Goal: Task Accomplishment & Management: Use online tool/utility

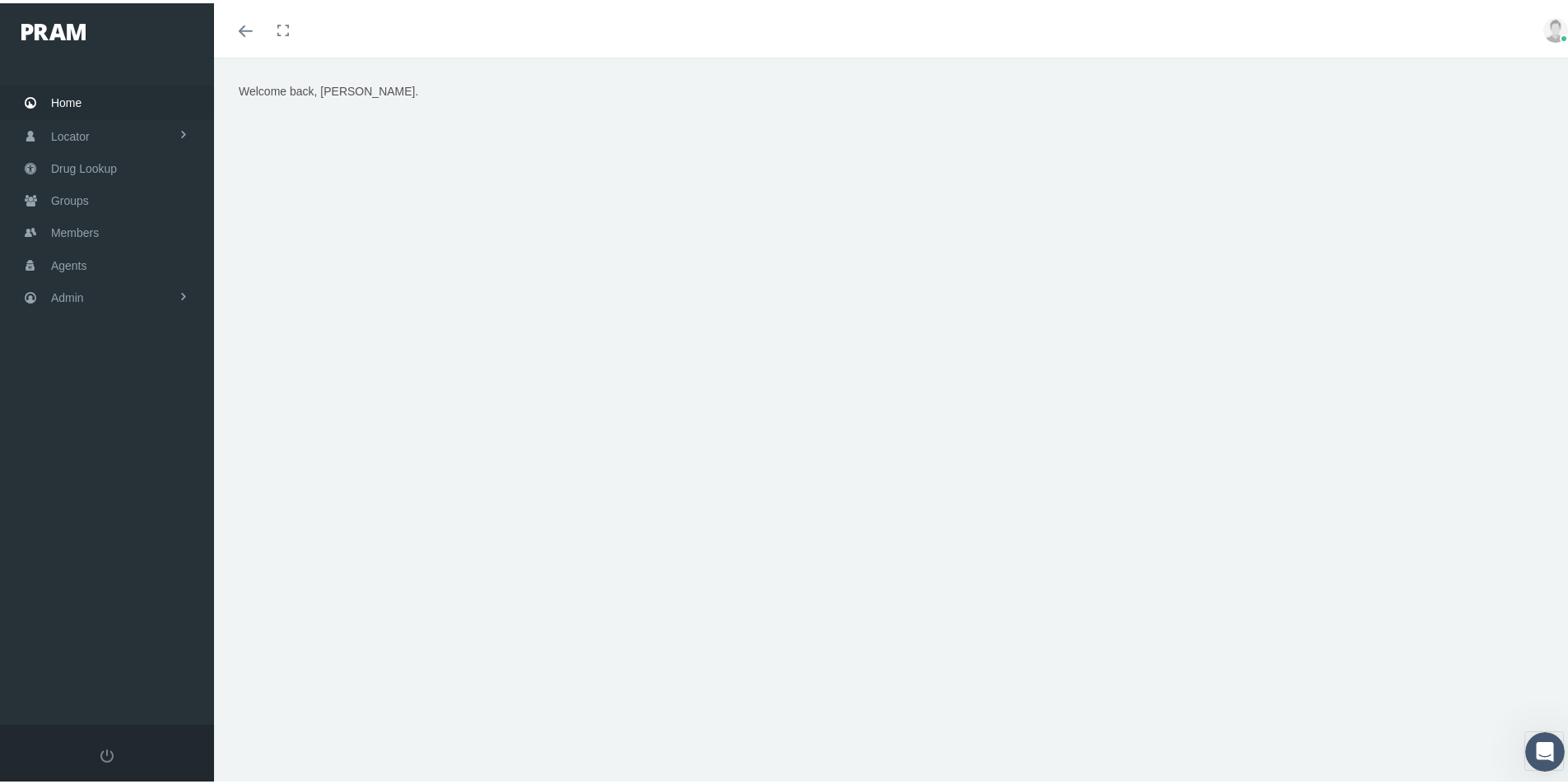
click at [472, 732] on div "Welcome back, Kim." at bounding box center [897, 428] width 1367 height 748
click at [70, 292] on span "Admin" at bounding box center [68, 294] width 33 height 31
click at [104, 421] on span "Group Billing" at bounding box center [101, 421] width 66 height 28
click at [109, 455] on span "Billing Activity By Group" at bounding box center [125, 455] width 122 height 28
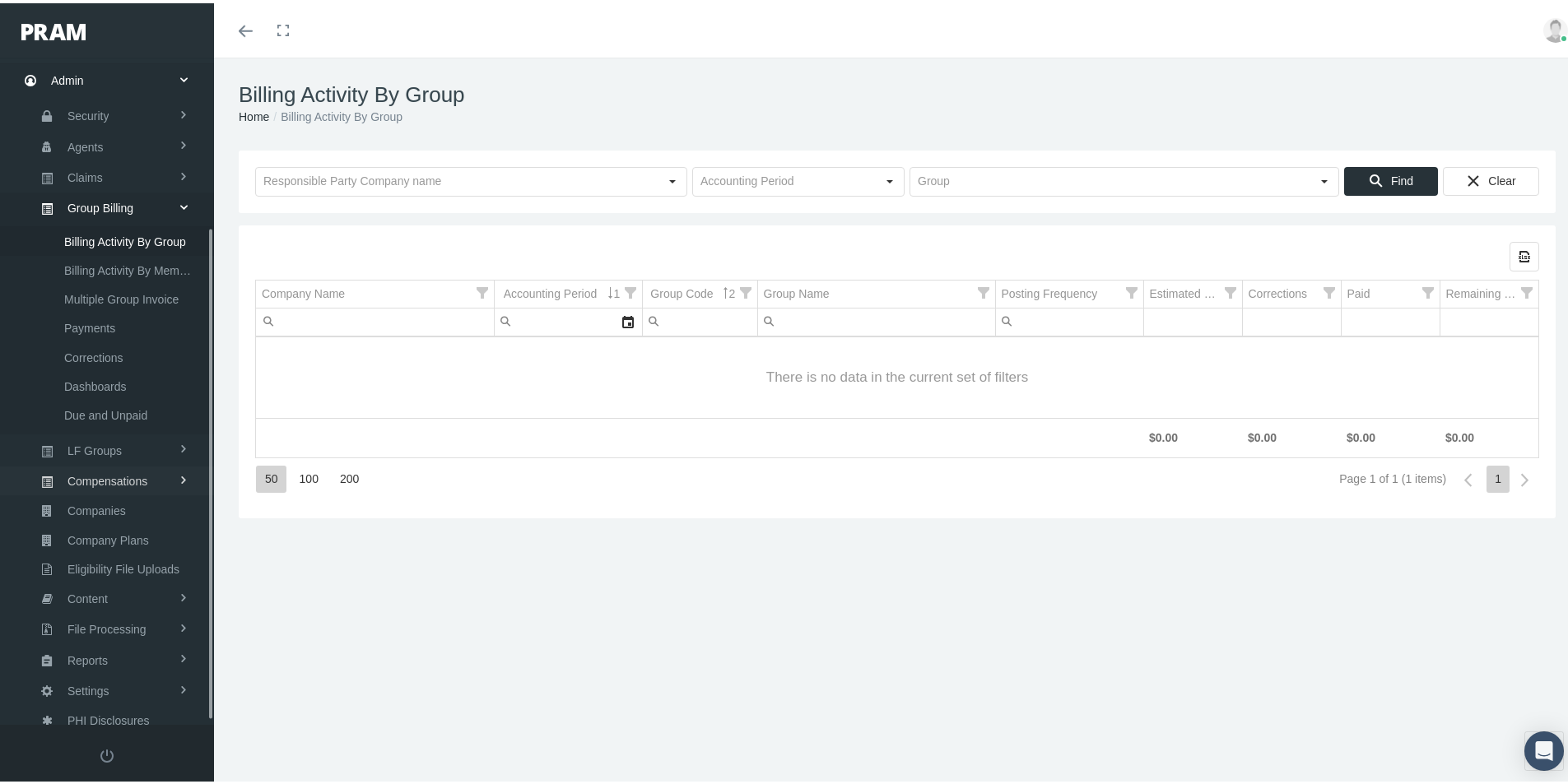
scroll to position [234, 0]
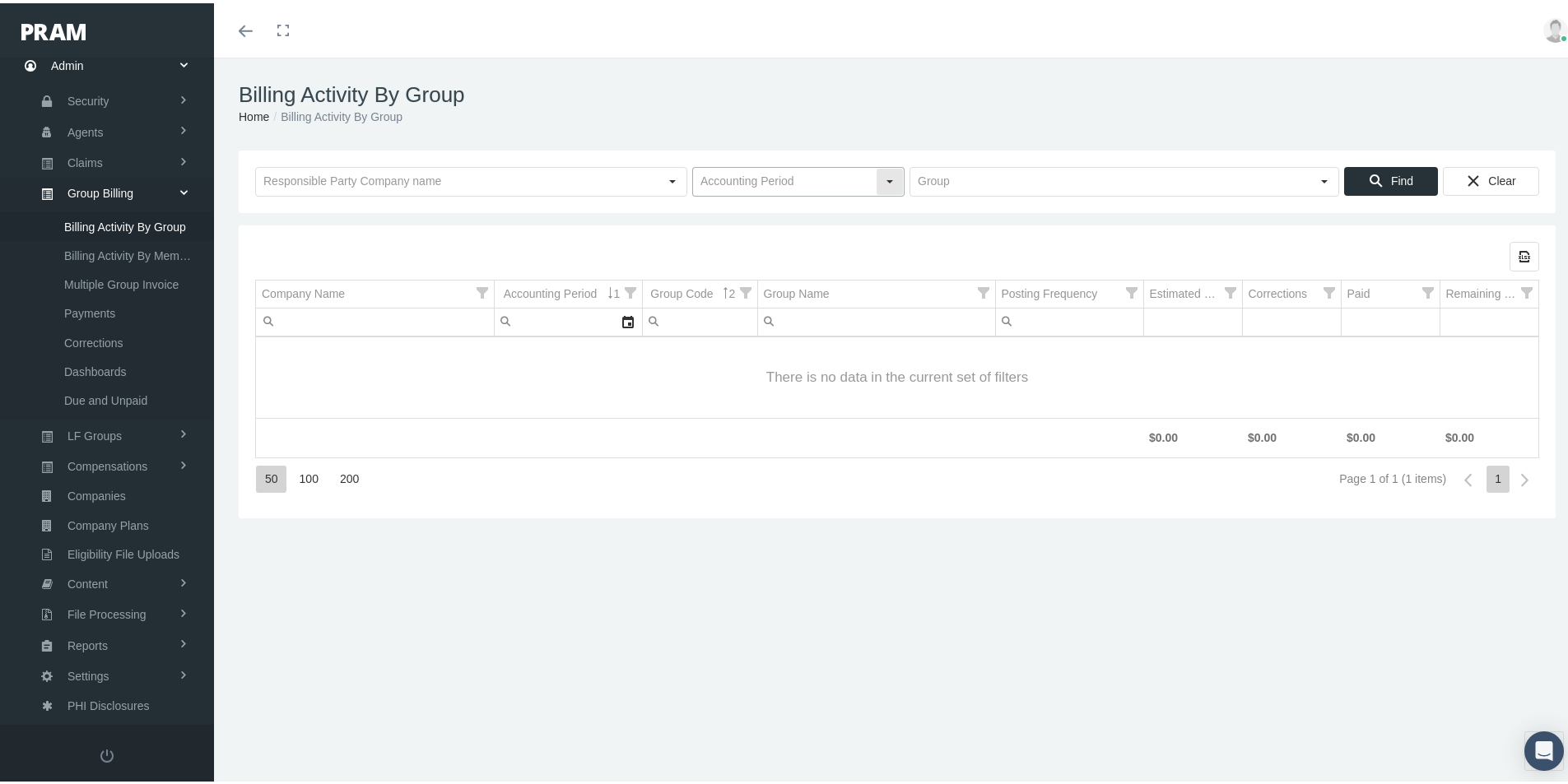
click at [712, 182] on input "text" at bounding box center [784, 178] width 183 height 28
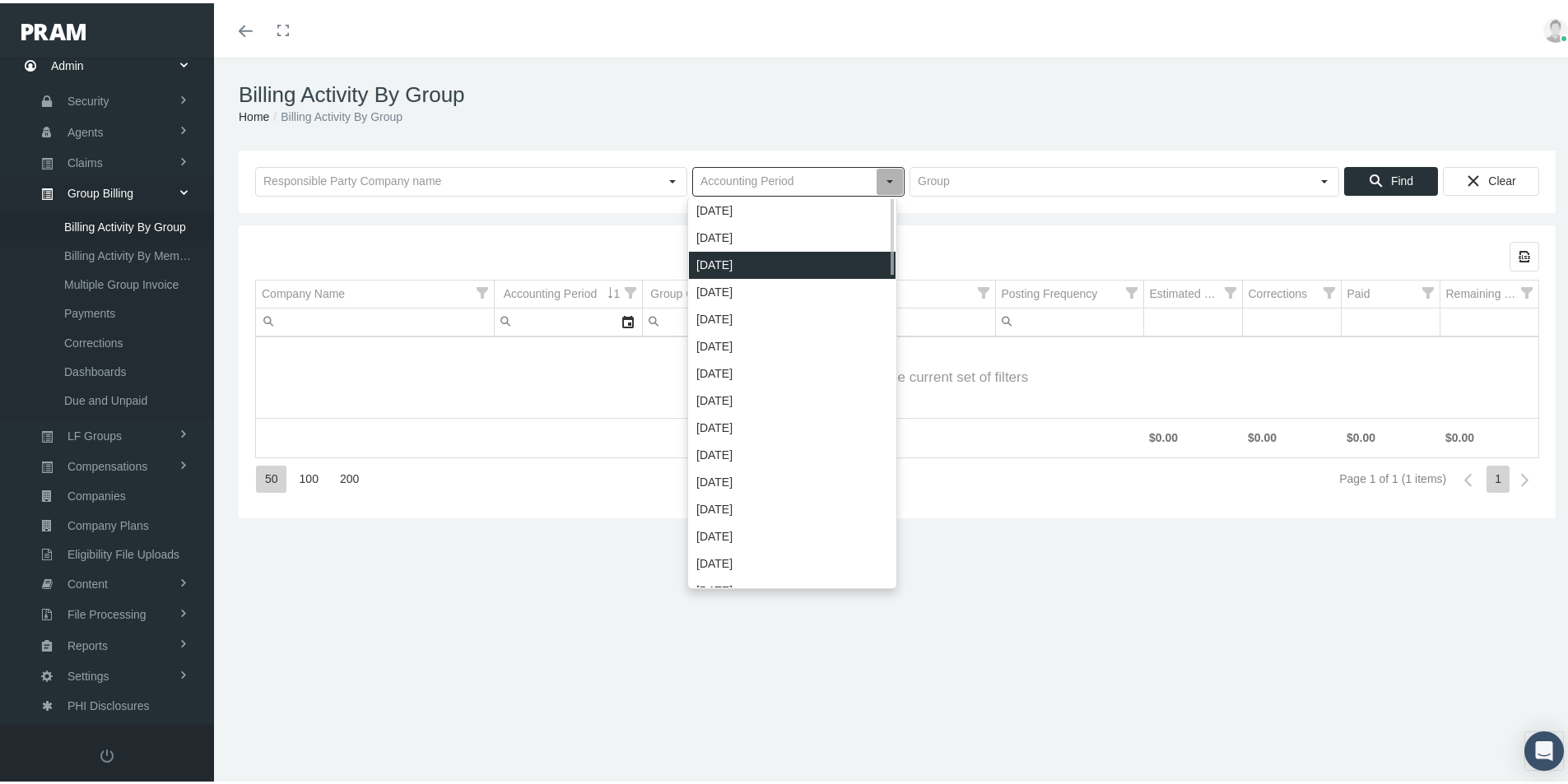
drag, startPoint x: 726, startPoint y: 267, endPoint x: 990, endPoint y: 168, distance: 282.0
click at [728, 267] on div "[DATE]" at bounding box center [792, 262] width 207 height 27
type input "[DATE]"
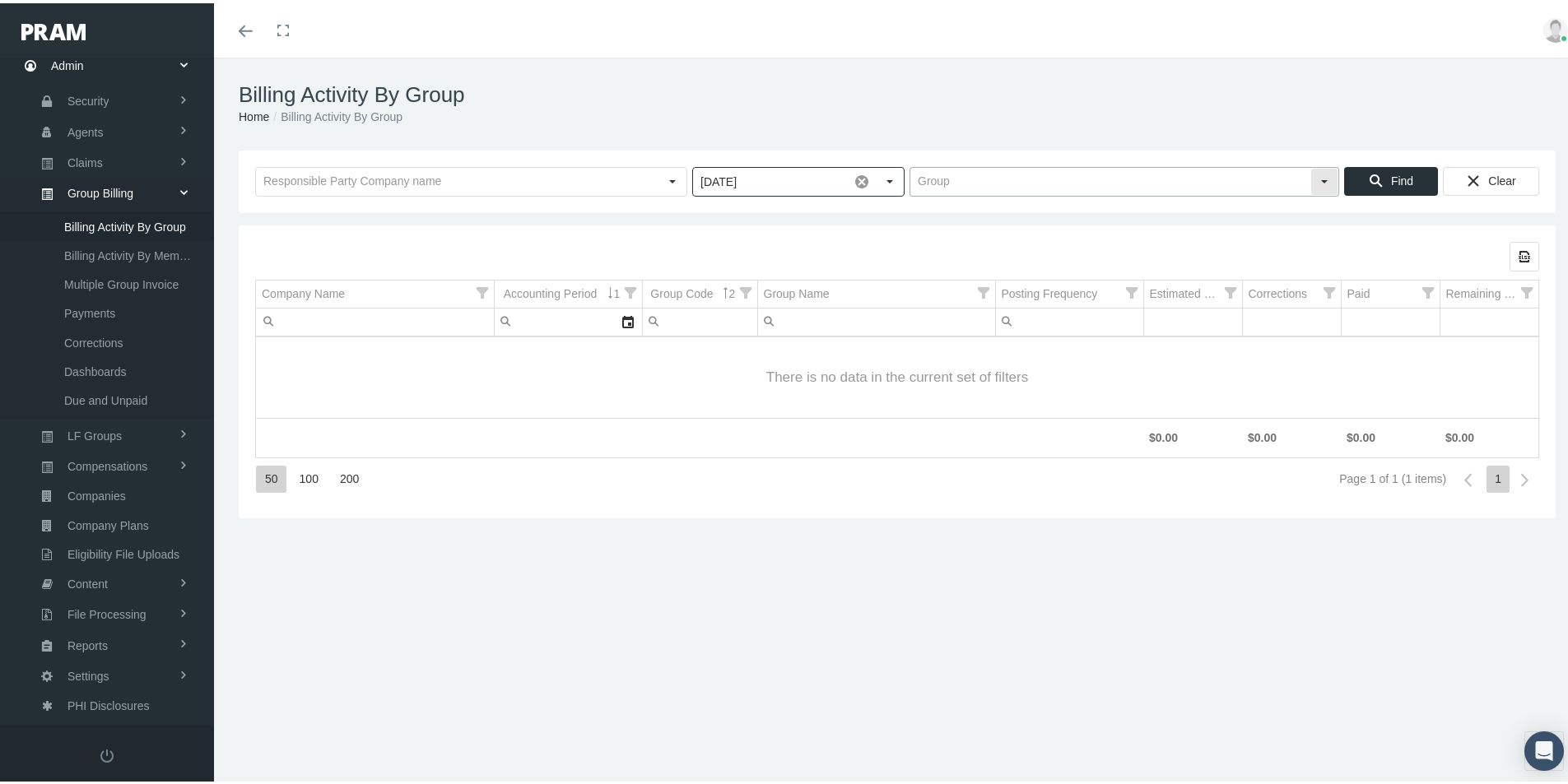
click at [939, 174] on input "text" at bounding box center [1110, 178] width 400 height 28
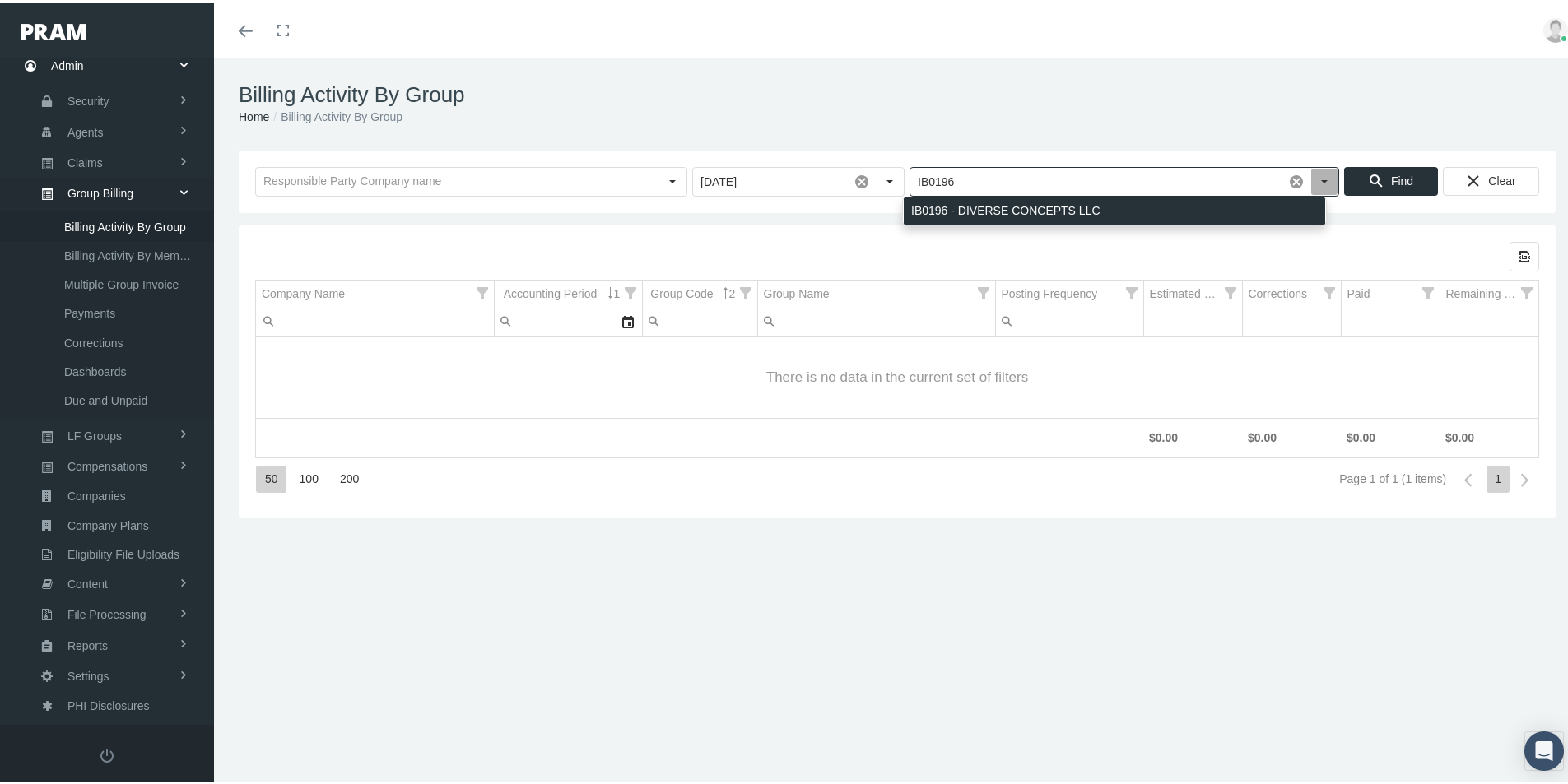
click at [971, 206] on div "IB0196 - DIVERSE CONCEPTS LLC" at bounding box center [1114, 208] width 422 height 27
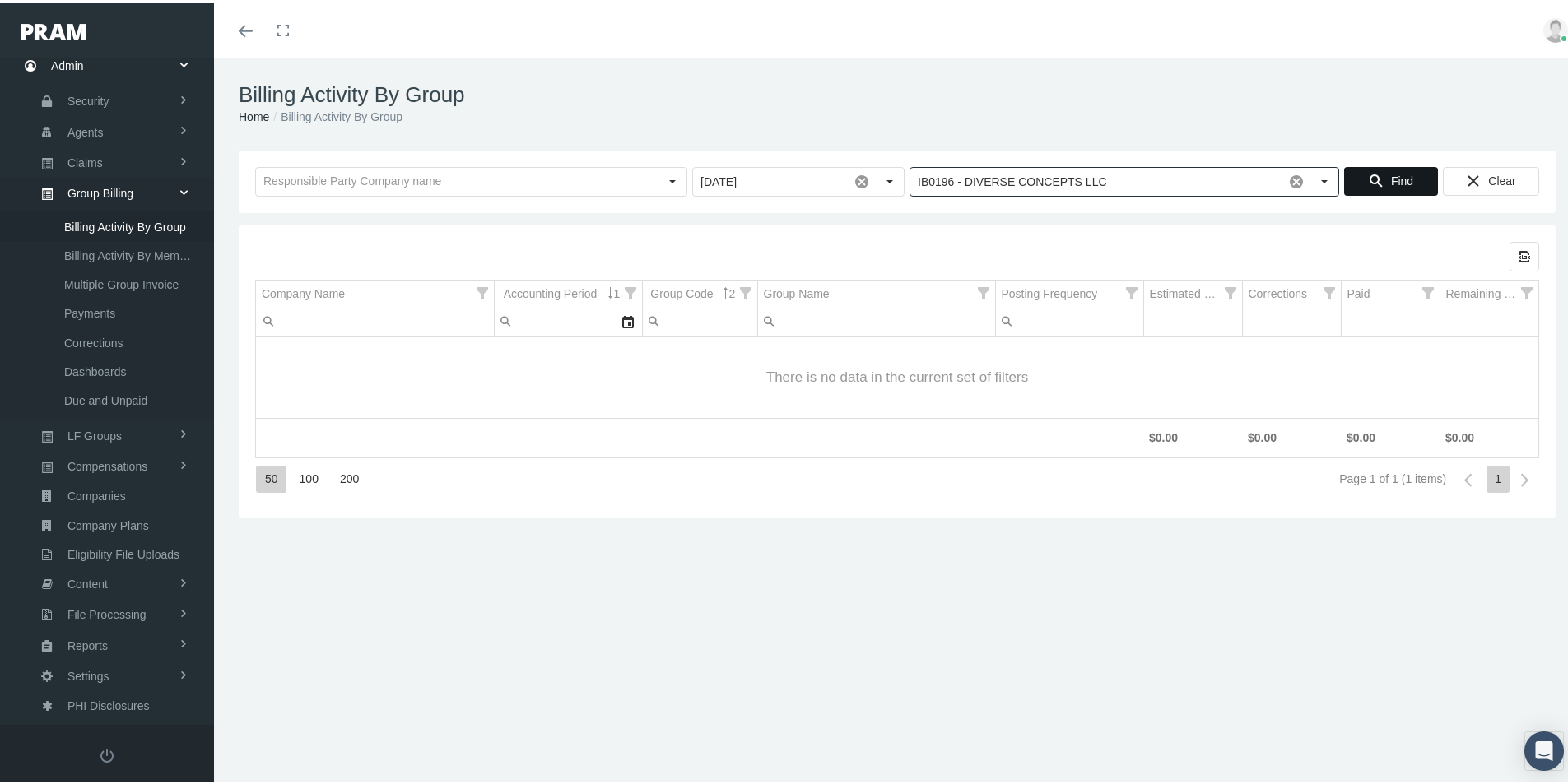
type input "IB0196 - DIVERSE CONCEPTS LLC"
click at [1395, 181] on span "Find" at bounding box center [1402, 178] width 22 height 14
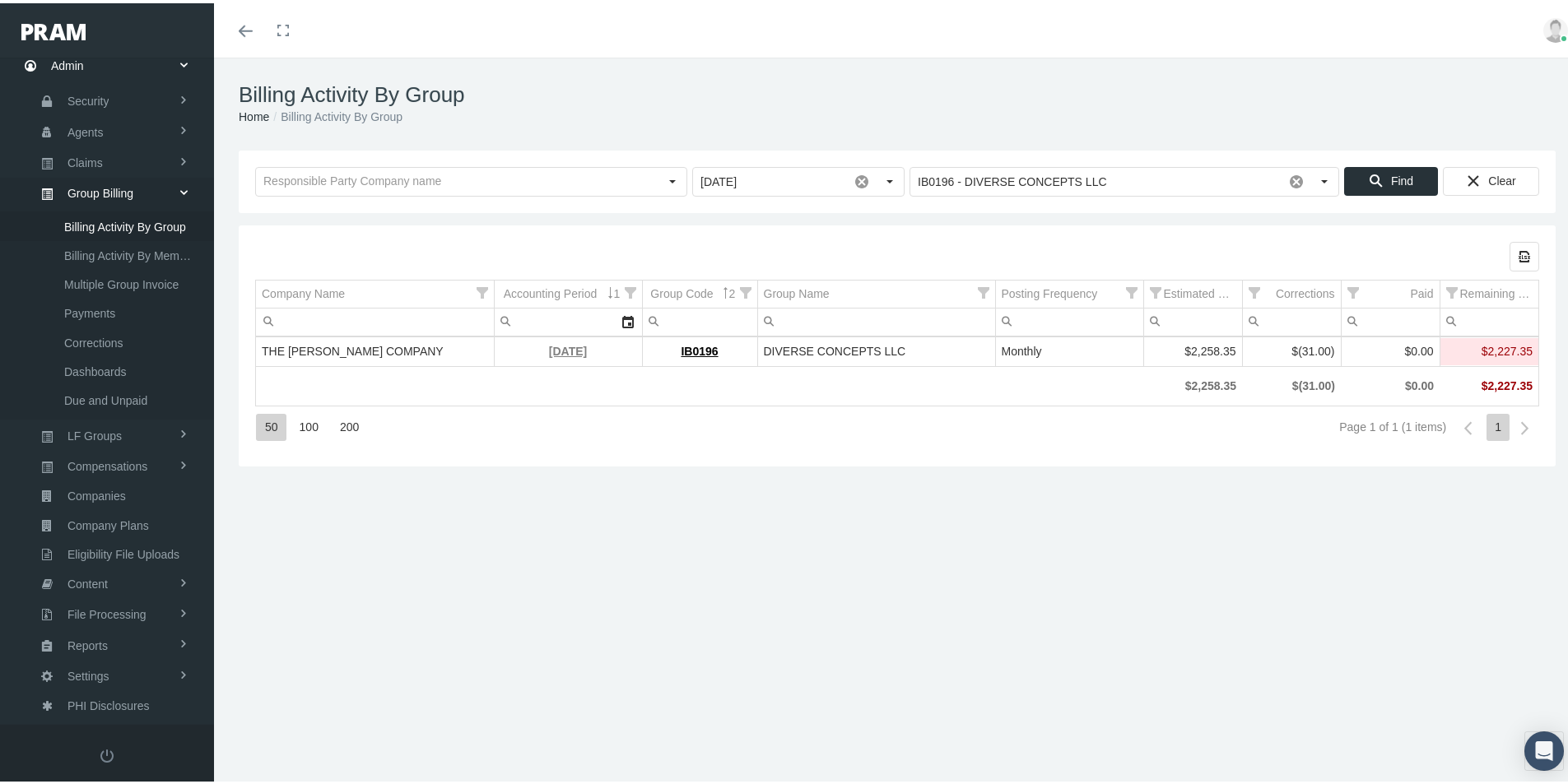
click at [549, 350] on link "[DATE]" at bounding box center [568, 348] width 38 height 14
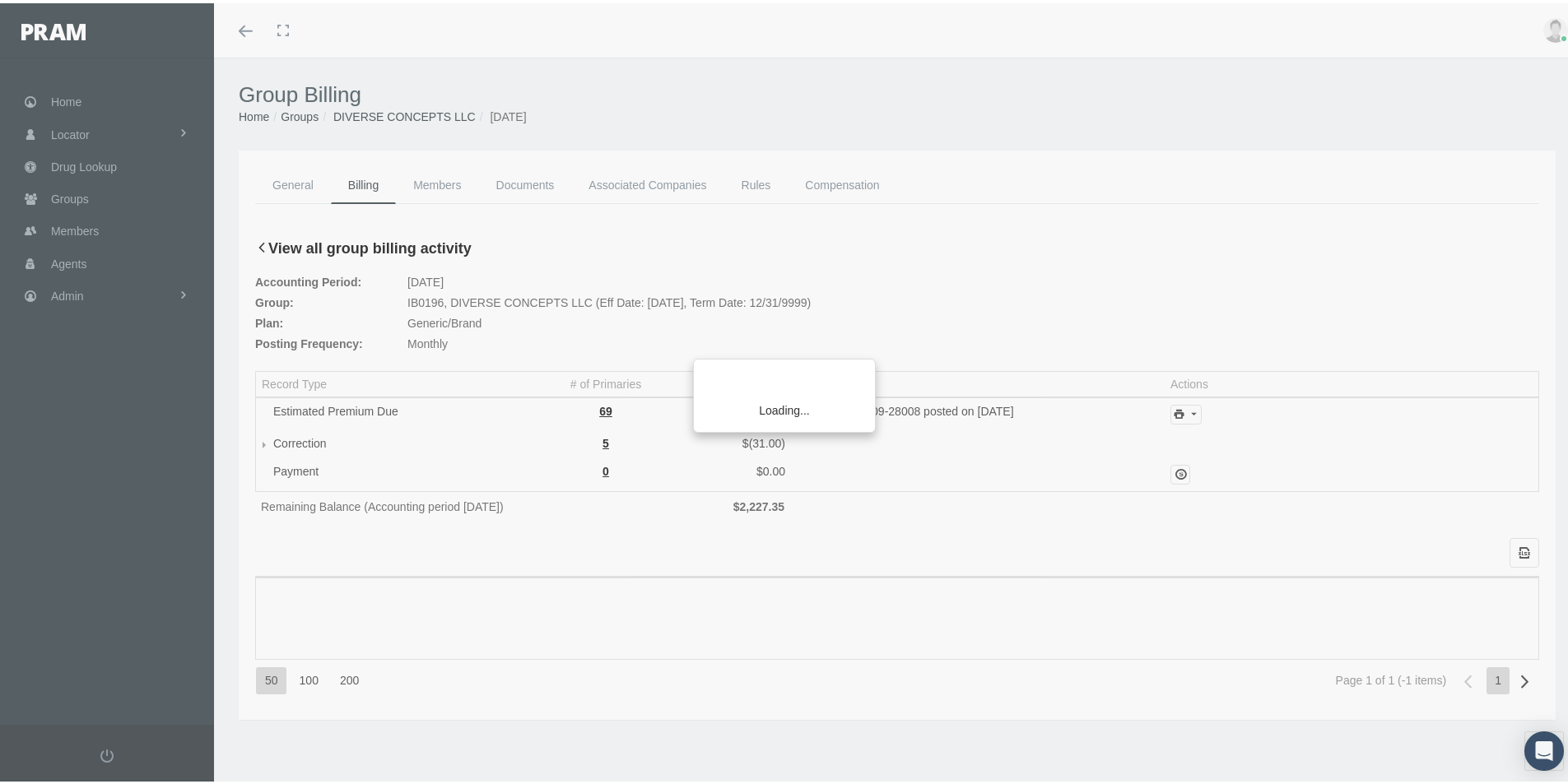
click at [1191, 419] on div "Loading..." at bounding box center [784, 392] width 1568 height 784
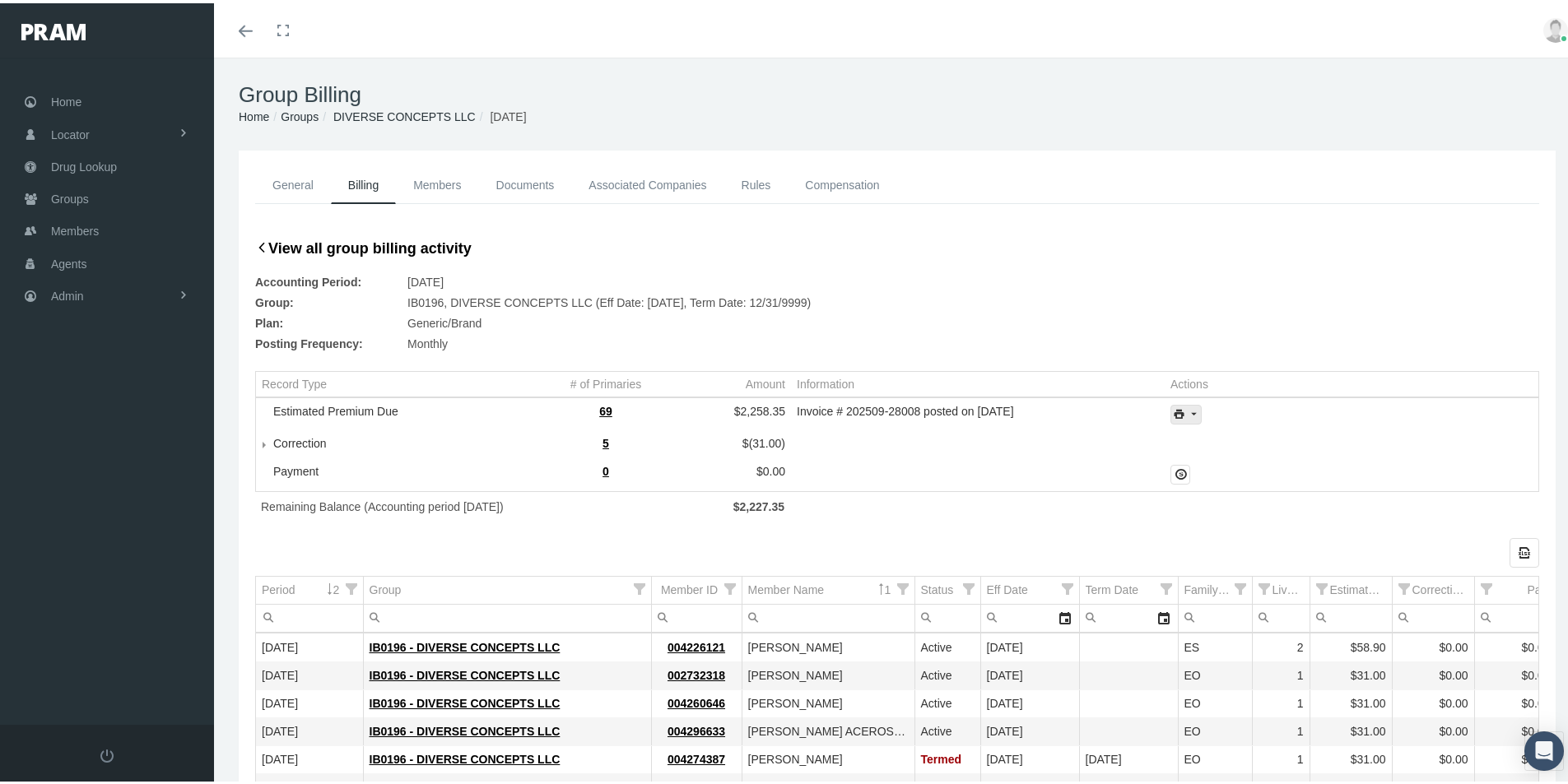
click at [1191, 413] on icon "print" at bounding box center [1193, 411] width 15 height 15
click at [1230, 463] on div "Invoice Details" at bounding box center [1230, 465] width 129 height 27
click at [624, 724] on div "IB0196 - DIVERSE CONCEPTS LLC" at bounding box center [507, 728] width 276 height 15
click at [56, 292] on span "Admin" at bounding box center [68, 293] width 33 height 31
click at [86, 421] on span "Group Billing" at bounding box center [101, 420] width 66 height 28
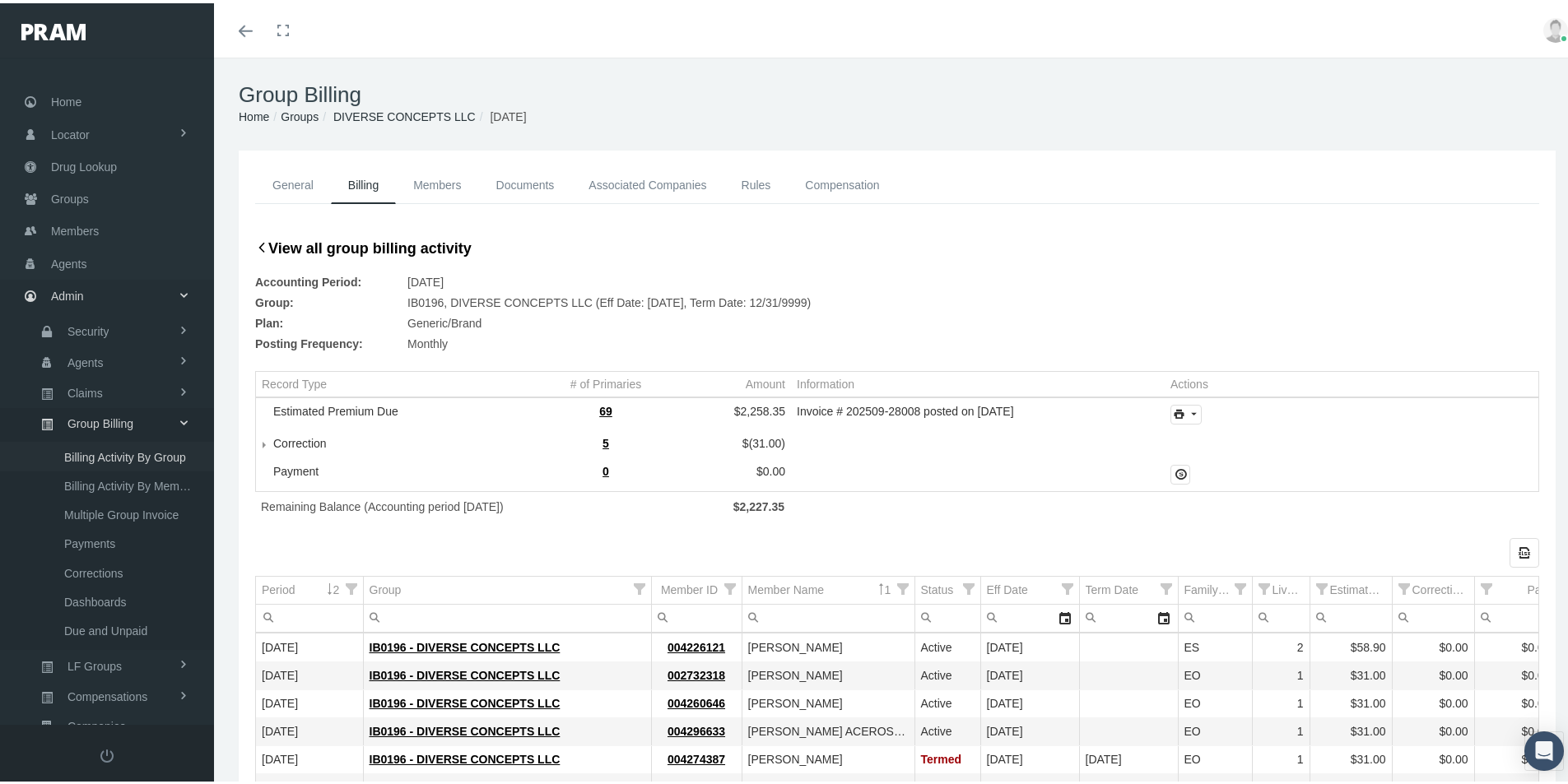
drag, startPoint x: 110, startPoint y: 456, endPoint x: 118, endPoint y: 466, distance: 12.8
click at [110, 457] on span "Billing Activity By Group" at bounding box center [125, 453] width 122 height 28
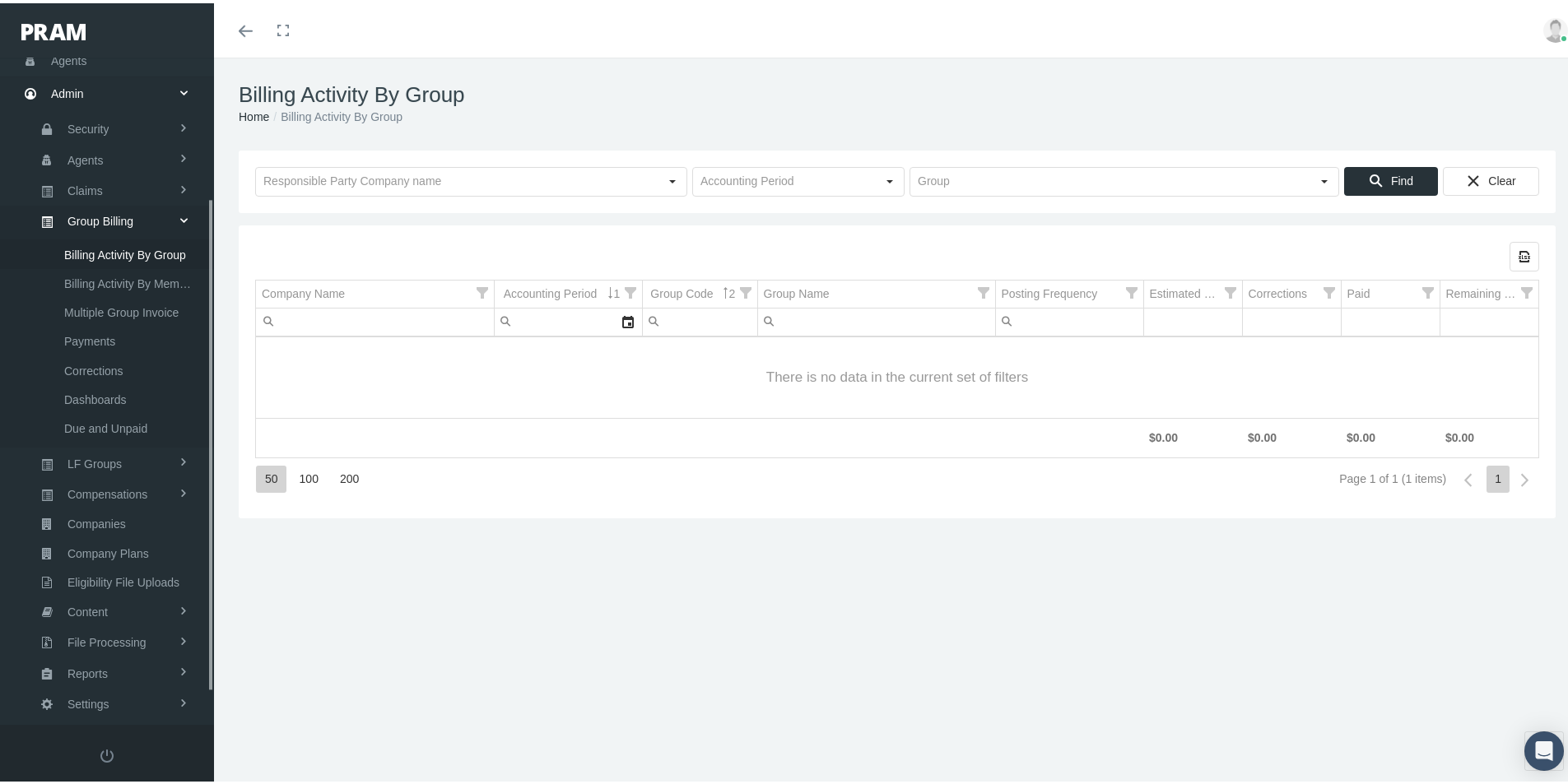
scroll to position [234, 0]
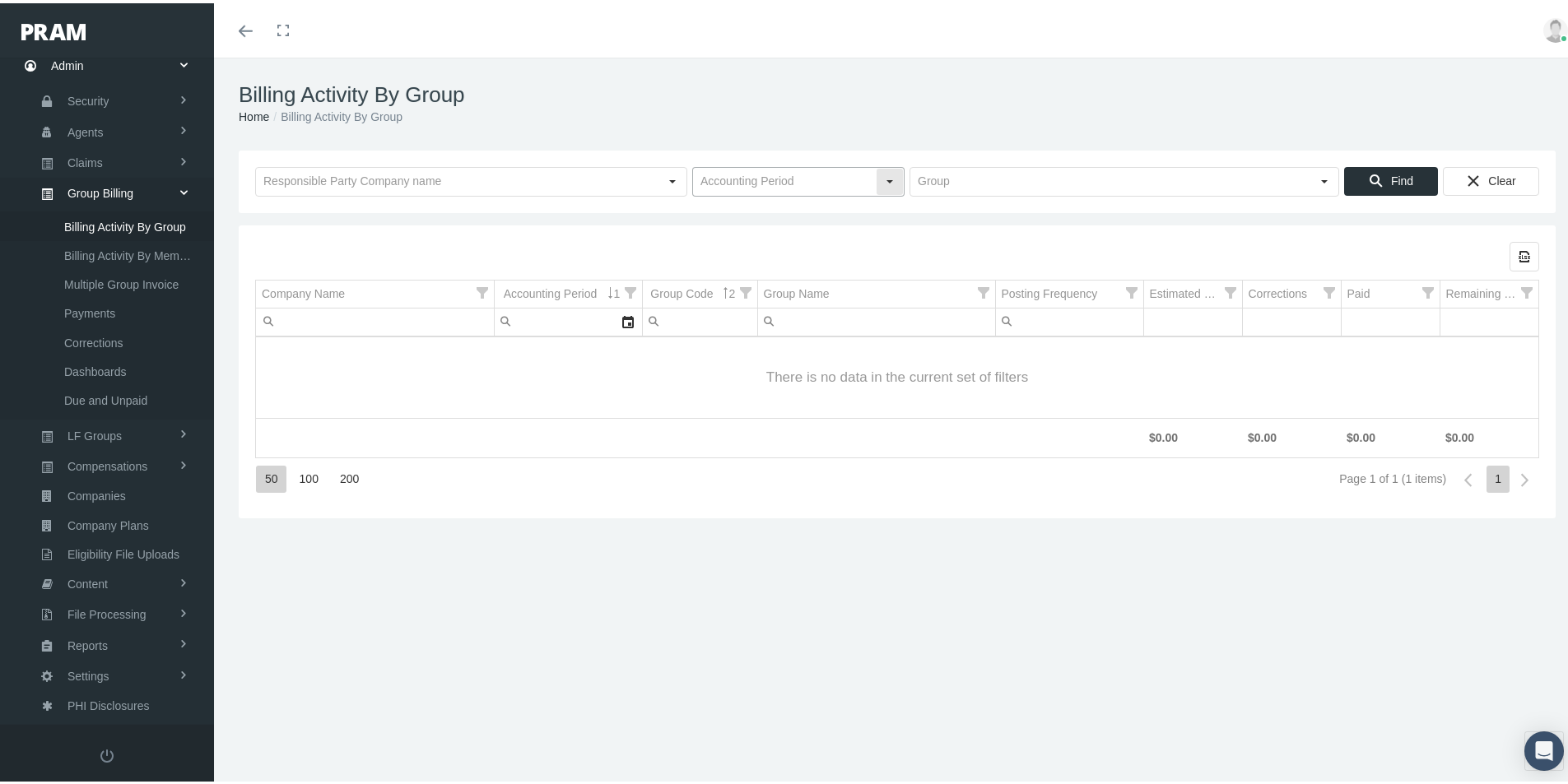
click at [739, 183] on input "text" at bounding box center [784, 178] width 183 height 28
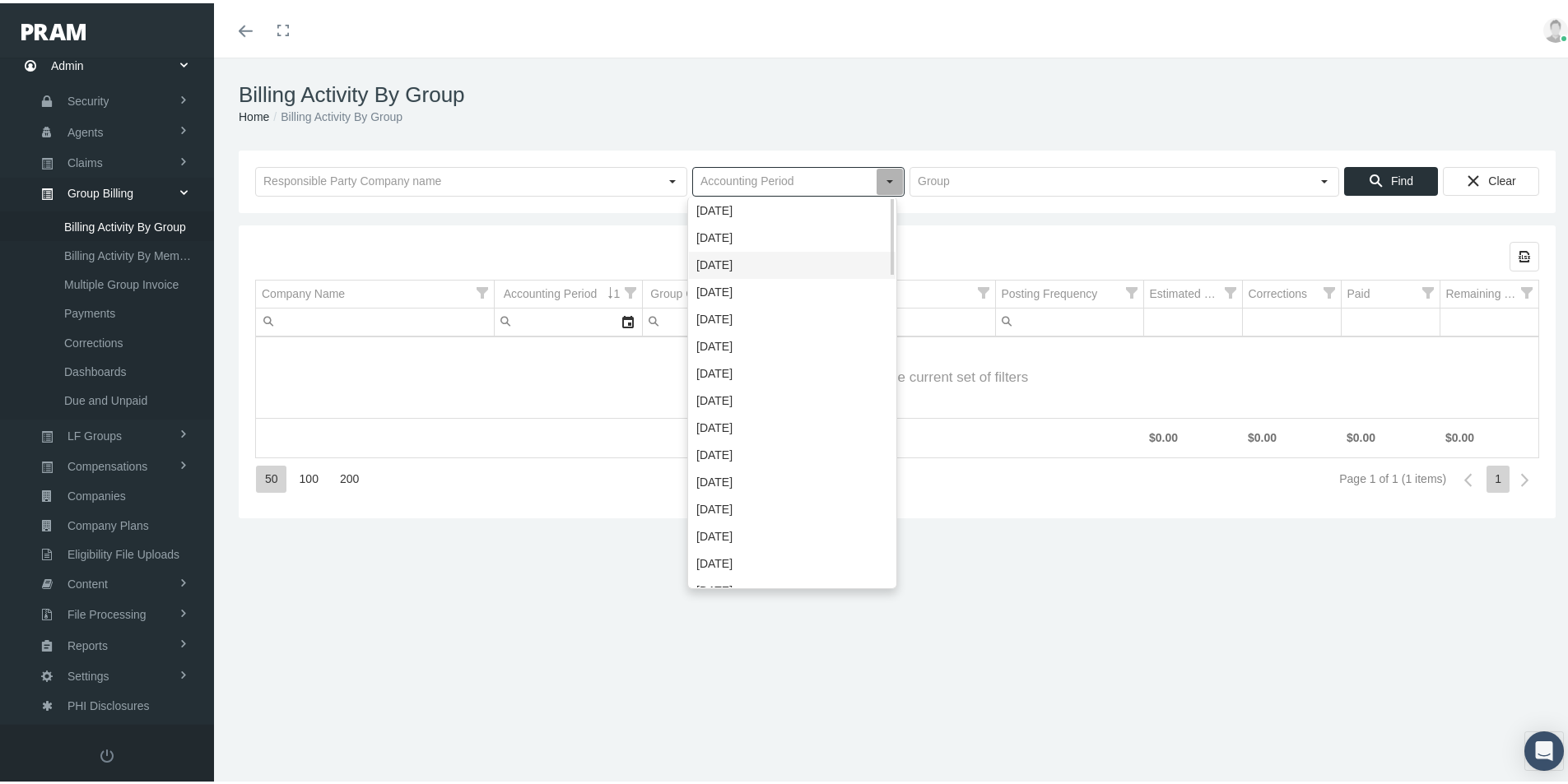
click at [710, 253] on div "[DATE]" at bounding box center [792, 262] width 207 height 27
type input "[DATE]"
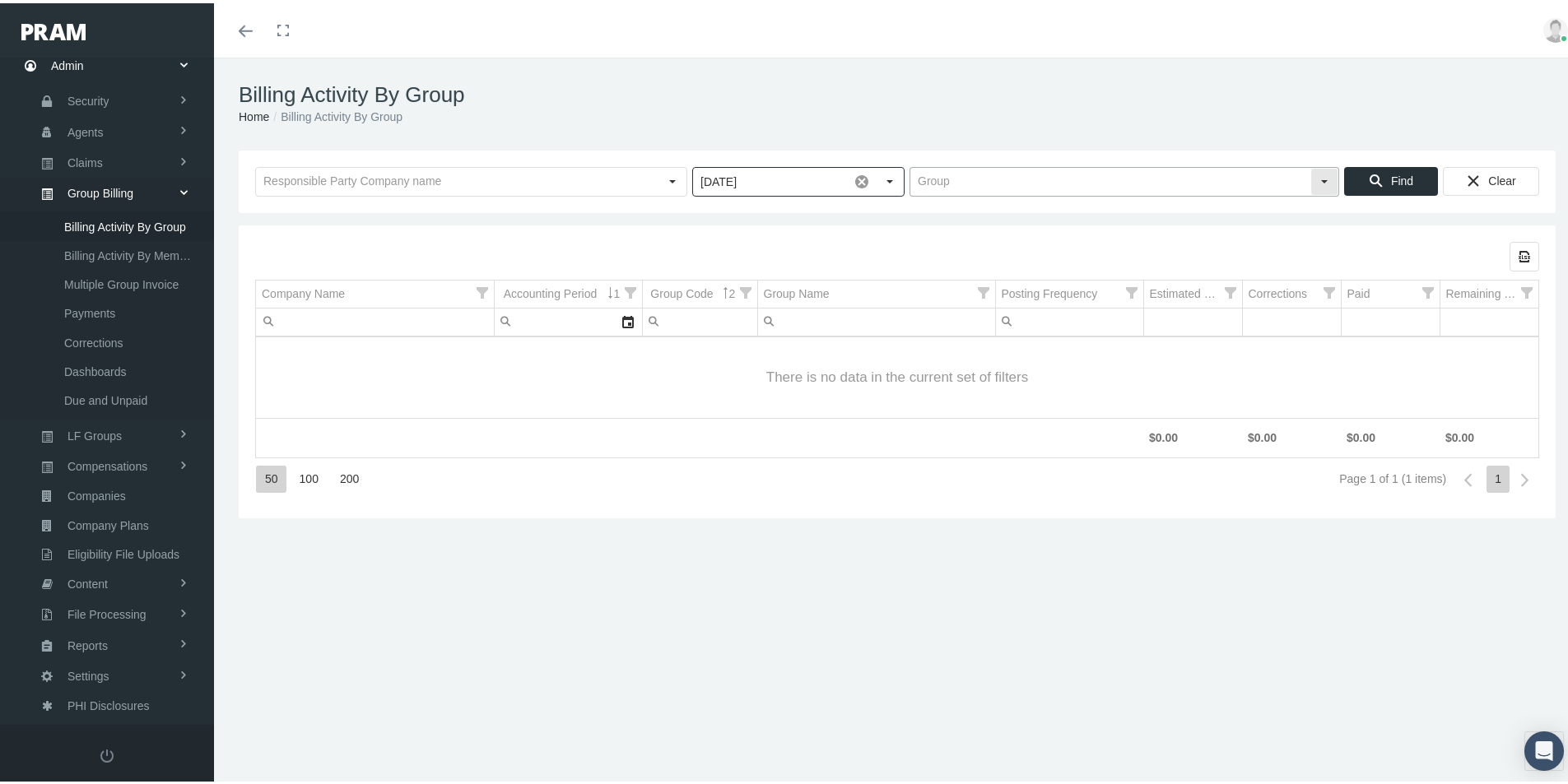
click at [935, 182] on input "text" at bounding box center [1110, 178] width 400 height 28
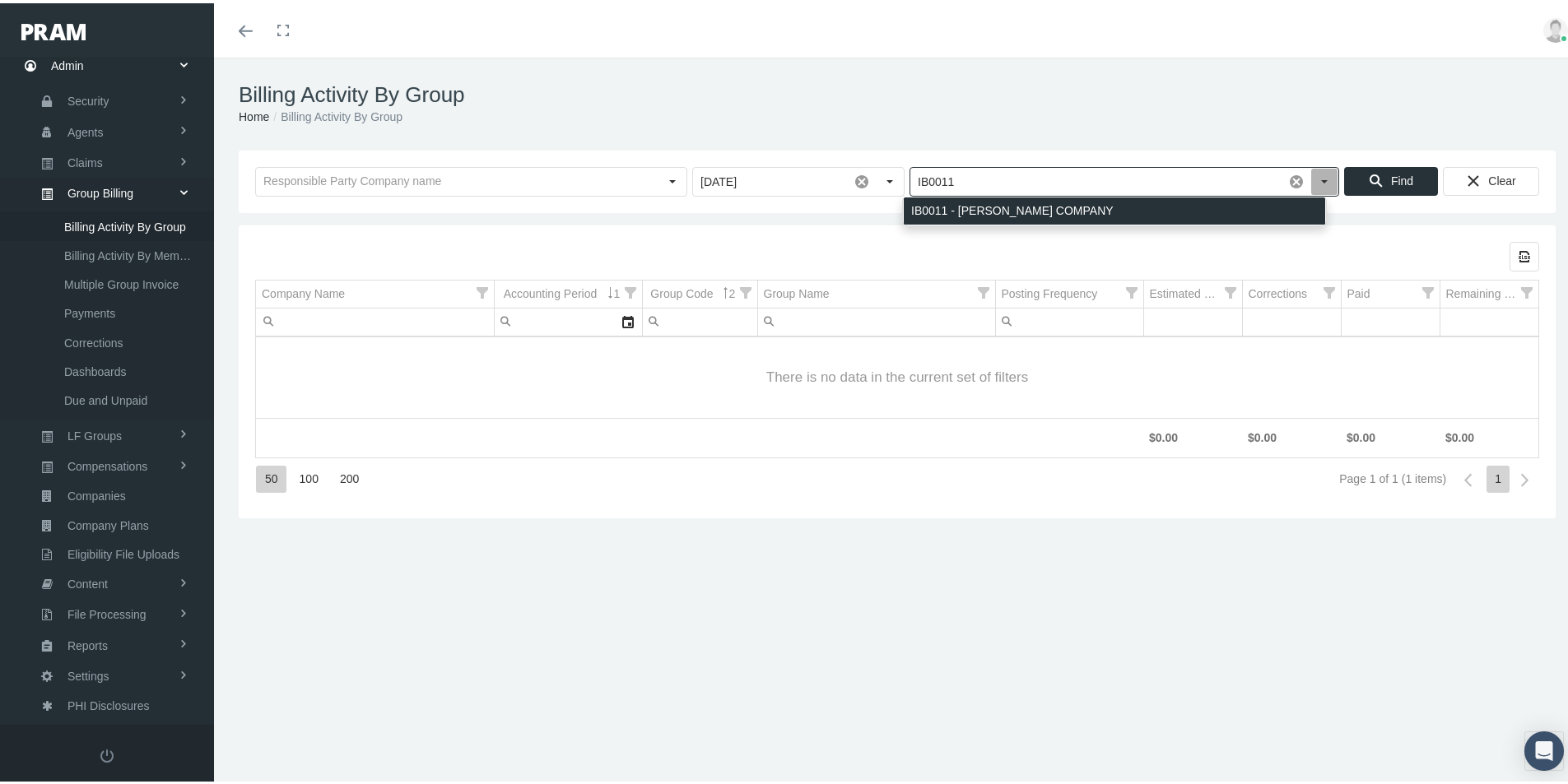
click at [934, 212] on div "IB0011 - [PERSON_NAME] COMPANY" at bounding box center [1114, 208] width 422 height 27
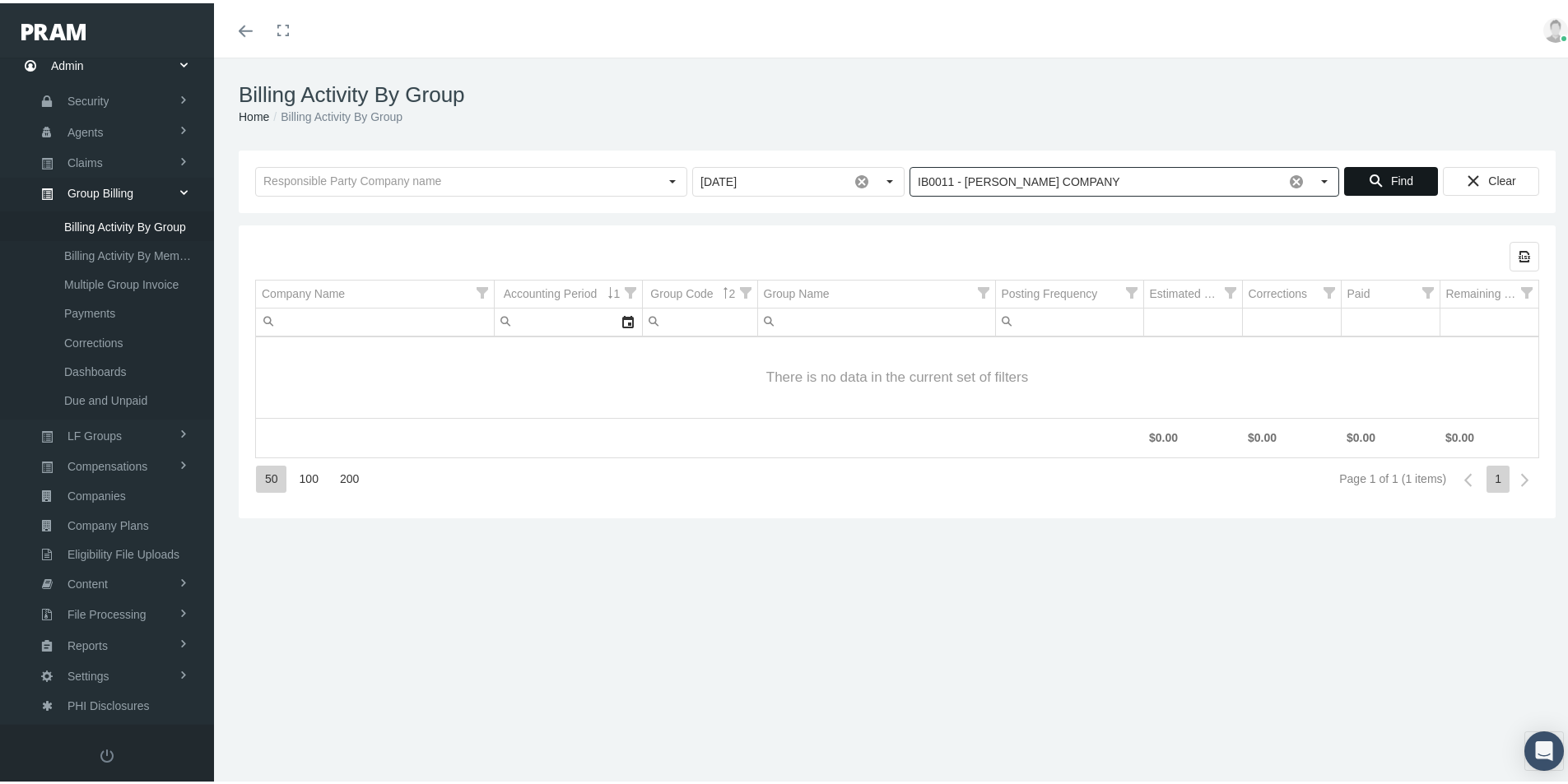
type input "IB0011 - [PERSON_NAME] COMPANY"
click at [1391, 178] on span "Find" at bounding box center [1402, 178] width 22 height 14
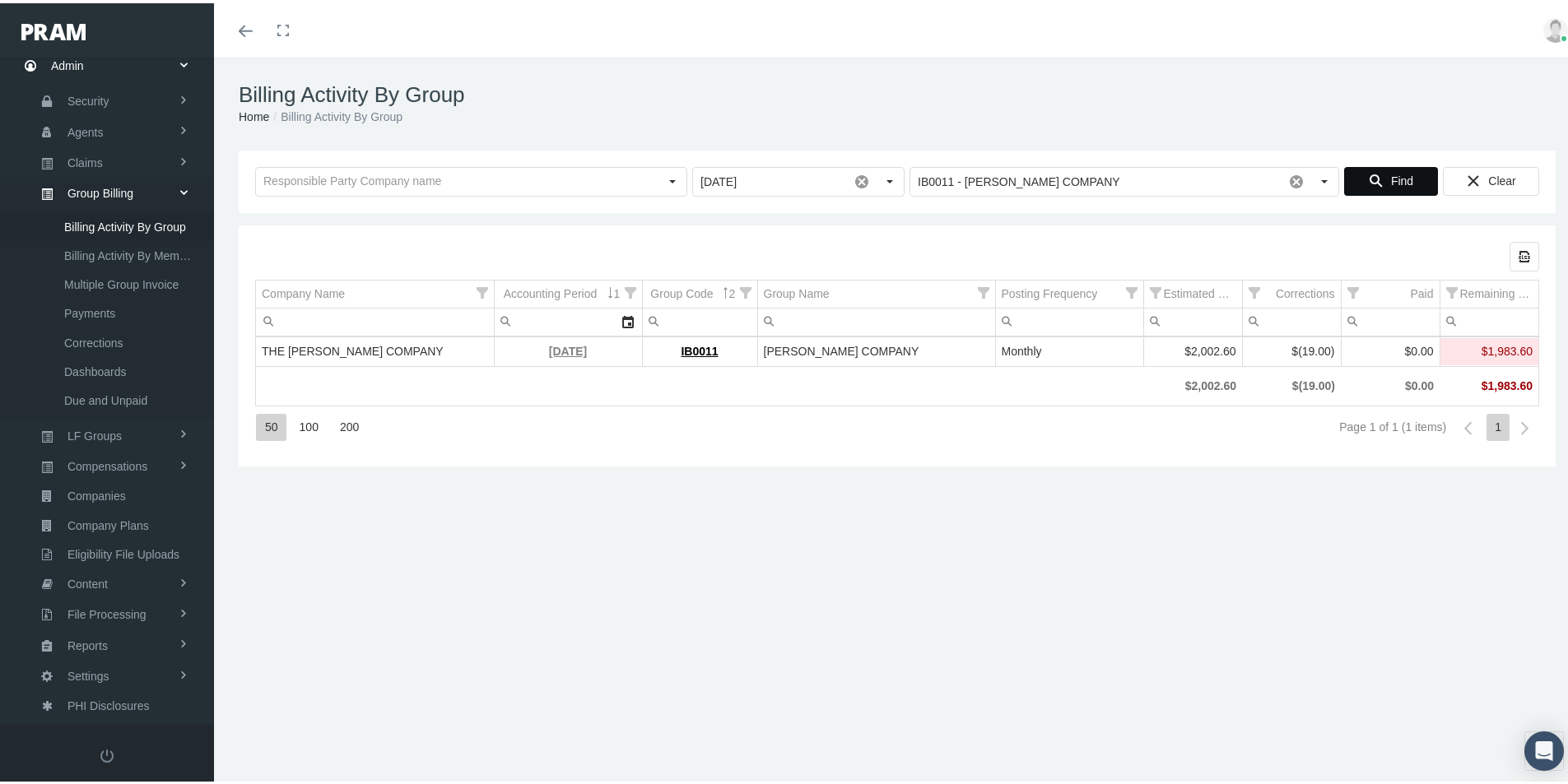
click at [552, 346] on link "[DATE]" at bounding box center [568, 348] width 38 height 14
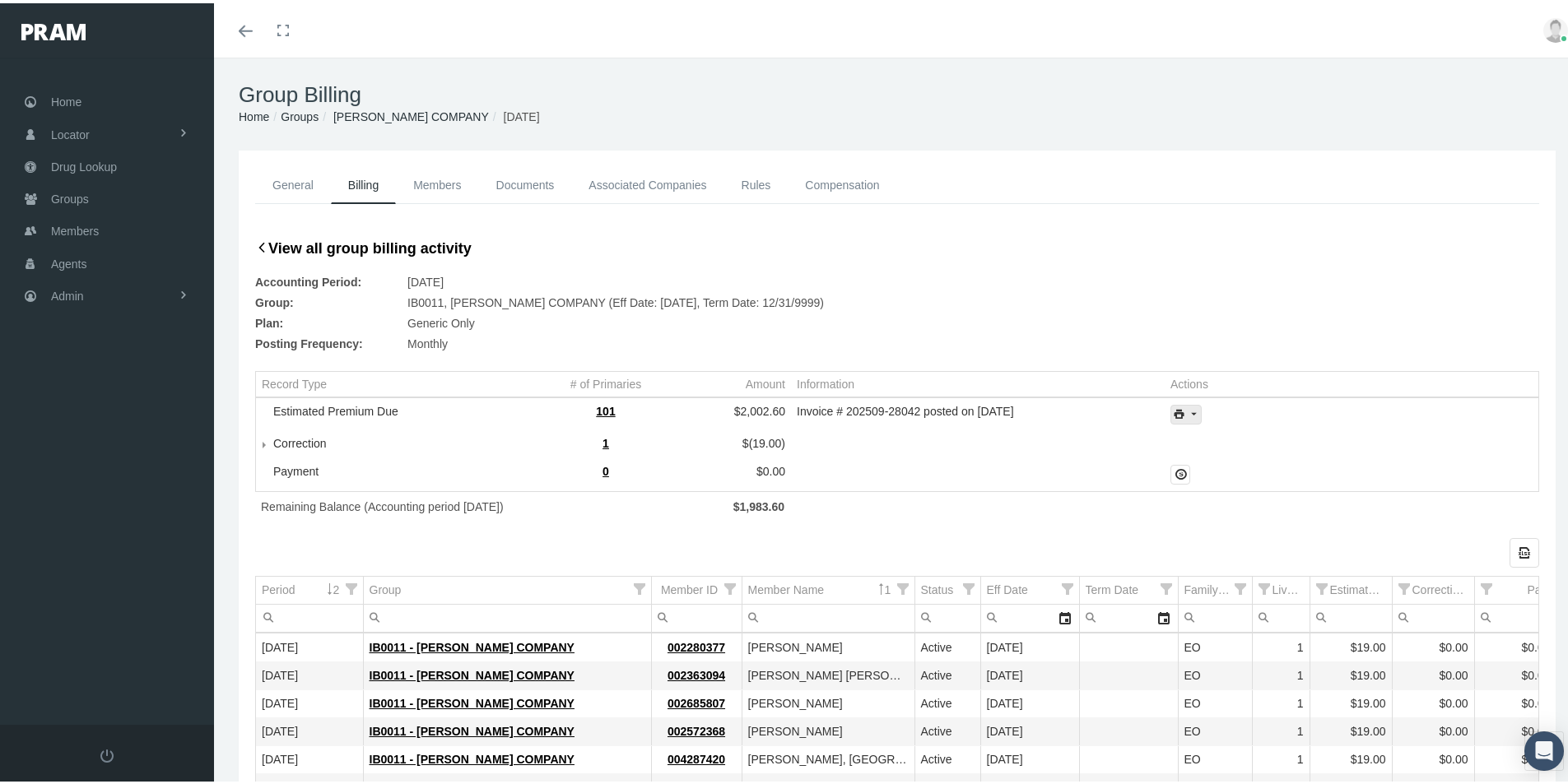
click at [1188, 412] on icon "print" at bounding box center [1193, 411] width 15 height 15
click at [1226, 467] on div "Invoice Details" at bounding box center [1230, 465] width 129 height 27
click at [643, 709] on div "IB0011 - [PERSON_NAME] COMPANY" at bounding box center [507, 701] width 276 height 15
click at [64, 296] on span "Admin" at bounding box center [68, 293] width 33 height 31
click at [105, 413] on span "Group Billing" at bounding box center [101, 420] width 66 height 28
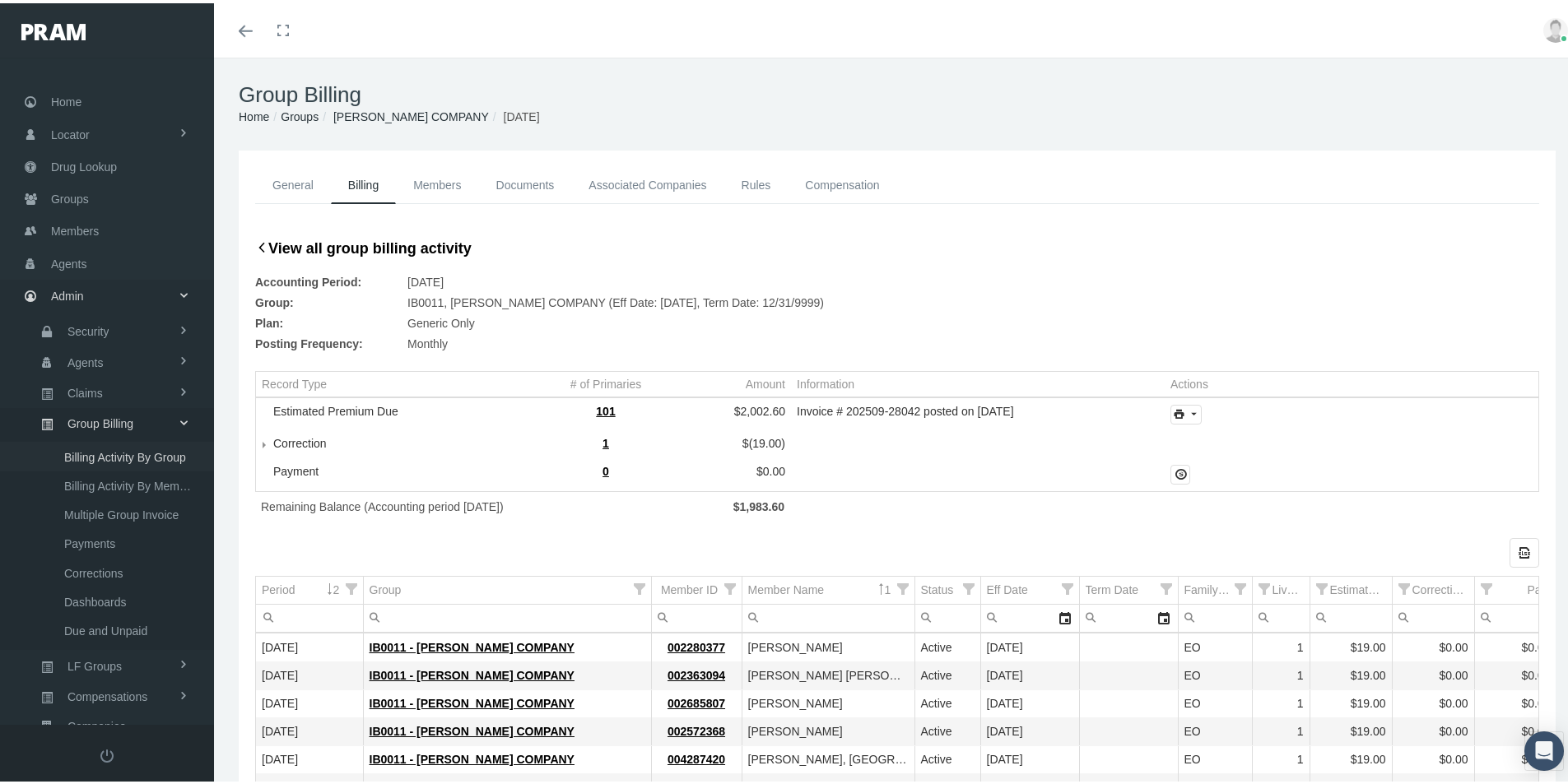
click at [125, 457] on span "Billing Activity By Group" at bounding box center [125, 453] width 122 height 28
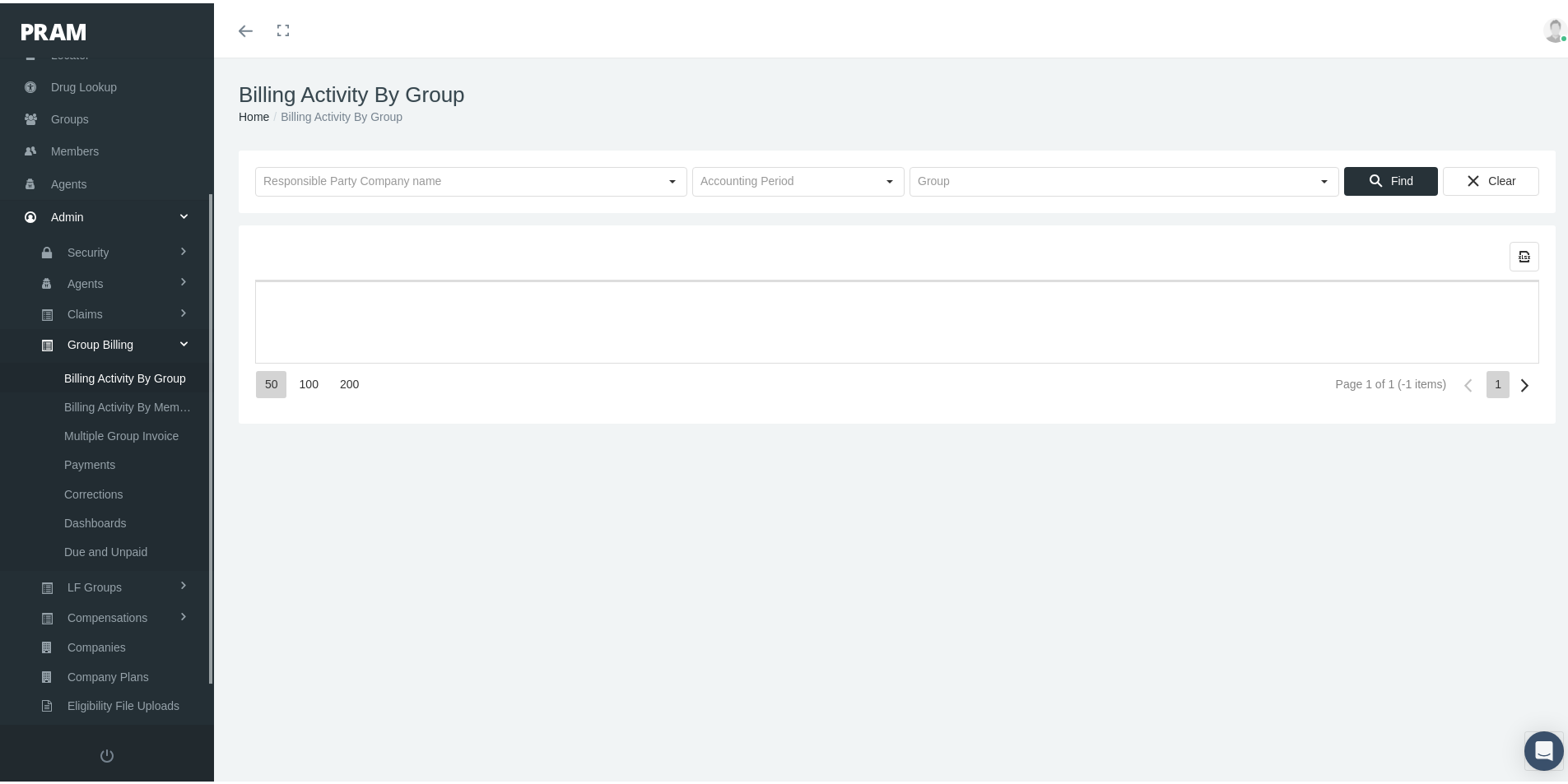
scroll to position [234, 0]
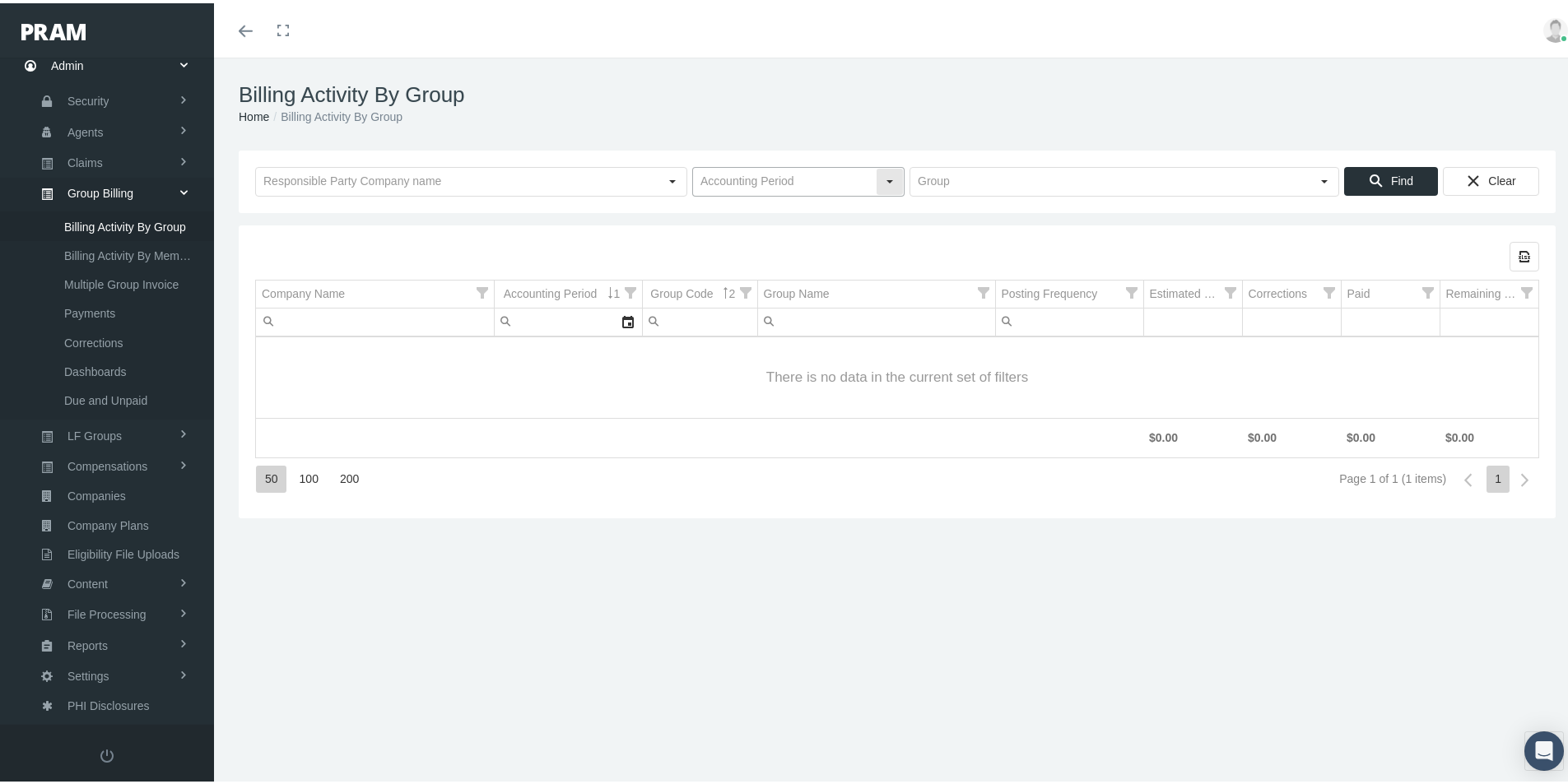
click at [703, 189] on input "text" at bounding box center [784, 178] width 183 height 28
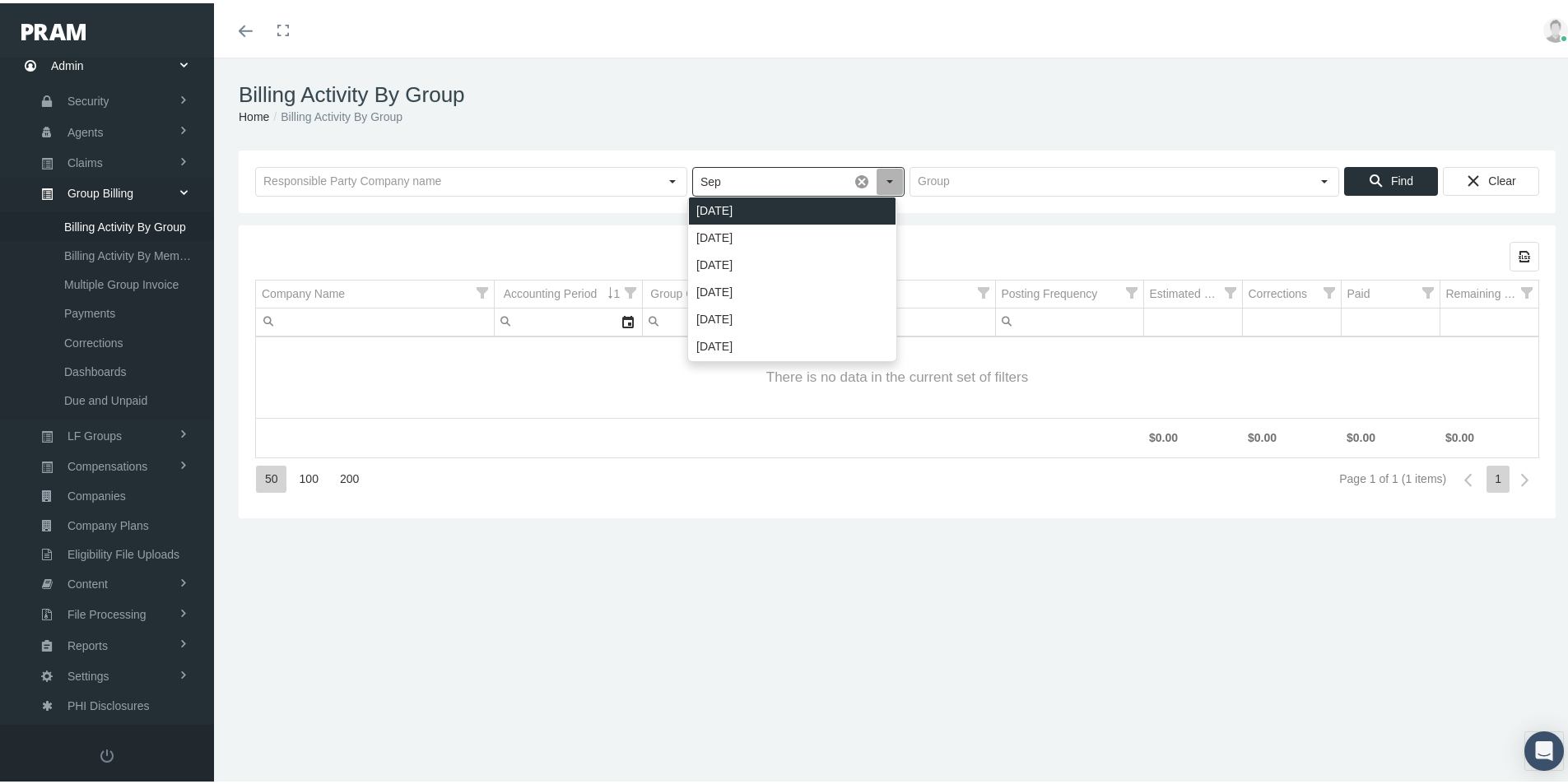
click at [722, 206] on div "[DATE]" at bounding box center [792, 208] width 207 height 27
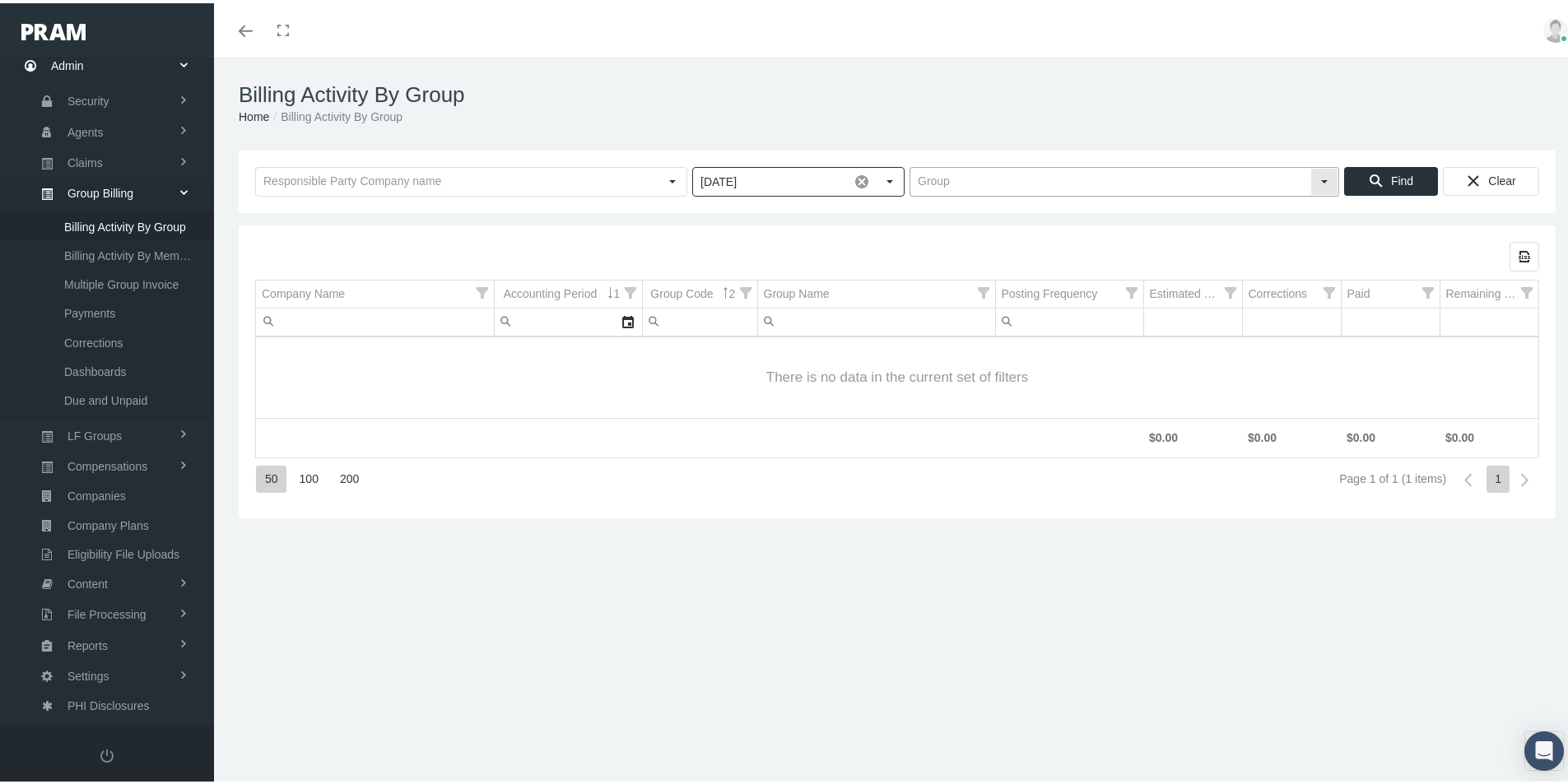
type input "[DATE]"
click at [940, 178] on input "text" at bounding box center [1110, 178] width 400 height 28
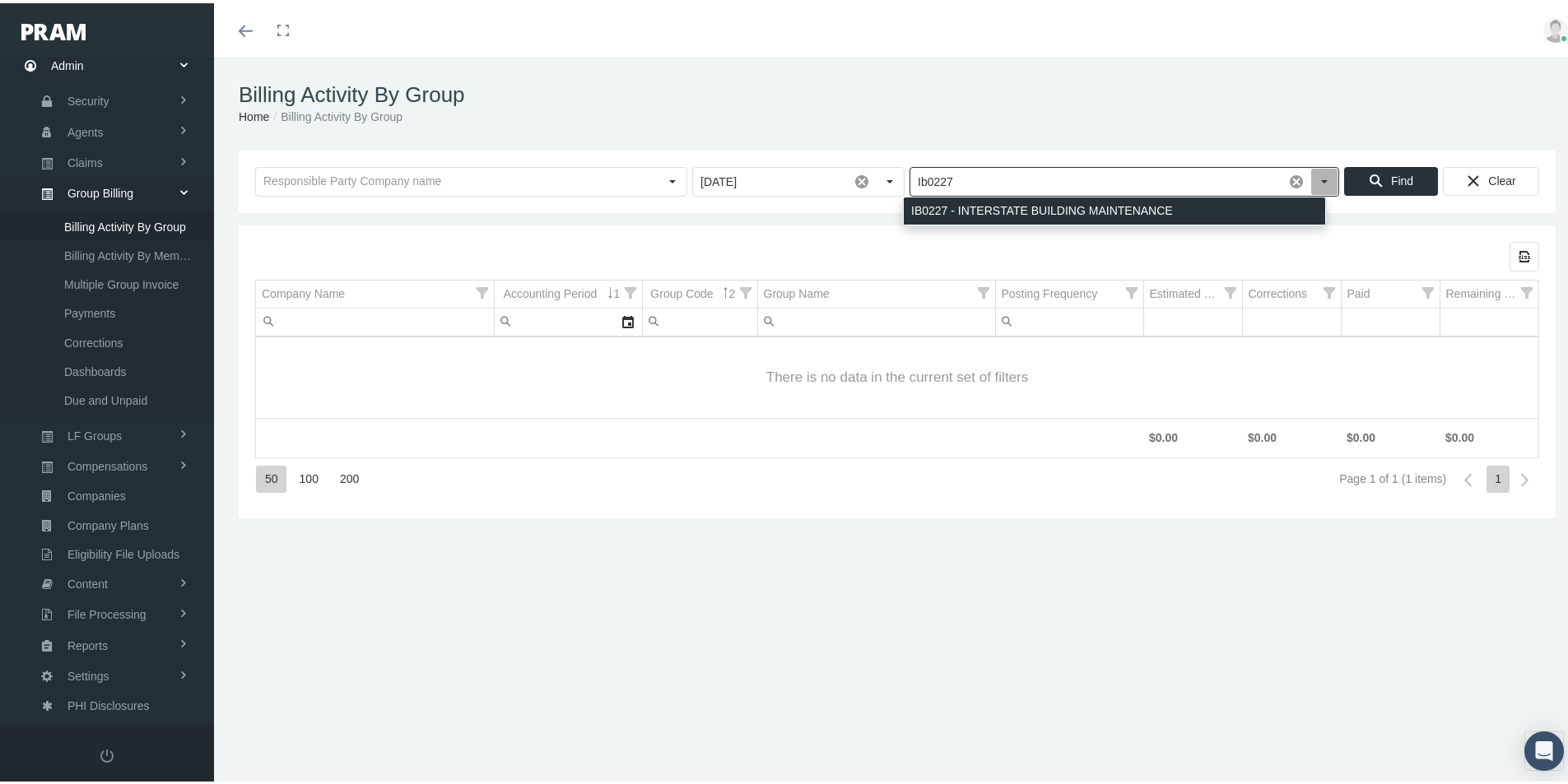
click at [930, 203] on div "IB0227 - INTERSTATE BUILDING MAINTENANCE" at bounding box center [1114, 208] width 422 height 27
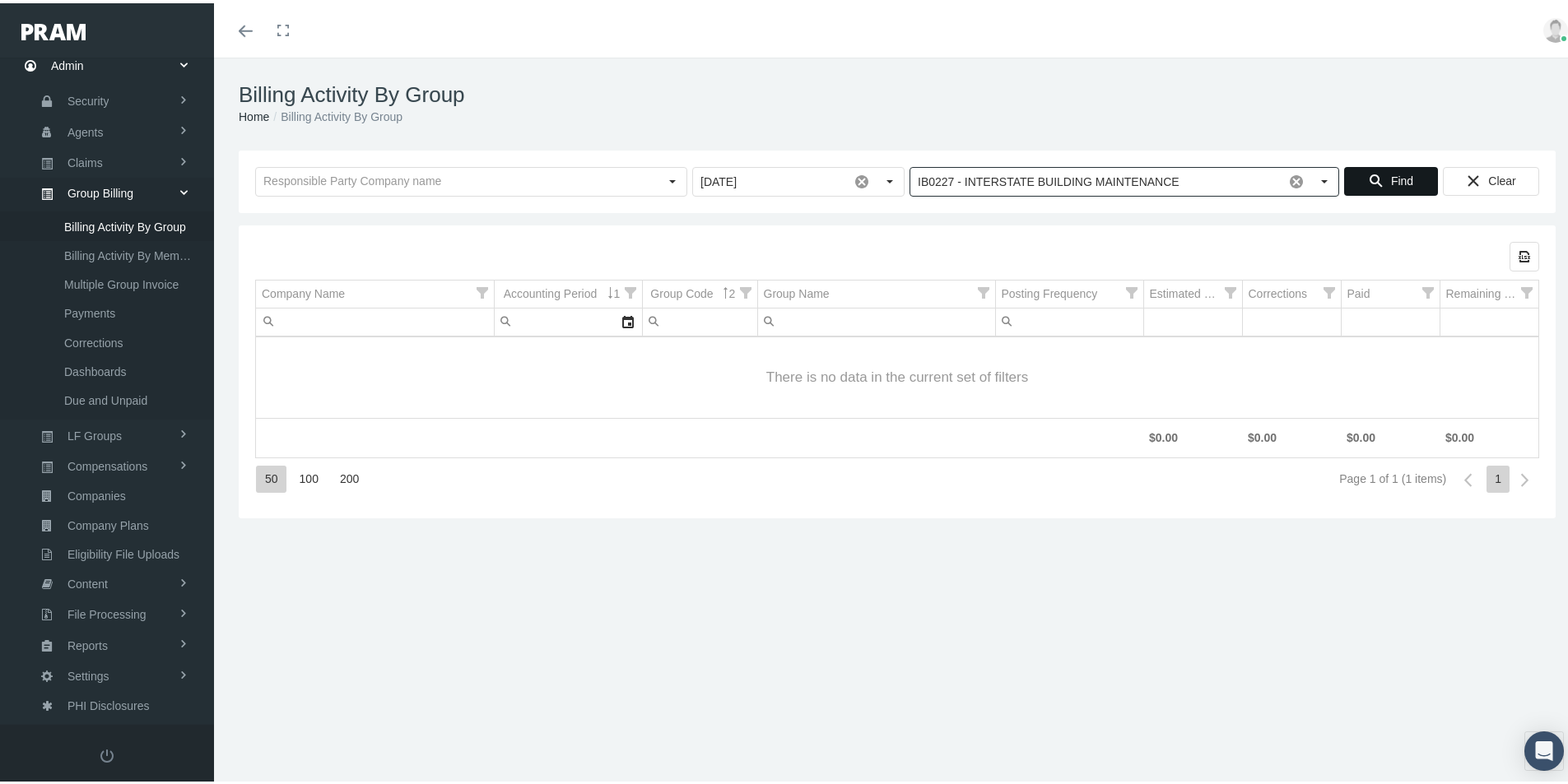
type input "IB0227 - INTERSTATE BUILDING MAINTENANCE"
click at [1391, 179] on span "Find" at bounding box center [1402, 178] width 22 height 14
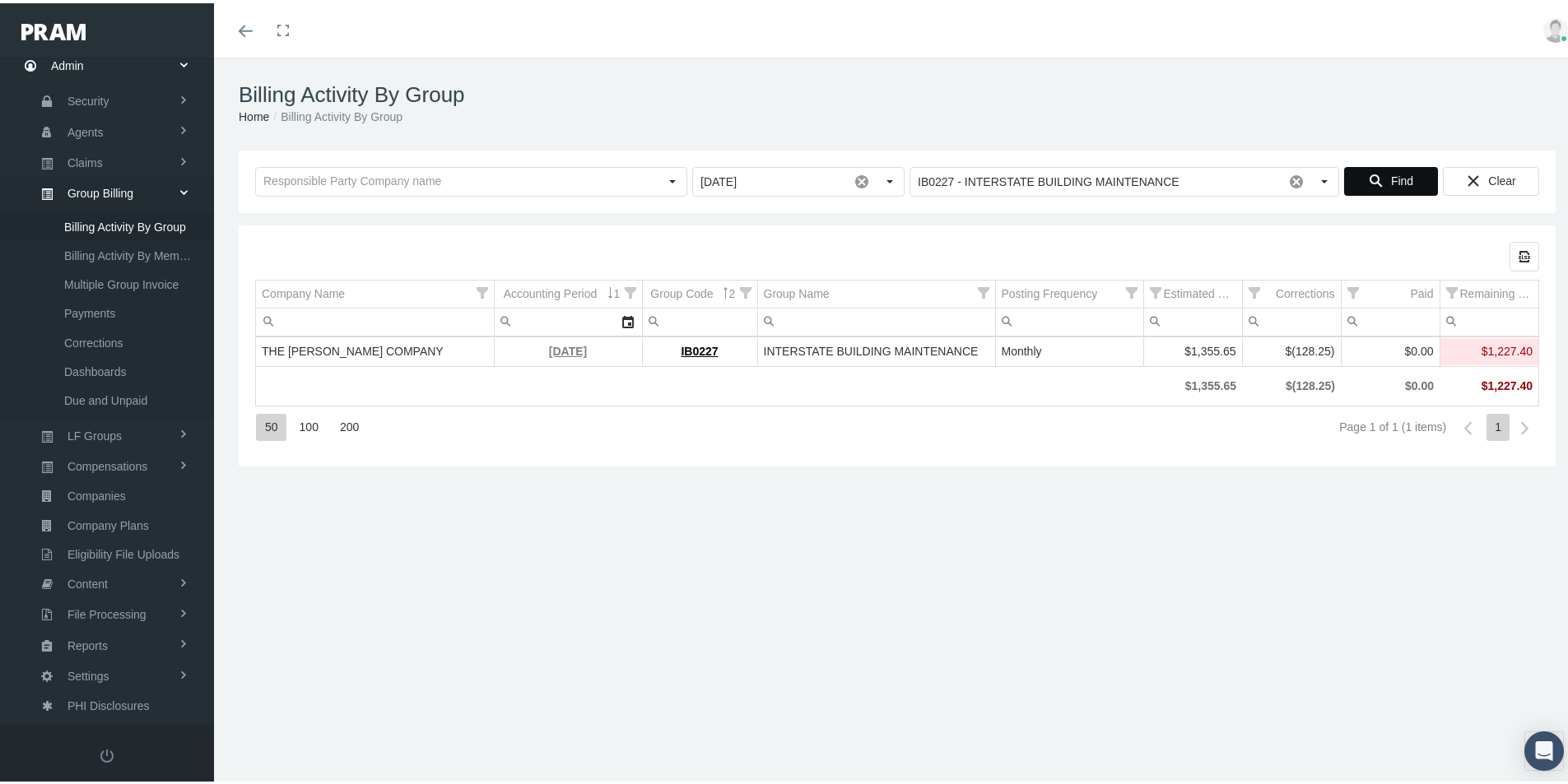
click at [549, 349] on link "September 2025" at bounding box center [568, 348] width 38 height 14
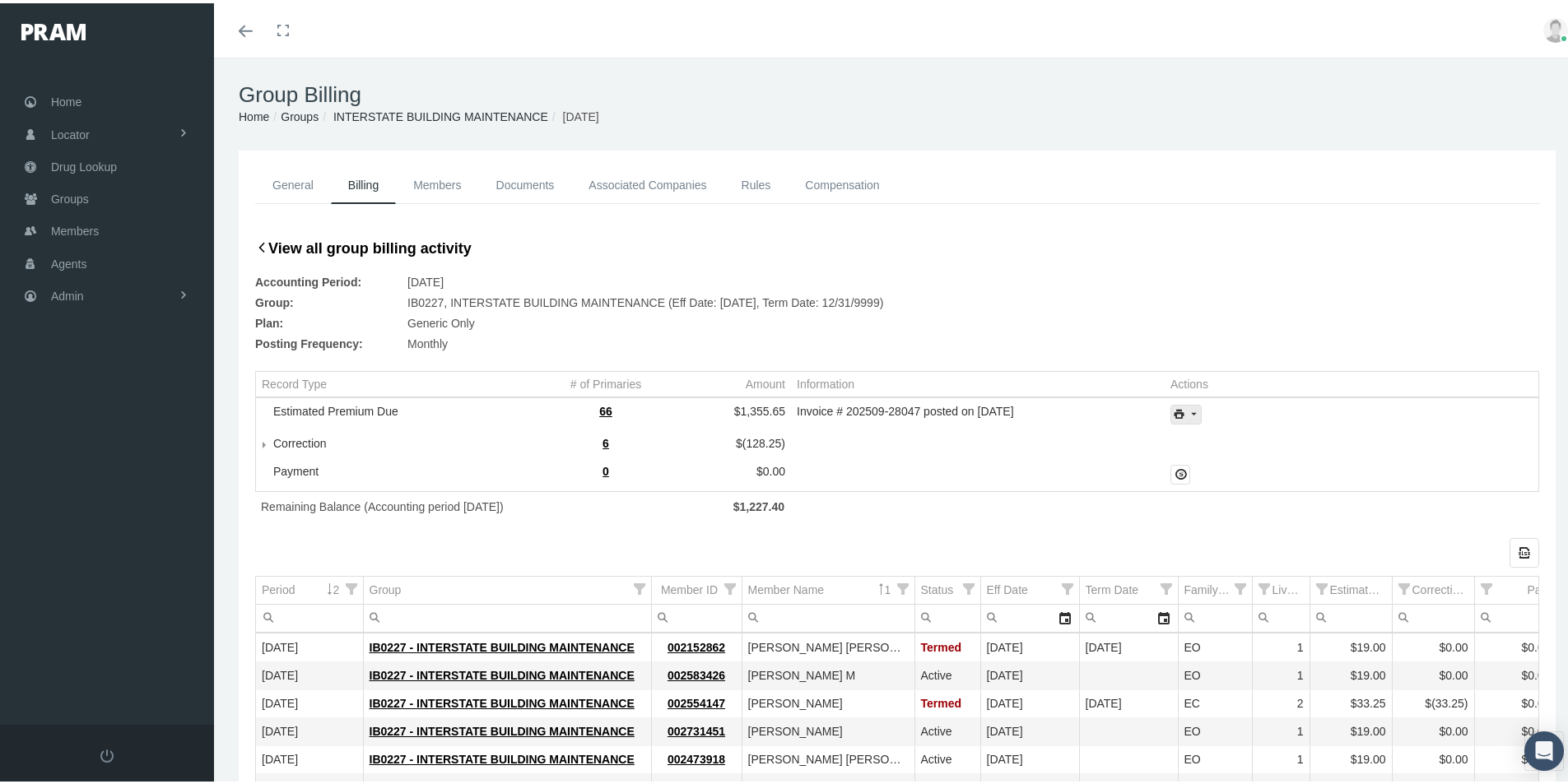
click at [1187, 412] on icon "print" at bounding box center [1193, 411] width 15 height 15
click at [1217, 466] on div "Invoice Details" at bounding box center [1230, 465] width 129 height 27
click at [633, 714] on td "IB0227 - INTERSTATE BUILDING MAINTENANCE" at bounding box center [507, 701] width 288 height 28
click at [64, 290] on span "Admin" at bounding box center [68, 293] width 33 height 31
click at [86, 421] on span "Group Billing" at bounding box center [101, 420] width 66 height 28
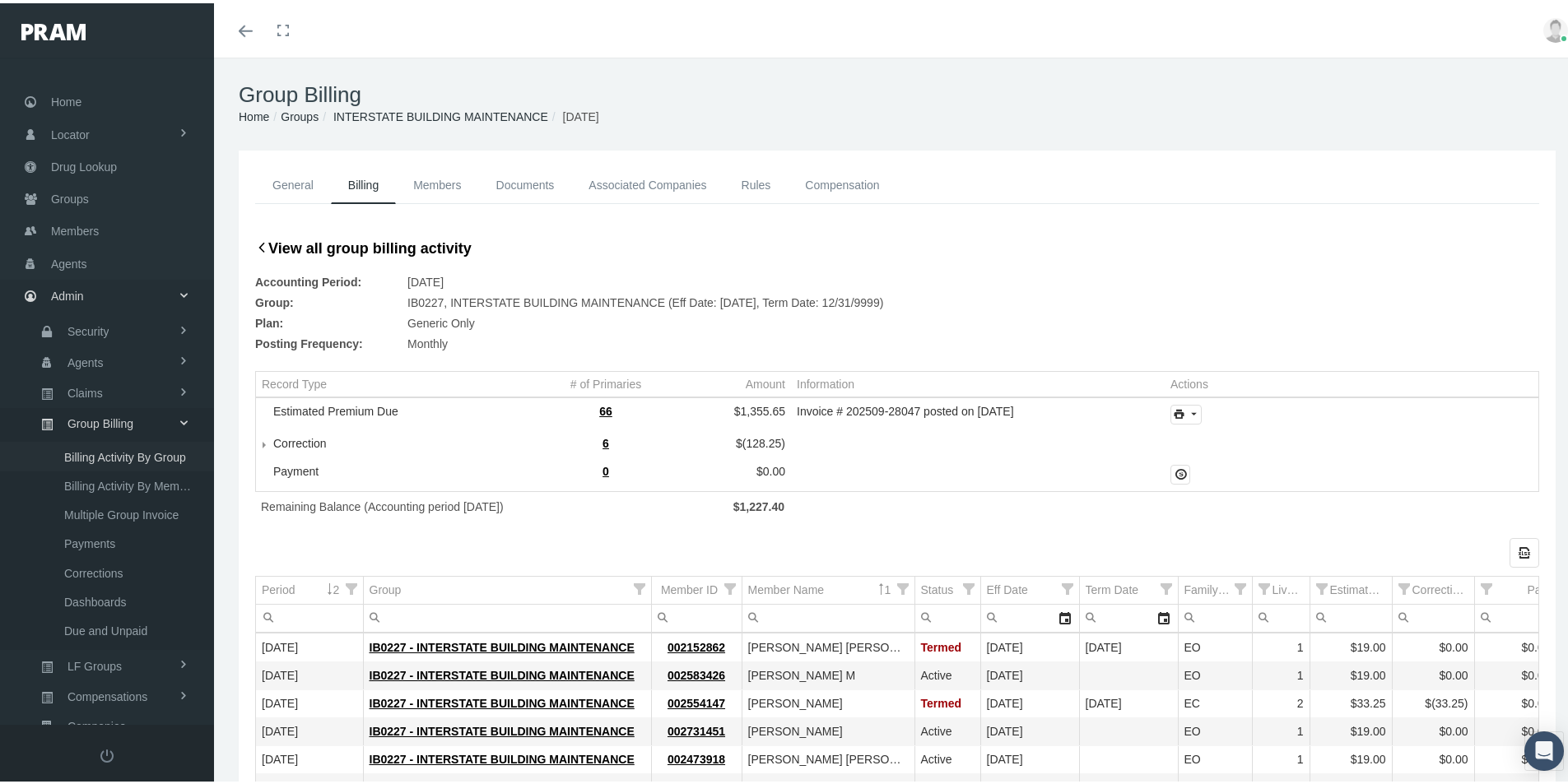
click at [105, 454] on span "Billing Activity By Group" at bounding box center [125, 453] width 122 height 28
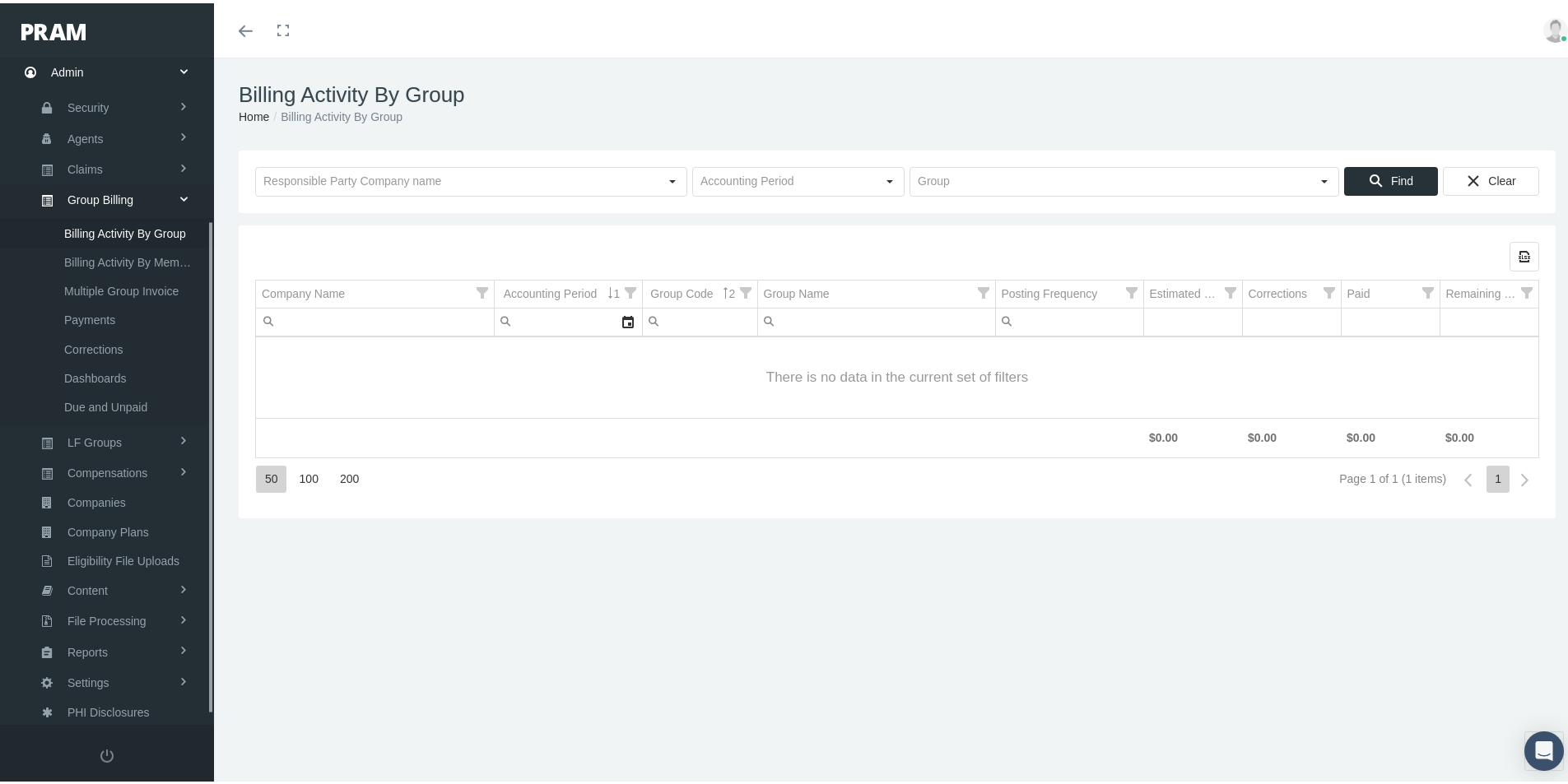
scroll to position [234, 0]
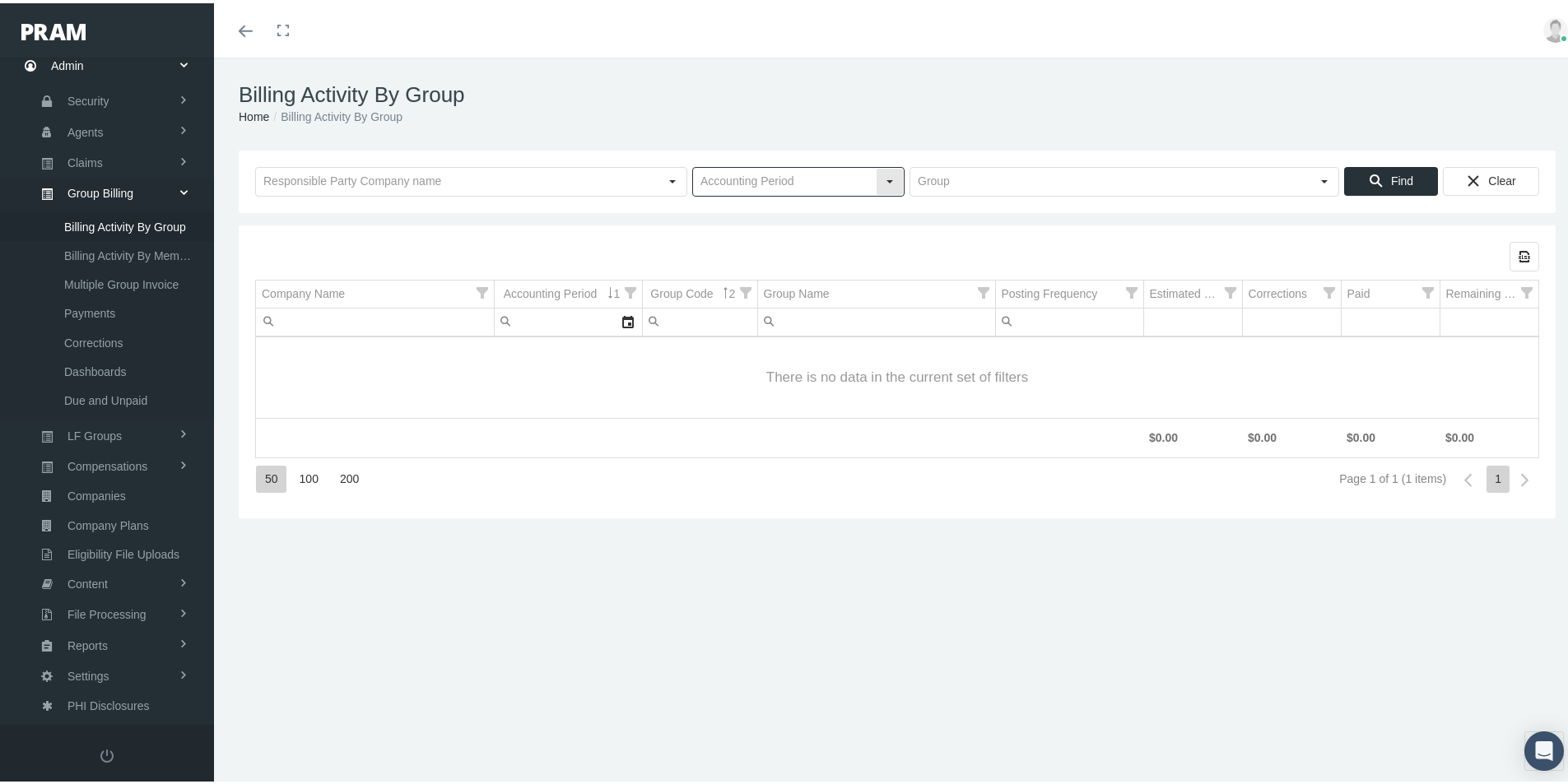
click at [727, 189] on input "text" at bounding box center [784, 178] width 183 height 28
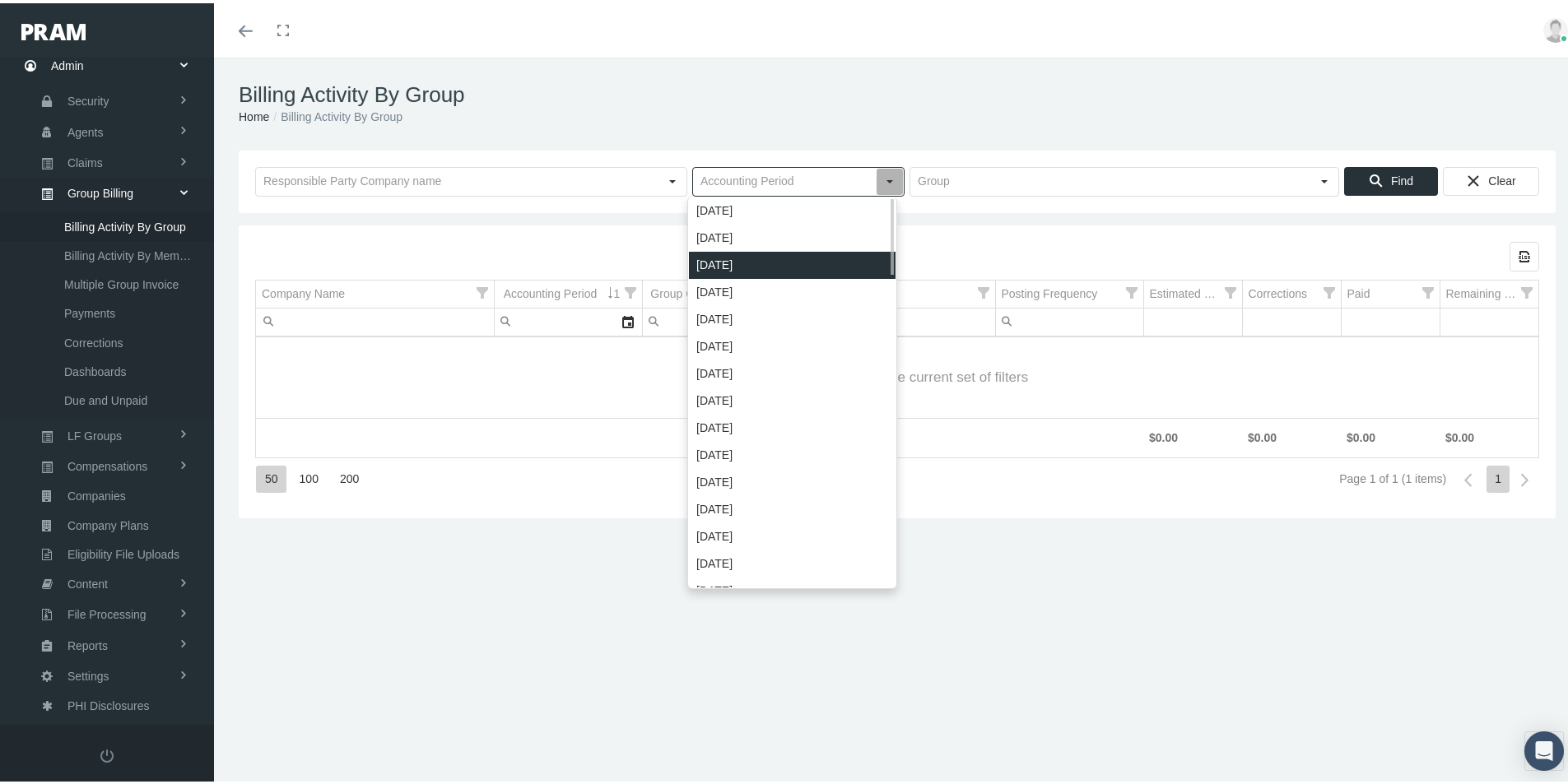
click at [731, 257] on div "[DATE]" at bounding box center [792, 262] width 207 height 27
type input "[DATE]"
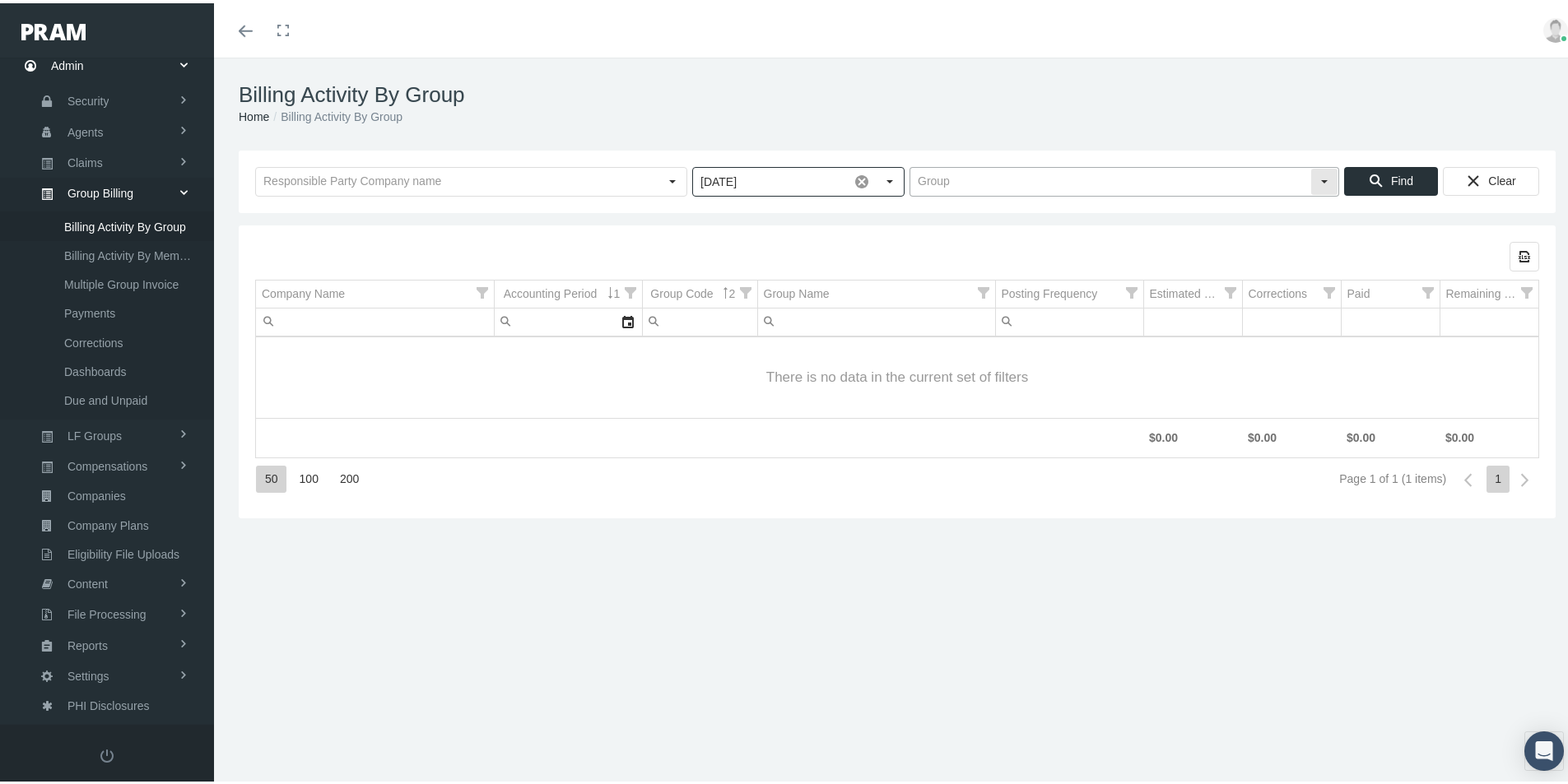
click at [930, 171] on input "text" at bounding box center [1110, 178] width 400 height 28
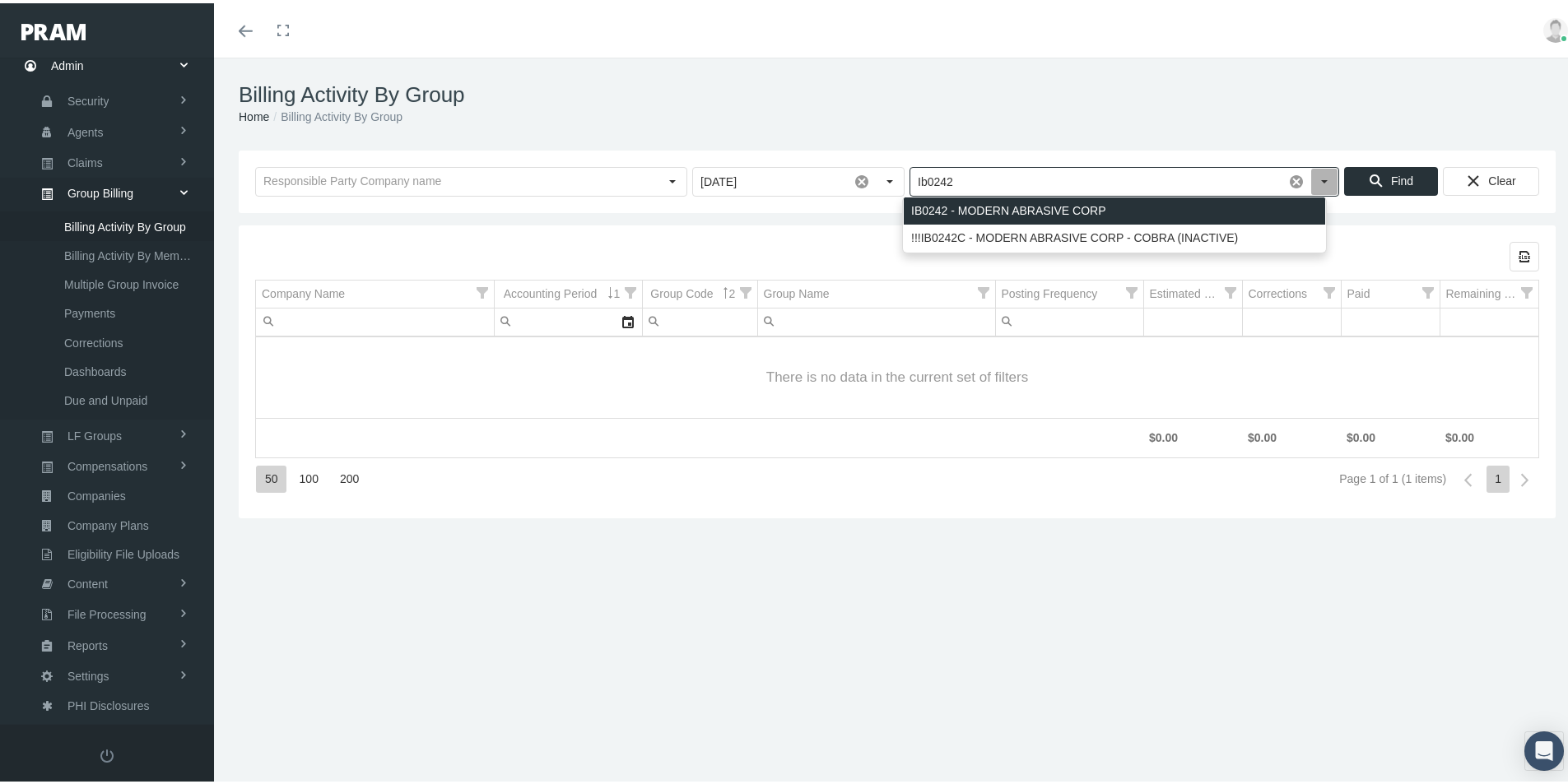
click at [986, 207] on div "IB0242 - MODERN ABRASIVE CORP" at bounding box center [1114, 208] width 422 height 27
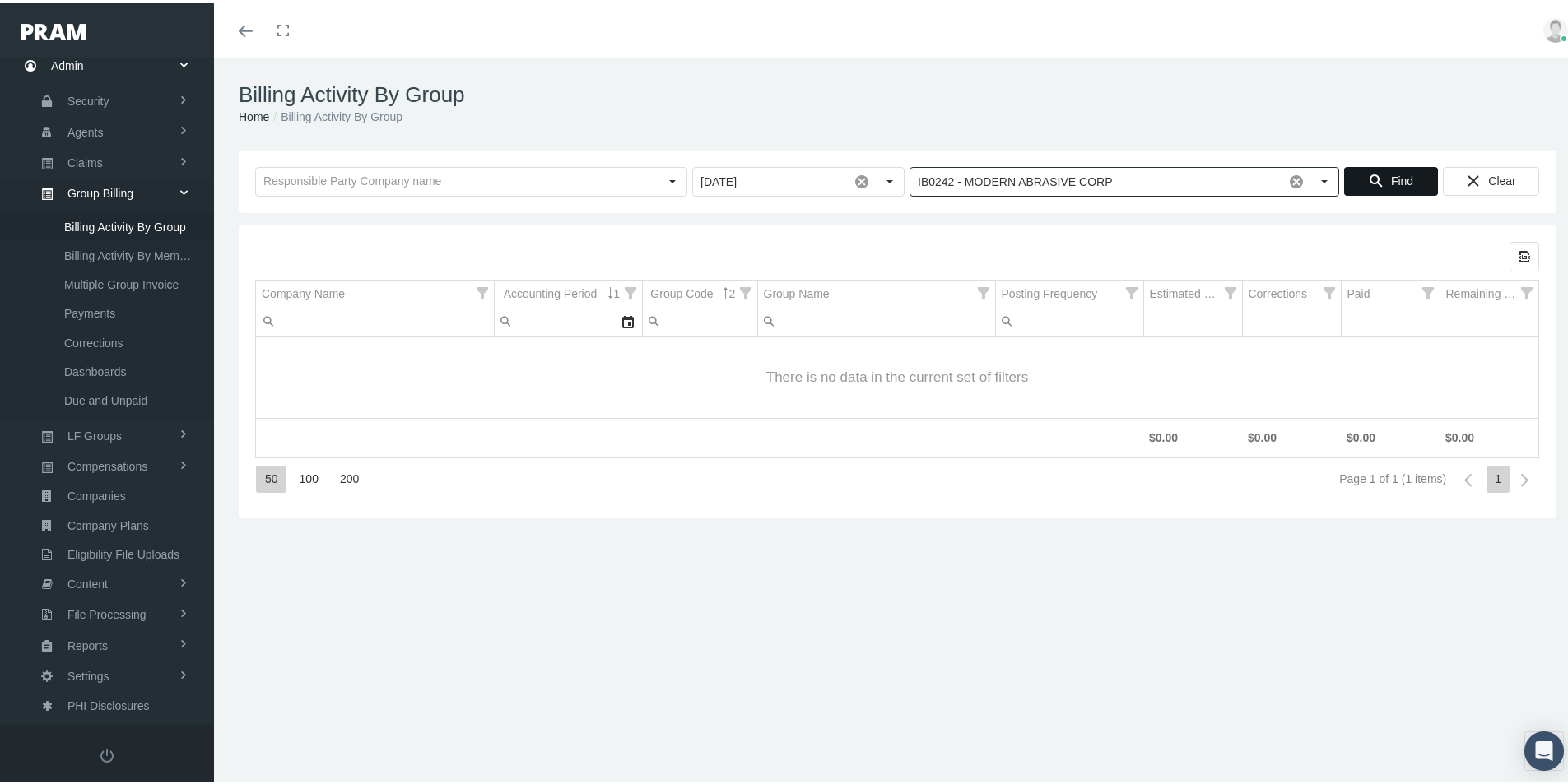
type input "IB0242 - MODERN ABRASIVE CORP"
click at [1391, 179] on span "Find" at bounding box center [1402, 178] width 22 height 14
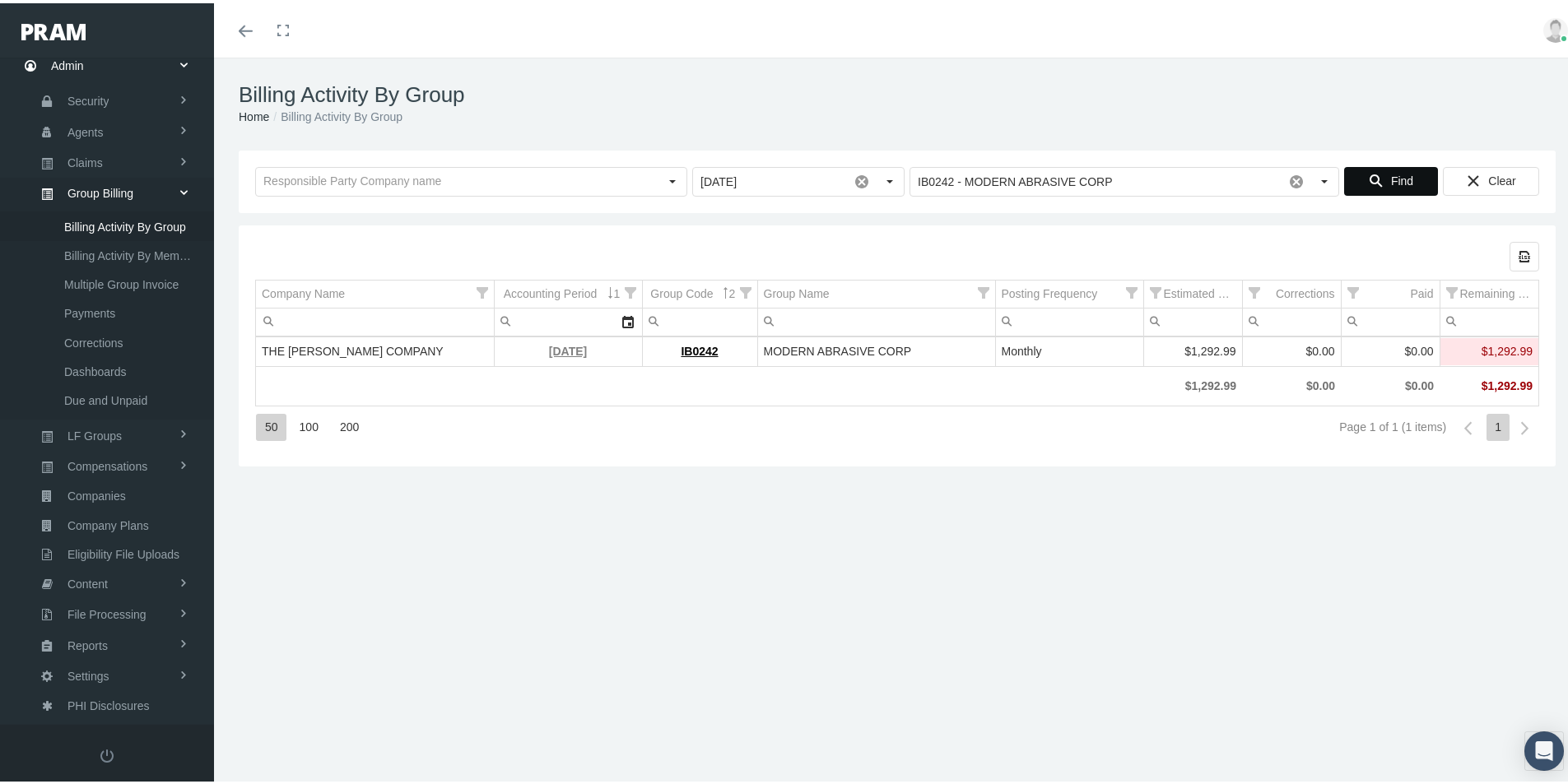
click at [549, 347] on link "[DATE]" at bounding box center [568, 348] width 38 height 14
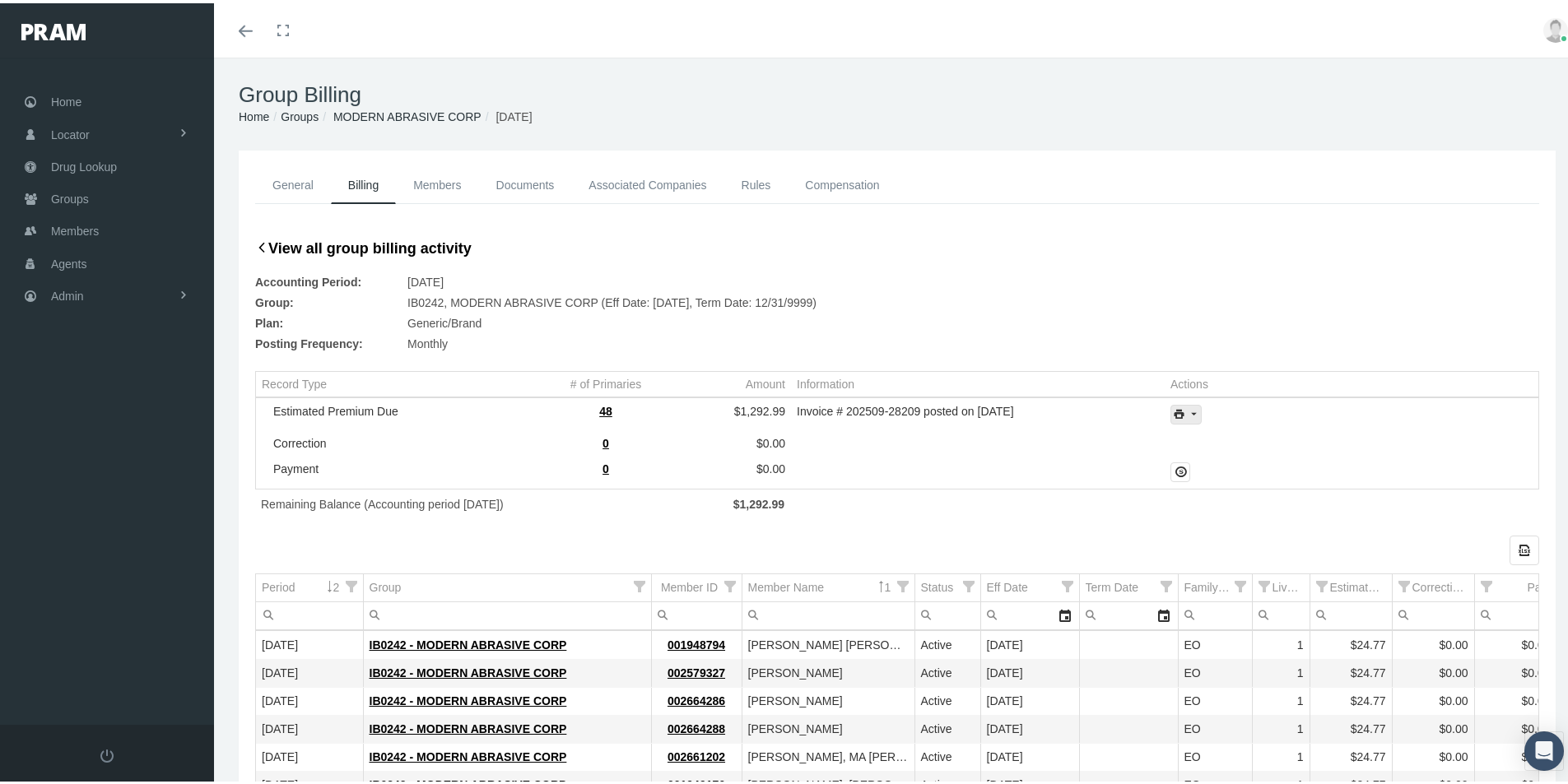
click at [1193, 417] on icon "print" at bounding box center [1193, 411] width 15 height 15
click at [1210, 465] on div "Invoice Details" at bounding box center [1230, 465] width 129 height 27
click at [622, 720] on td "IB0242 - MODERN ABRASIVE CORP" at bounding box center [507, 726] width 288 height 28
click at [72, 295] on span "Admin" at bounding box center [68, 293] width 33 height 31
click at [90, 421] on span "Group Billing" at bounding box center [101, 420] width 66 height 28
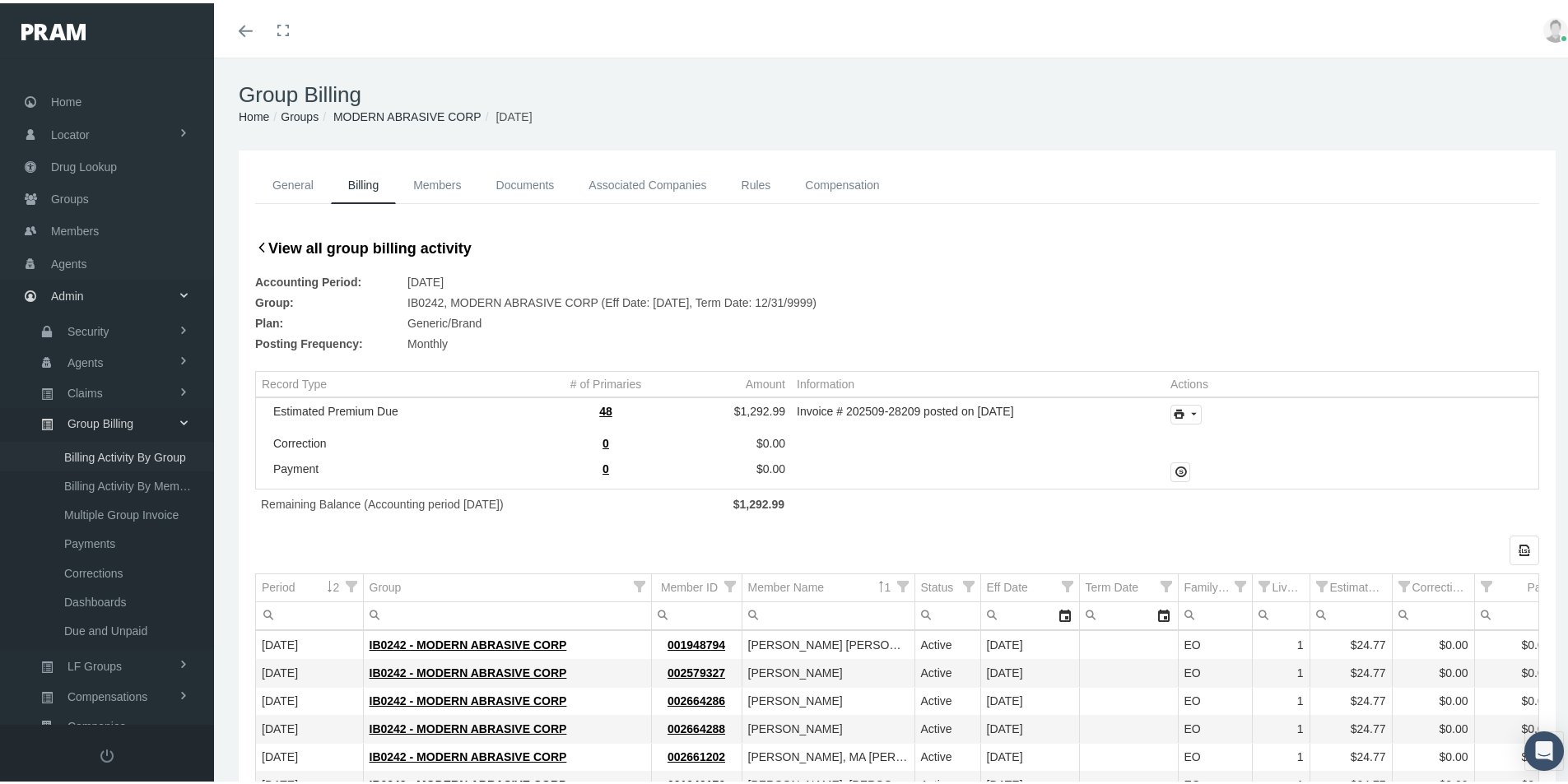
click at [119, 454] on span "Billing Activity By Group" at bounding box center [125, 453] width 122 height 28
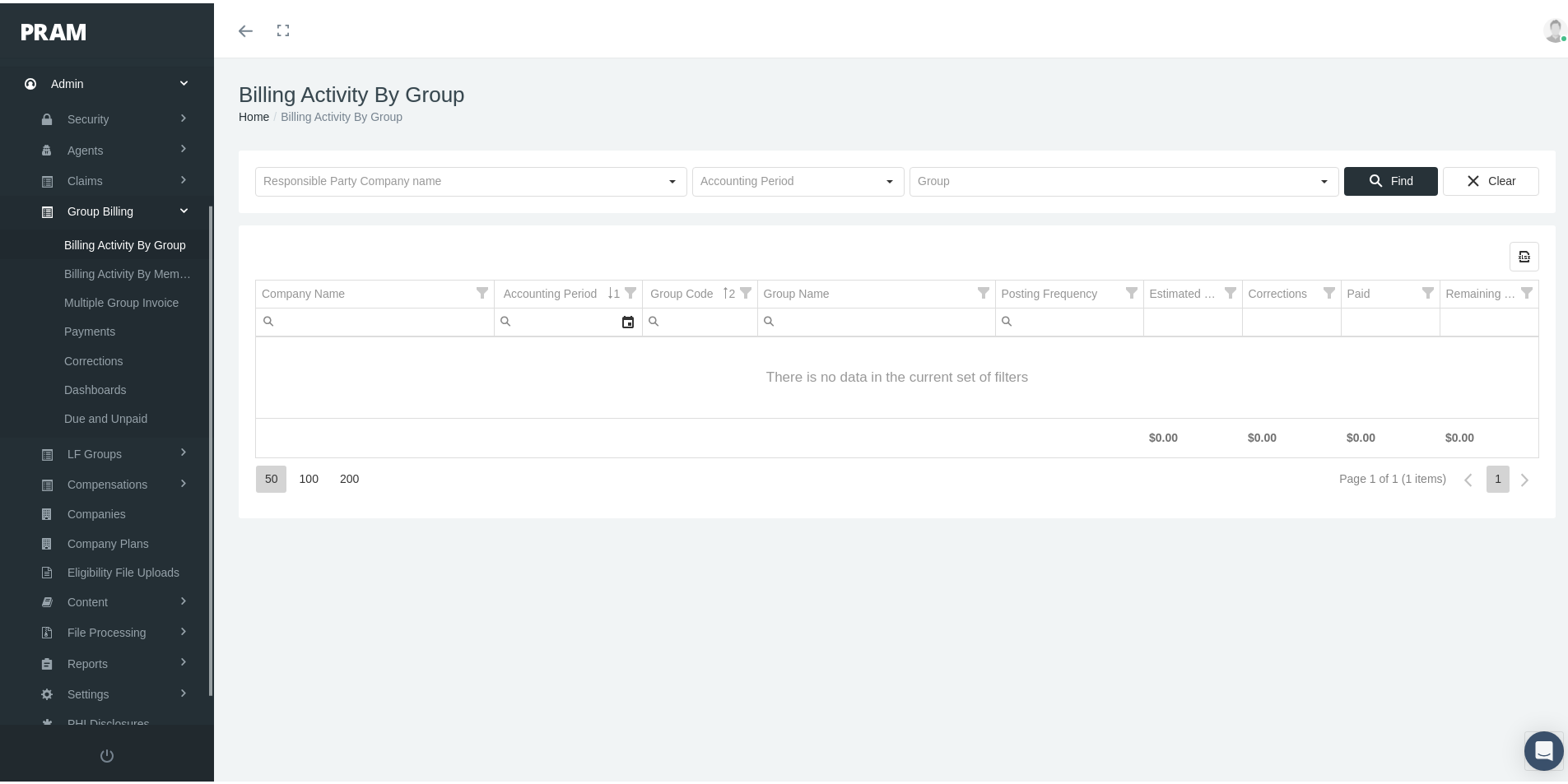
scroll to position [234, 0]
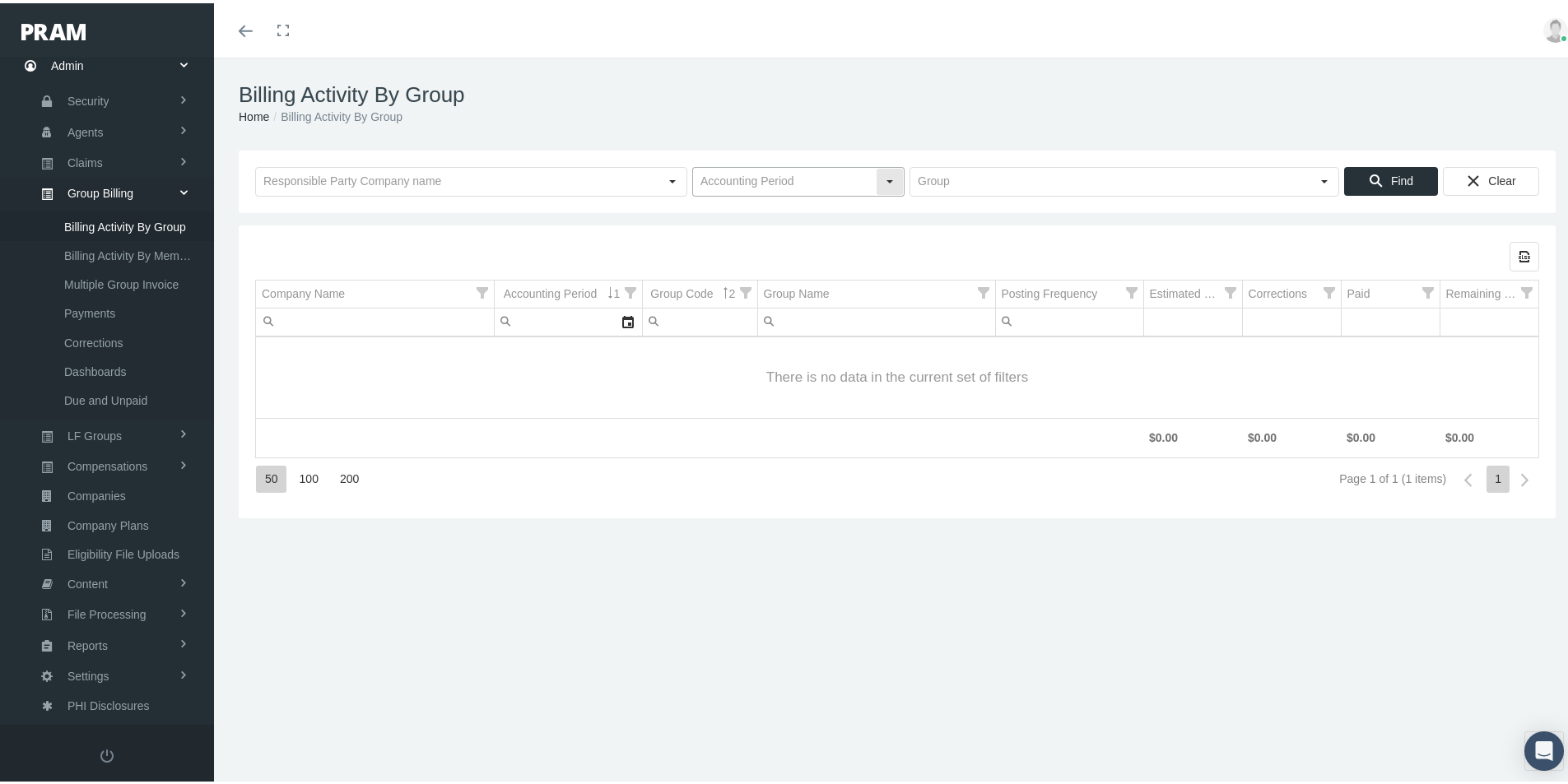
click at [716, 175] on input "text" at bounding box center [784, 178] width 183 height 28
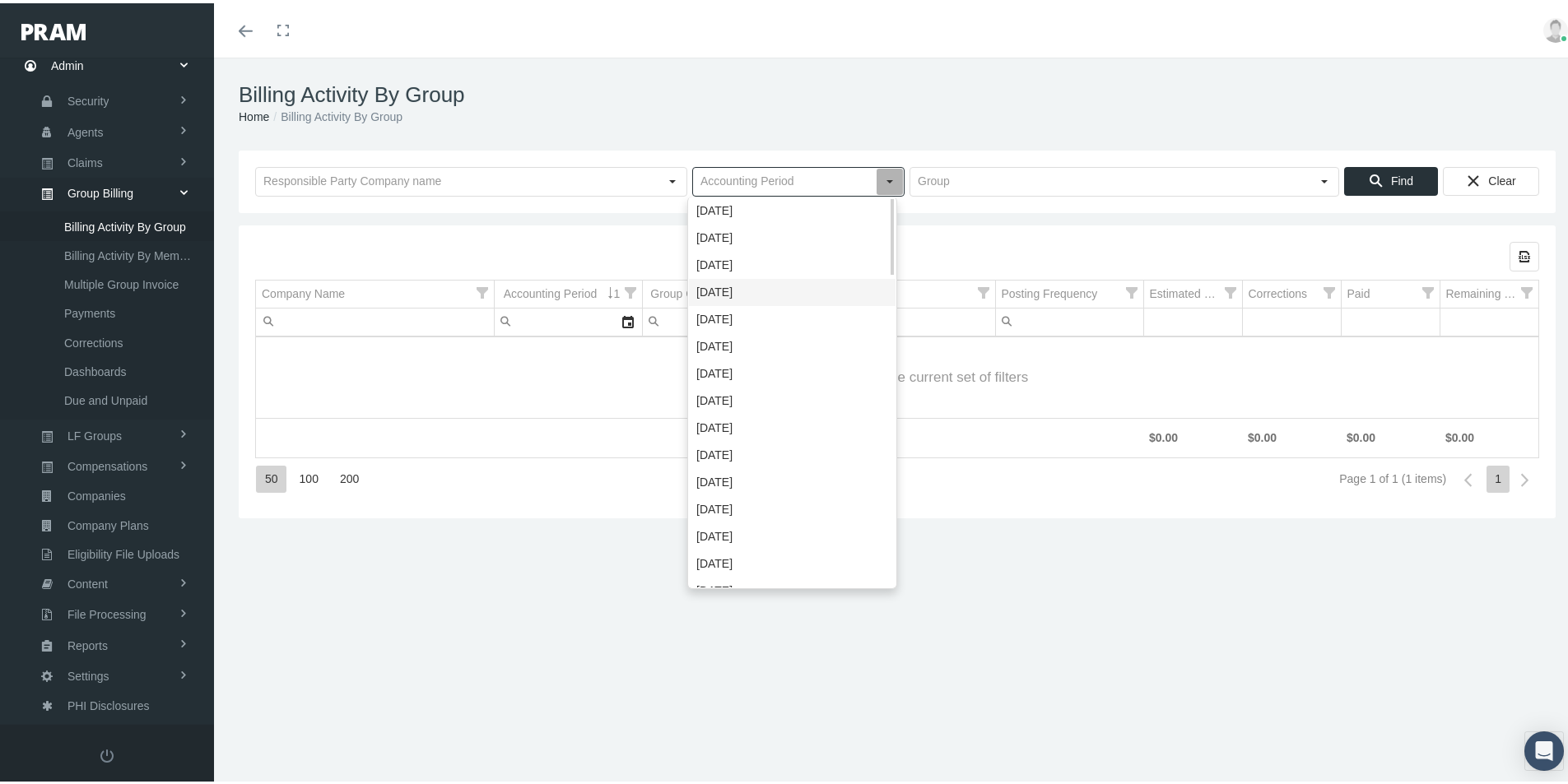
click at [721, 291] on div "[DATE]" at bounding box center [792, 289] width 207 height 27
type input "[DATE]"
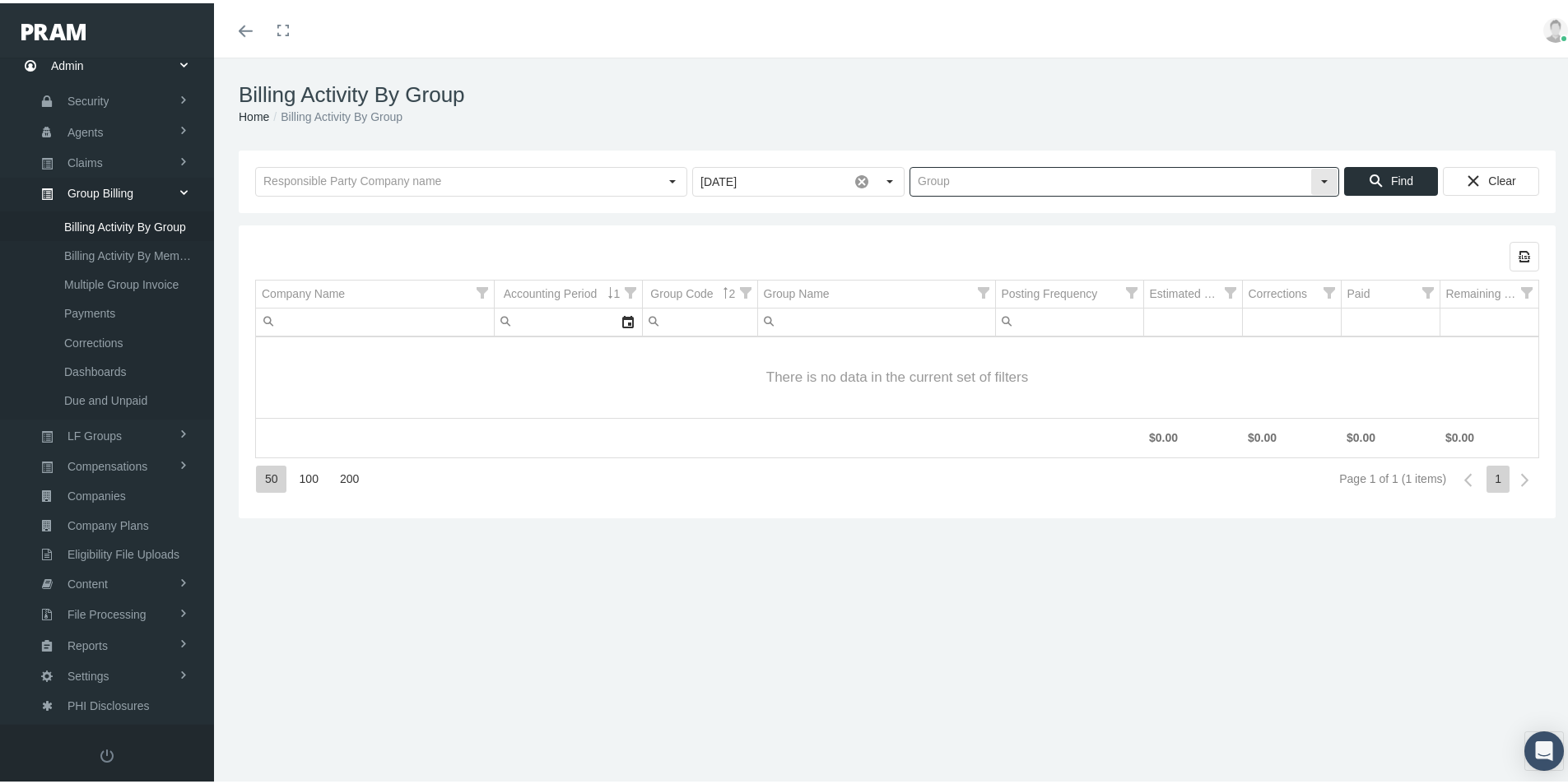
click at [926, 189] on input "text" at bounding box center [1110, 178] width 400 height 28
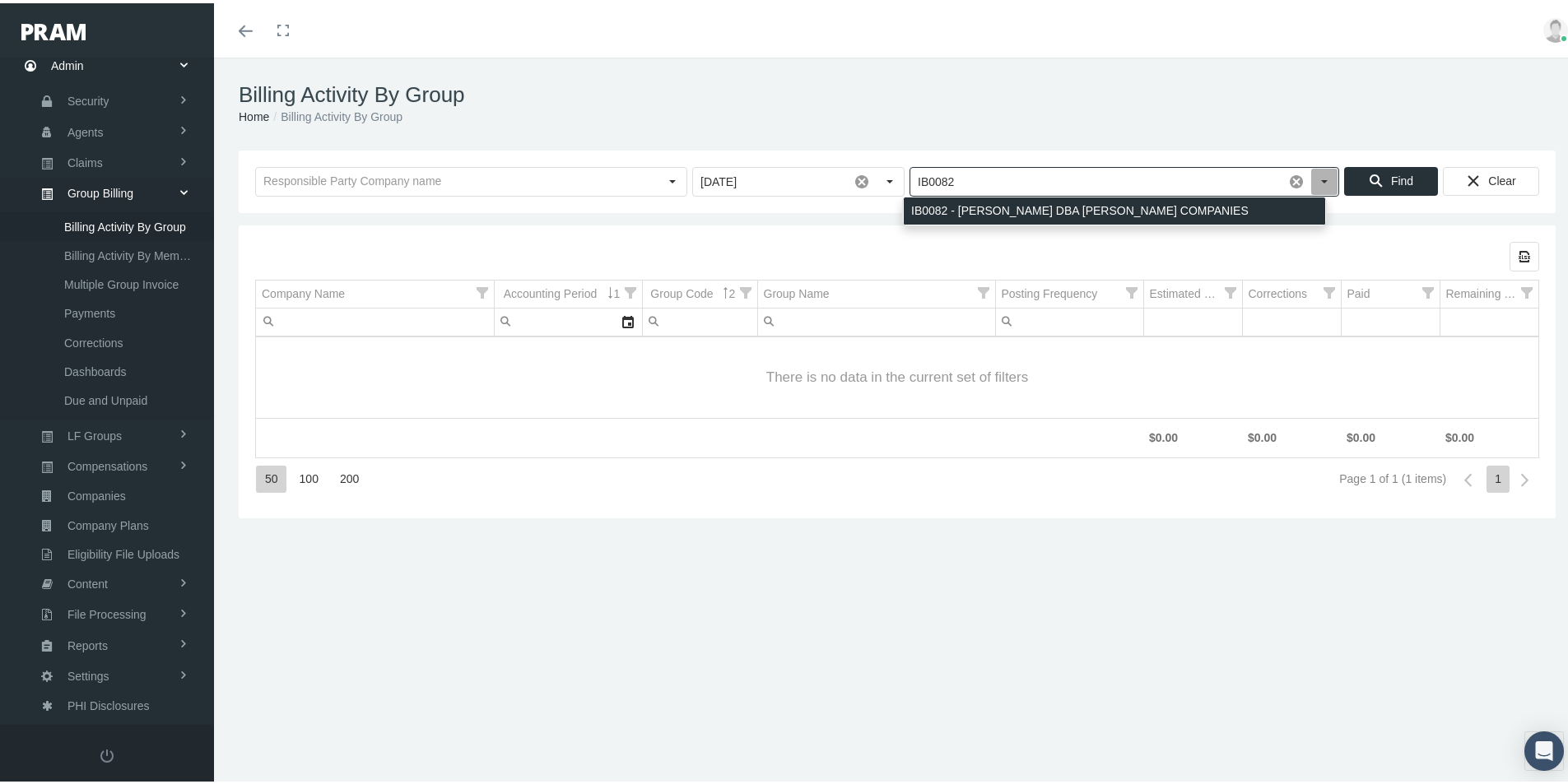
click at [921, 202] on div "IB0082 - [PERSON_NAME] DBA [PERSON_NAME] COMPANIES" at bounding box center [1114, 208] width 422 height 27
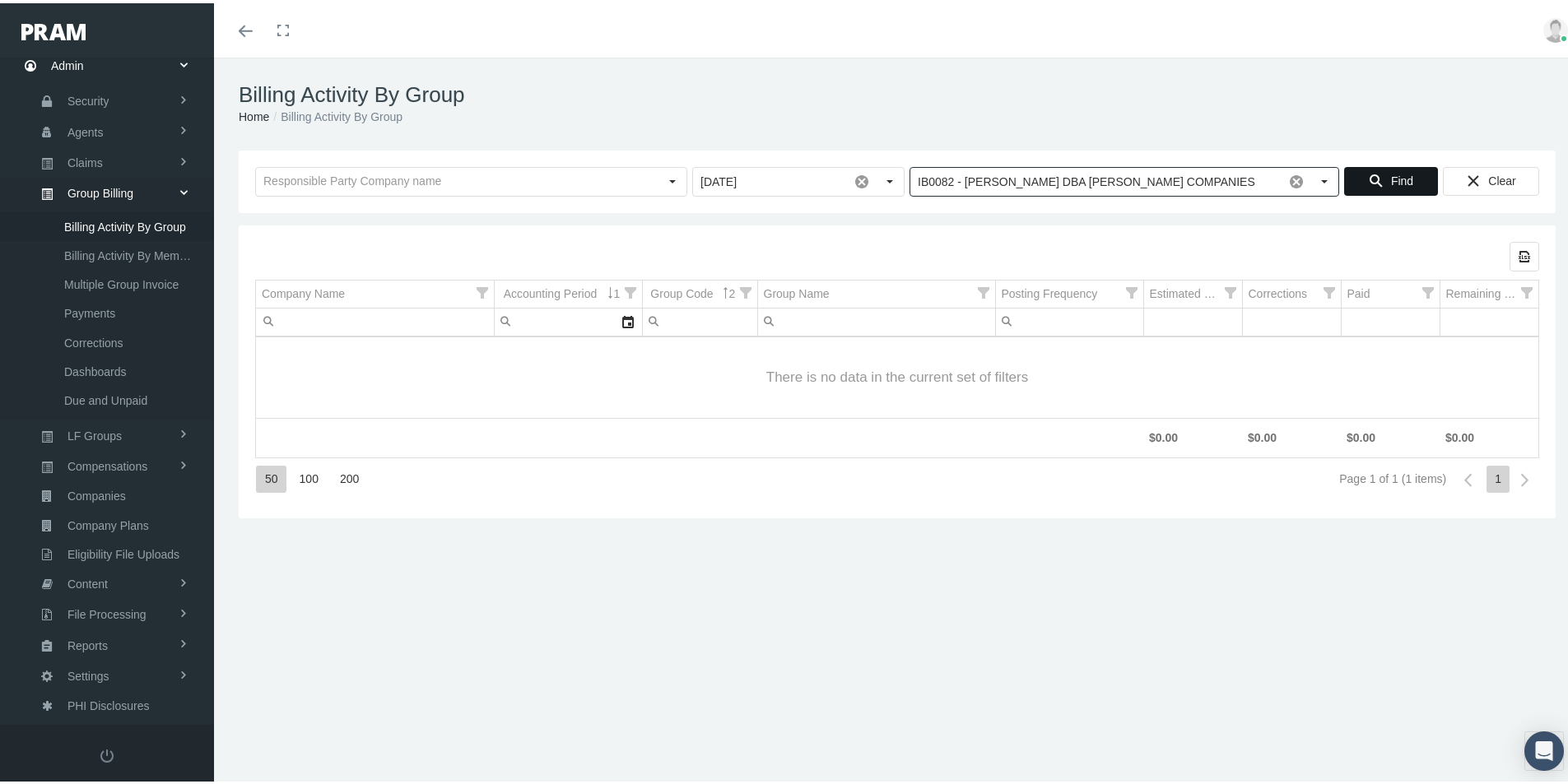
type input "IB0082 - [PERSON_NAME] DBA [PERSON_NAME] COMPANIES"
click at [1391, 171] on span "Find" at bounding box center [1402, 178] width 22 height 14
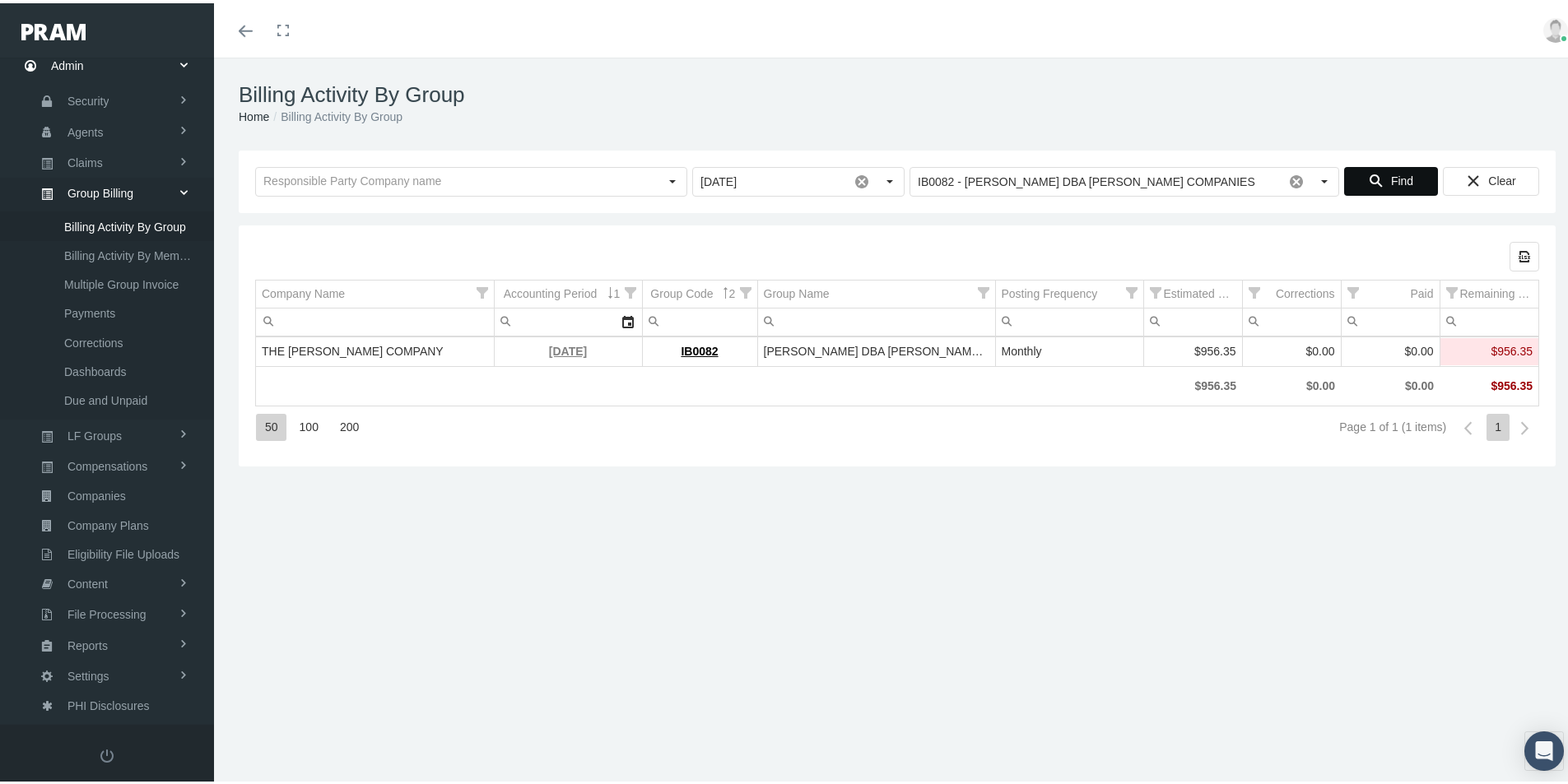
click at [556, 351] on link "August 2025" at bounding box center [568, 348] width 38 height 14
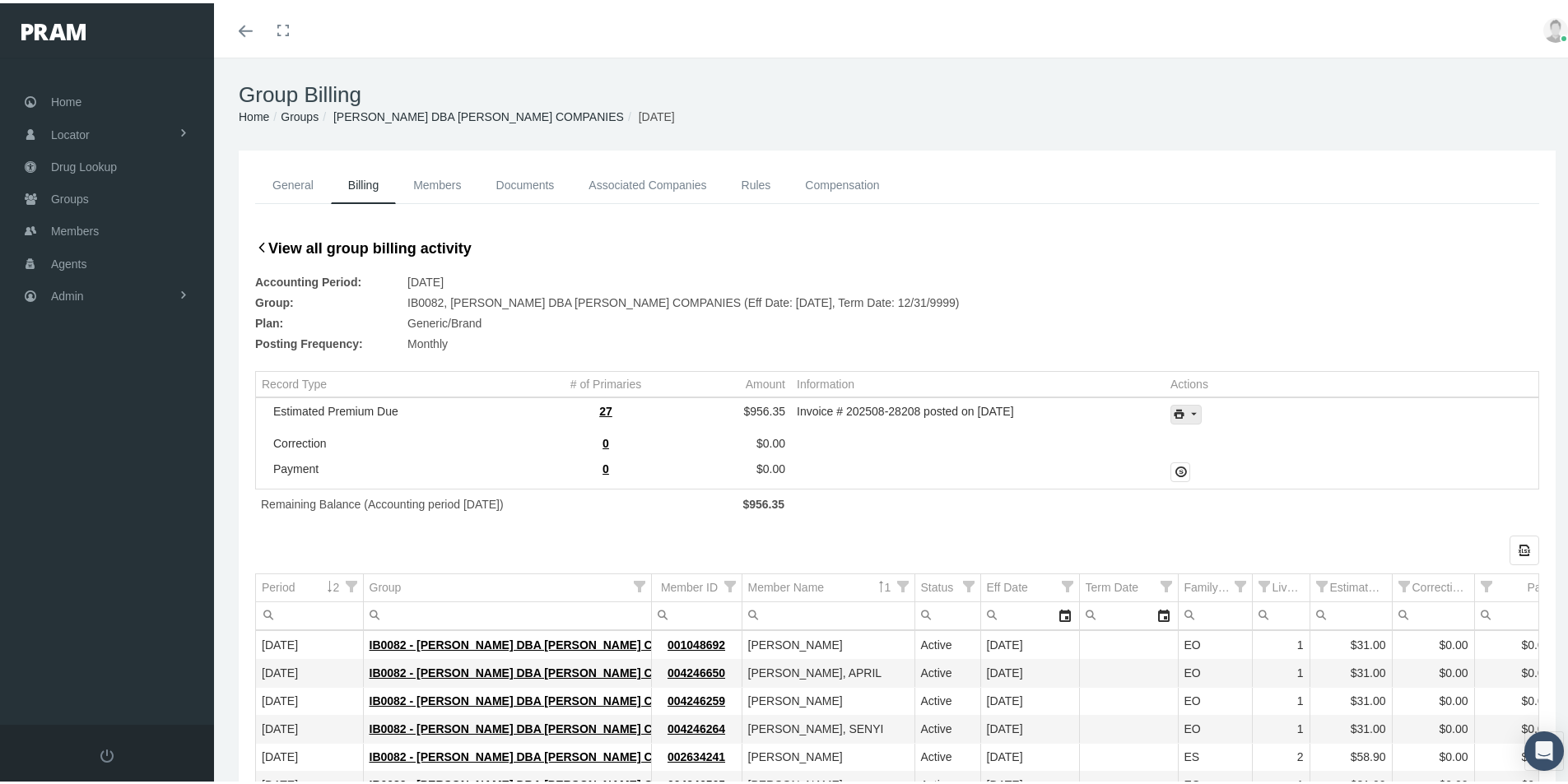
click at [1188, 415] on icon "print" at bounding box center [1193, 411] width 15 height 15
click at [1215, 466] on div "Invoice Details" at bounding box center [1230, 465] width 129 height 27
click at [70, 290] on span "Admin" at bounding box center [68, 293] width 33 height 31
click at [89, 418] on span "Group Billing" at bounding box center [101, 420] width 66 height 28
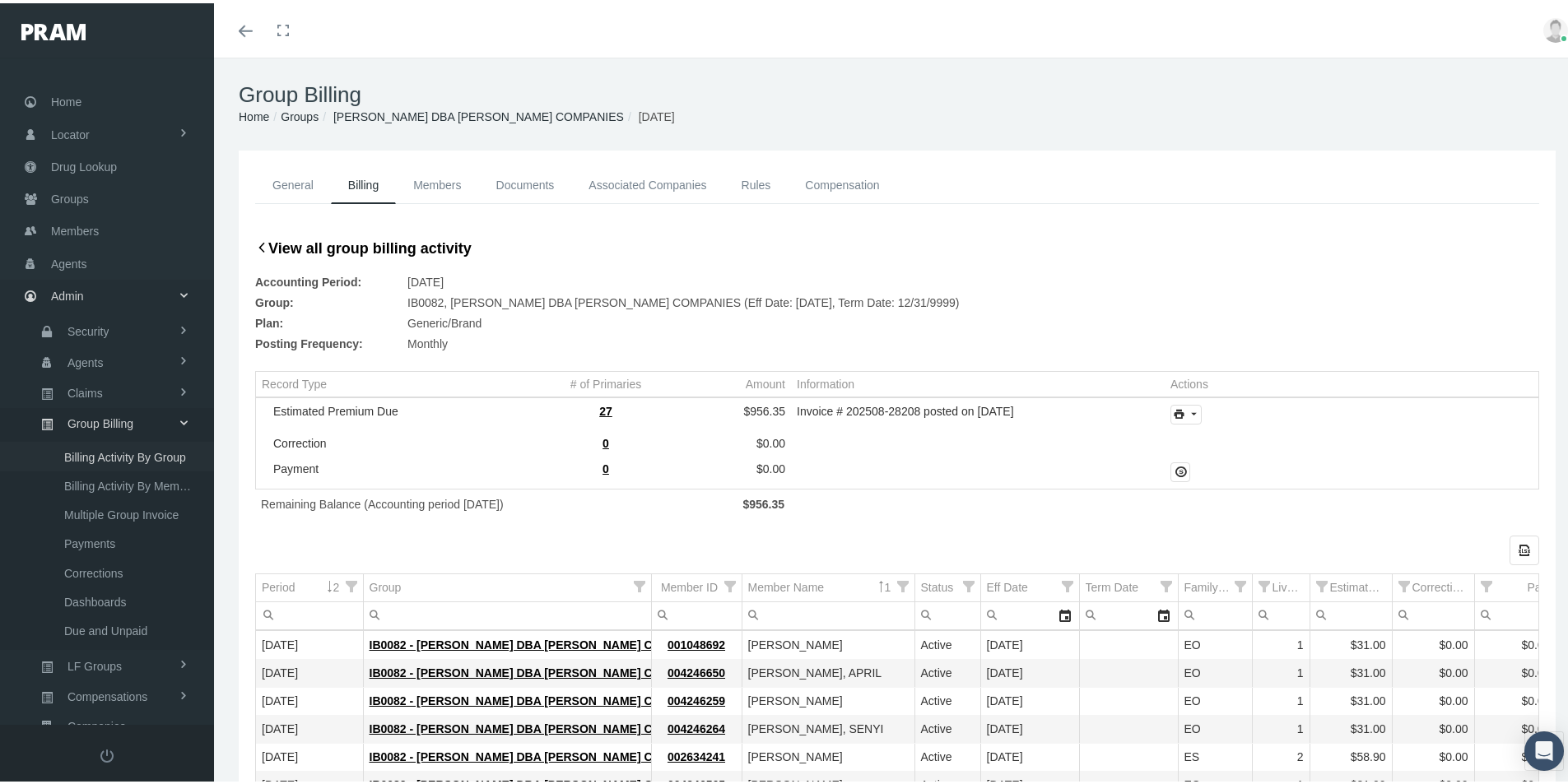
click at [119, 464] on span "Billing Activity By Group" at bounding box center [125, 453] width 122 height 28
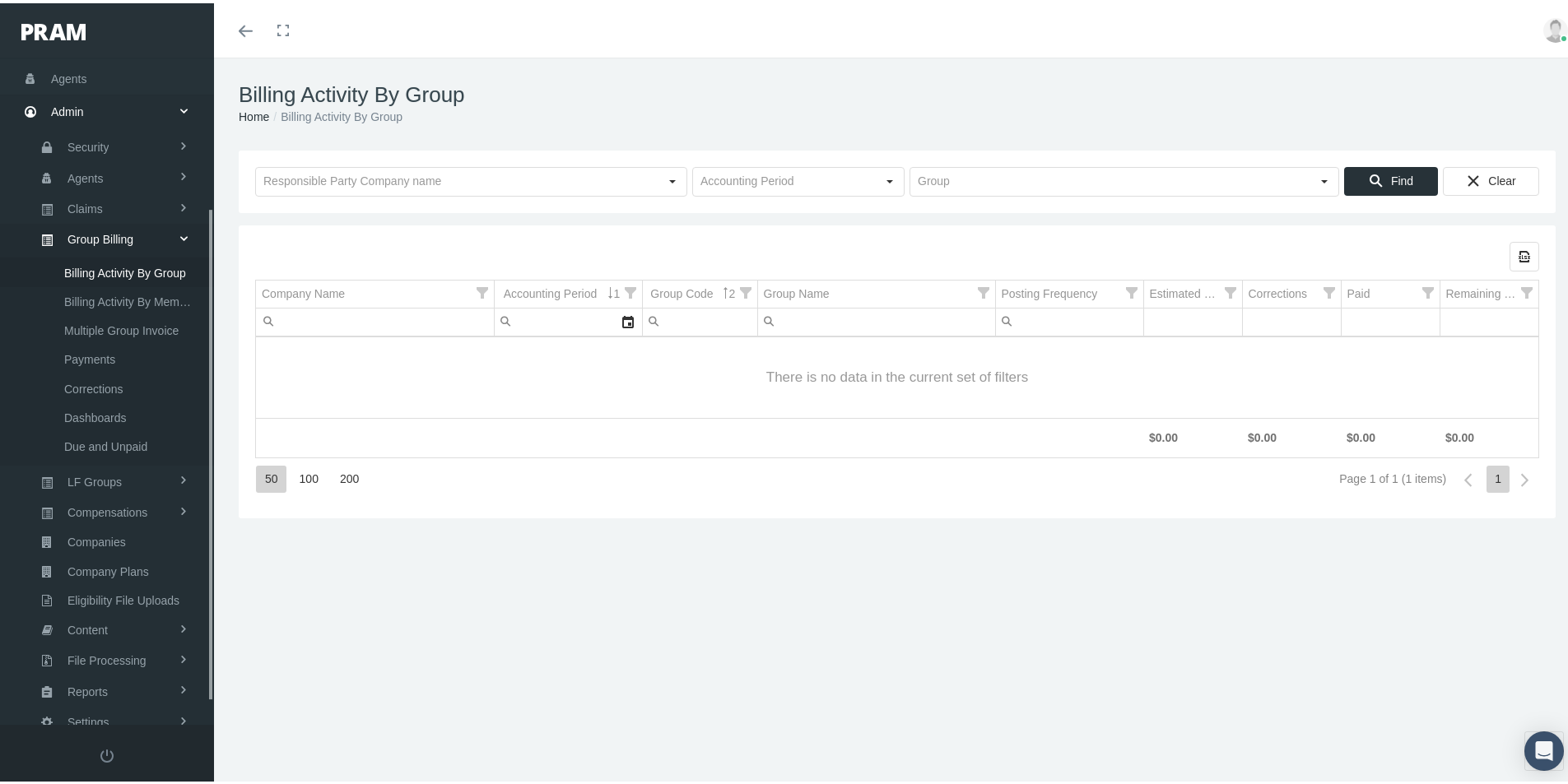
scroll to position [234, 0]
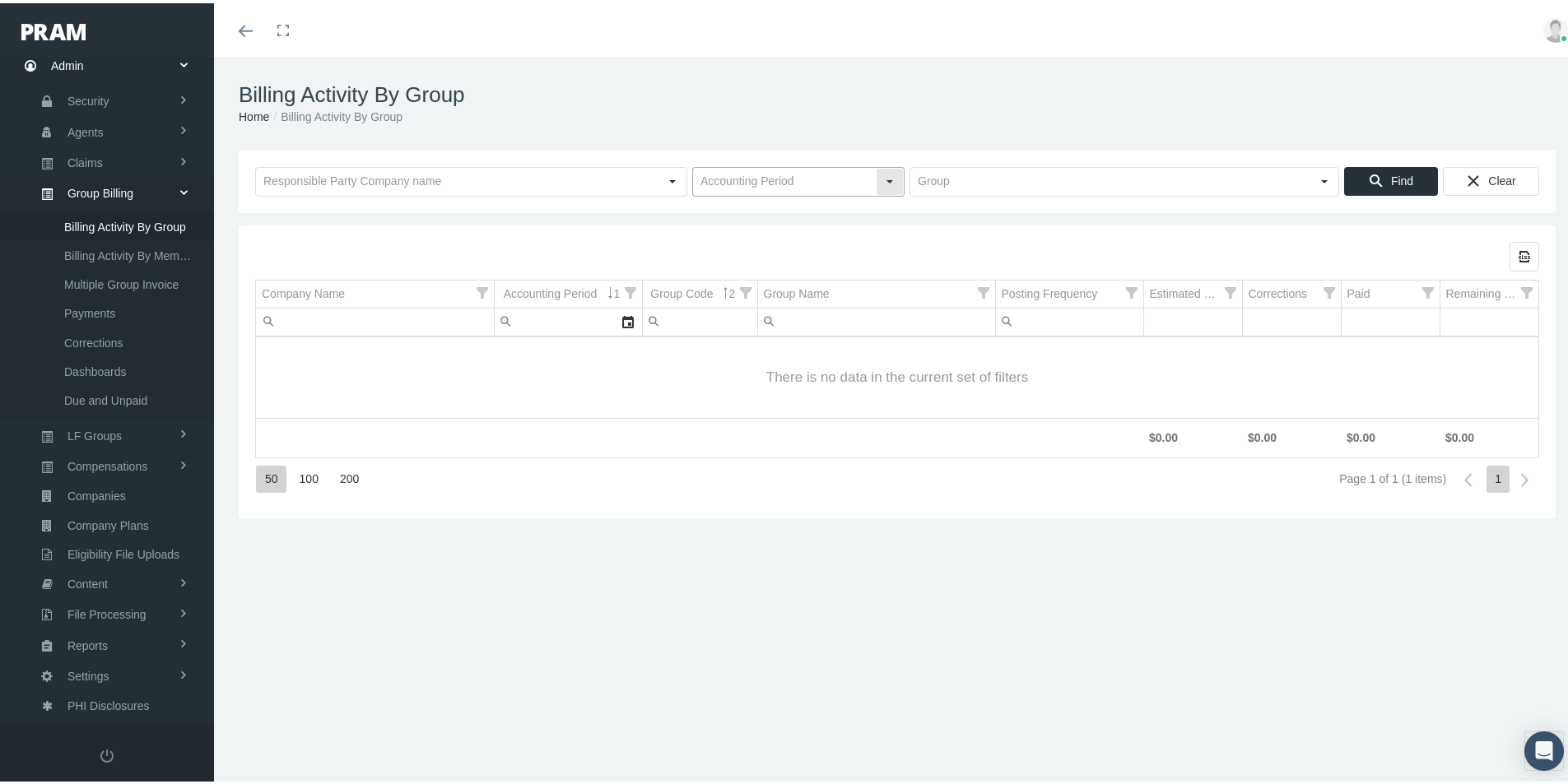
click at [704, 182] on input "text" at bounding box center [784, 178] width 183 height 28
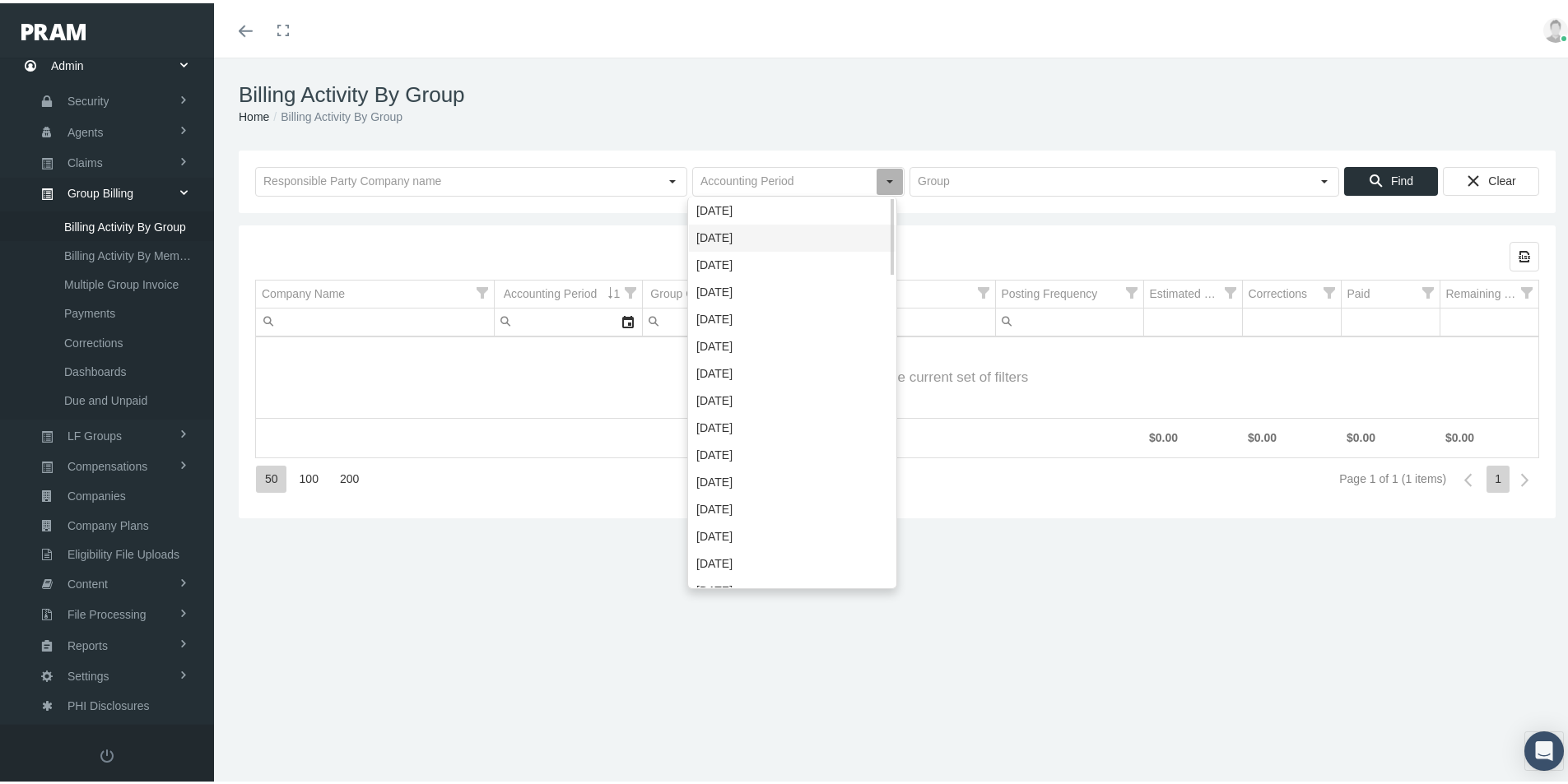
click at [721, 241] on div "[DATE]" at bounding box center [792, 235] width 207 height 27
type input "[DATE]"
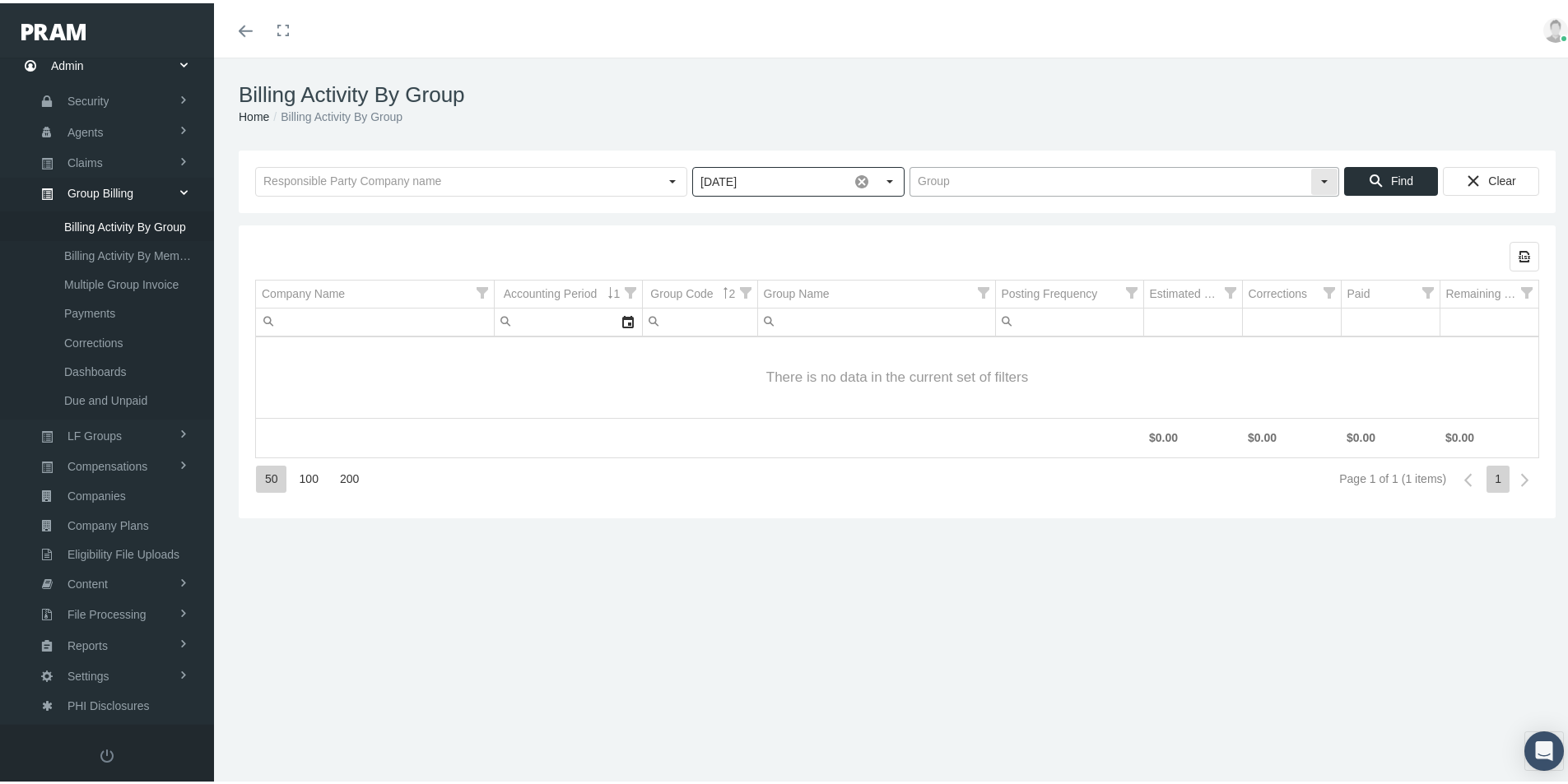
click at [949, 174] on input "text" at bounding box center [1110, 178] width 400 height 28
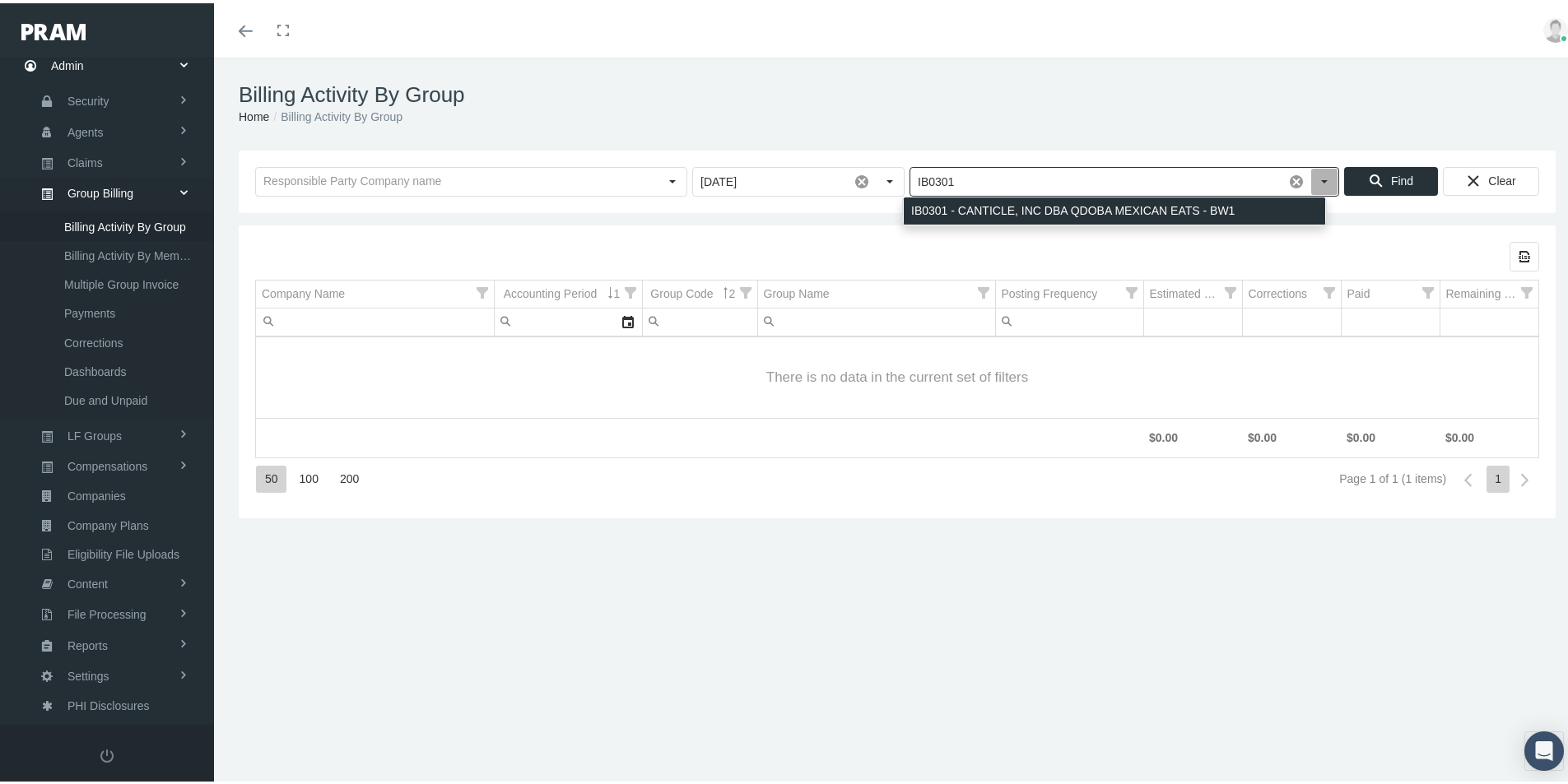
drag, startPoint x: 957, startPoint y: 211, endPoint x: 1052, endPoint y: 218, distance: 95.3
click at [957, 210] on div "IB0301 - CANTICLE, INC DBA QDOBA MEXICAN EATS - BW1" at bounding box center [1114, 208] width 422 height 27
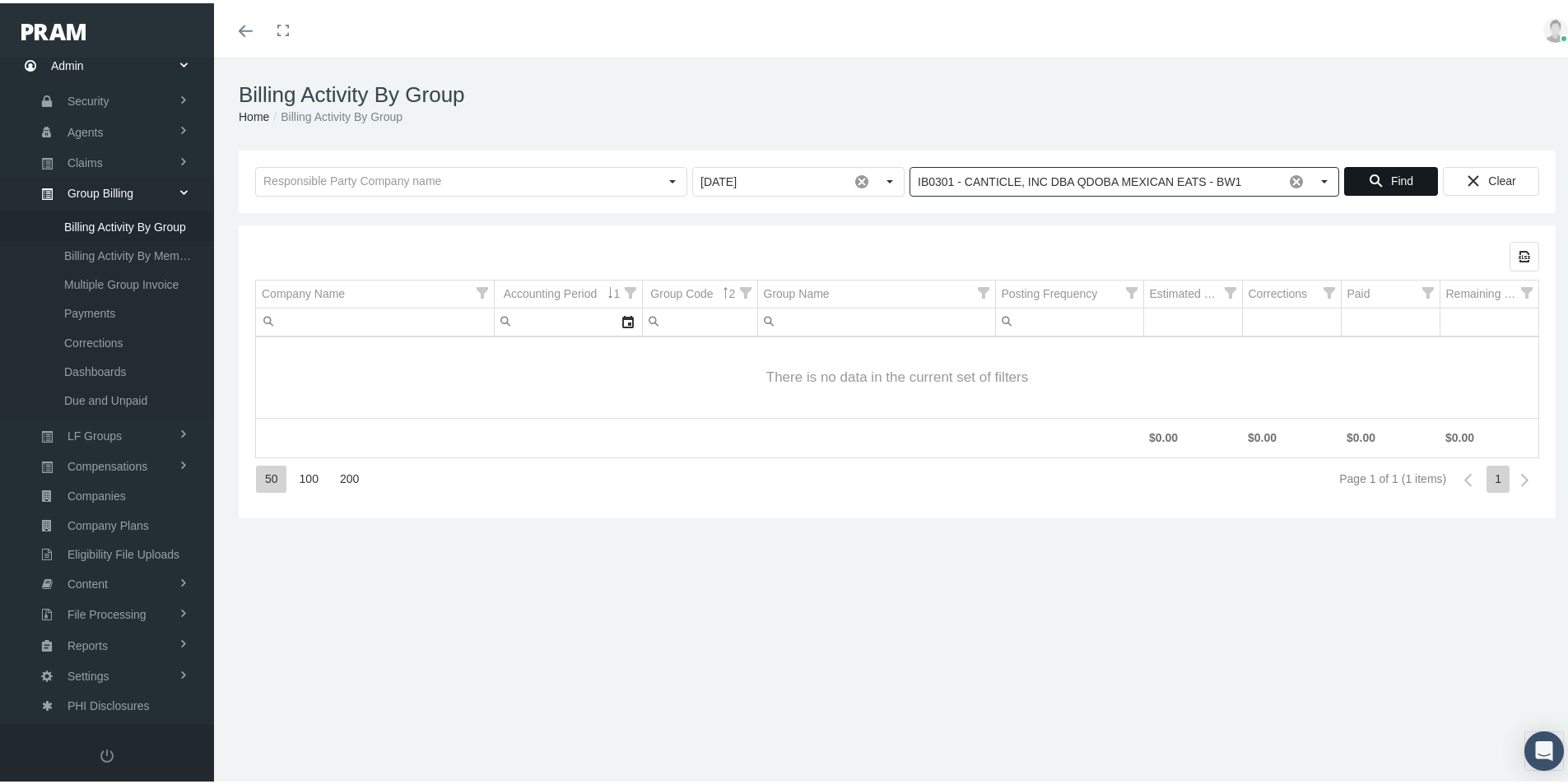
type input "IB0301 - CANTICLE, INC DBA QDOBA MEXICAN EATS - BW1"
click at [1391, 173] on span "Find" at bounding box center [1402, 178] width 22 height 14
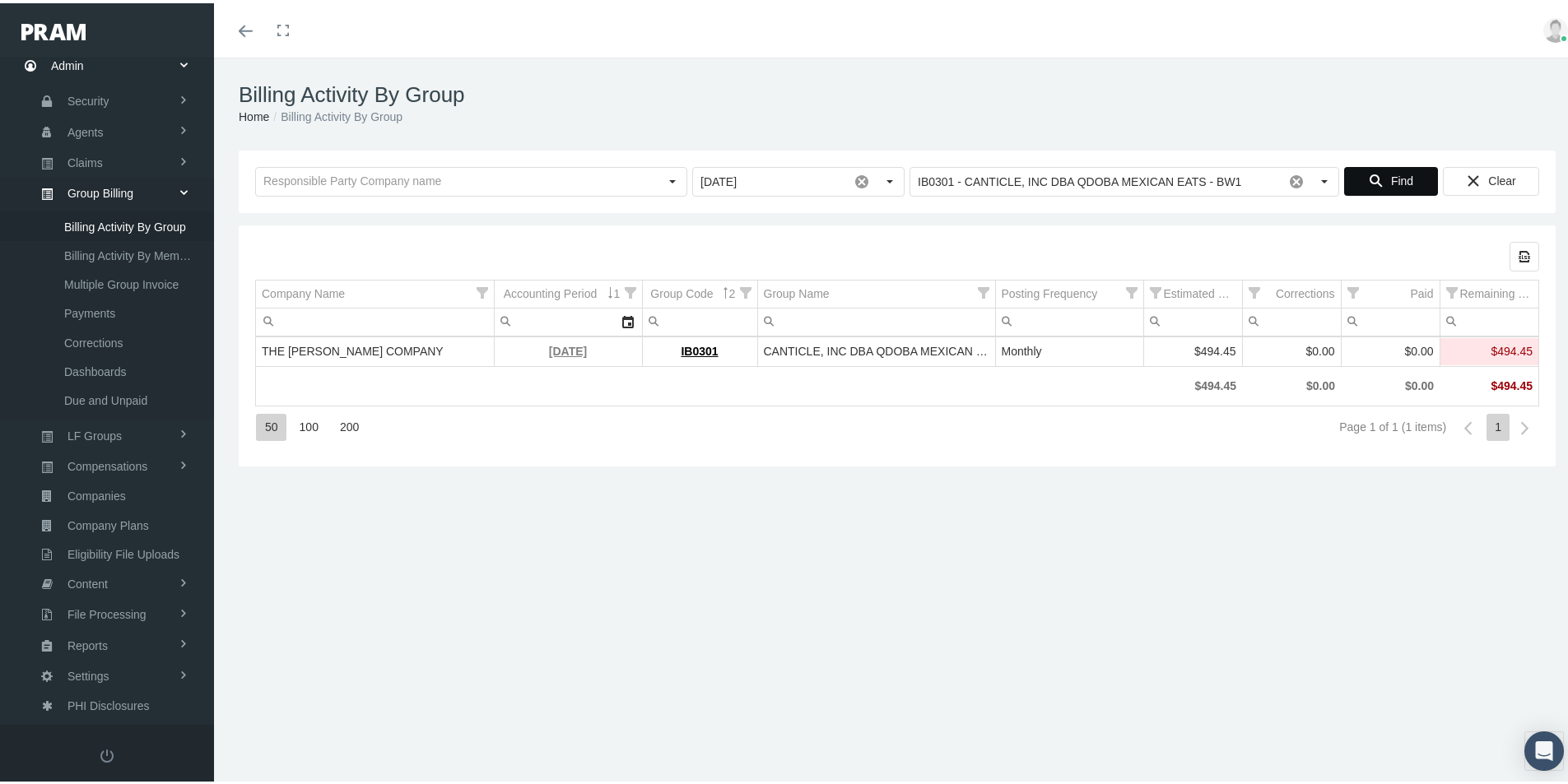
click at [559, 353] on link "[DATE]" at bounding box center [568, 348] width 38 height 14
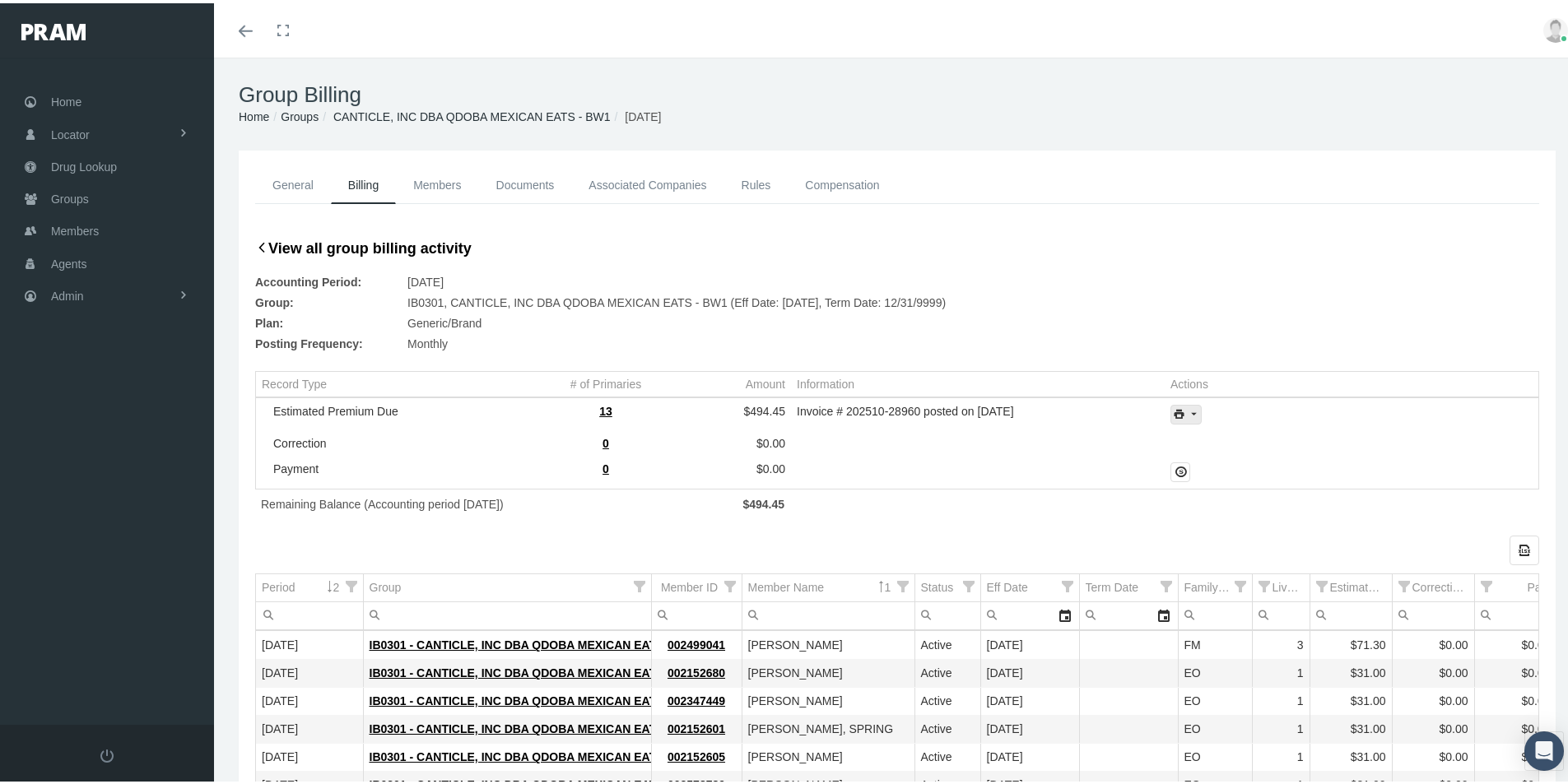
click at [1189, 415] on icon "print" at bounding box center [1193, 411] width 15 height 15
click at [1204, 467] on div "Invoice Details" at bounding box center [1230, 465] width 129 height 27
click at [246, 726] on div "General Billing Members Documents Associated Companies Enrollment History Rules…" at bounding box center [898, 620] width 1317 height 945
click at [62, 287] on span "Admin" at bounding box center [68, 293] width 33 height 31
click at [93, 420] on span "Group Billing" at bounding box center [101, 420] width 66 height 28
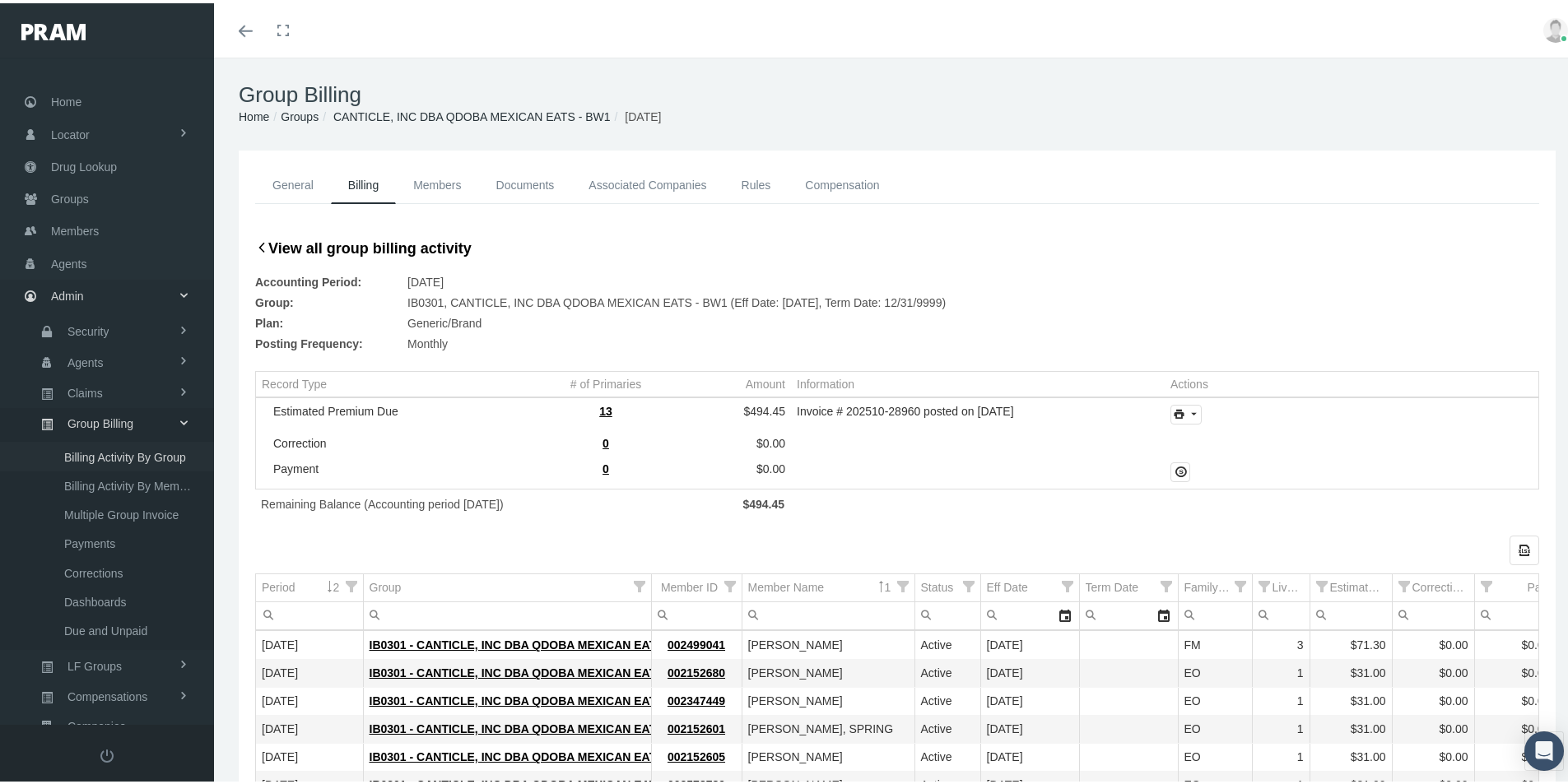
click at [104, 452] on span "Billing Activity By Group" at bounding box center [125, 453] width 122 height 28
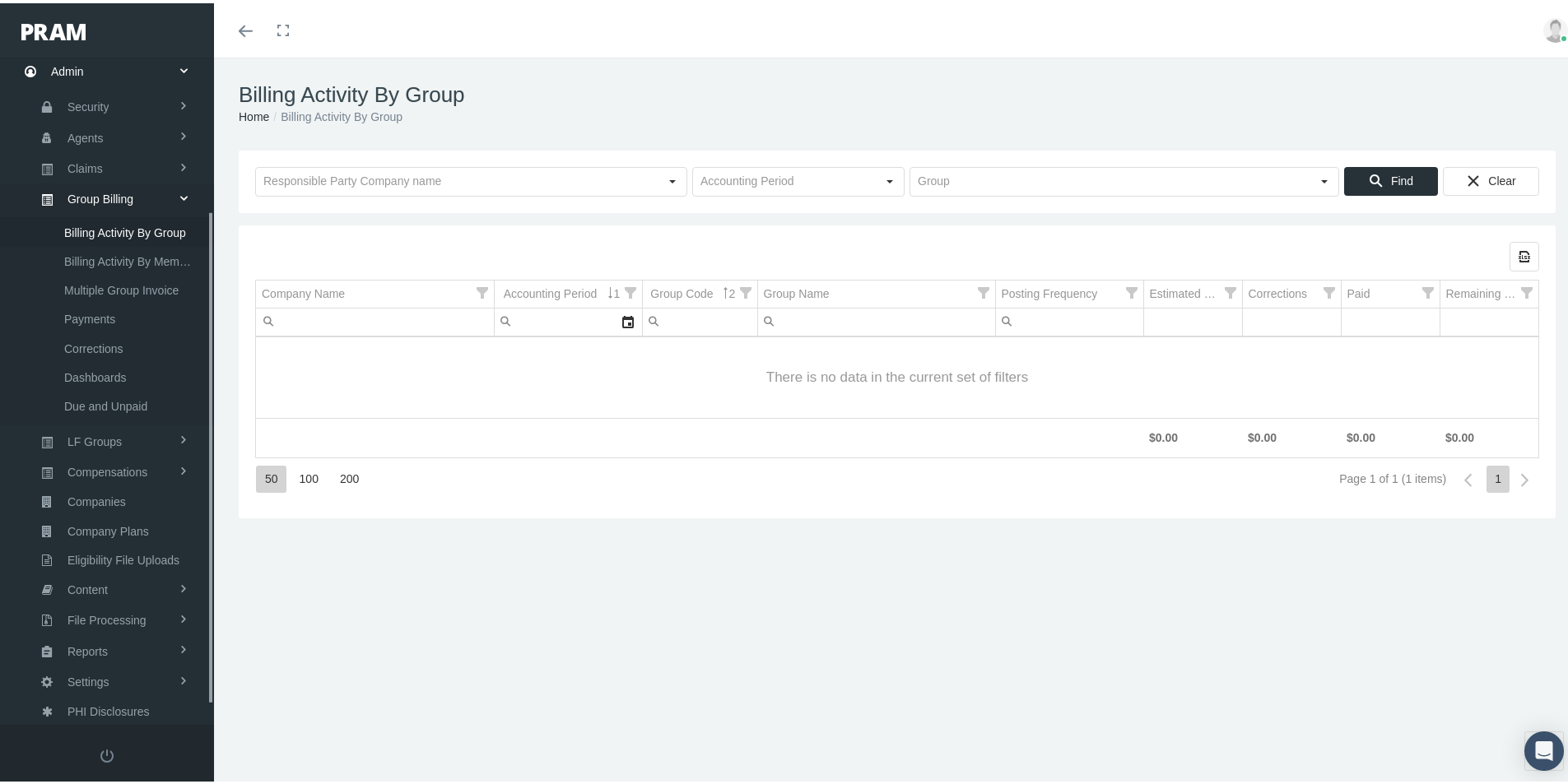
scroll to position [234, 0]
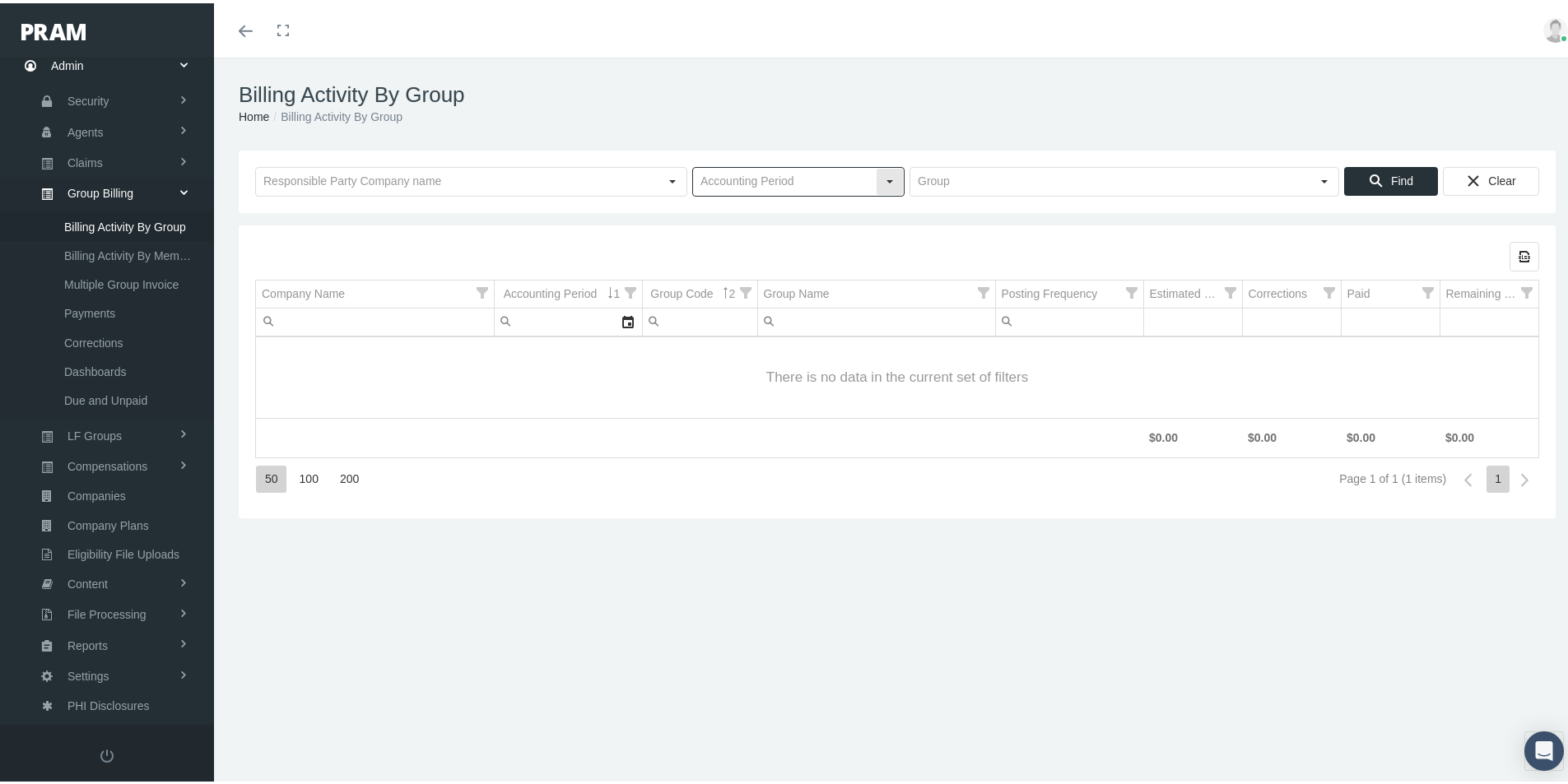
click at [719, 189] on input "text" at bounding box center [784, 178] width 183 height 28
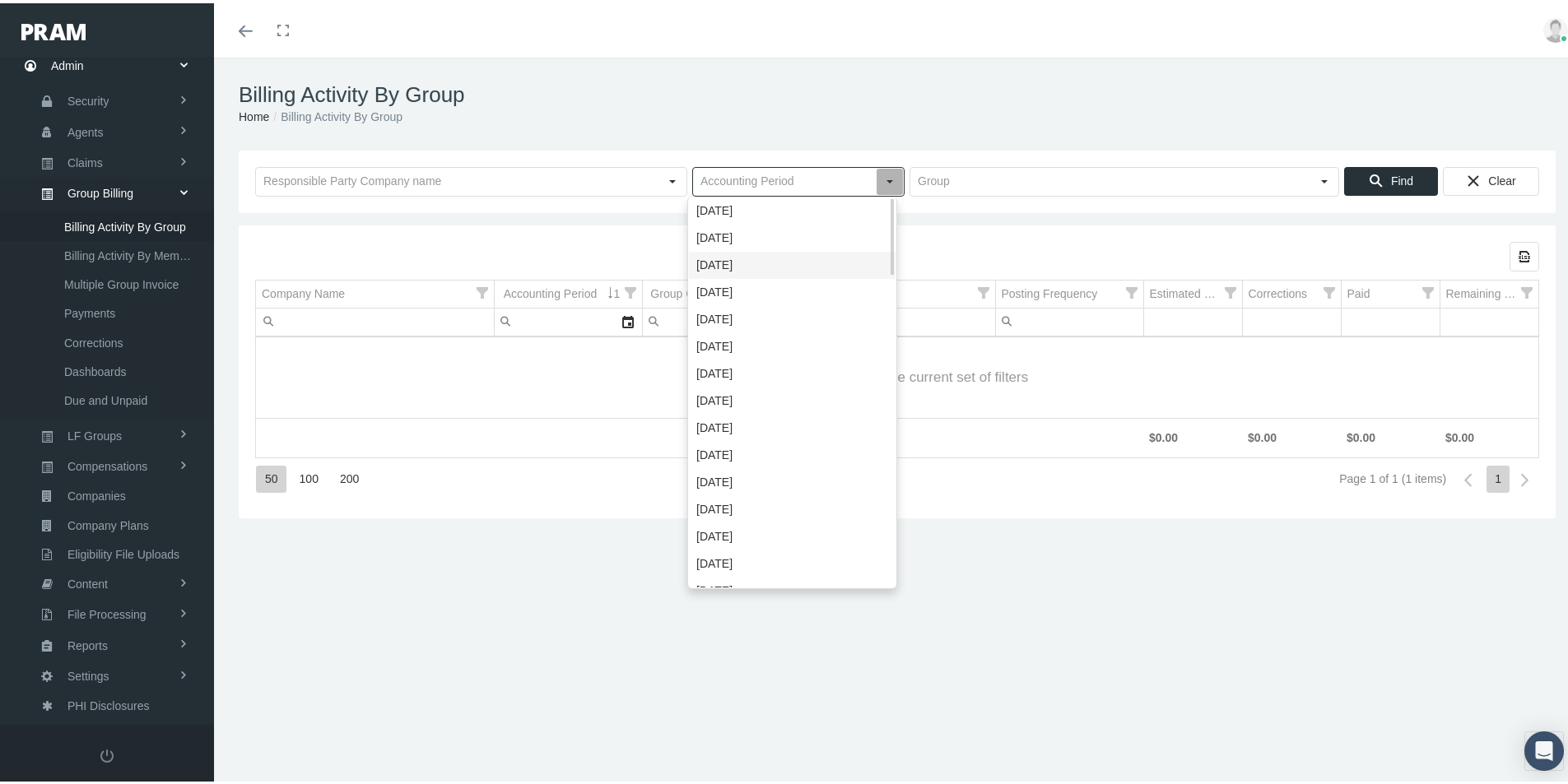
click at [715, 262] on div "[DATE]" at bounding box center [792, 262] width 207 height 27
type input "[DATE]"
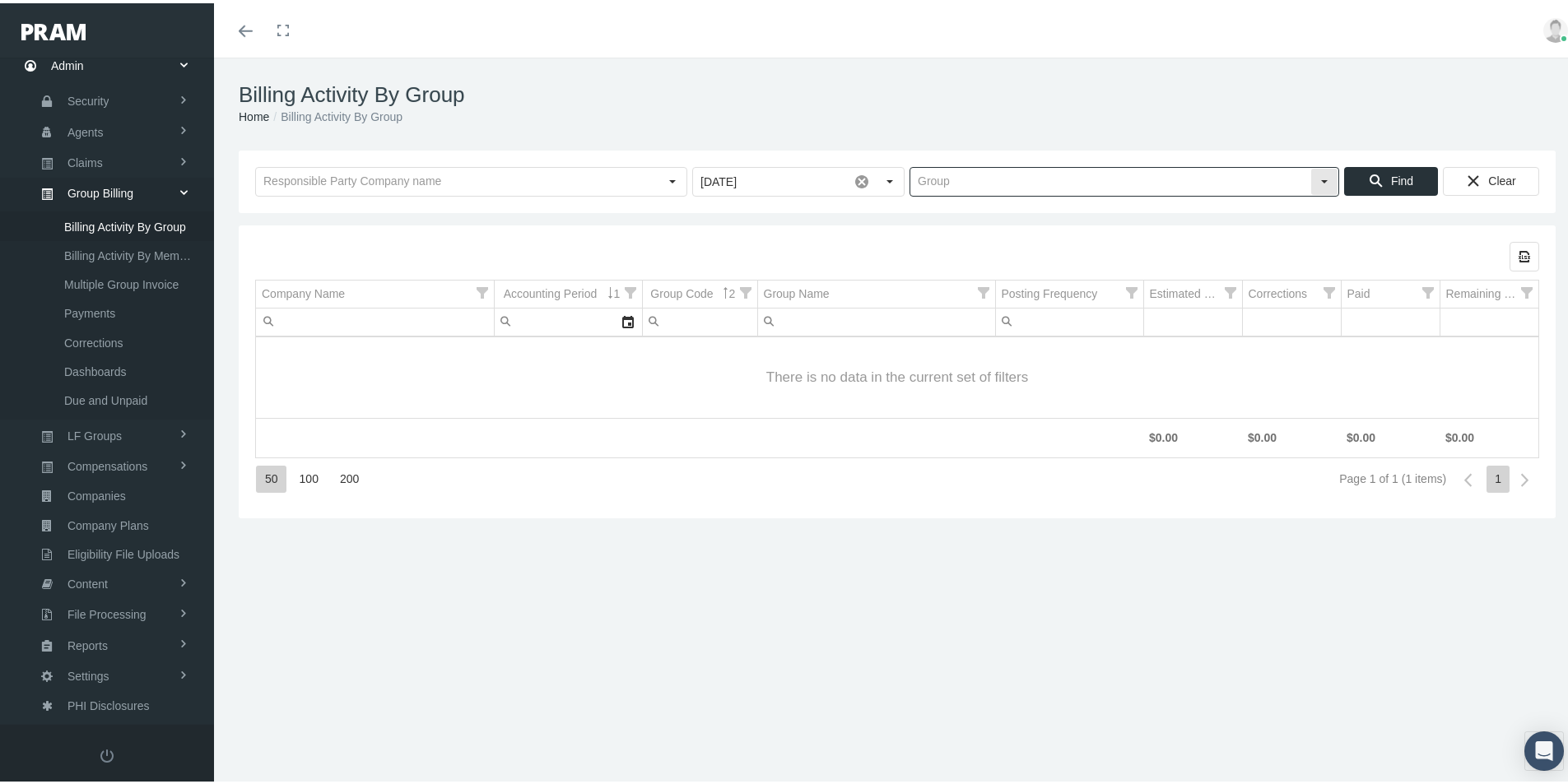
click at [931, 182] on input "text" at bounding box center [1110, 178] width 400 height 28
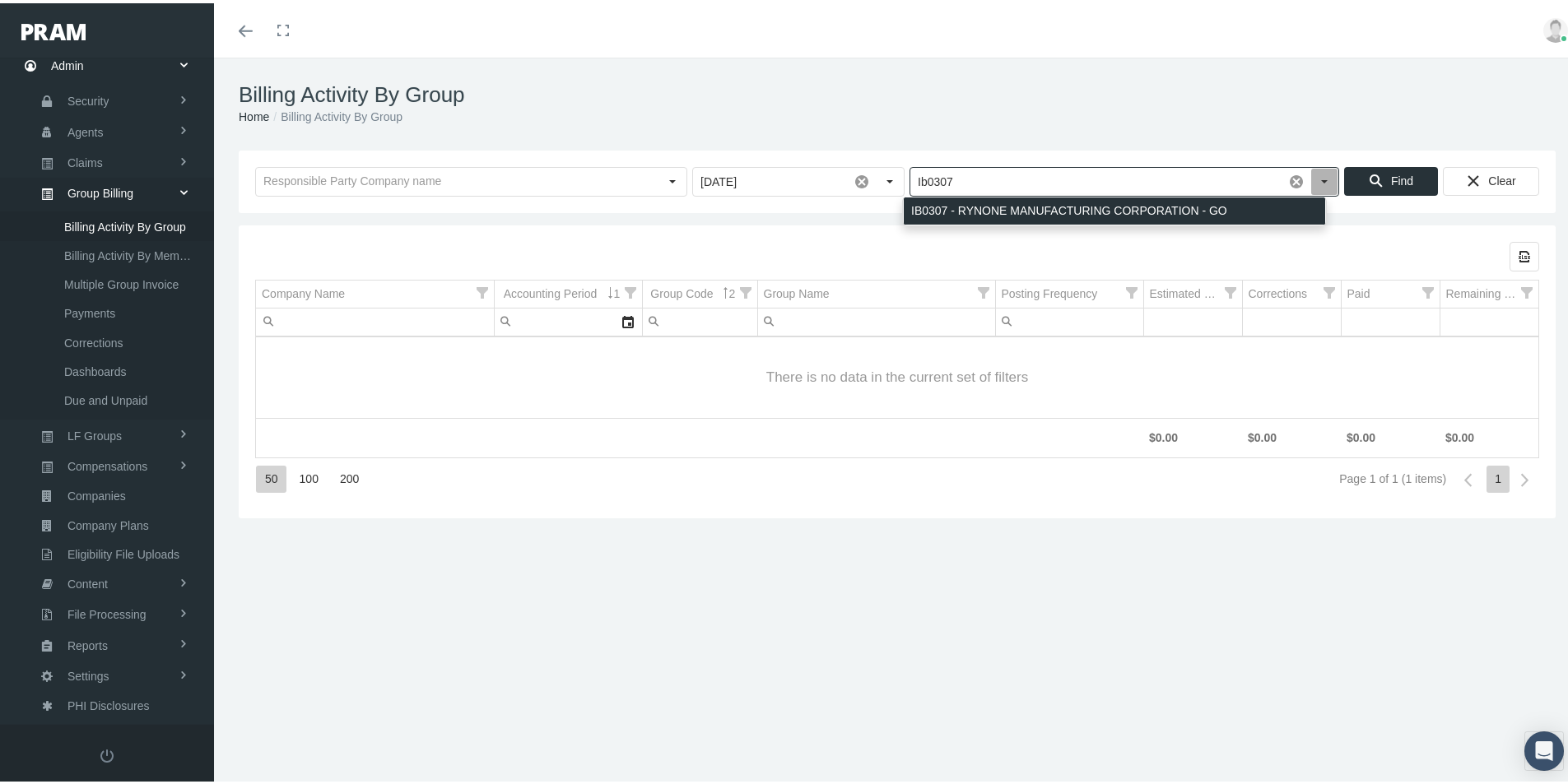
click at [961, 215] on div "IB0307 - RYNONE MANUFACTURING CORPORATION - GO" at bounding box center [1114, 208] width 422 height 27
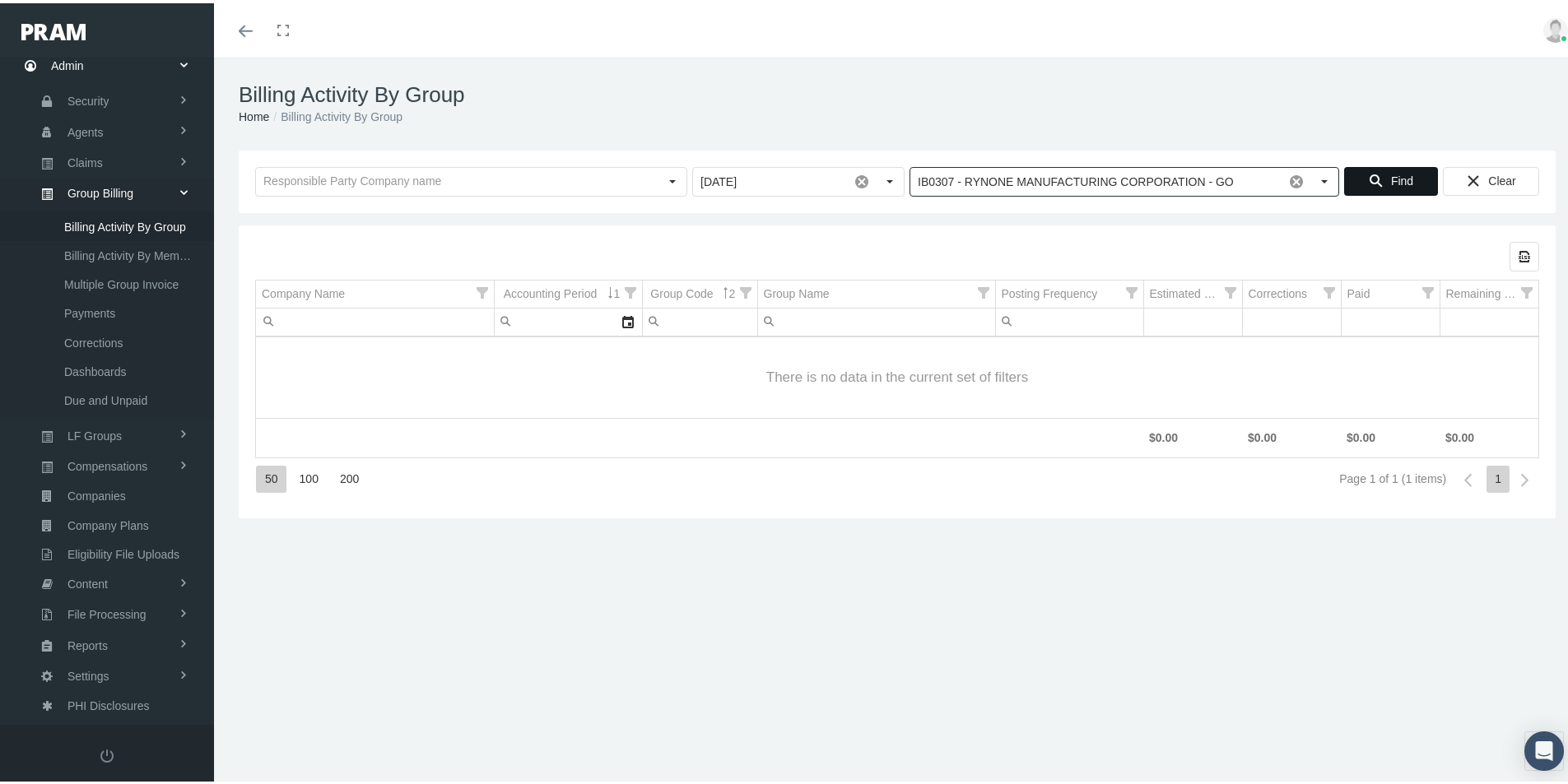
type input "IB0307 - RYNONE MANUFACTURING CORPORATION - GO"
click at [1391, 175] on span "Find" at bounding box center [1402, 178] width 22 height 14
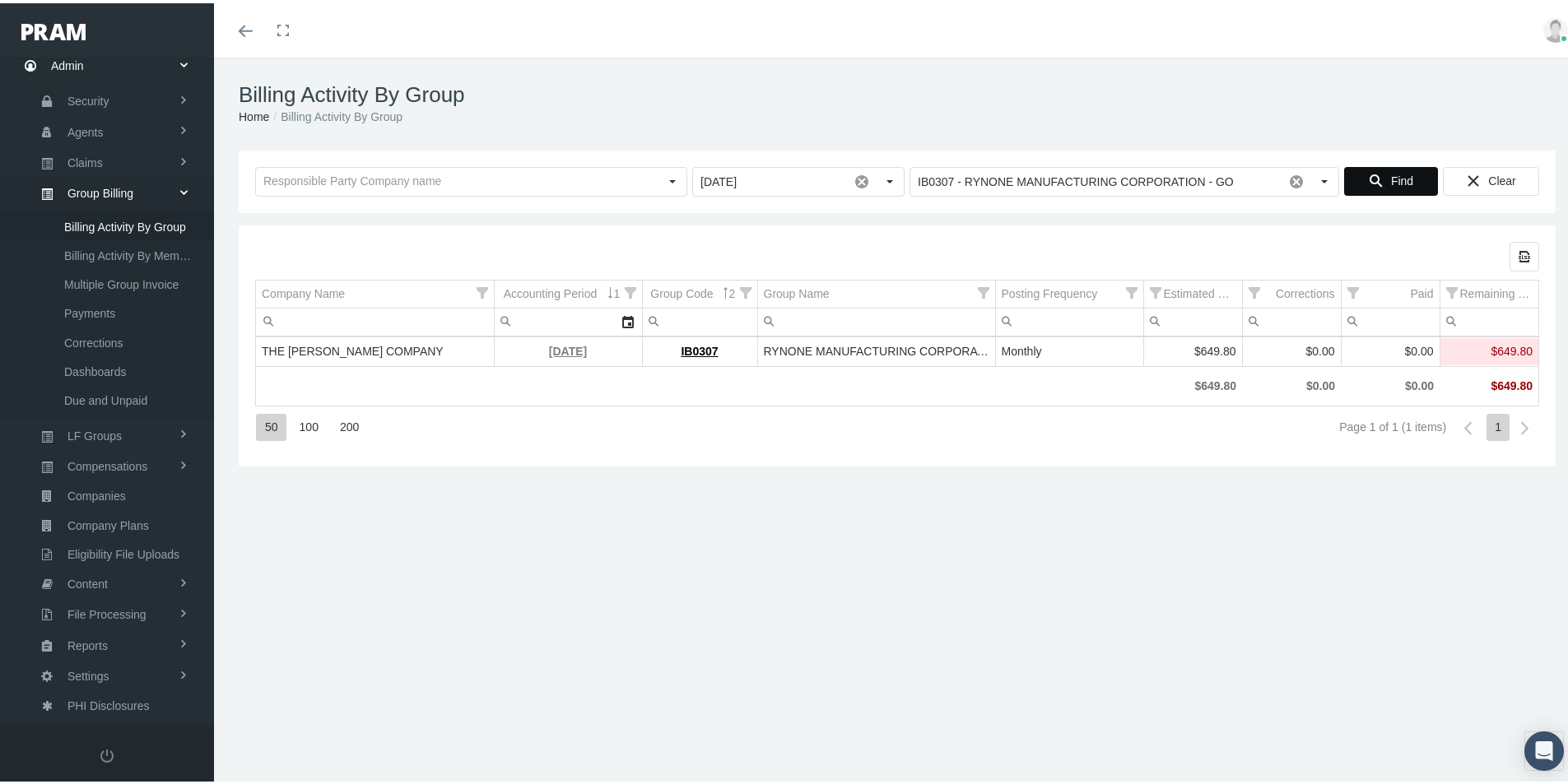
click at [560, 349] on link "[DATE]" at bounding box center [568, 348] width 38 height 14
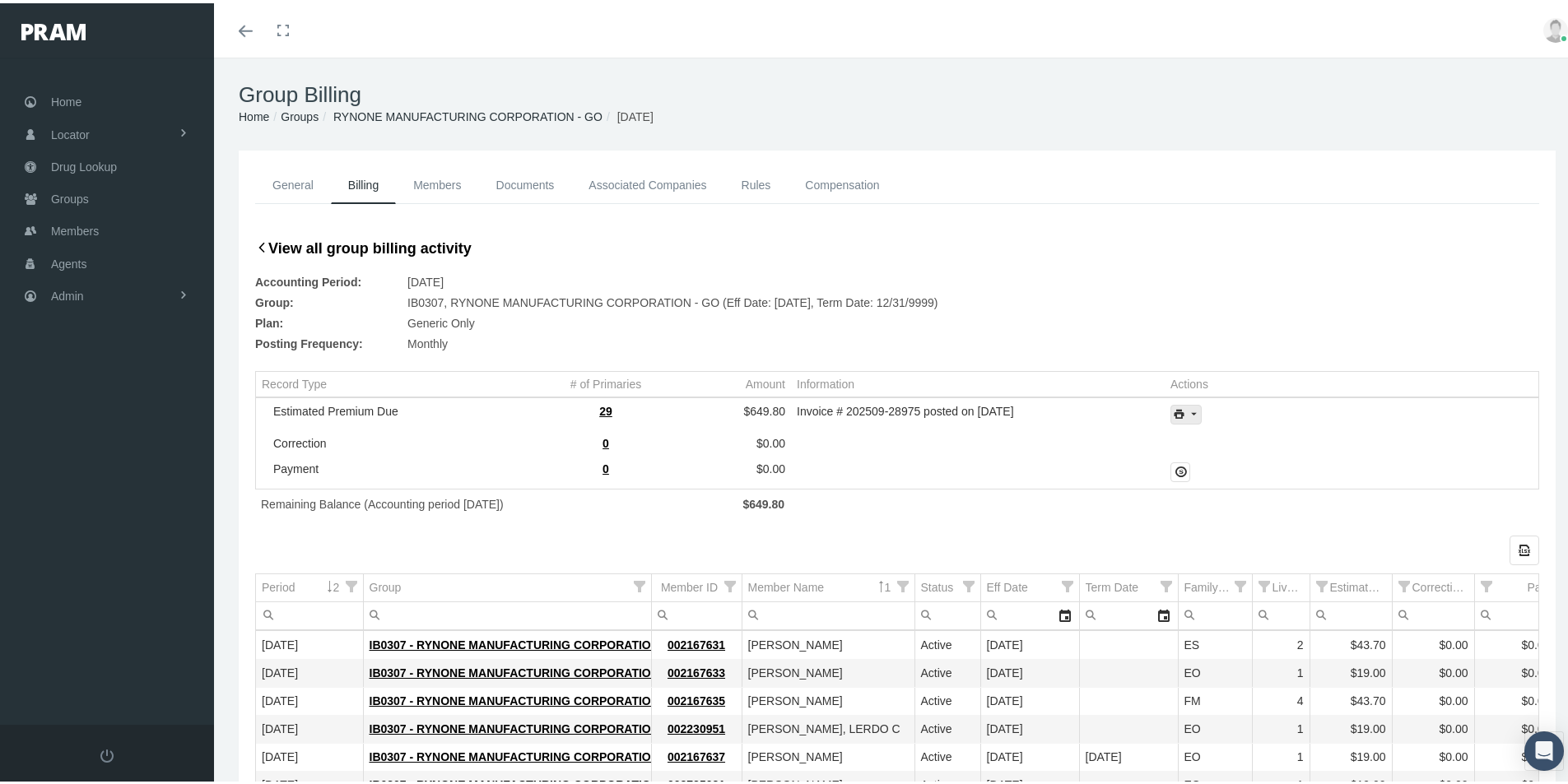
click at [1191, 413] on icon "print" at bounding box center [1193, 411] width 15 height 15
click at [1223, 471] on div "Invoice Details" at bounding box center [1230, 465] width 129 height 27
click at [73, 295] on span "Admin" at bounding box center [68, 293] width 33 height 31
click at [85, 420] on span "Group Billing" at bounding box center [101, 420] width 66 height 28
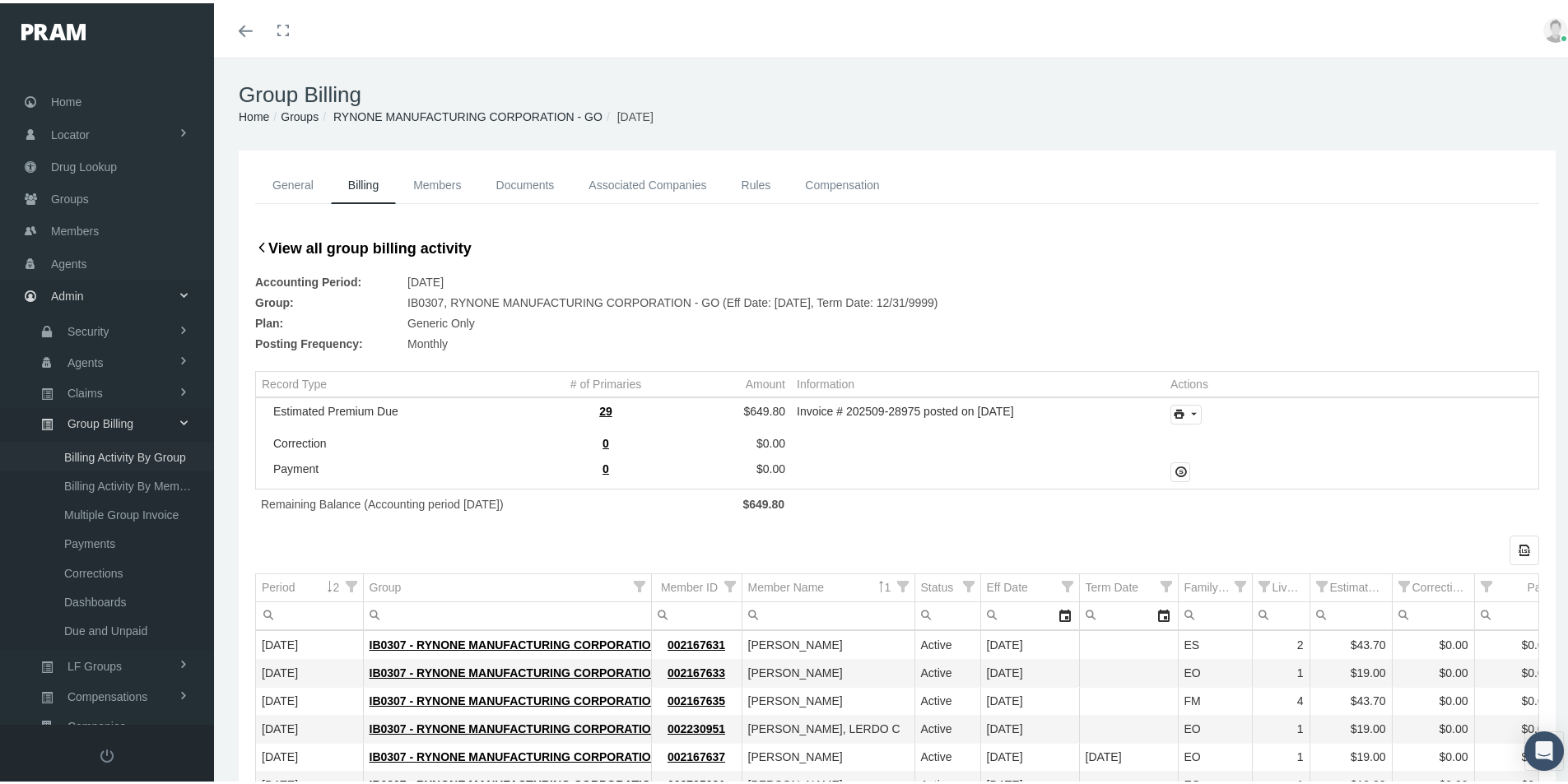
click at [145, 451] on span "Billing Activity By Group" at bounding box center [125, 453] width 122 height 28
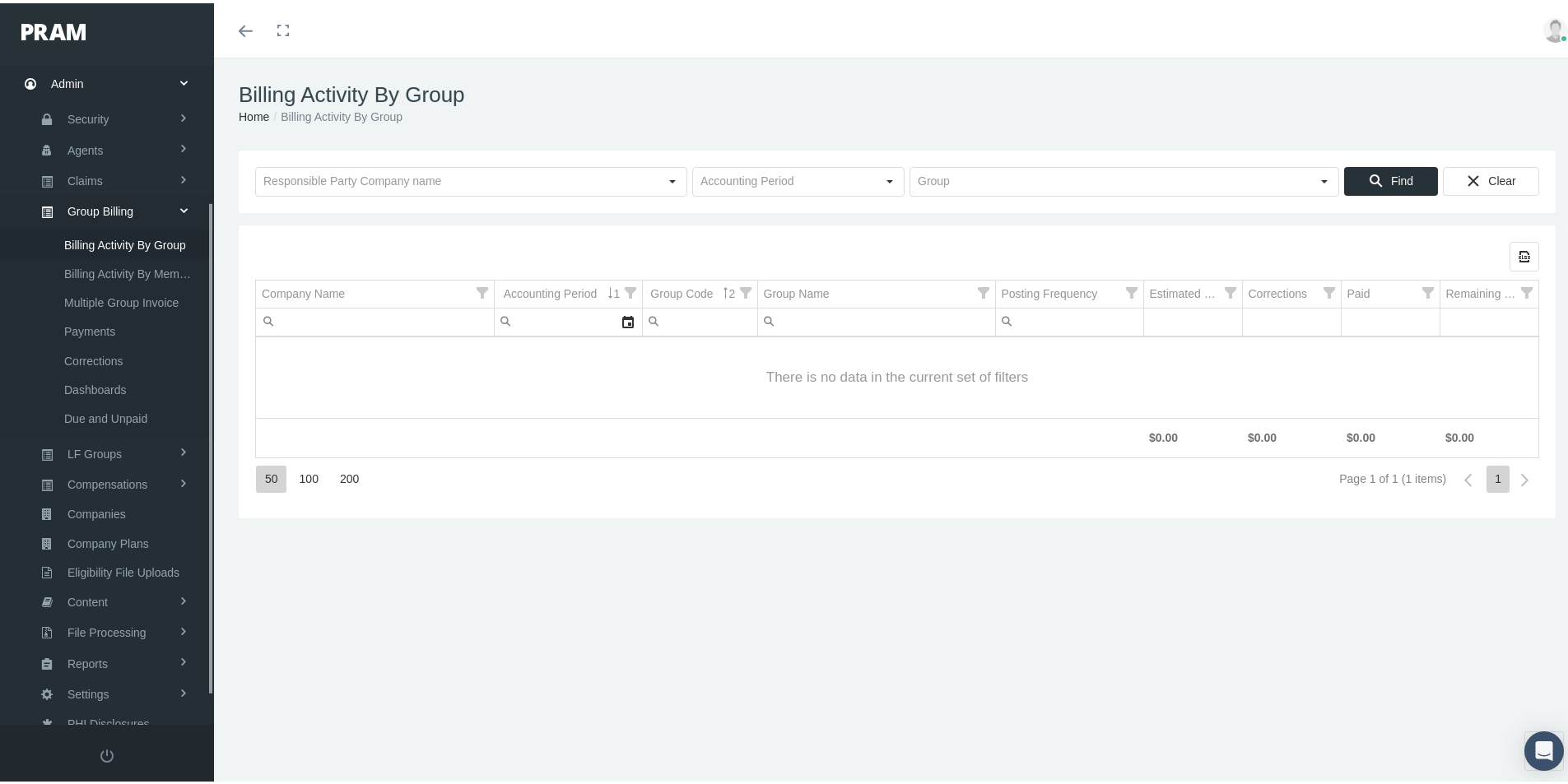
scroll to position [234, 0]
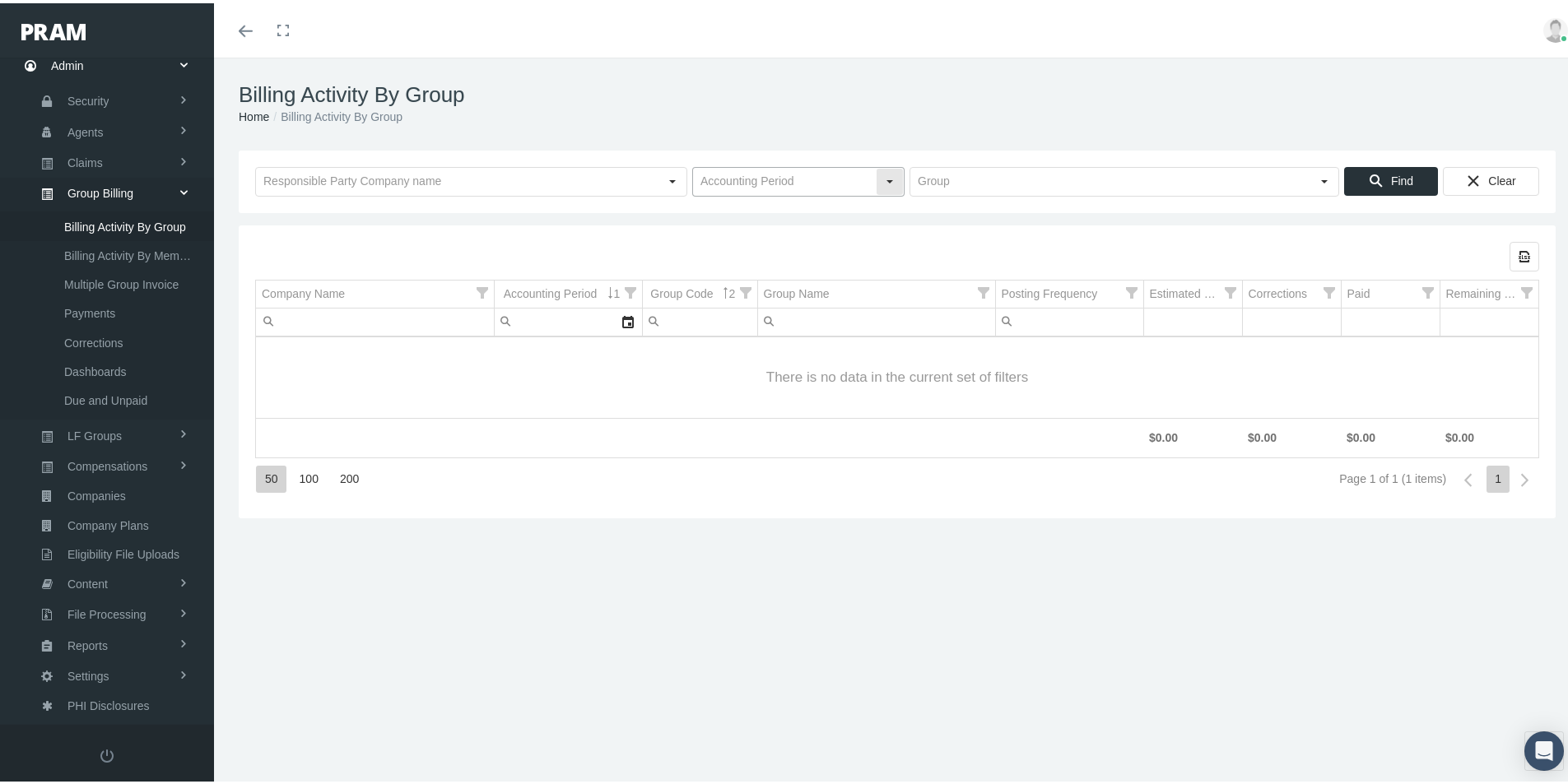
click at [752, 177] on input "text" at bounding box center [784, 178] width 183 height 28
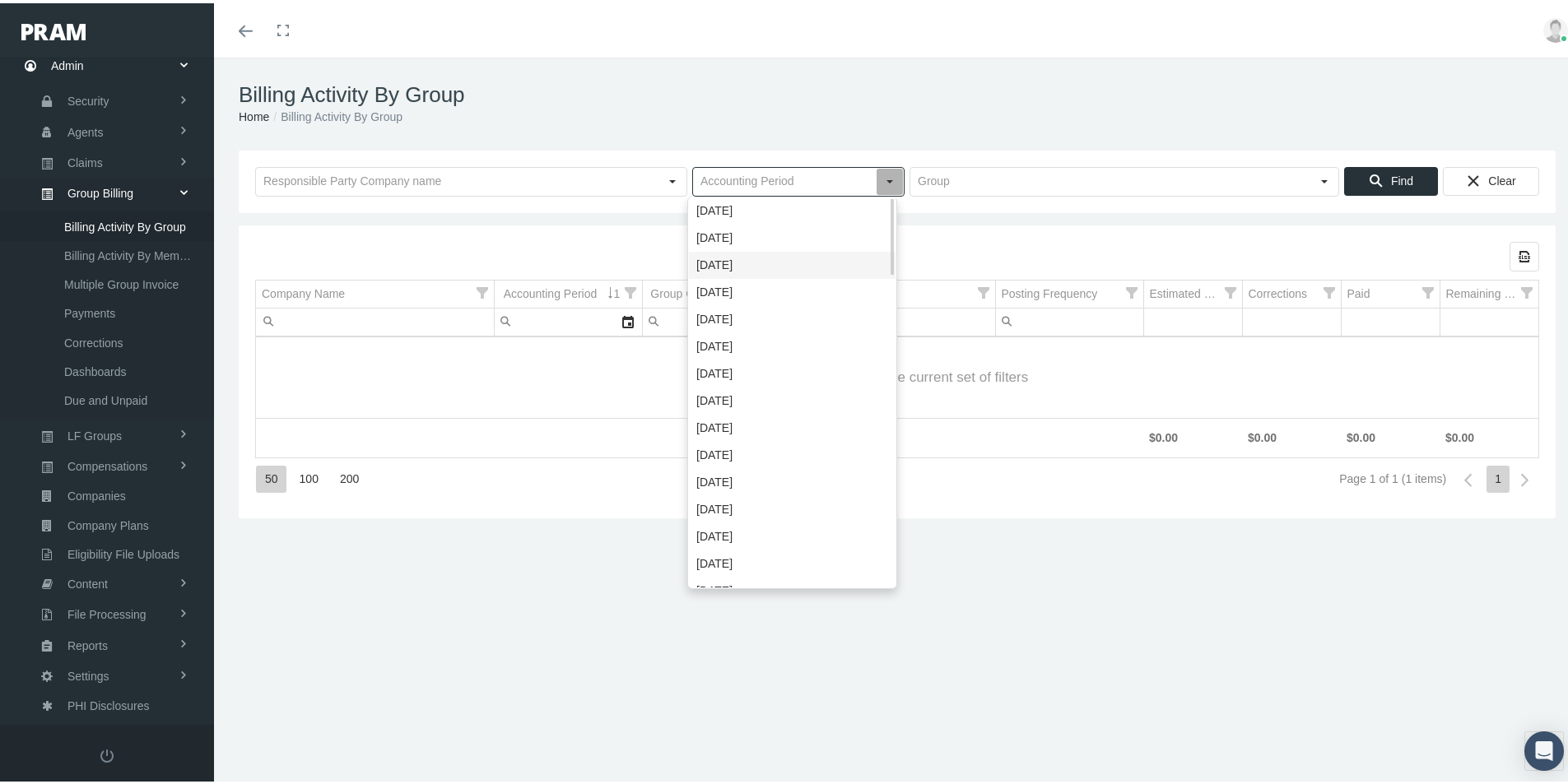
click at [721, 262] on div "[DATE]" at bounding box center [792, 262] width 207 height 27
type input "[DATE]"
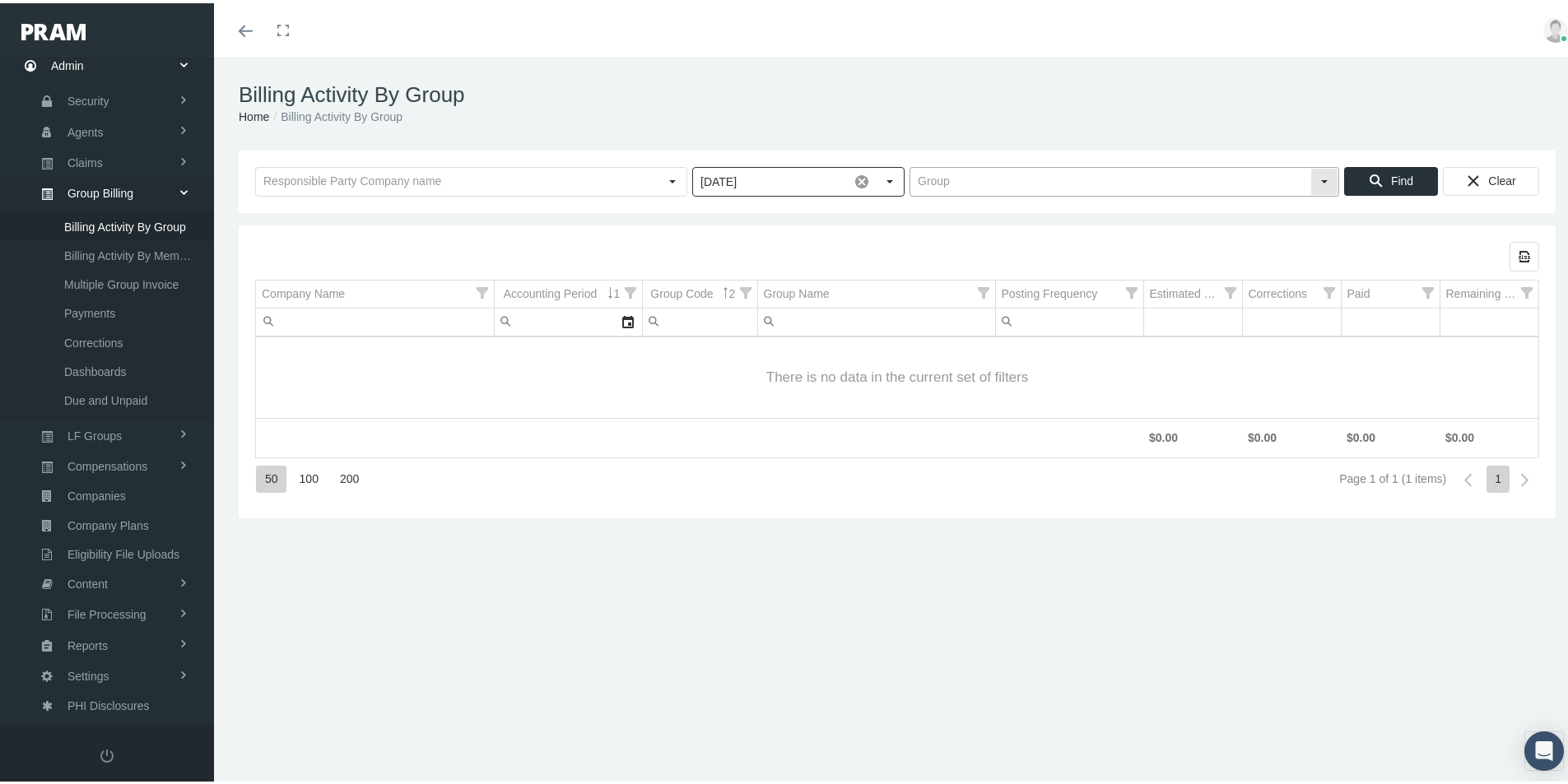
click at [942, 177] on input "text" at bounding box center [1110, 178] width 400 height 28
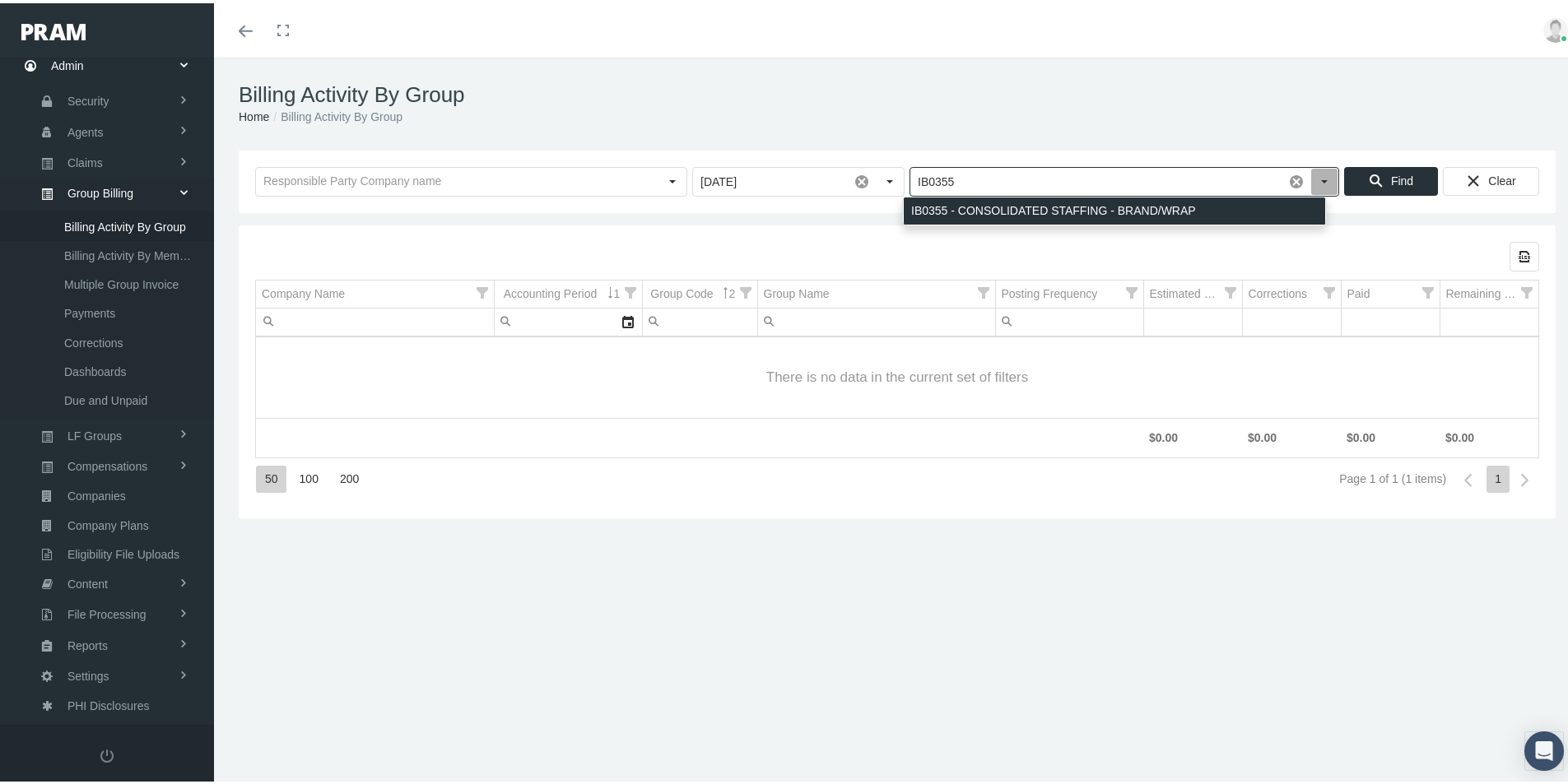
click at [932, 210] on div "IB0355 - CONSOLIDATED STAFFING - BRAND/WRAP" at bounding box center [1114, 208] width 422 height 27
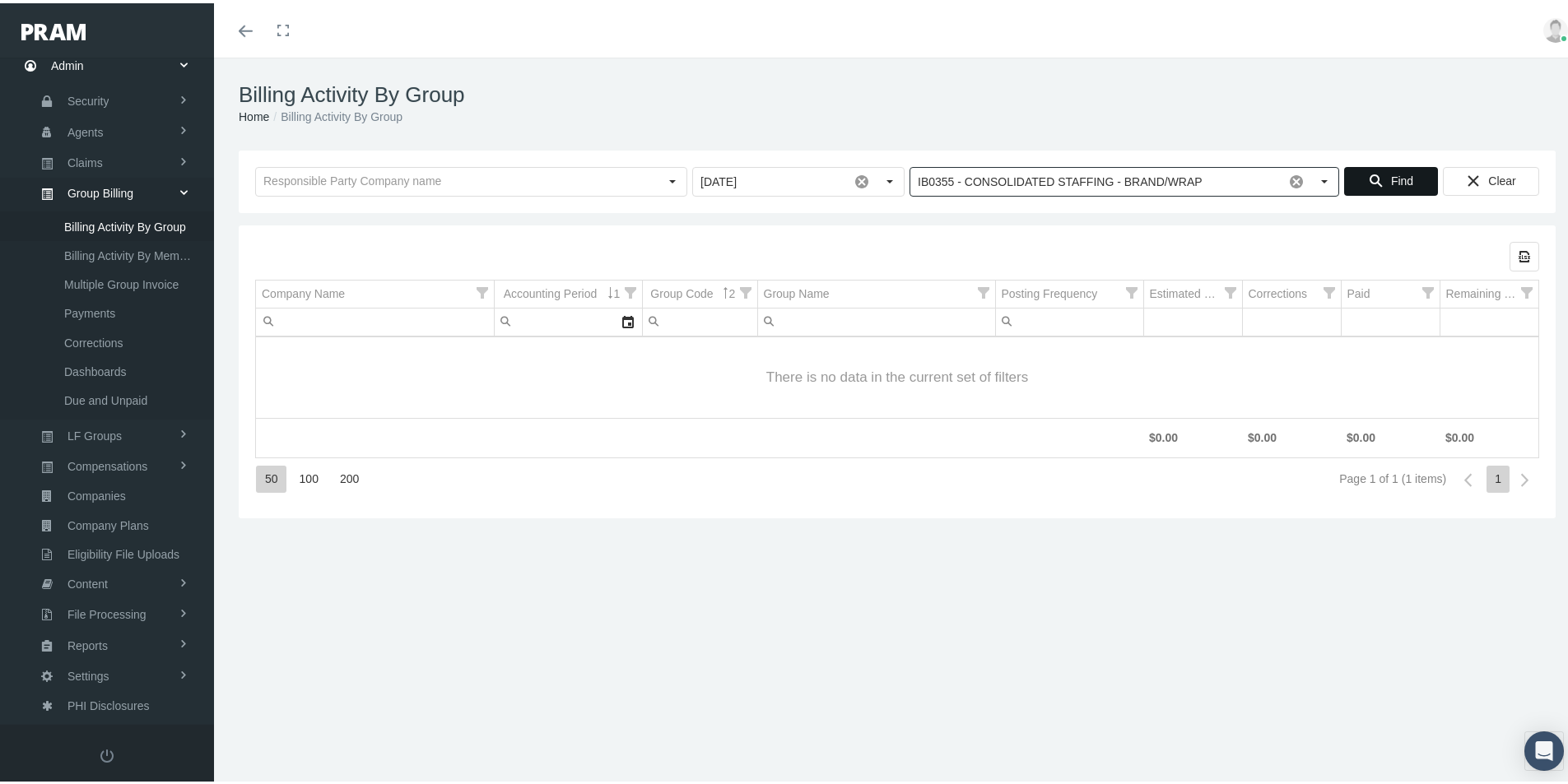
type input "IB0355 - CONSOLIDATED STAFFING - BRAND/WRAP"
click at [1391, 178] on span "Find" at bounding box center [1402, 178] width 22 height 14
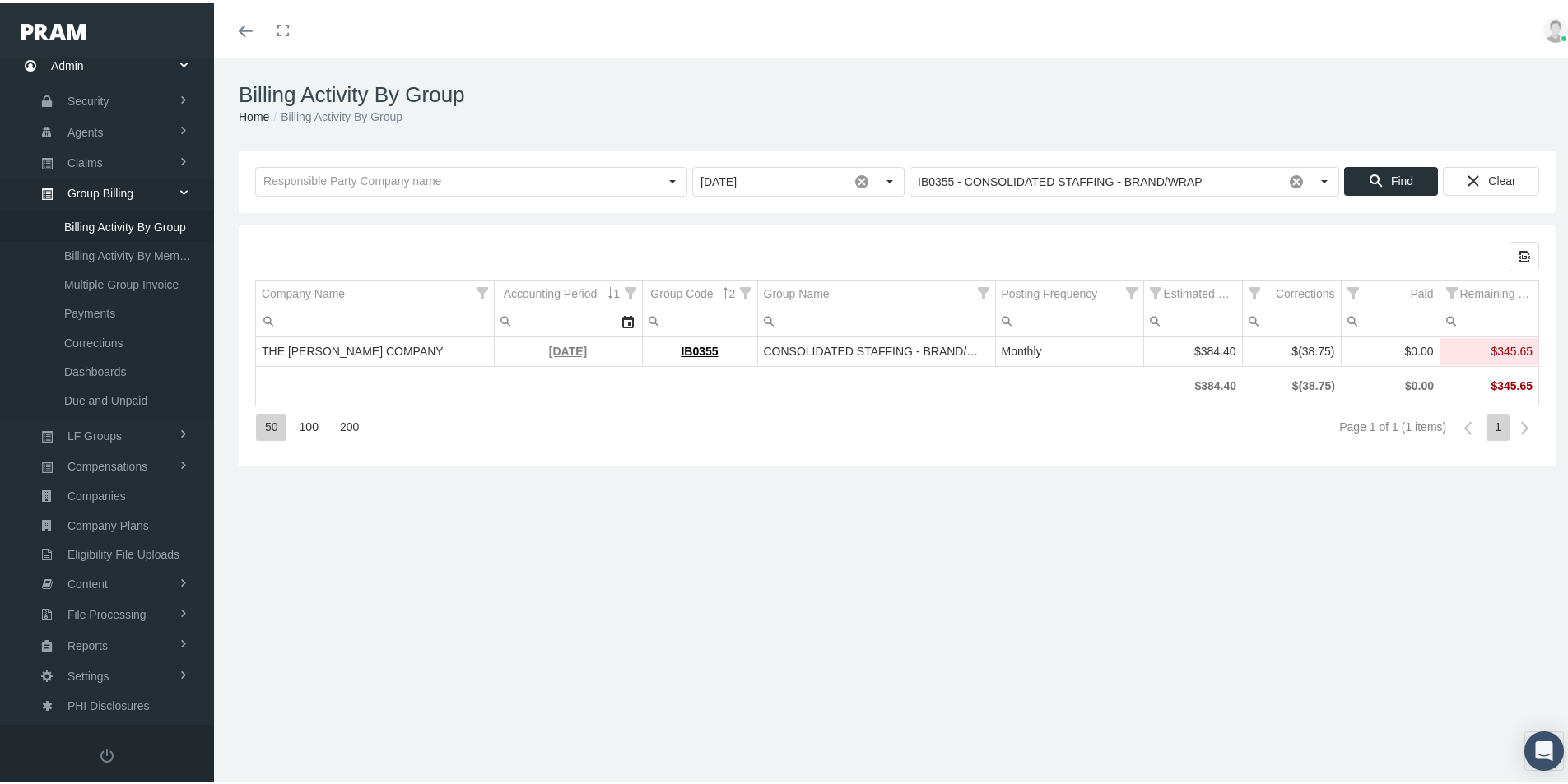
click at [554, 345] on link "[DATE]" at bounding box center [568, 348] width 38 height 14
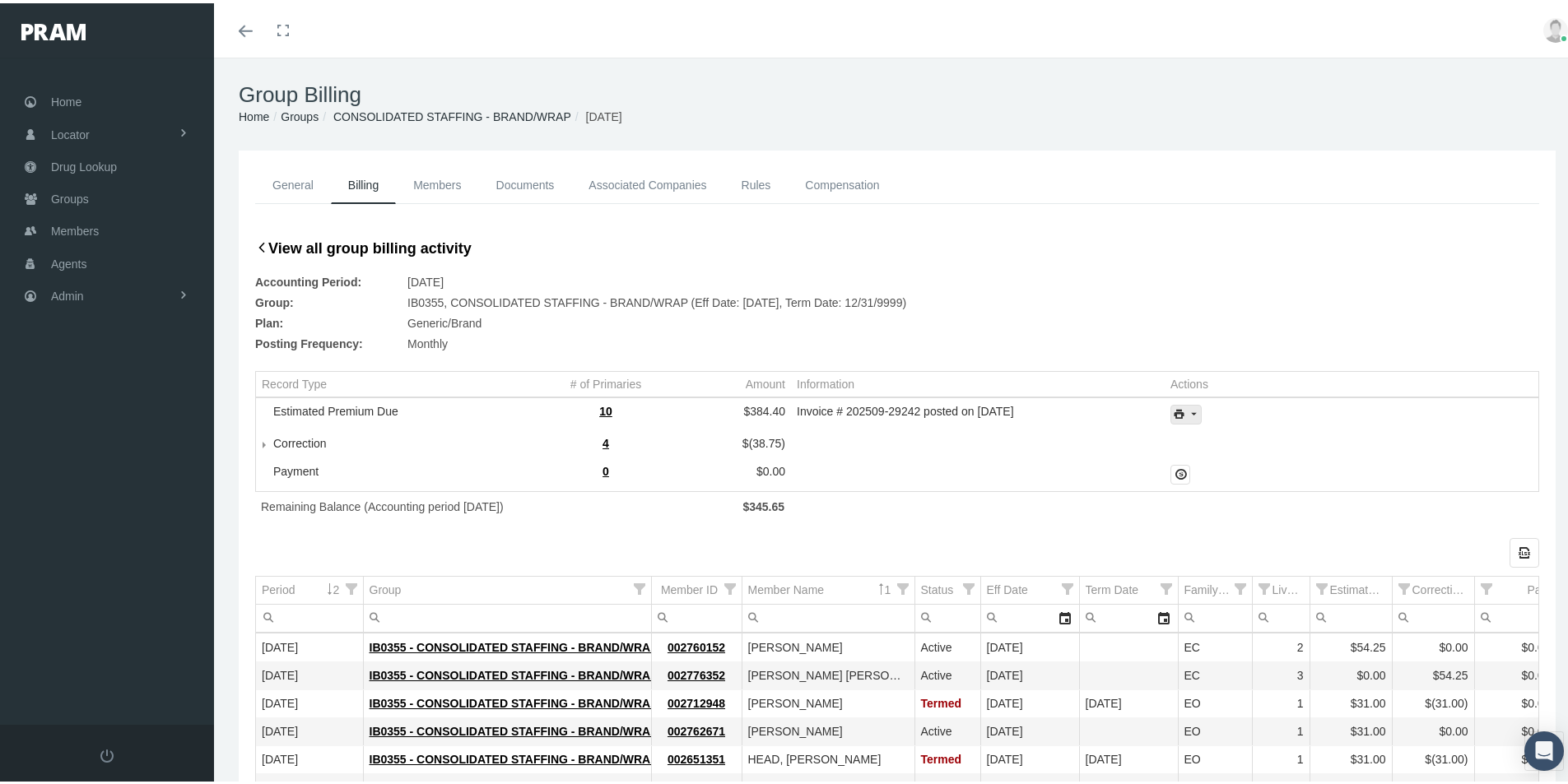
drag, startPoint x: 1189, startPoint y: 408, endPoint x: 1107, endPoint y: 506, distance: 127.8
click at [1189, 408] on icon "print" at bounding box center [1193, 411] width 15 height 15
click at [1216, 461] on div "Invoice Details" at bounding box center [1230, 465] width 129 height 27
click at [243, 728] on div "General Billing Members Documents Associated Companies Enrollment History Rules…" at bounding box center [898, 593] width 1317 height 891
click at [72, 290] on span "Admin" at bounding box center [68, 293] width 33 height 31
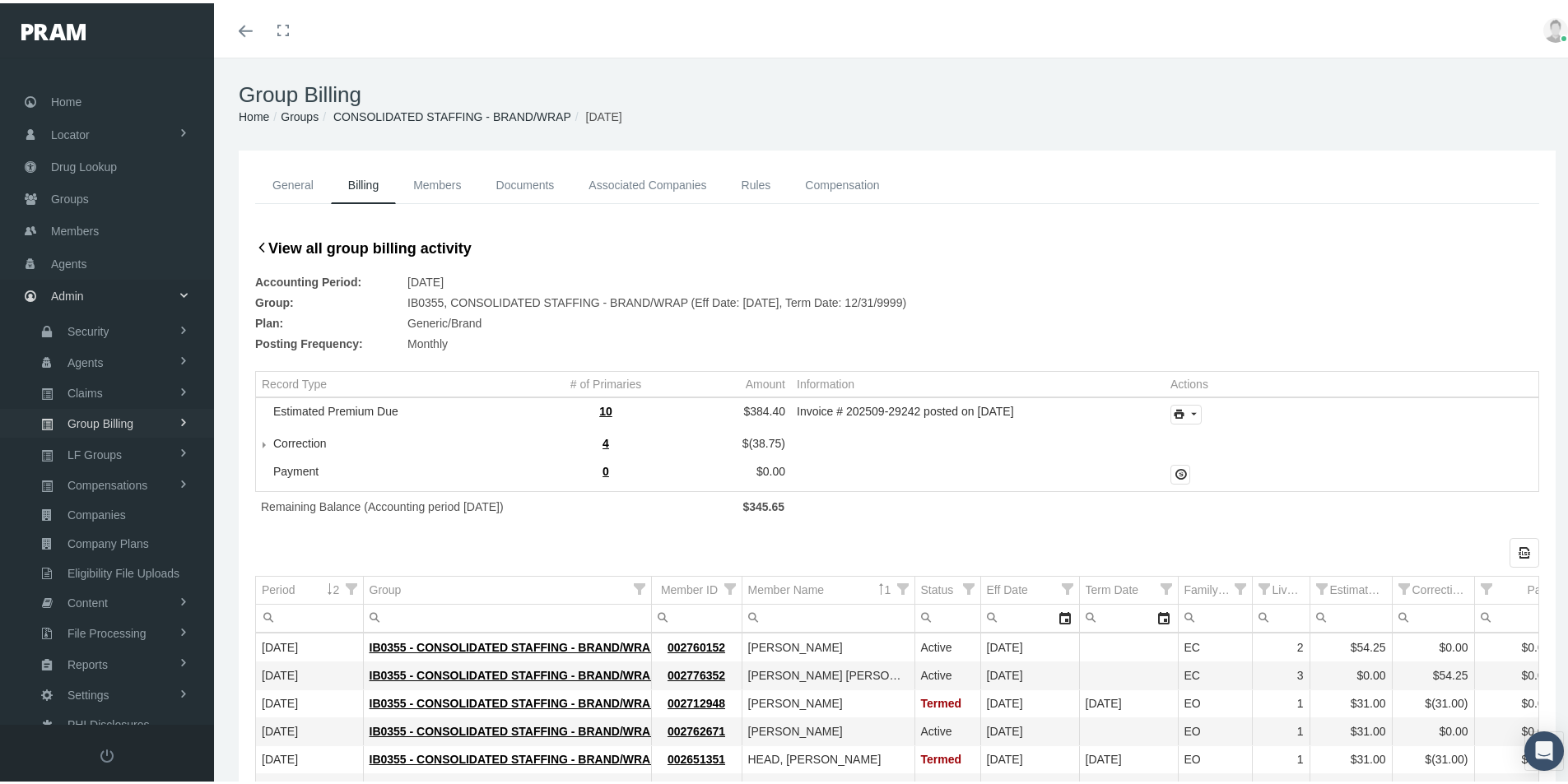
click at [95, 421] on span "Group Billing" at bounding box center [101, 420] width 66 height 28
click at [103, 461] on span "Billing Activity By Group" at bounding box center [125, 453] width 122 height 28
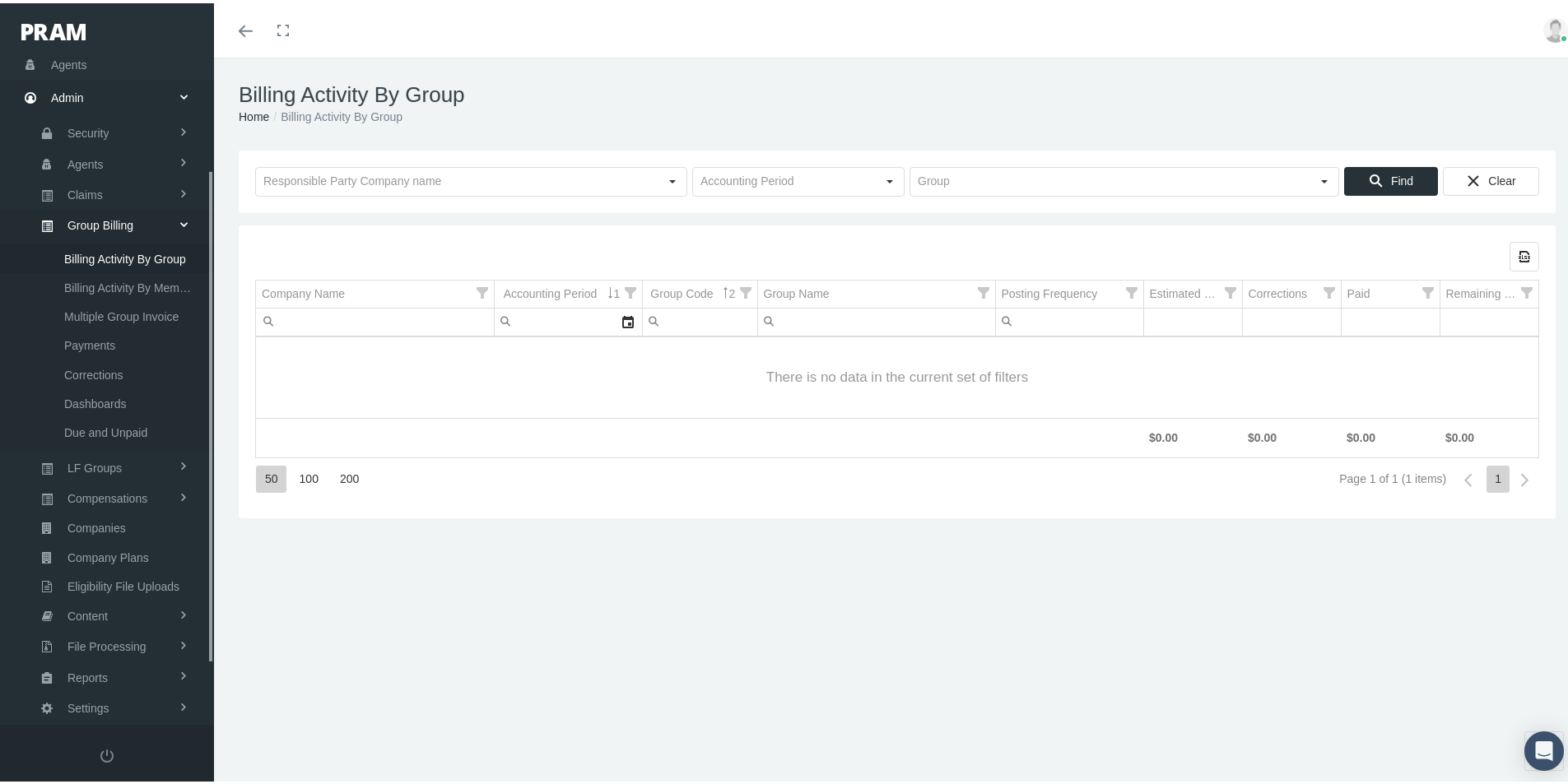
scroll to position [234, 0]
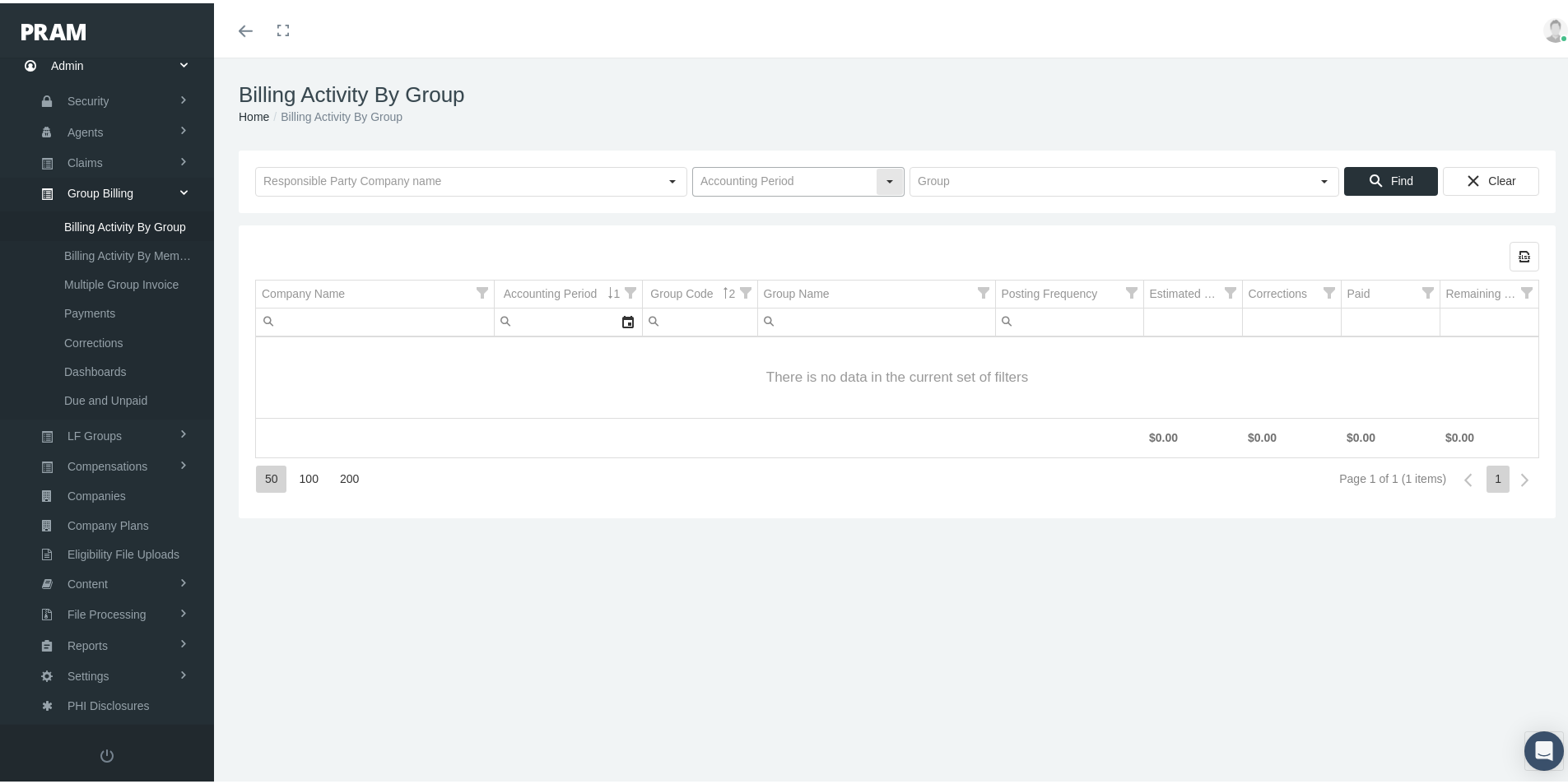
click at [717, 186] on input "text" at bounding box center [784, 178] width 183 height 28
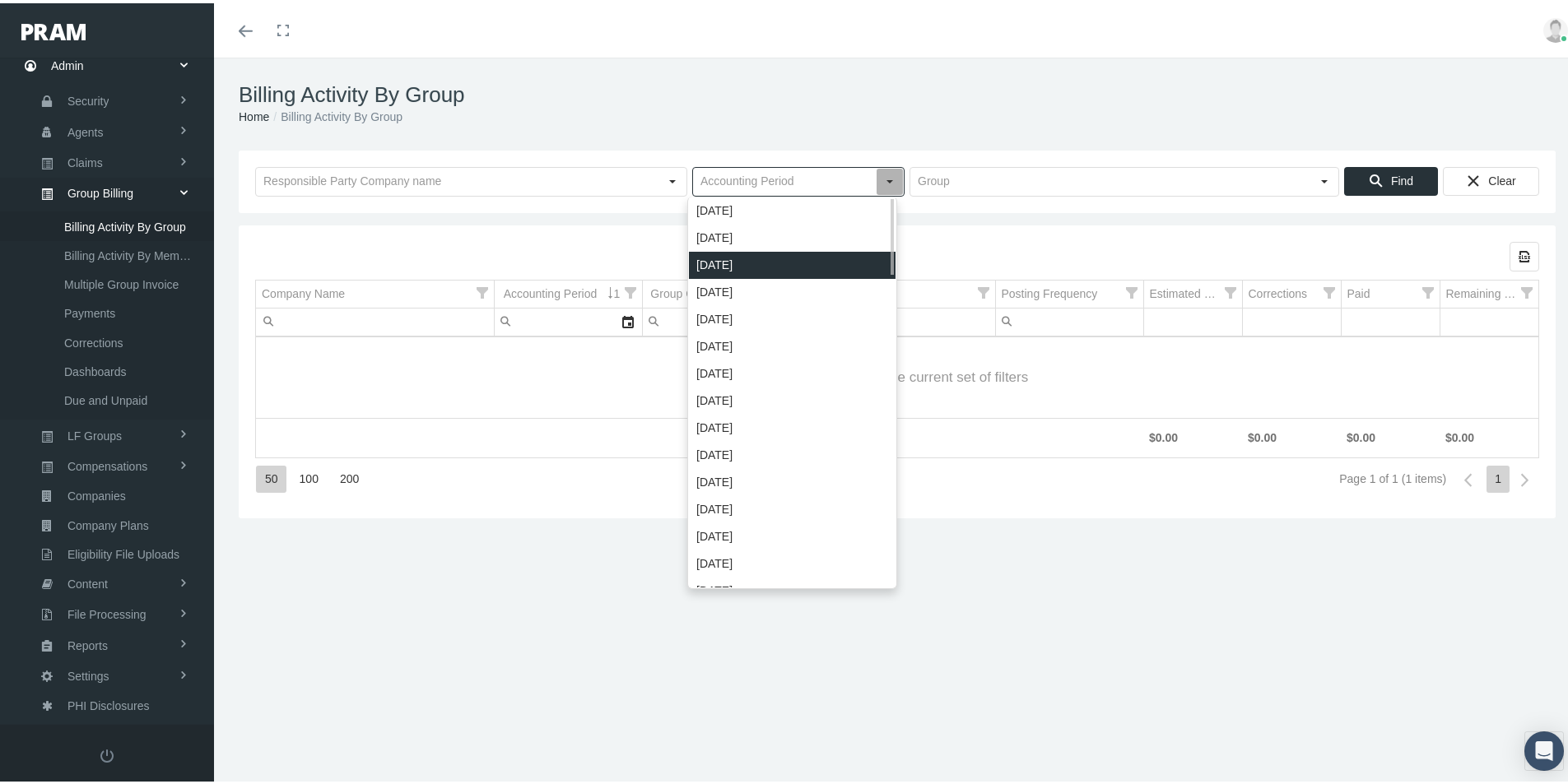
click at [724, 263] on div "[DATE]" at bounding box center [792, 262] width 207 height 27
type input "[DATE]"
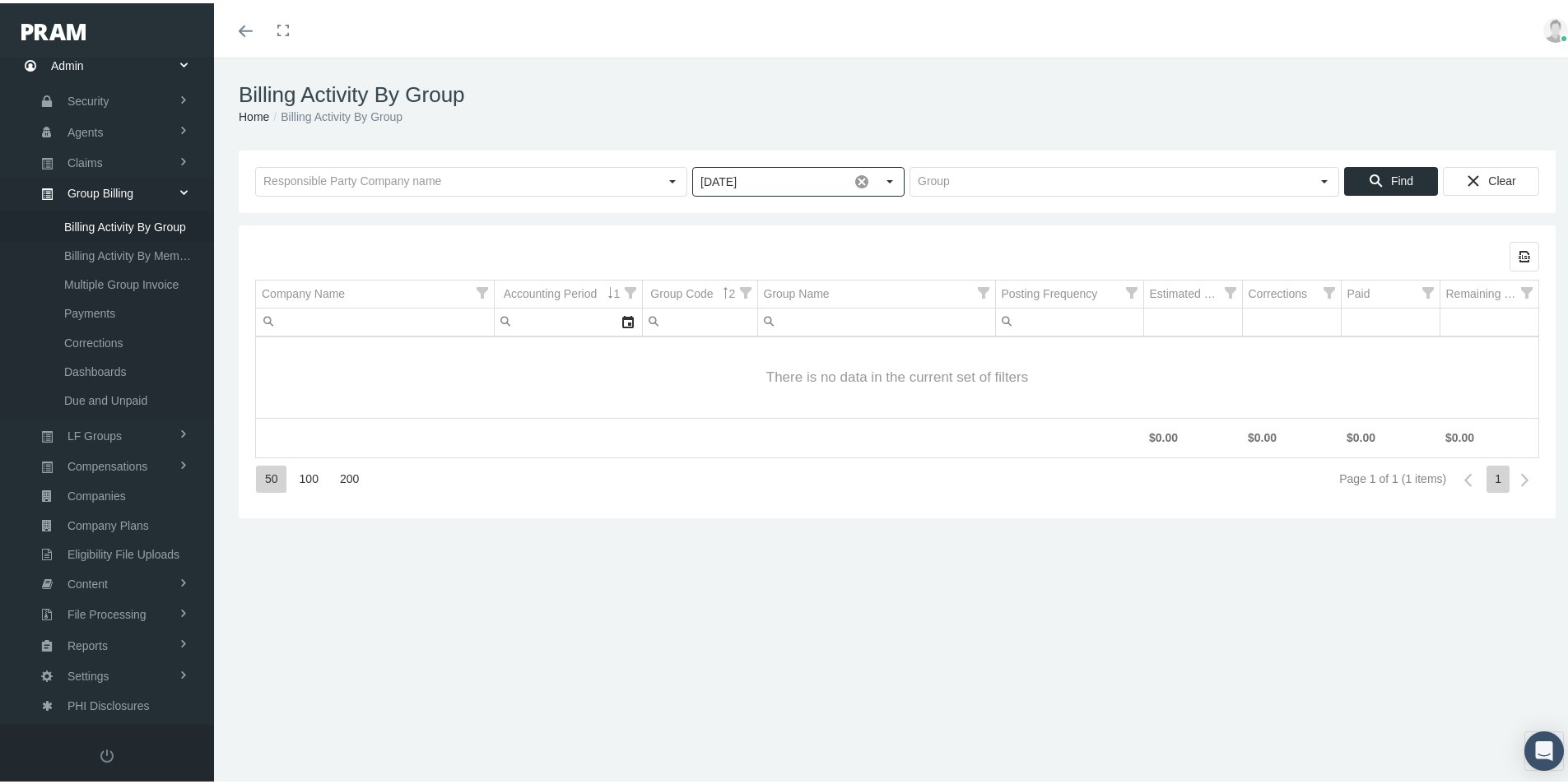
click at [946, 162] on div "September 2025 Find Clear" at bounding box center [898, 178] width 1317 height 63
click at [926, 188] on input "text" at bounding box center [1110, 178] width 400 height 28
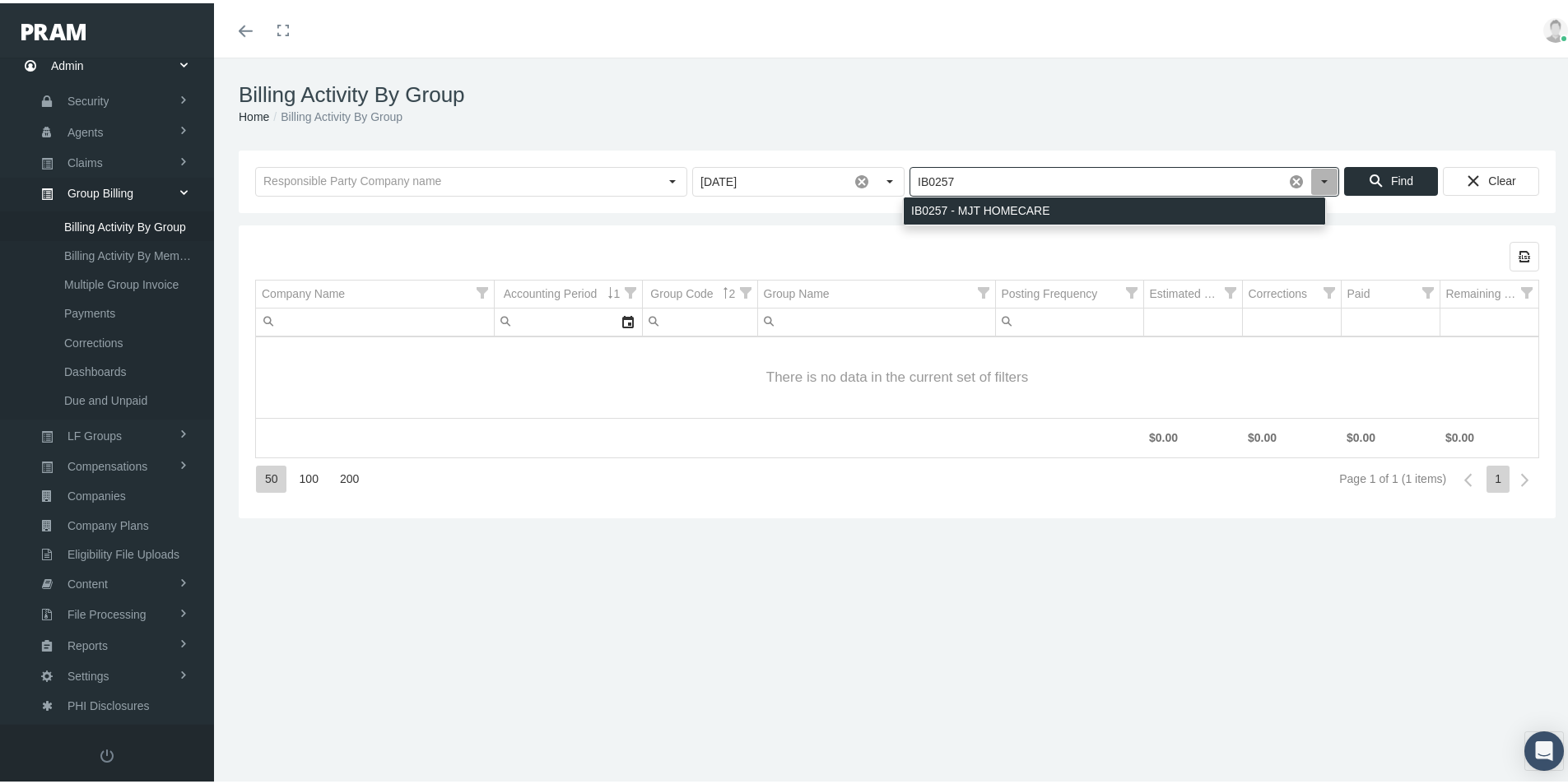
click at [946, 211] on div "IB0257 - MJT HOMECARE" at bounding box center [1114, 208] width 422 height 27
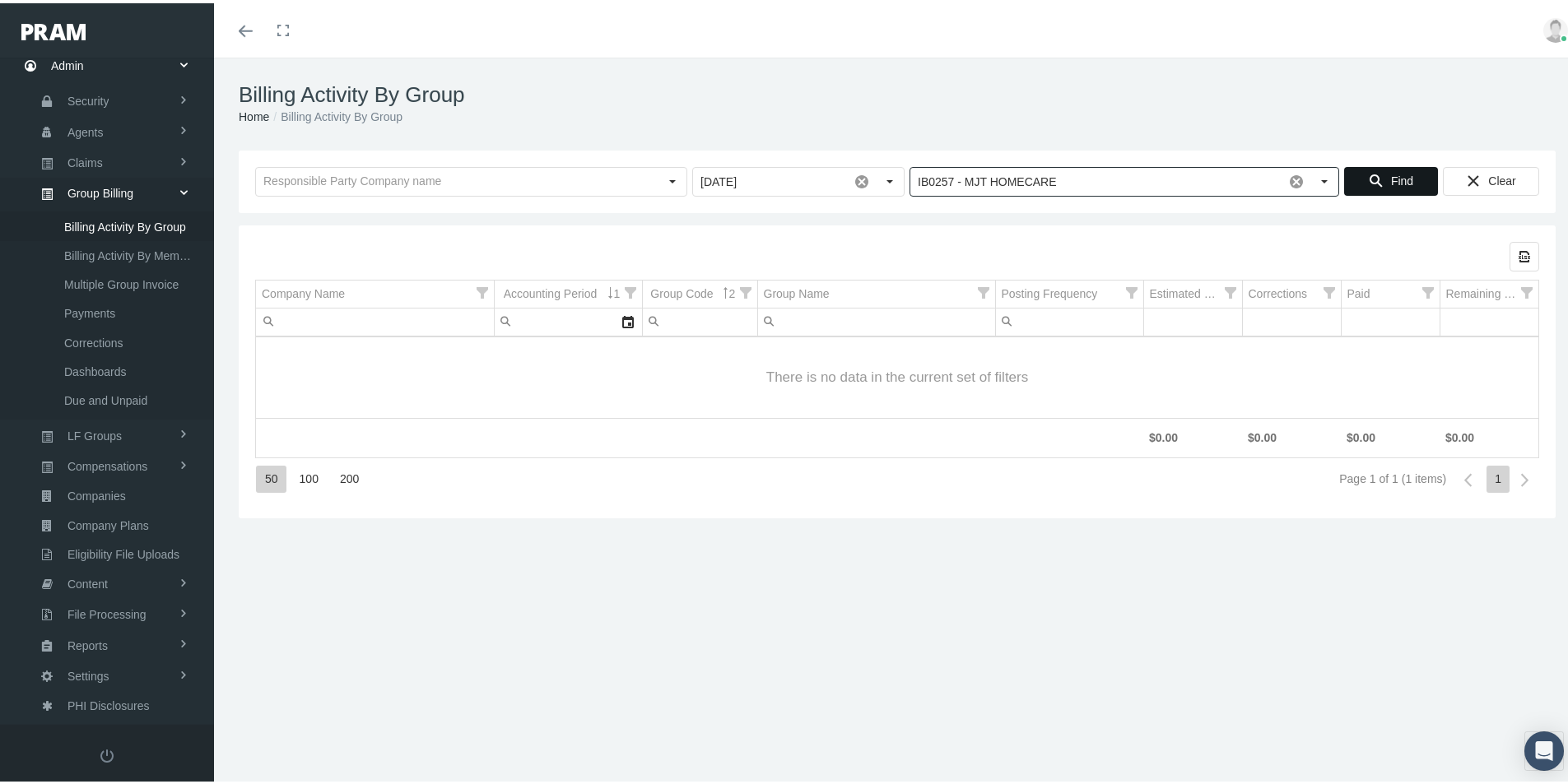
type input "IB0257 - MJT HOMECARE"
drag, startPoint x: 1391, startPoint y: 176, endPoint x: 1383, endPoint y: 189, distance: 15.3
click at [1391, 177] on span "Find" at bounding box center [1402, 178] width 22 height 14
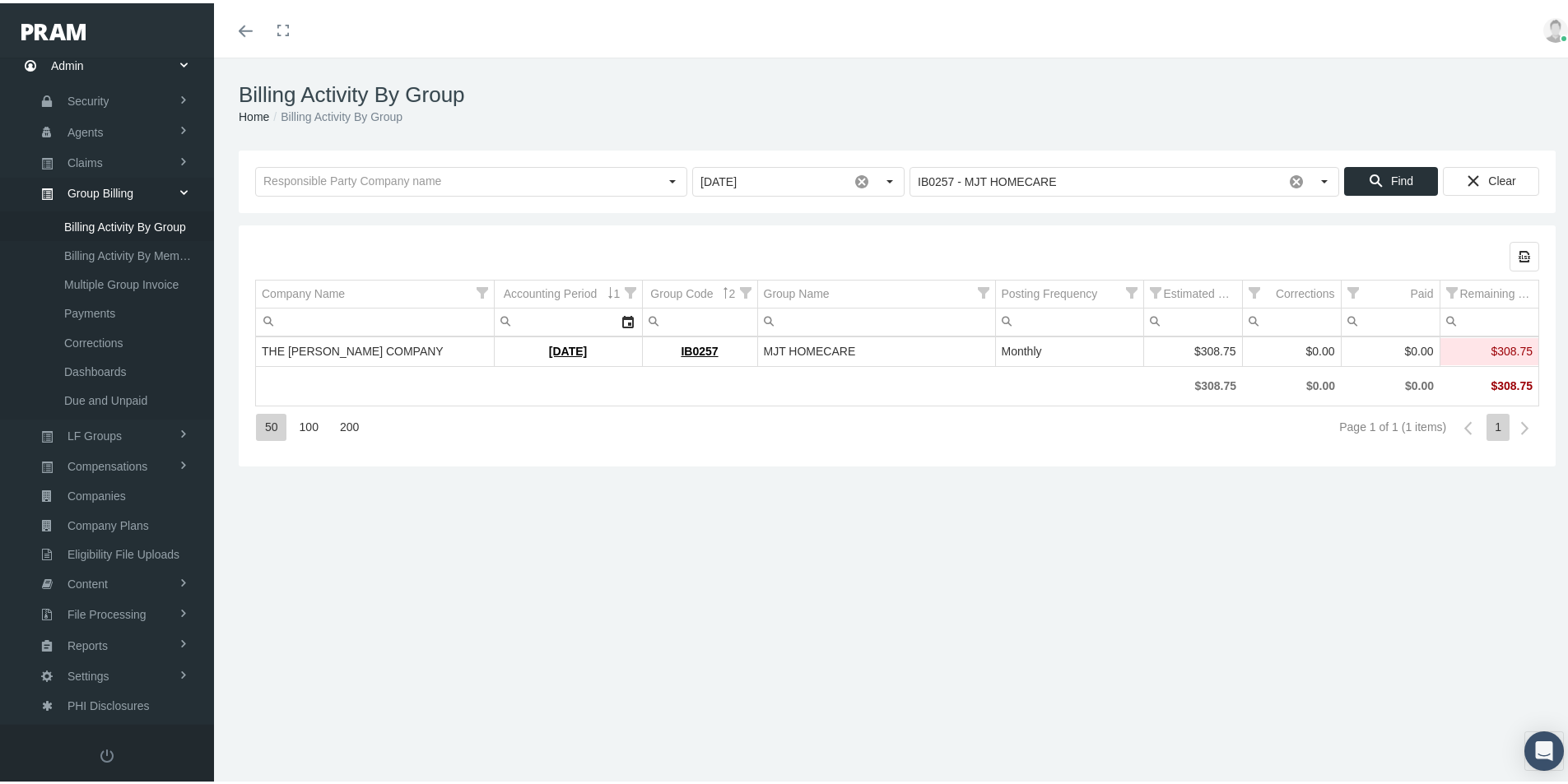
click at [684, 416] on div "50 100 200 Page 1 of 1 (1 items) 1" at bounding box center [898, 424] width 1285 height 44
click at [554, 346] on link "[DATE]" at bounding box center [568, 348] width 38 height 14
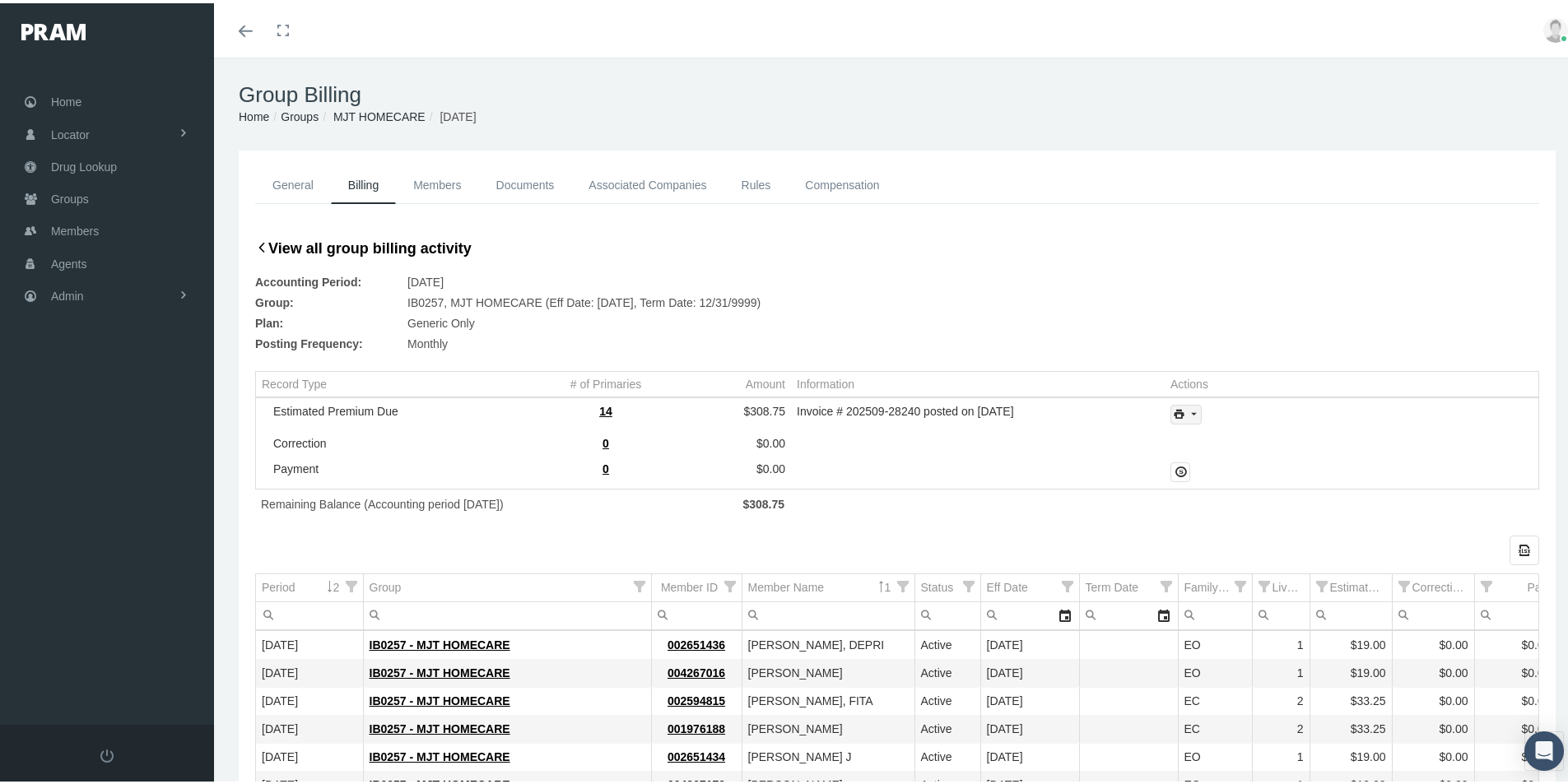
click at [1191, 413] on icon "print" at bounding box center [1193, 411] width 15 height 15
click at [1223, 461] on div "Invoice Details" at bounding box center [1230, 465] width 129 height 27
click at [223, 724] on div "General Billing Members Documents Associated Companies Enrollment History Rules…" at bounding box center [897, 658] width 1367 height 1023
click at [72, 295] on span "Admin" at bounding box center [68, 293] width 33 height 31
click at [83, 419] on span "Group Billing" at bounding box center [101, 420] width 66 height 28
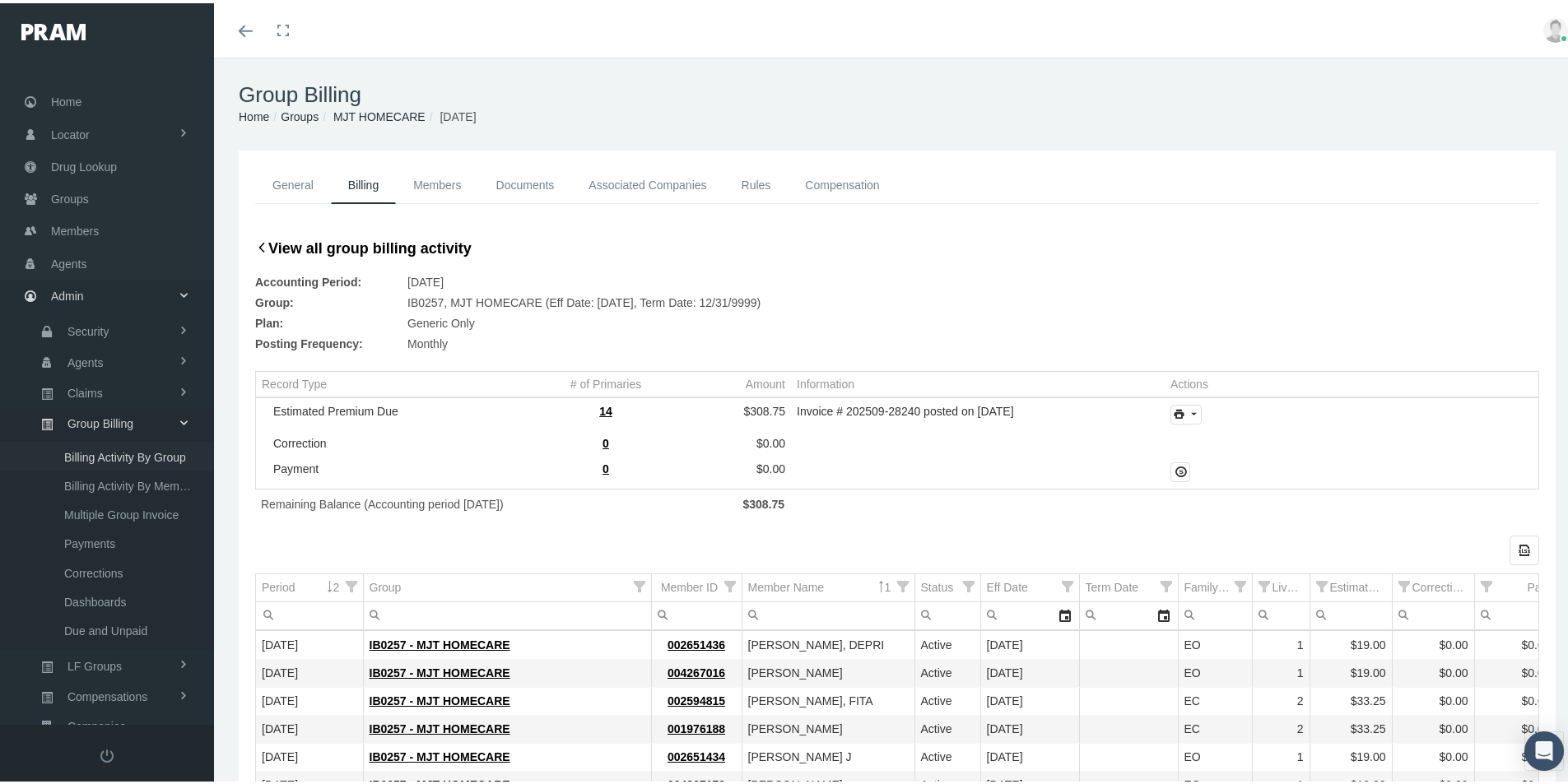
click at [120, 457] on span "Billing Activity By Group" at bounding box center [125, 453] width 122 height 28
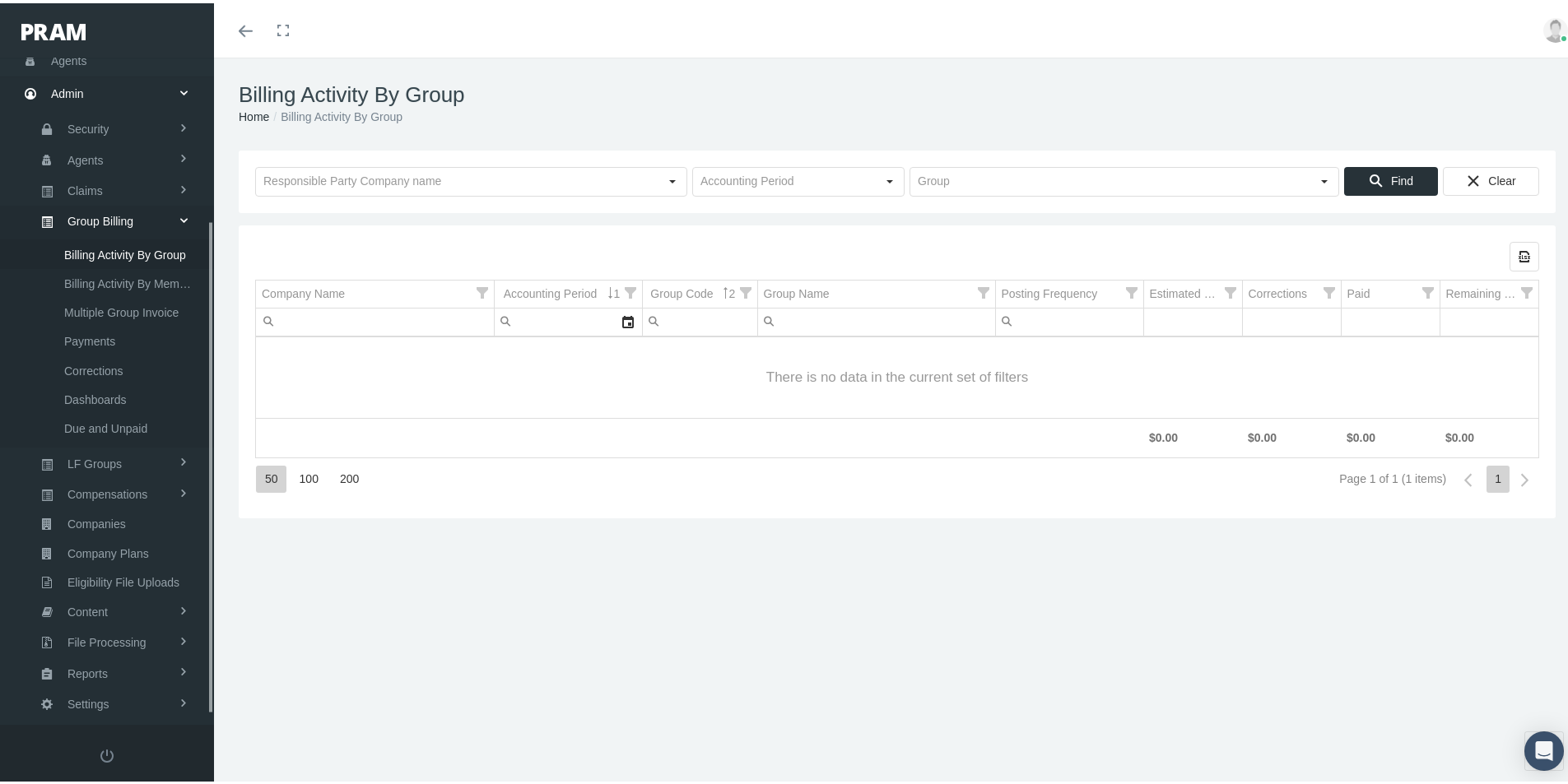
scroll to position [234, 0]
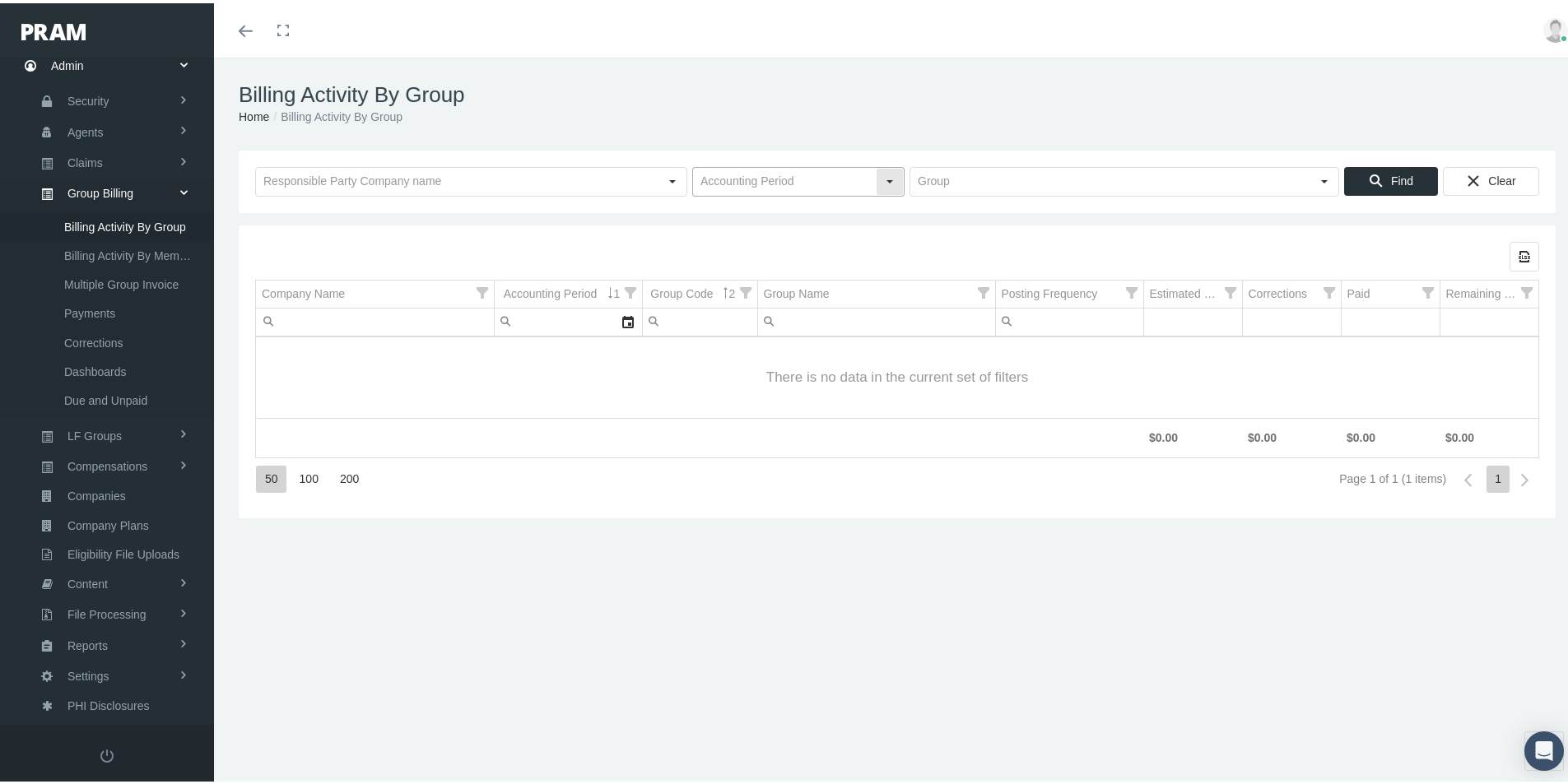
click at [720, 173] on input "text" at bounding box center [784, 178] width 183 height 28
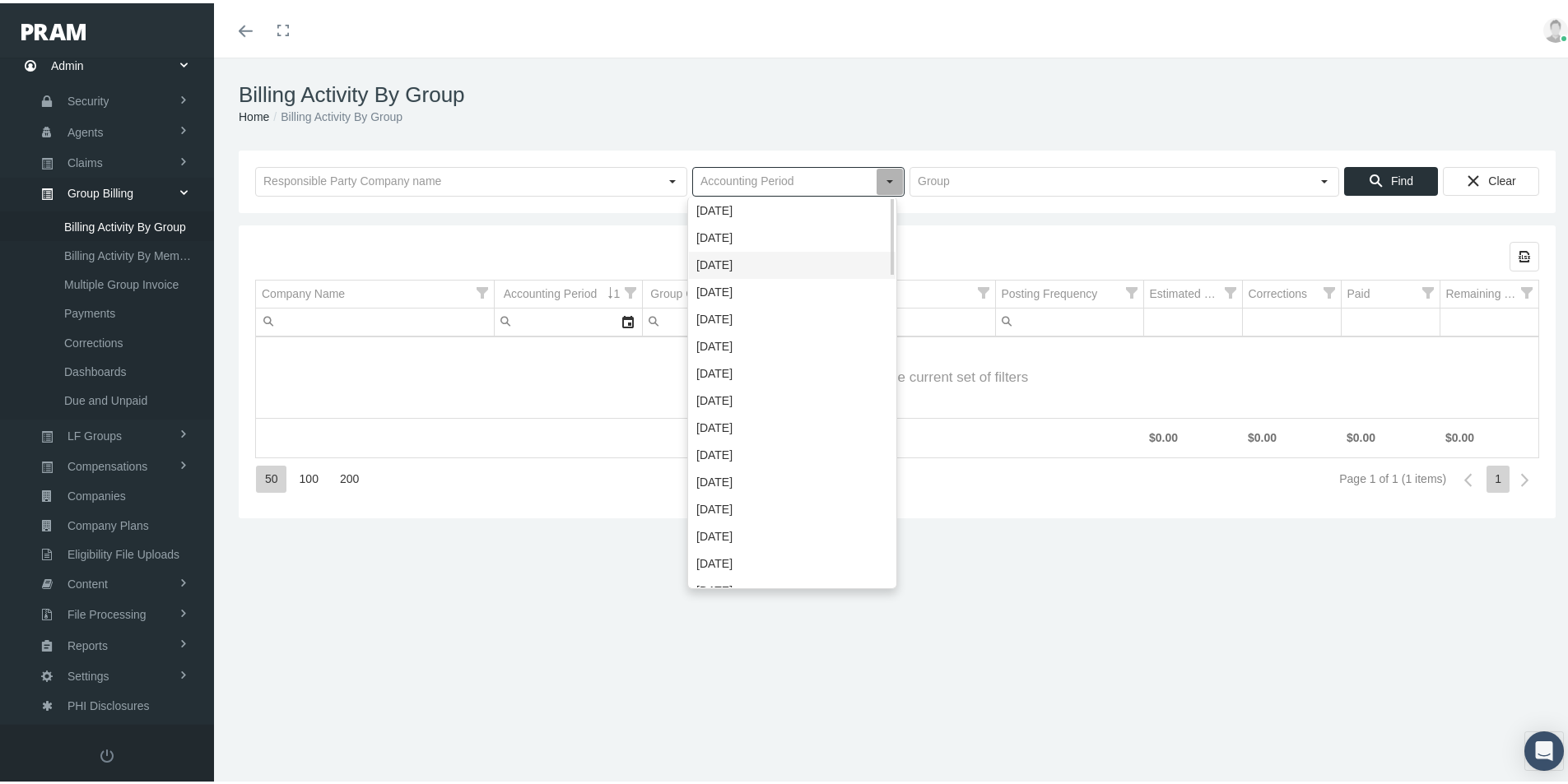
click at [709, 260] on div "[DATE]" at bounding box center [792, 262] width 207 height 27
type input "[DATE]"
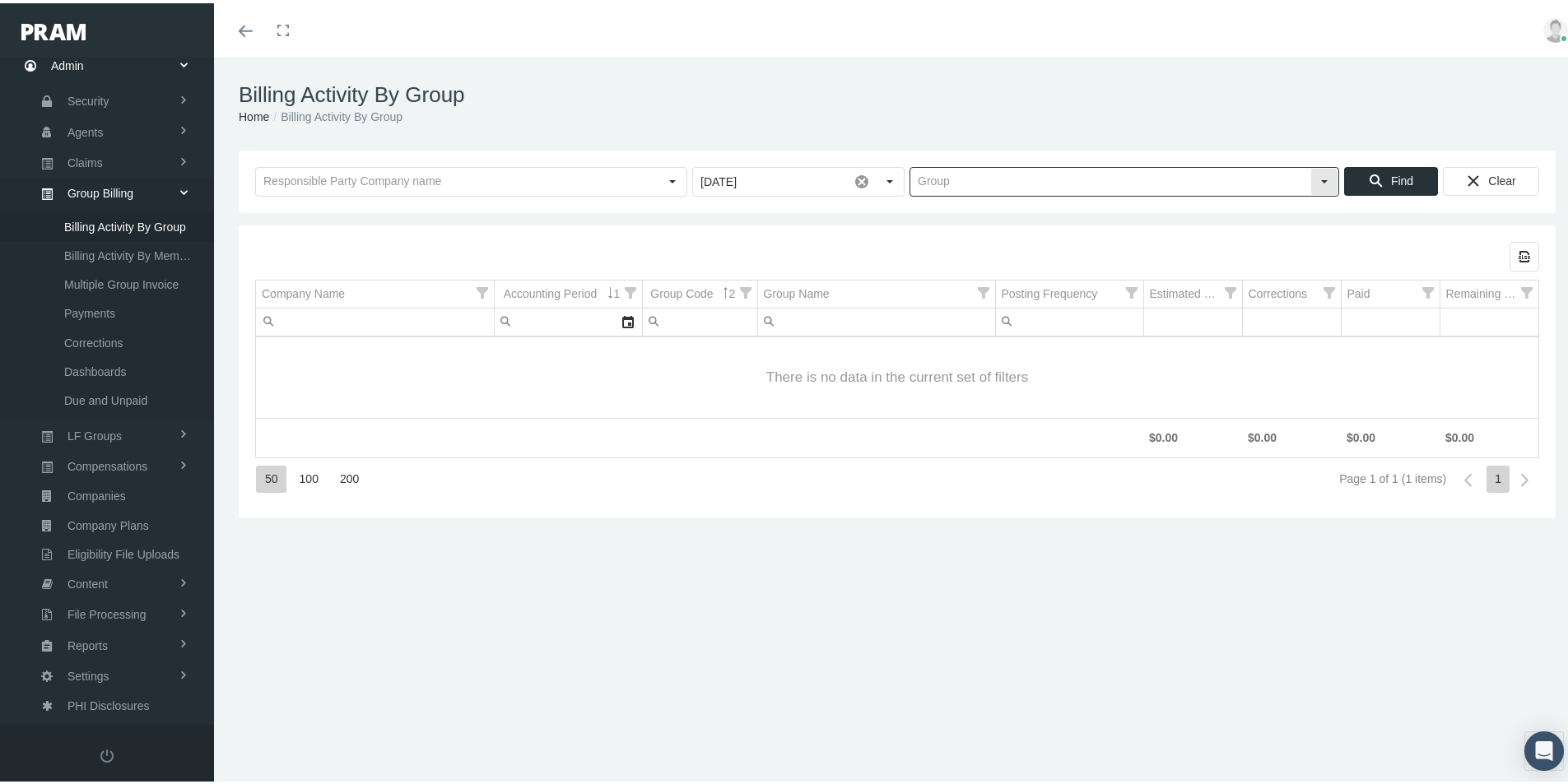
click at [929, 180] on input "text" at bounding box center [1110, 178] width 400 height 28
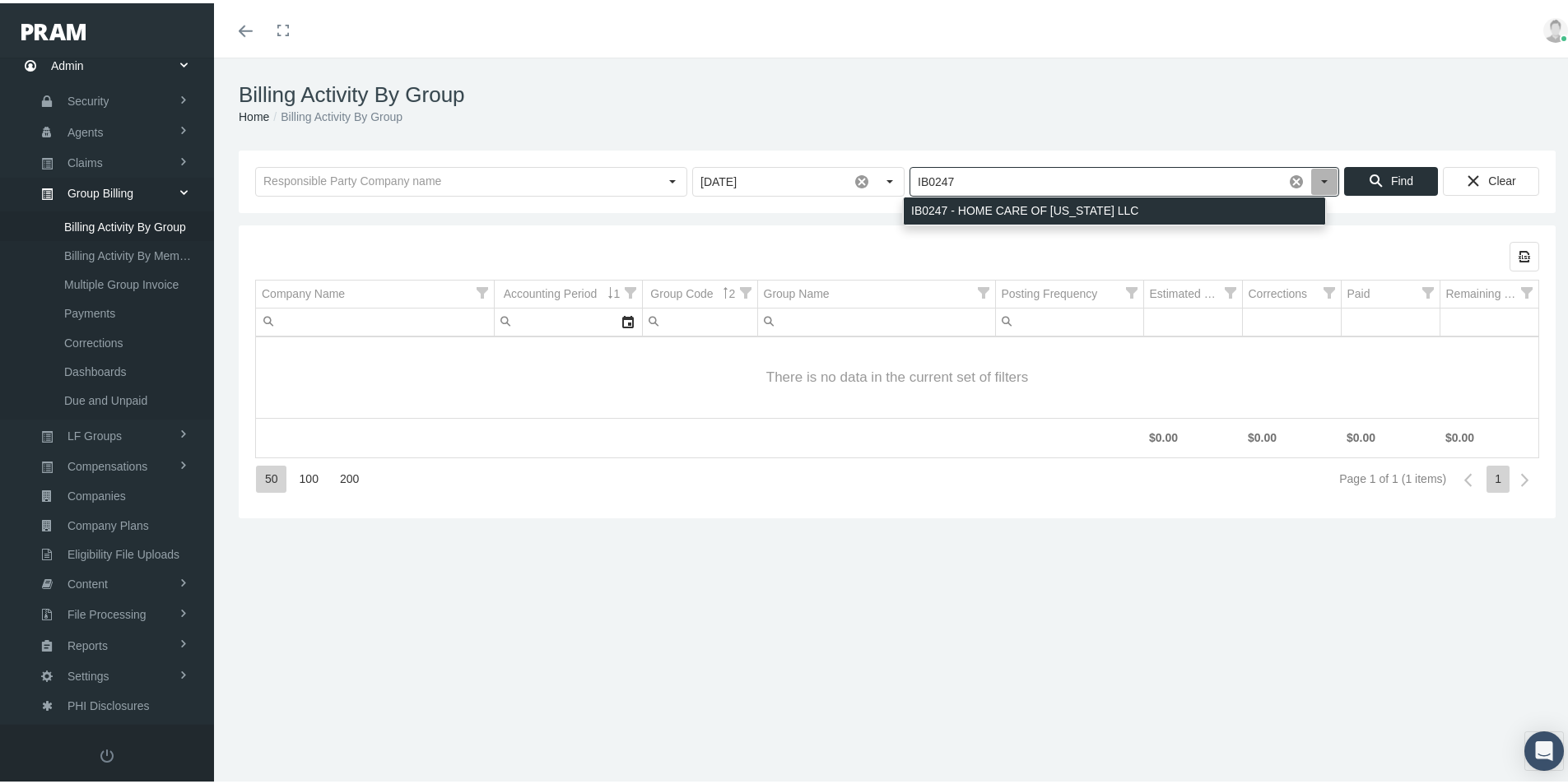
click at [936, 204] on div "IB0247 - HOME CARE OF NEW JERSEY LLC" at bounding box center [1114, 208] width 422 height 27
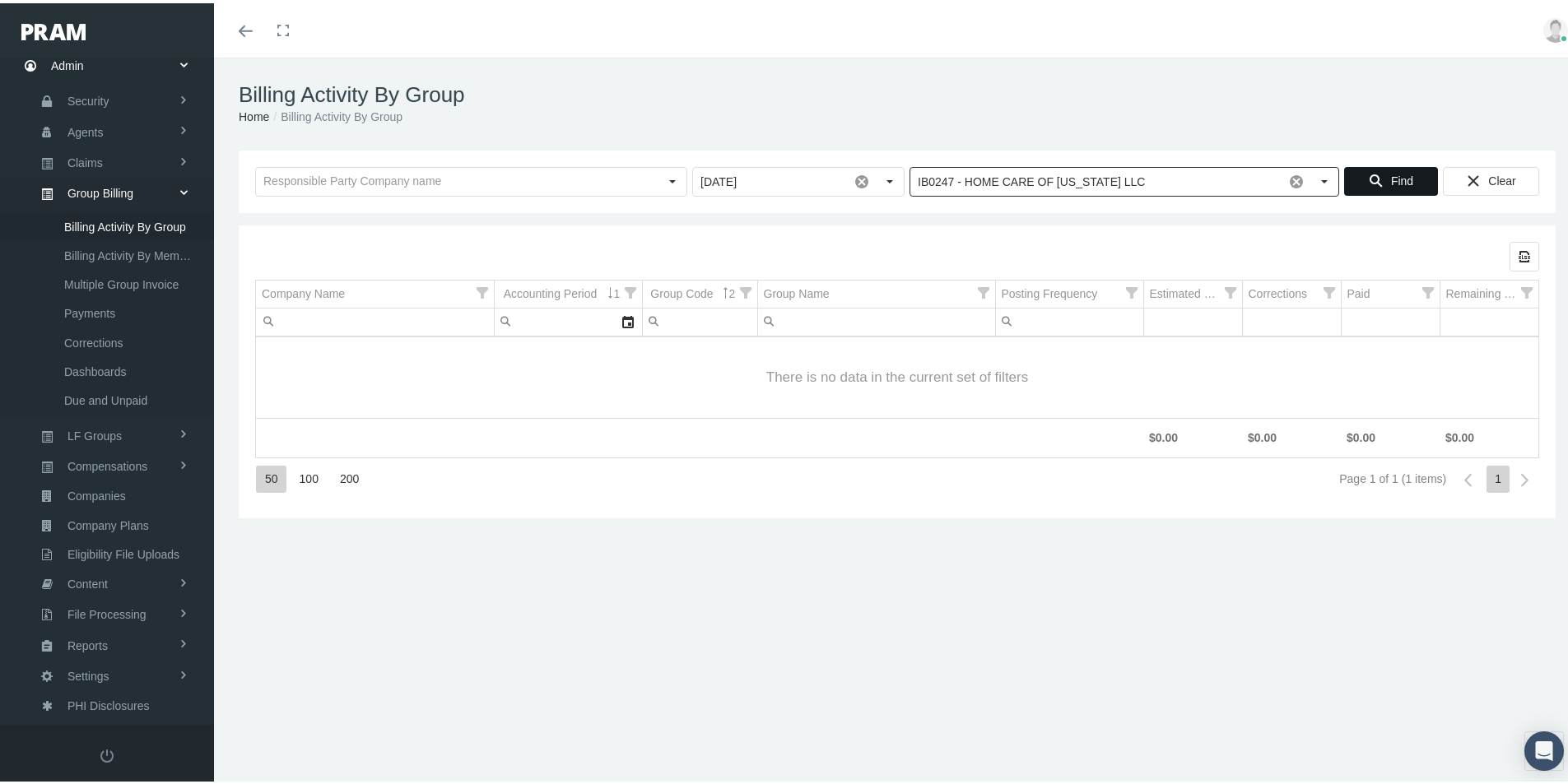
type input "IB0247 - HOME CARE OF NEW JERSEY LLC"
click at [1391, 182] on span "Find" at bounding box center [1402, 178] width 22 height 14
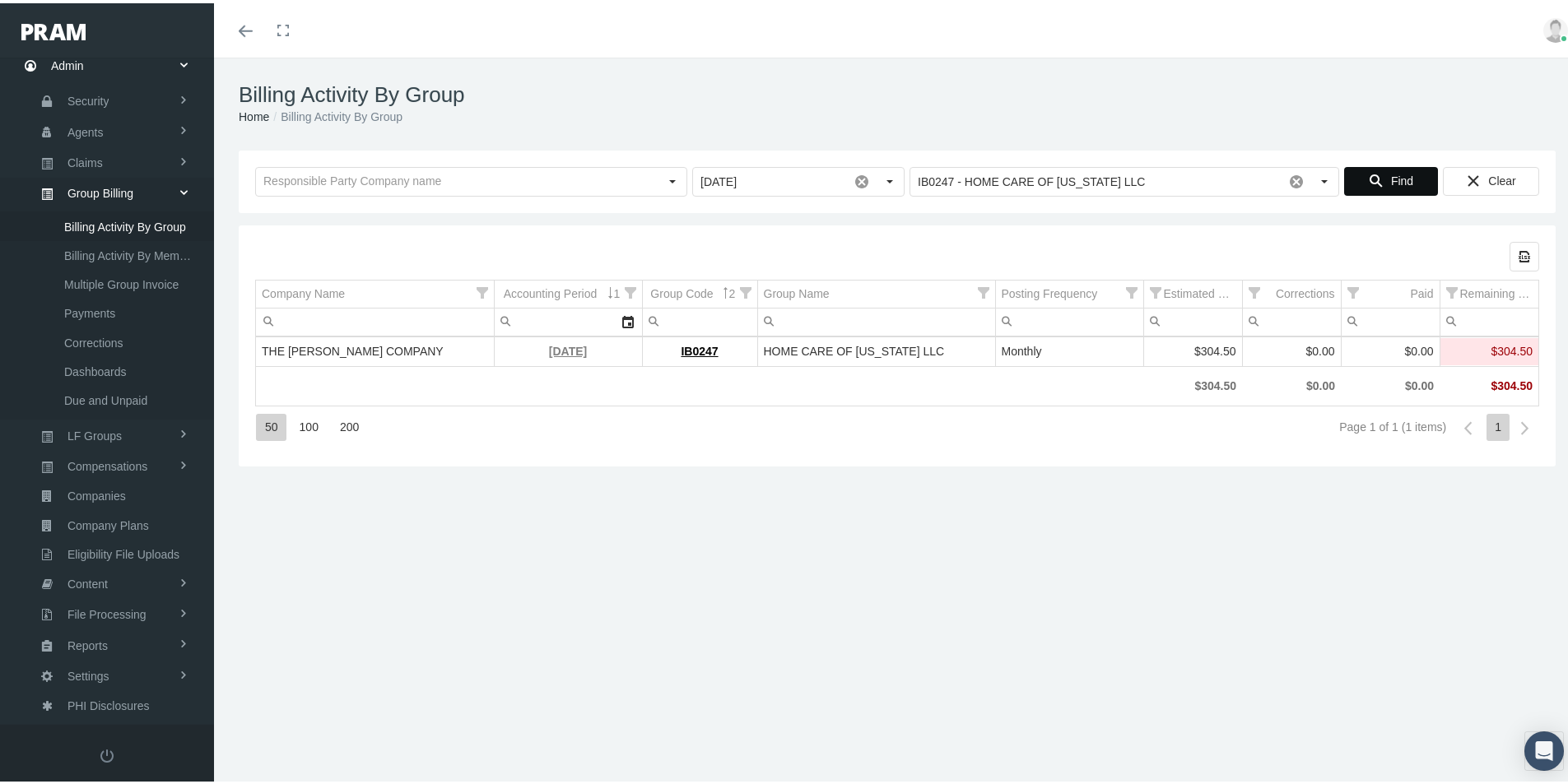
click at [551, 346] on link "[DATE]" at bounding box center [568, 348] width 38 height 14
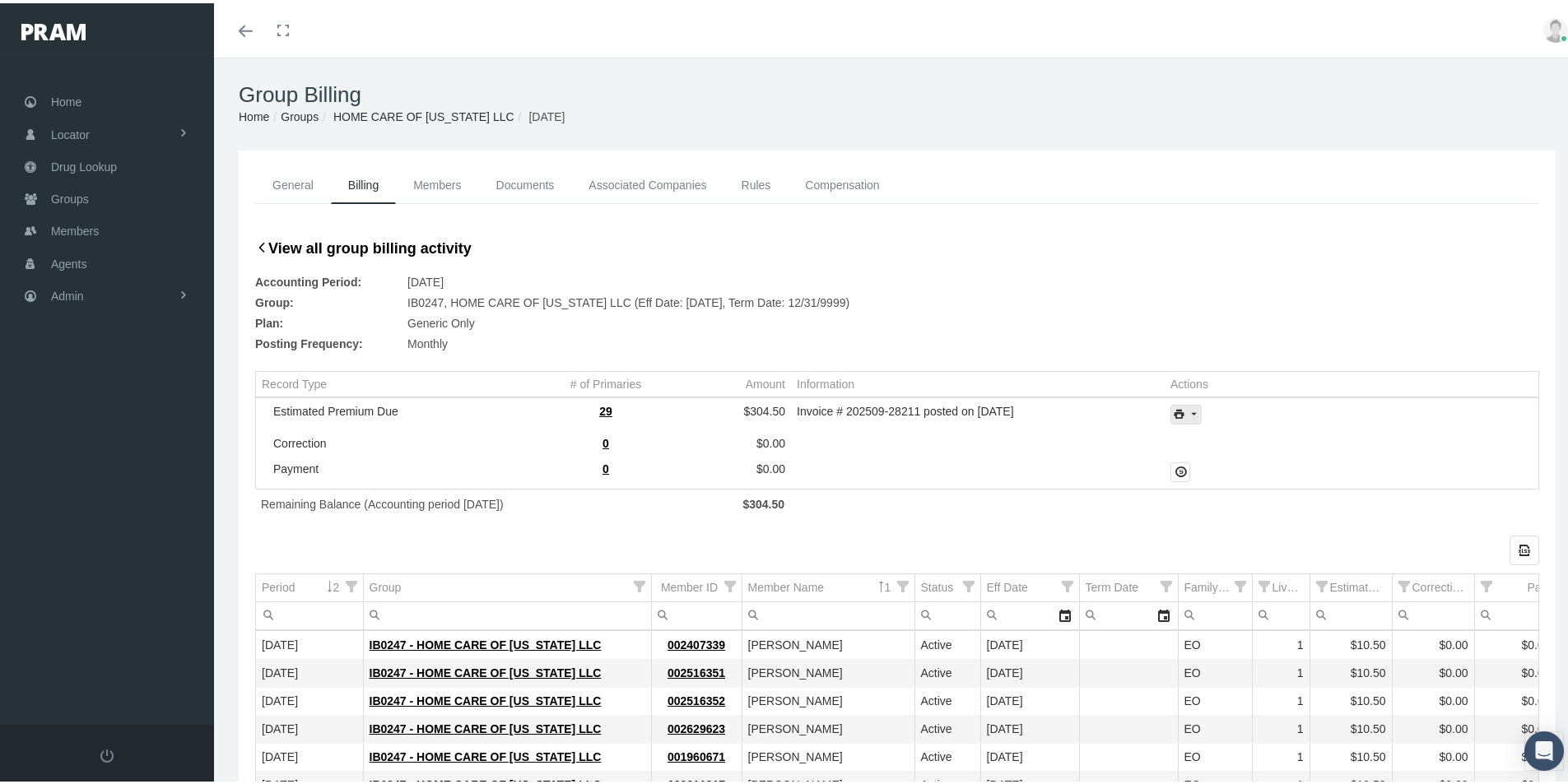
click at [1186, 416] on icon "print" at bounding box center [1193, 411] width 15 height 15
click at [1211, 463] on div "Invoice Details" at bounding box center [1230, 465] width 129 height 27
click at [68, 296] on span "Admin" at bounding box center [68, 293] width 33 height 31
click at [97, 422] on span "Group Billing" at bounding box center [101, 420] width 66 height 28
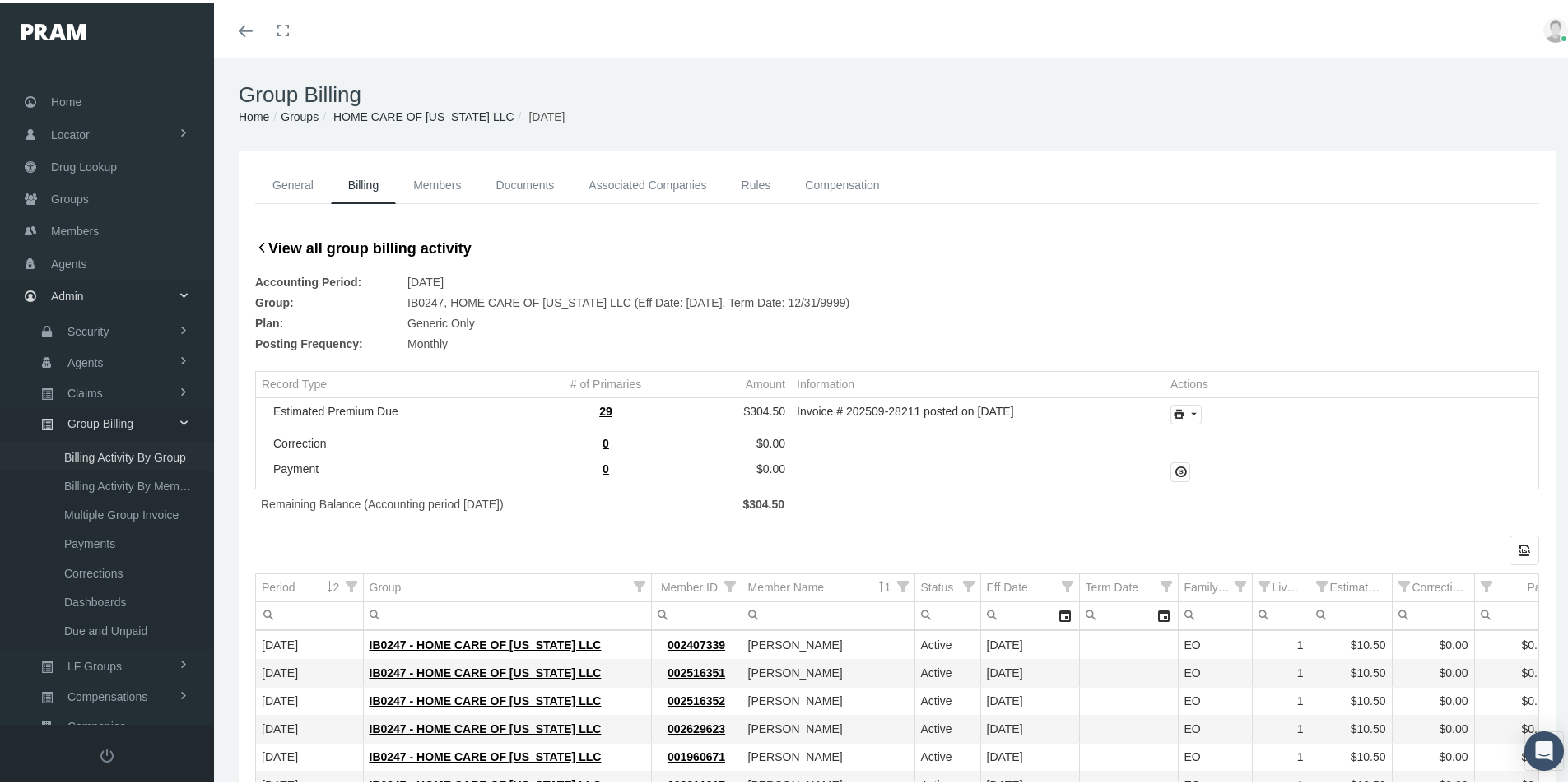
click at [112, 456] on span "Billing Activity By Group" at bounding box center [125, 453] width 122 height 28
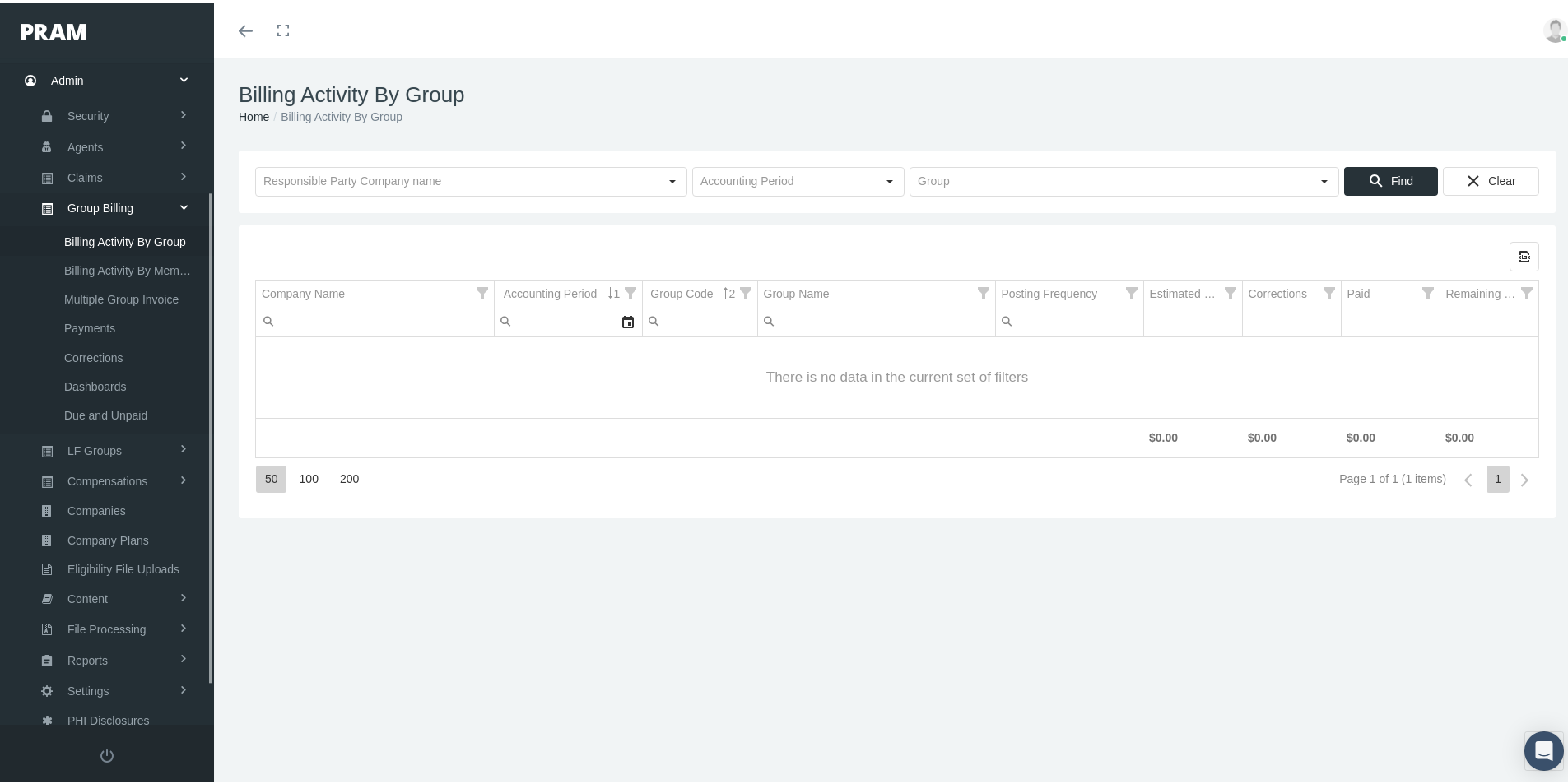
scroll to position [234, 0]
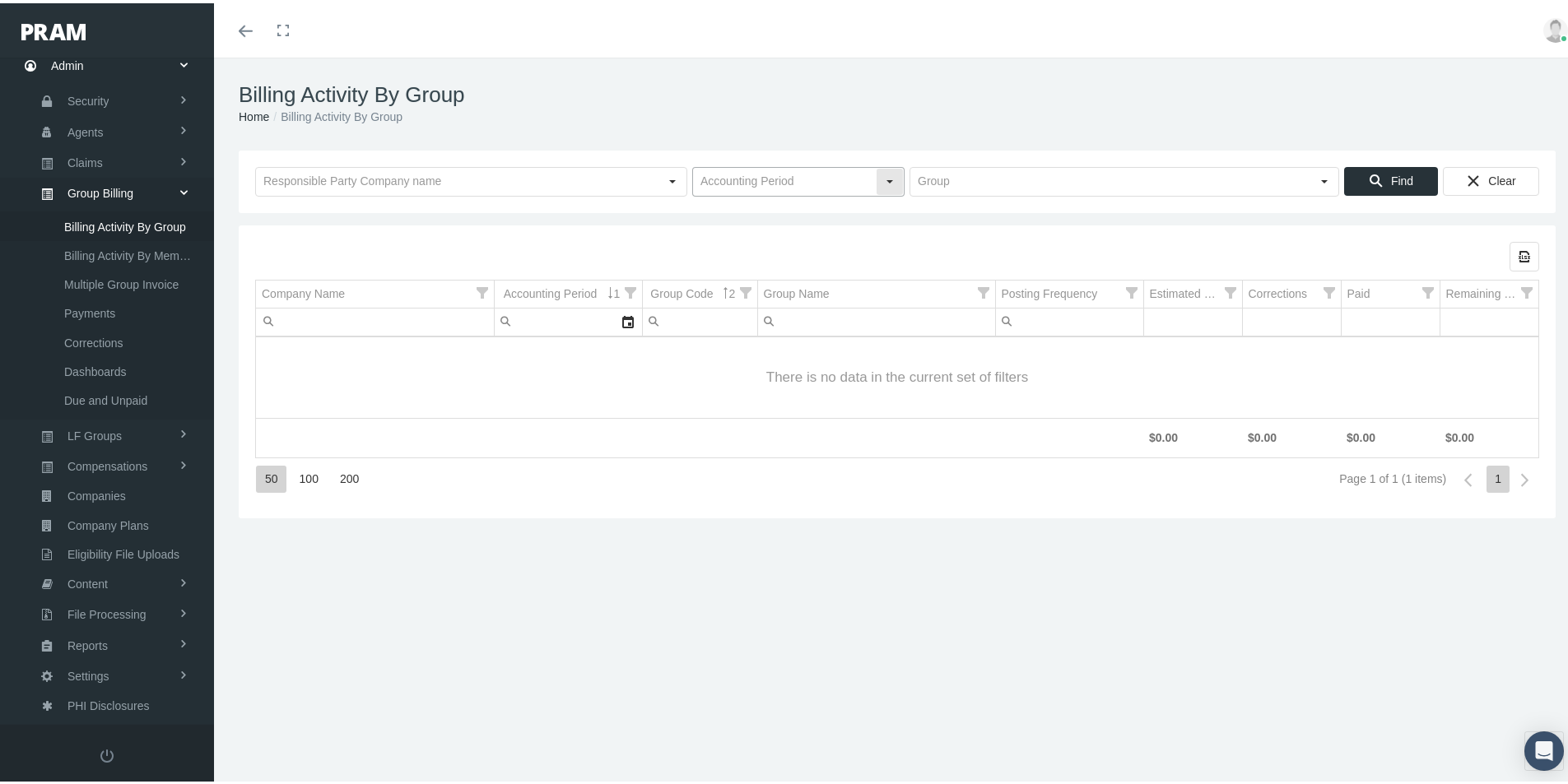
click at [725, 169] on input "text" at bounding box center [784, 178] width 183 height 28
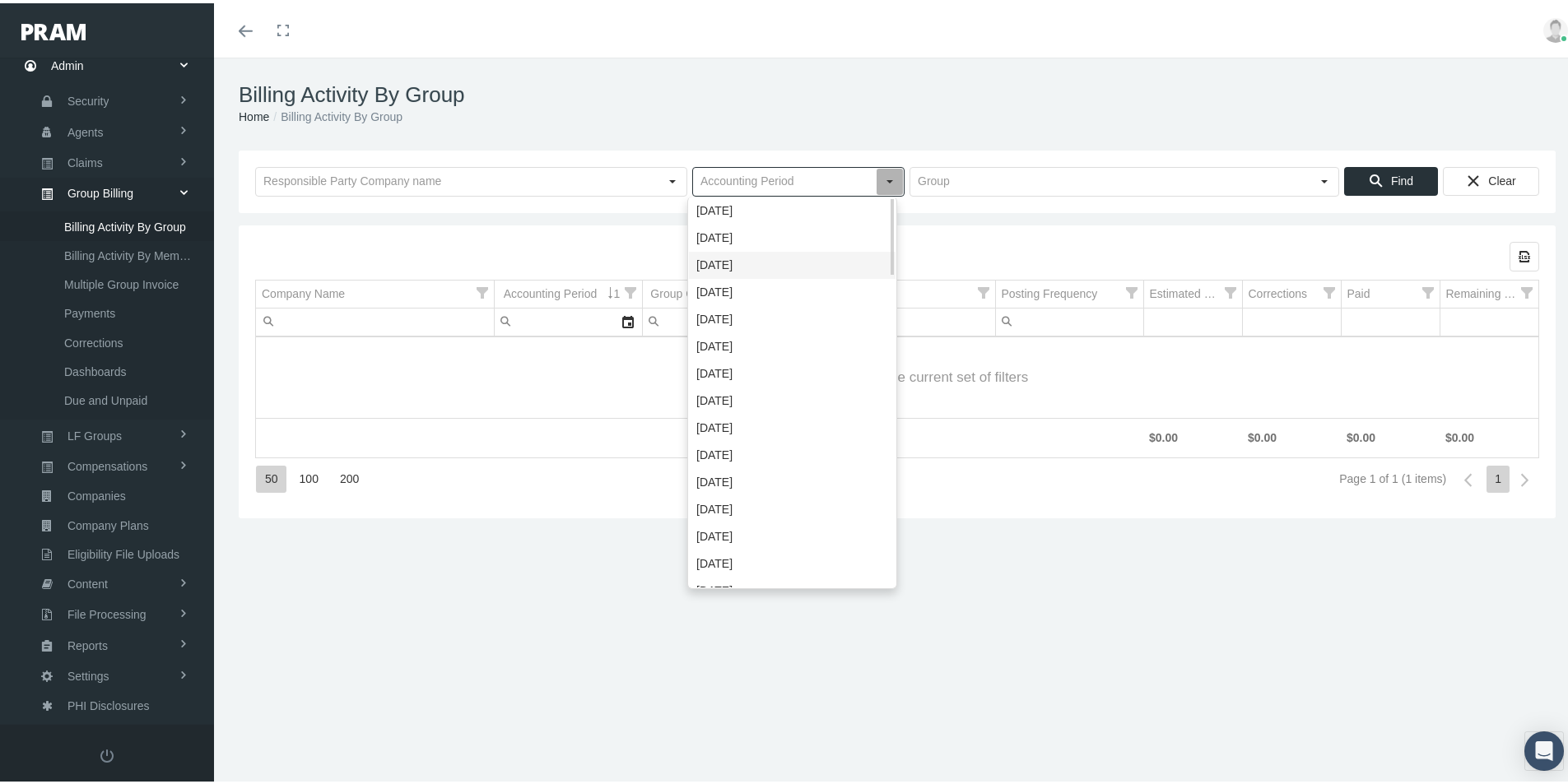
click at [709, 260] on div "[DATE]" at bounding box center [792, 262] width 207 height 27
type input "[DATE]"
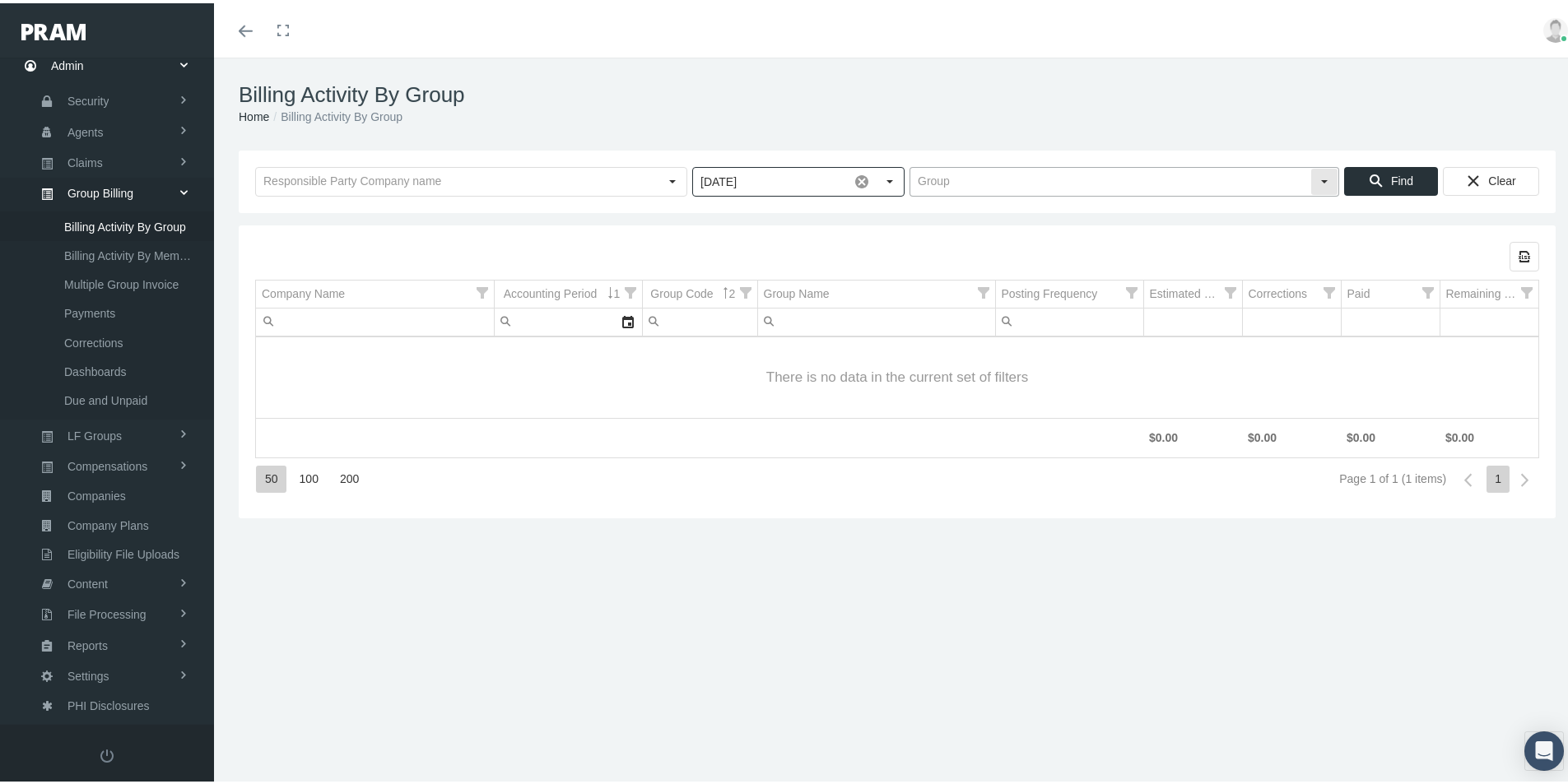
click at [943, 169] on input "text" at bounding box center [1110, 178] width 400 height 28
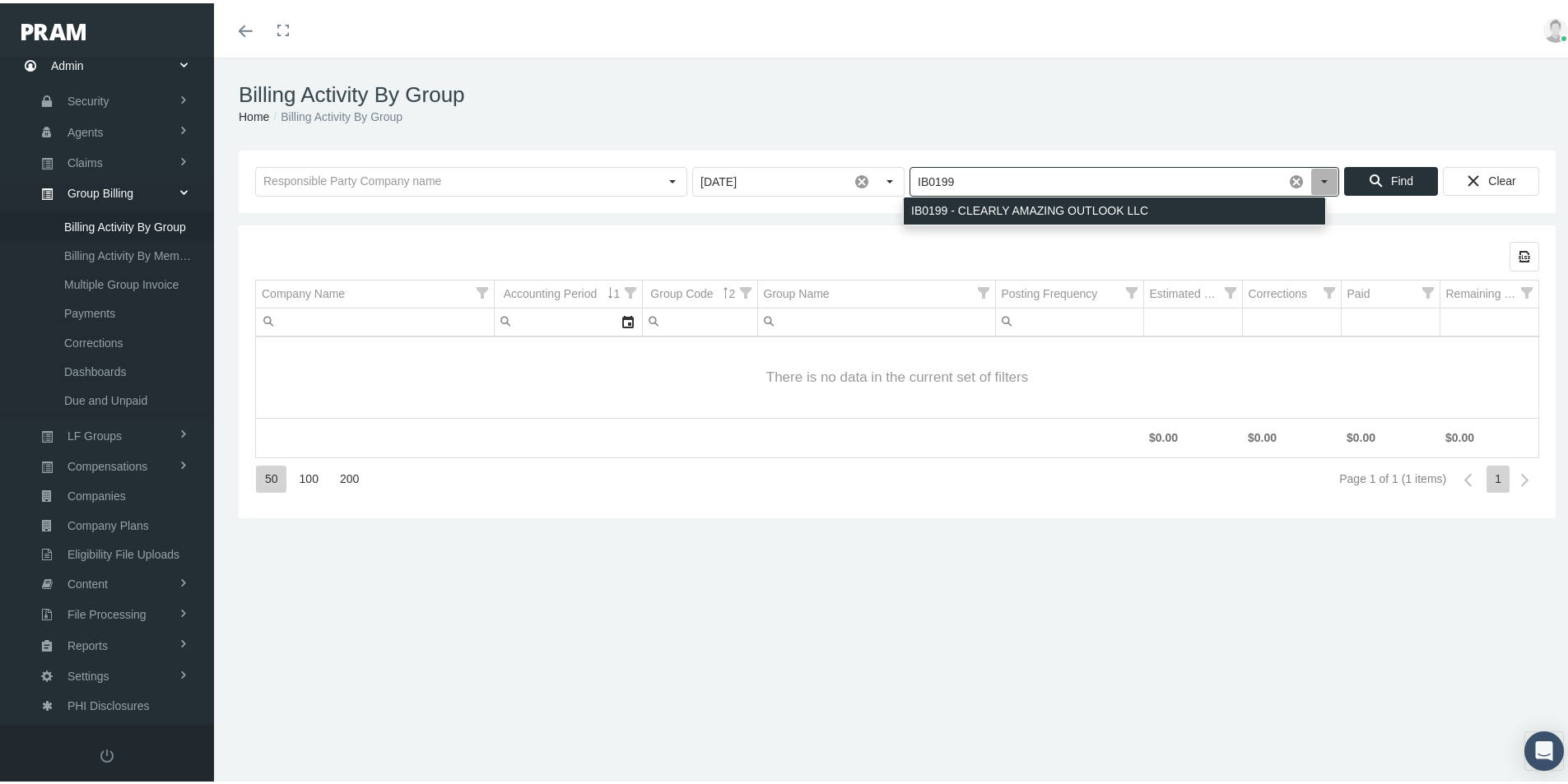
click at [946, 201] on div "IB0199 - CLEARLY AMAZING OUTLOOK LLC" at bounding box center [1114, 208] width 422 height 27
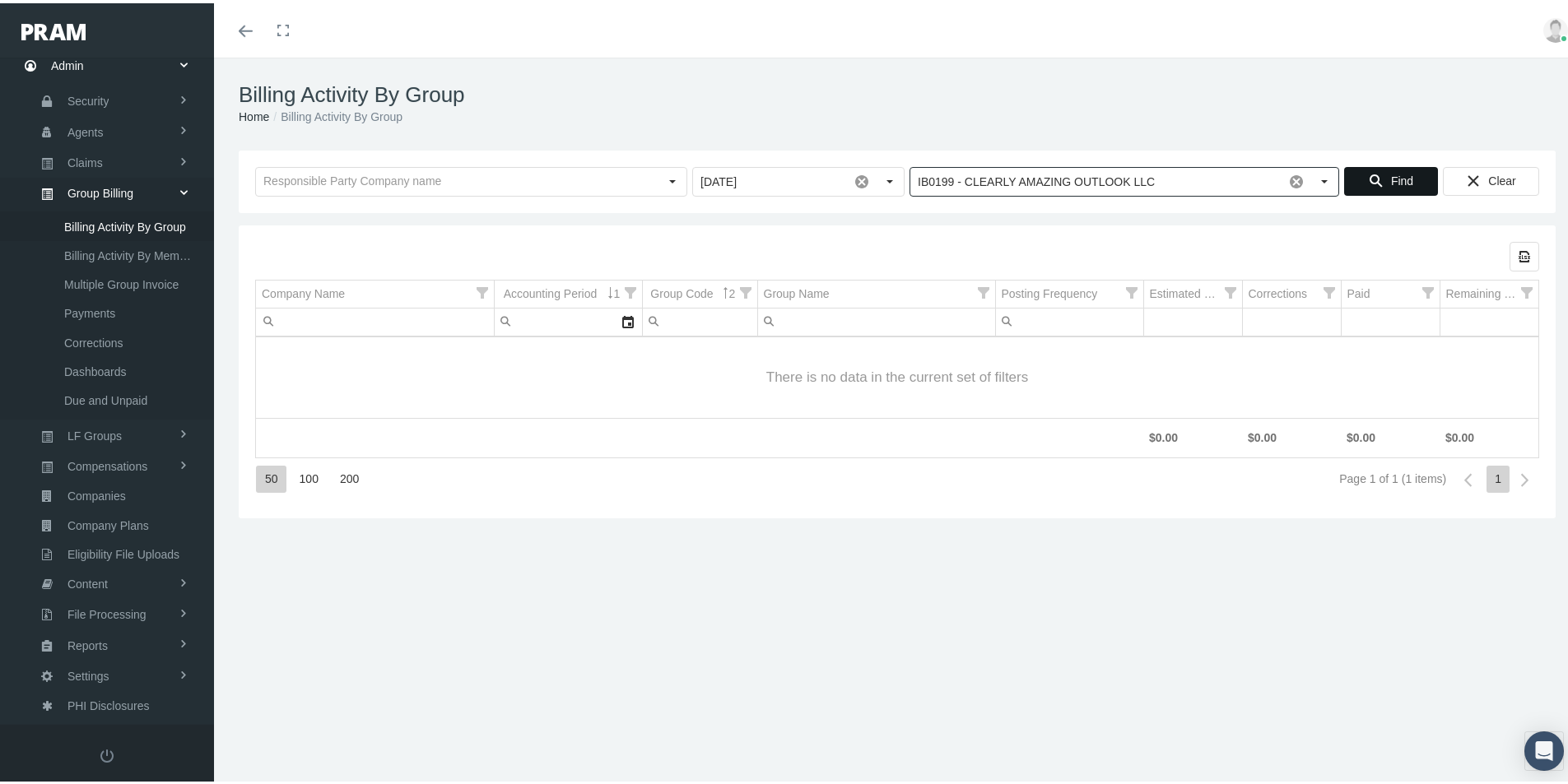
type input "IB0199 - CLEARLY AMAZING OUTLOOK LLC"
click at [1391, 171] on span "Find" at bounding box center [1402, 178] width 22 height 14
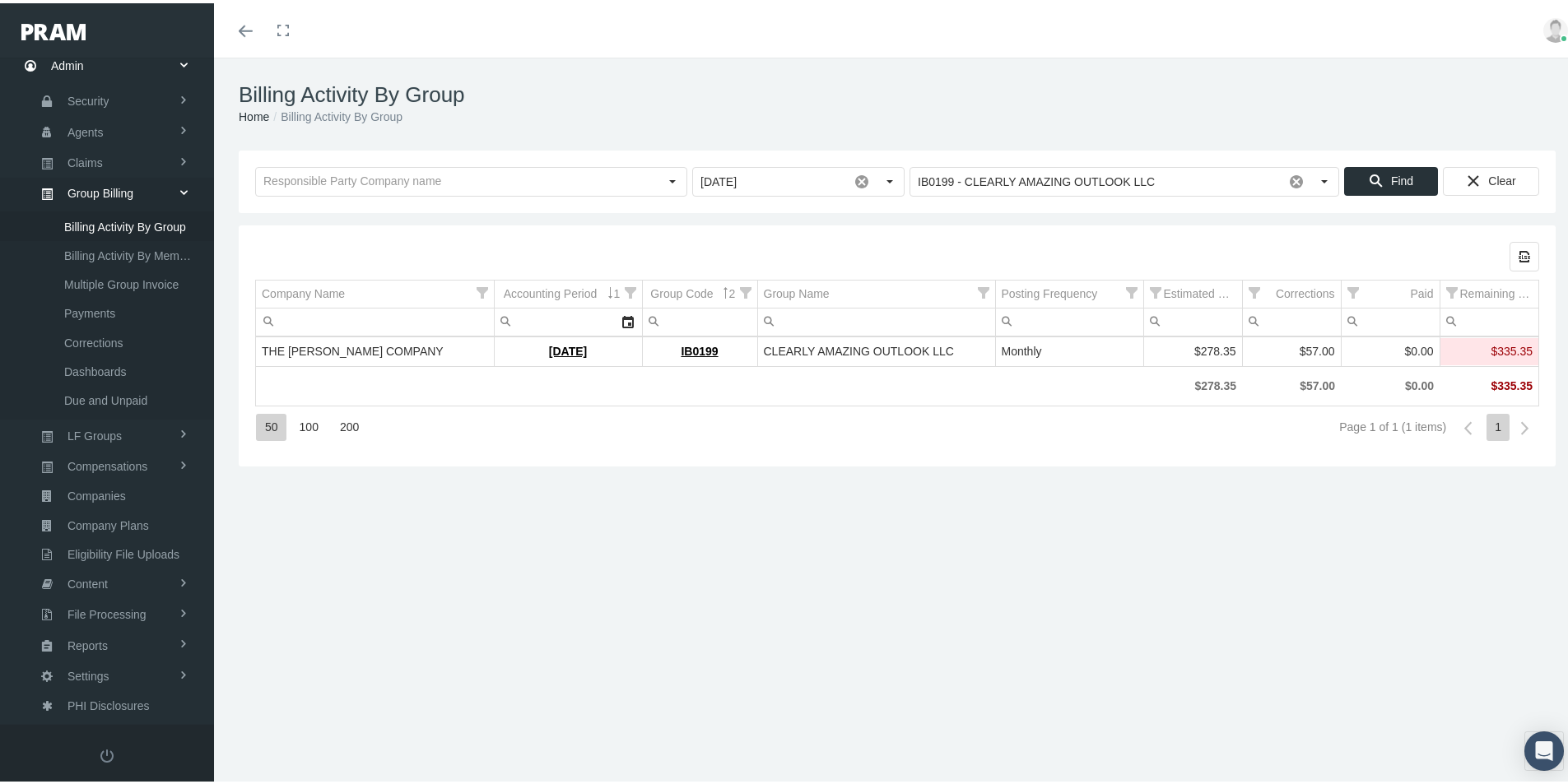
click at [468, 463] on div "Export all data to Excel Company Name 1 Accounting Period 2 Group Code Group Na…" at bounding box center [898, 342] width 1317 height 241
click at [550, 345] on link "[DATE]" at bounding box center [568, 348] width 38 height 14
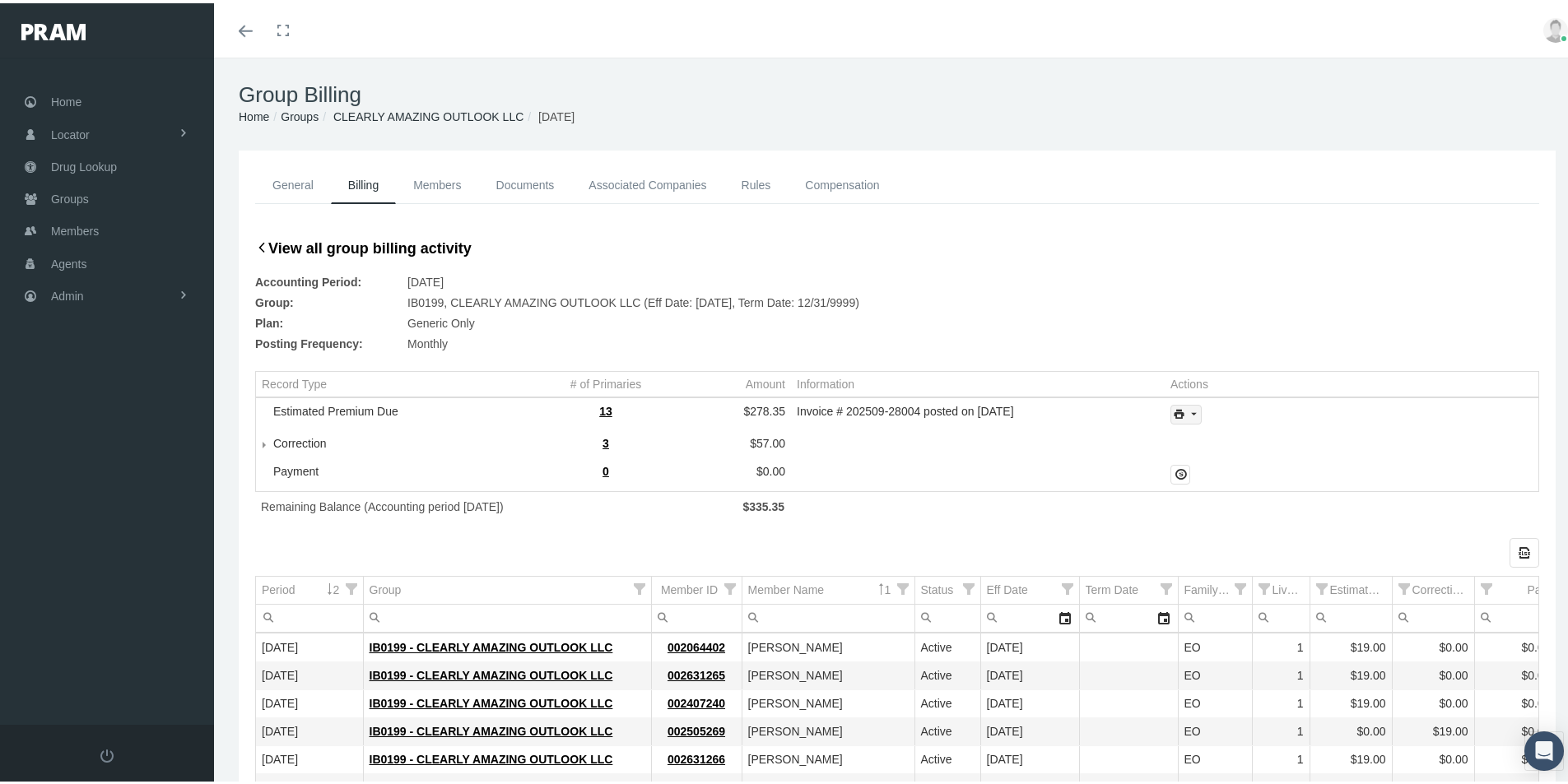
click at [1186, 411] on icon "print" at bounding box center [1193, 411] width 15 height 15
click at [1227, 471] on div "Invoice Details" at bounding box center [1230, 465] width 129 height 27
click at [229, 704] on div "General Billing Members Documents Associated Companies Enrollment History Rules…" at bounding box center [897, 687] width 1367 height 1081
click at [66, 293] on span "Admin" at bounding box center [68, 293] width 33 height 31
click at [102, 421] on span "Group Billing" at bounding box center [101, 420] width 66 height 28
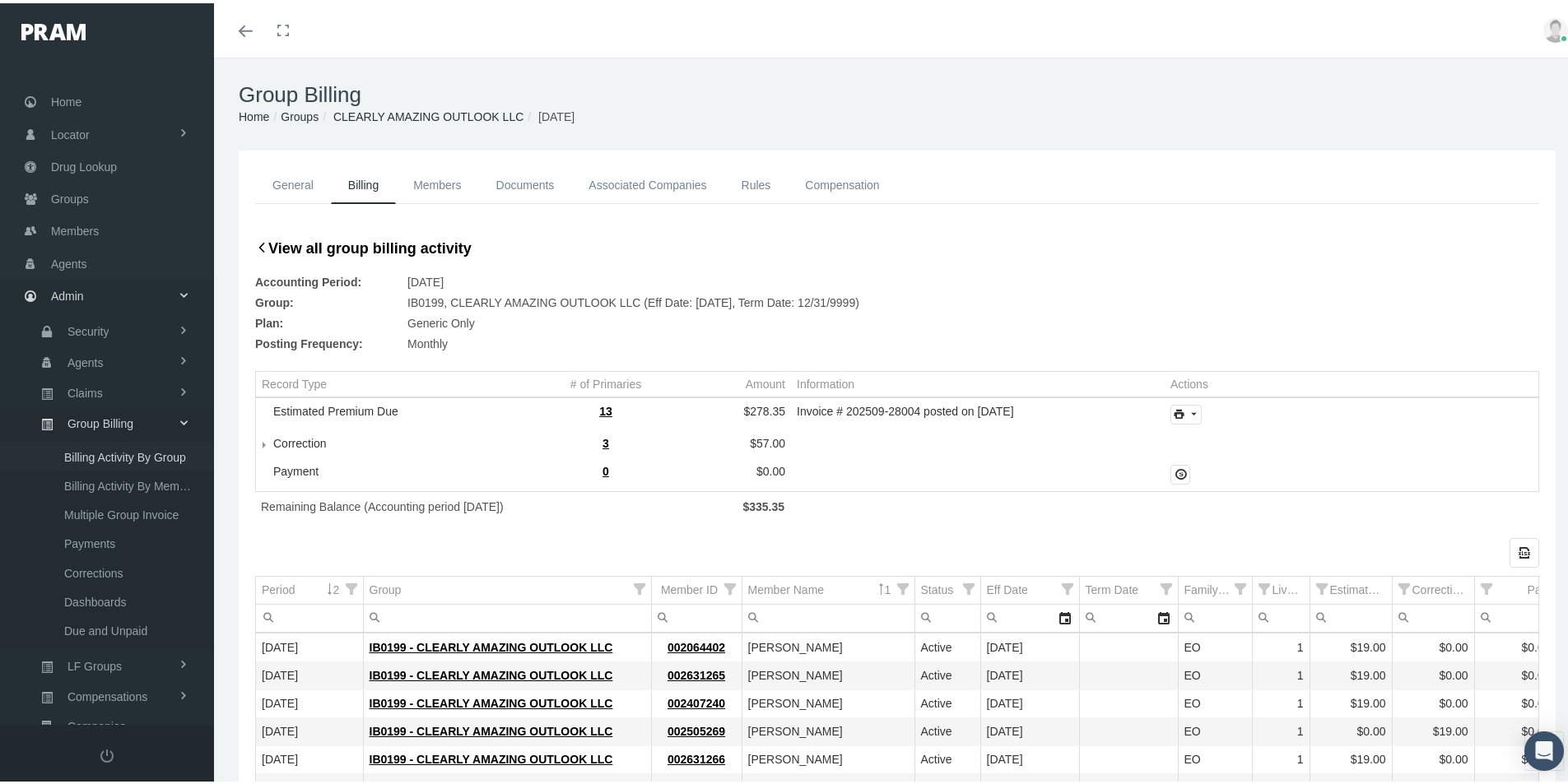
drag, startPoint x: 117, startPoint y: 457, endPoint x: 146, endPoint y: 478, distance: 35.8
click at [118, 460] on span "Billing Activity By Group" at bounding box center [125, 453] width 122 height 28
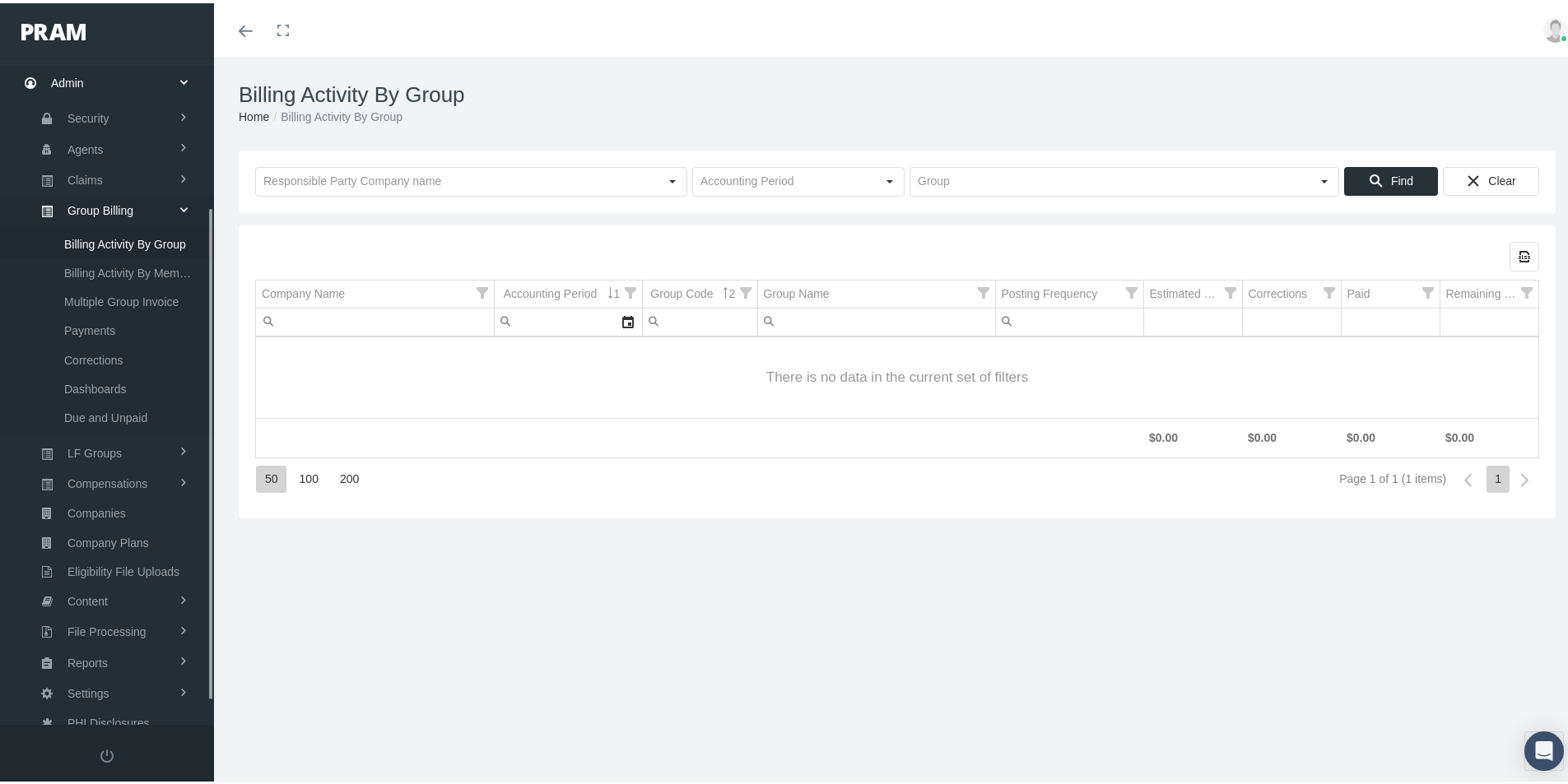
scroll to position [234, 0]
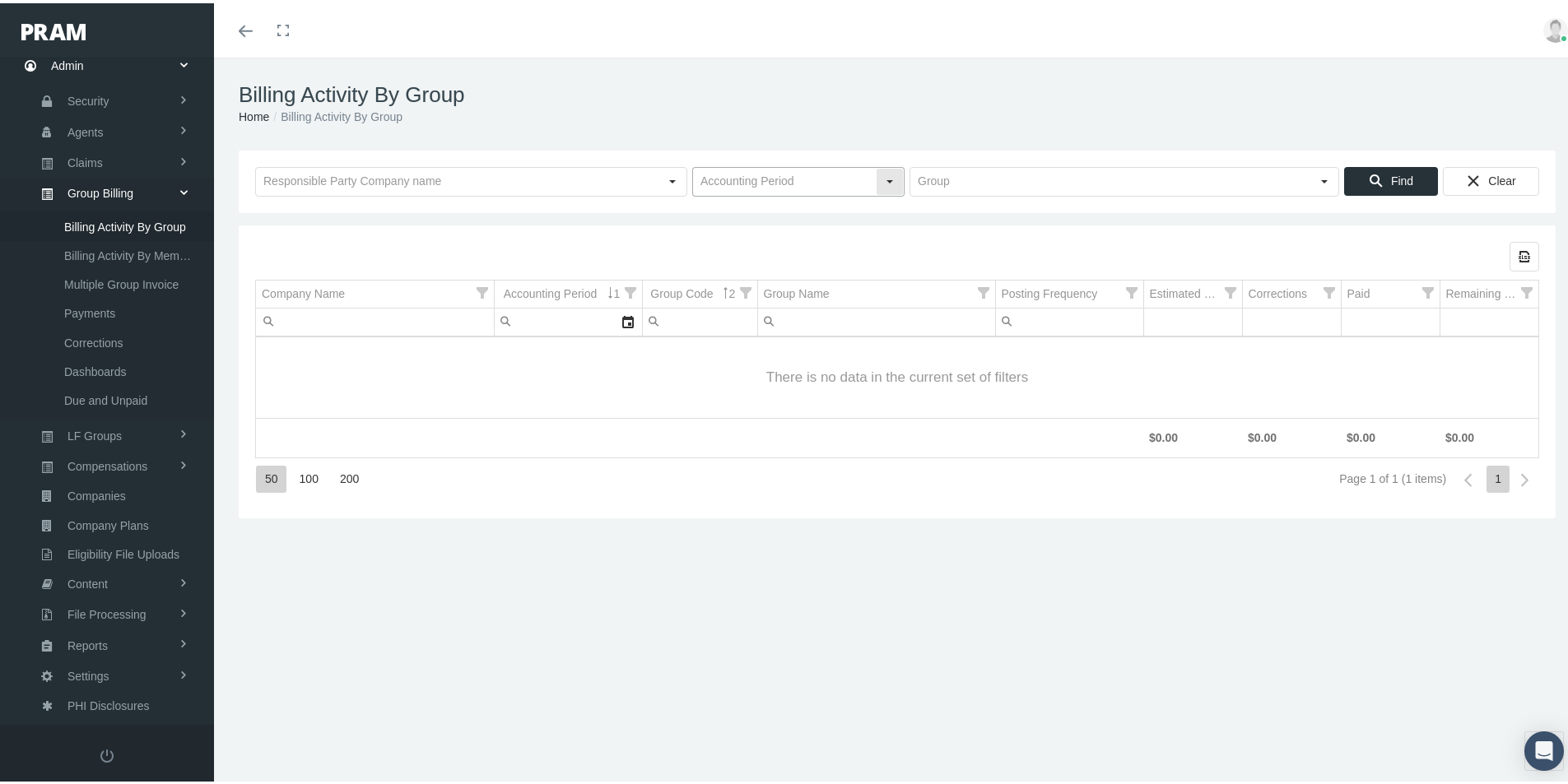
click at [700, 178] on input "text" at bounding box center [784, 178] width 183 height 28
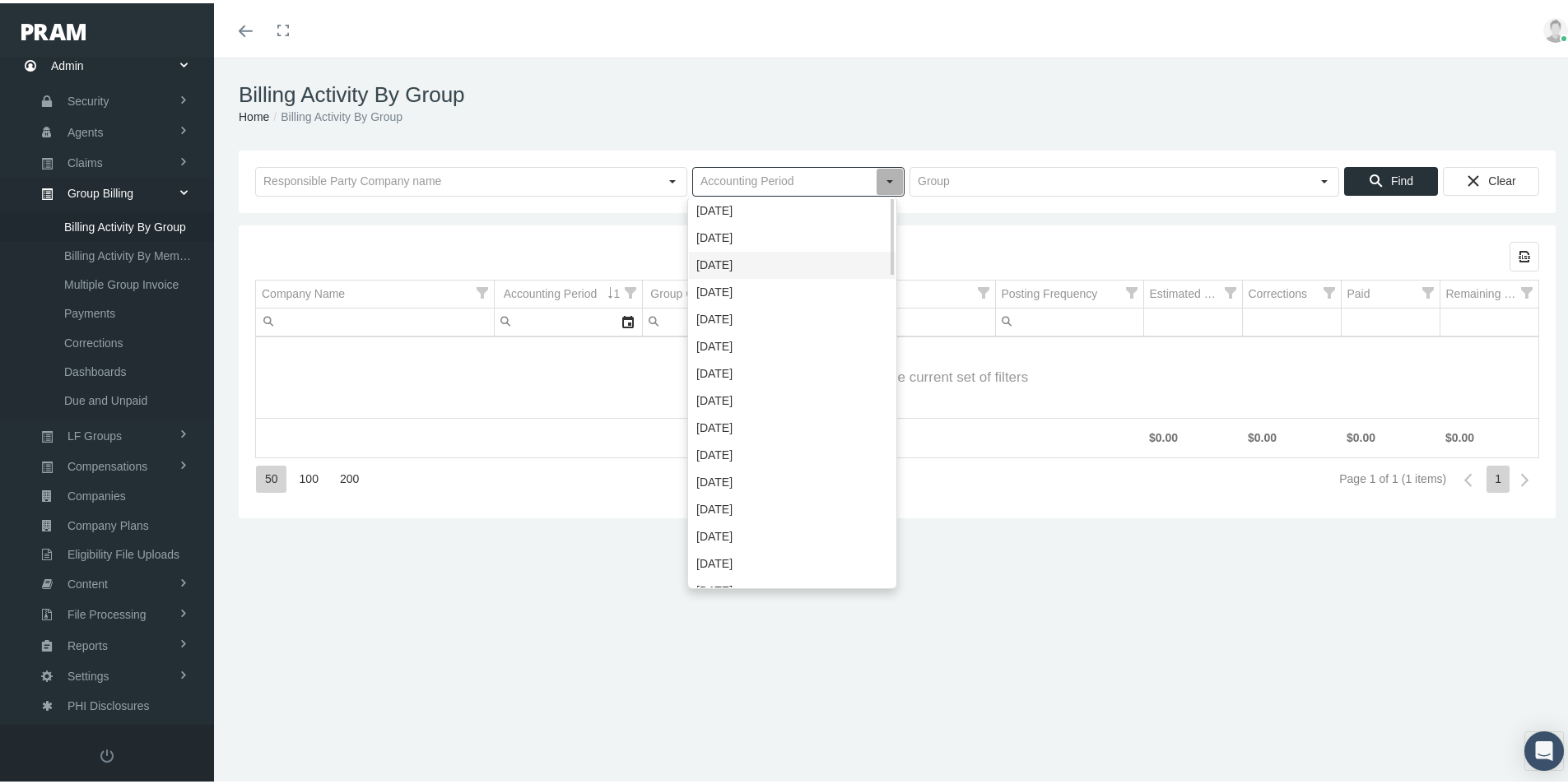
click at [715, 258] on div "[DATE]" at bounding box center [792, 262] width 207 height 27
type input "[DATE]"
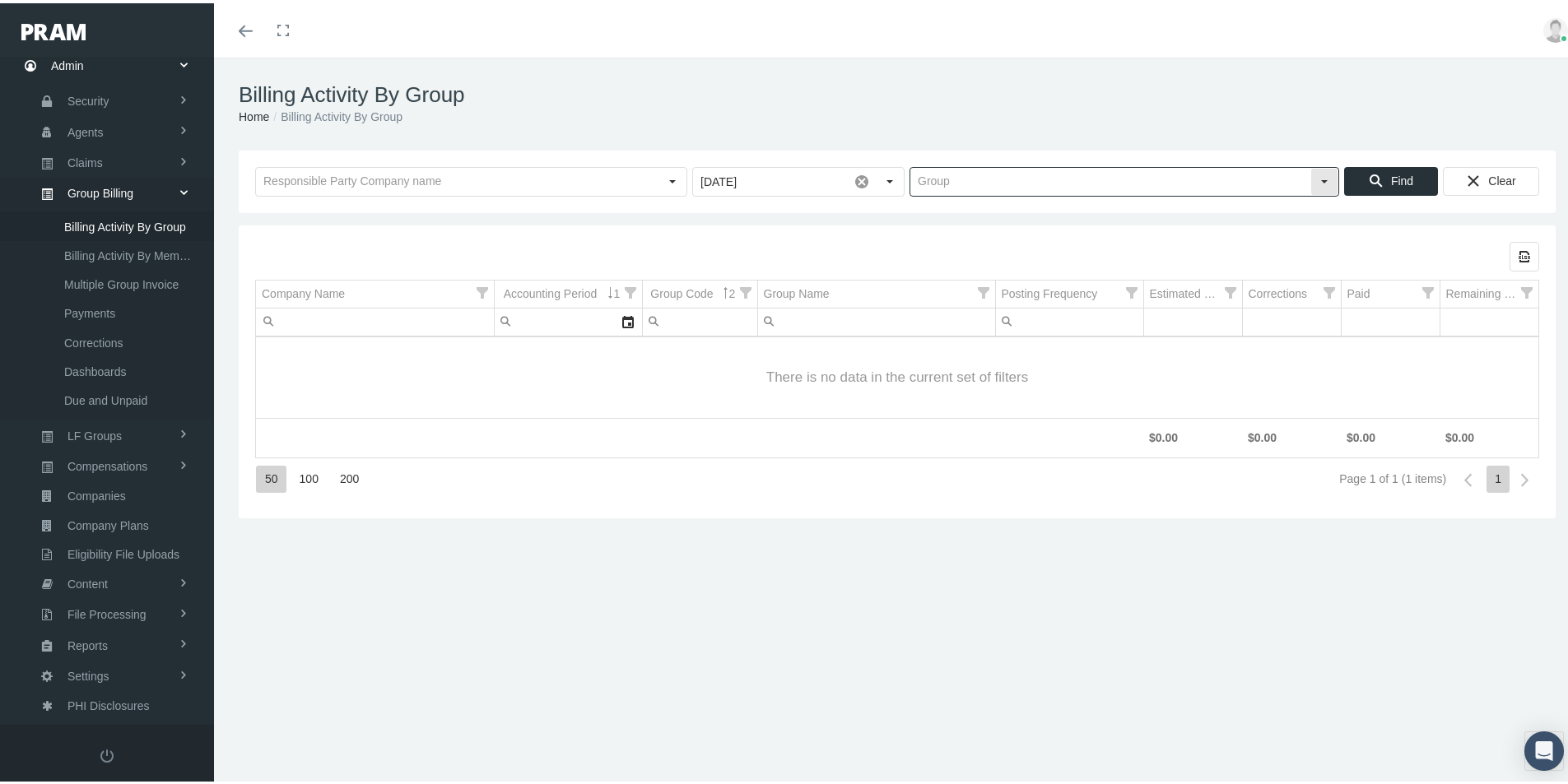
click at [919, 180] on input "text" at bounding box center [1110, 178] width 400 height 28
click at [928, 170] on input "IB00249" at bounding box center [1096, 178] width 372 height 28
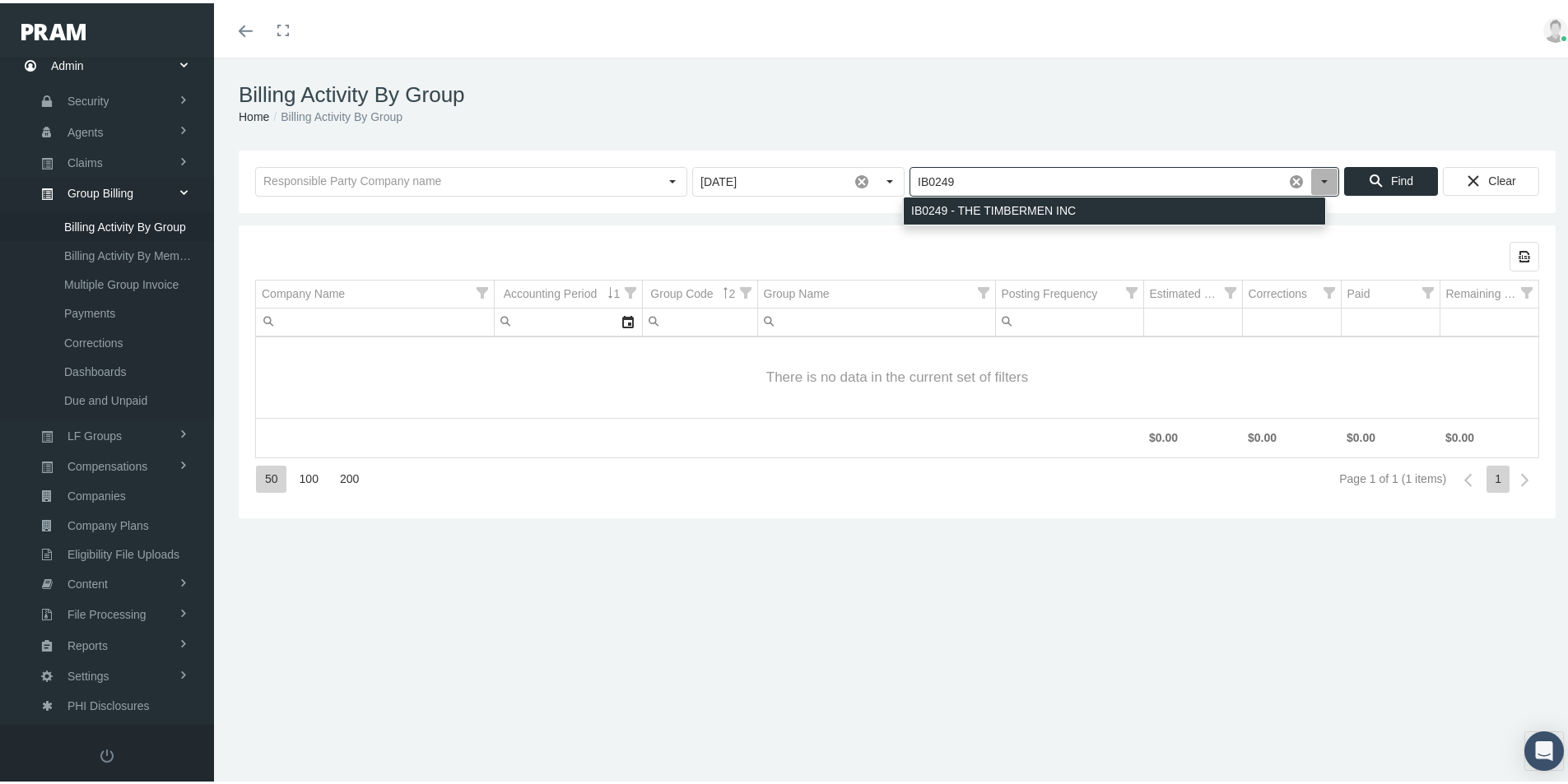
click at [957, 207] on div "IB0249 - THE TIMBERMEN INC" at bounding box center [1114, 208] width 422 height 27
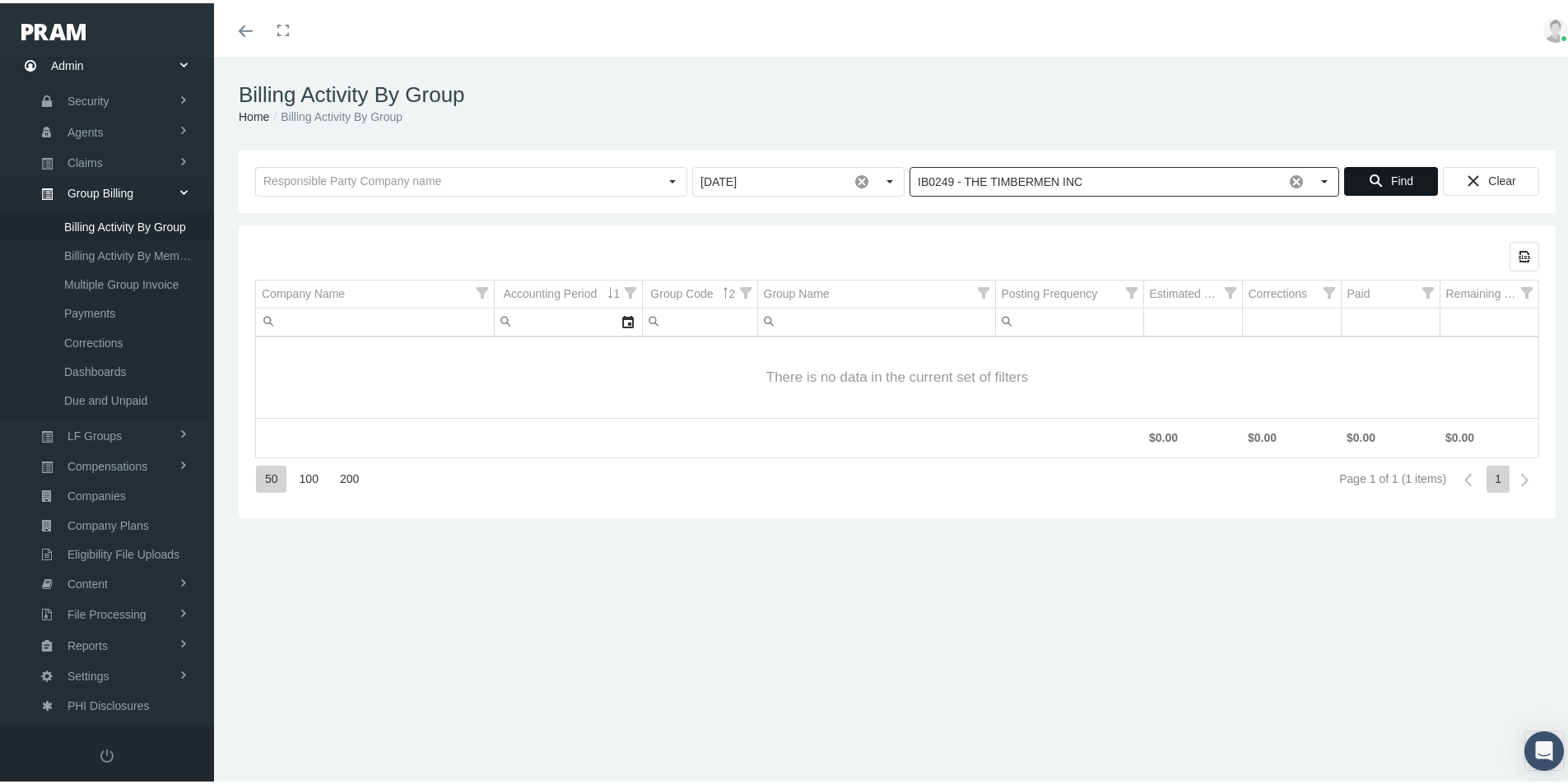
type input "IB0249 - THE TIMBERMEN INC"
click at [1391, 174] on span "Find" at bounding box center [1402, 178] width 22 height 14
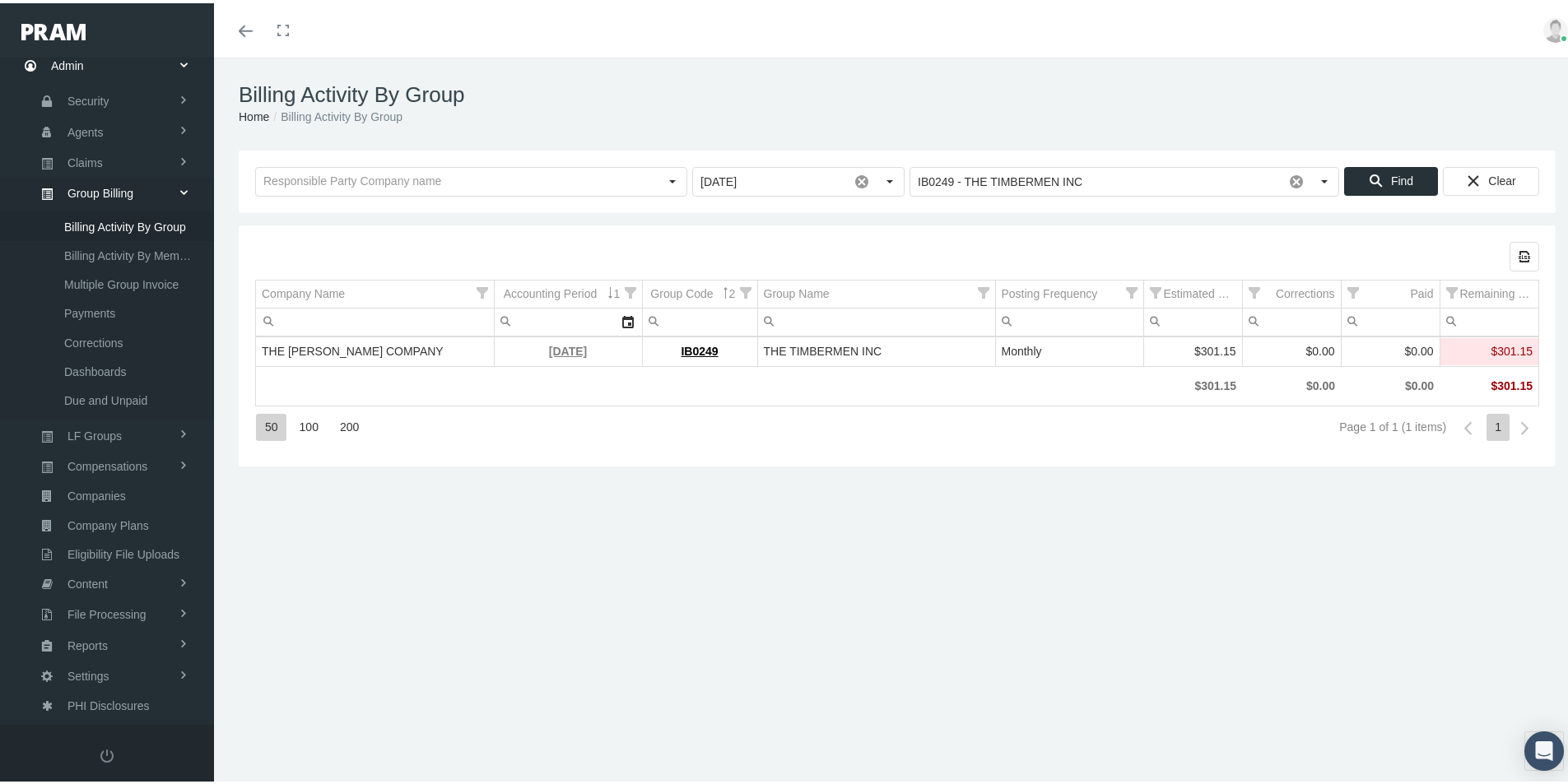
click at [549, 350] on link "September 2025" at bounding box center [568, 348] width 38 height 14
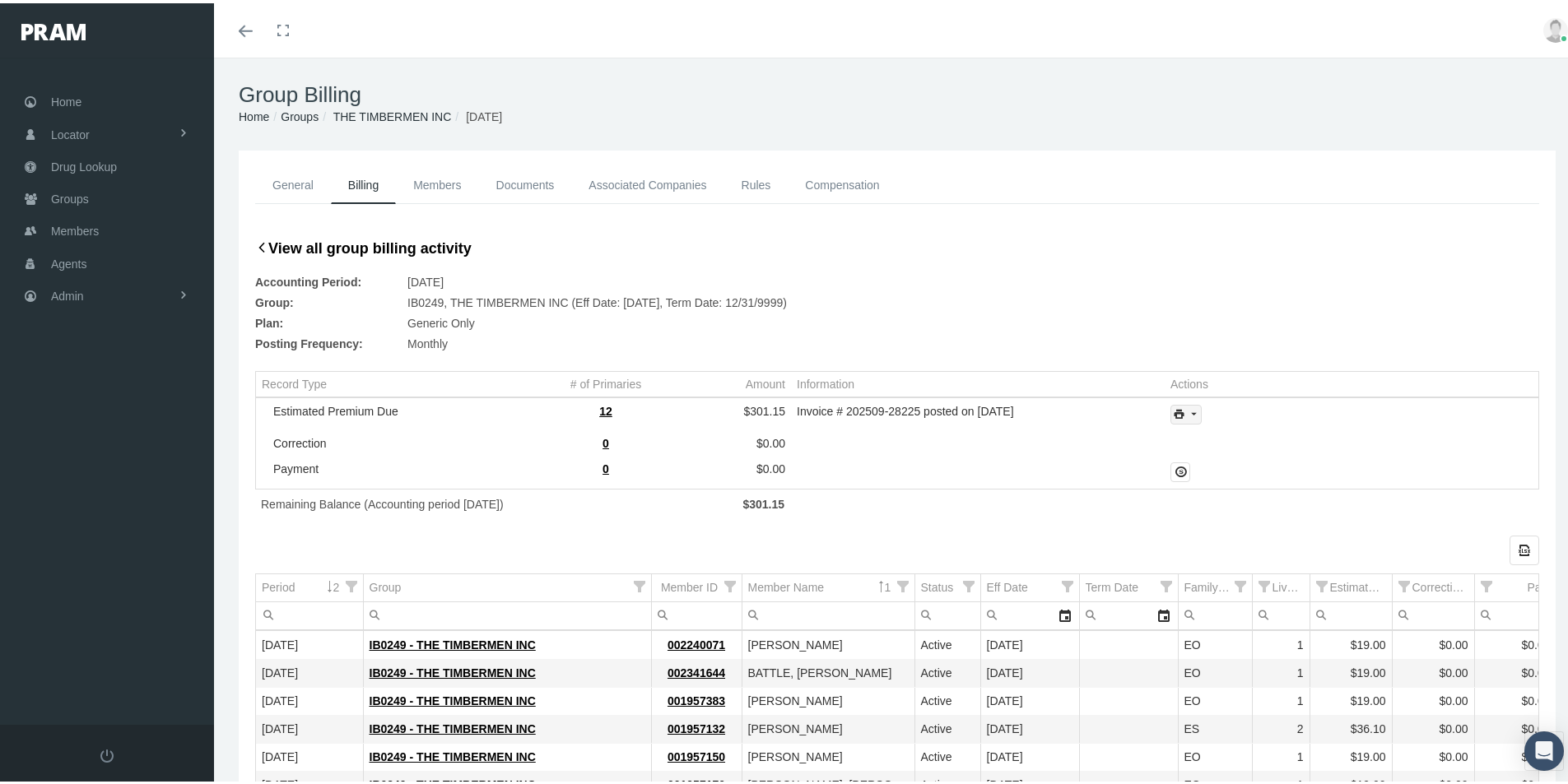
click at [1187, 411] on icon "print" at bounding box center [1193, 411] width 15 height 15
click at [1199, 461] on div "Invoice Details" at bounding box center [1230, 465] width 129 height 27
click at [235, 706] on div "General Billing Members Documents Associated Companies Enrollment History Rules…" at bounding box center [897, 630] width 1367 height 967
click at [66, 297] on span "Admin" at bounding box center [68, 293] width 33 height 31
click at [96, 419] on span "Group Billing" at bounding box center [101, 420] width 66 height 28
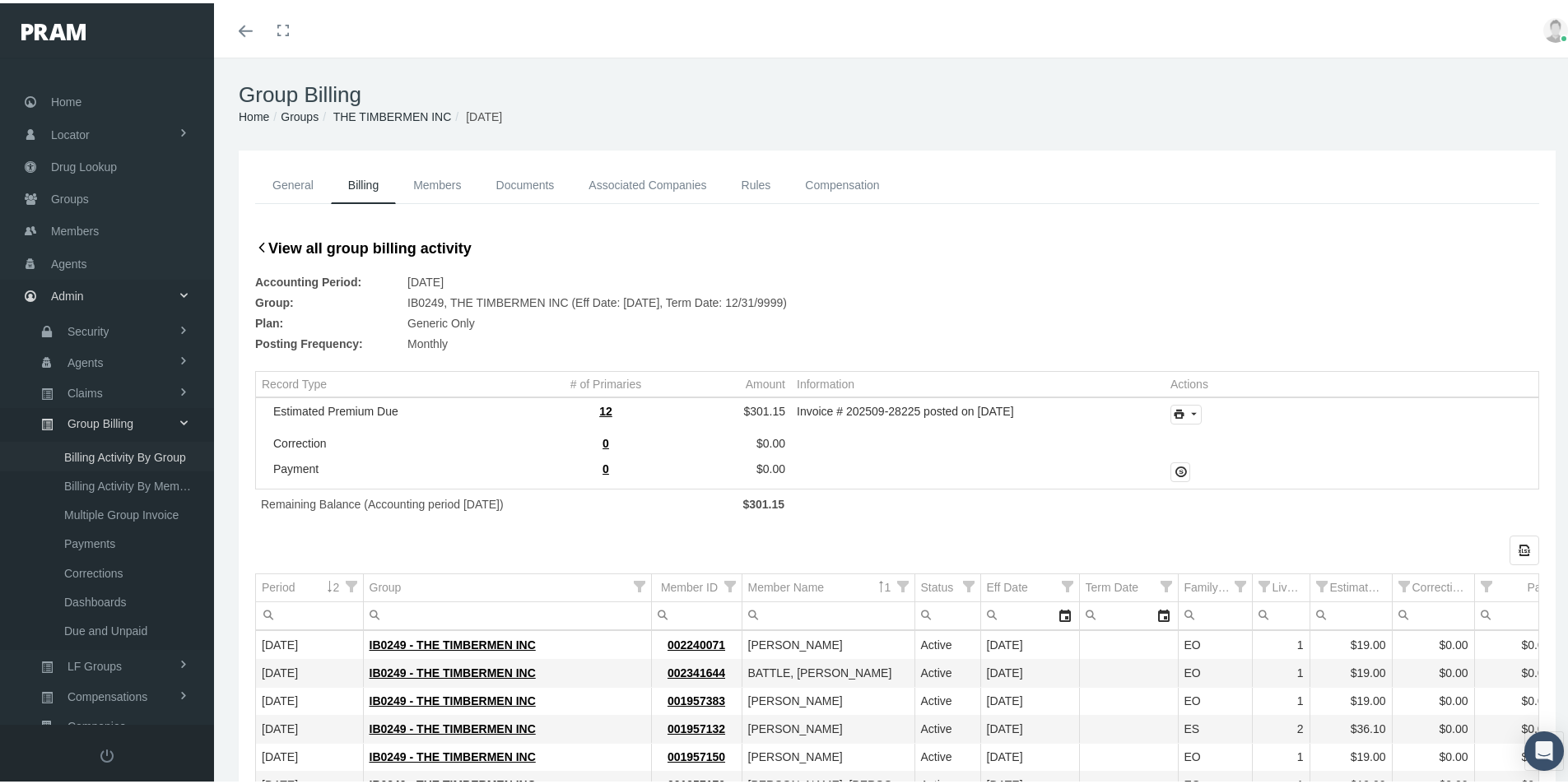
click at [112, 455] on span "Billing Activity By Group" at bounding box center [125, 453] width 122 height 28
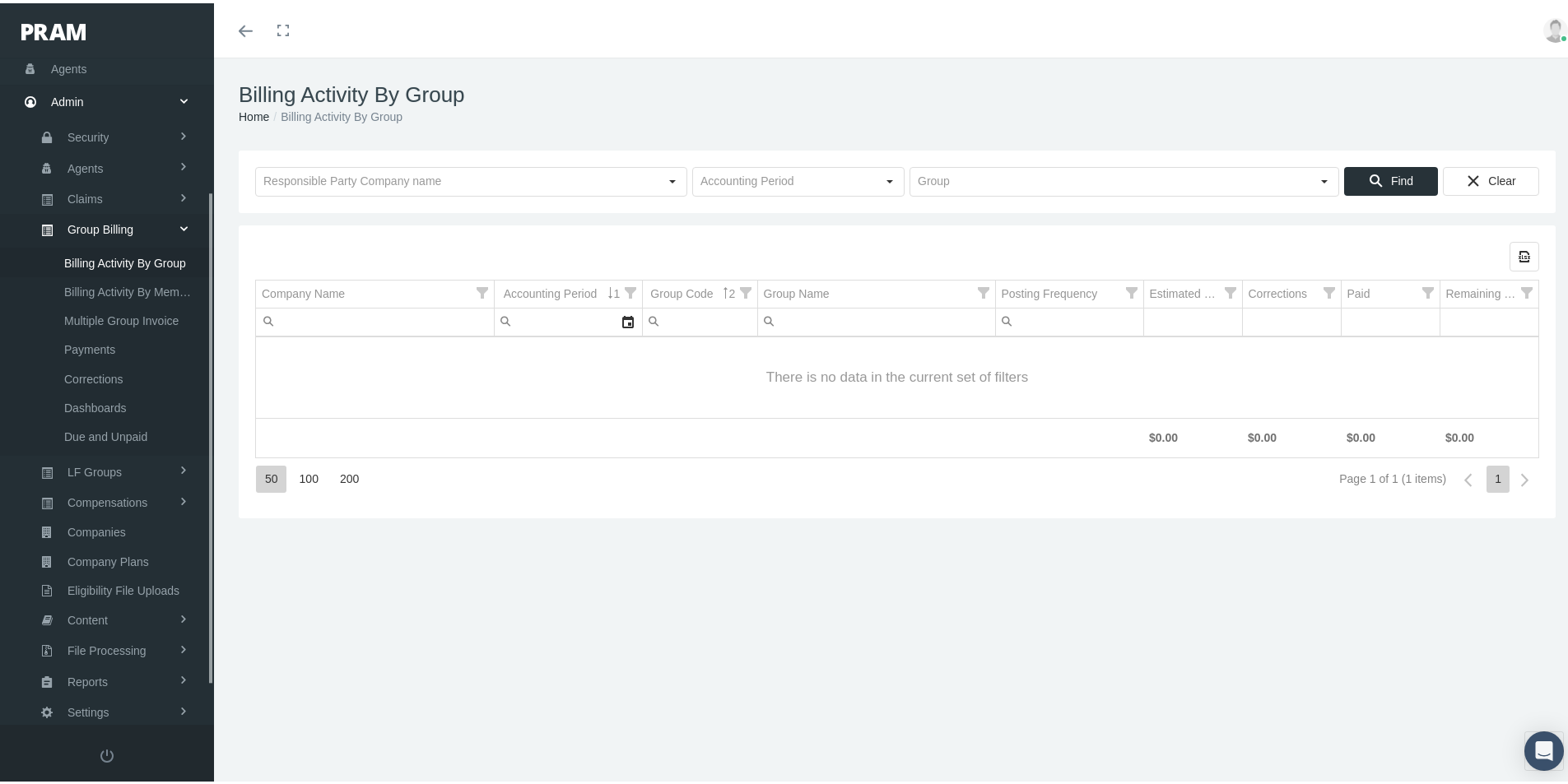
scroll to position [234, 0]
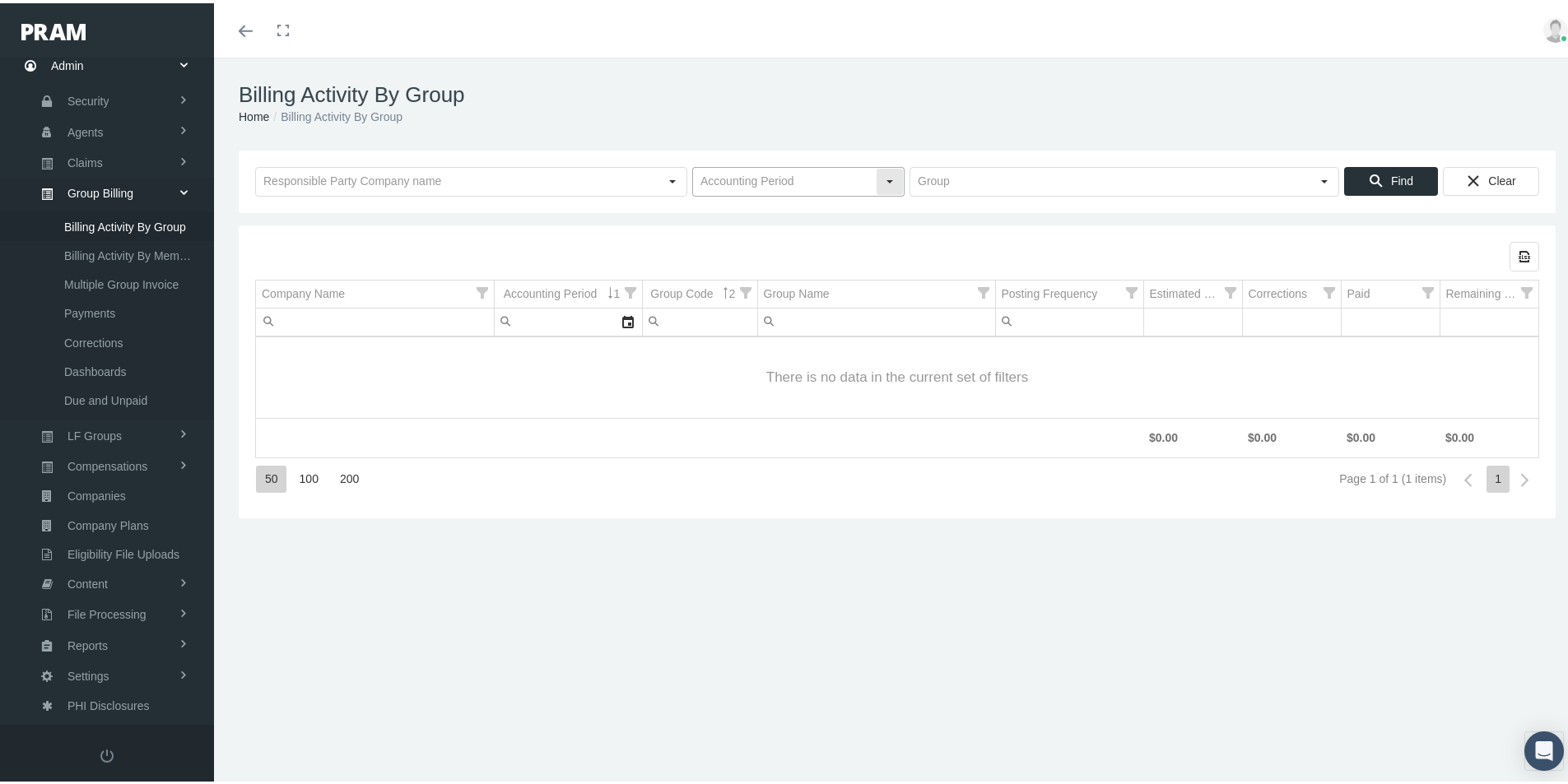
click at [726, 173] on input "text" at bounding box center [784, 178] width 183 height 28
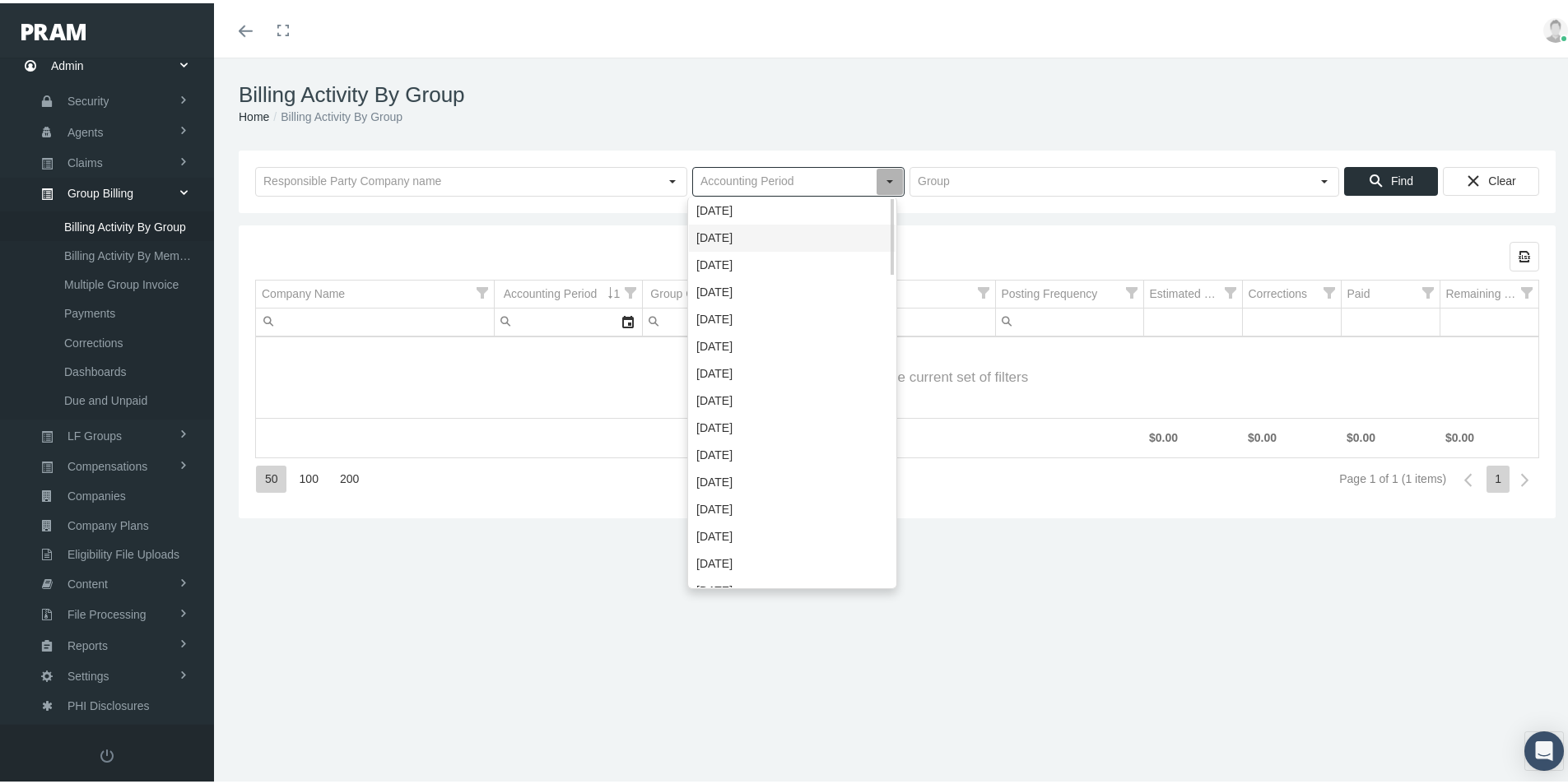
click at [713, 240] on div "[DATE]" at bounding box center [792, 235] width 207 height 27
type input "[DATE]"
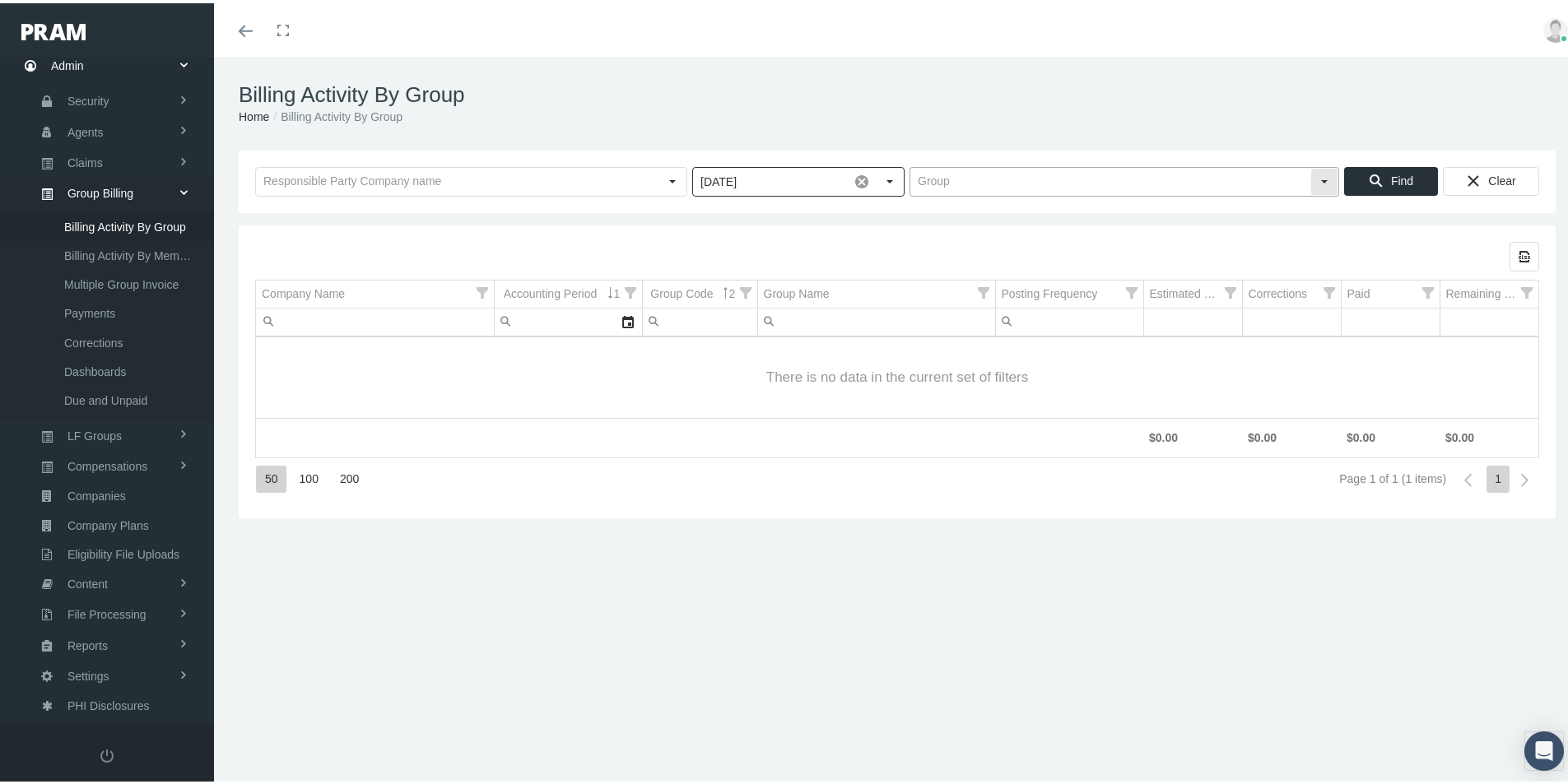
click at [925, 188] on input "text" at bounding box center [1110, 178] width 400 height 28
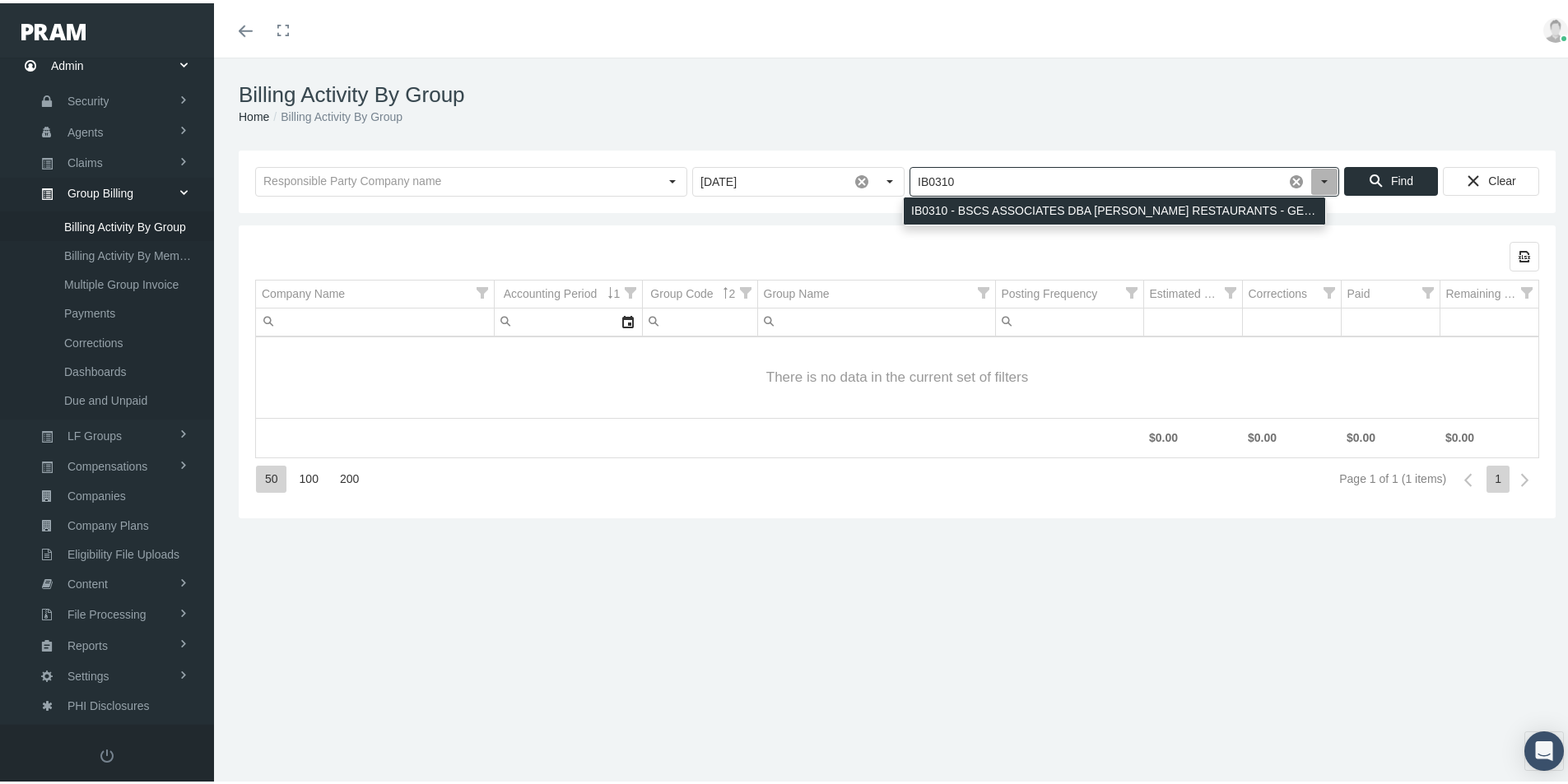
drag, startPoint x: 953, startPoint y: 212, endPoint x: 1024, endPoint y: 219, distance: 71.3
click at [953, 211] on div "IB0310 - BSCS ASSOCIATES DBA [PERSON_NAME] RESTAURANTS - GENERIC ONLY" at bounding box center [1114, 208] width 422 height 27
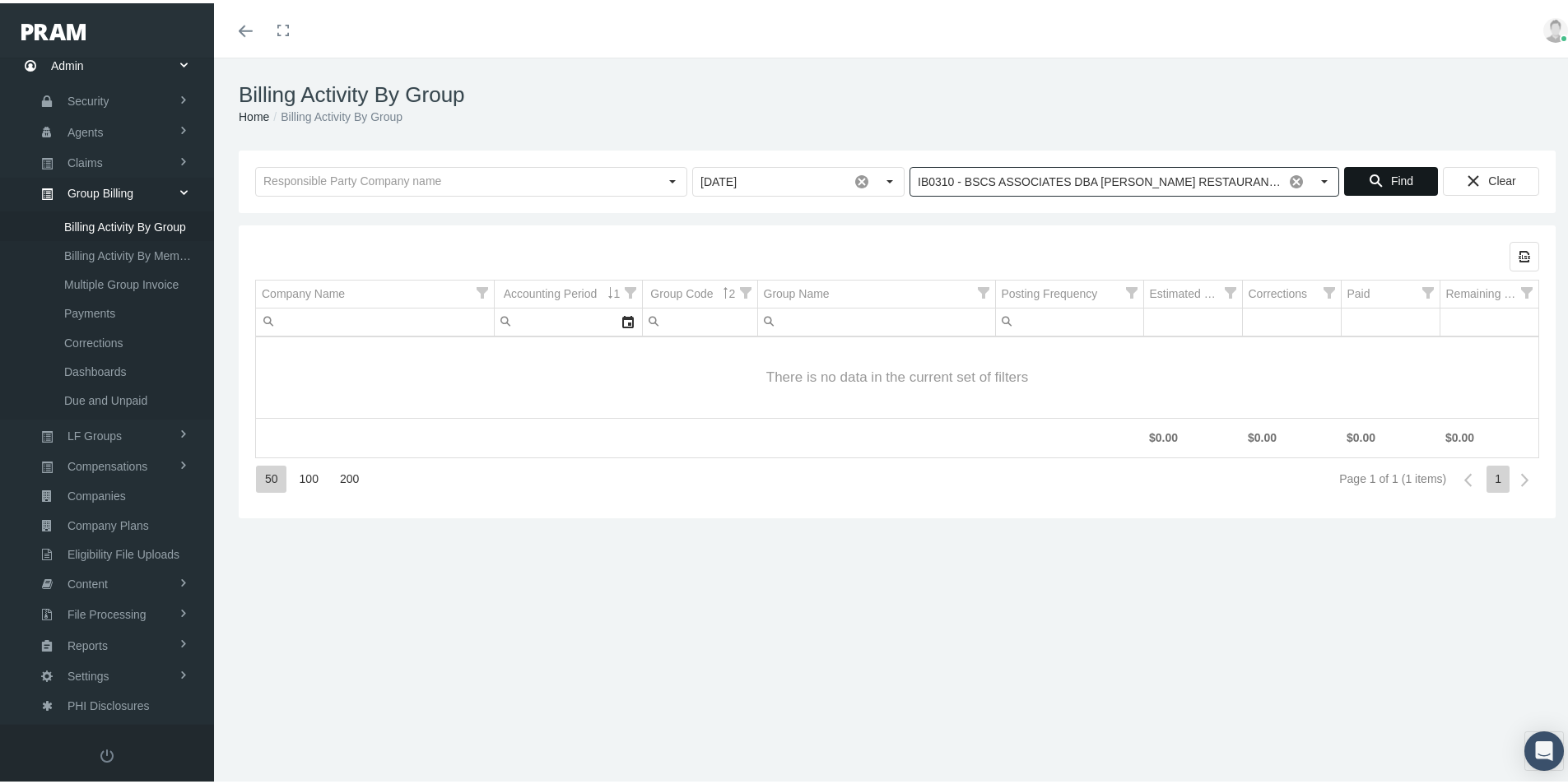
type input "IB0310 - BSCS ASSOCIATES DBA [PERSON_NAME] RESTAURANTS - GENERIC ONLY"
click at [1391, 175] on span "Find" at bounding box center [1402, 178] width 22 height 14
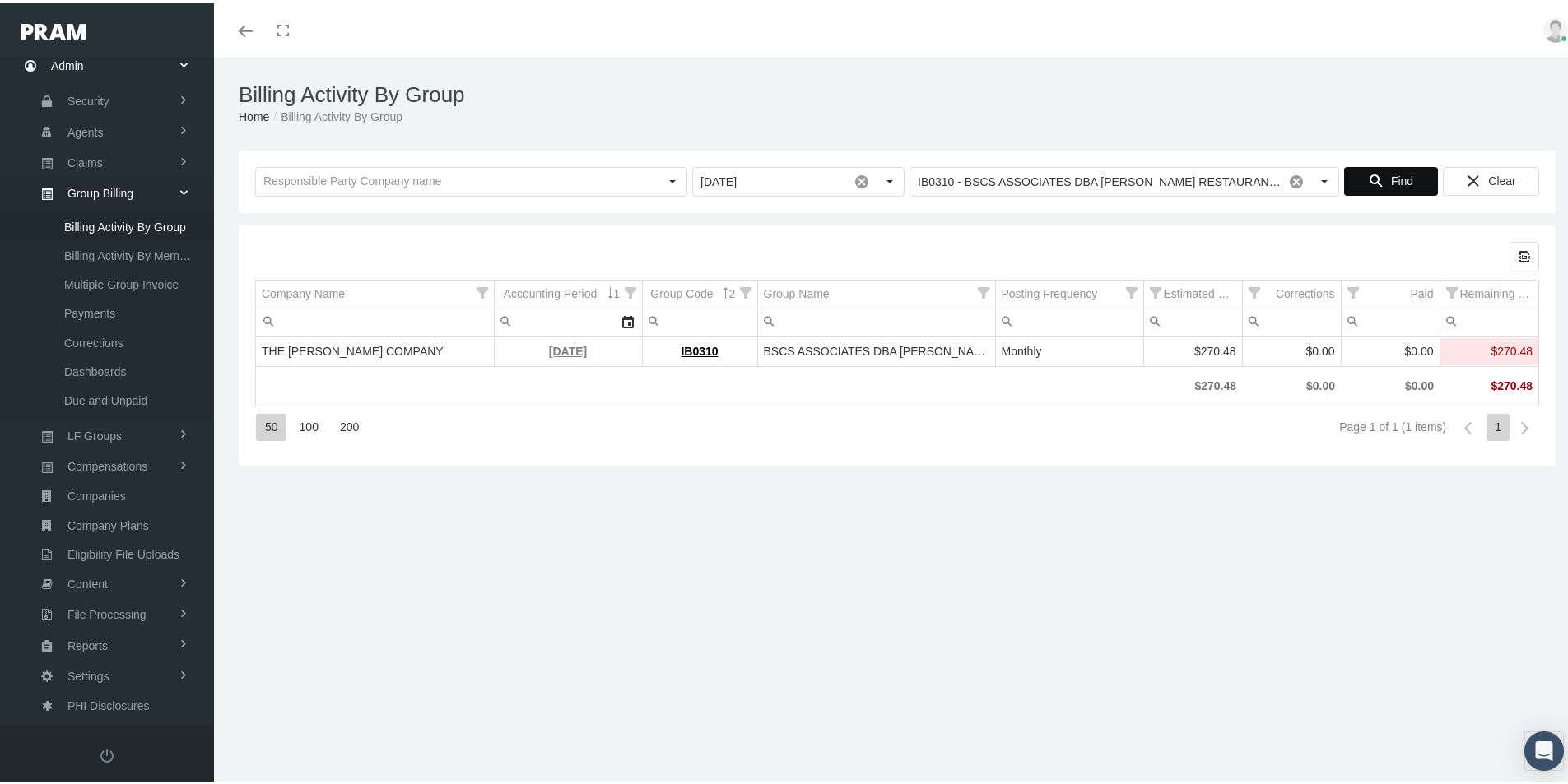
click at [552, 348] on link "[DATE]" at bounding box center [568, 348] width 38 height 14
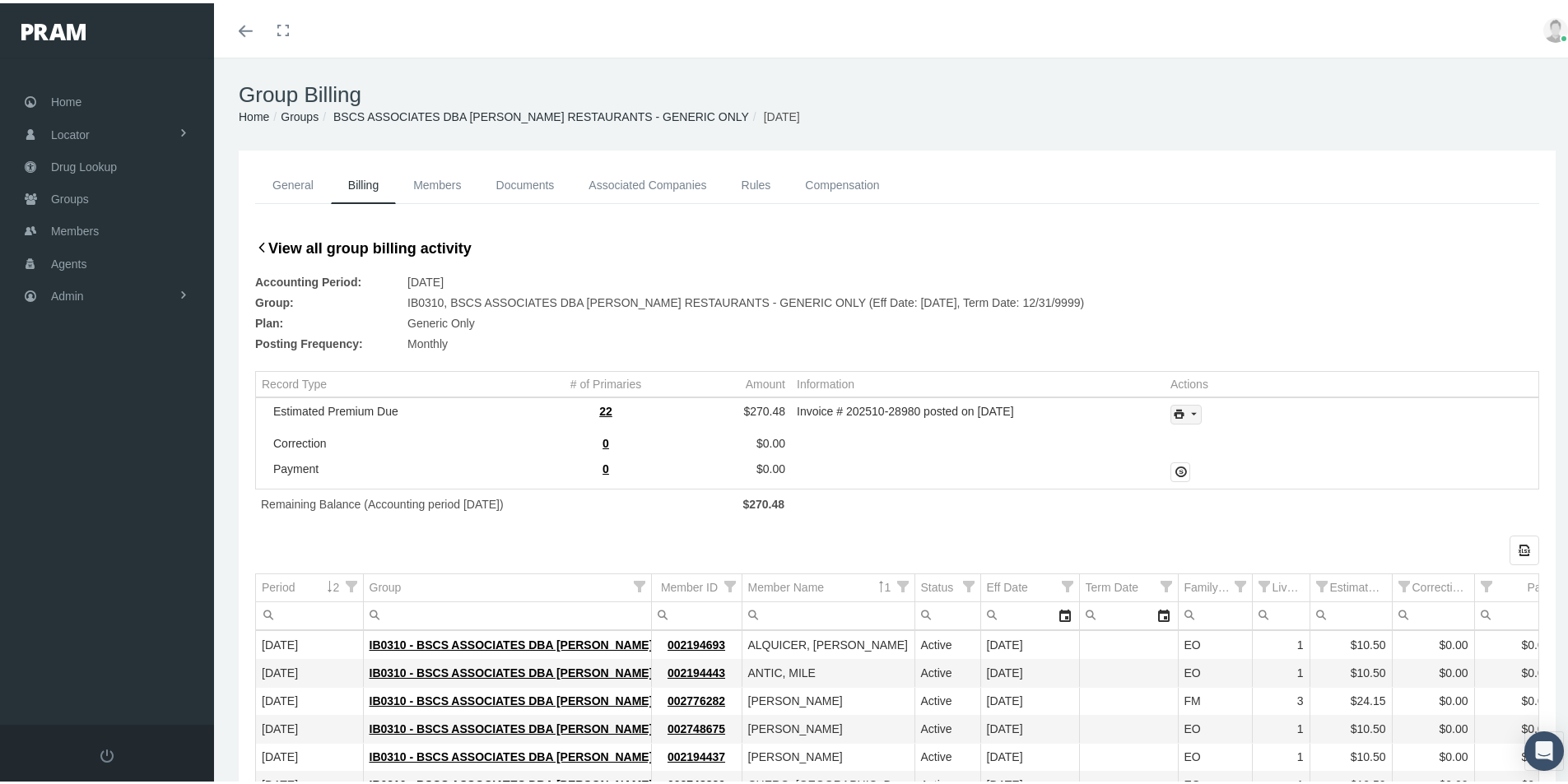
click at [1191, 416] on icon "print" at bounding box center [1193, 411] width 15 height 15
click at [1213, 461] on div "Invoice Details" at bounding box center [1230, 465] width 129 height 27
click at [232, 721] on div "General Billing Members Documents Associated Companies Enrollment History Rules…" at bounding box center [897, 769] width 1367 height 1246
click at [302, 109] on link "Groups" at bounding box center [299, 114] width 38 height 14
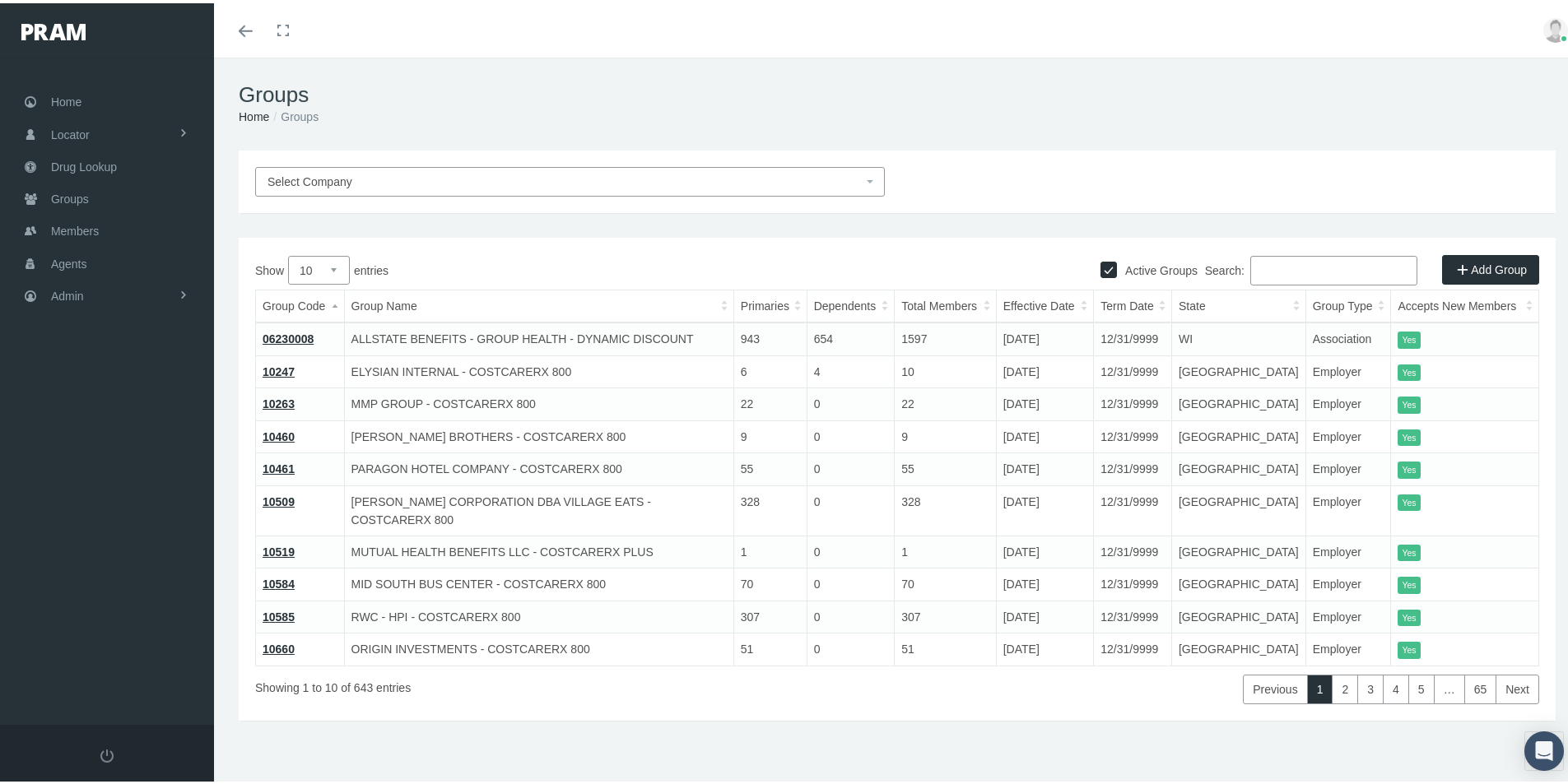
click at [64, 291] on span "Admin" at bounding box center [68, 293] width 33 height 31
click at [79, 421] on span "Group Billing" at bounding box center [101, 420] width 66 height 28
click at [87, 457] on span "Billing Activity By Group" at bounding box center [125, 453] width 122 height 28
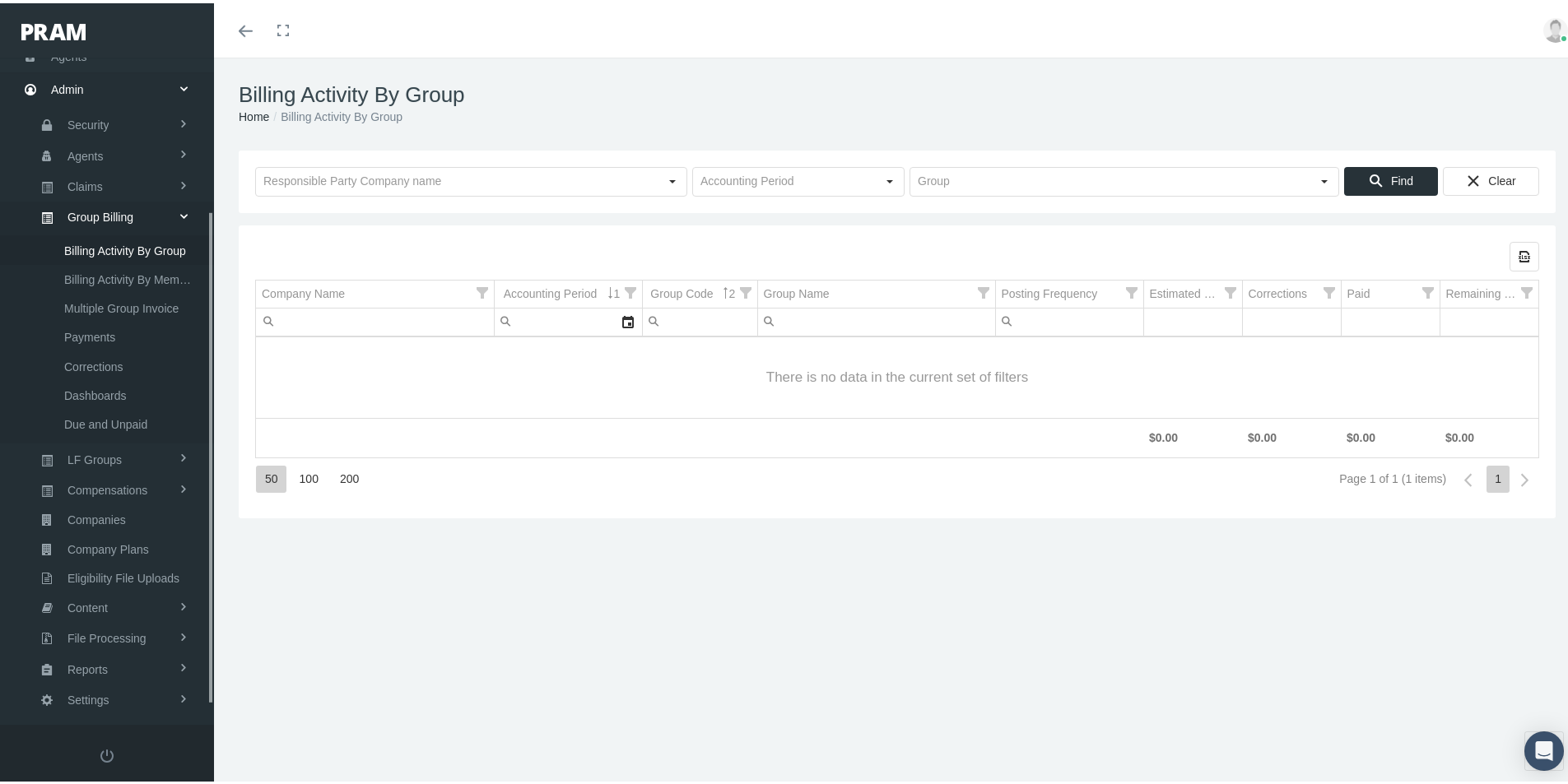
scroll to position [234, 0]
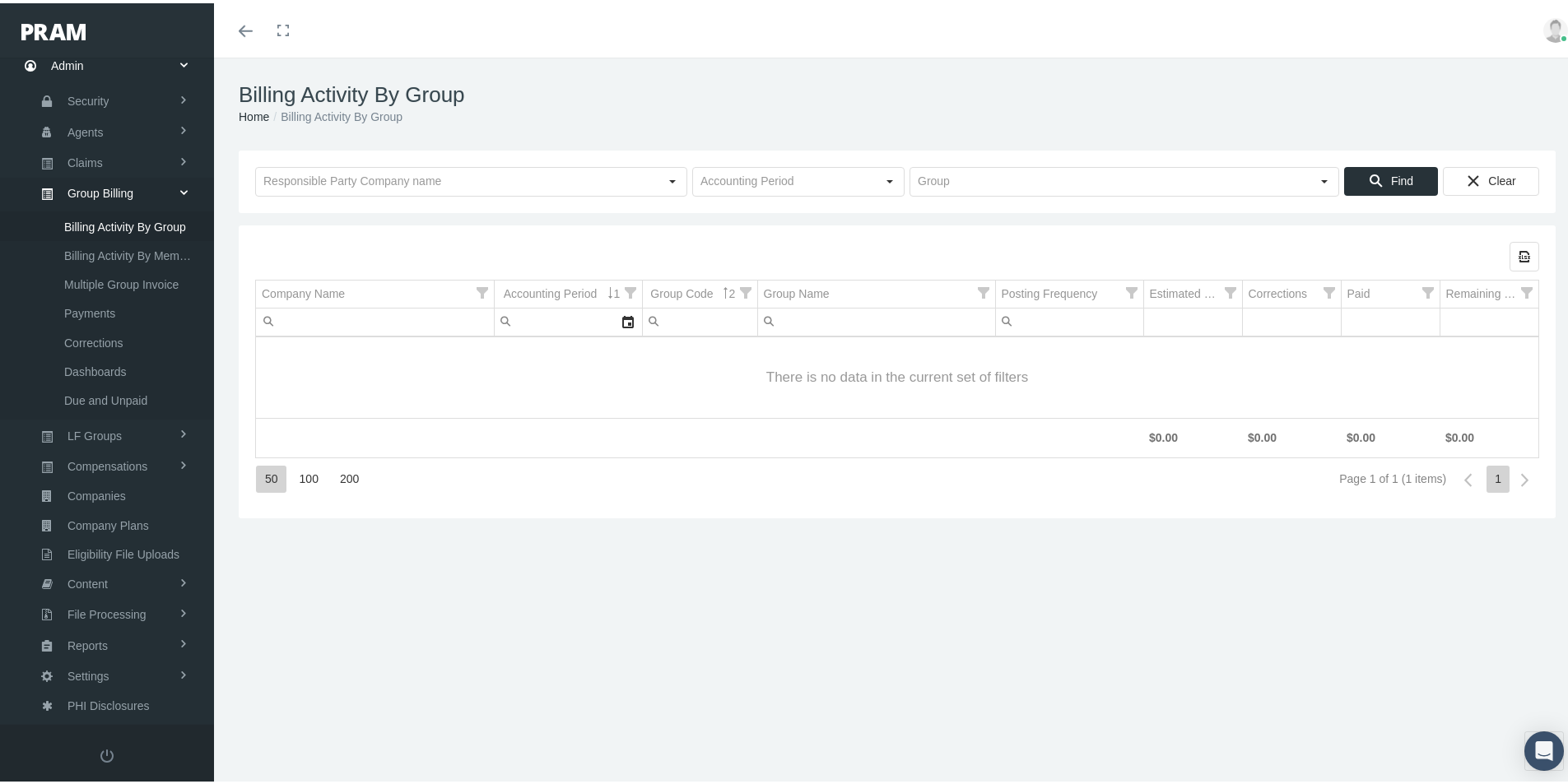
click at [648, 731] on div "Billing Activity By Group Home Billing Activity By Group Loading... Find Clear …" at bounding box center [897, 428] width 1367 height 748
click at [772, 180] on input "text" at bounding box center [784, 178] width 183 height 28
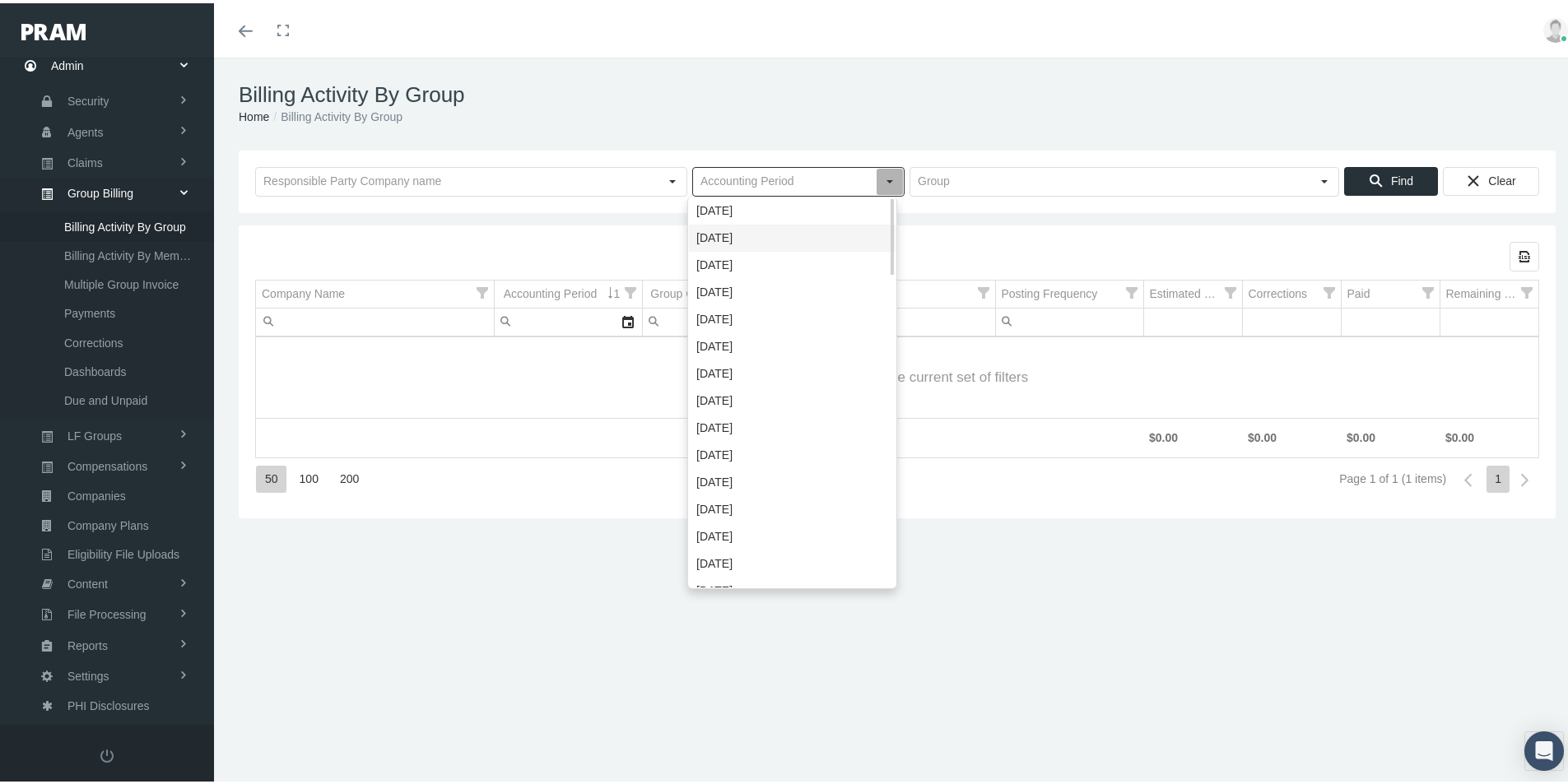
click at [715, 238] on div "[DATE]" at bounding box center [792, 235] width 207 height 27
type input "[DATE]"
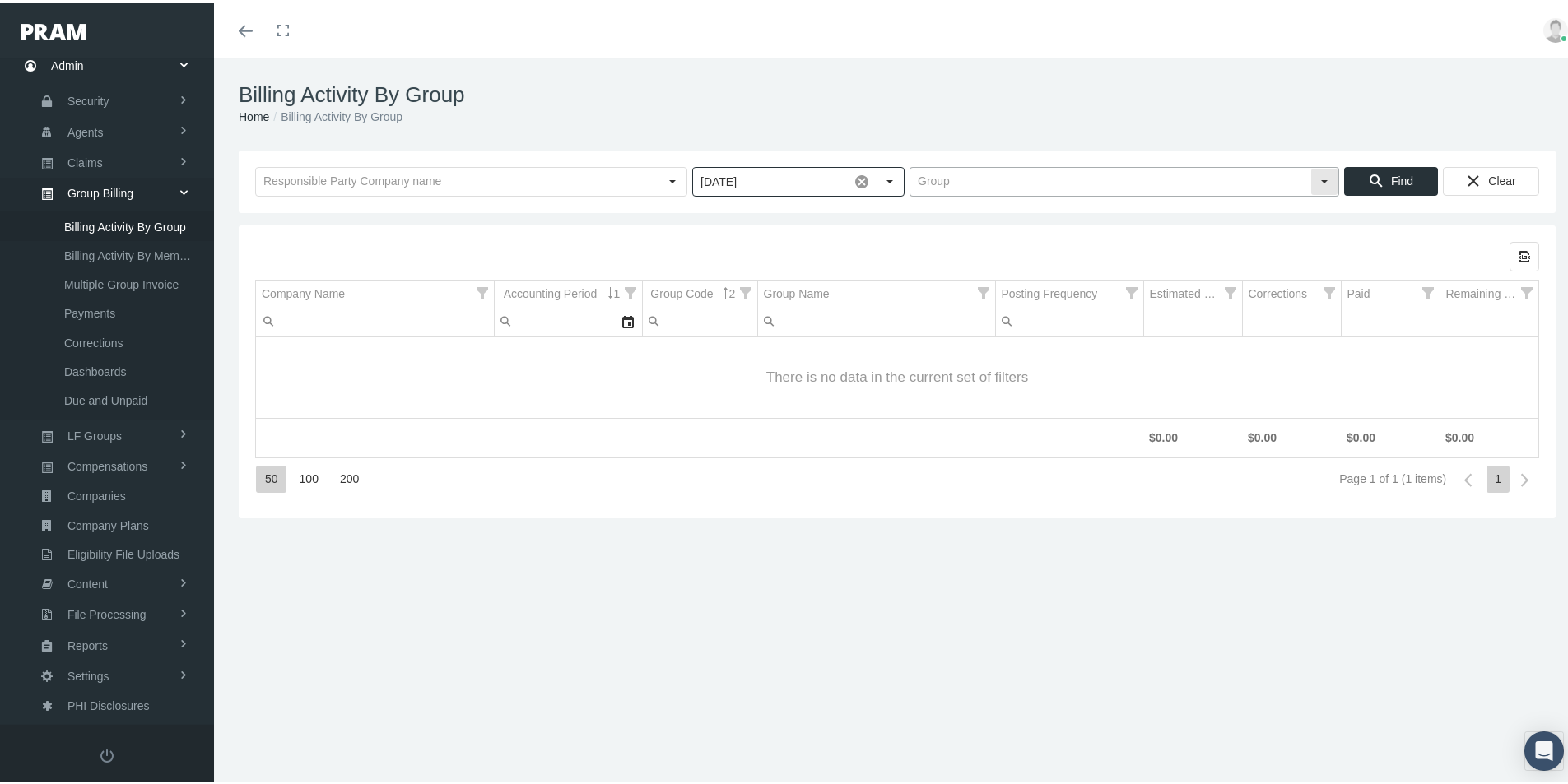
click at [938, 180] on input "text" at bounding box center [1110, 178] width 400 height 28
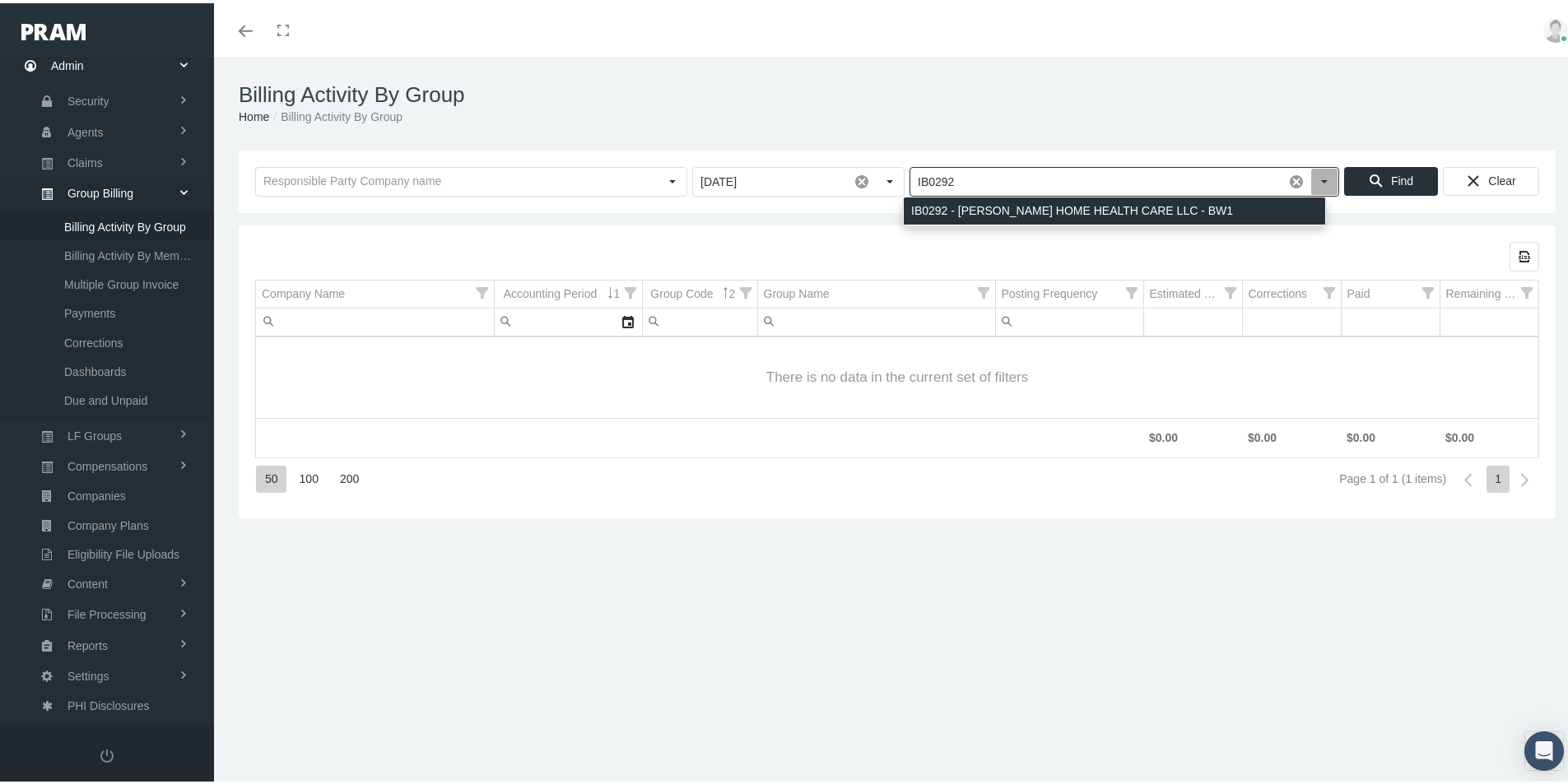
click at [960, 211] on div "IB0292 - [PERSON_NAME] HOME HEALTH CARE LLC - BW1" at bounding box center [1114, 208] width 422 height 27
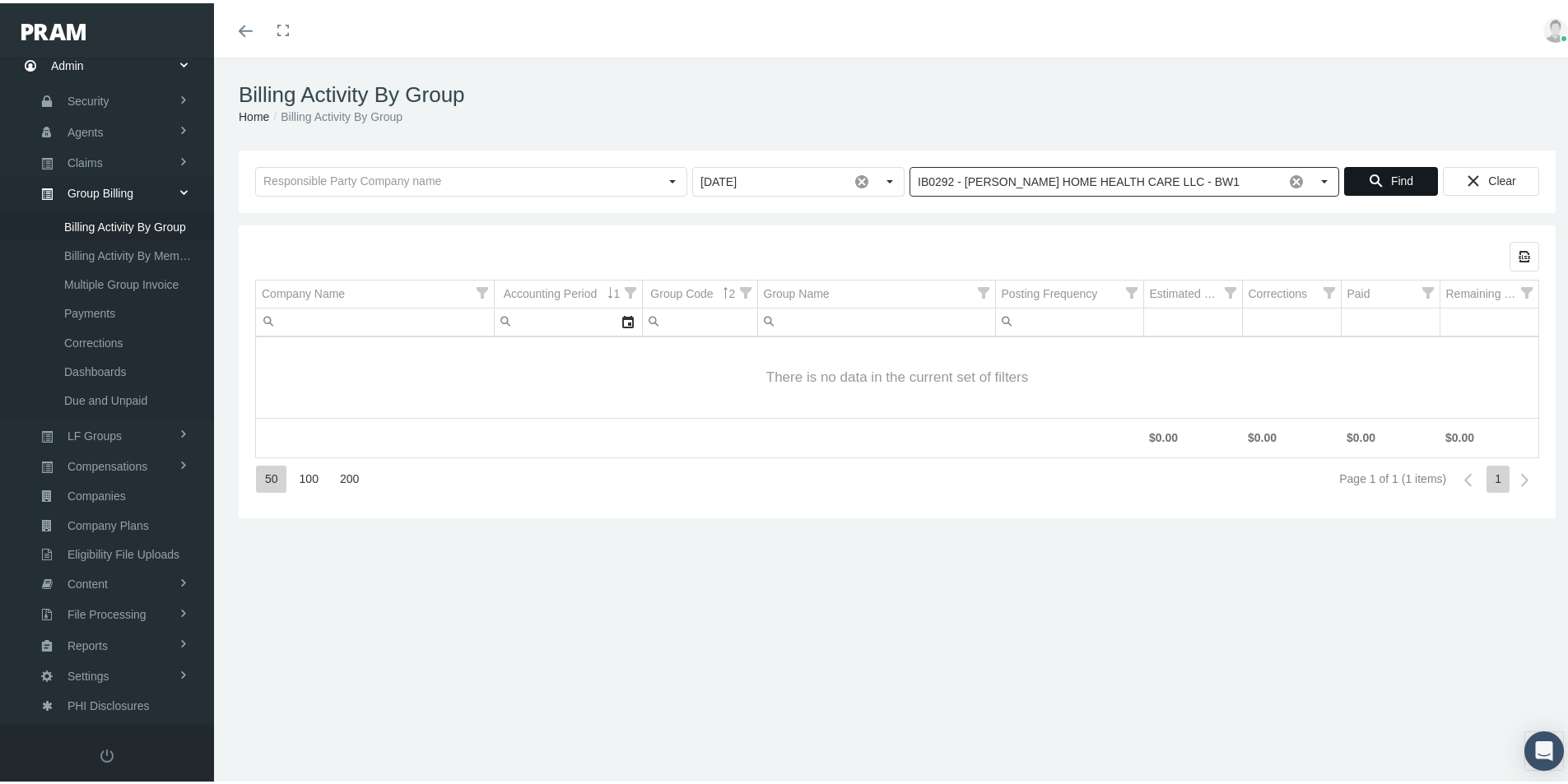
type input "IB0292 - [PERSON_NAME] HOME HEALTH CARE LLC - BW1"
click at [1391, 175] on span "Find" at bounding box center [1402, 178] width 22 height 14
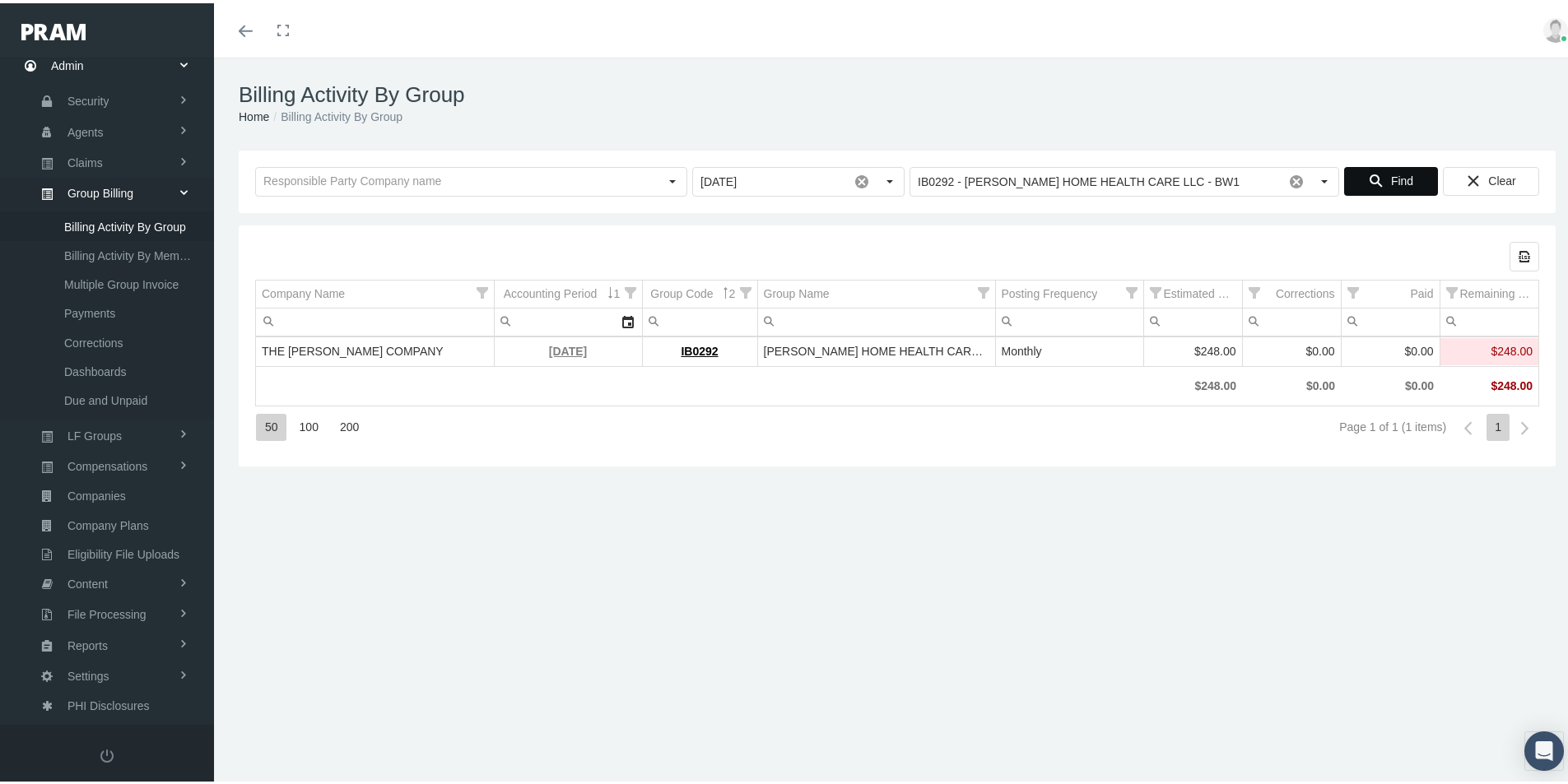
click at [549, 342] on link "[DATE]" at bounding box center [568, 348] width 38 height 14
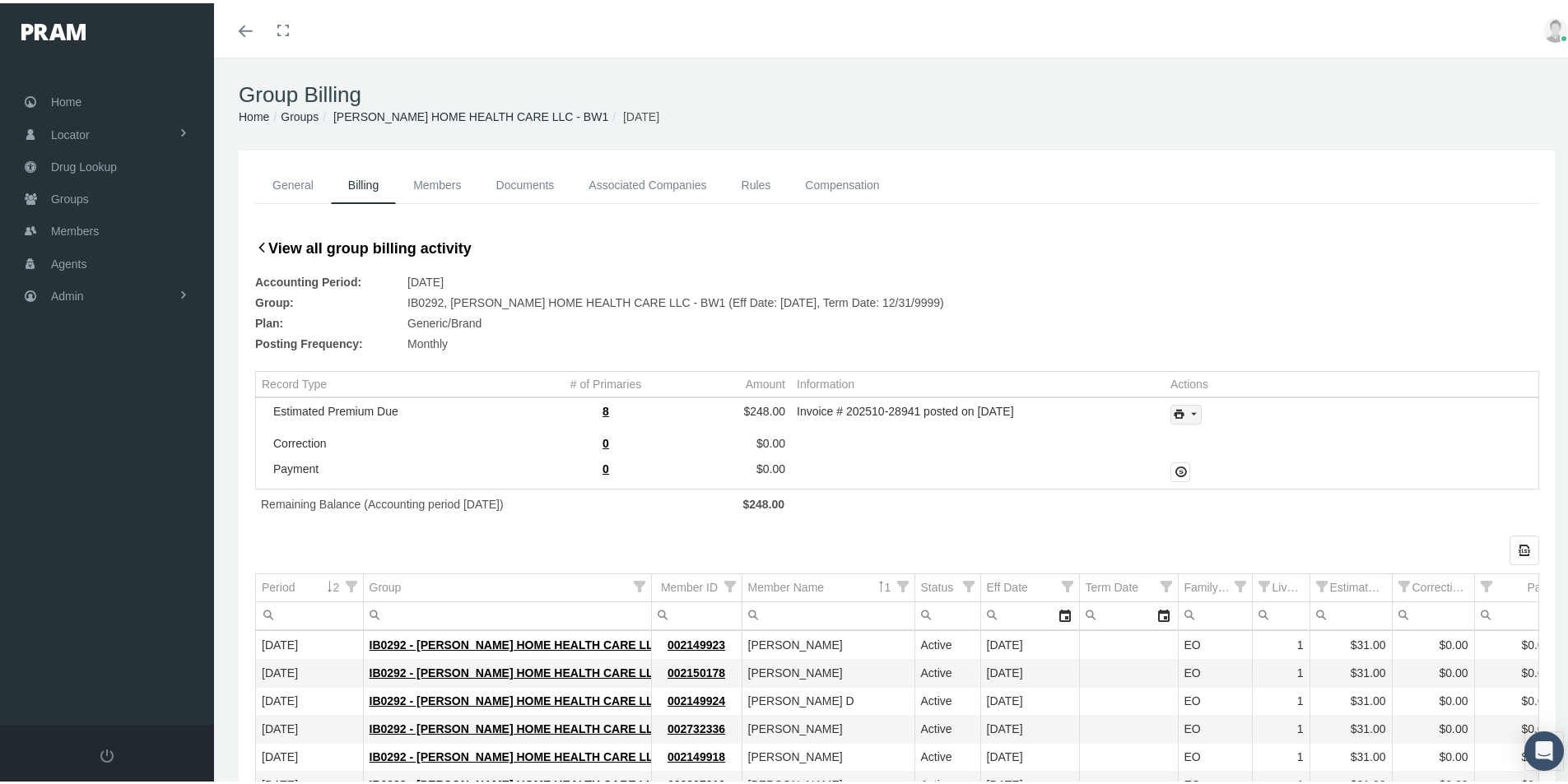
click at [1186, 417] on icon "print" at bounding box center [1193, 411] width 15 height 15
click at [1215, 461] on div "Invoice Details" at bounding box center [1230, 465] width 129 height 27
click at [1187, 408] on icon "print" at bounding box center [1193, 411] width 15 height 15
click at [1229, 461] on div "Invoice Details" at bounding box center [1230, 465] width 129 height 27
click at [232, 720] on div "General Billing Members Documents Associated Companies Enrollment History Rules…" at bounding box center [897, 574] width 1367 height 855
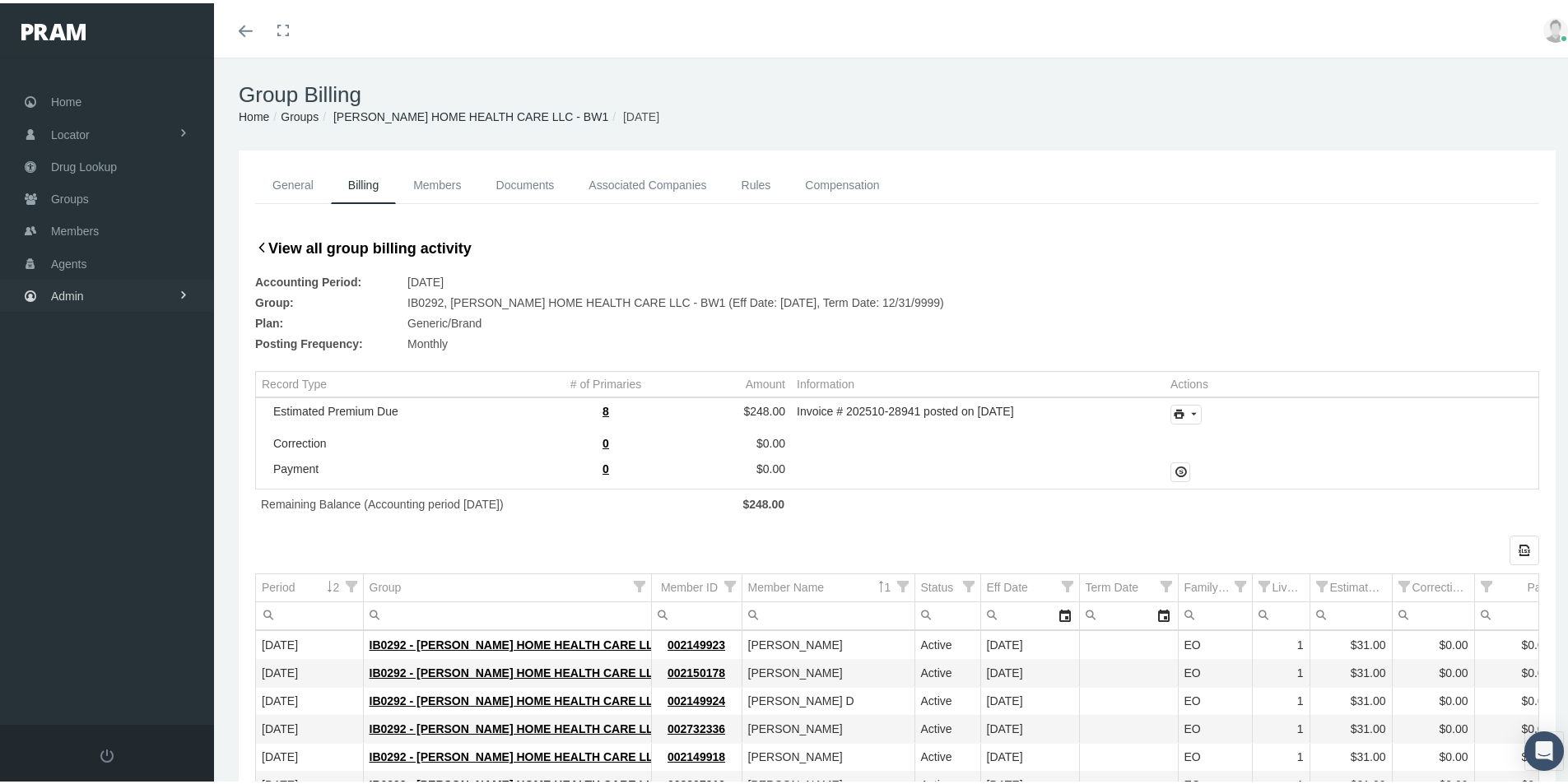
click at [66, 294] on span "Admin" at bounding box center [68, 293] width 33 height 31
click at [85, 419] on span "Group Billing" at bounding box center [101, 420] width 66 height 28
click at [91, 460] on span "Billing Activity By Group" at bounding box center [125, 453] width 122 height 28
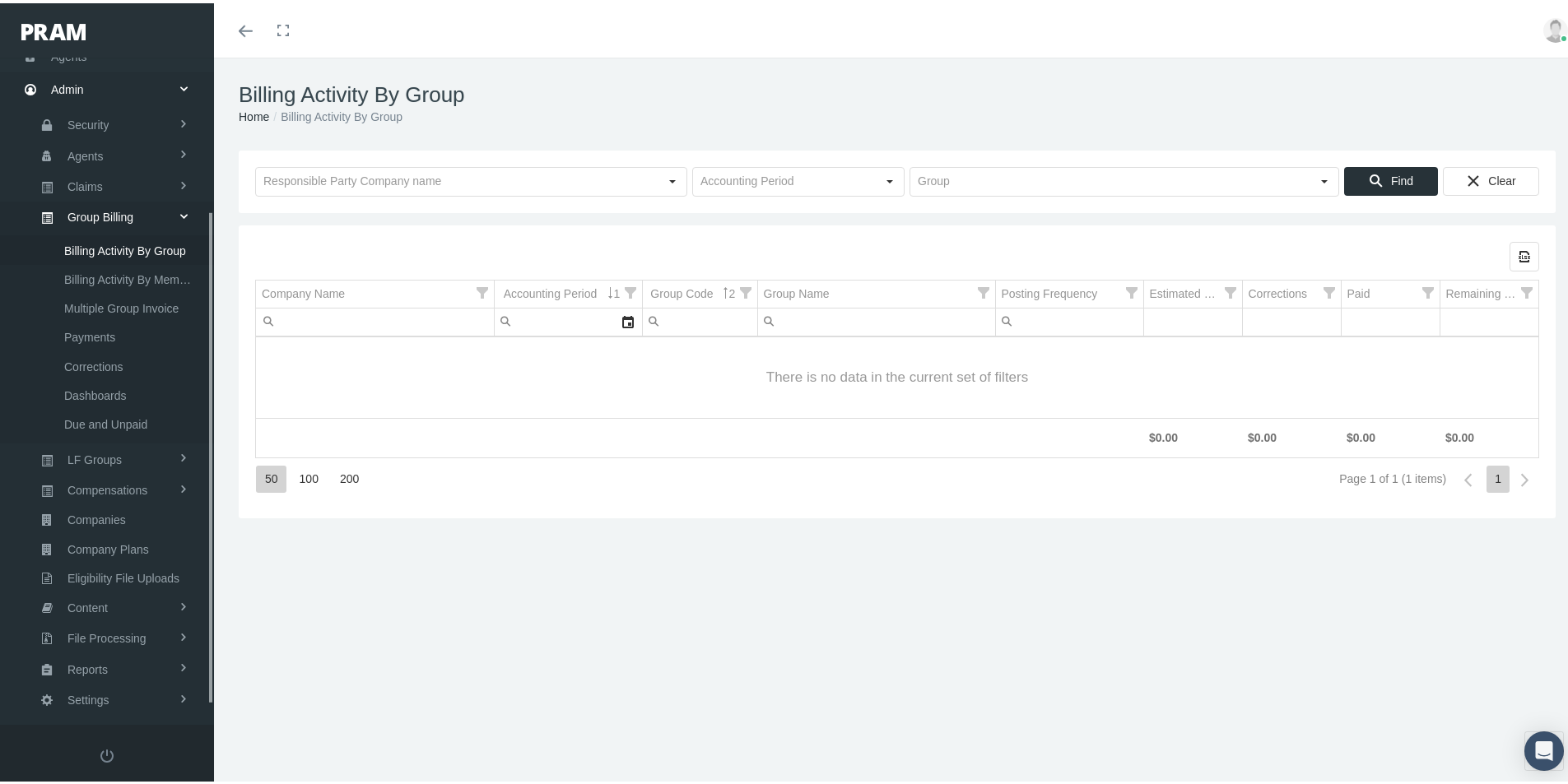
scroll to position [234, 0]
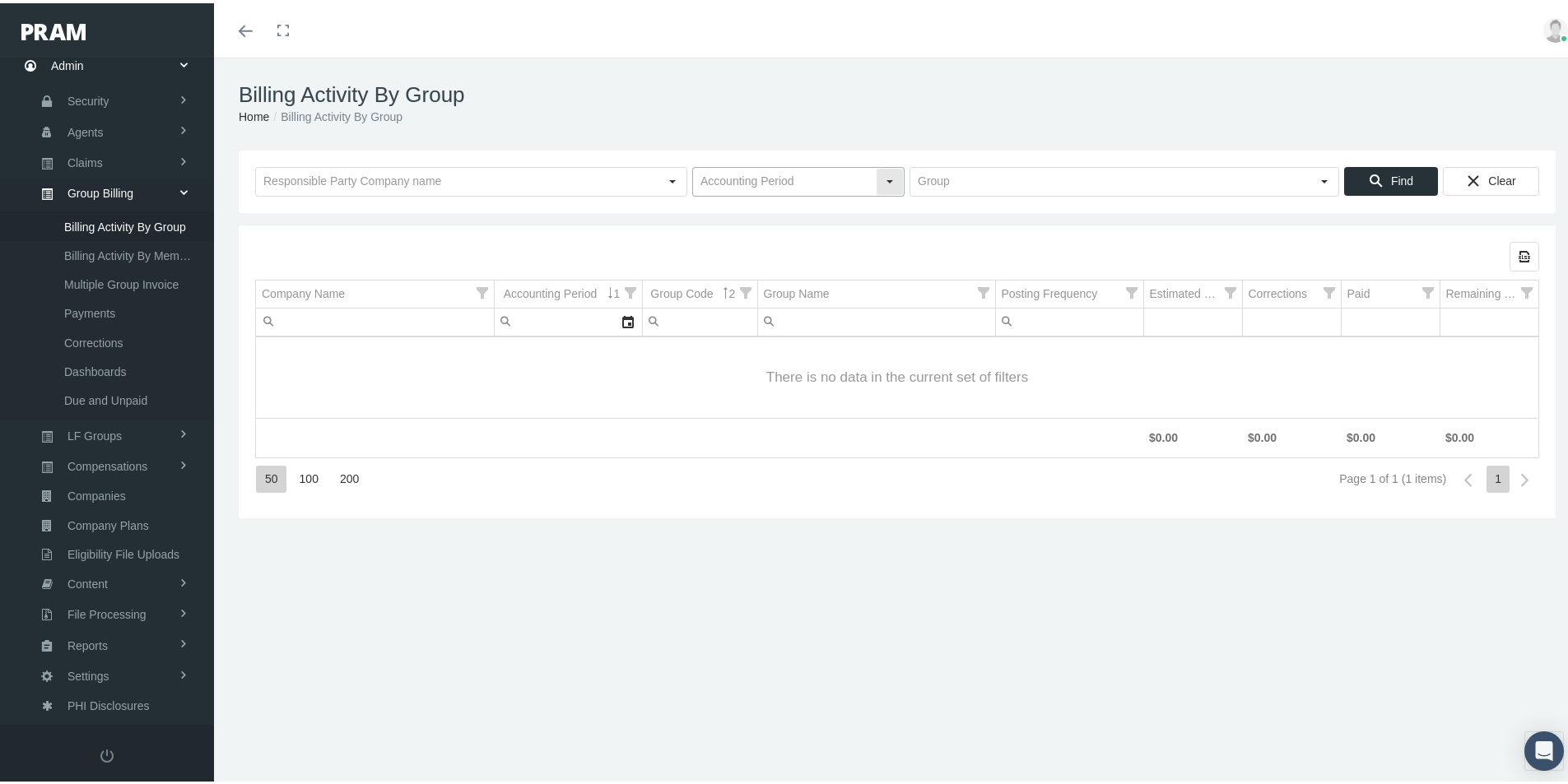
click at [727, 180] on input "text" at bounding box center [784, 178] width 183 height 28
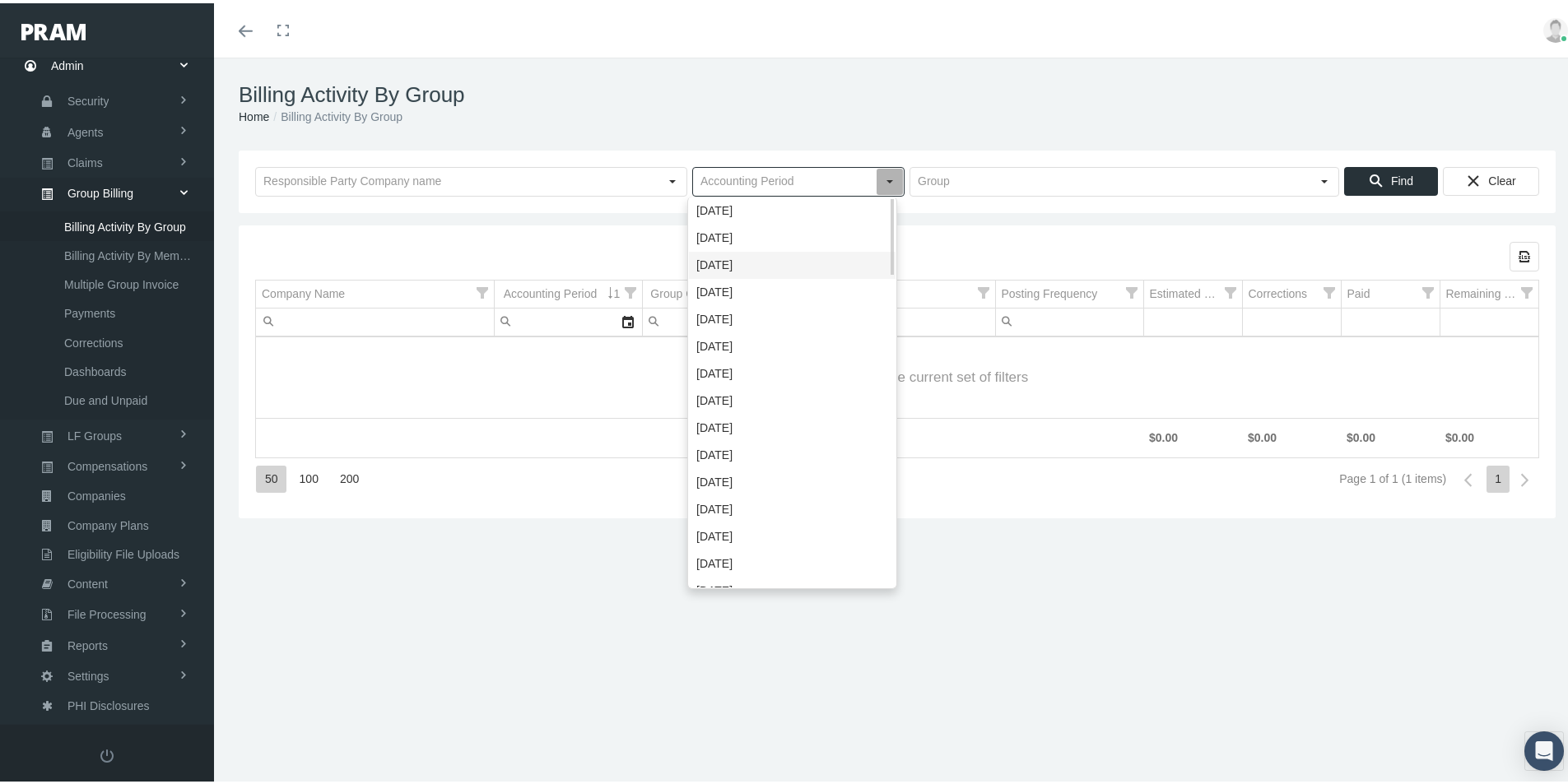
click at [722, 264] on div "[DATE]" at bounding box center [792, 262] width 207 height 27
type input "[DATE]"
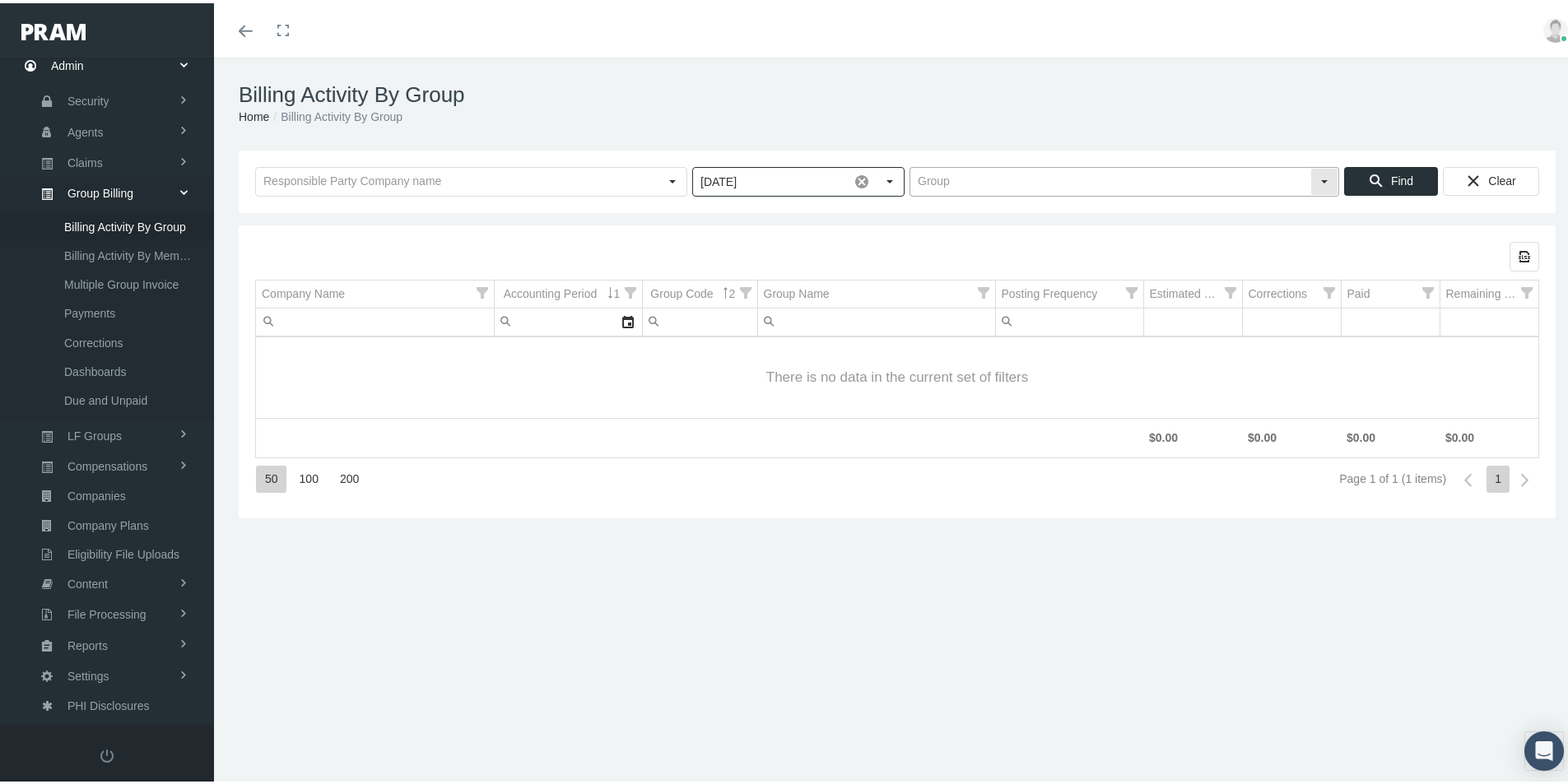
click at [953, 188] on input "text" at bounding box center [1110, 178] width 400 height 28
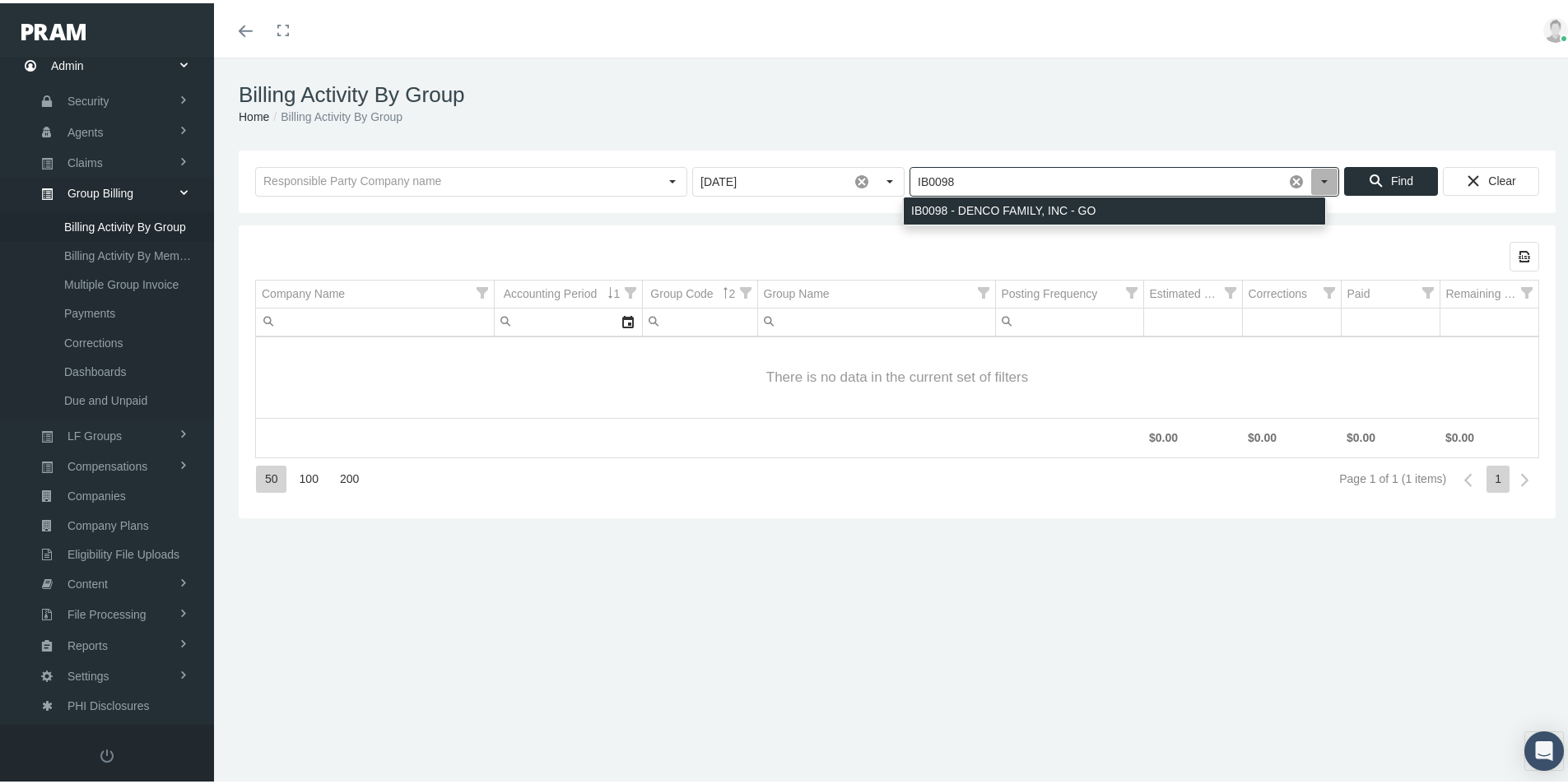
click at [945, 210] on div "IB0098 - DENCO FAMILY, INC - GO" at bounding box center [1114, 208] width 422 height 27
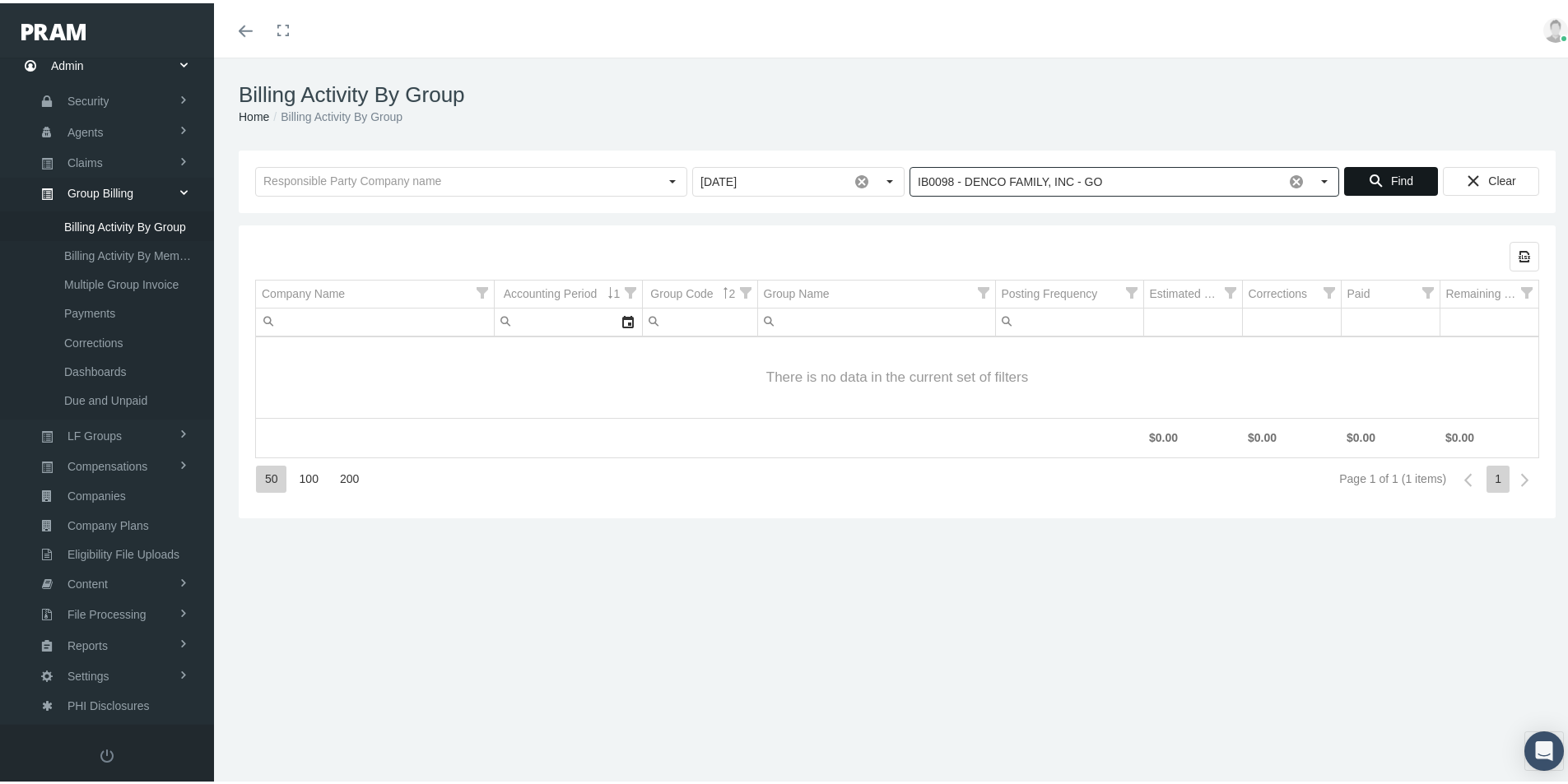
type input "IB0098 - DENCO FAMILY, INC - GO"
click at [1391, 177] on span "Find" at bounding box center [1402, 178] width 22 height 14
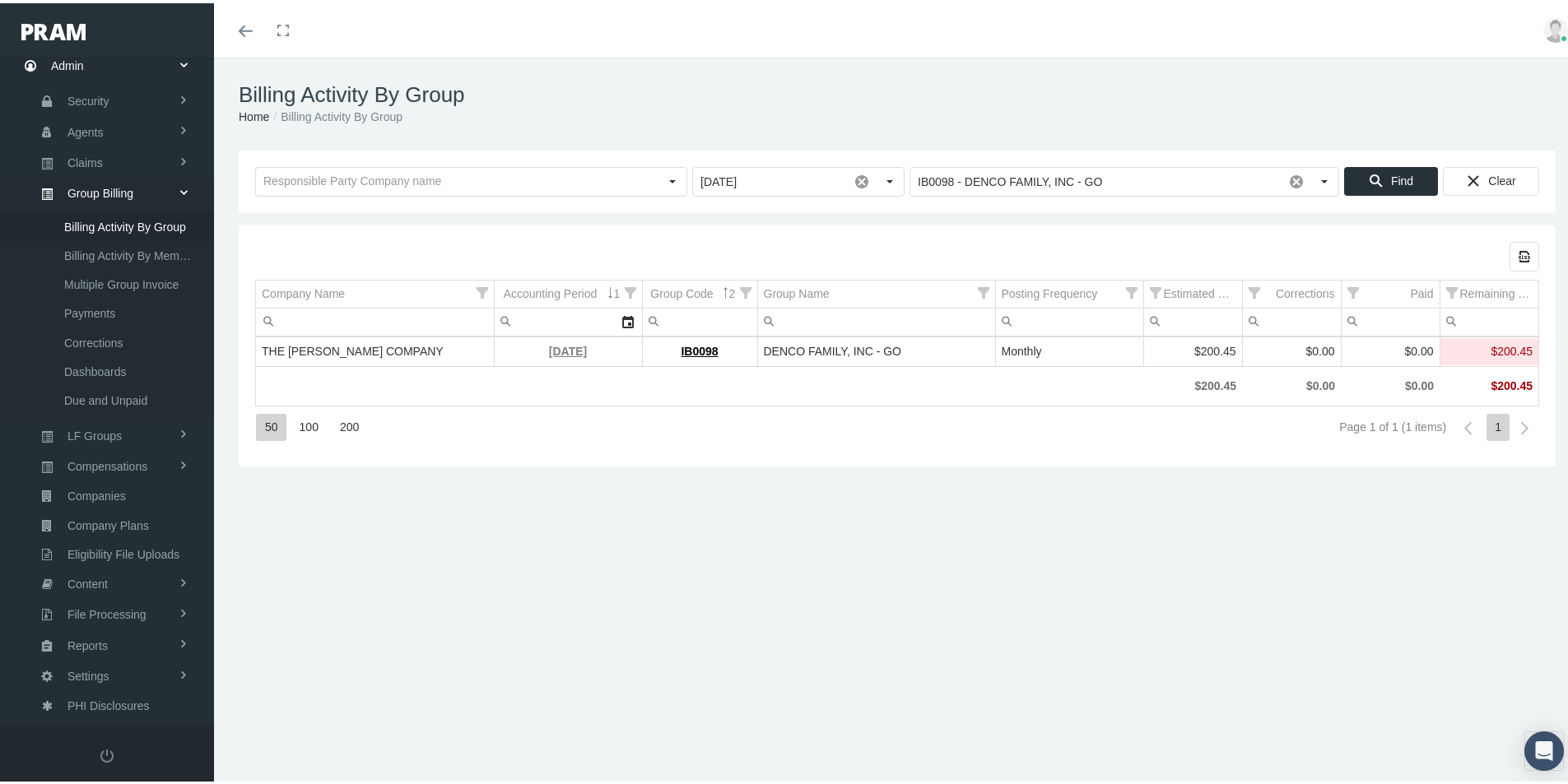
click at [549, 348] on link "[DATE]" at bounding box center [568, 348] width 38 height 14
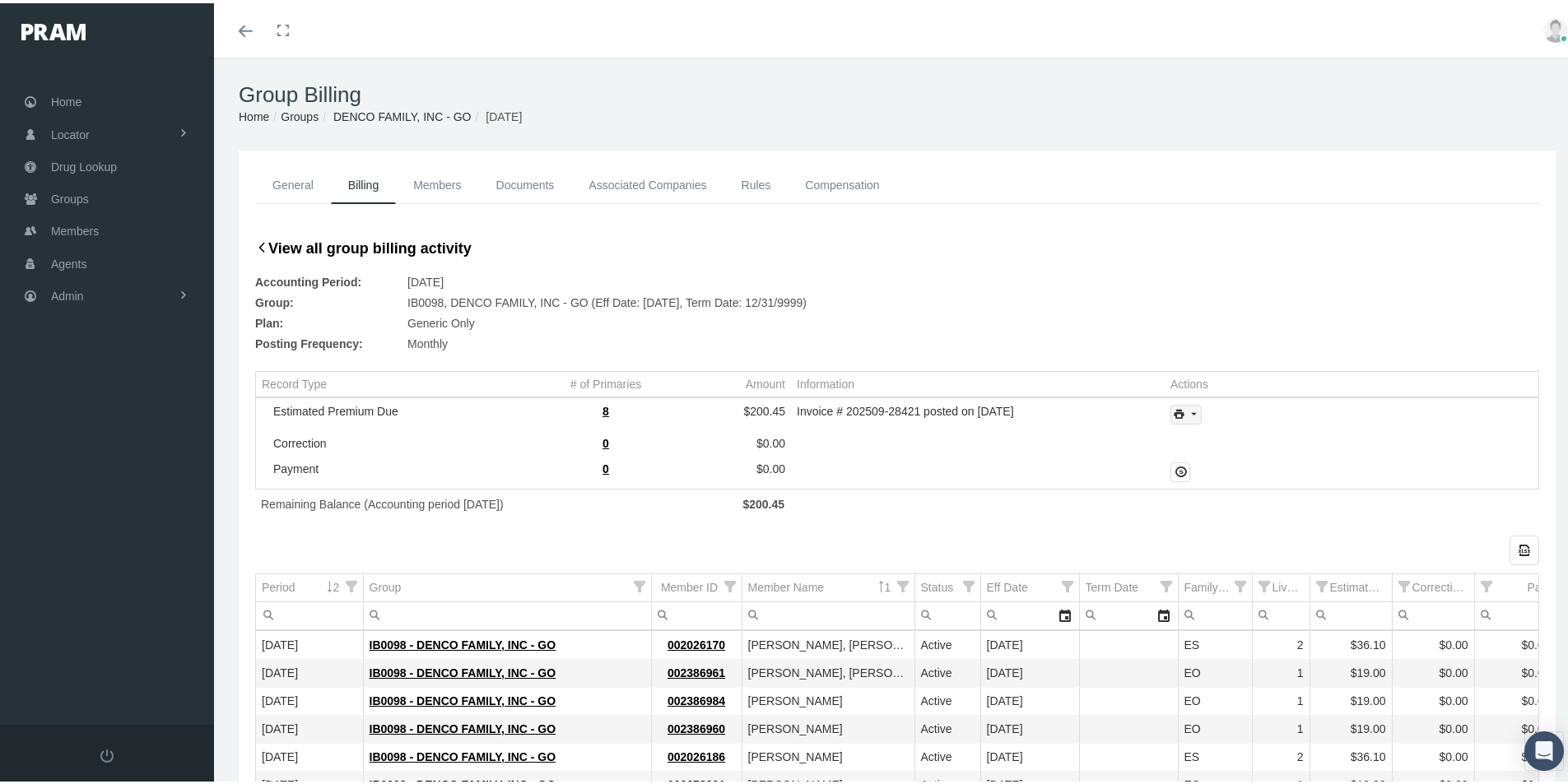
click at [1194, 418] on icon "print" at bounding box center [1193, 411] width 15 height 15
click at [1225, 464] on div "Invoice Details" at bounding box center [1230, 465] width 129 height 27
click at [229, 736] on div "General Billing Members Documents Associated Companies Enrollment History Rules…" at bounding box center [897, 574] width 1367 height 855
click at [58, 290] on span "Admin" at bounding box center [68, 293] width 33 height 31
click at [84, 425] on span "Group Billing" at bounding box center [101, 420] width 66 height 28
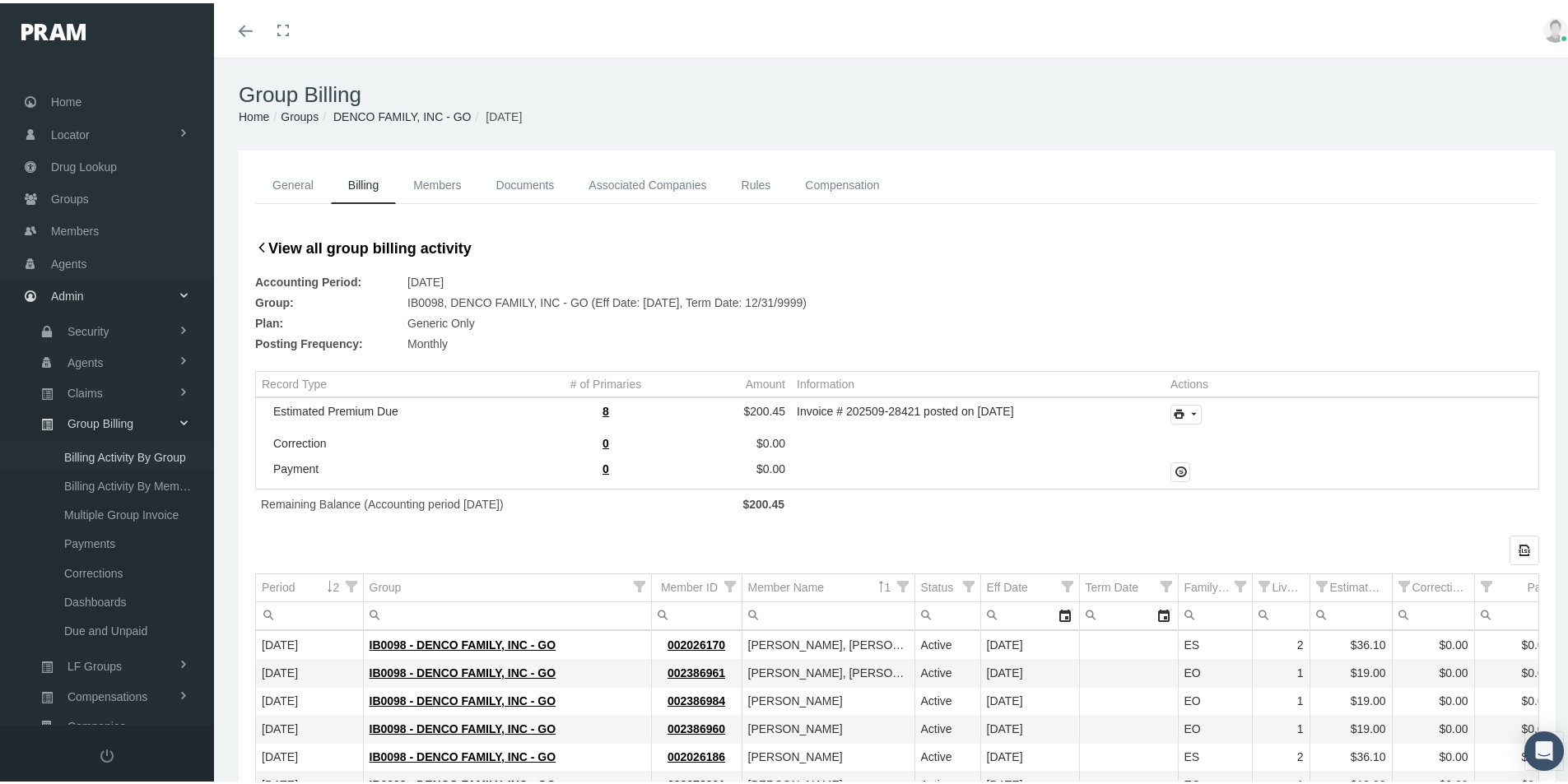
click at [93, 450] on span "Billing Activity By Group" at bounding box center [125, 453] width 122 height 28
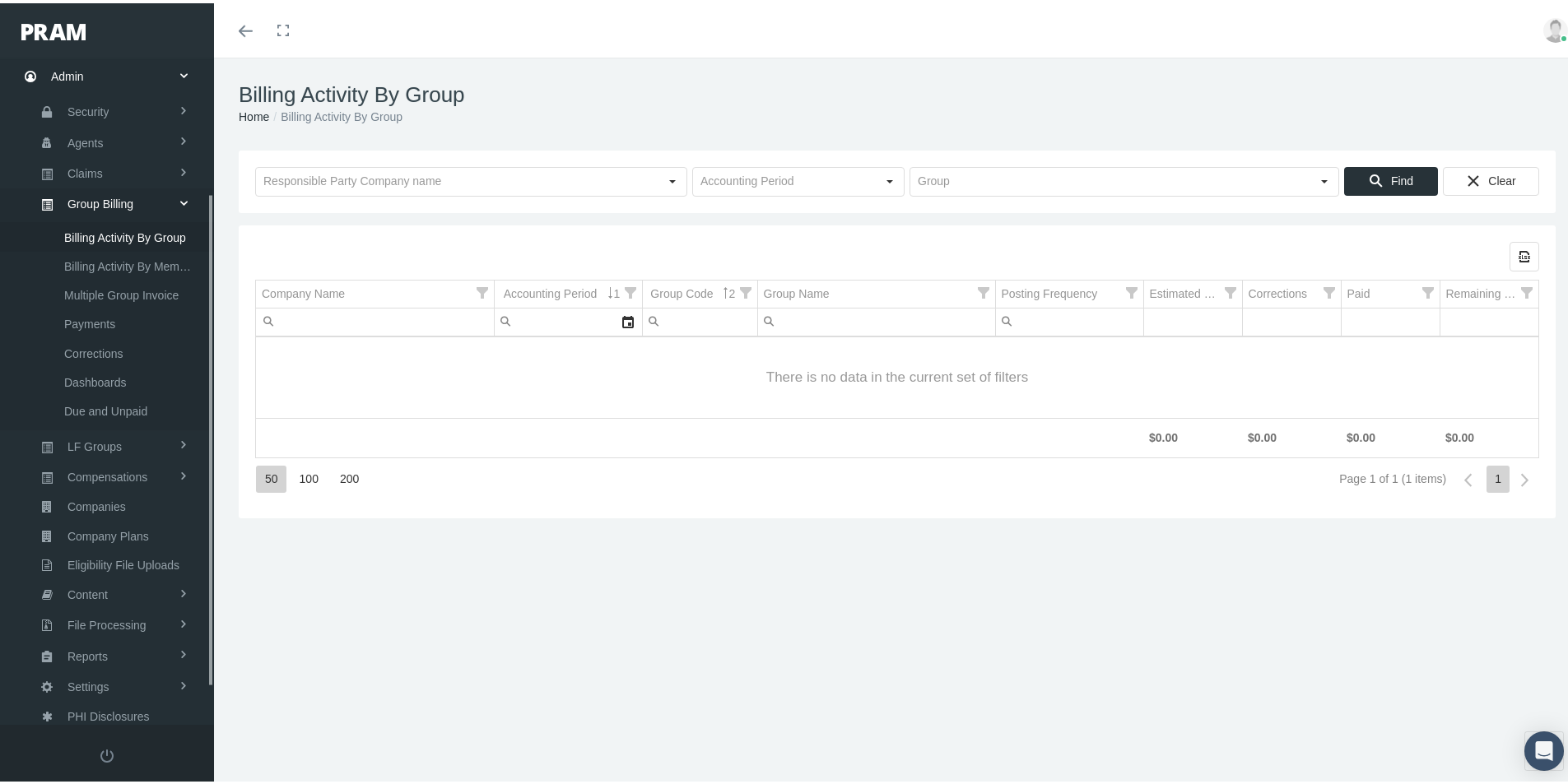
scroll to position [234, 0]
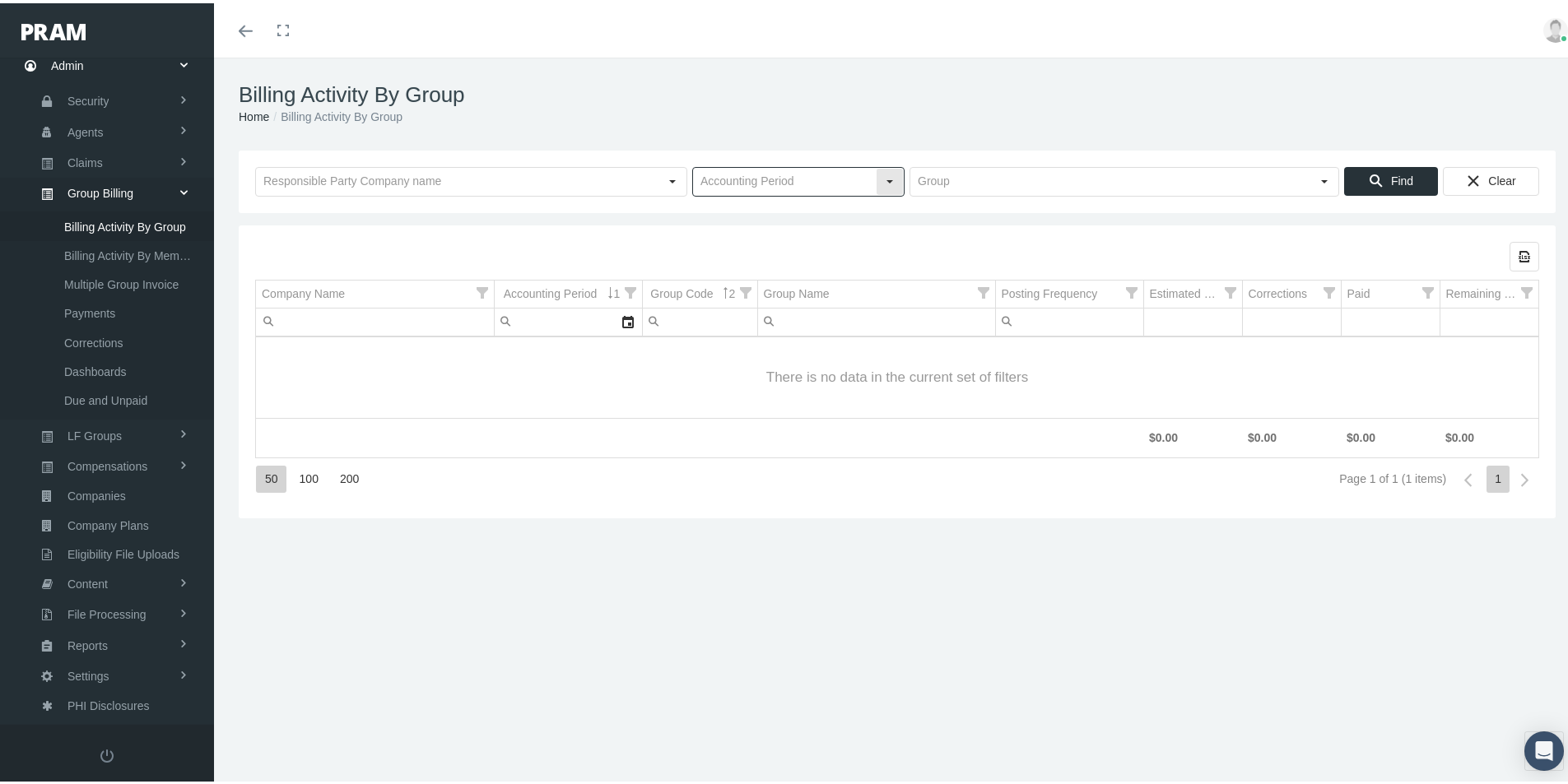
click at [761, 181] on input "text" at bounding box center [784, 178] width 183 height 28
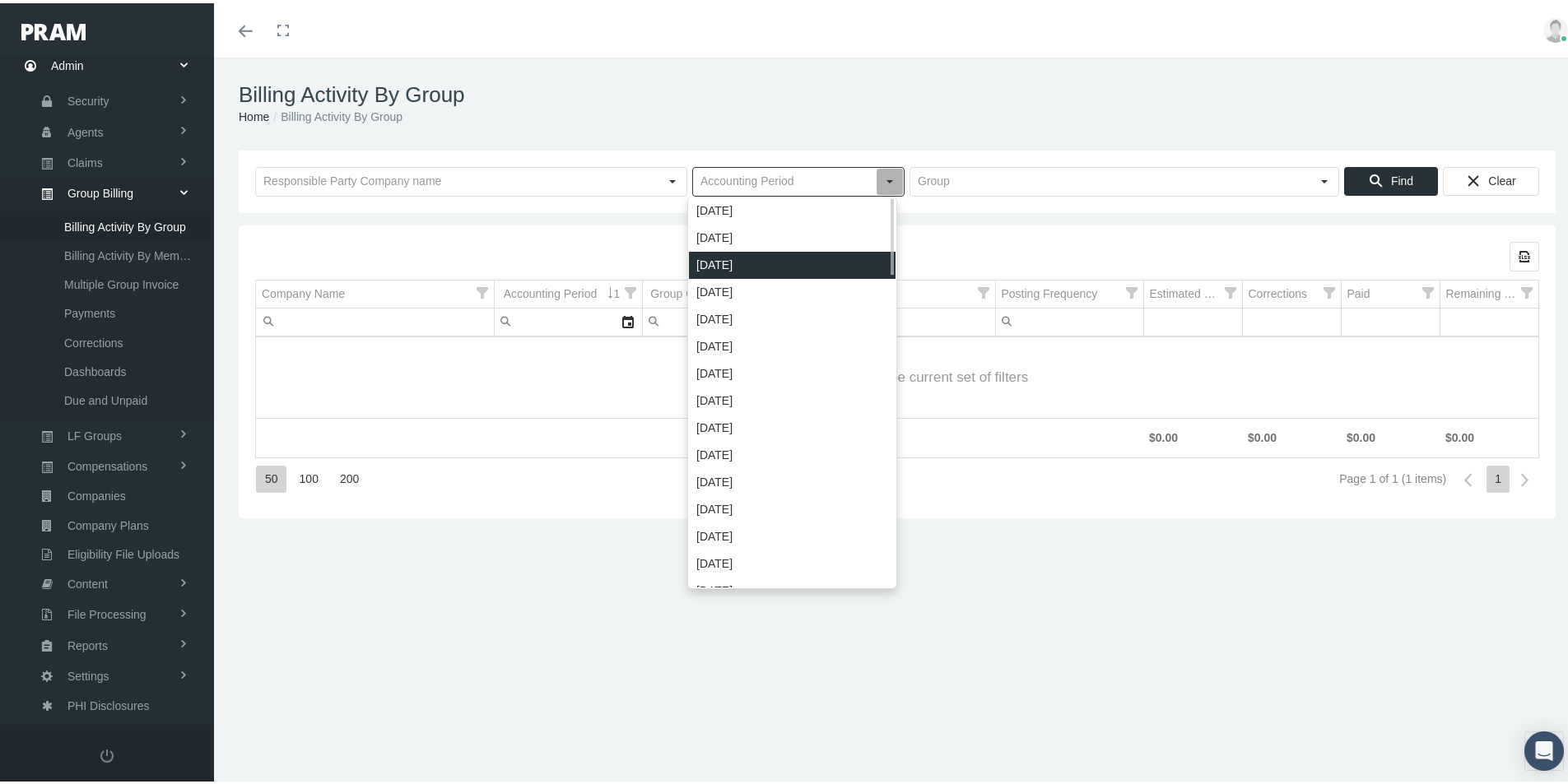
click at [723, 262] on div "[DATE]" at bounding box center [792, 262] width 207 height 27
type input "[DATE]"
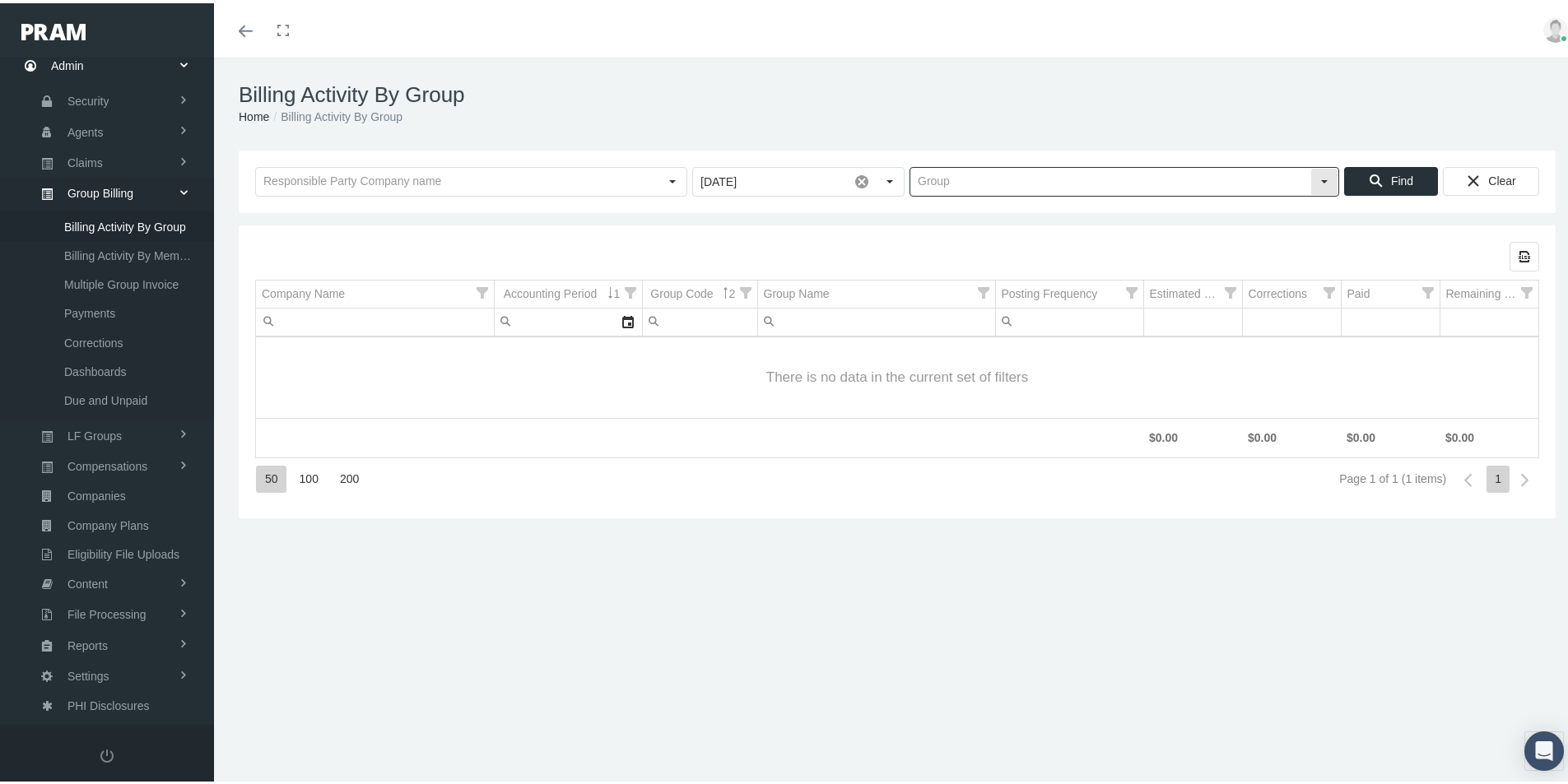
click at [935, 174] on input "text" at bounding box center [1110, 178] width 400 height 28
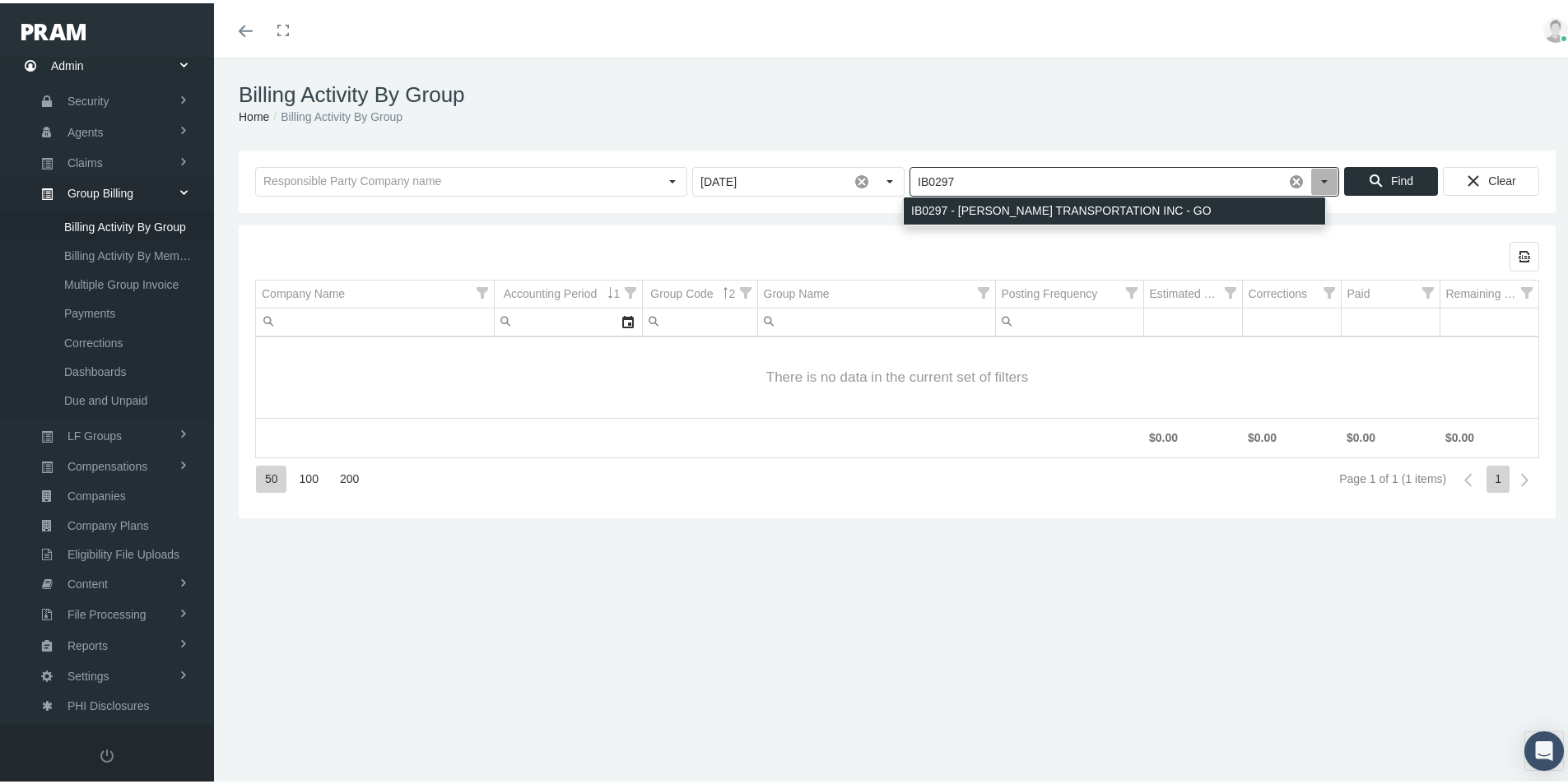
click at [935, 203] on div "IB0297 - [PERSON_NAME] TRANSPORTATION INC - GO" at bounding box center [1114, 208] width 422 height 27
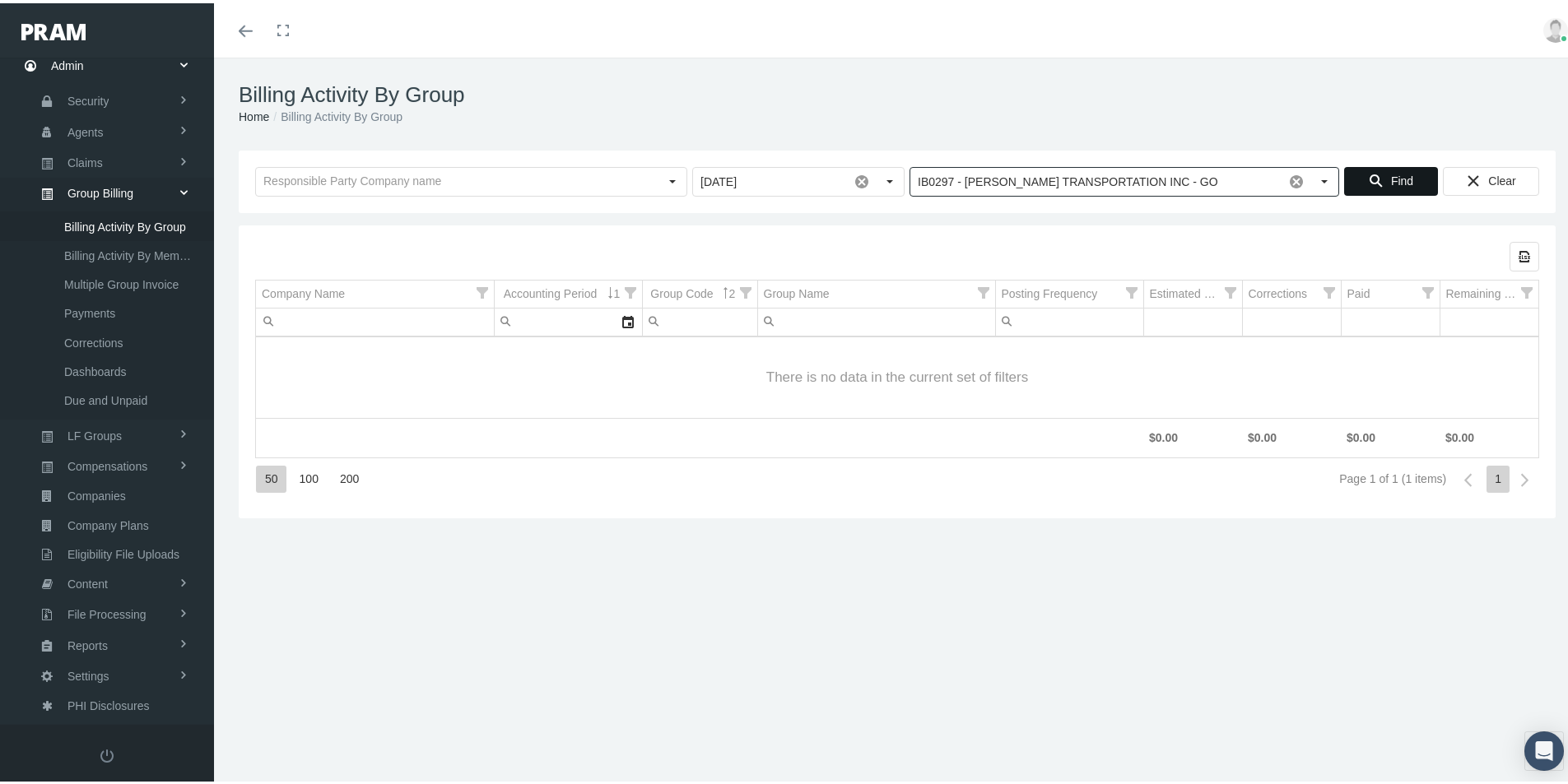
type input "IB0297 - [PERSON_NAME] TRANSPORTATION INC - GO"
click at [1369, 179] on icon "Find" at bounding box center [1376, 177] width 15 height 15
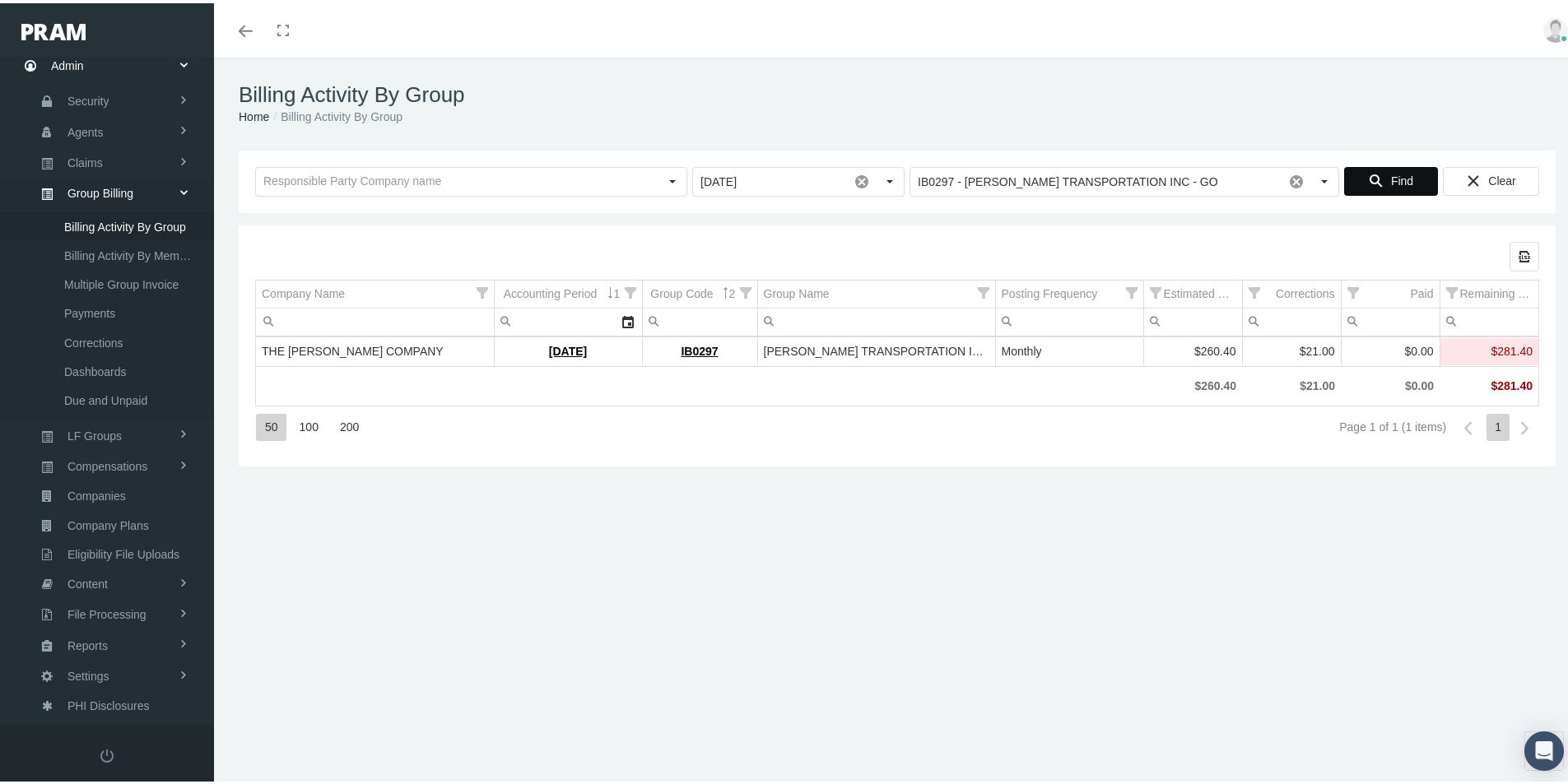
click at [634, 434] on div "50 100 200 Page 1 of 1 (1 items) 1" at bounding box center [898, 424] width 1285 height 44
click at [549, 345] on link "[DATE]" at bounding box center [568, 348] width 38 height 14
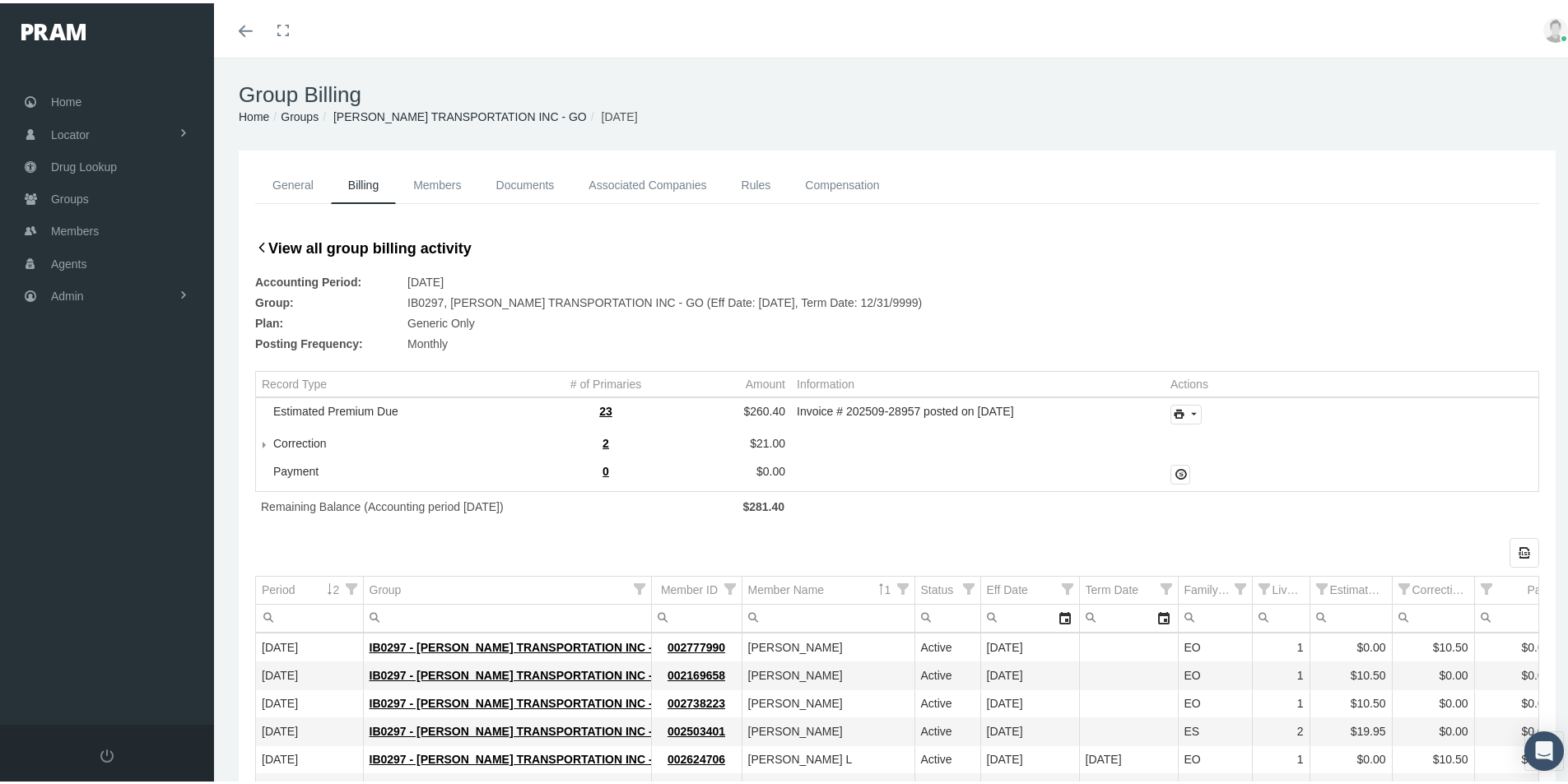
click at [1388, 307] on div "Group: IB0297, [PERSON_NAME] TRANSPORTATION INC - GO (Eff Date: [DATE], Term Da…" at bounding box center [898, 300] width 1285 height 20
click at [1186, 411] on icon "print" at bounding box center [1193, 411] width 15 height 15
click at [1213, 469] on div "Invoice Details" at bounding box center [1230, 465] width 129 height 27
click at [60, 291] on span "Admin" at bounding box center [68, 293] width 33 height 31
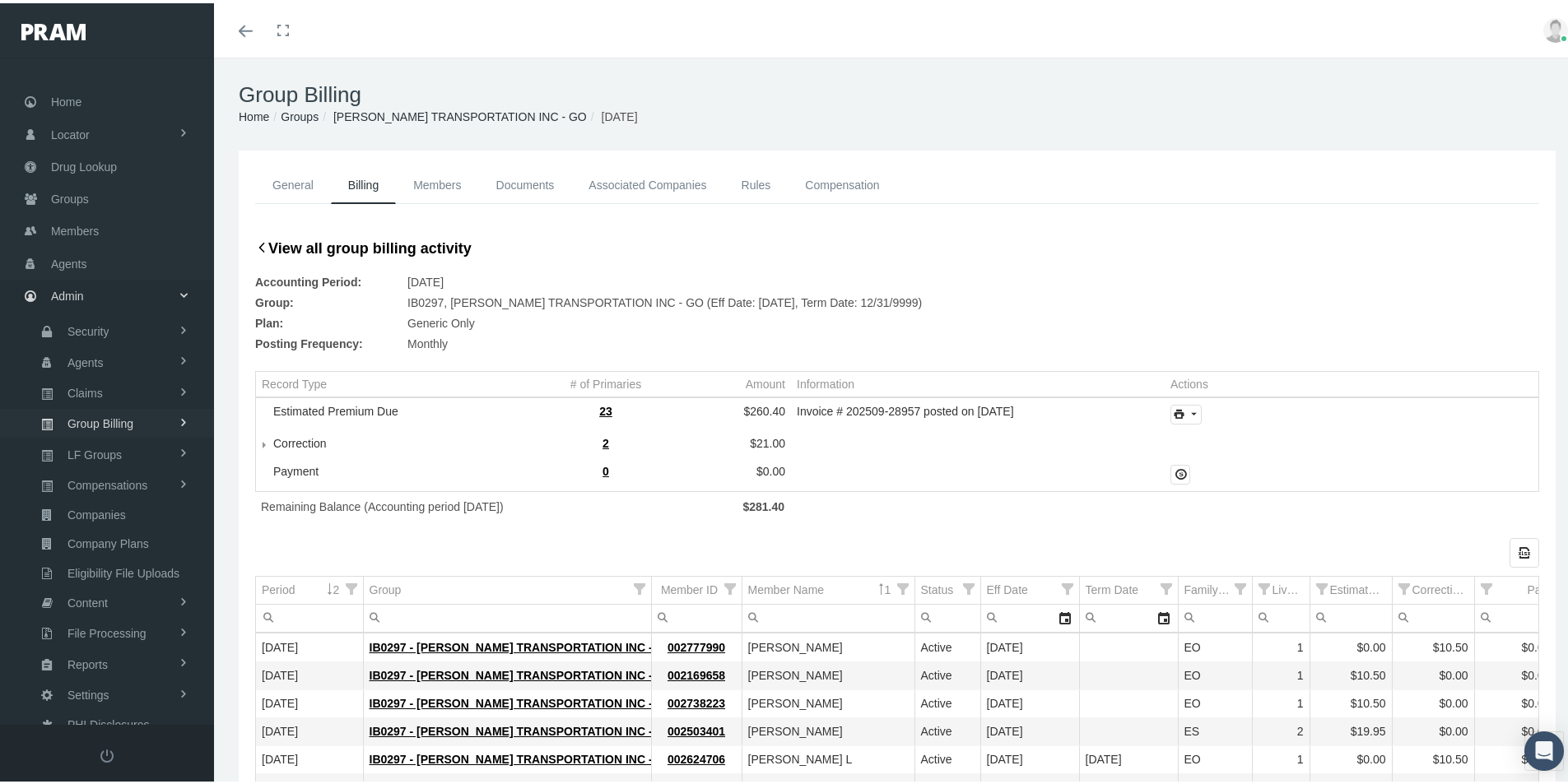
click at [91, 424] on span "Group Billing" at bounding box center [101, 420] width 66 height 28
click at [114, 454] on span "Billing Activity By Group" at bounding box center [125, 453] width 122 height 28
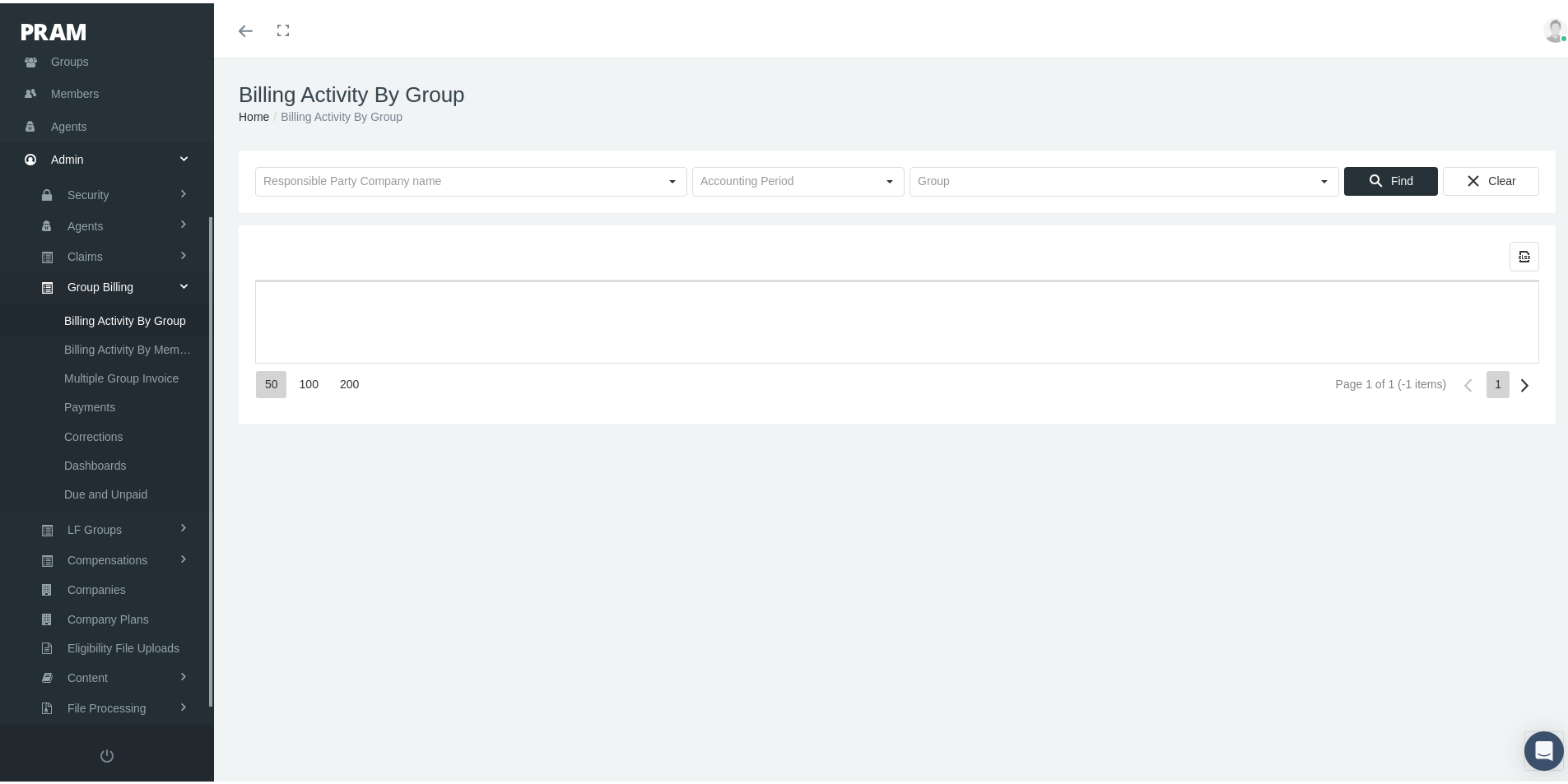
scroll to position [234, 0]
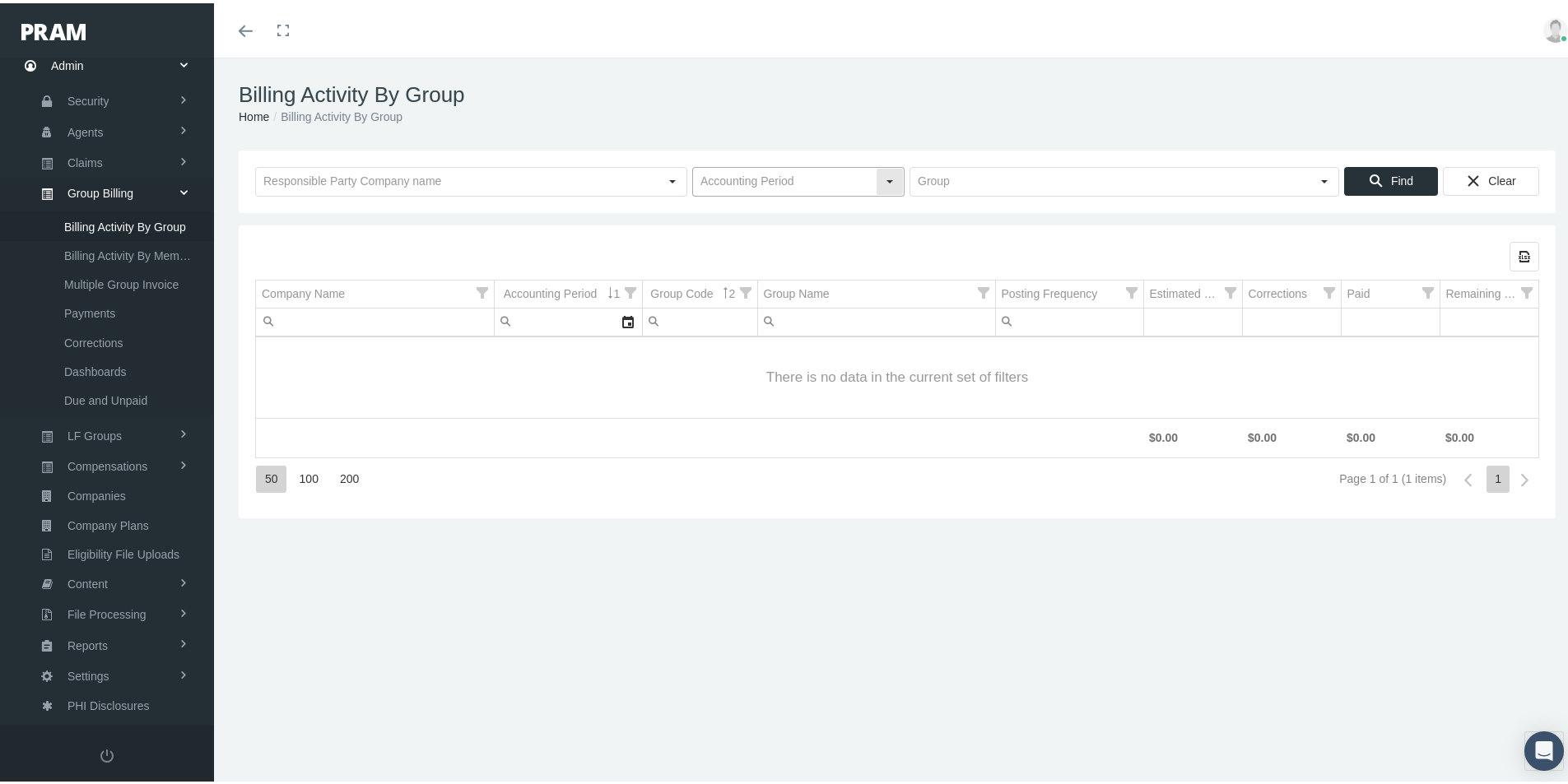
click at [722, 181] on input "text" at bounding box center [784, 178] width 183 height 28
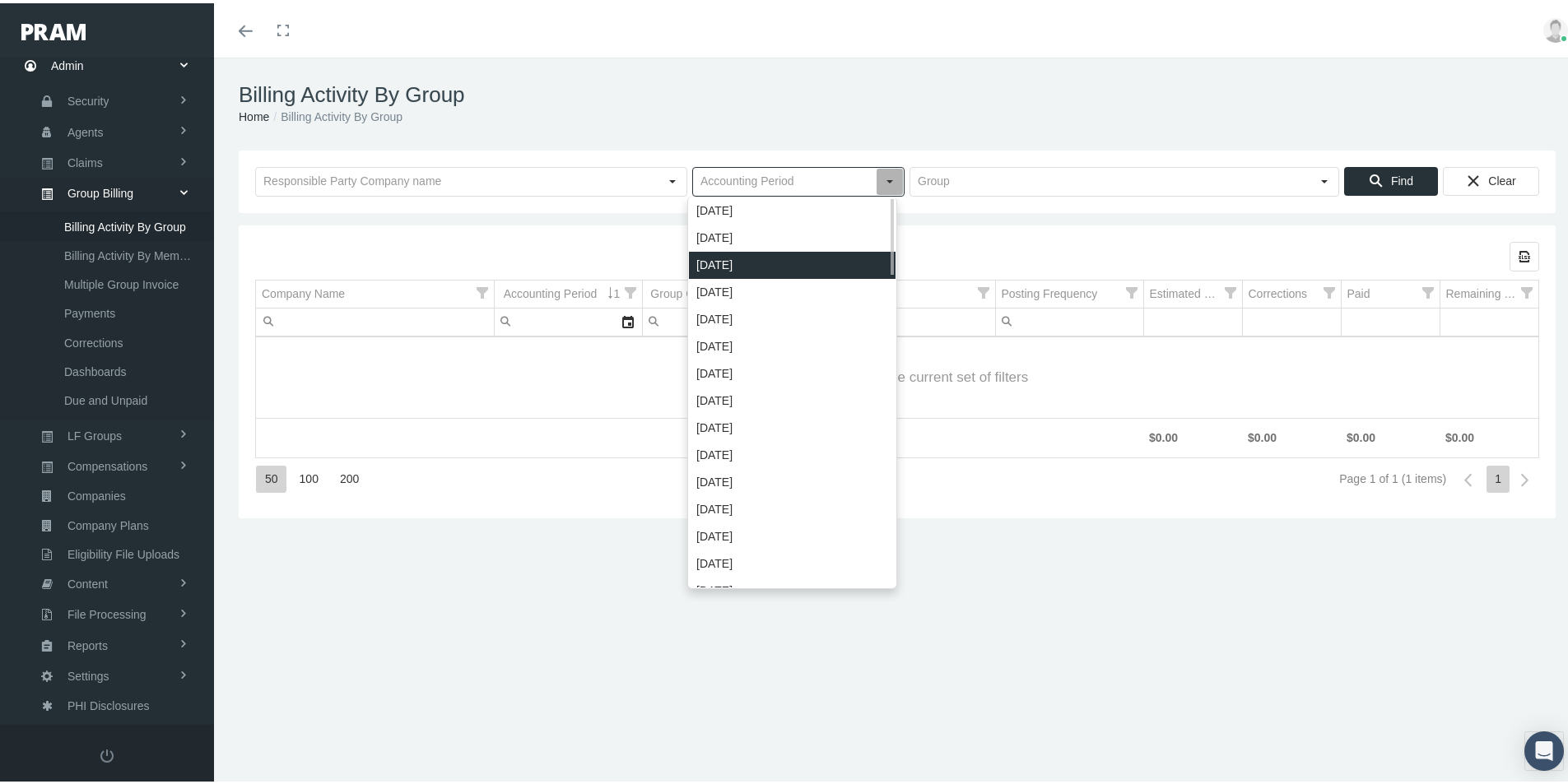
click at [712, 258] on div "September 2025" at bounding box center [792, 262] width 207 height 27
type input "September 2025"
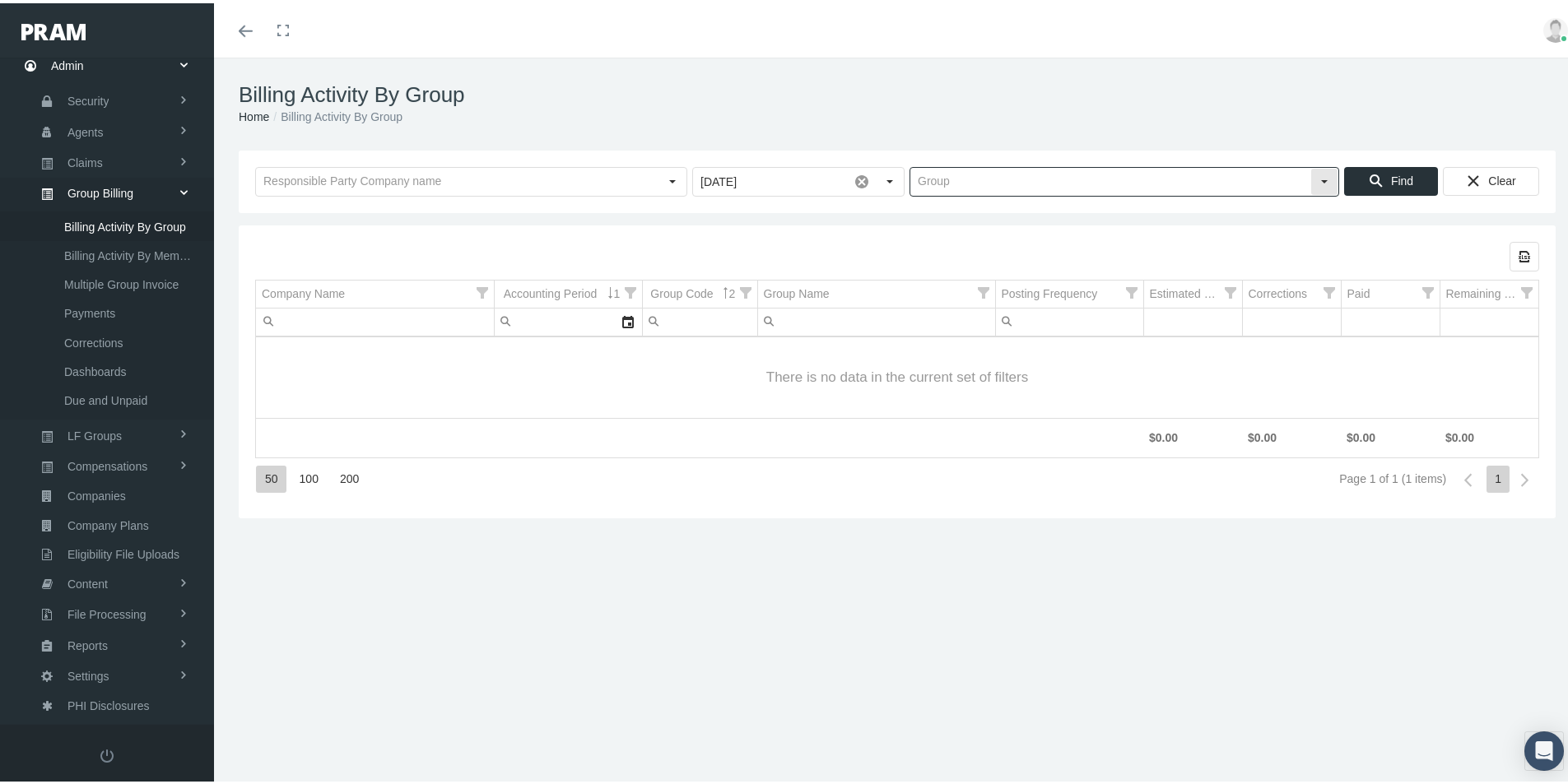
click at [910, 180] on input "text" at bounding box center [1110, 178] width 400 height 28
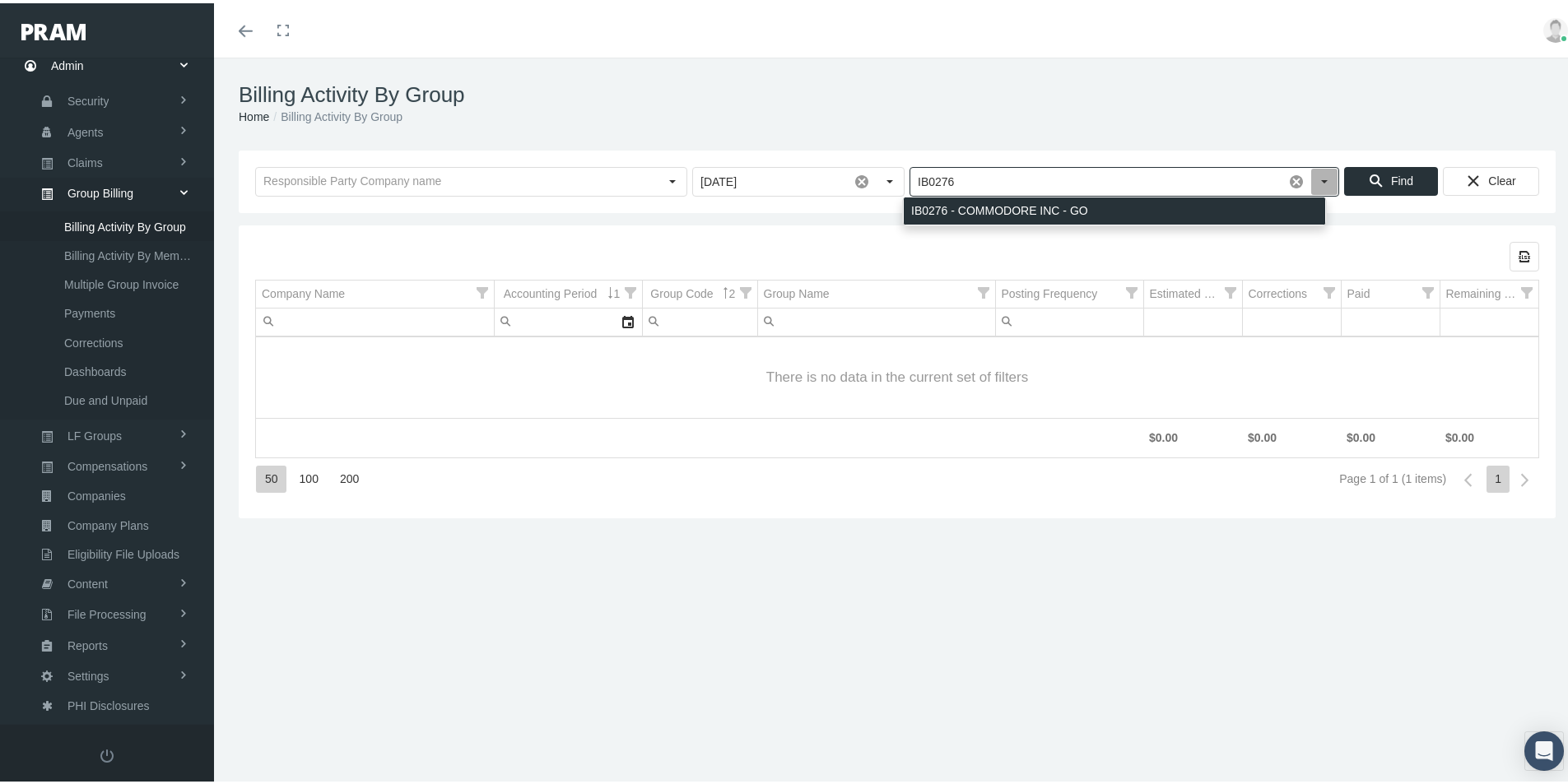
click at [977, 208] on div "IB0276 - COMMODORE INC - GO" at bounding box center [1114, 208] width 422 height 27
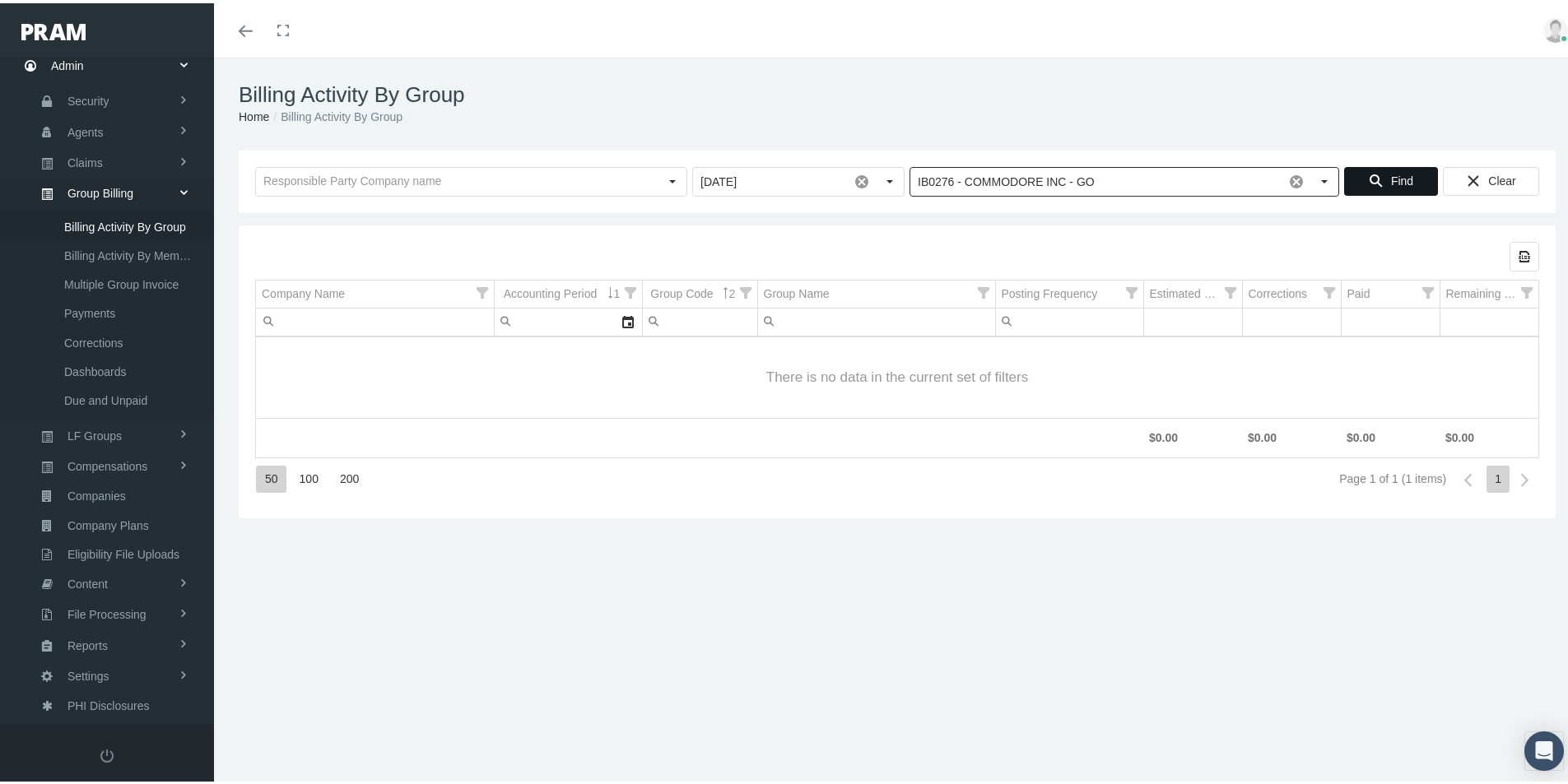
type input "IB0276 - COMMODORE INC - GO"
click at [1399, 179] on span "Find" at bounding box center [1402, 178] width 22 height 14
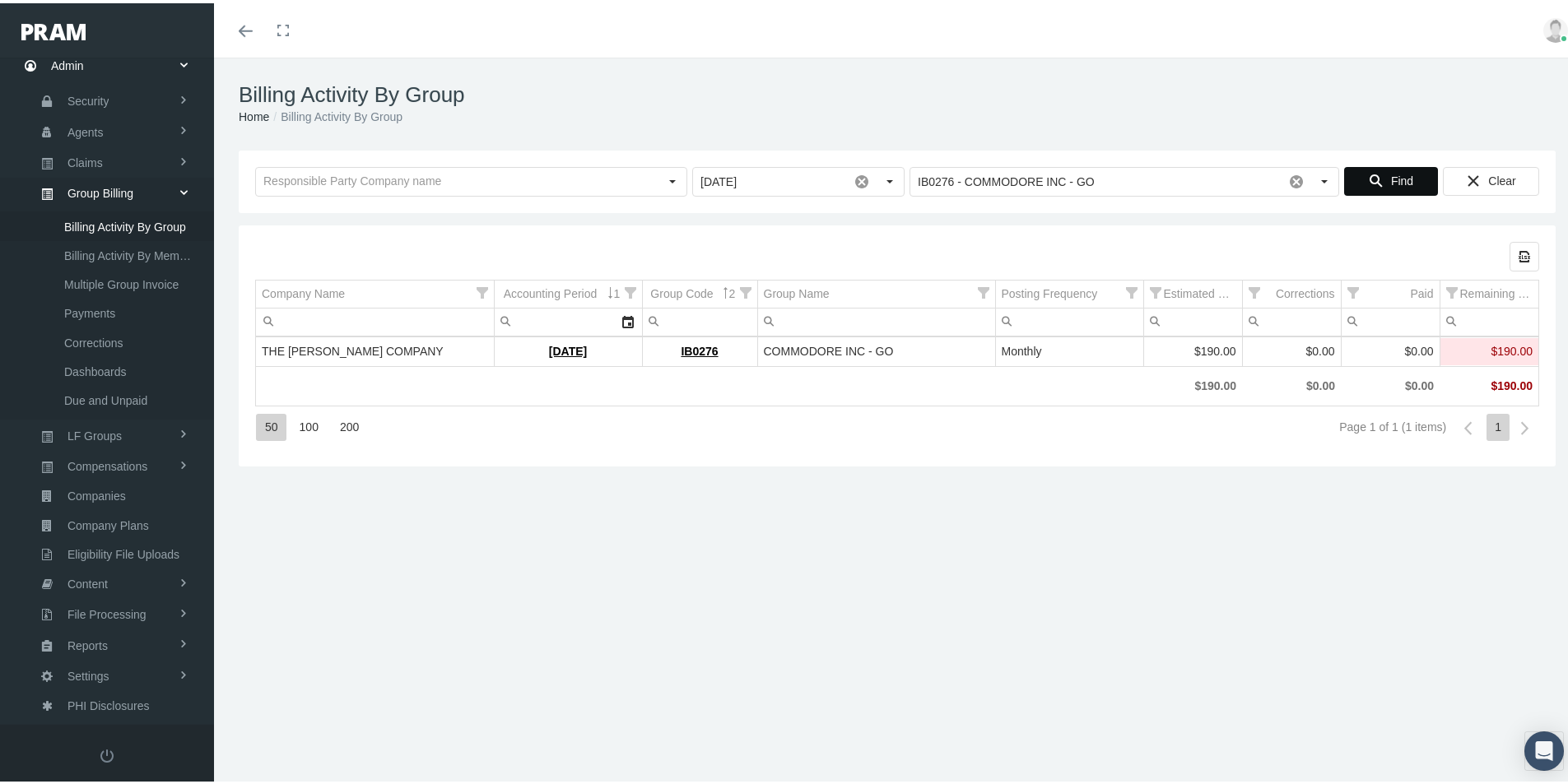
click at [655, 439] on div "50 100 200 Page 1 of 1 (1 items) 1" at bounding box center [898, 424] width 1285 height 44
click at [553, 343] on link "[DATE]" at bounding box center [568, 348] width 38 height 14
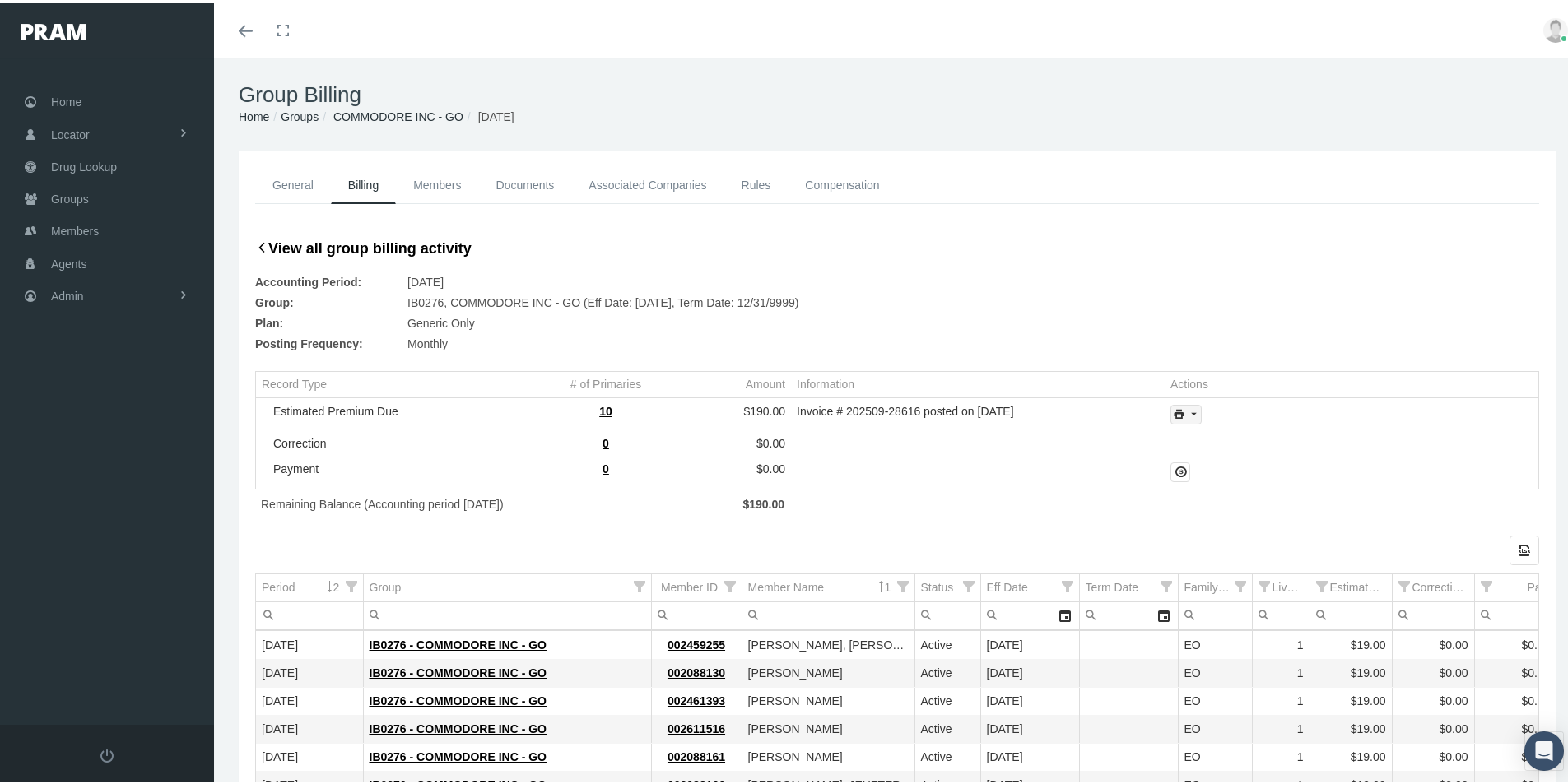
click at [1193, 416] on icon "print" at bounding box center [1193, 411] width 15 height 15
click at [1199, 469] on div "Invoice Details" at bounding box center [1230, 465] width 129 height 27
click at [231, 721] on div "General Billing Members Documents Associated Companies Enrollment History Rules…" at bounding box center [897, 602] width 1367 height 911
click at [76, 296] on span "Admin" at bounding box center [68, 293] width 33 height 31
click at [86, 418] on span "Group Billing" at bounding box center [101, 420] width 66 height 28
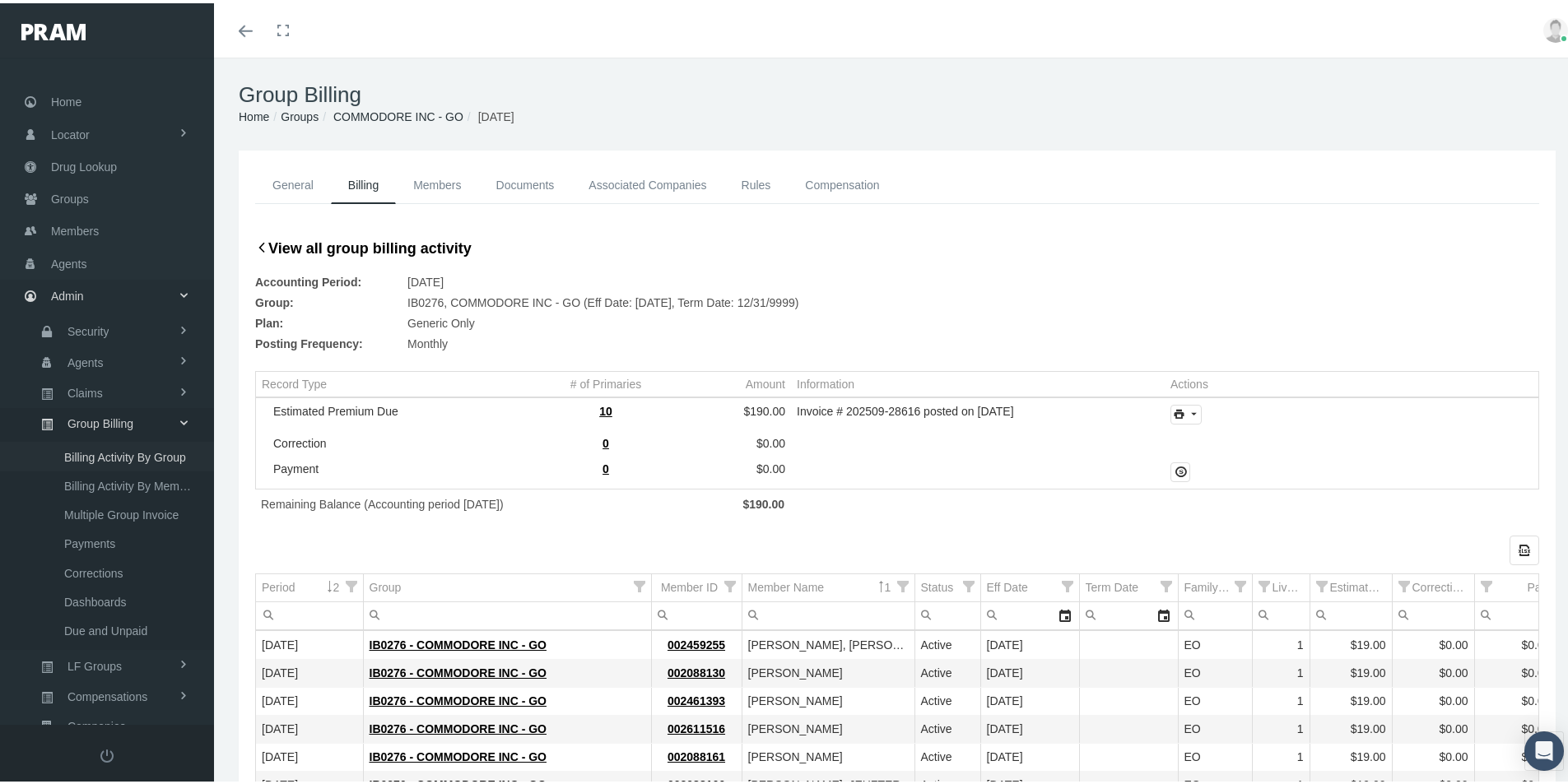
click at [111, 450] on span "Billing Activity By Group" at bounding box center [125, 453] width 122 height 28
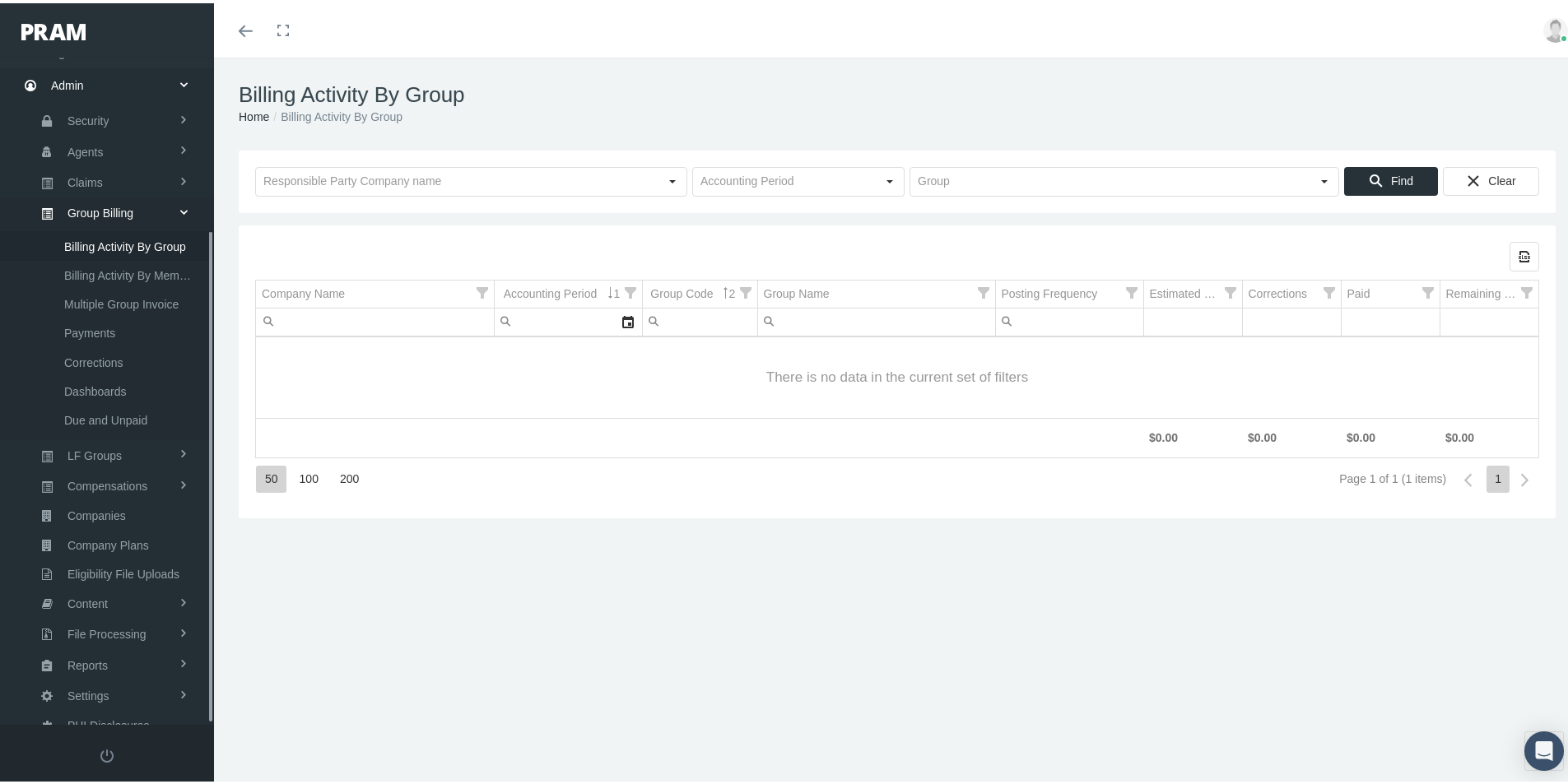
scroll to position [234, 0]
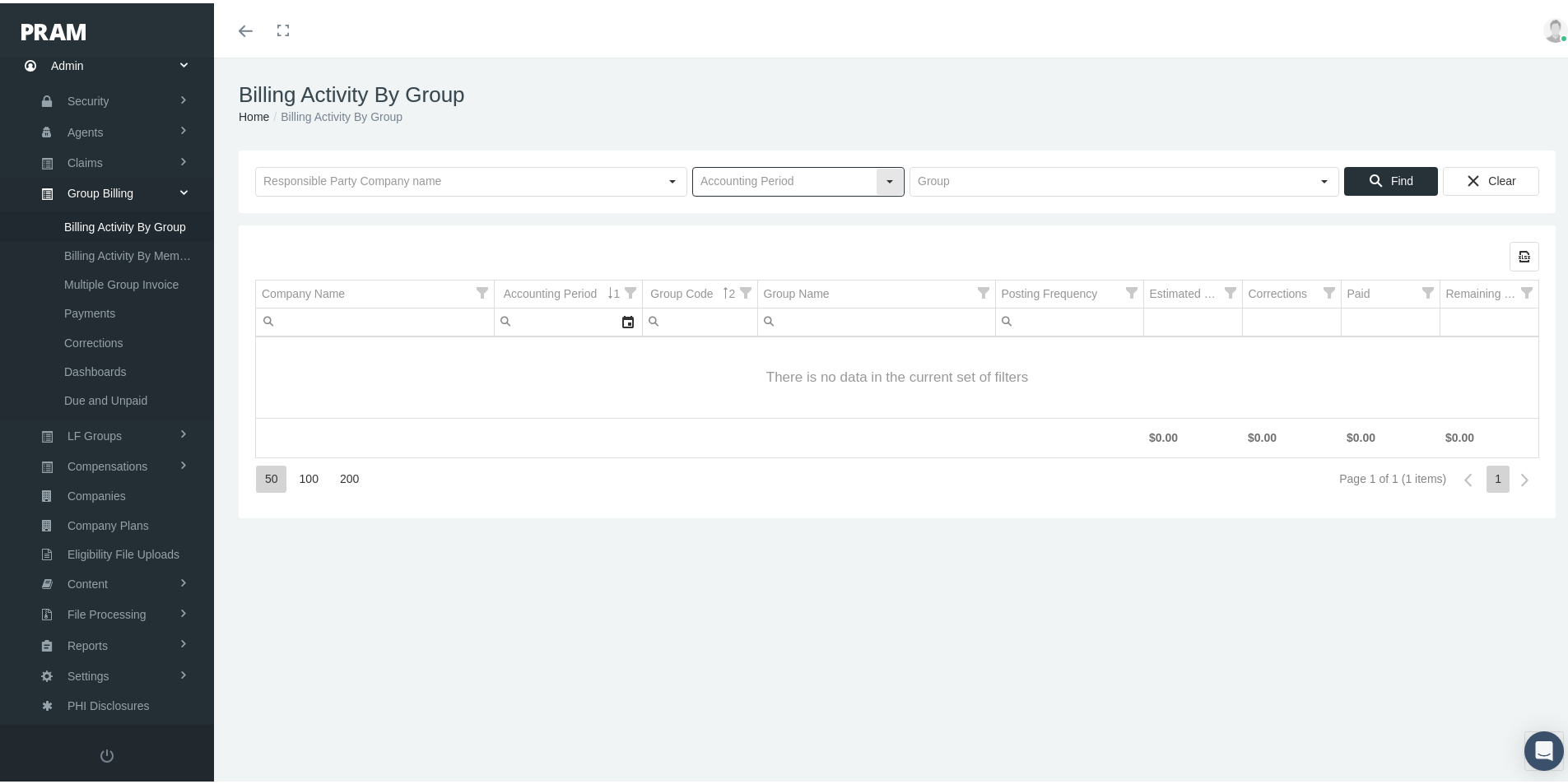
click at [716, 175] on input "text" at bounding box center [784, 178] width 183 height 28
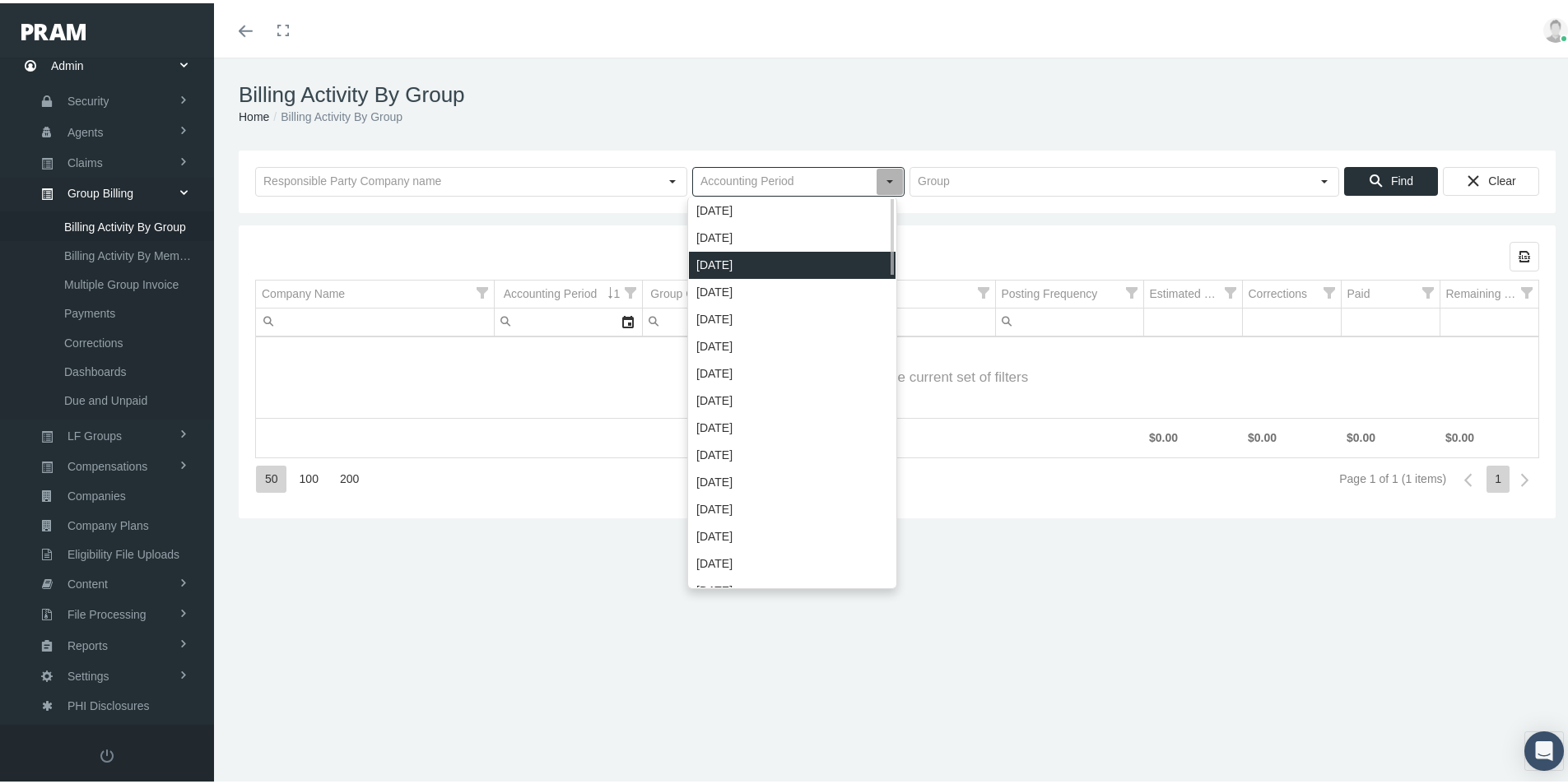
click at [721, 257] on div "[DATE]" at bounding box center [792, 262] width 207 height 27
type input "[DATE]"
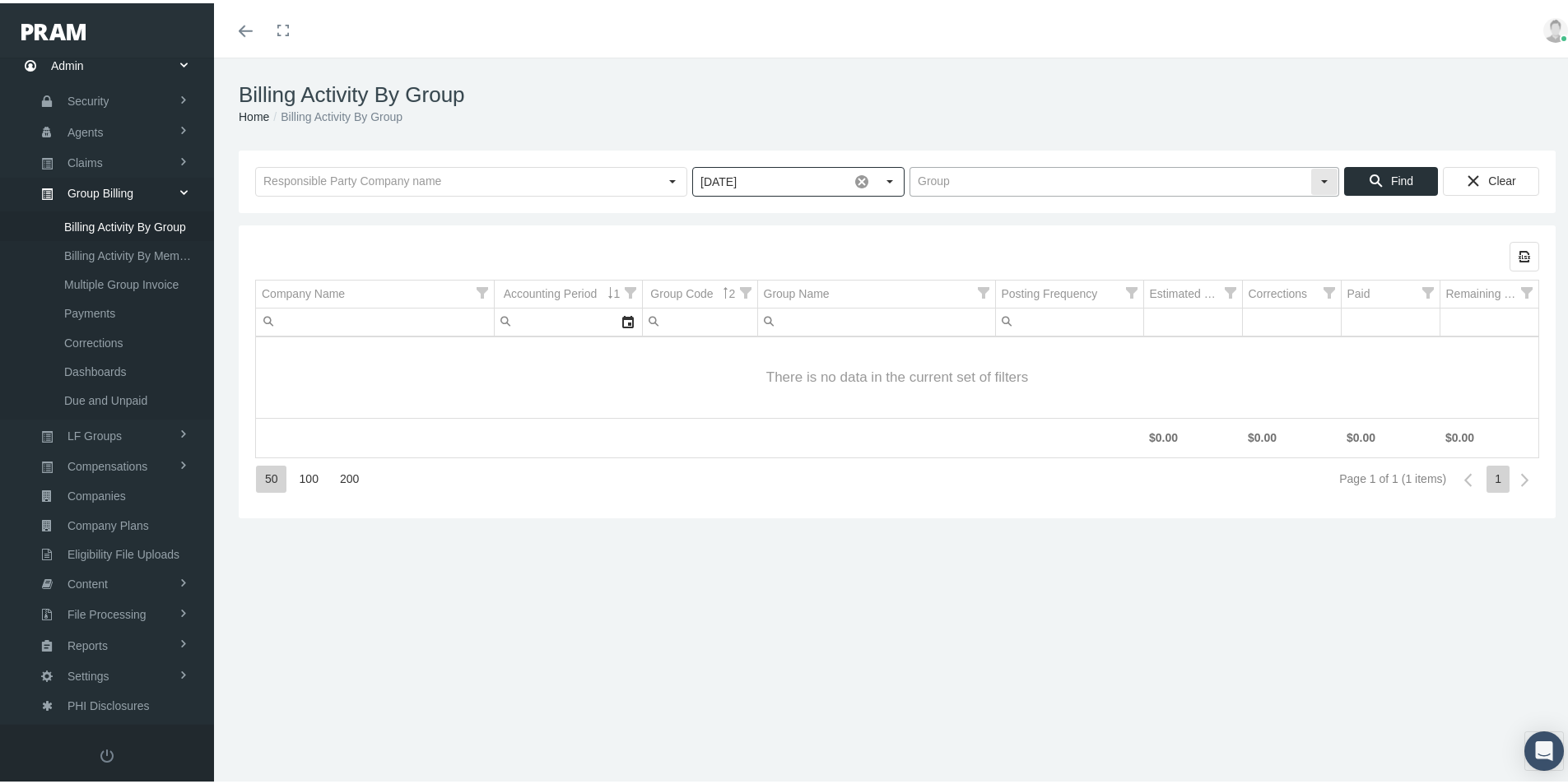
click at [930, 174] on input "text" at bounding box center [1110, 178] width 400 height 28
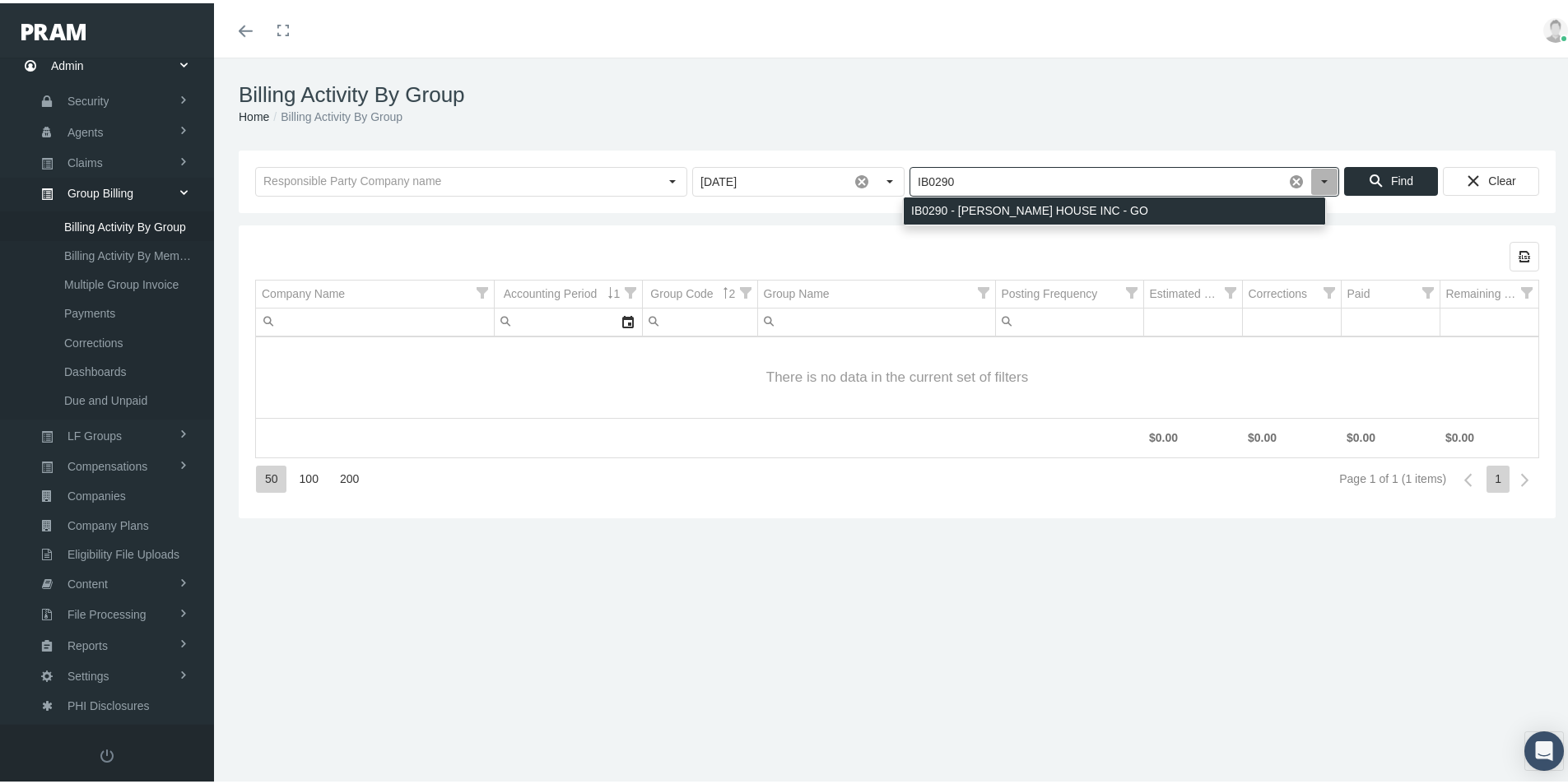
drag, startPoint x: 927, startPoint y: 207, endPoint x: 1165, endPoint y: 211, distance: 238.0
click at [927, 207] on div "IB0290 - [PERSON_NAME] HOUSE INC - GO" at bounding box center [1114, 208] width 422 height 27
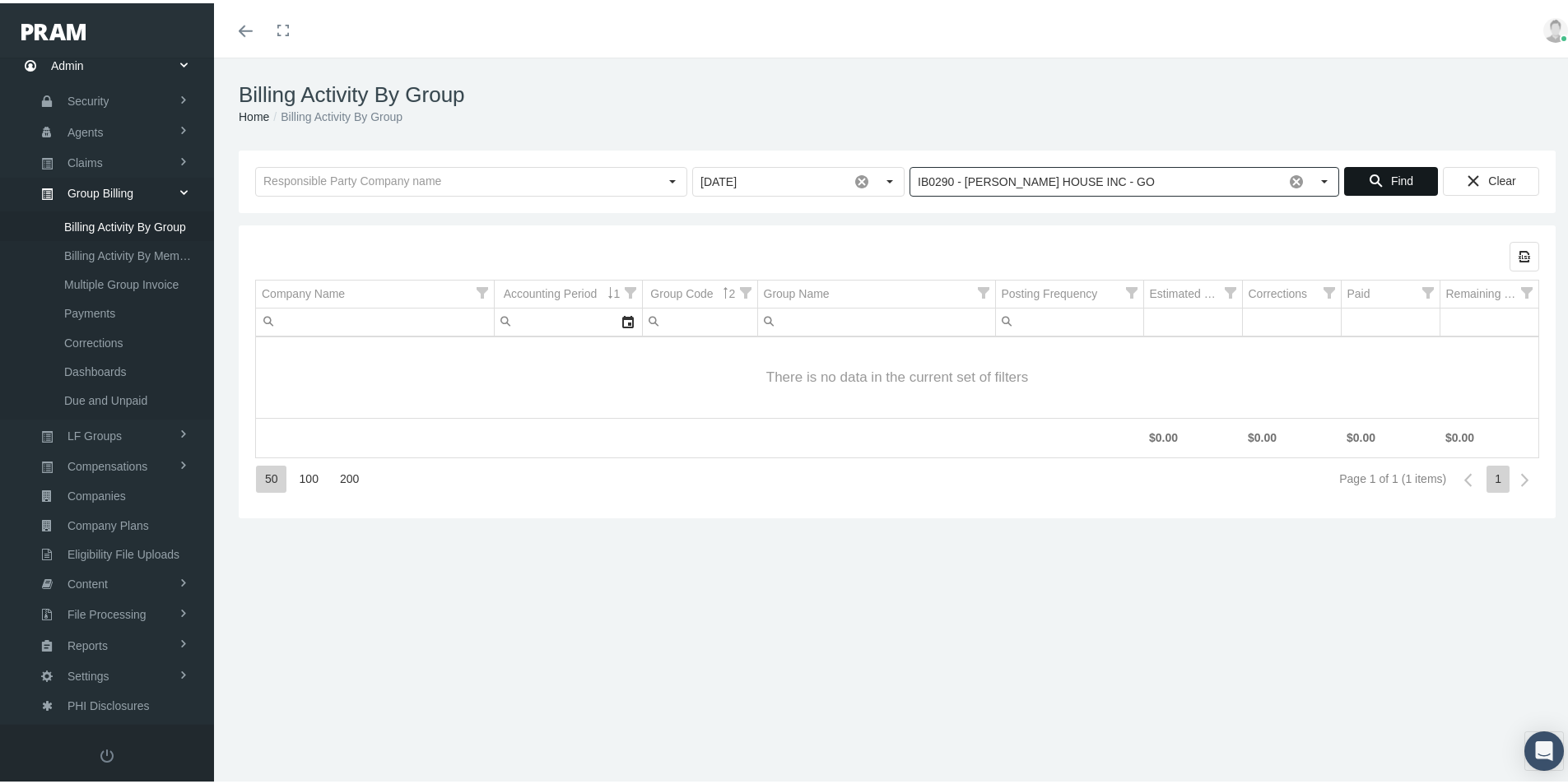
type input "IB0290 - [PERSON_NAME] HOUSE INC - GO"
click at [1376, 176] on div "Find" at bounding box center [1391, 178] width 92 height 27
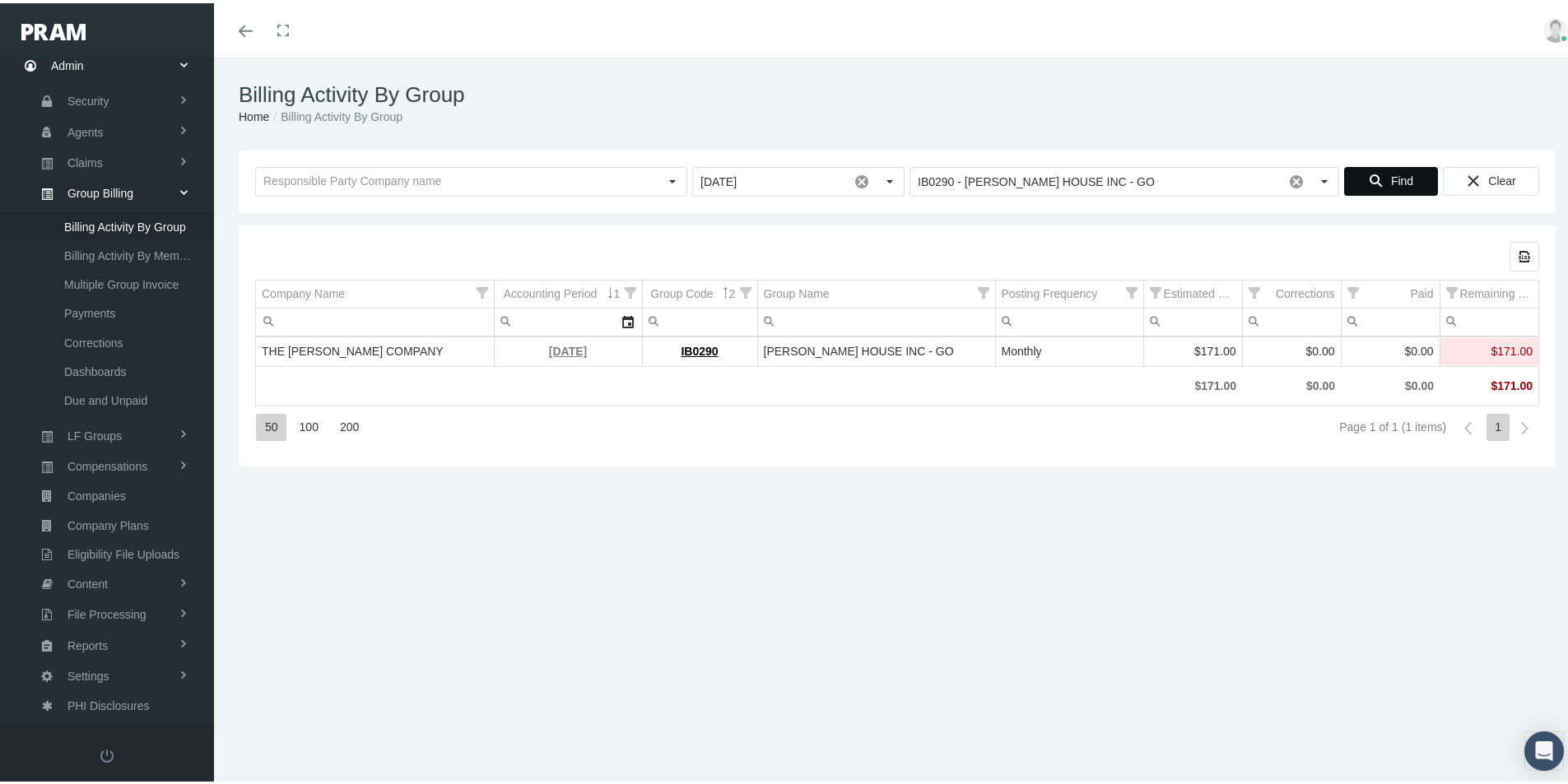
click at [558, 345] on link "[DATE]" at bounding box center [568, 348] width 38 height 14
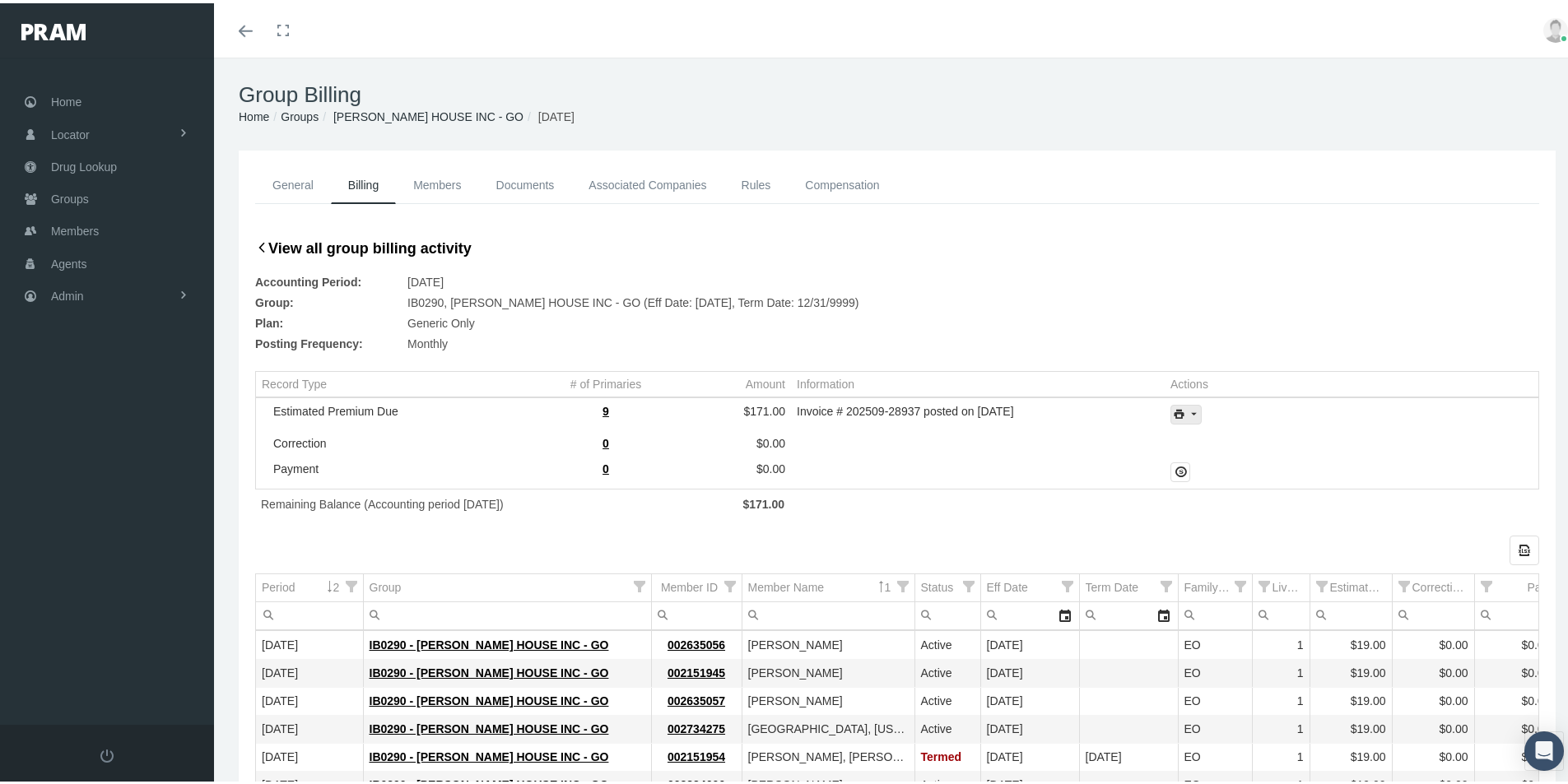
click at [1187, 414] on icon "print" at bounding box center [1193, 411] width 15 height 15
click at [1217, 472] on div "Invoice Details" at bounding box center [1230, 465] width 129 height 27
click at [242, 730] on div "General Billing Members Documents Associated Companies Enrollment History Rules…" at bounding box center [898, 564] width 1317 height 833
click at [83, 229] on span "Members" at bounding box center [74, 228] width 47 height 31
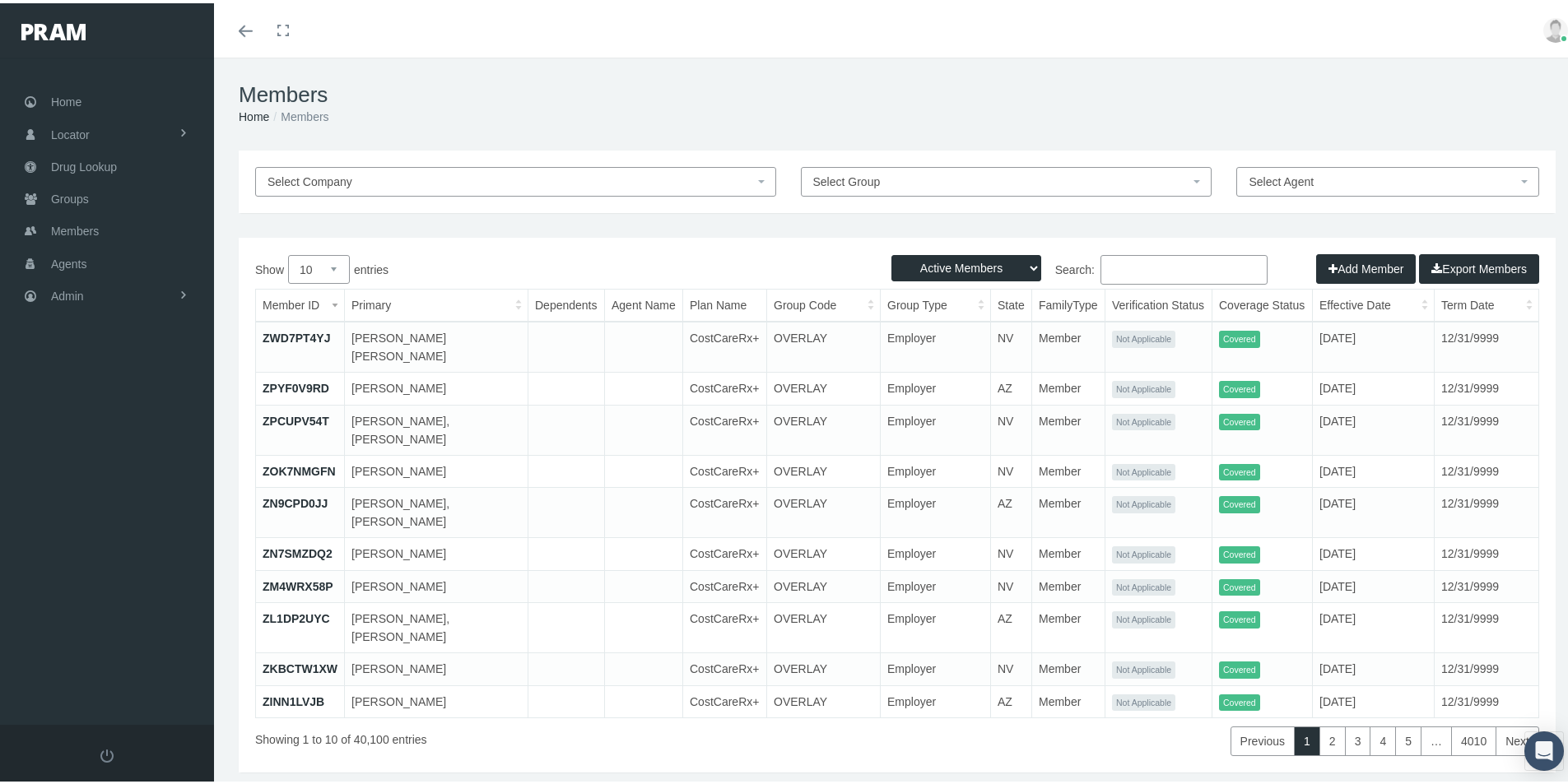
click at [1111, 262] on input "Search:" at bounding box center [1184, 266] width 167 height 30
paste input "002151956"
type input "002151956"
click at [1017, 261] on select "Active Members Terminated Members Active & Terminated" at bounding box center [966, 264] width 150 height 26
select select "2"
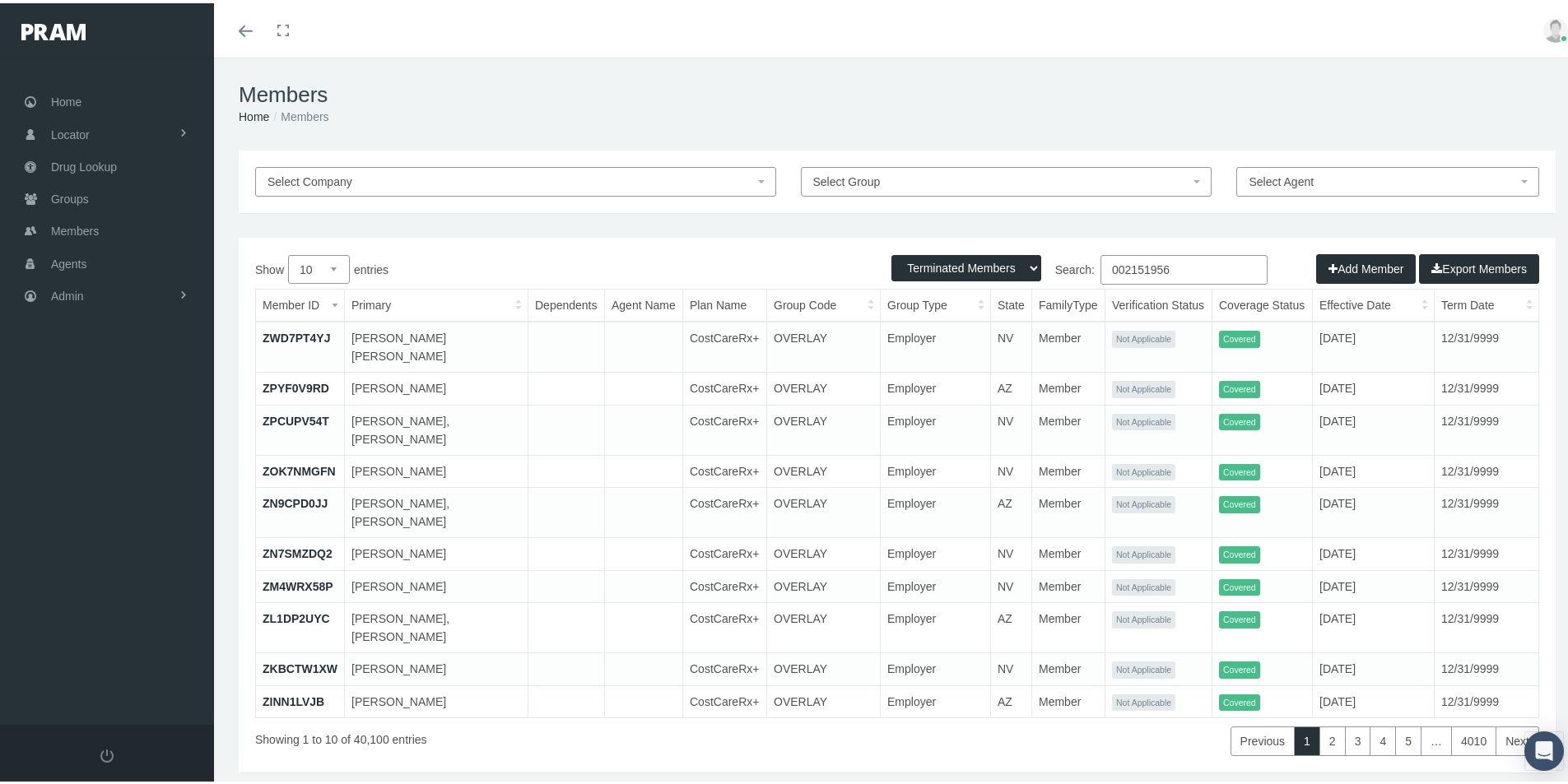
click at [892, 251] on select "Active Members Terminated Members Active & Terminated" at bounding box center [966, 264] width 150 height 26
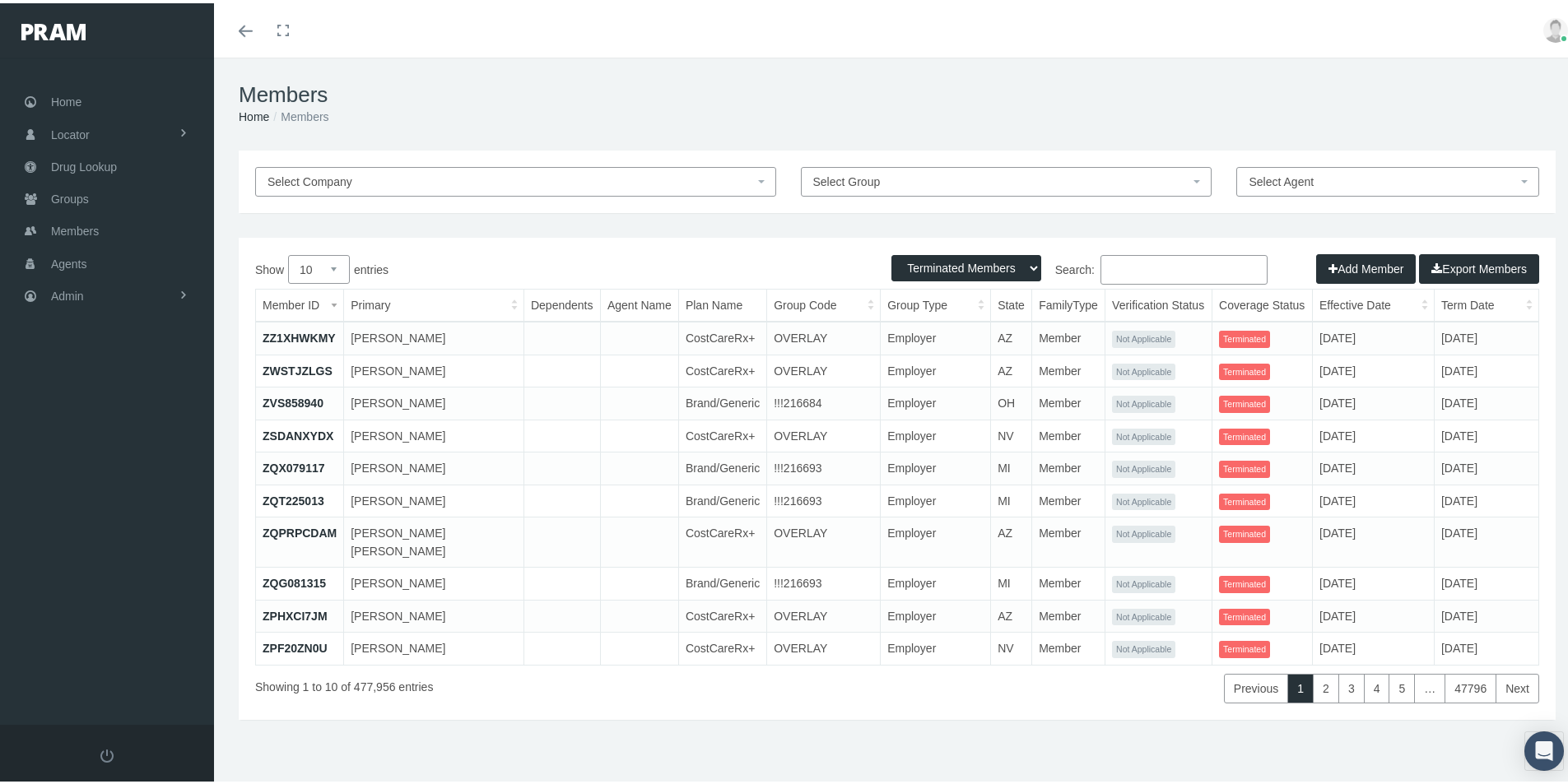
click at [1101, 263] on input "Search:" at bounding box center [1184, 266] width 167 height 30
paste input "002151956"
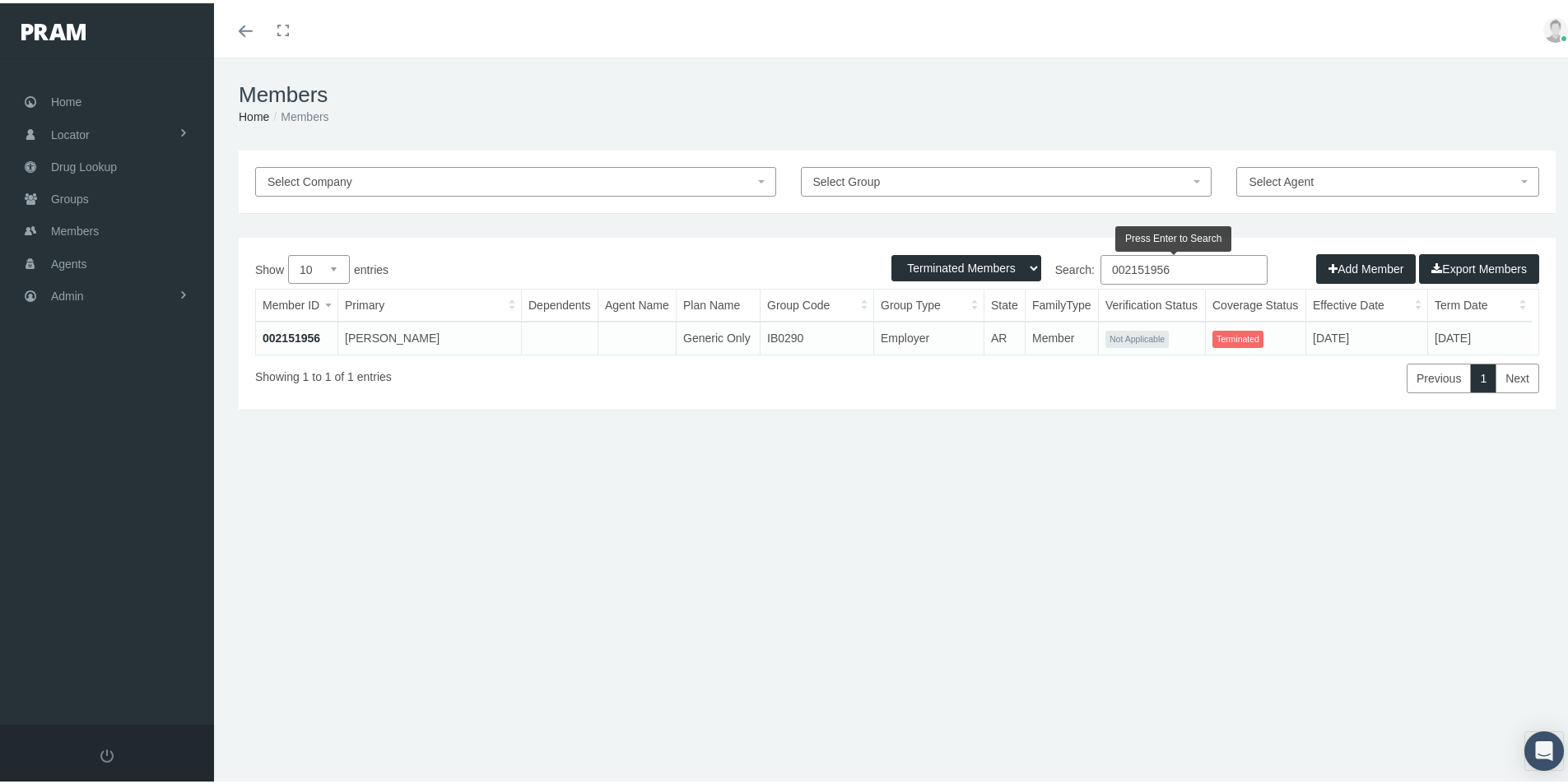
type input "002151956"
click at [281, 332] on link "002151956" at bounding box center [291, 335] width 58 height 14
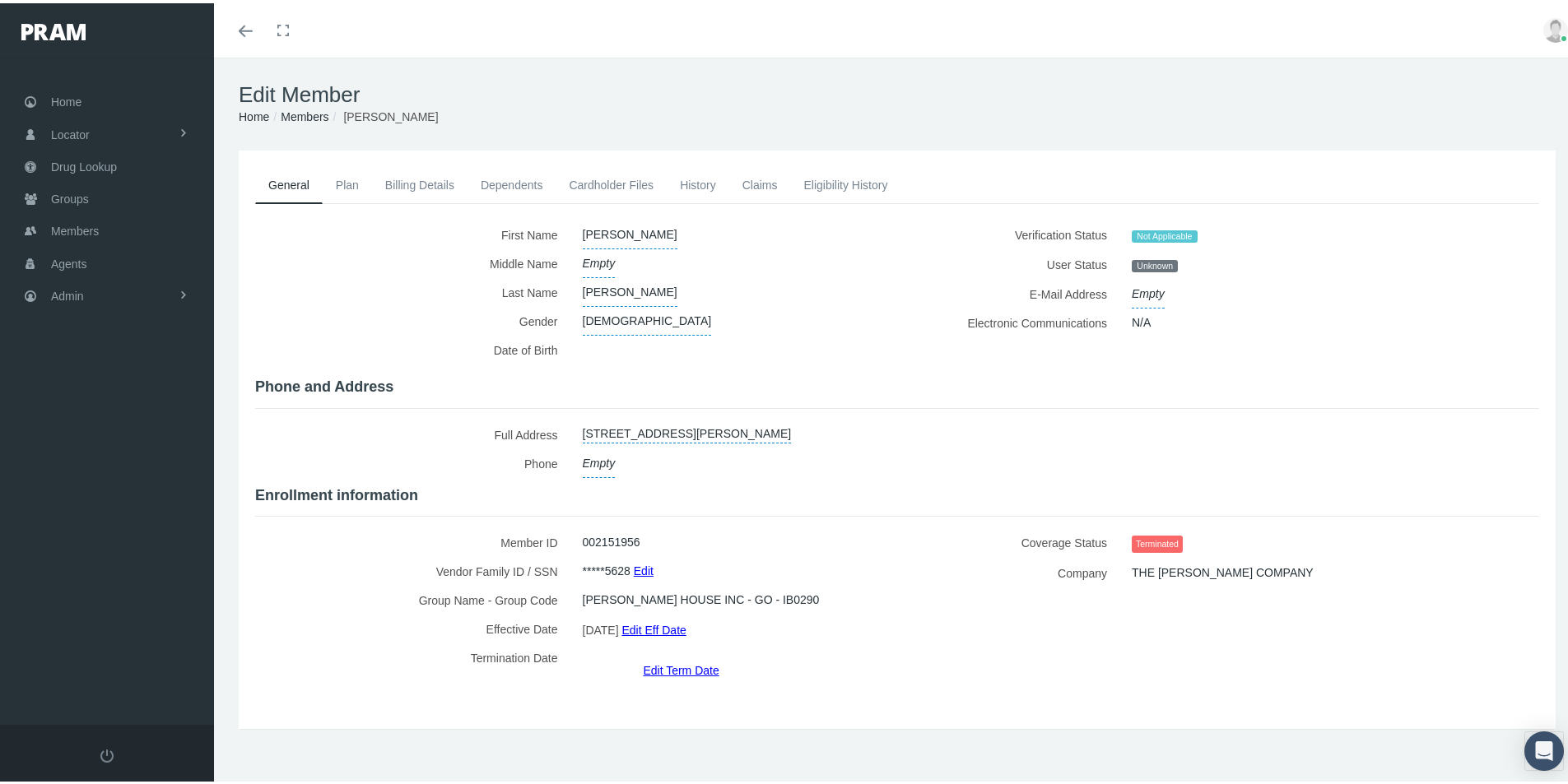
click at [404, 177] on link "Billing Details" at bounding box center [420, 181] width 96 height 36
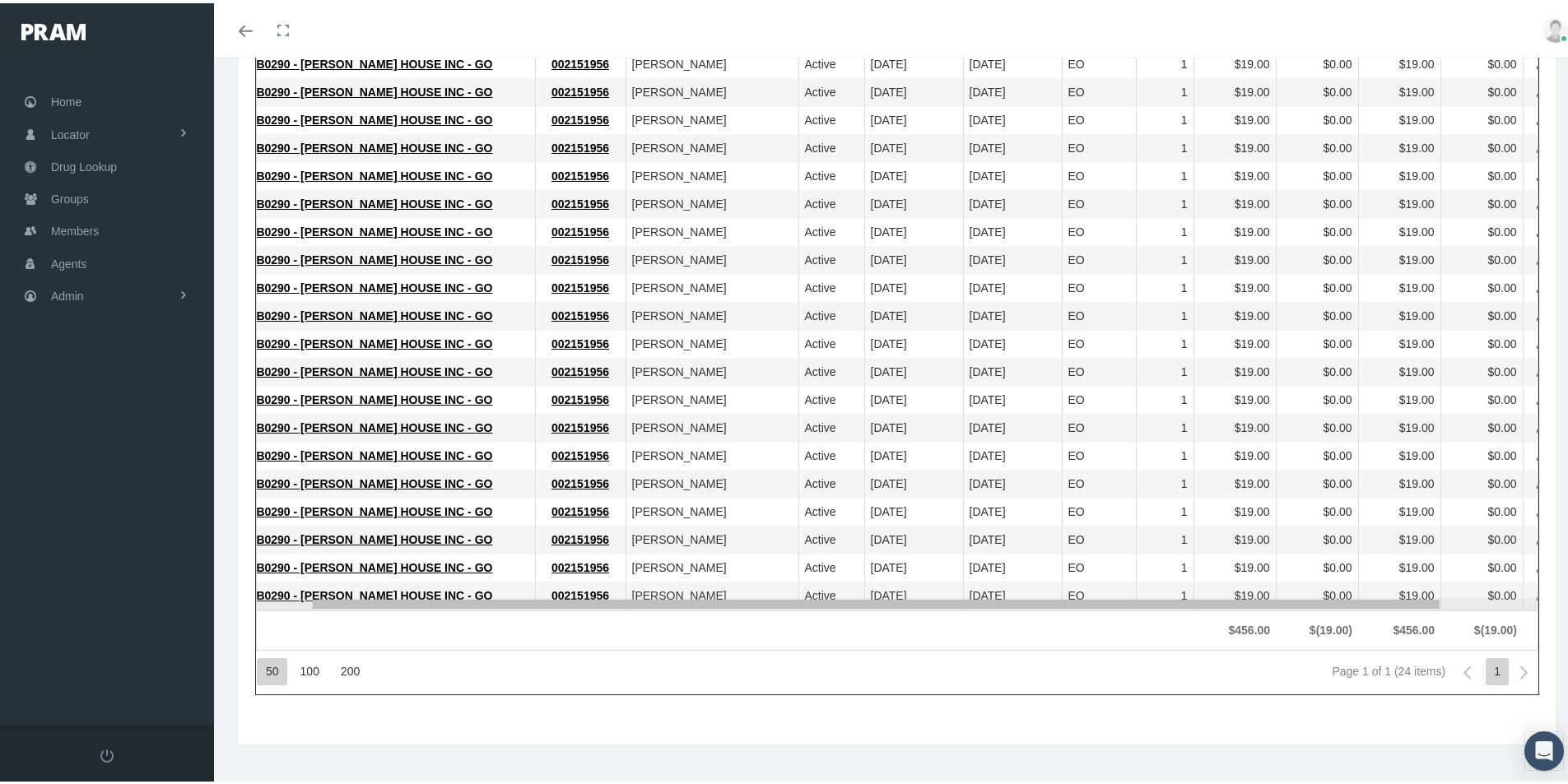
scroll to position [0, 156]
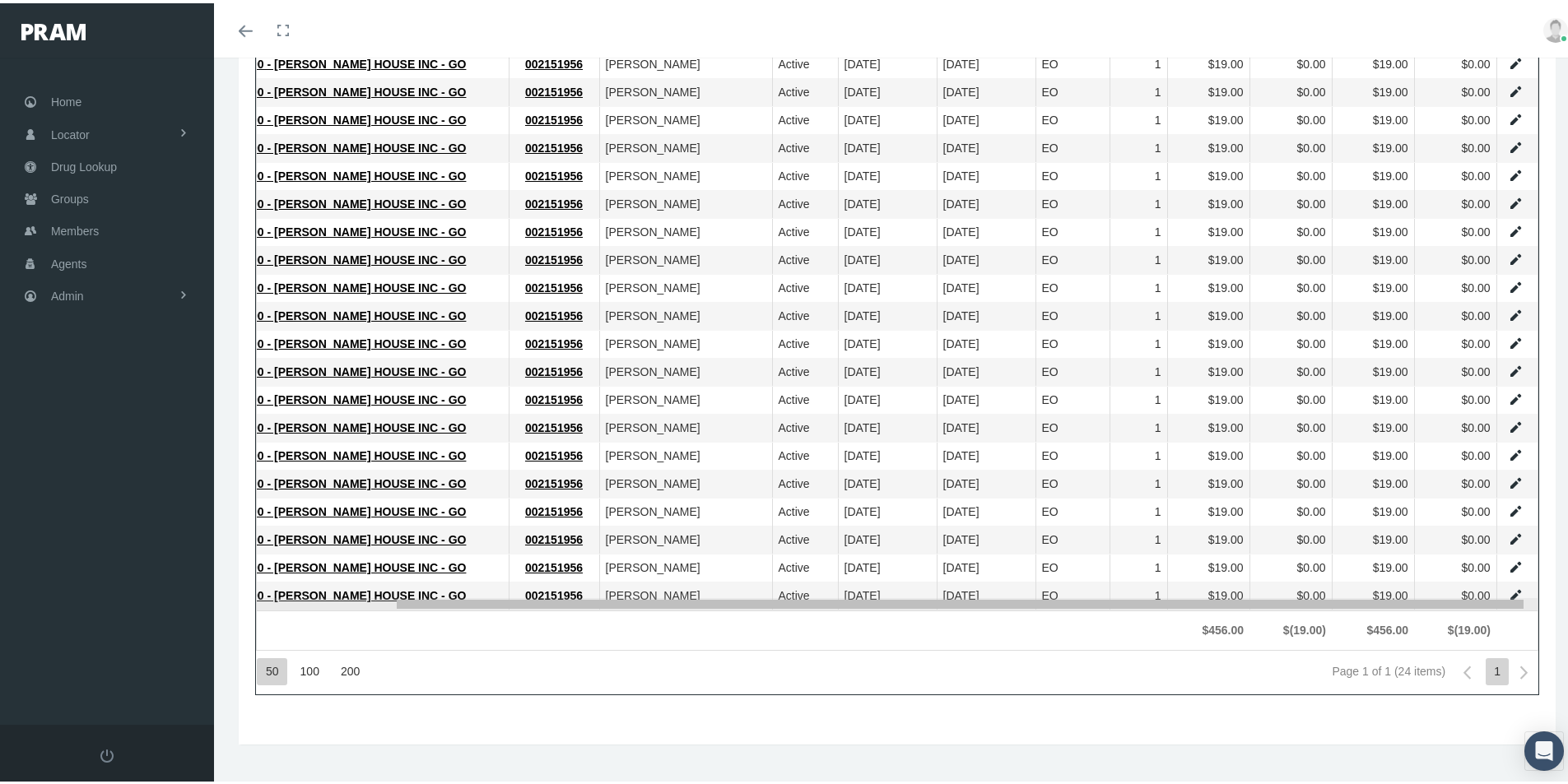
drag, startPoint x: 931, startPoint y: 599, endPoint x: 1228, endPoint y: 604, distance: 297.0
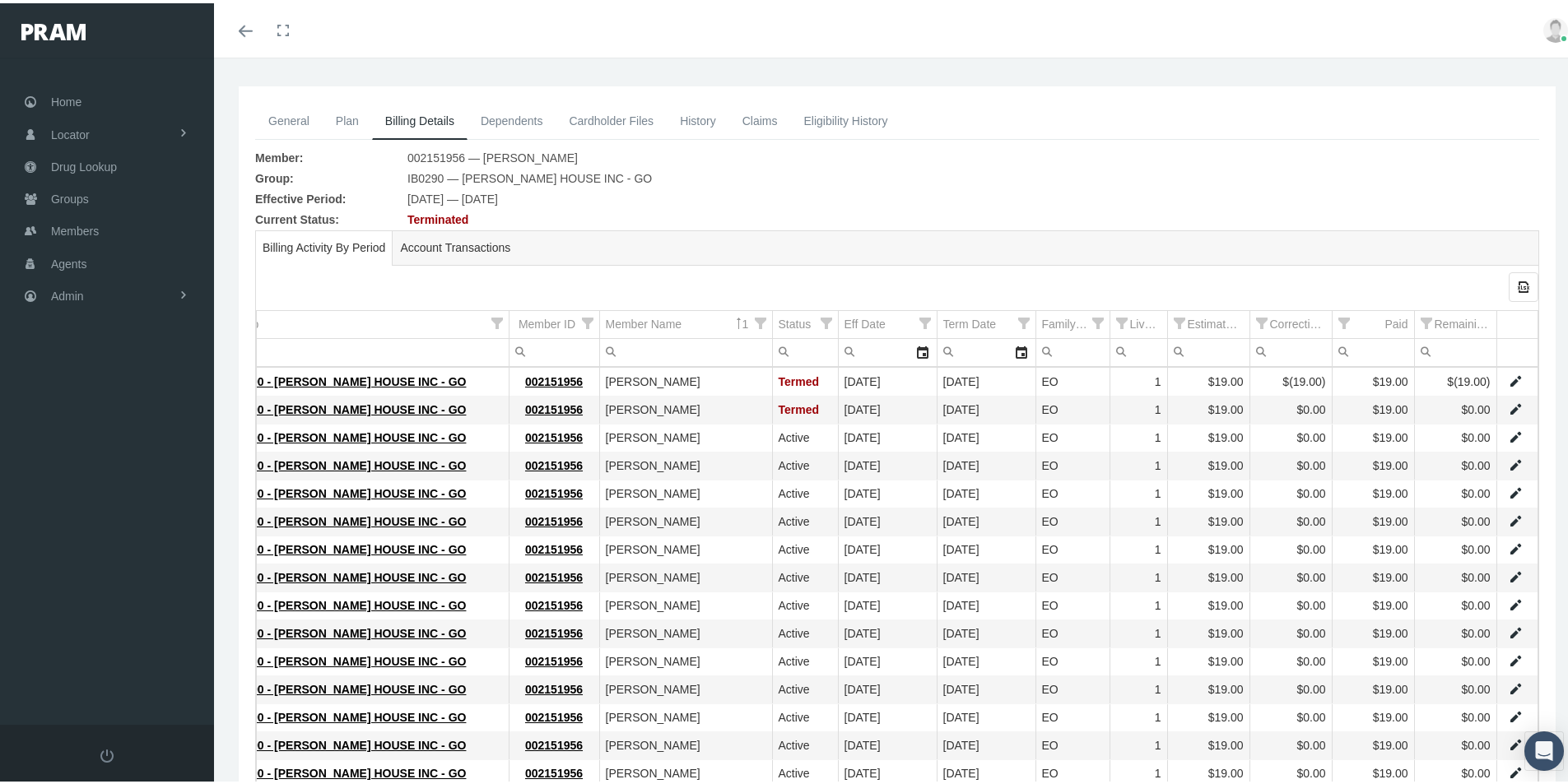
scroll to position [0, 0]
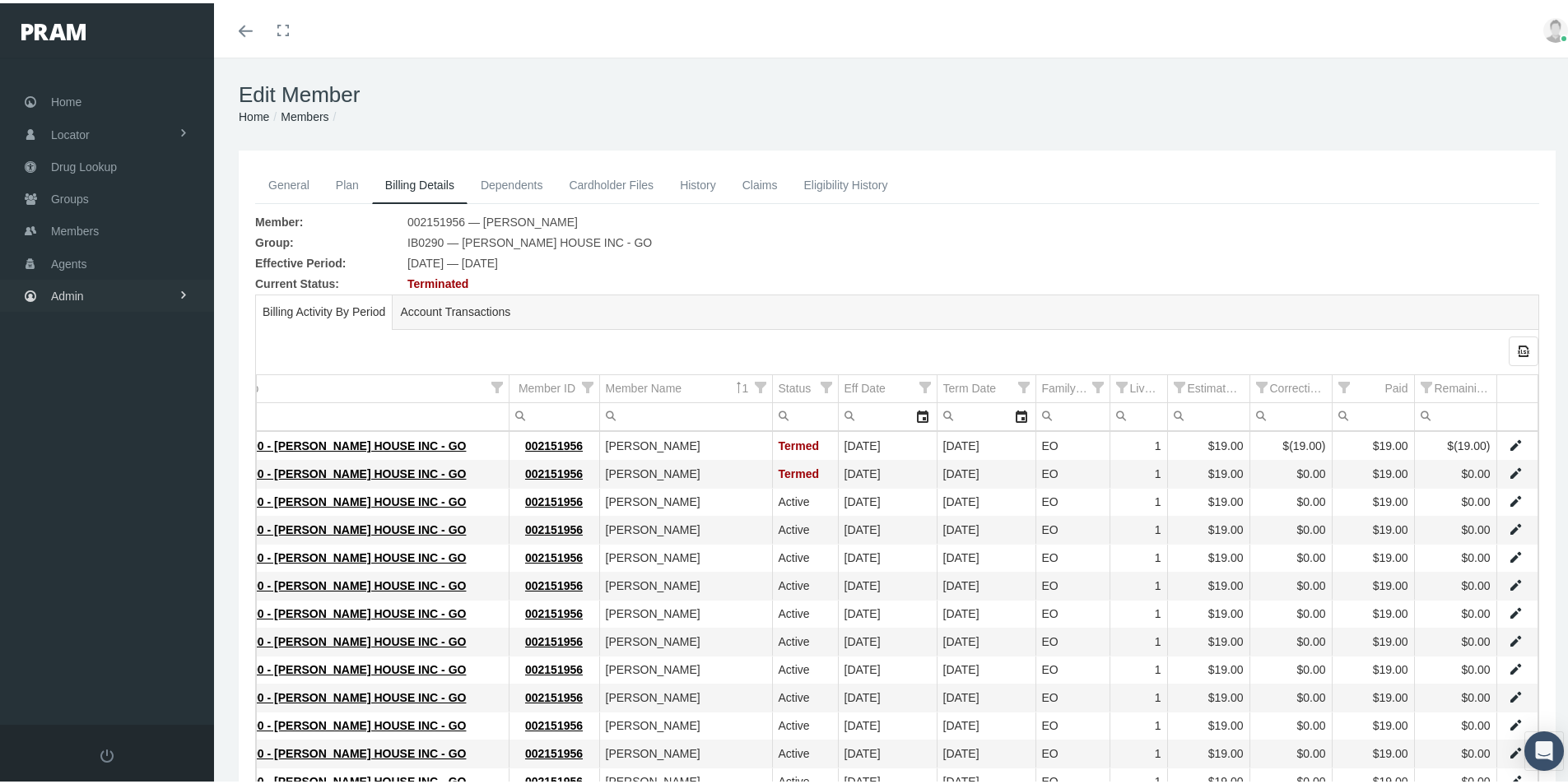
click at [65, 296] on span "Admin" at bounding box center [68, 293] width 33 height 31
click at [82, 418] on span "Group Billing" at bounding box center [101, 420] width 66 height 28
click at [113, 456] on span "Billing Activity By Group" at bounding box center [125, 453] width 122 height 28
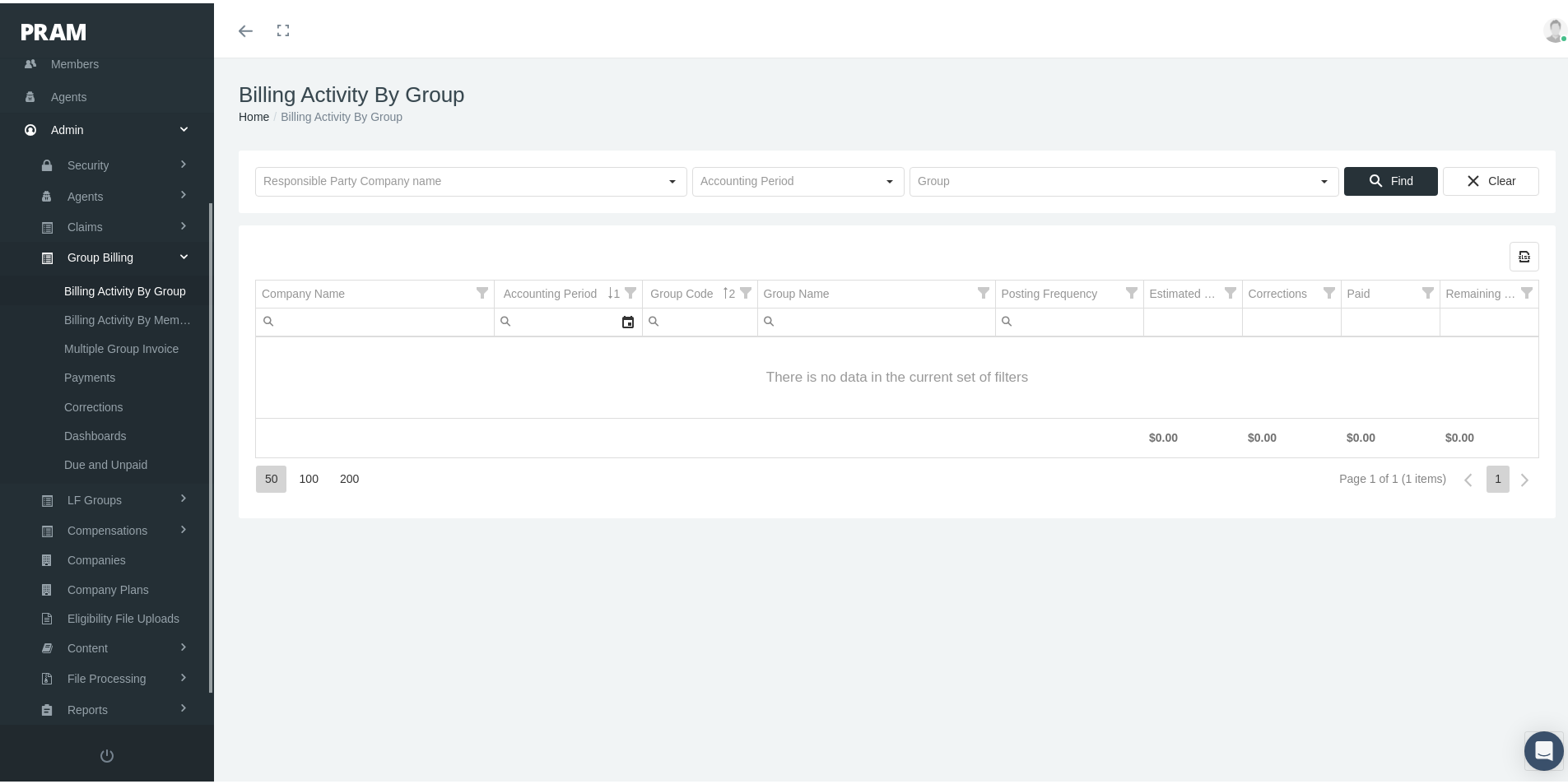
scroll to position [234, 0]
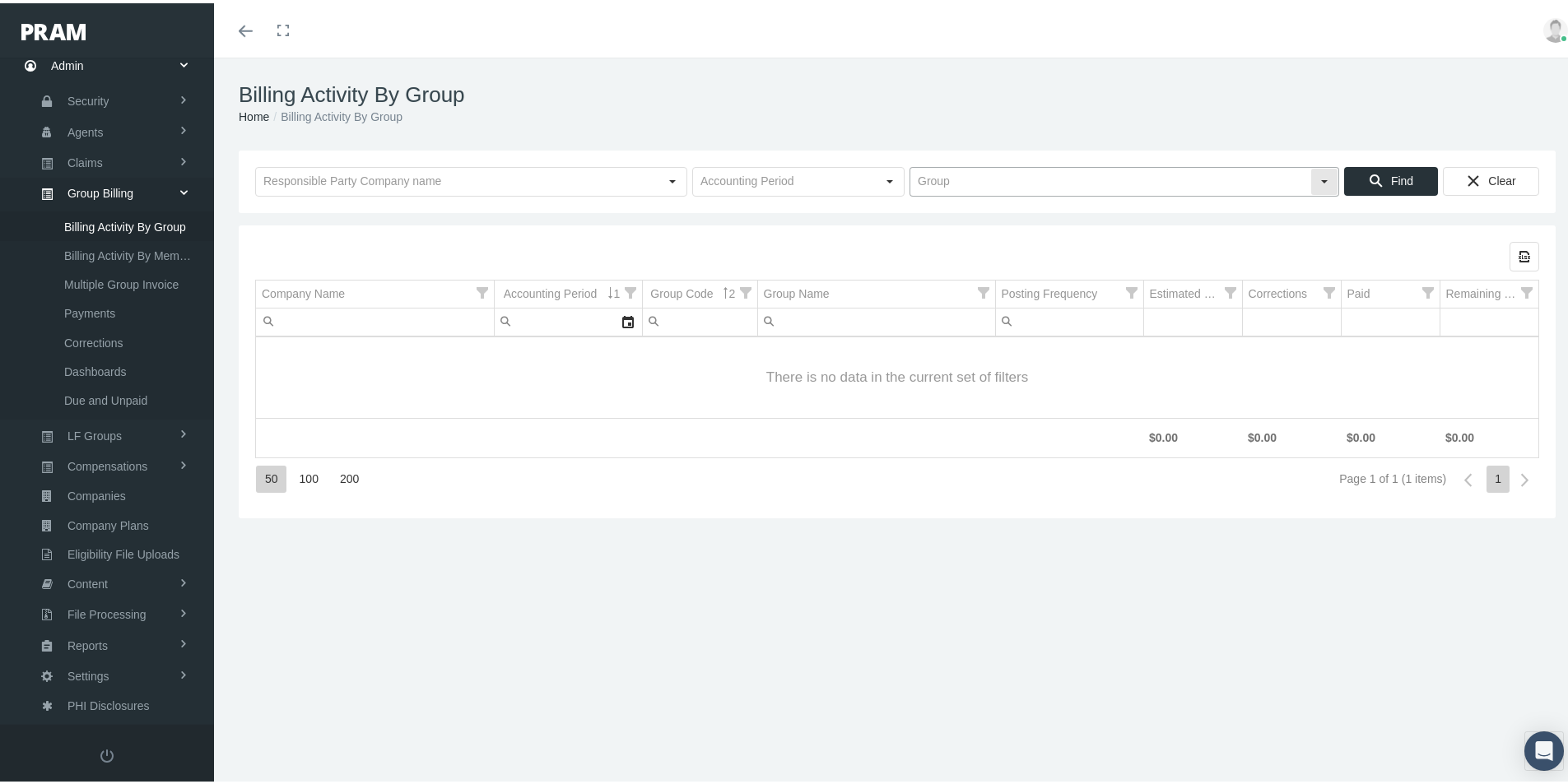
click at [928, 185] on input "text" at bounding box center [1110, 178] width 400 height 28
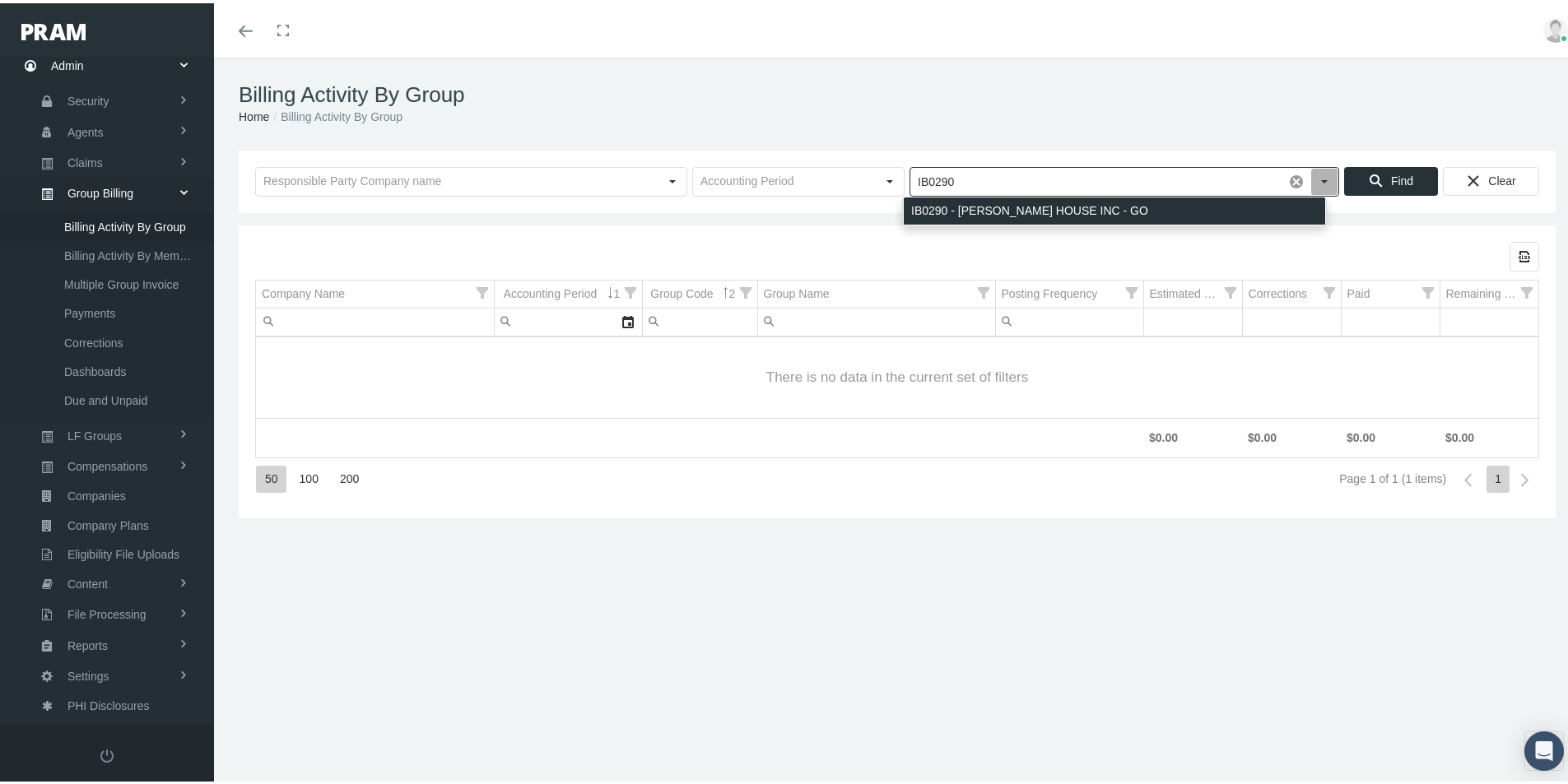
click at [932, 216] on div "IB0290 - [PERSON_NAME] HOUSE INC - GO" at bounding box center [1114, 208] width 422 height 27
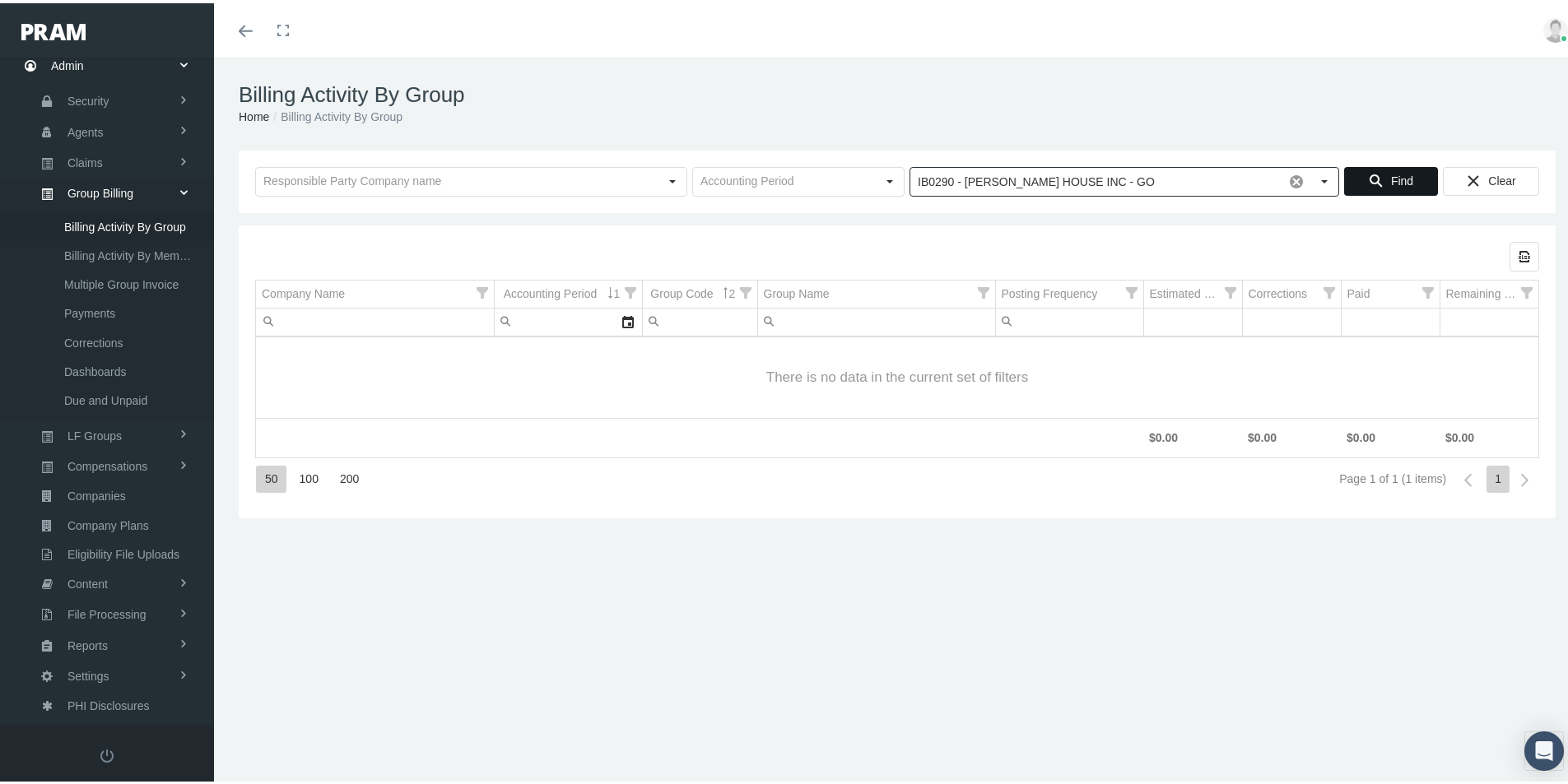
type input "IB0290 - [PERSON_NAME] HOUSE INC - GO"
drag, startPoint x: 1397, startPoint y: 173, endPoint x: 1368, endPoint y: 188, distance: 32.6
click at [1392, 177] on span "Find" at bounding box center [1402, 178] width 22 height 14
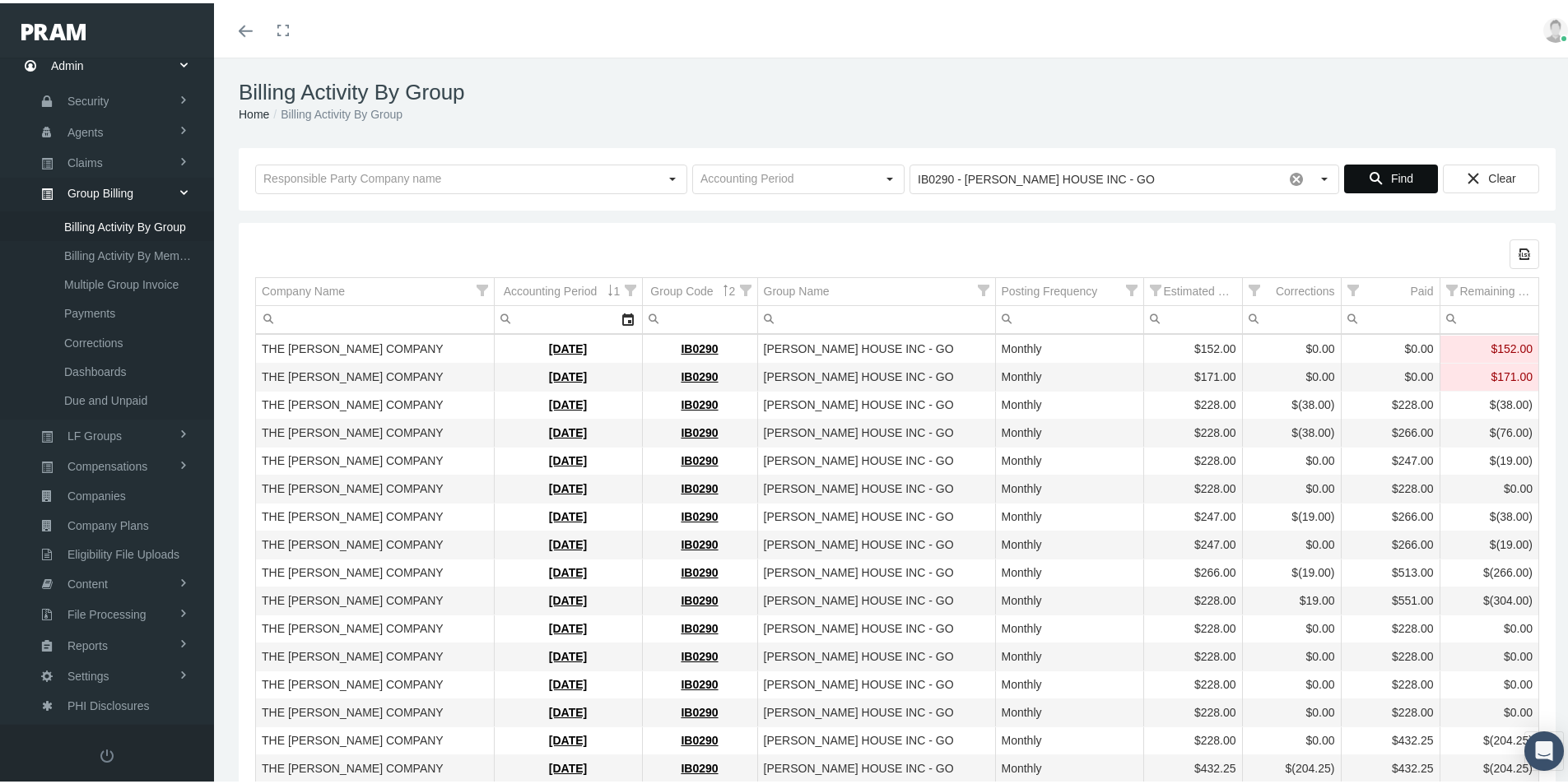
scroll to position [0, 0]
click at [414, 710] on td "THE LOOMIS COMPANY" at bounding box center [375, 712] width 238 height 28
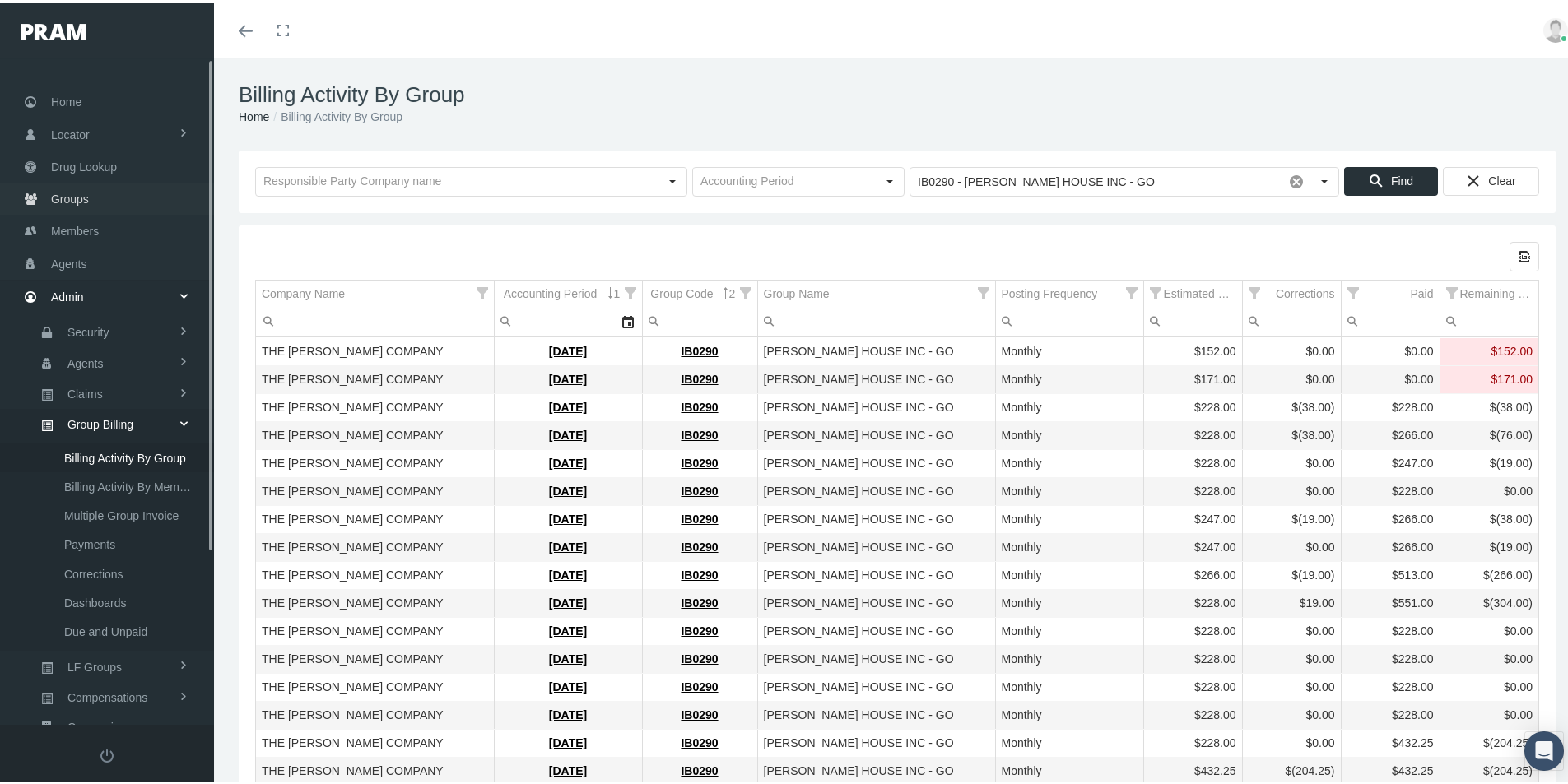
click at [69, 196] on span "Groups" at bounding box center [70, 195] width 38 height 31
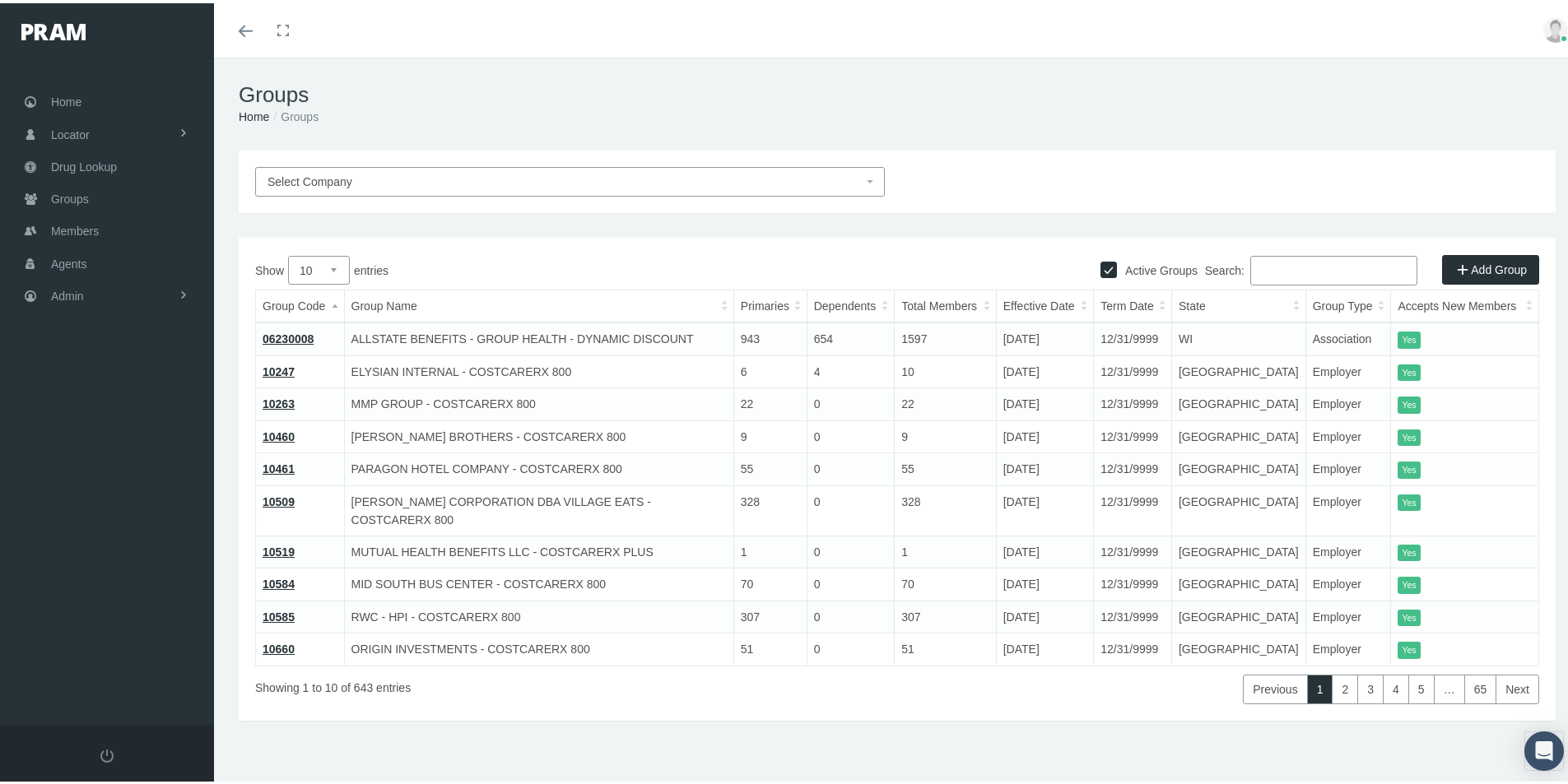
click at [1272, 276] on input "Search:" at bounding box center [1334, 267] width 167 height 30
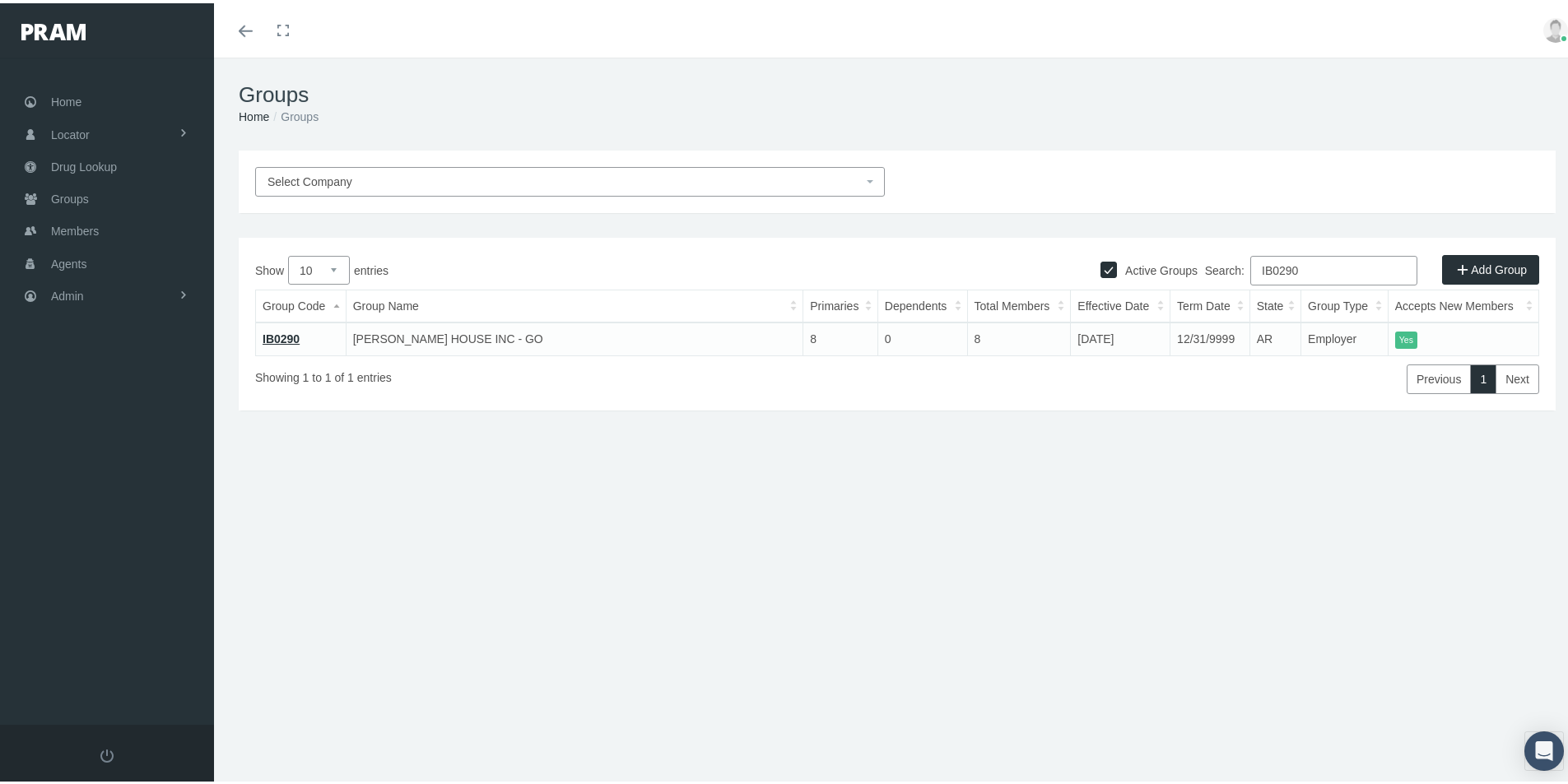
type input "IB0290"
click at [280, 334] on link "IB0290" at bounding box center [281, 335] width 37 height 14
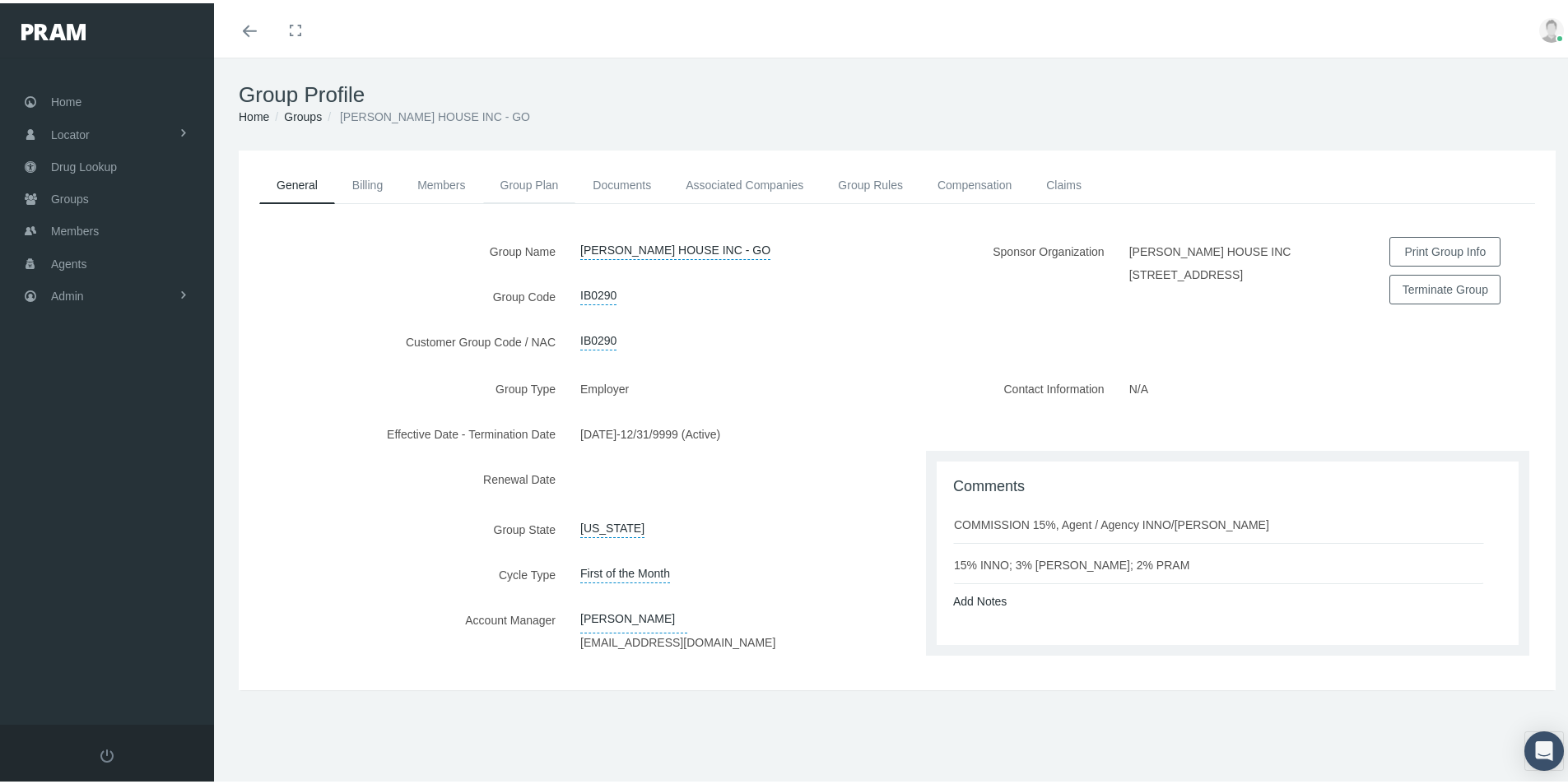
click at [508, 180] on link "Group Plan" at bounding box center [530, 181] width 93 height 36
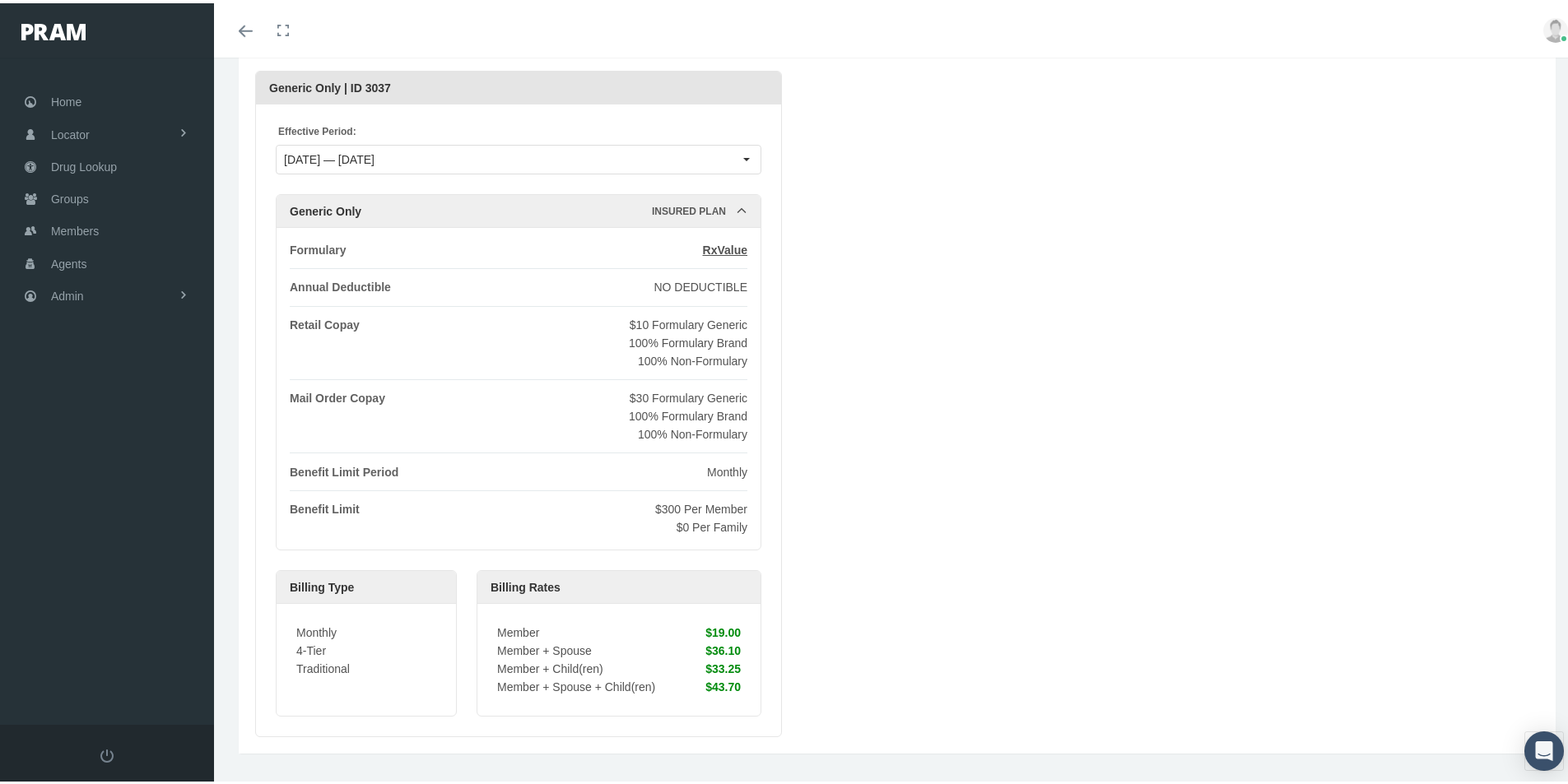
scroll to position [200, 0]
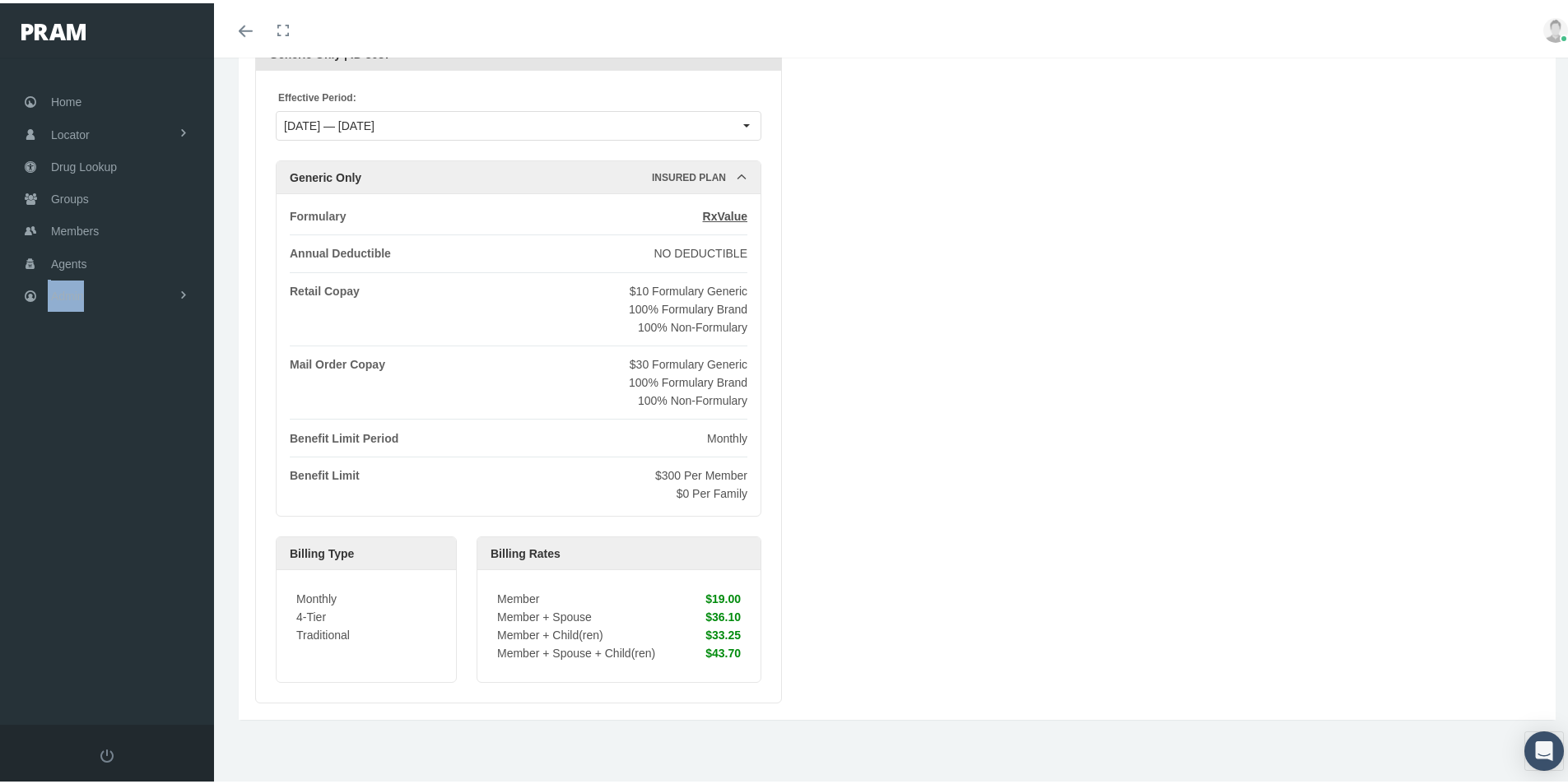
drag, startPoint x: 74, startPoint y: 583, endPoint x: -86, endPoint y: 570, distance: 160.5
click at [0, 570] on html "Toggle Fullscreen Toggle navigation Toggle menubar Toggle fullscreen Profile Lo…" at bounding box center [790, 191] width 1581 height 784
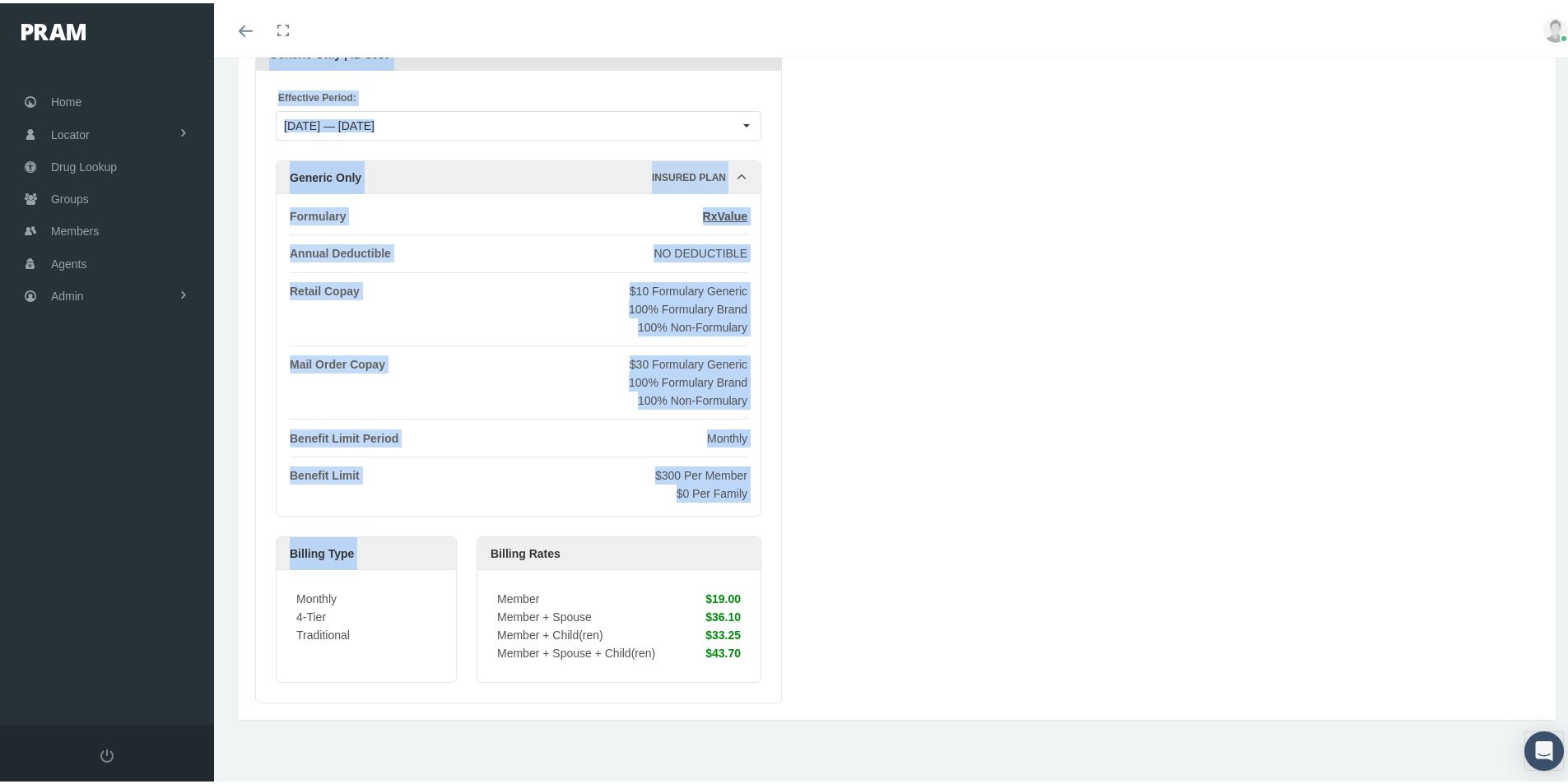
click at [559, 433] on div "Benefit Limit Period Monthly" at bounding box center [518, 435] width 458 height 18
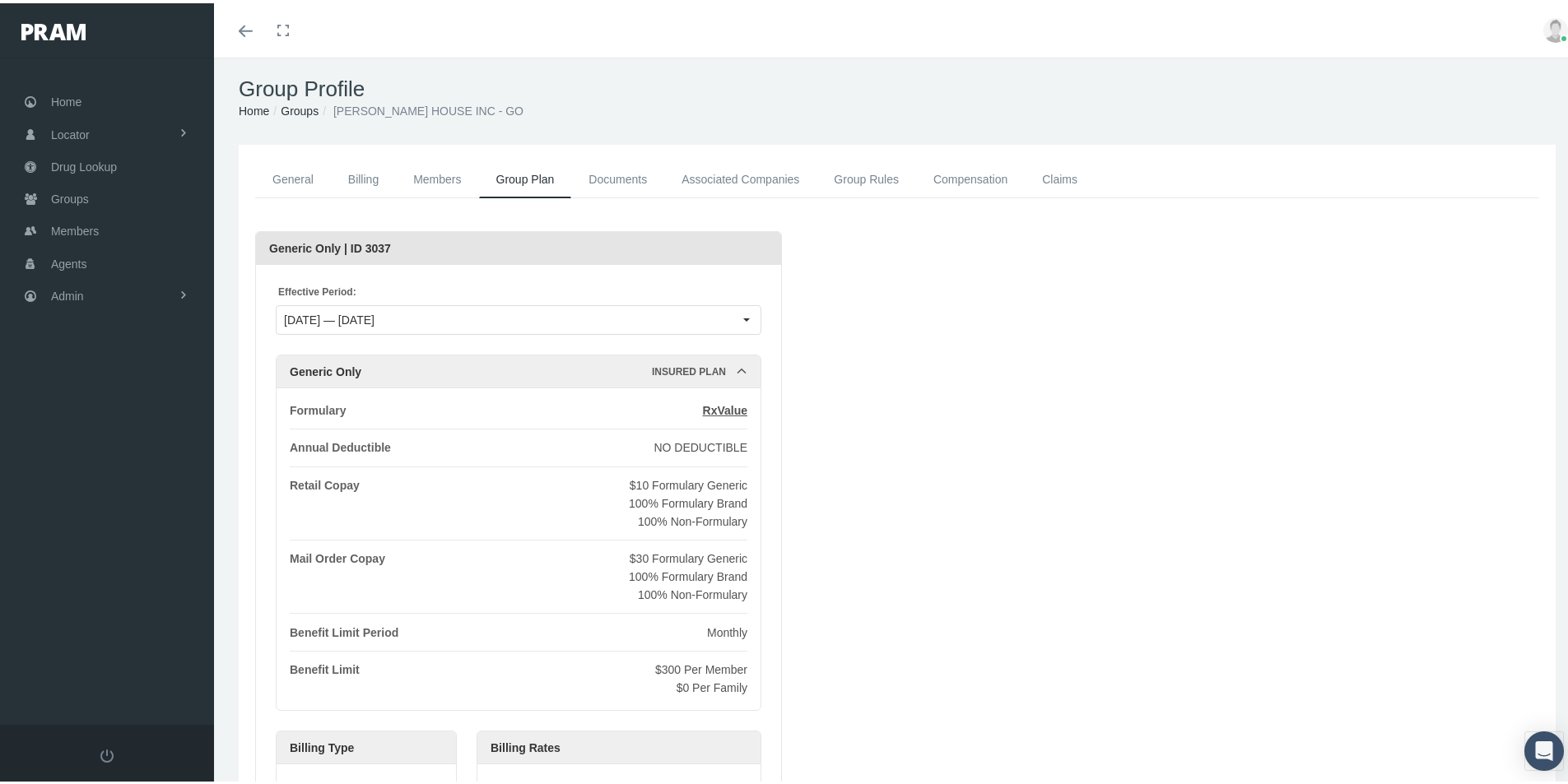
scroll to position [0, 0]
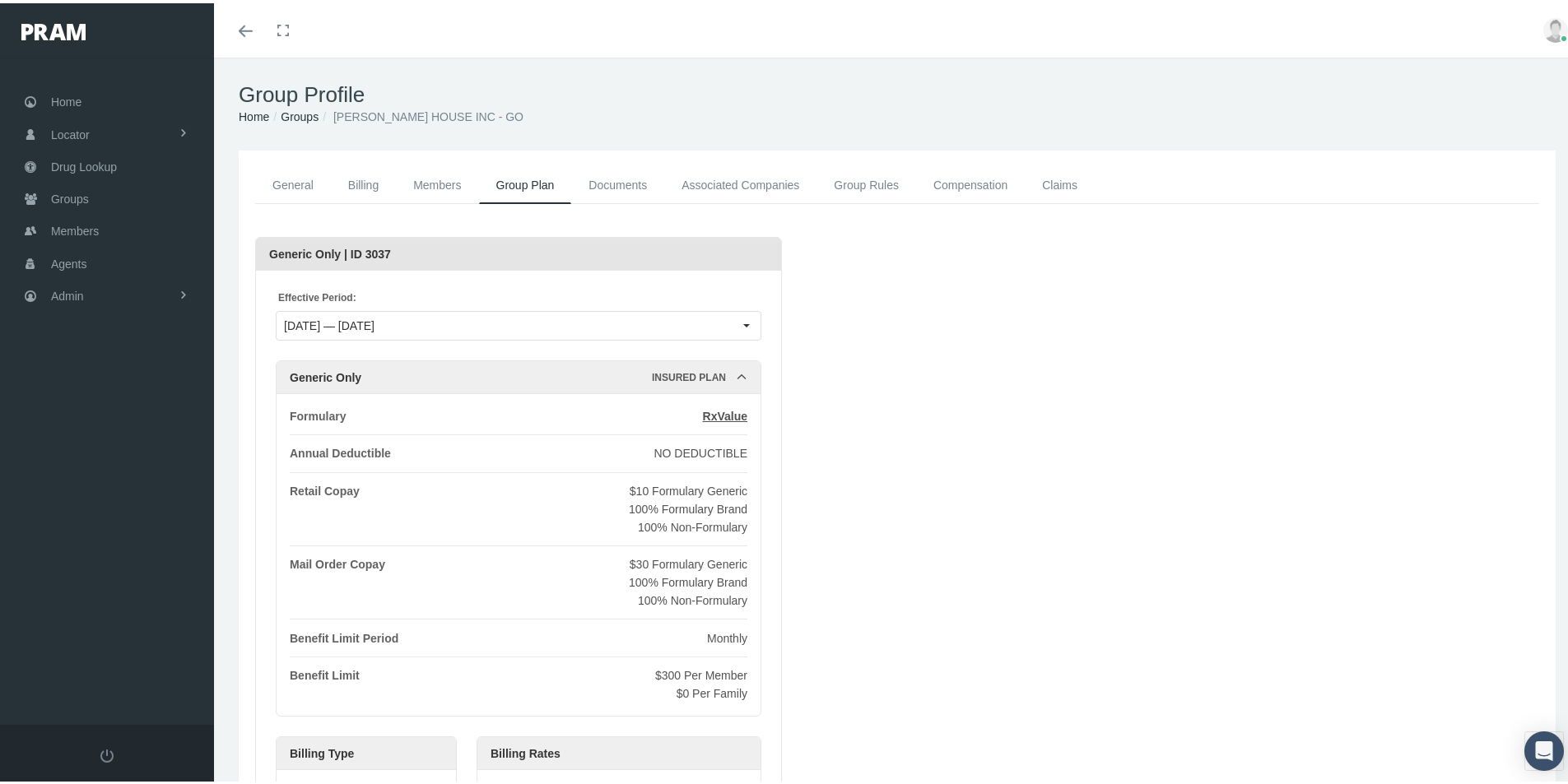
drag, startPoint x: 443, startPoint y: 180, endPoint x: 478, endPoint y: 284, distance: 109.7
click at [443, 180] on link "Members" at bounding box center [436, 182] width 82 height 37
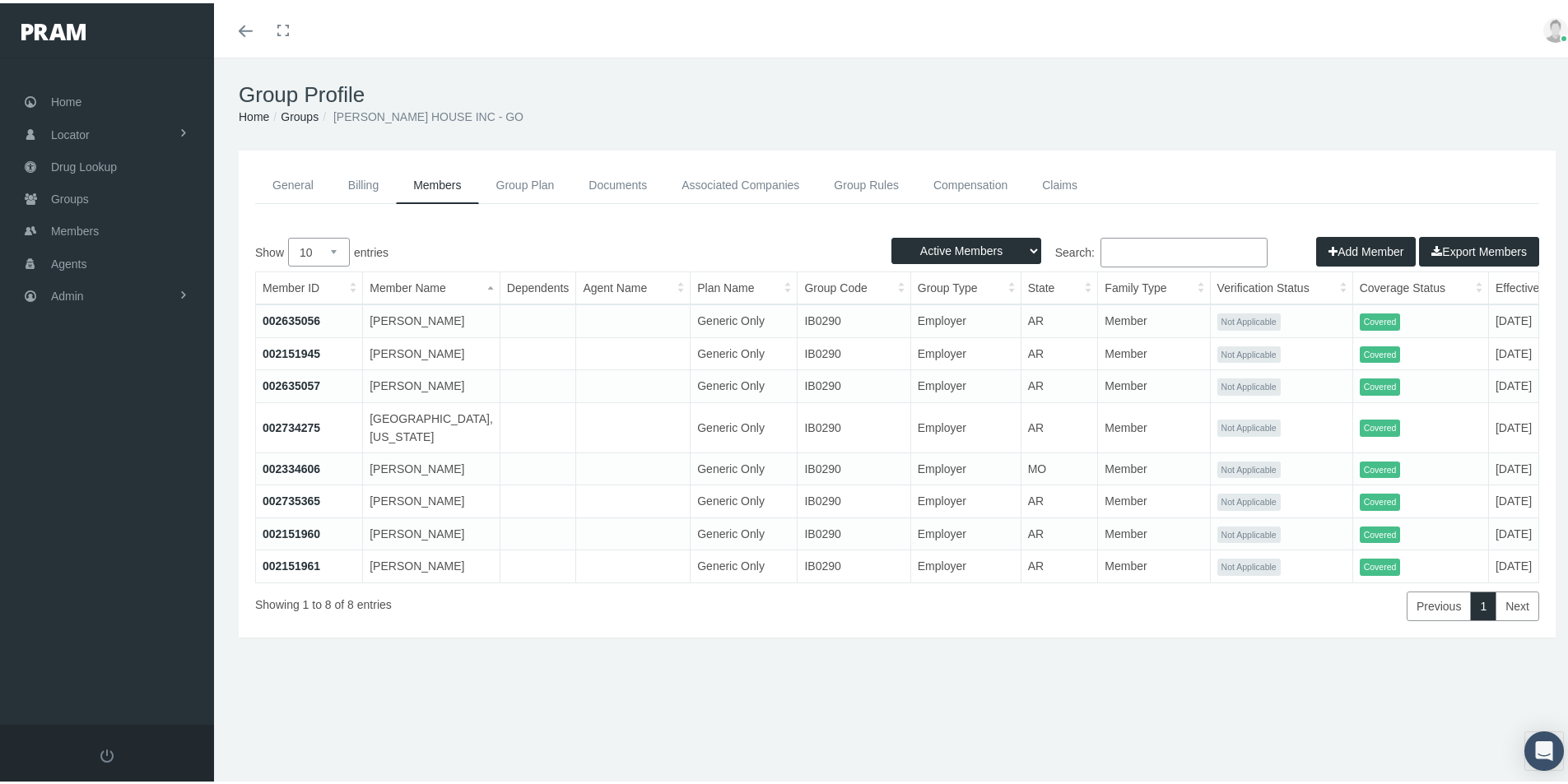
click at [262, 618] on div "Showing 1 to 8 of 8 entries" at bounding box center [522, 598] width 535 height 38
click at [63, 295] on span "Admin" at bounding box center [68, 293] width 33 height 31
click at [104, 424] on span "Group Billing" at bounding box center [101, 420] width 66 height 28
click at [115, 455] on span "Billing Activity By Group" at bounding box center [125, 453] width 122 height 28
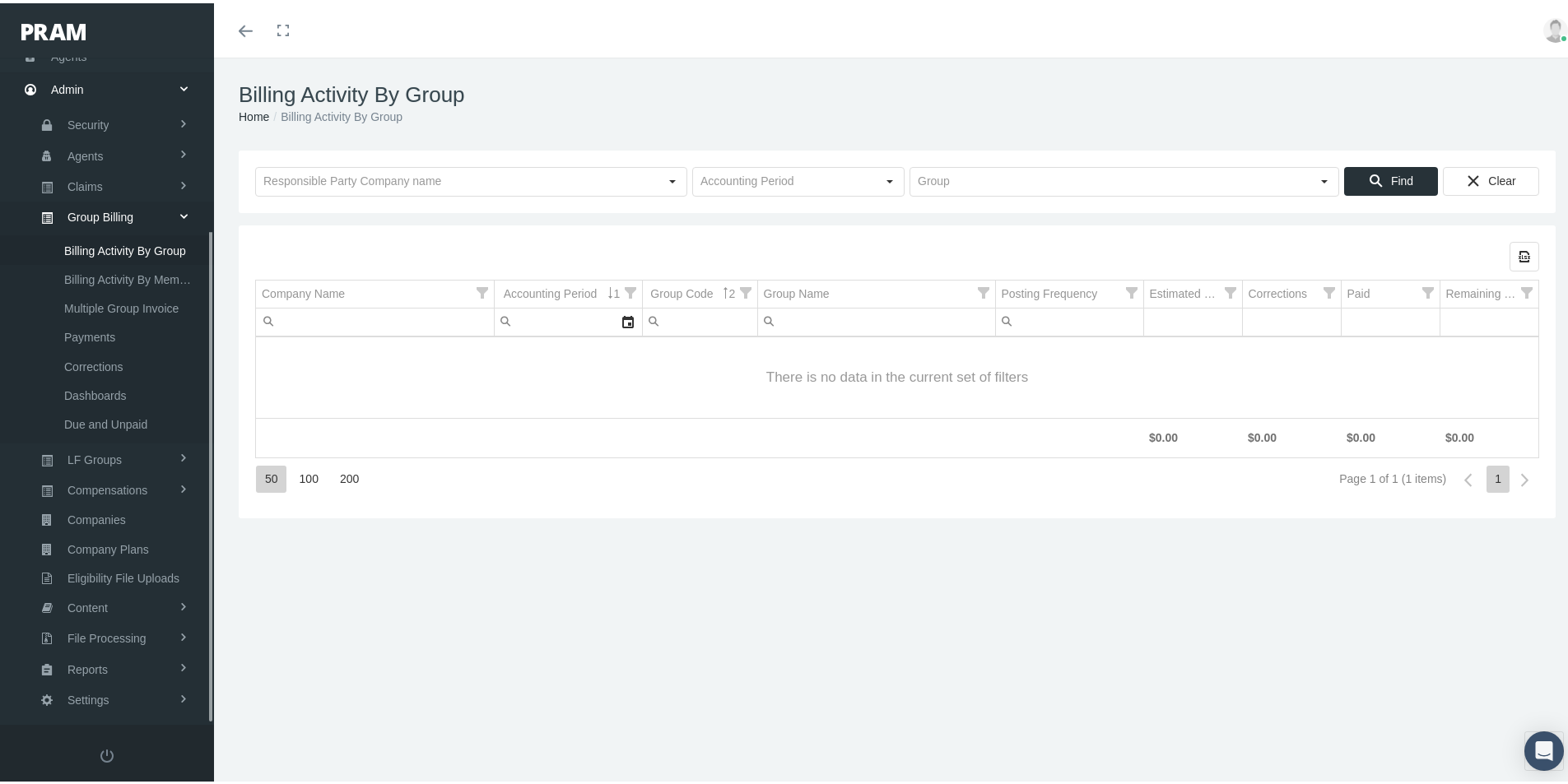
scroll to position [234, 0]
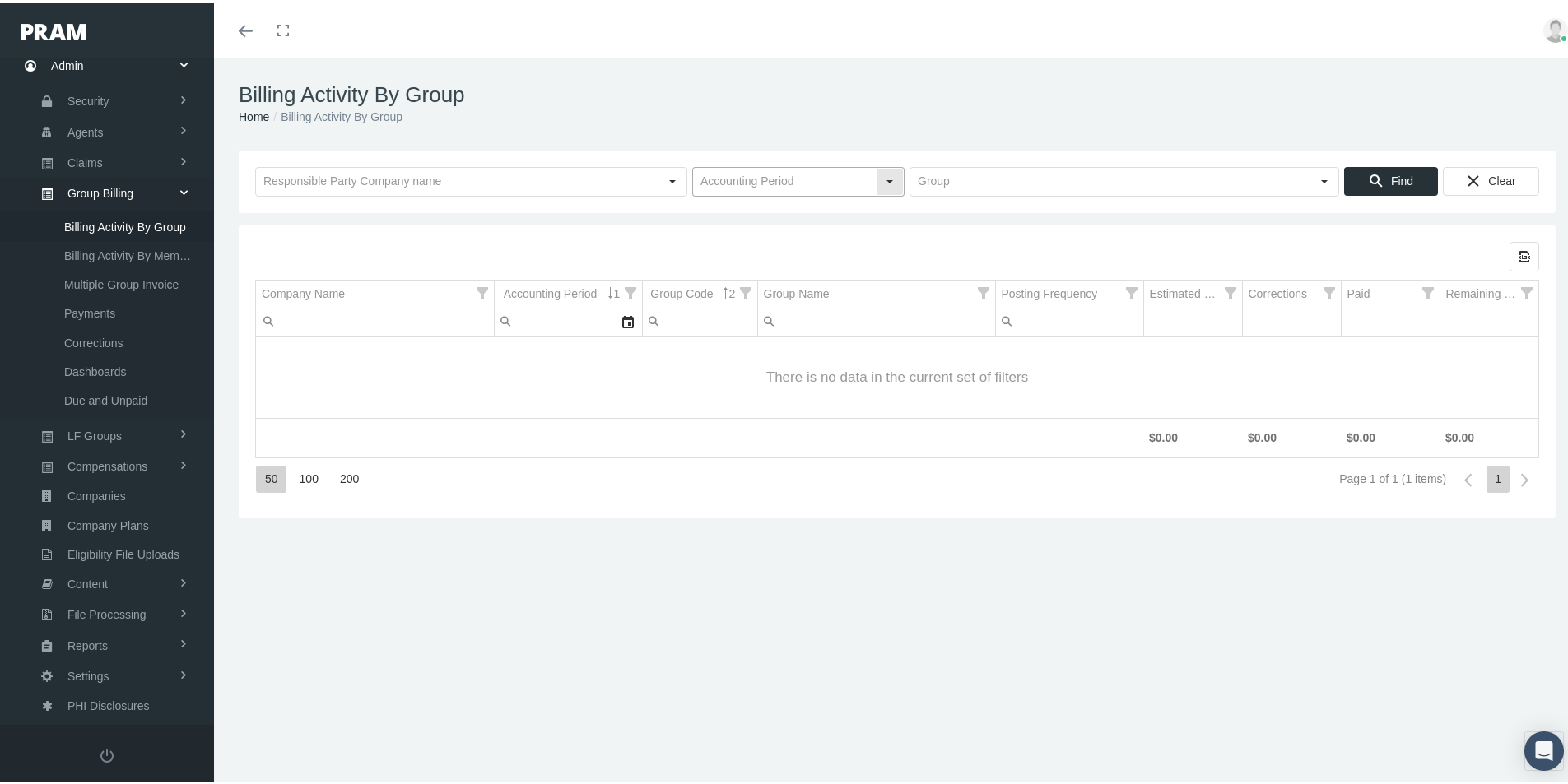
click at [744, 181] on input "text" at bounding box center [784, 178] width 183 height 28
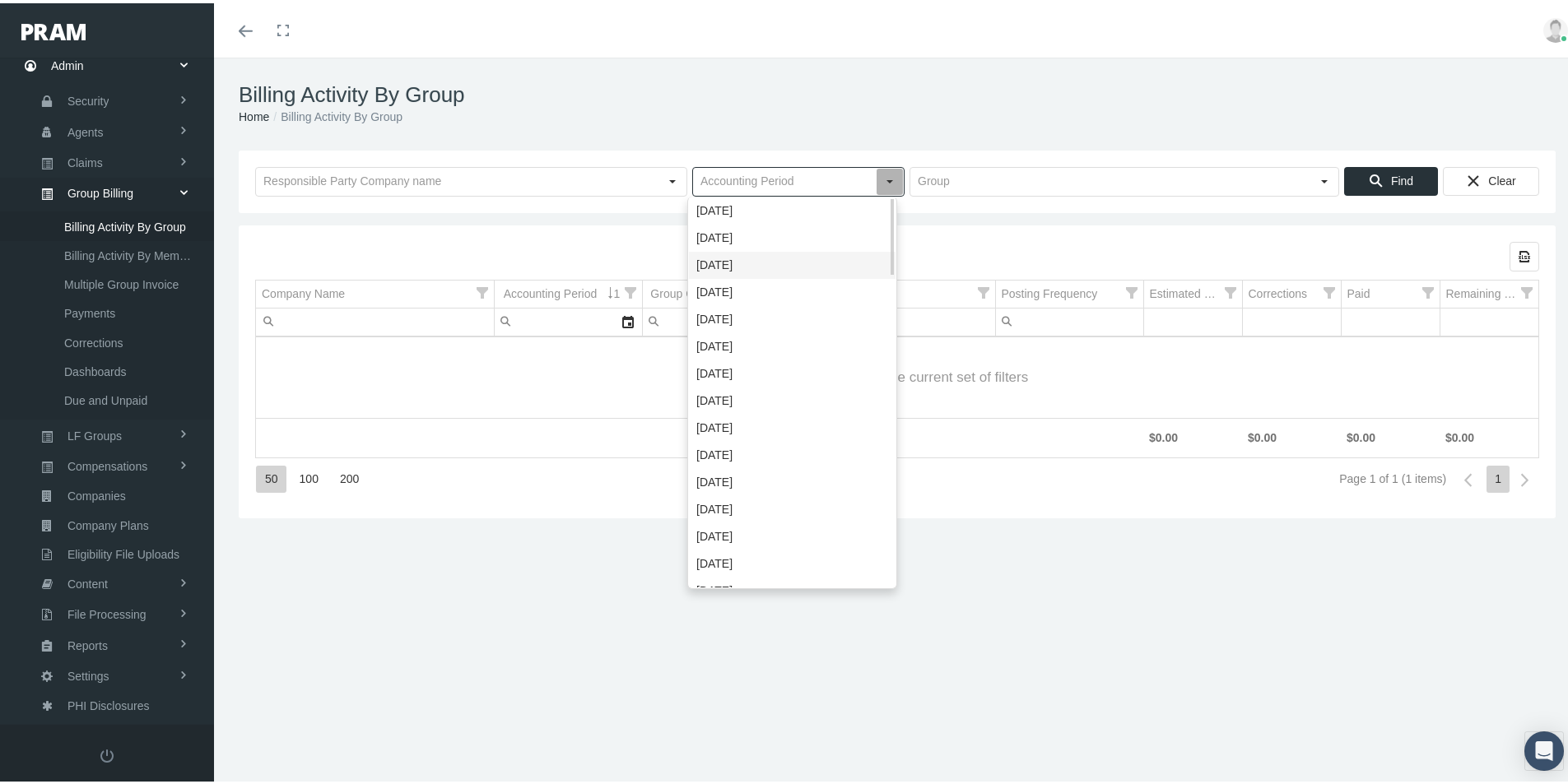
drag, startPoint x: 738, startPoint y: 258, endPoint x: 831, endPoint y: 231, distance: 96.8
click at [738, 259] on div "September 2025" at bounding box center [792, 262] width 207 height 27
type input "September 2025"
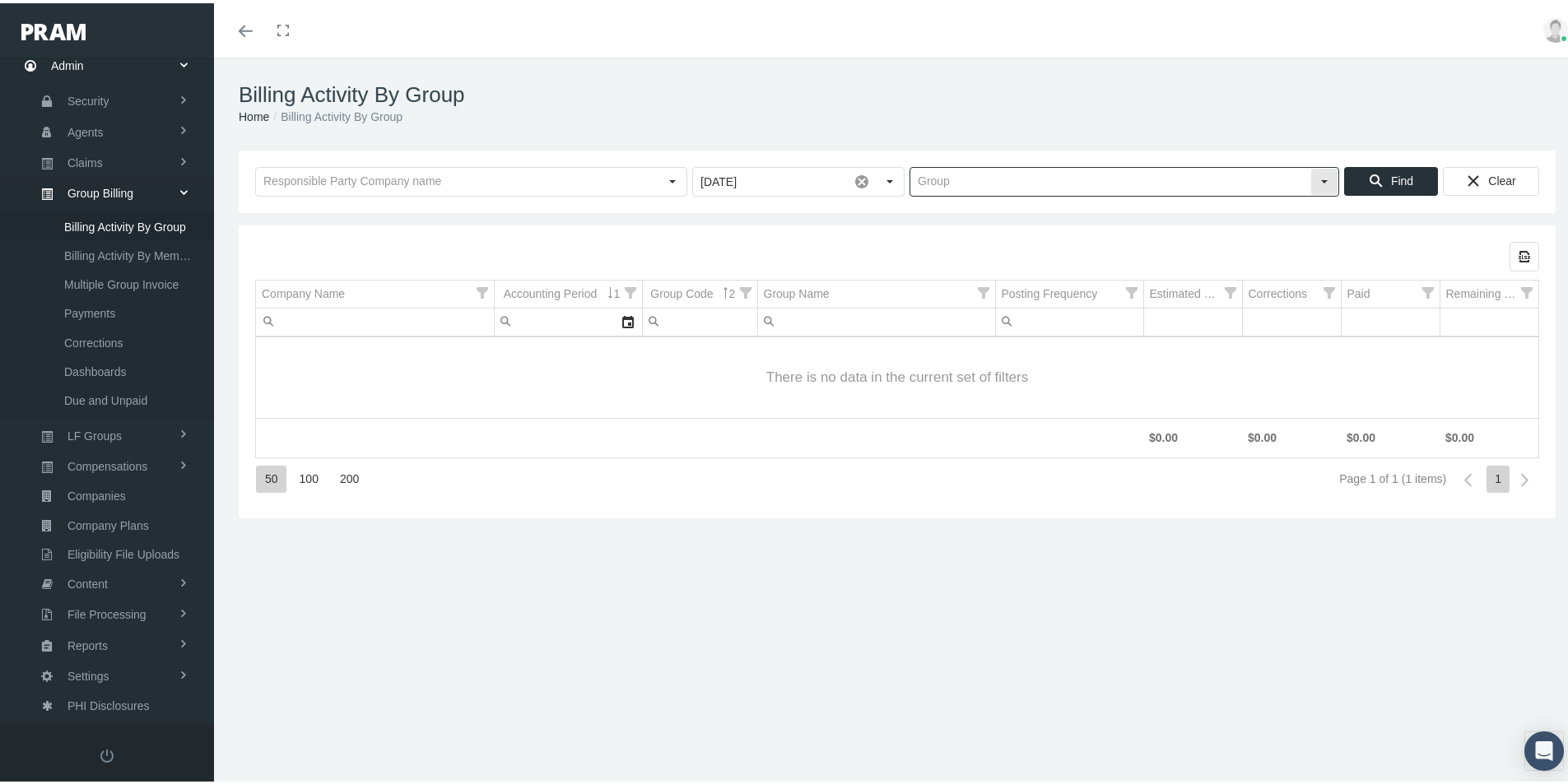
click at [914, 180] on input "text" at bounding box center [1110, 178] width 400 height 28
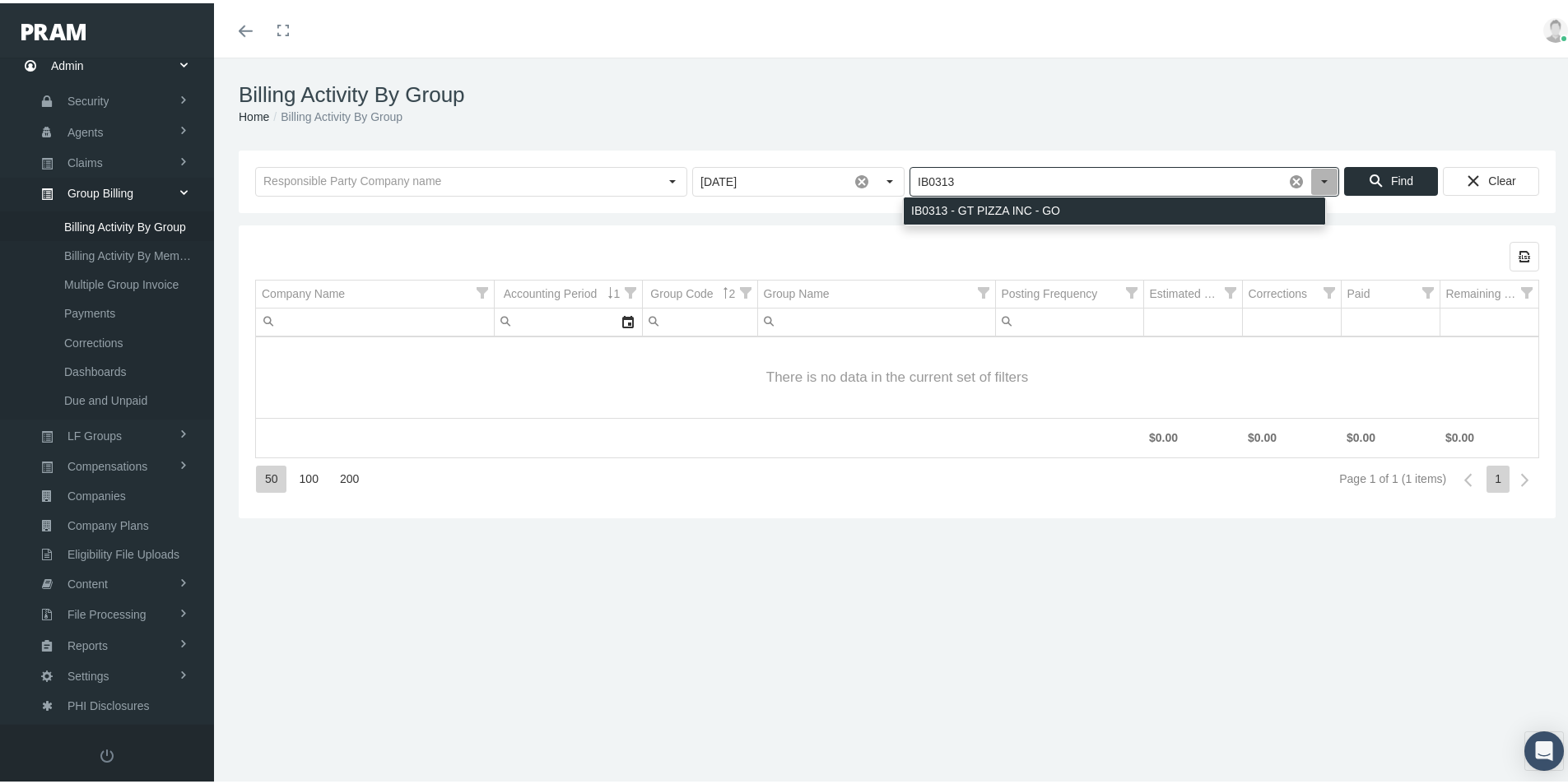
drag, startPoint x: 920, startPoint y: 201, endPoint x: 976, endPoint y: 223, distance: 60.2
click at [920, 202] on div "IB0313 - GT PIZZA INC - GO" at bounding box center [1114, 208] width 422 height 27
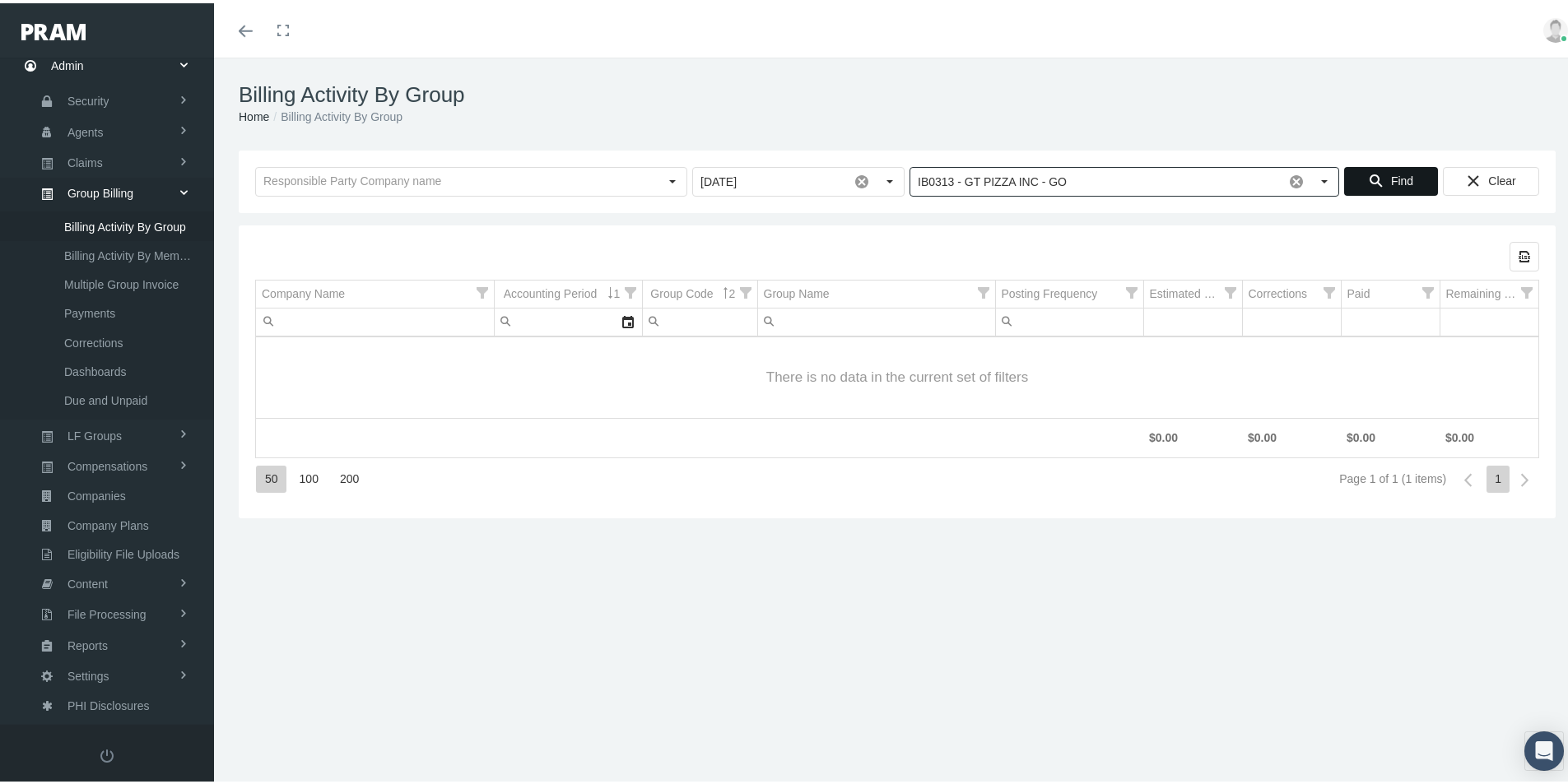
type input "IB0313 - GT PIZZA INC - GO"
click at [1391, 171] on span "Find" at bounding box center [1402, 178] width 22 height 14
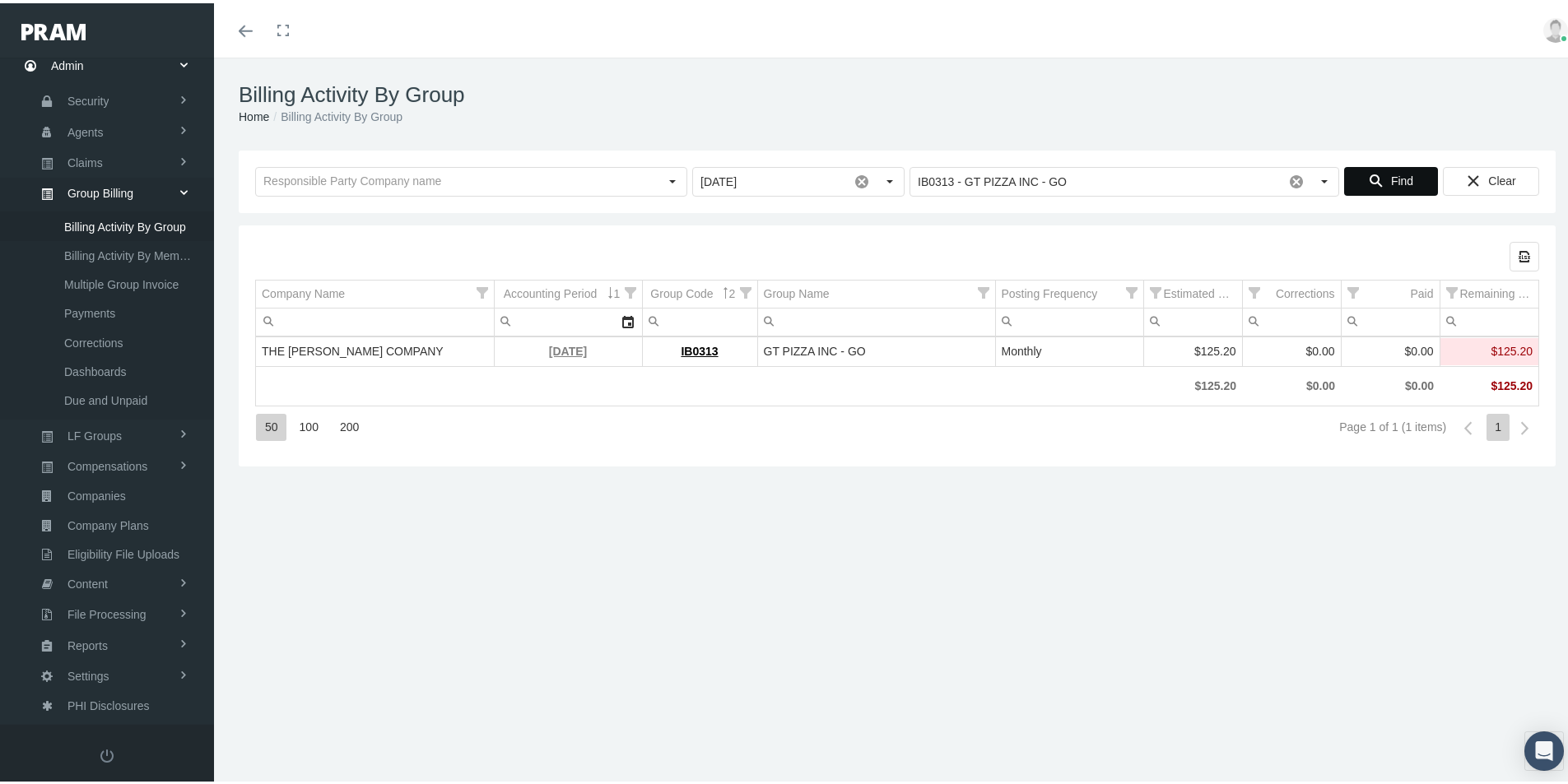
click at [550, 350] on link "September 2025" at bounding box center [568, 348] width 38 height 14
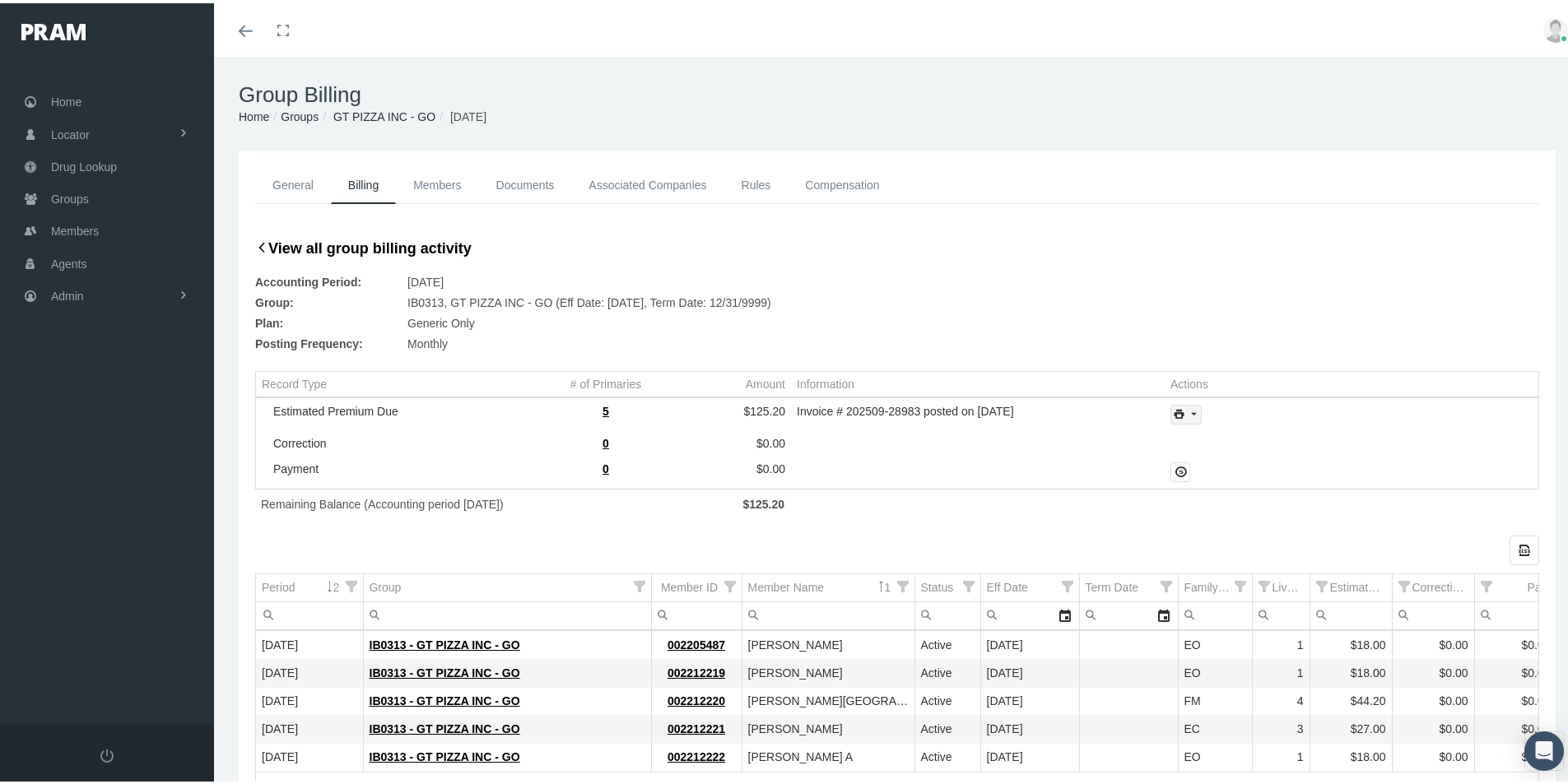
click at [1189, 417] on icon "print" at bounding box center [1193, 411] width 15 height 15
click at [1223, 464] on div "Invoice Details" at bounding box center [1230, 465] width 129 height 27
click at [232, 728] on div "General Billing Members Documents Associated Companies Enrollment History Rules…" at bounding box center [897, 532] width 1367 height 770
click at [68, 294] on span "Admin" at bounding box center [68, 293] width 33 height 31
click at [77, 421] on span "Group Billing" at bounding box center [101, 420] width 66 height 28
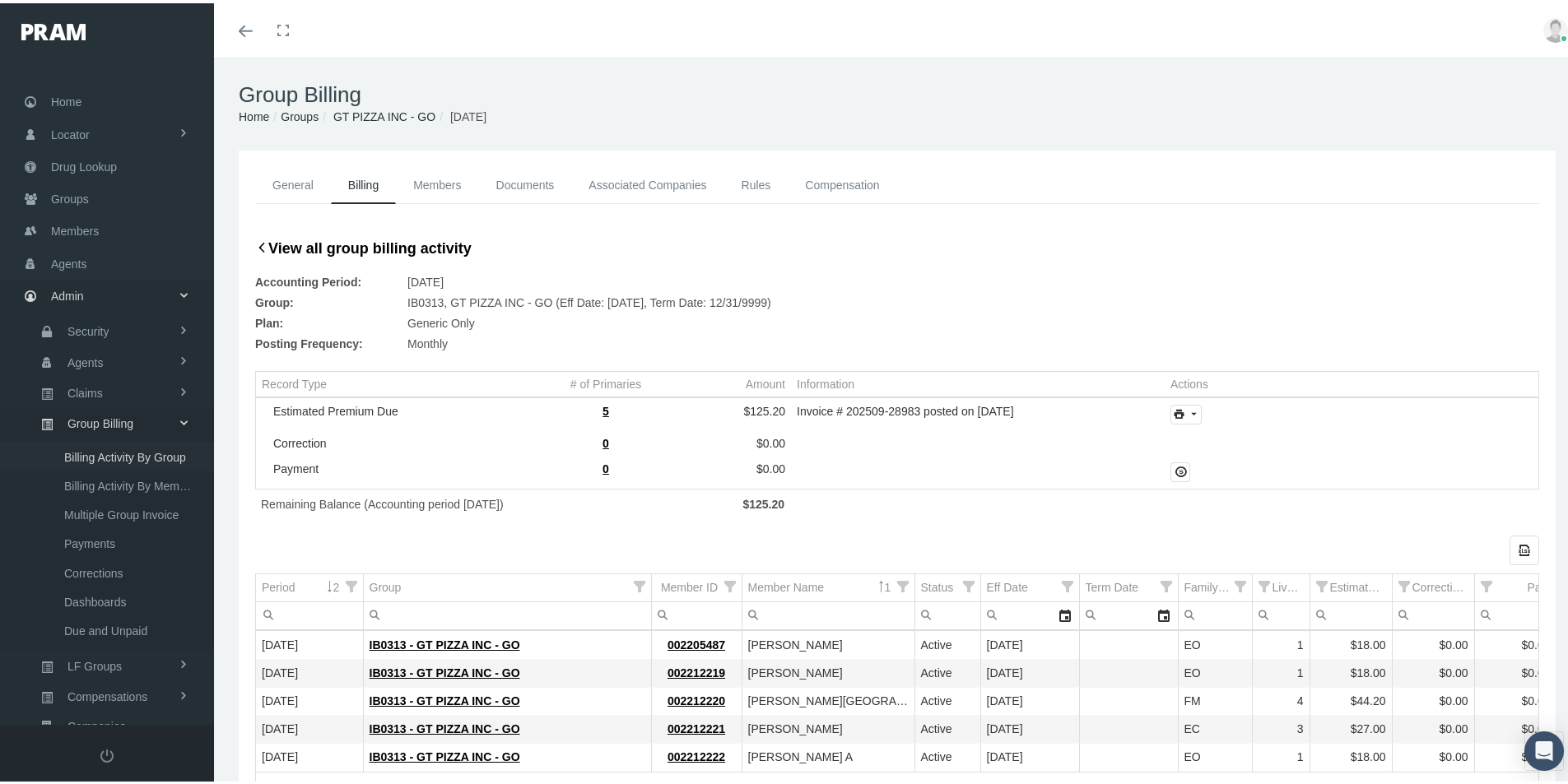
click at [119, 451] on span "Billing Activity By Group" at bounding box center [125, 453] width 122 height 28
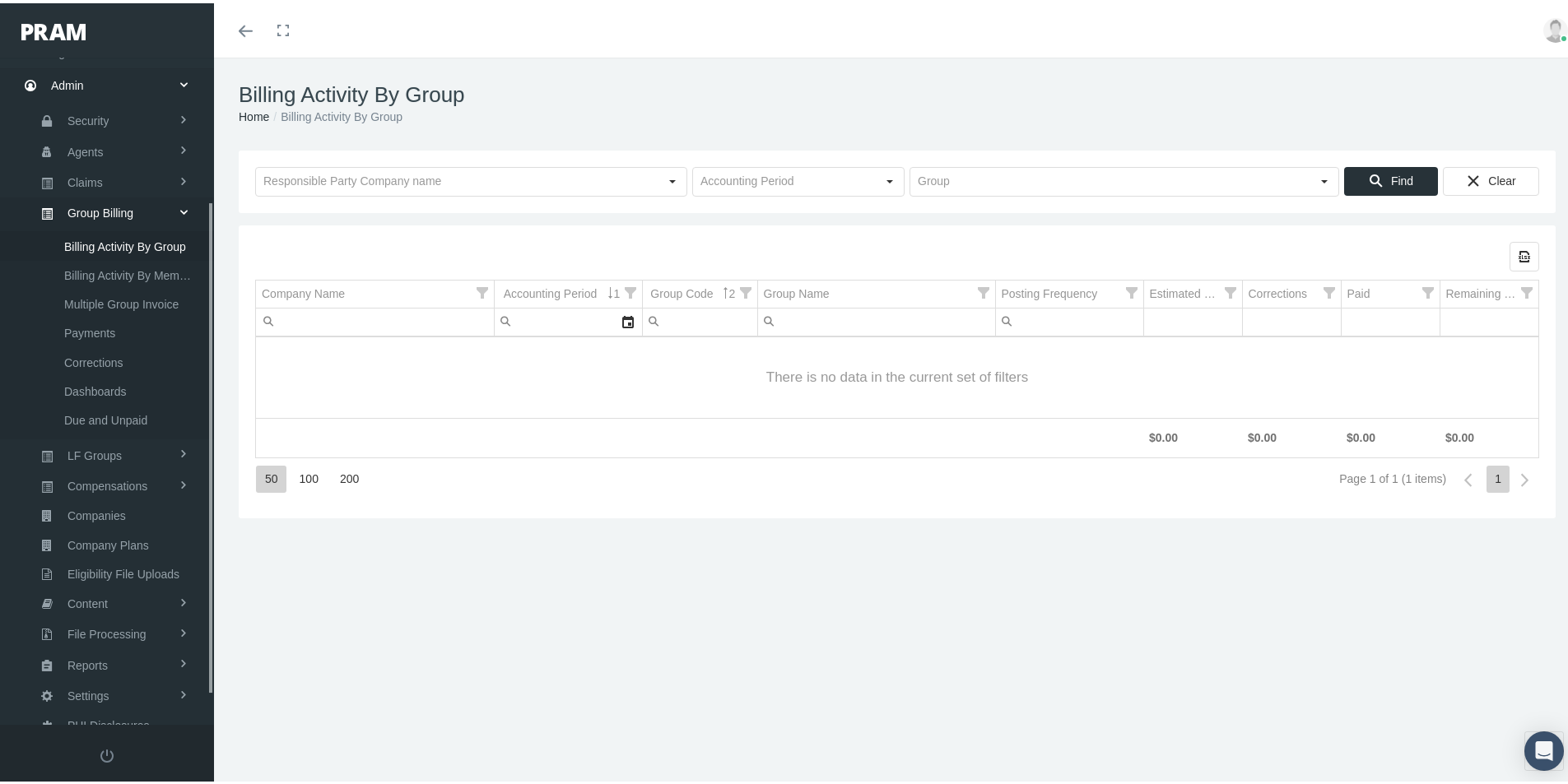
scroll to position [234, 0]
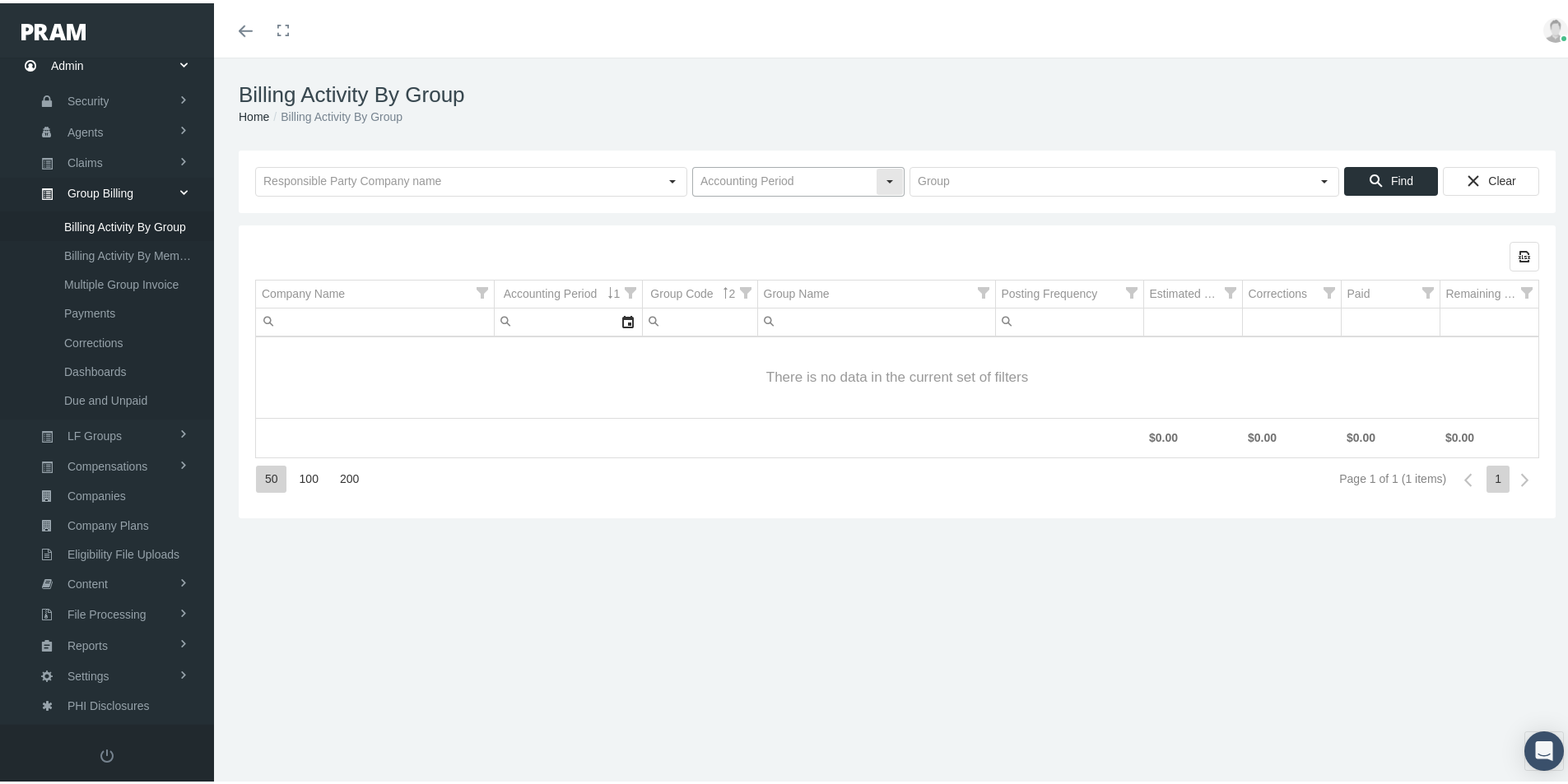
click at [739, 179] on input "text" at bounding box center [784, 178] width 183 height 28
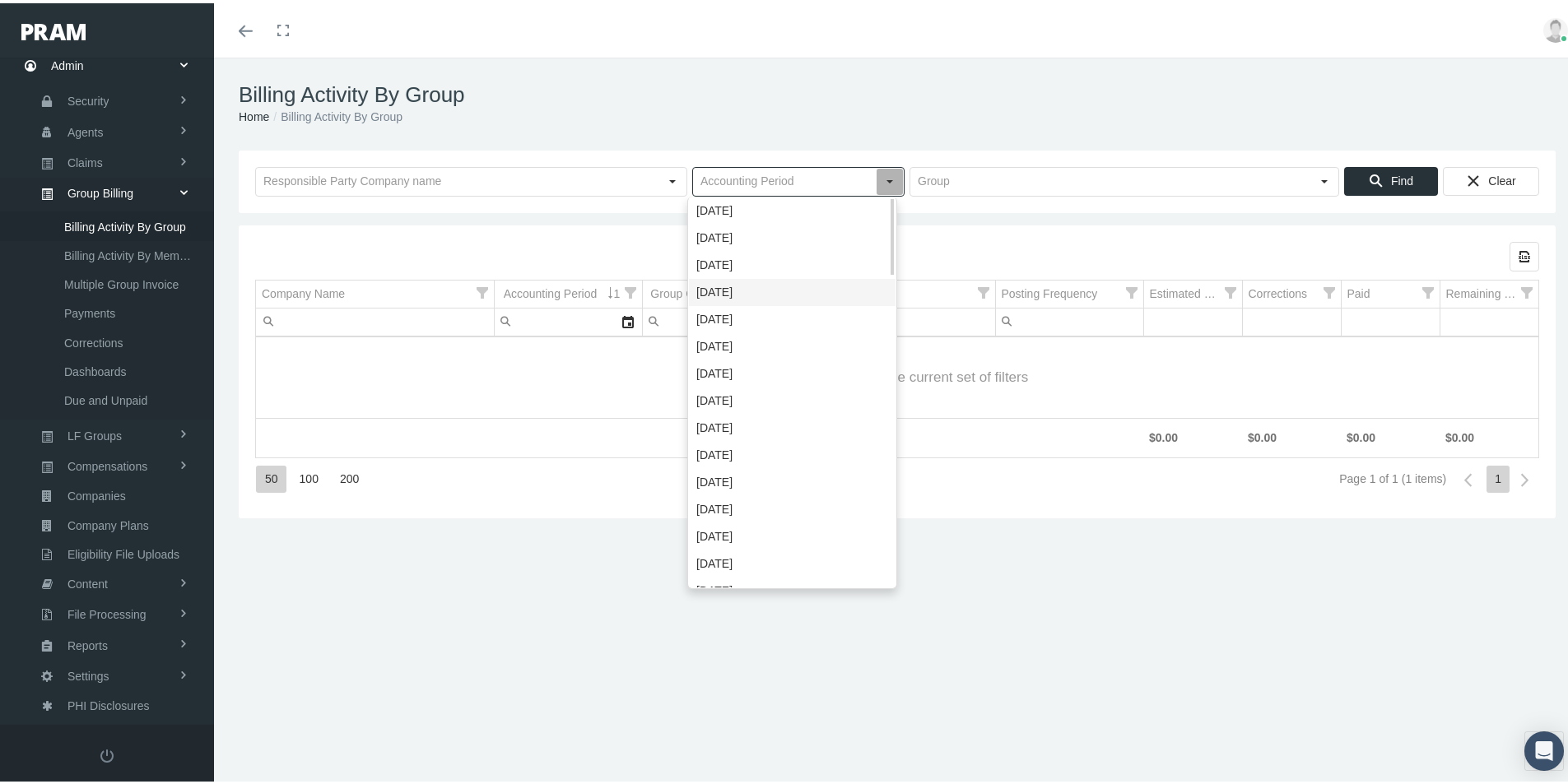
click at [707, 290] on div "[DATE]" at bounding box center [792, 289] width 207 height 27
type input "[DATE]"
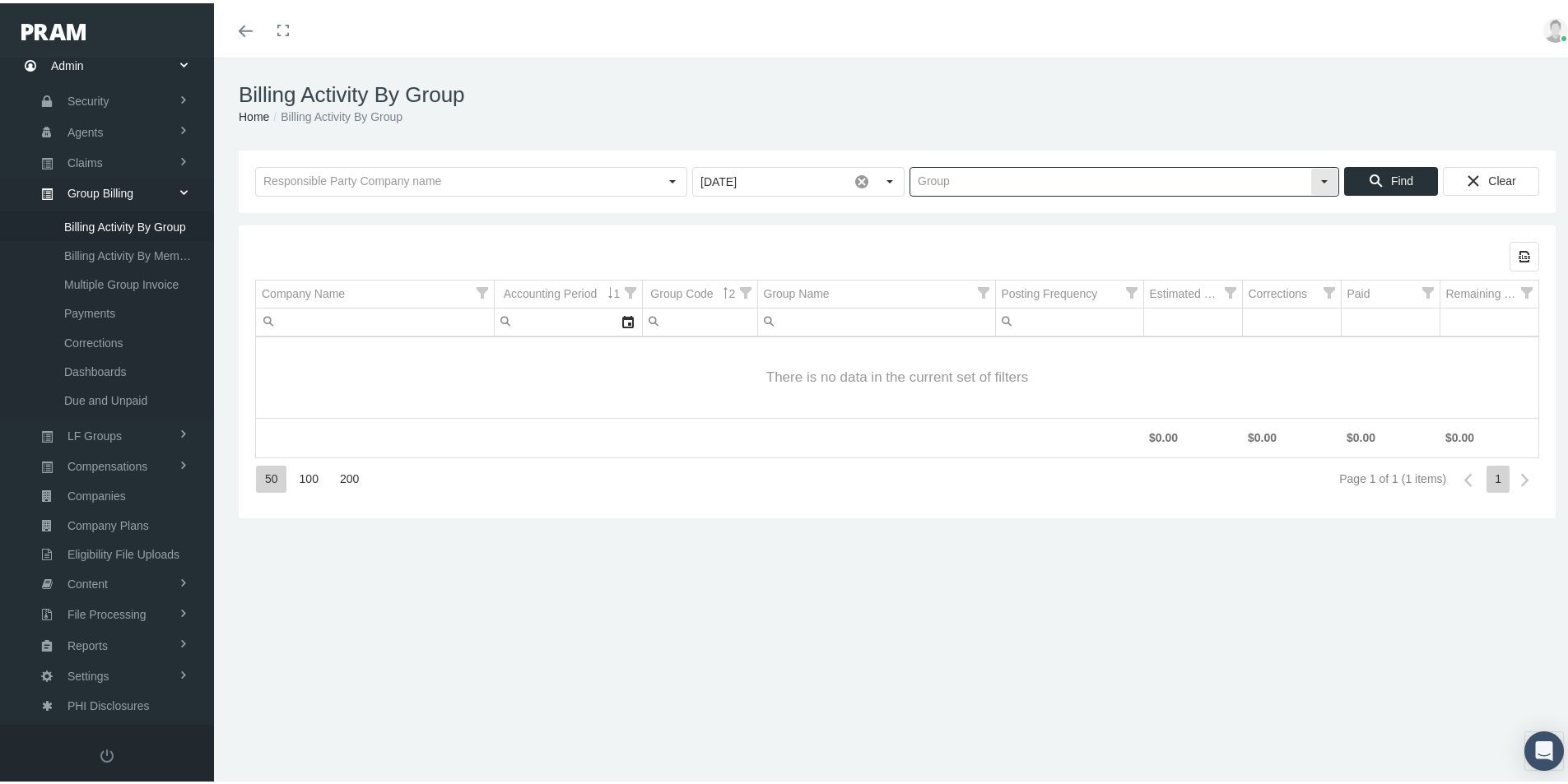
click at [918, 180] on input "text" at bounding box center [1110, 178] width 400 height 28
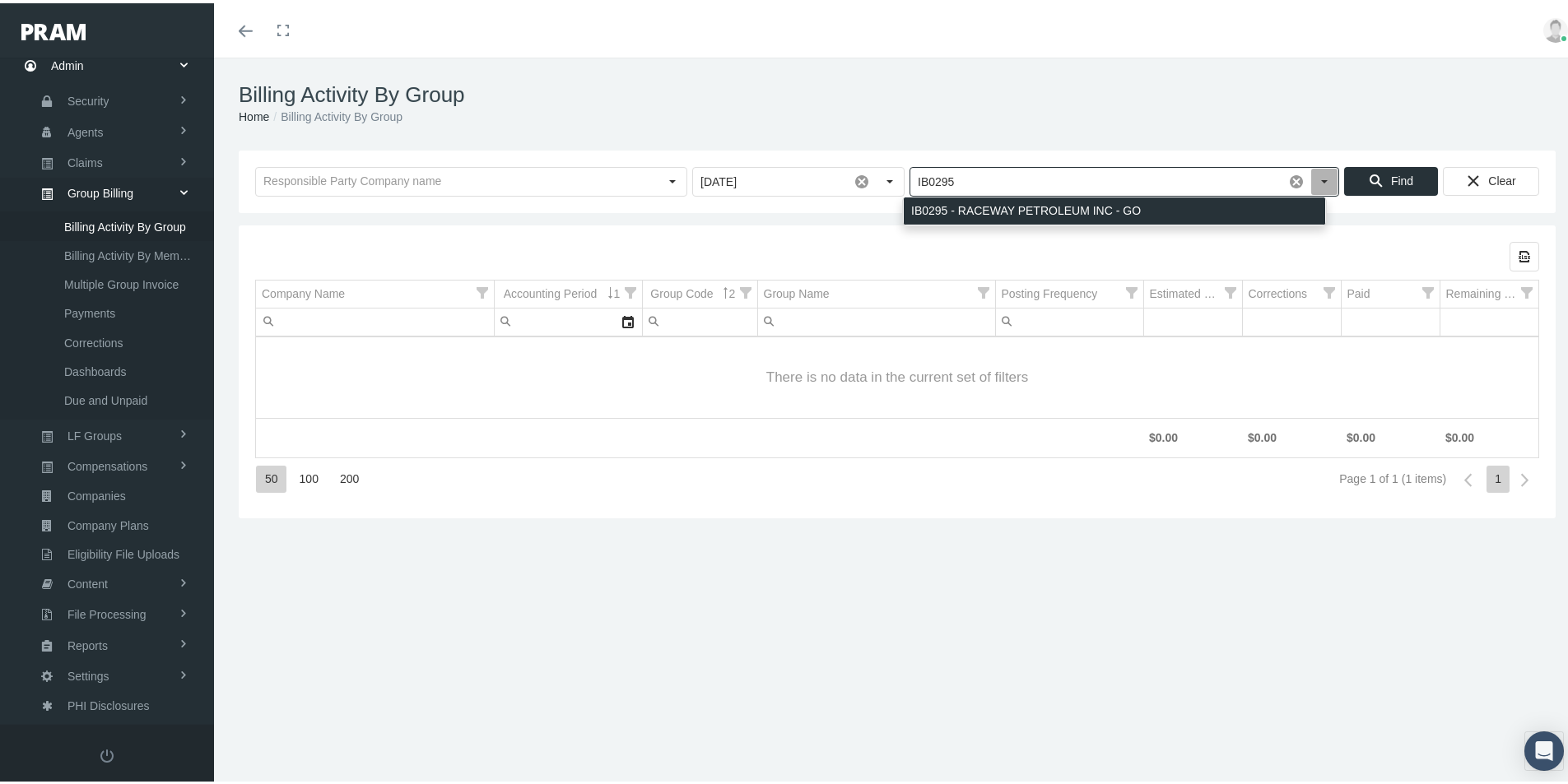
click at [948, 212] on div "IB0295 - RACEWAY PETROLEUM INC - GO" at bounding box center [1114, 208] width 422 height 27
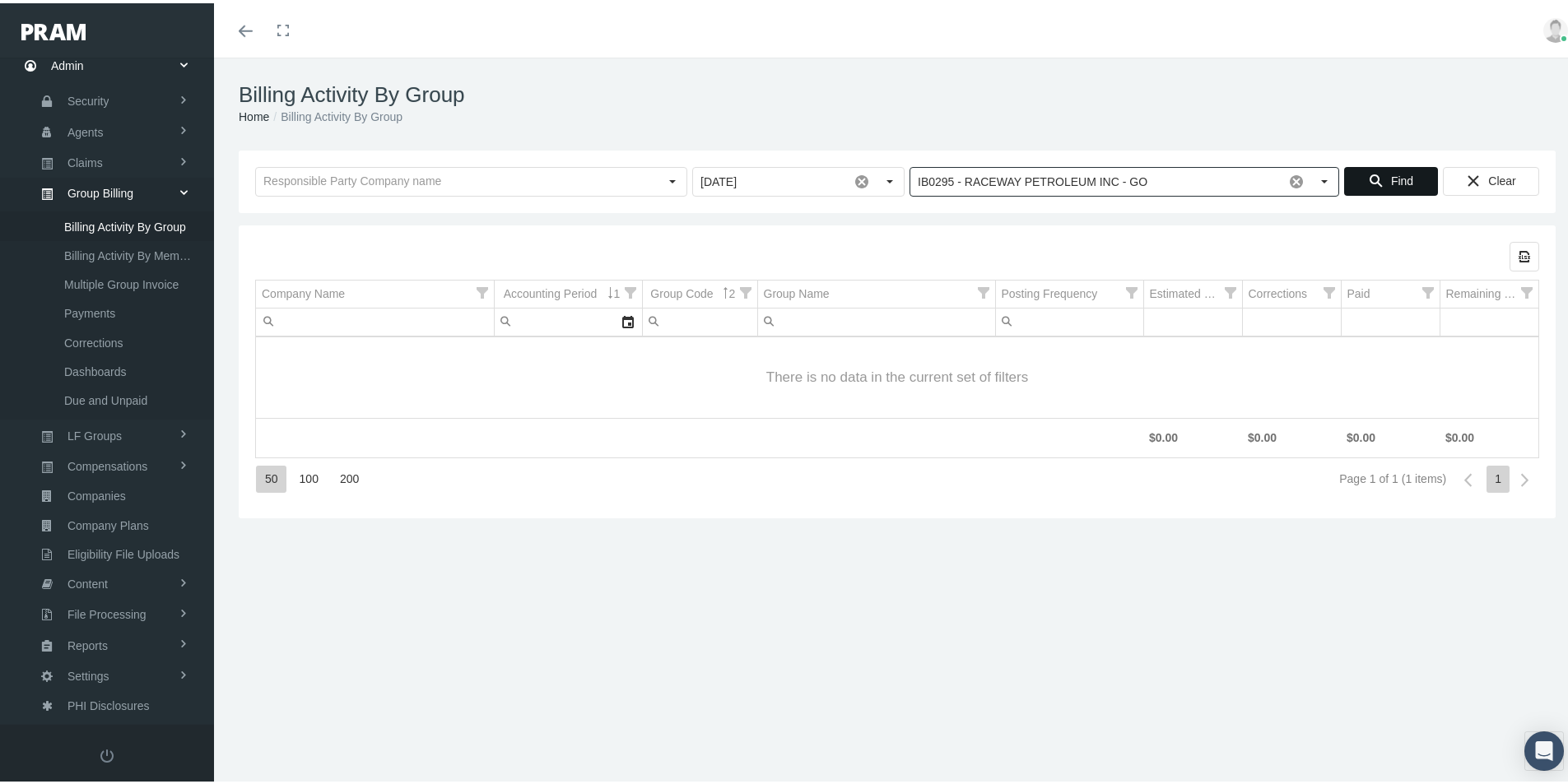
type input "IB0295 - RACEWAY PETROLEUM INC - GO"
click at [1391, 180] on span "Find" at bounding box center [1402, 178] width 22 height 14
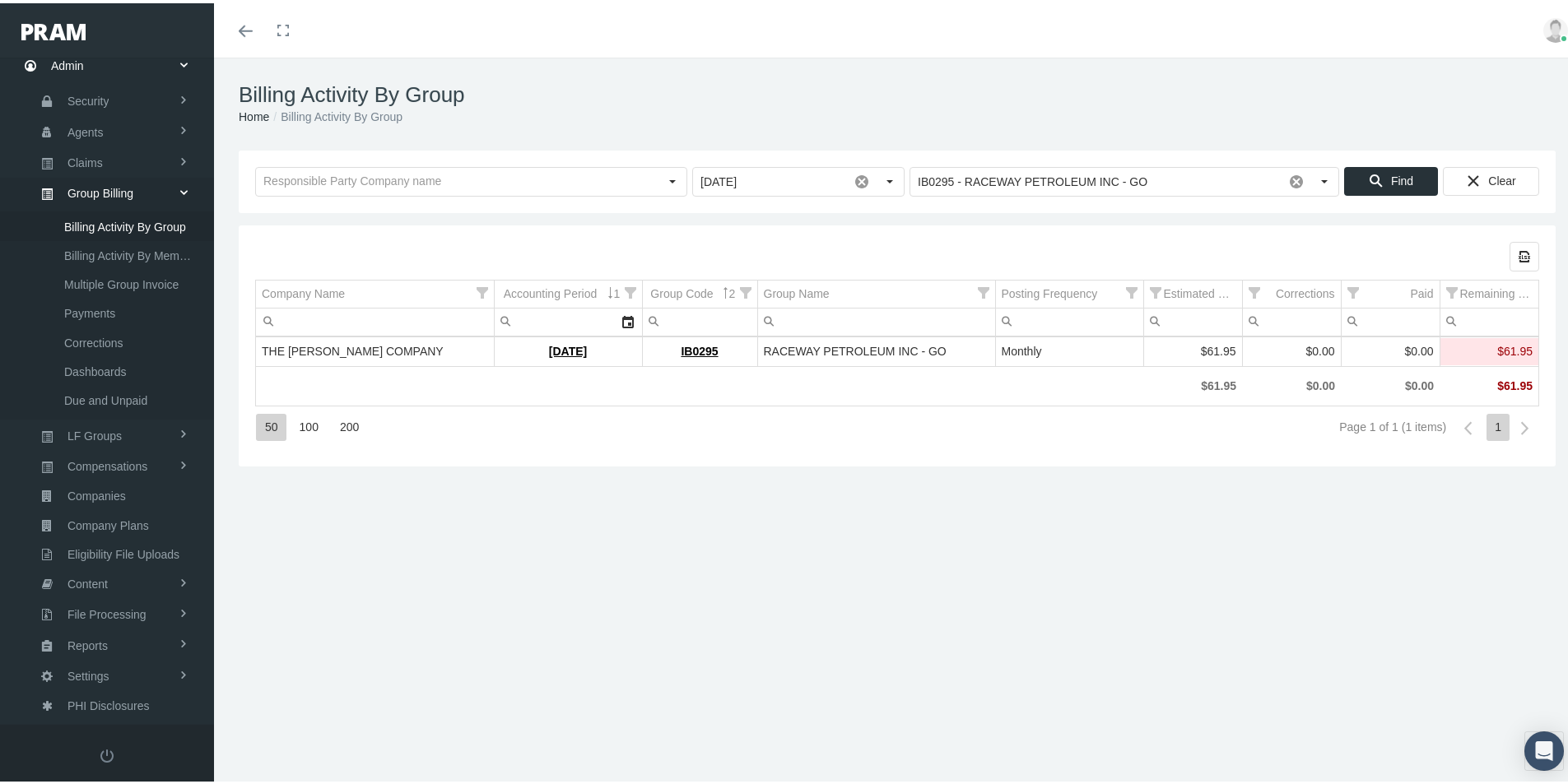
drag, startPoint x: 1070, startPoint y: 556, endPoint x: 1111, endPoint y: 522, distance: 53.3
click at [1073, 556] on div "Billing Activity By Group Home Billing Activity By Group Loading... August 2025…" at bounding box center [897, 428] width 1367 height 748
click at [555, 343] on link "August 2025" at bounding box center [568, 348] width 38 height 14
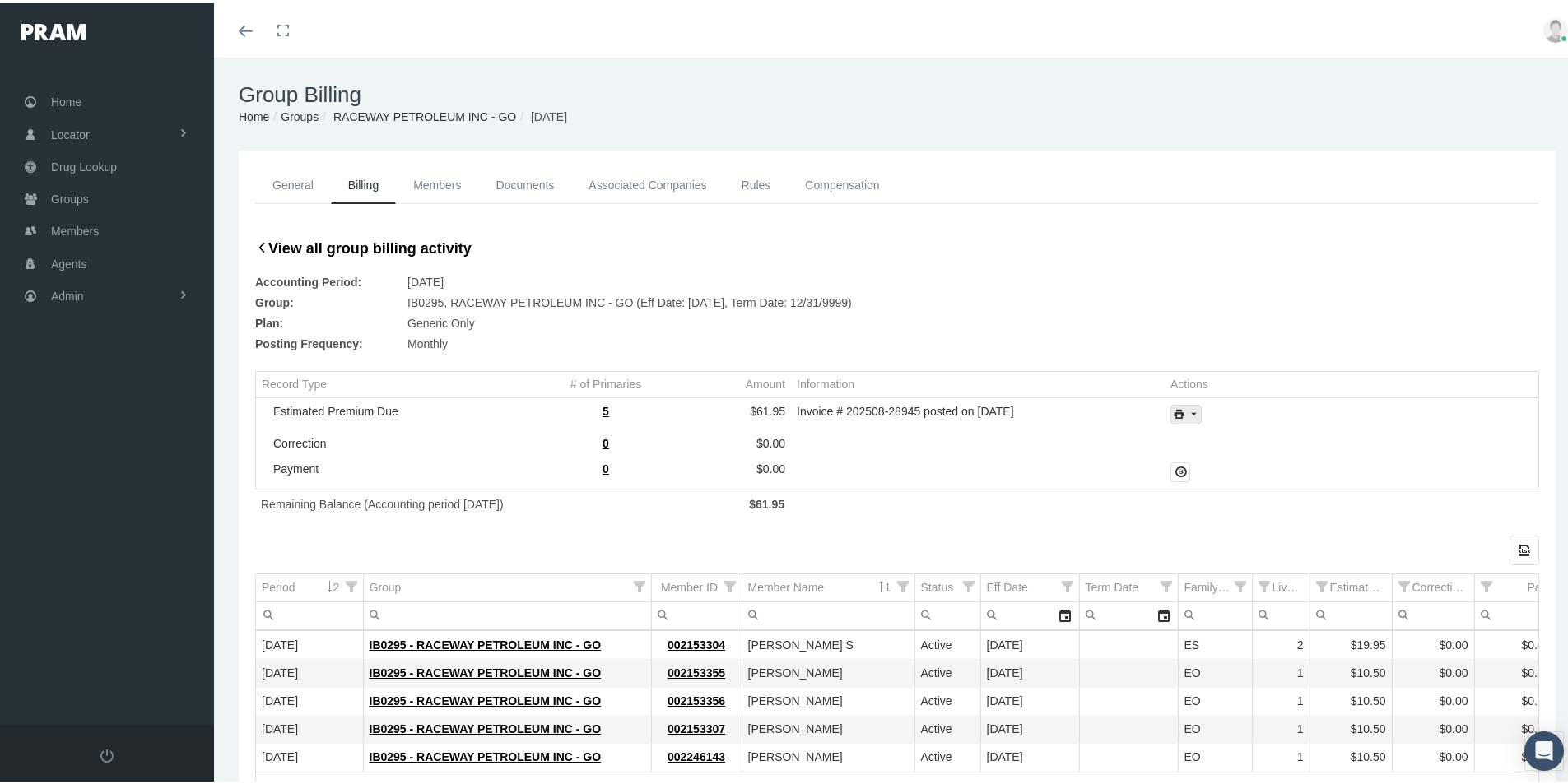
click at [1189, 410] on icon "print" at bounding box center [1193, 411] width 15 height 15
click at [1229, 464] on div "Invoice Details" at bounding box center [1230, 465] width 129 height 27
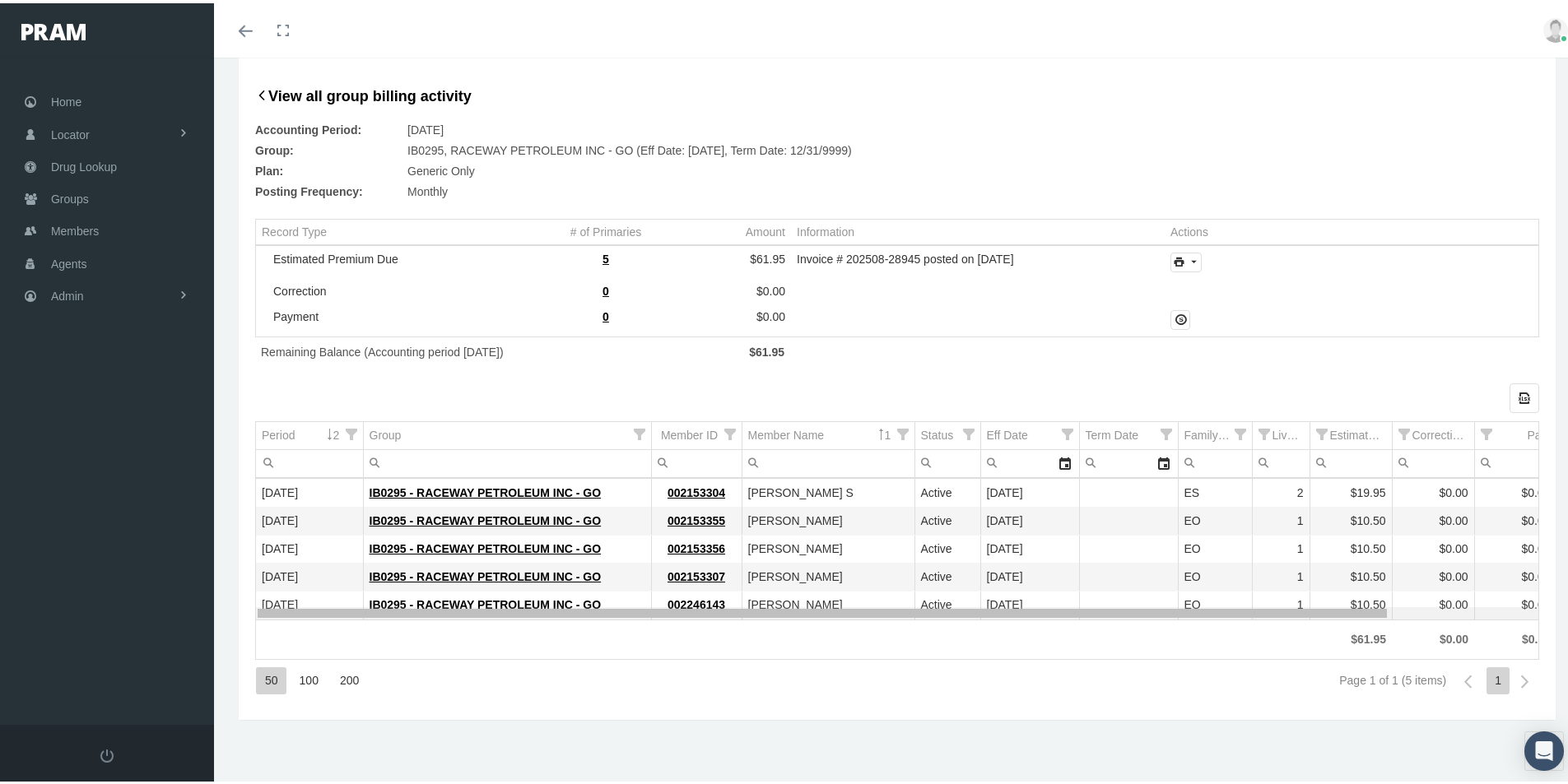
drag, startPoint x: 771, startPoint y: 611, endPoint x: 556, endPoint y: 603, distance: 215.1
click at [587, 609] on body "Toggle Fullscreen Toggle navigation Toggle menubar Toggle fullscreen Profile Lo…" at bounding box center [790, 240] width 1581 height 784
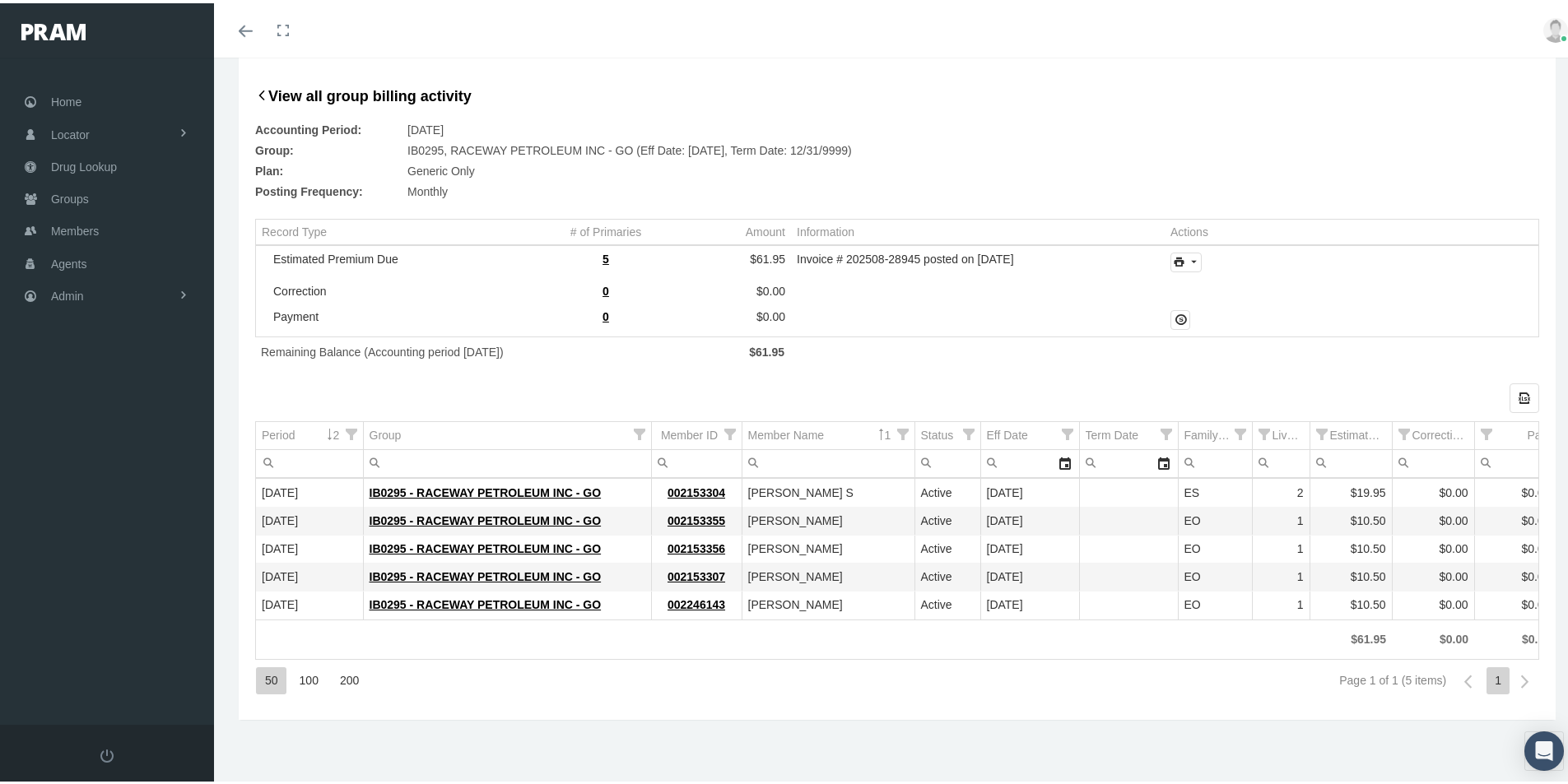
click at [471, 717] on div "General Billing Members Documents Associated Companies Enrollment History Rules…" at bounding box center [897, 380] width 1367 height 770
click at [75, 296] on span "Admin" at bounding box center [68, 293] width 33 height 31
click at [77, 423] on span "Group Billing" at bounding box center [101, 420] width 66 height 28
click at [119, 450] on span "Billing Activity By Group" at bounding box center [125, 453] width 122 height 28
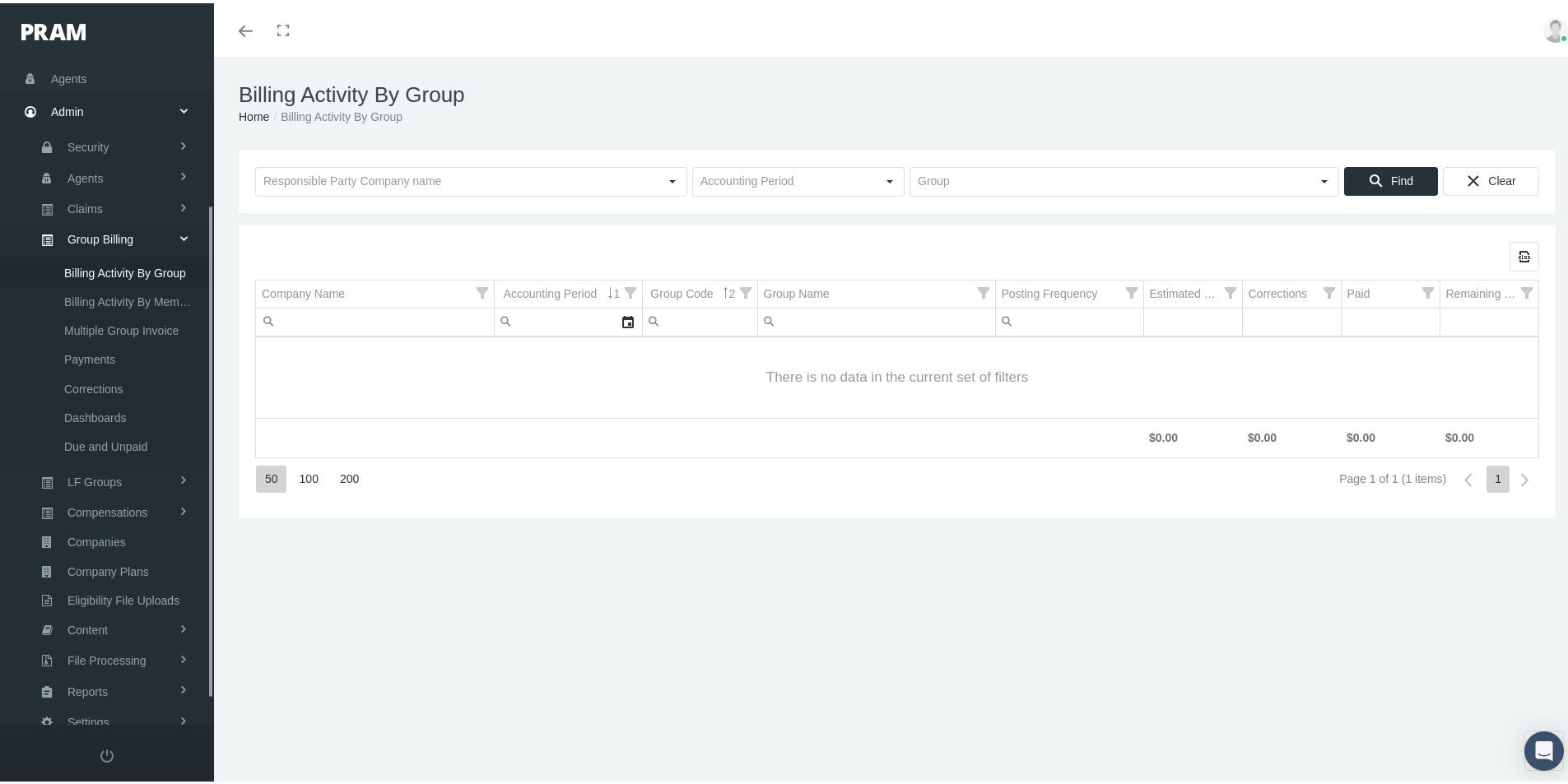
scroll to position [234, 0]
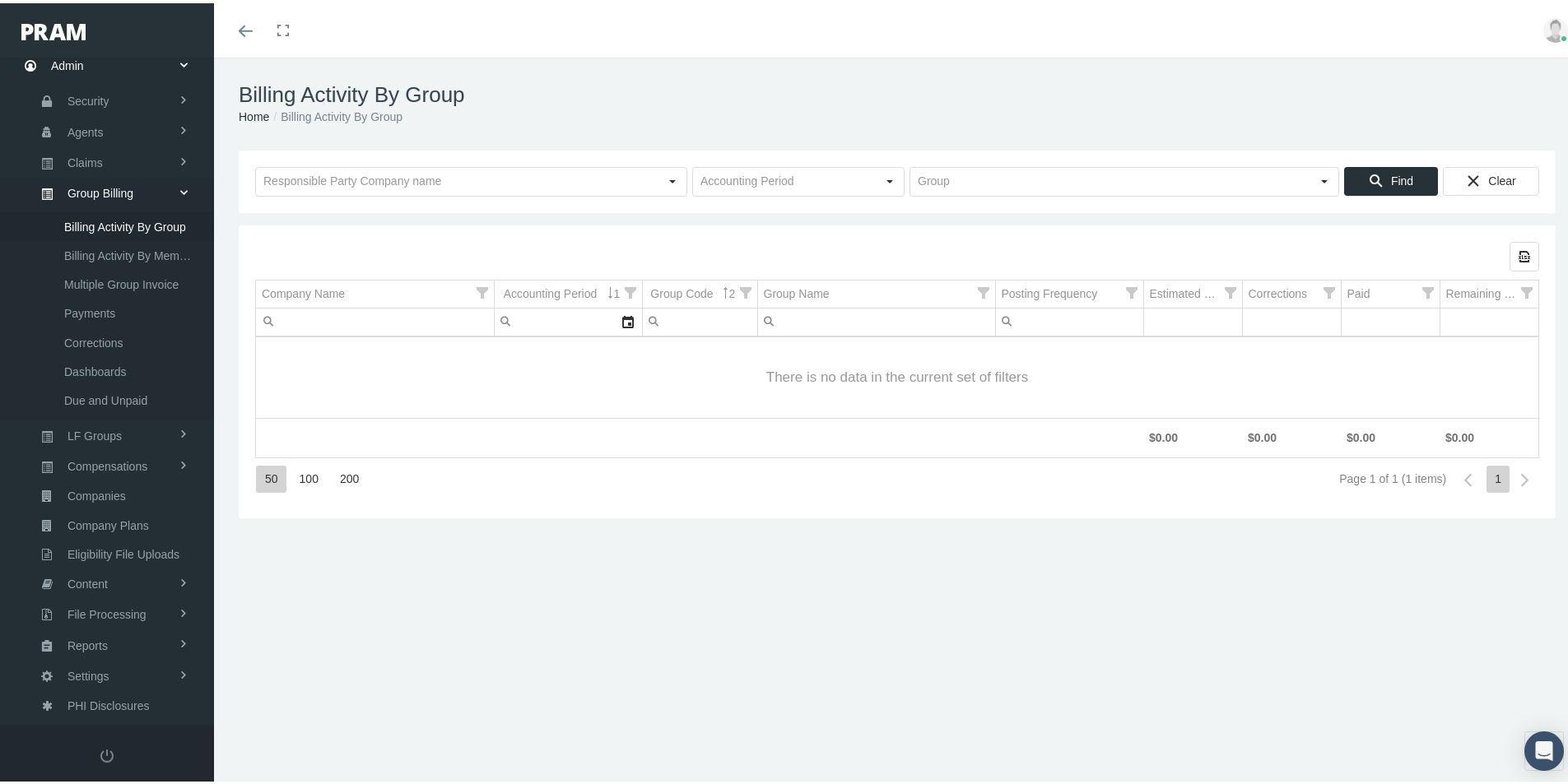
click at [886, 549] on div "Billing Activity By Group Home Billing Activity By Group Loading... Find Clear …" at bounding box center [897, 428] width 1367 height 748
click at [730, 182] on input "text" at bounding box center [784, 178] width 183 height 28
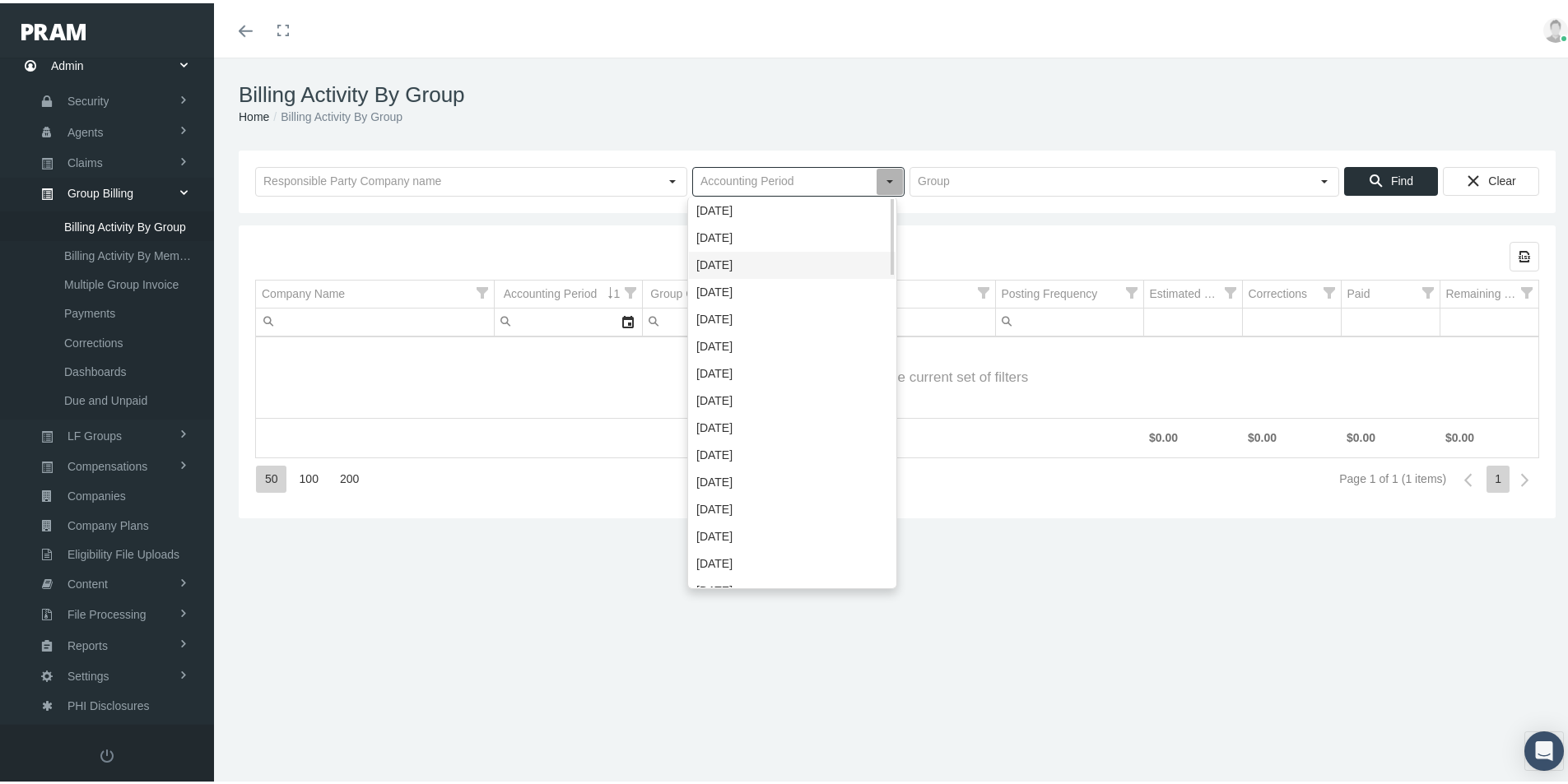
drag, startPoint x: 714, startPoint y: 258, endPoint x: 926, endPoint y: 203, distance: 219.0
click at [713, 260] on div "[DATE]" at bounding box center [792, 262] width 207 height 27
type input "[DATE]"
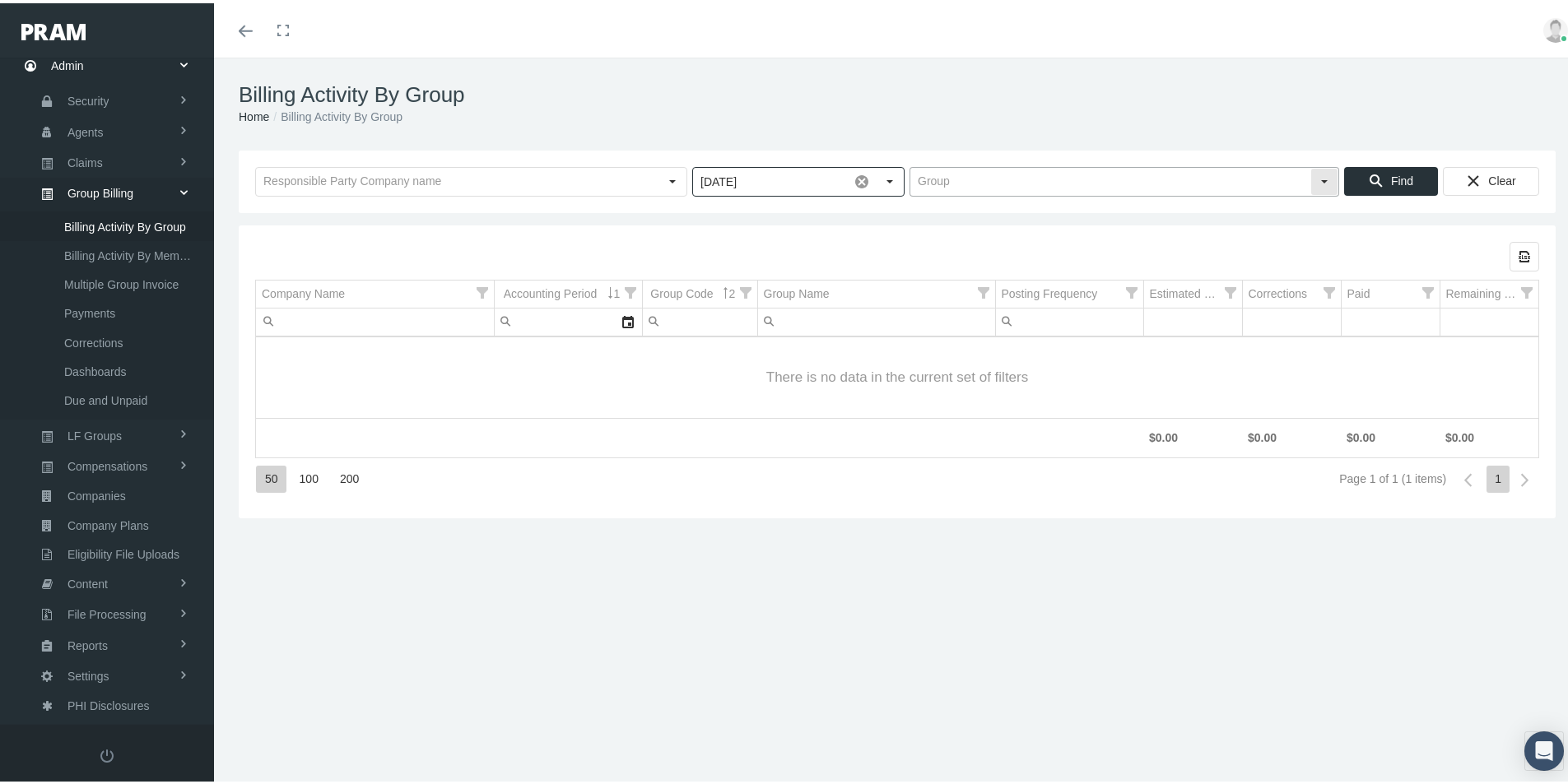
click at [929, 176] on input "text" at bounding box center [1110, 178] width 400 height 28
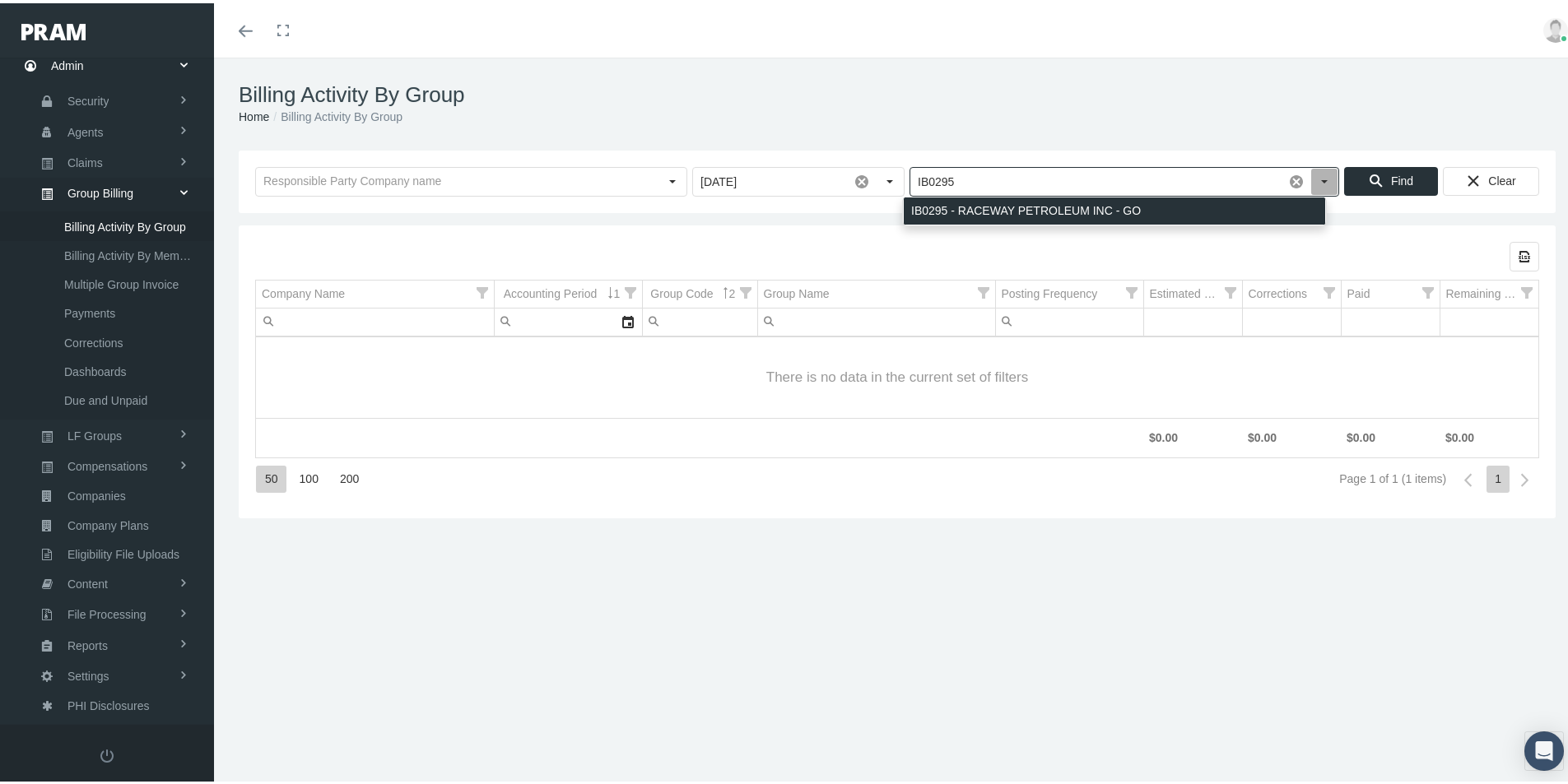
click at [937, 206] on div "IB0295 - RACEWAY PETROLEUM INC - GO" at bounding box center [1114, 208] width 422 height 27
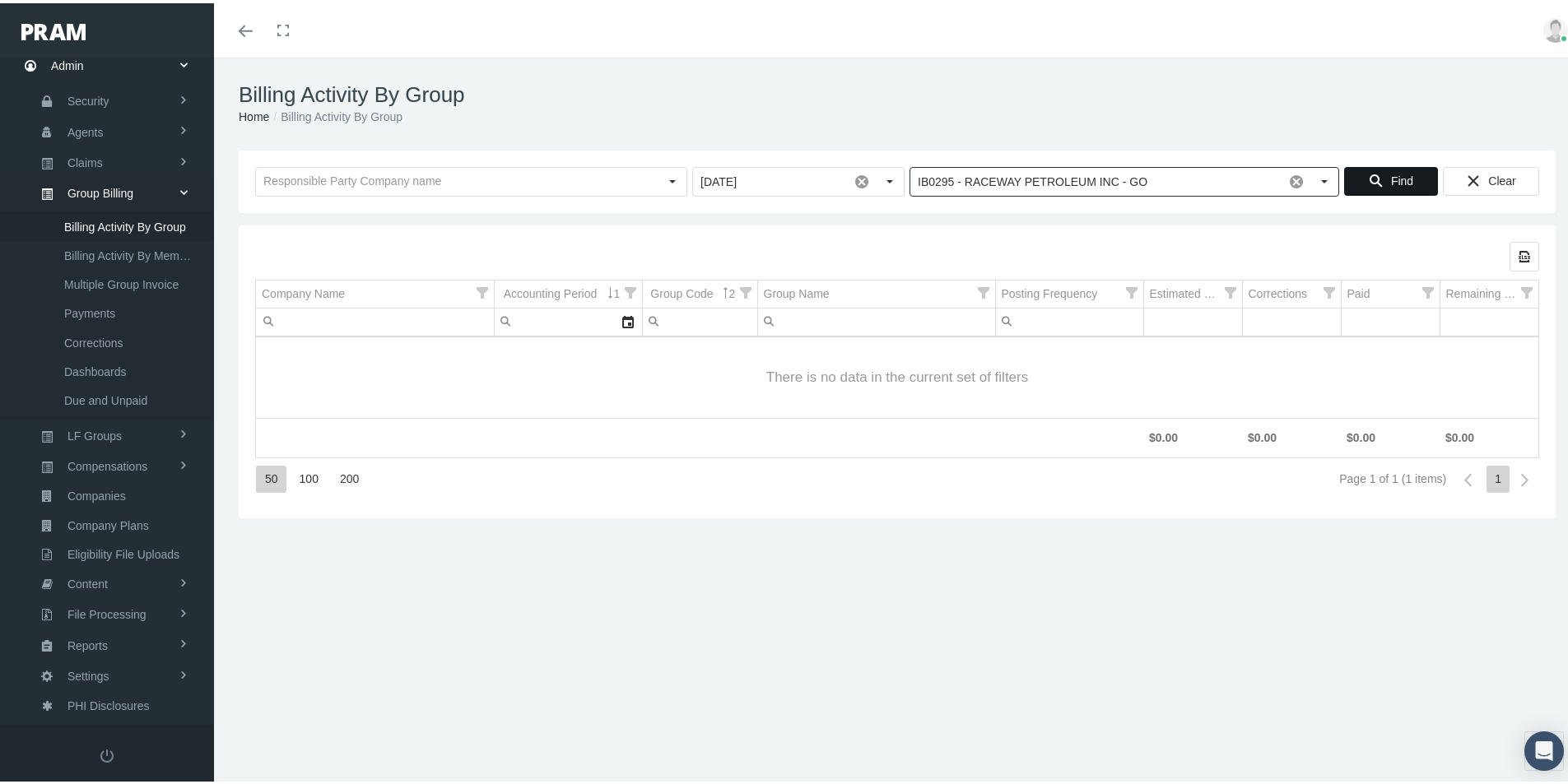
type input "IB0295 - RACEWAY PETROLEUM INC - GO"
click at [1391, 184] on span "Find" at bounding box center [1402, 178] width 22 height 14
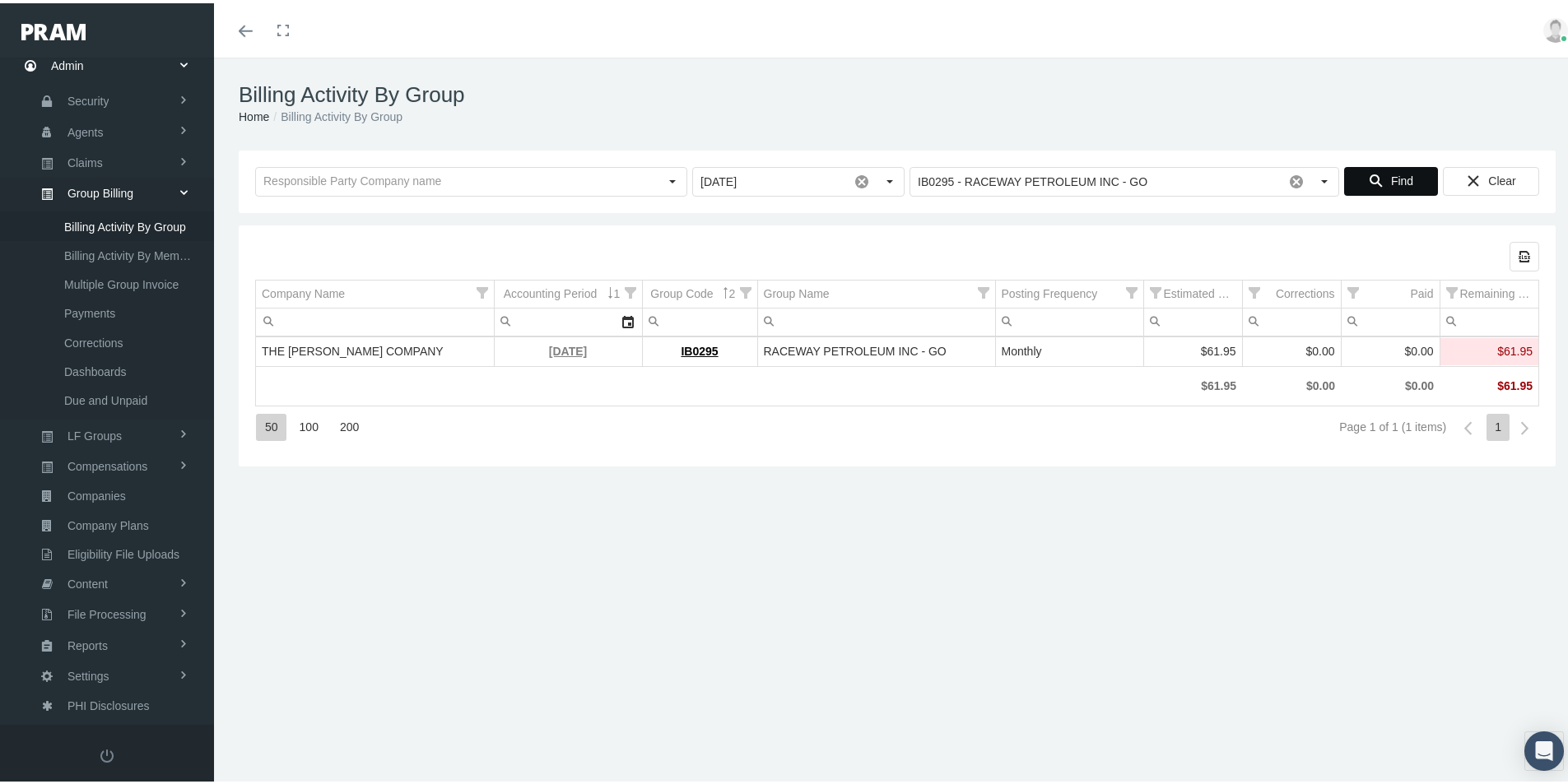
click at [552, 351] on link "[DATE]" at bounding box center [568, 348] width 38 height 14
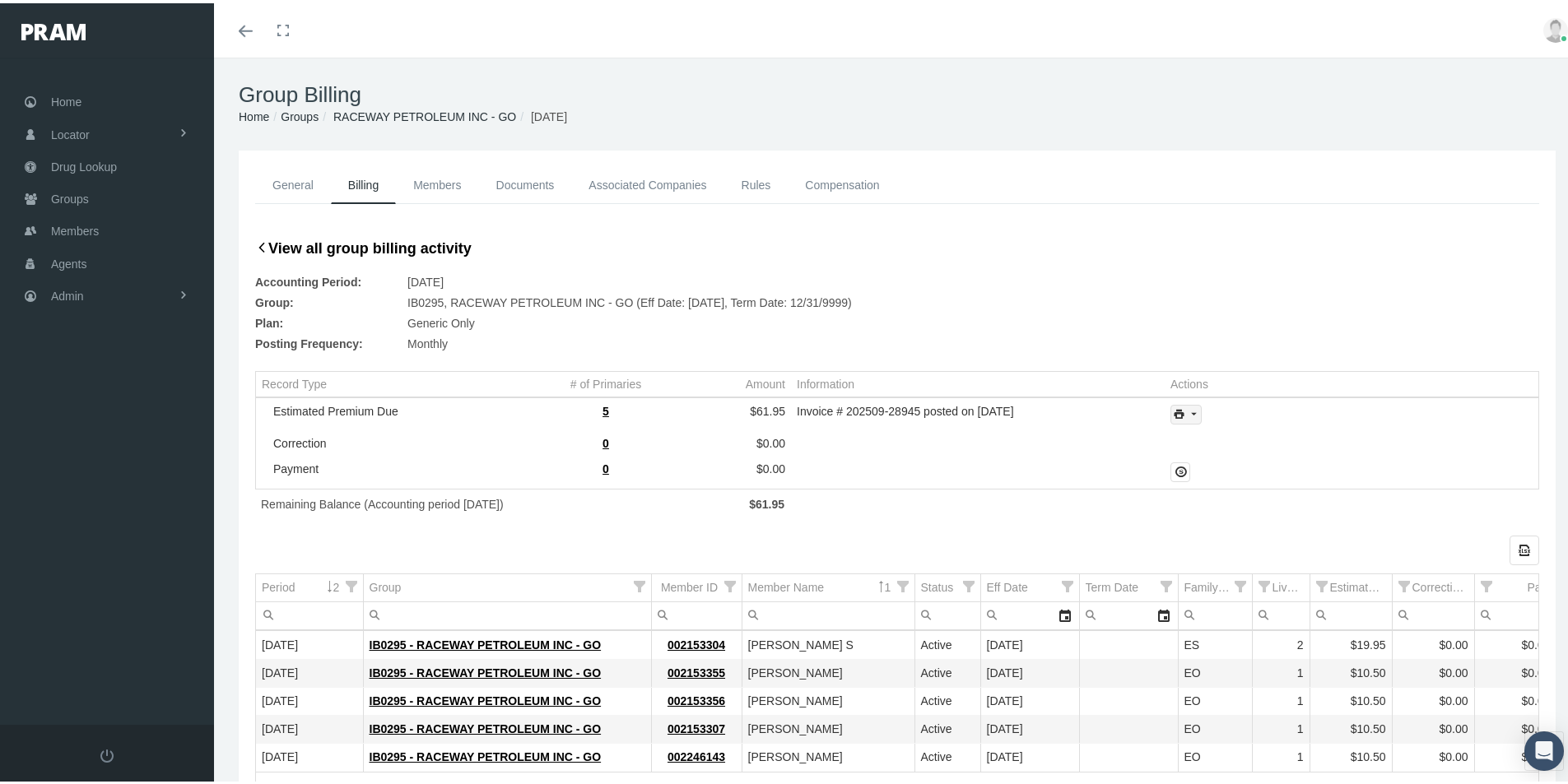
click at [1188, 415] on icon "print" at bounding box center [1193, 411] width 15 height 15
click at [1206, 466] on div "Invoice Details" at bounding box center [1230, 465] width 129 height 27
click at [227, 720] on div "General Billing Members Documents Associated Companies Enrollment History Rules…" at bounding box center [897, 532] width 1367 height 770
click at [67, 296] on span "Admin" at bounding box center [68, 293] width 33 height 31
click at [113, 417] on span "Group Billing" at bounding box center [101, 420] width 66 height 28
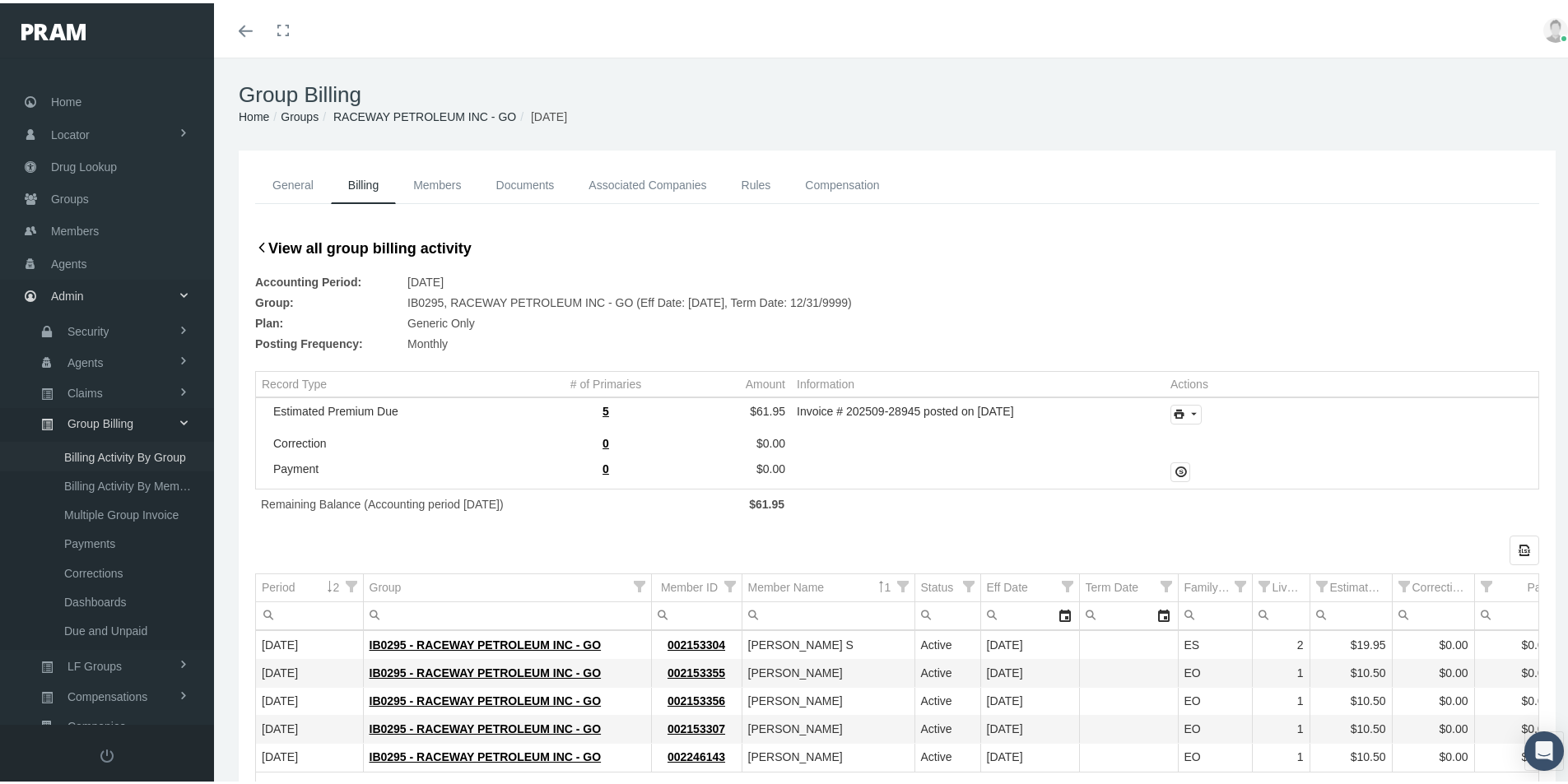
click at [100, 449] on span "Billing Activity By Group" at bounding box center [125, 453] width 122 height 28
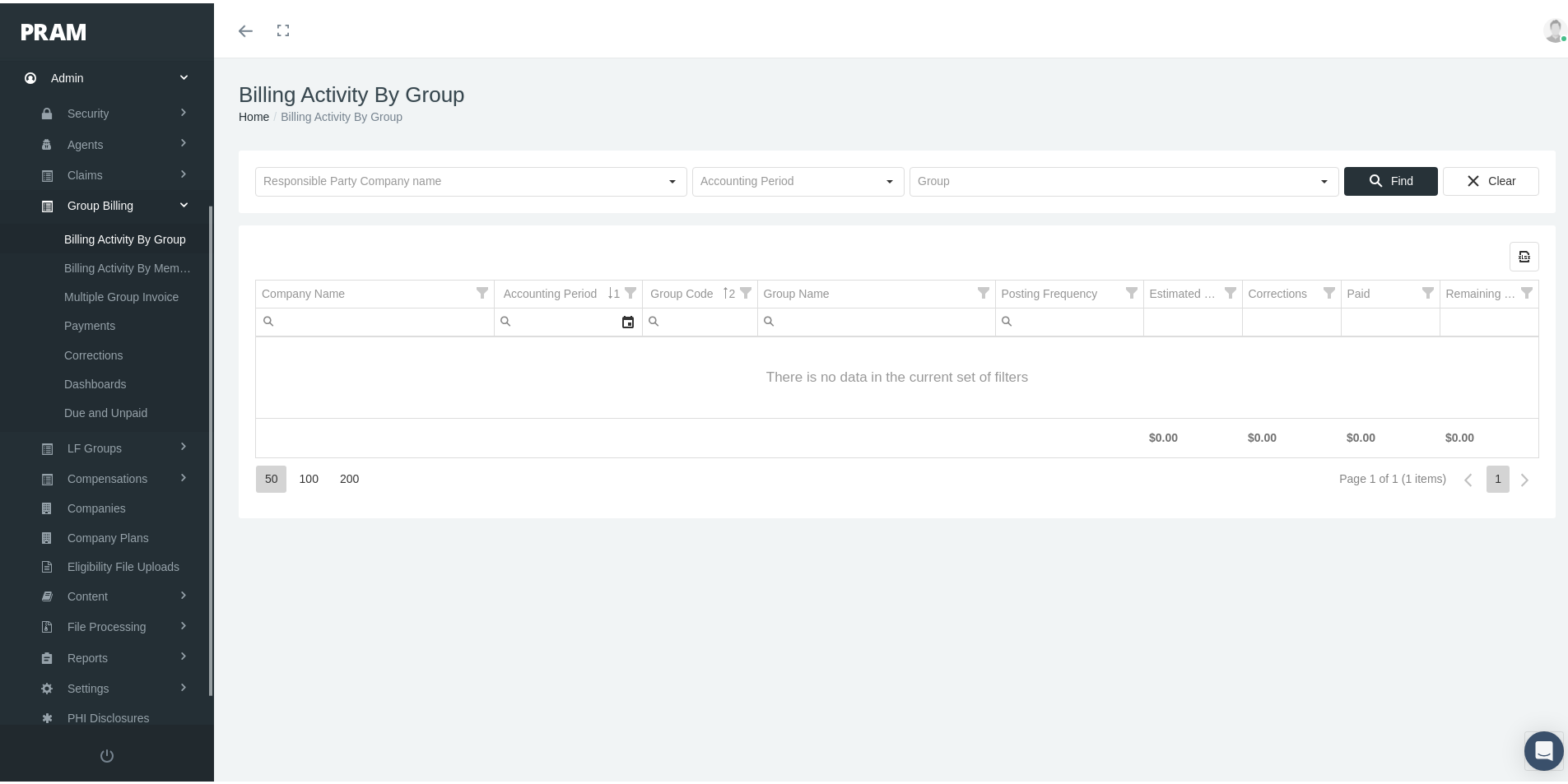
scroll to position [234, 0]
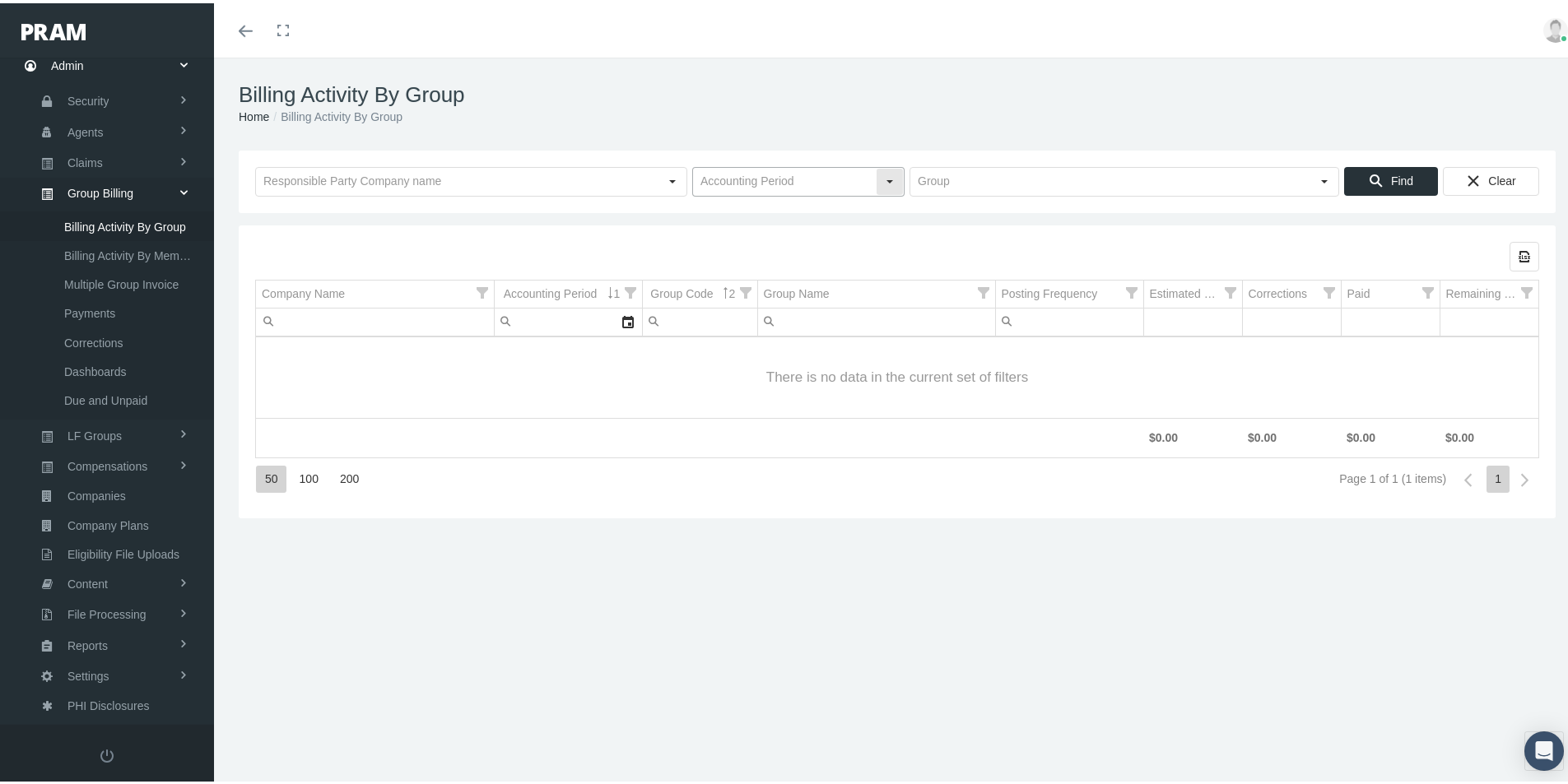
click at [719, 179] on input "text" at bounding box center [784, 178] width 183 height 28
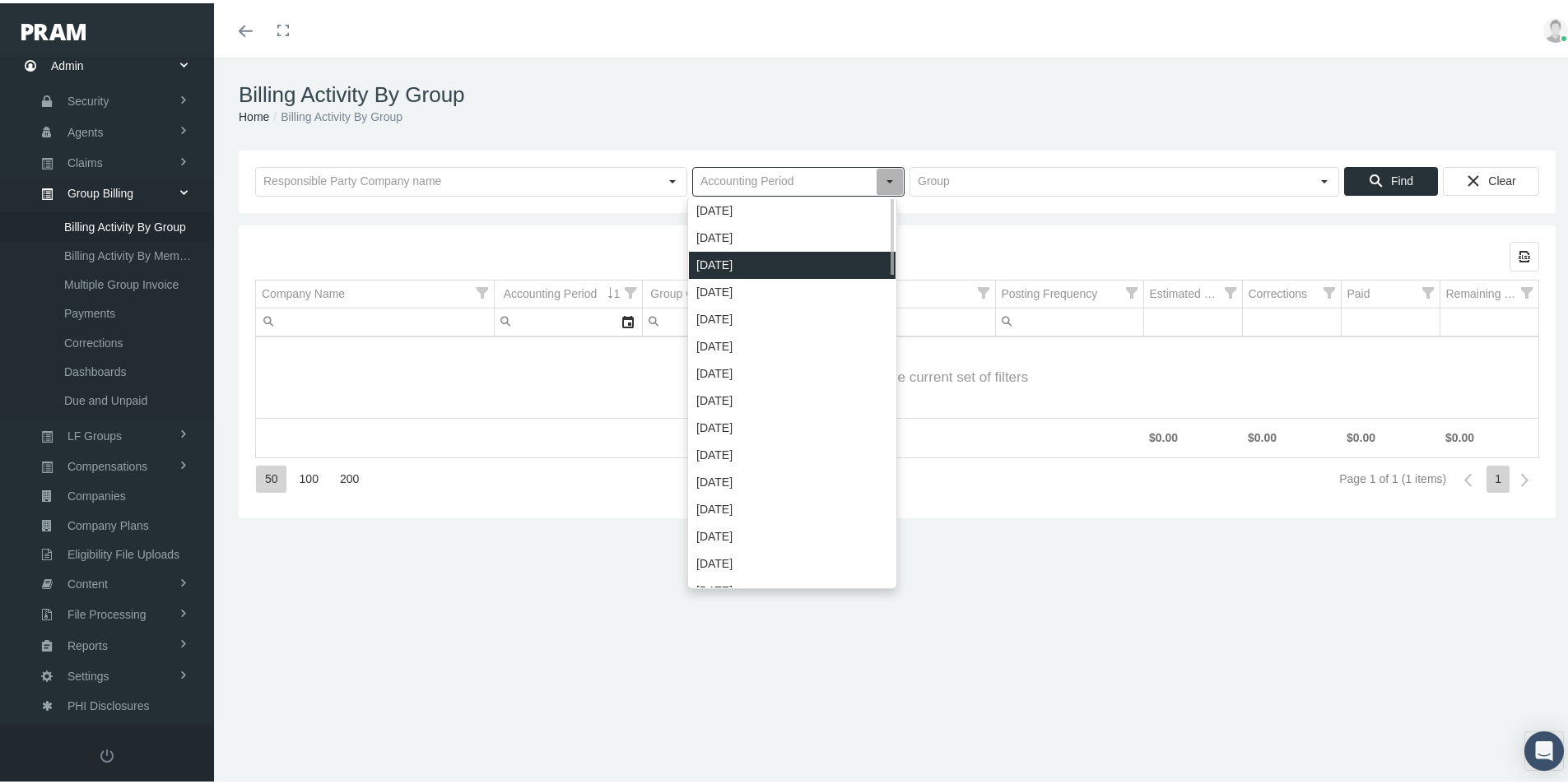
click at [719, 254] on div "[DATE]" at bounding box center [792, 262] width 207 height 27
type input "[DATE]"
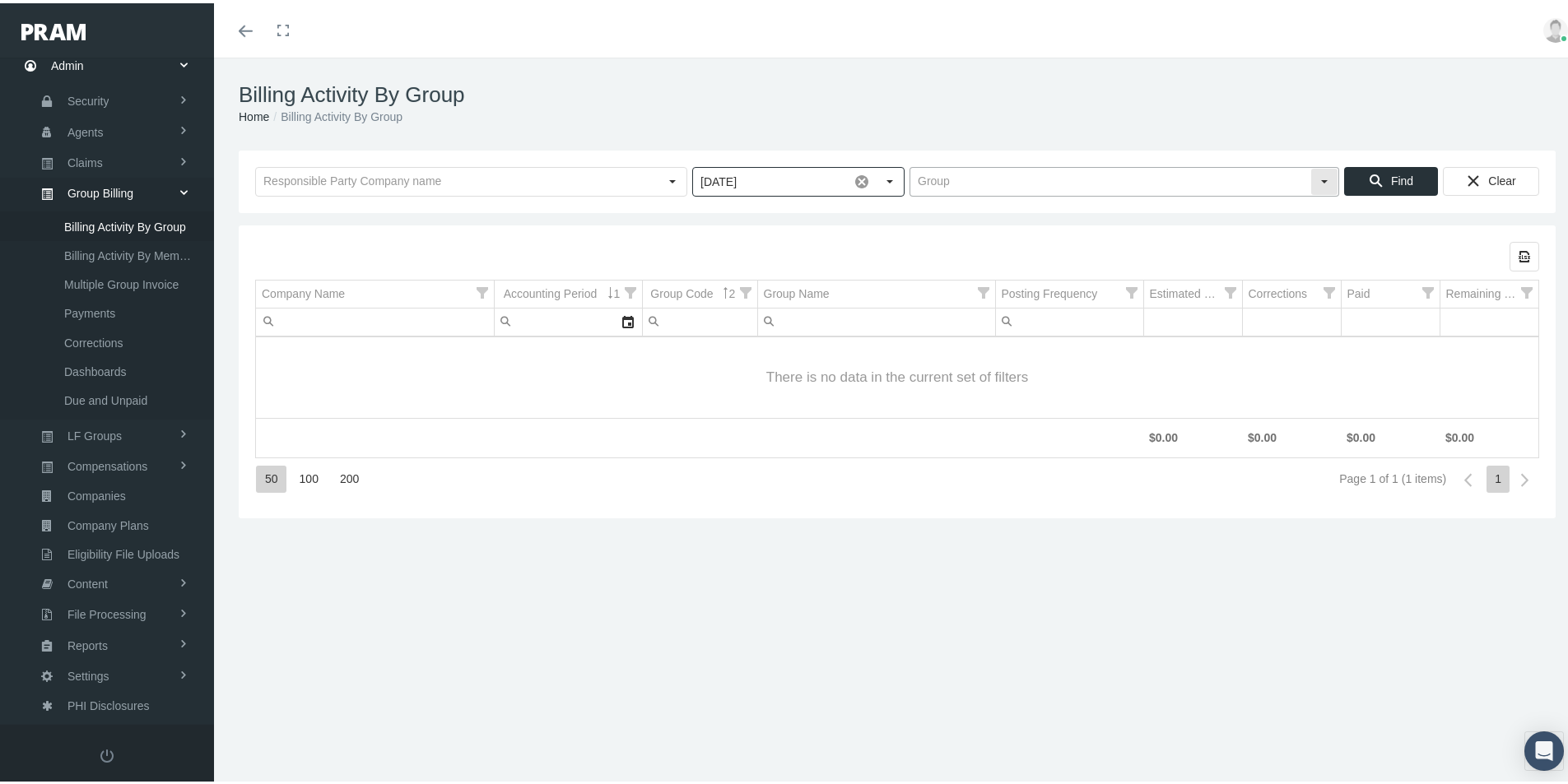
click at [921, 179] on input "text" at bounding box center [1110, 178] width 400 height 28
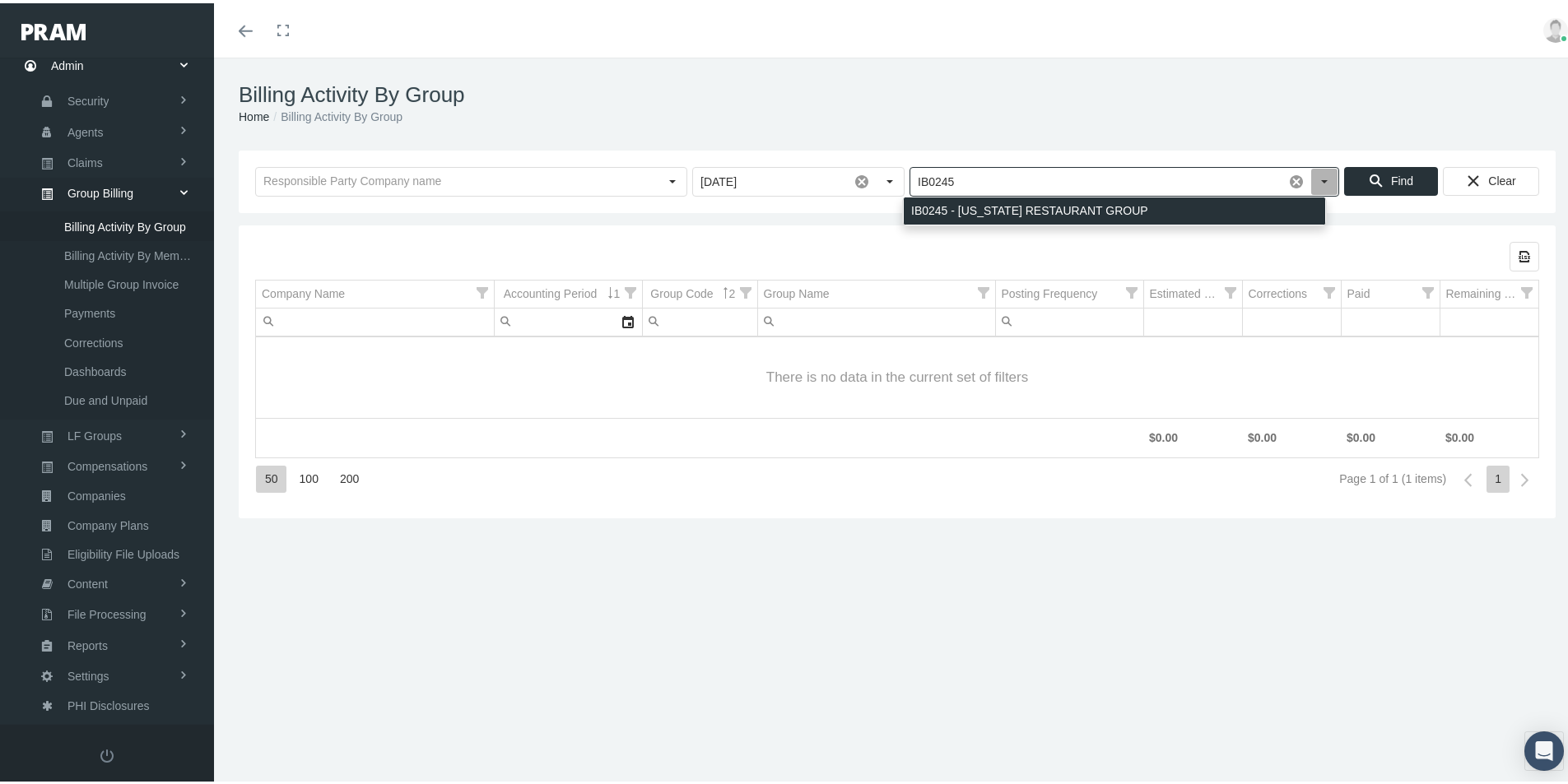
click at [951, 204] on div "IB0245 - GEORGIA RESTAURANT GROUP" at bounding box center [1114, 208] width 422 height 27
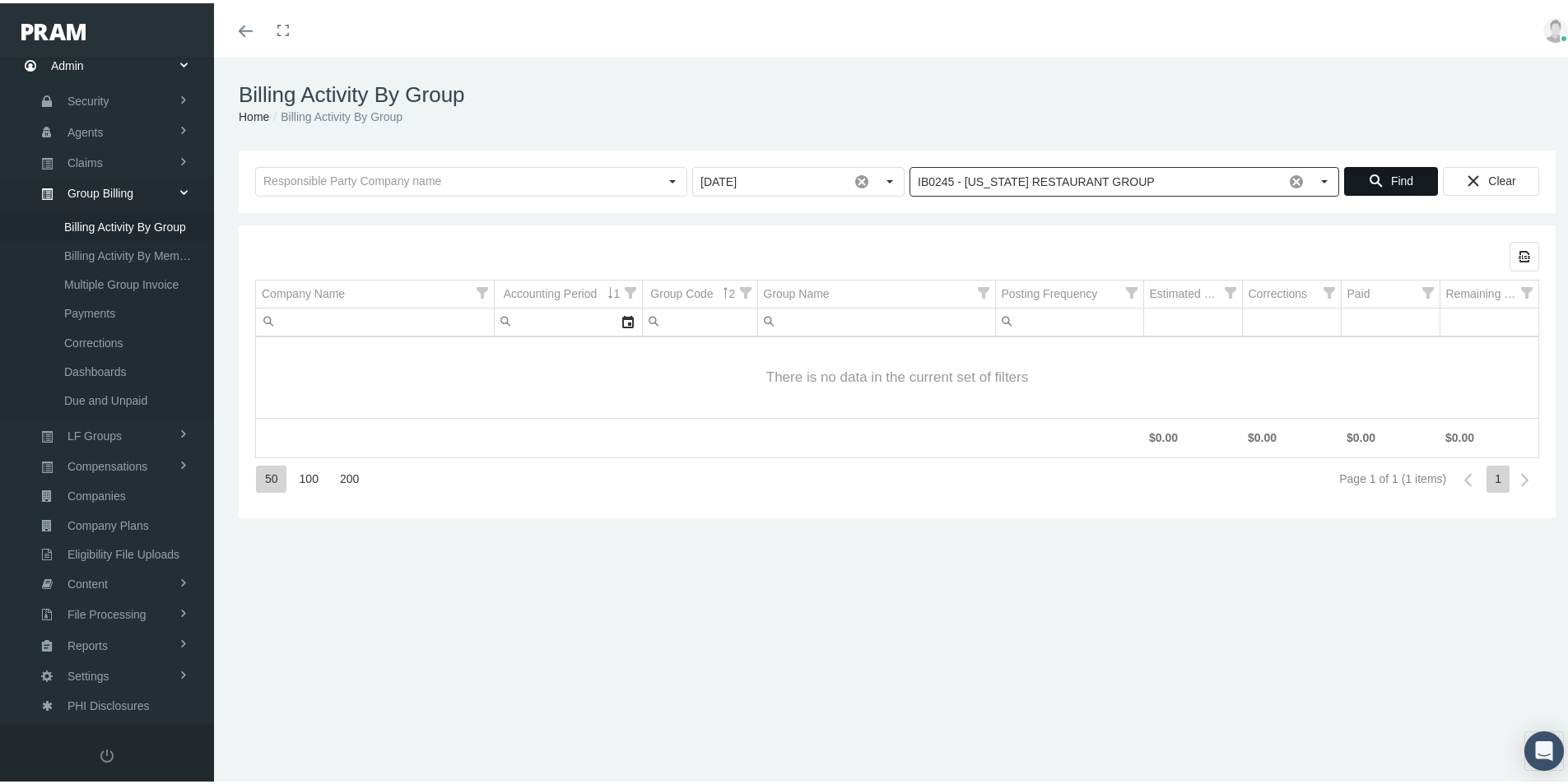
type input "IB0245 - GEORGIA RESTAURANT GROUP"
drag, startPoint x: 1382, startPoint y: 178, endPoint x: 1361, endPoint y: 187, distance: 22.8
click at [1376, 181] on div "Find" at bounding box center [1391, 178] width 92 height 27
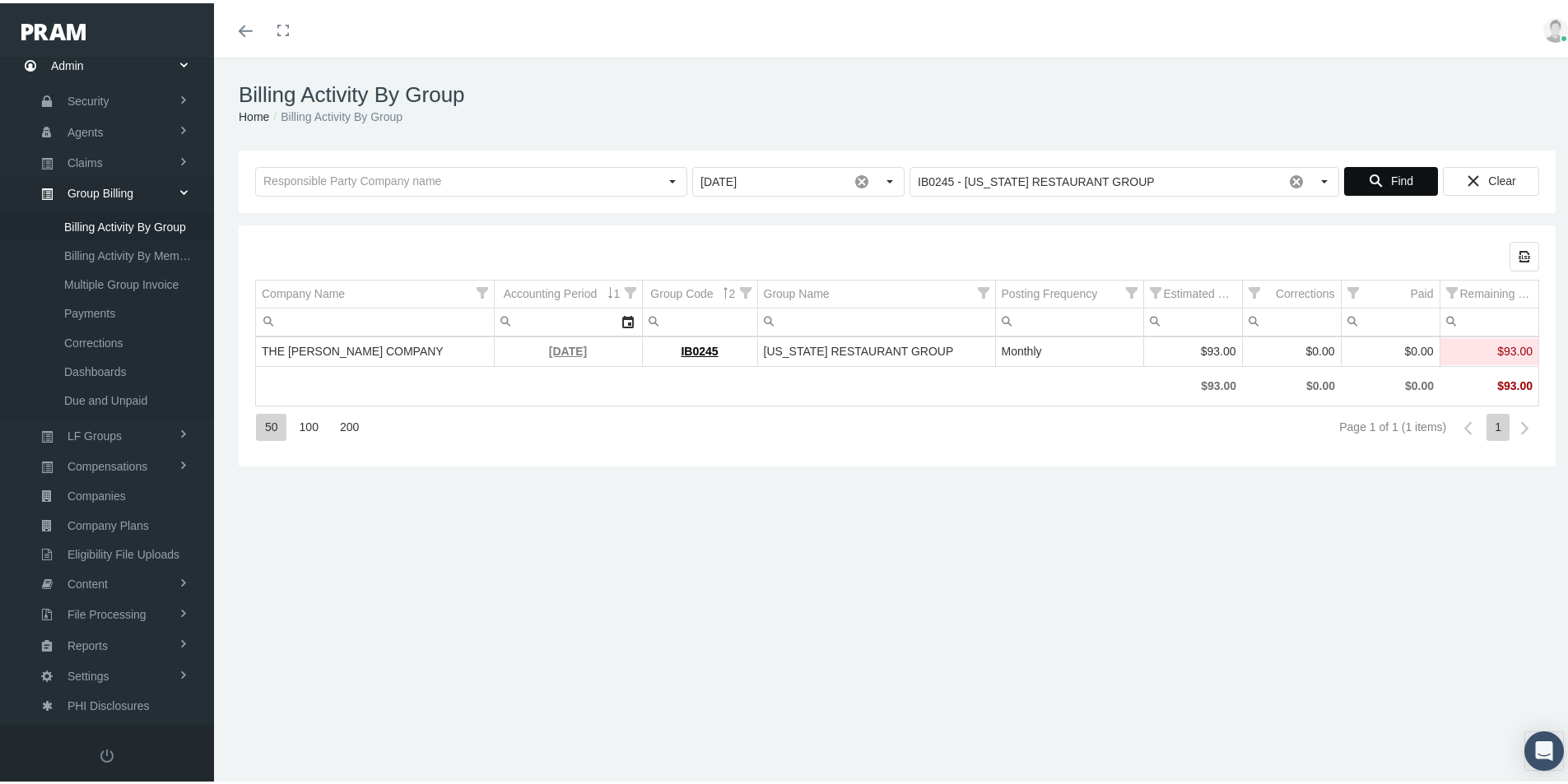
click at [551, 350] on link "[DATE]" at bounding box center [568, 348] width 38 height 14
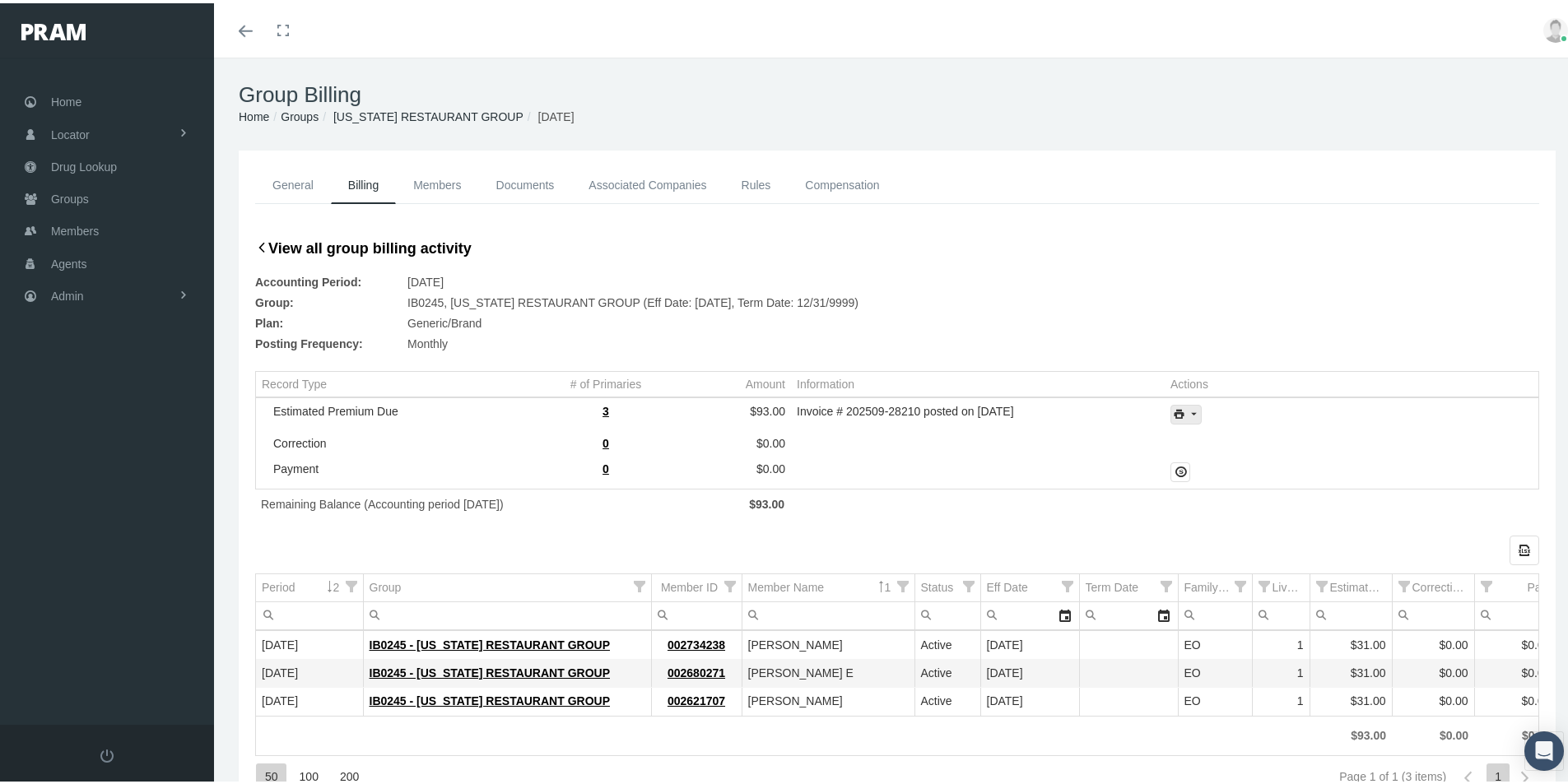
click at [1189, 408] on icon "print" at bounding box center [1193, 411] width 15 height 15
click at [1201, 466] on div "Invoice Details" at bounding box center [1230, 465] width 129 height 27
click at [229, 714] on div "General Billing Members Documents Associated Companies Enrollment History Rules…" at bounding box center [897, 505] width 1367 height 715
click at [66, 295] on span "Admin" at bounding box center [68, 293] width 33 height 31
click at [104, 425] on span "Group Billing" at bounding box center [101, 420] width 66 height 28
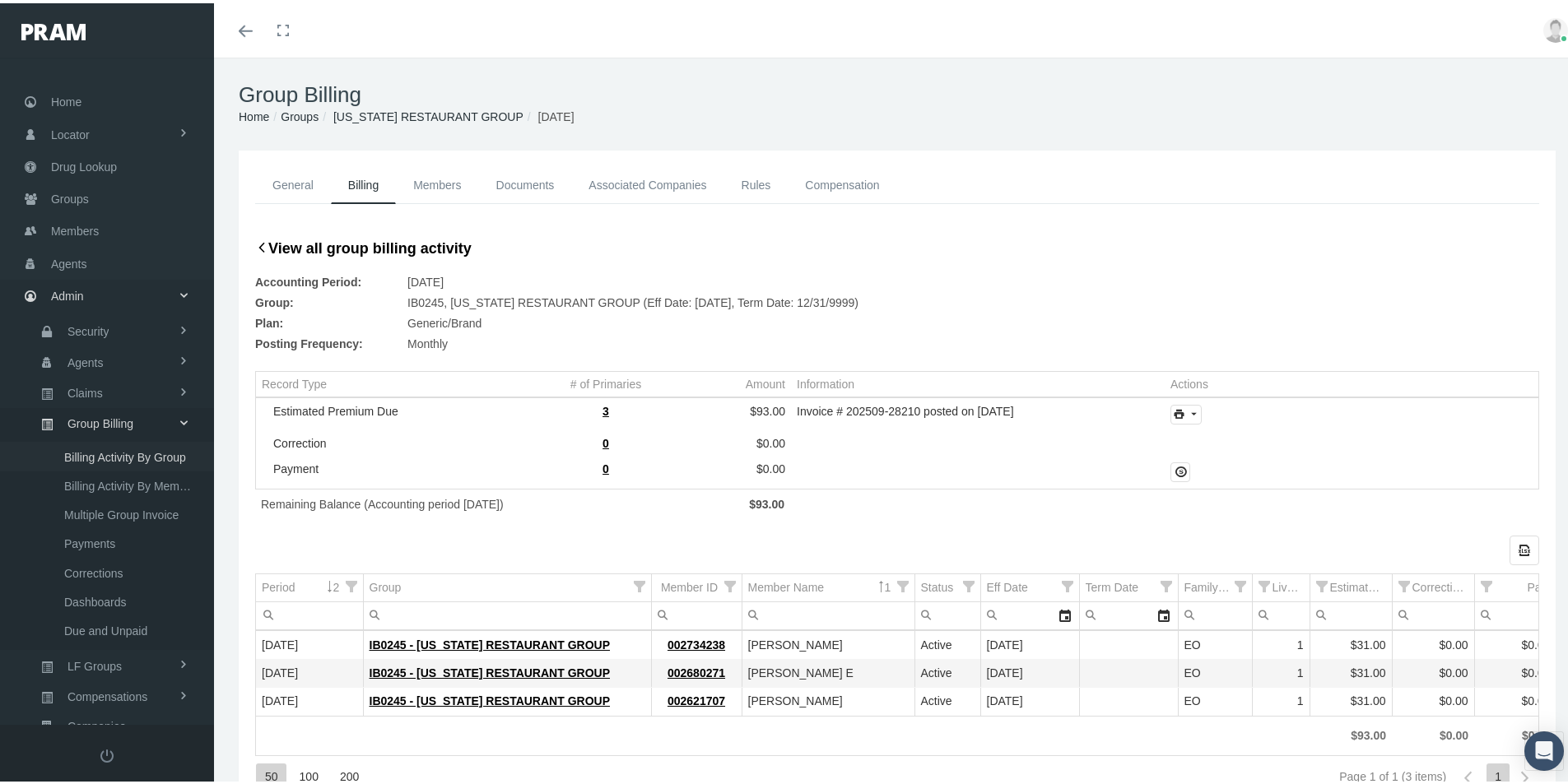
click at [103, 452] on span "Billing Activity By Group" at bounding box center [125, 453] width 122 height 28
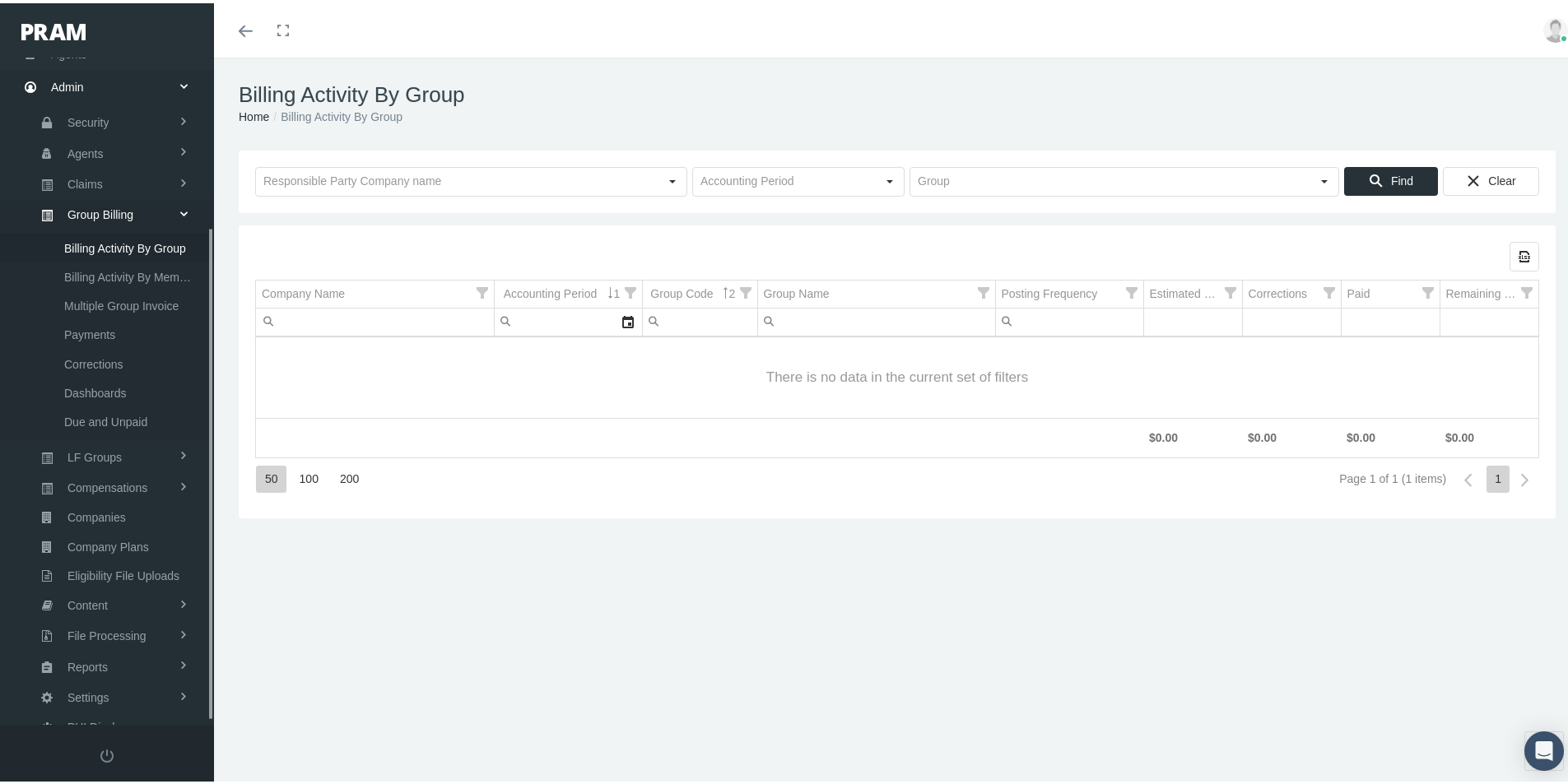
scroll to position [234, 0]
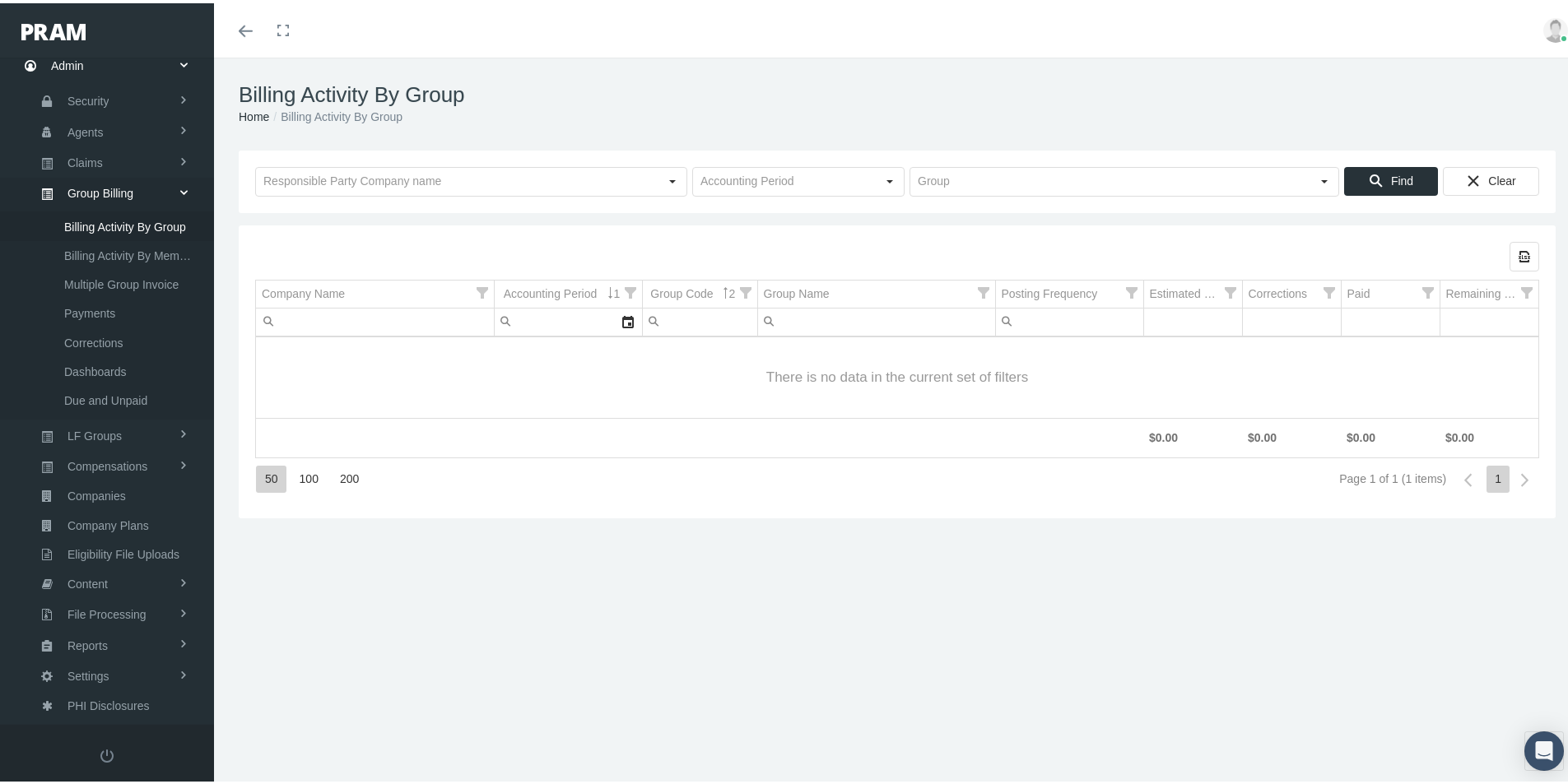
click at [618, 720] on div "Billing Activity By Group Home Billing Activity By Group Loading... Find Clear …" at bounding box center [897, 428] width 1367 height 748
click at [727, 180] on input "text" at bounding box center [784, 178] width 183 height 28
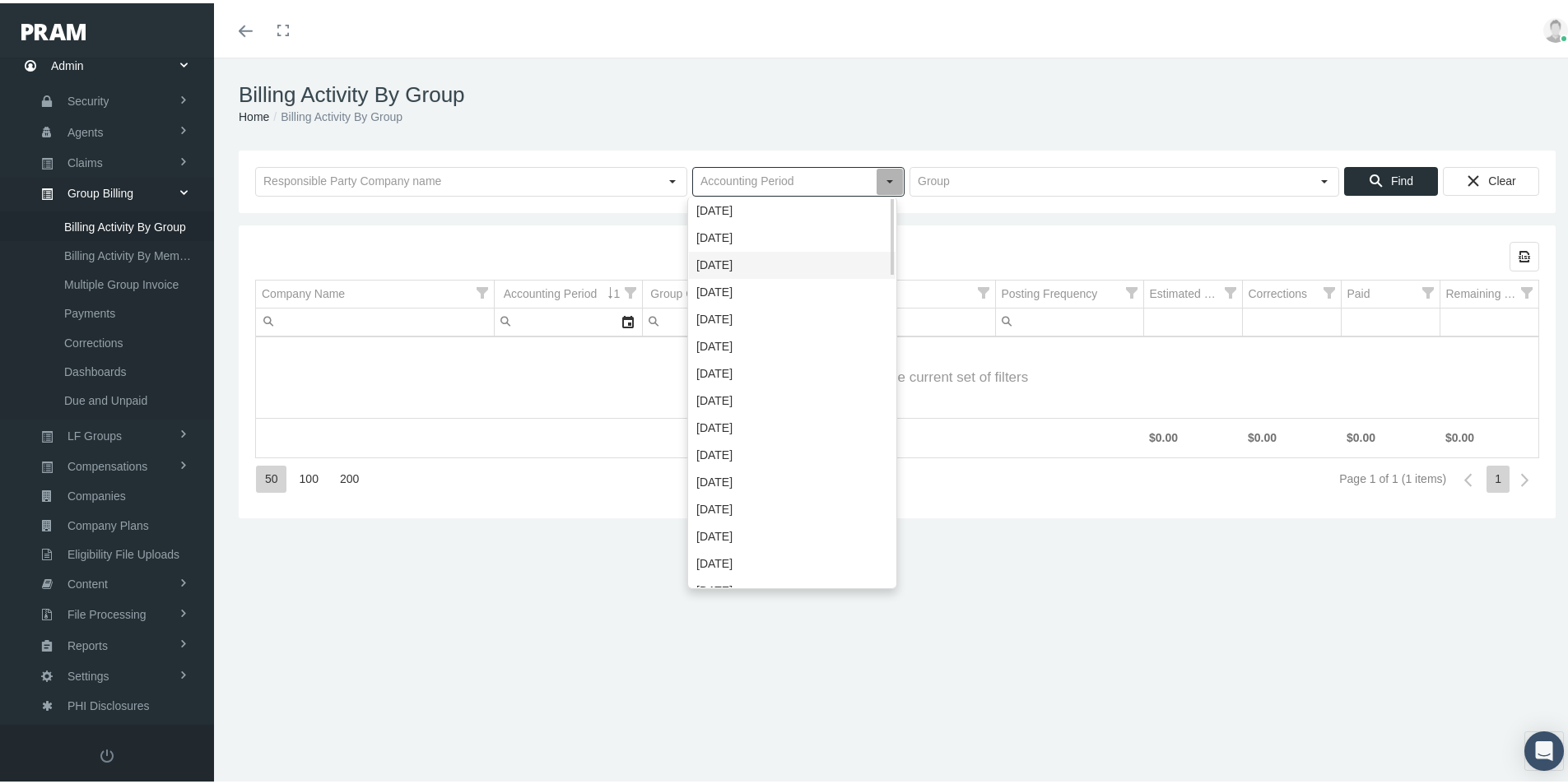
click at [721, 258] on div "[DATE]" at bounding box center [792, 262] width 207 height 27
type input "[DATE]"
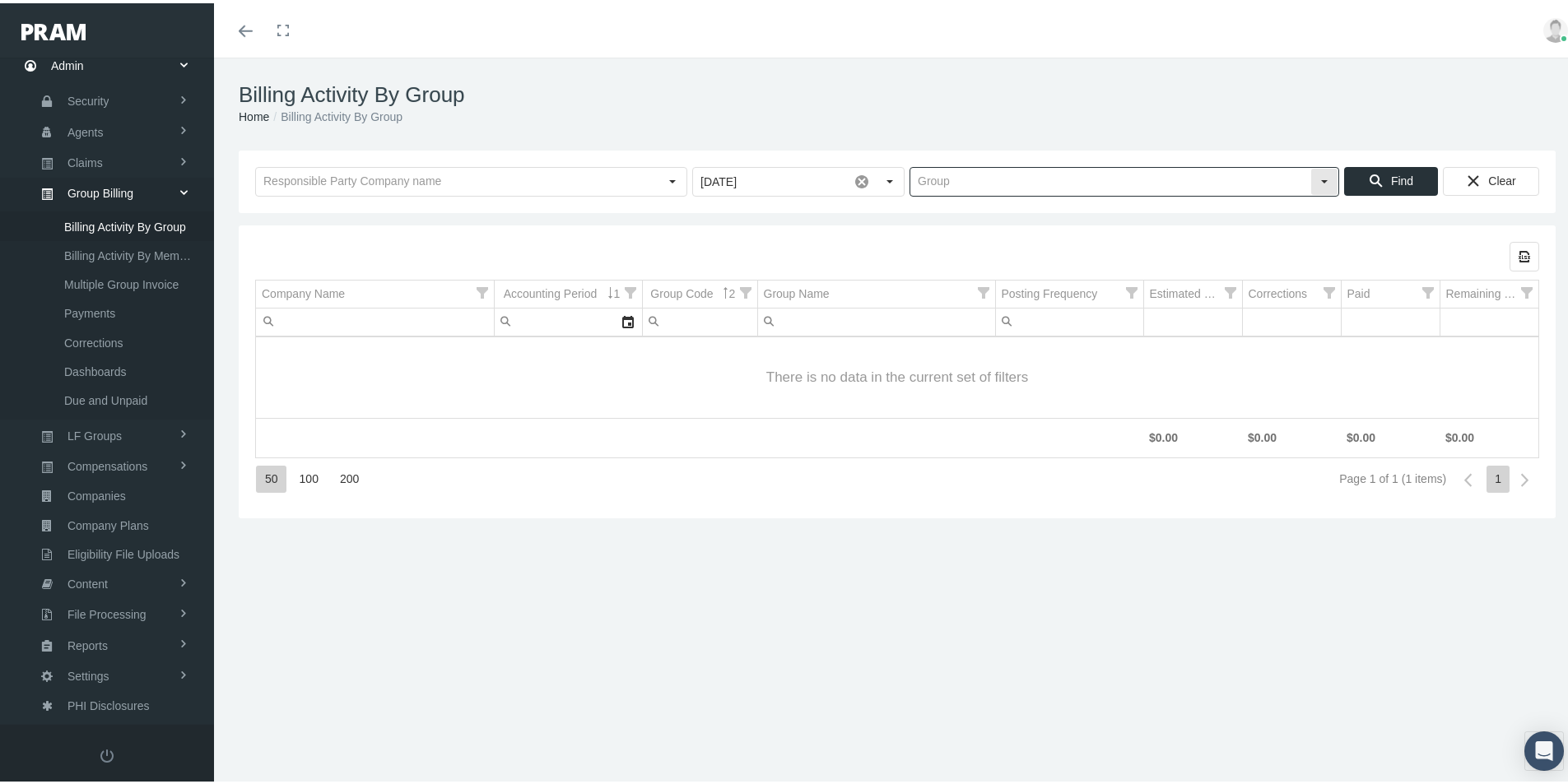
click at [930, 186] on input "text" at bounding box center [1110, 178] width 400 height 28
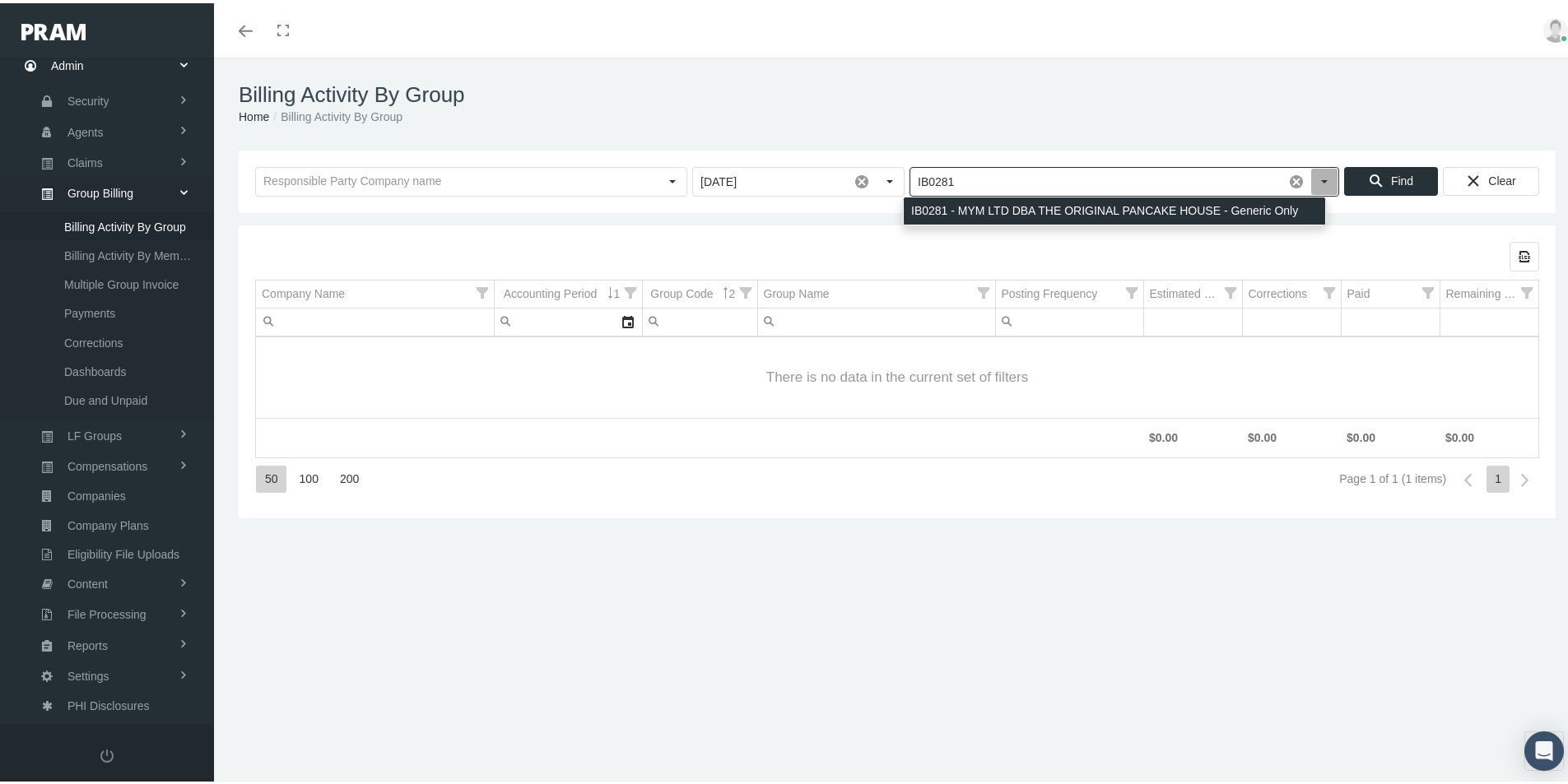
click at [962, 200] on div "IB0281 - MYM LTD DBA THE ORIGINAL PANCAKE HOUSE - Generic Only" at bounding box center [1114, 208] width 422 height 27
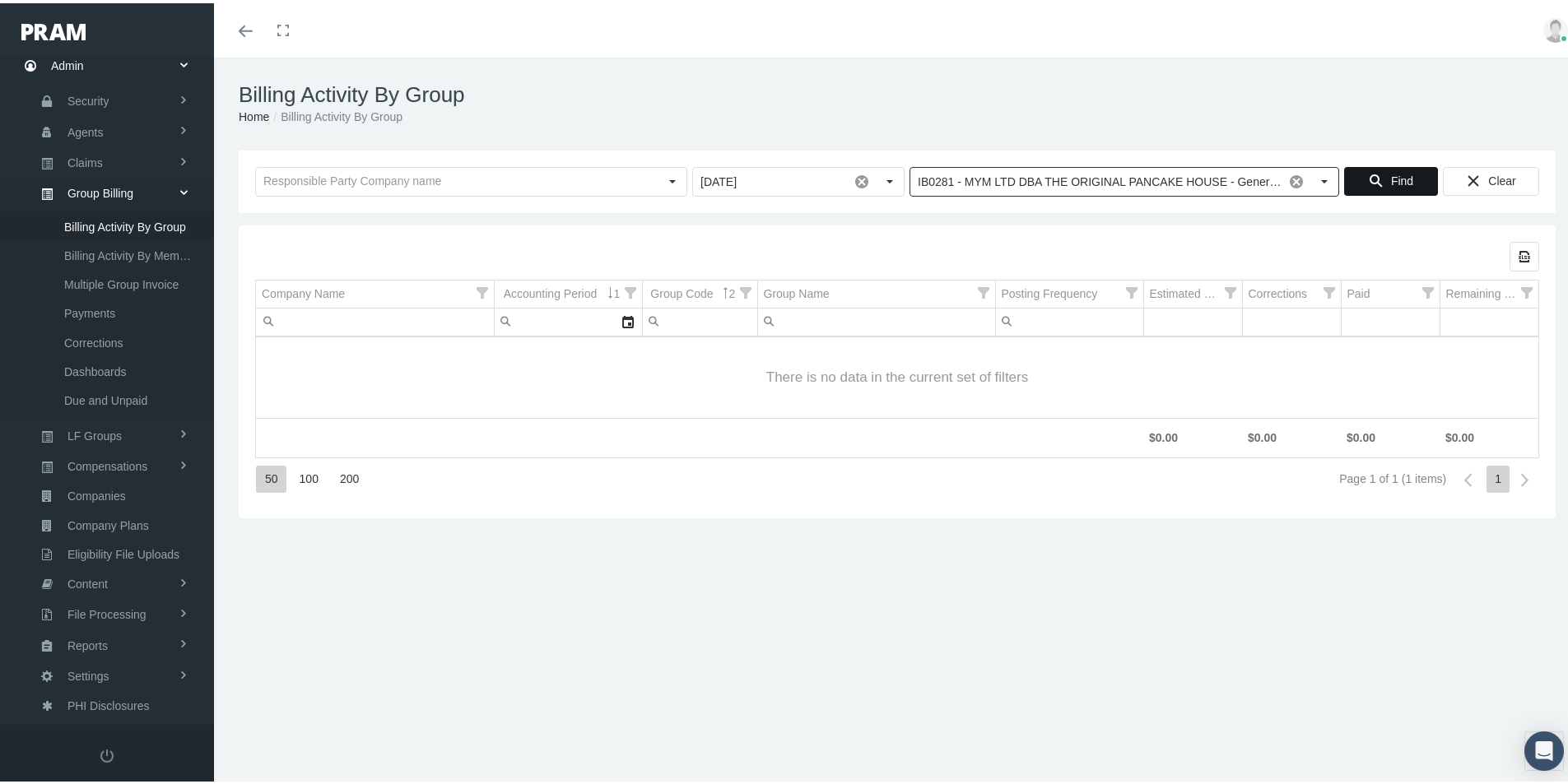
type input "IB0281 - MYM LTD DBA THE ORIGINAL PANCAKE HOUSE - Generic Only"
click at [1391, 175] on span "Find" at bounding box center [1402, 178] width 22 height 14
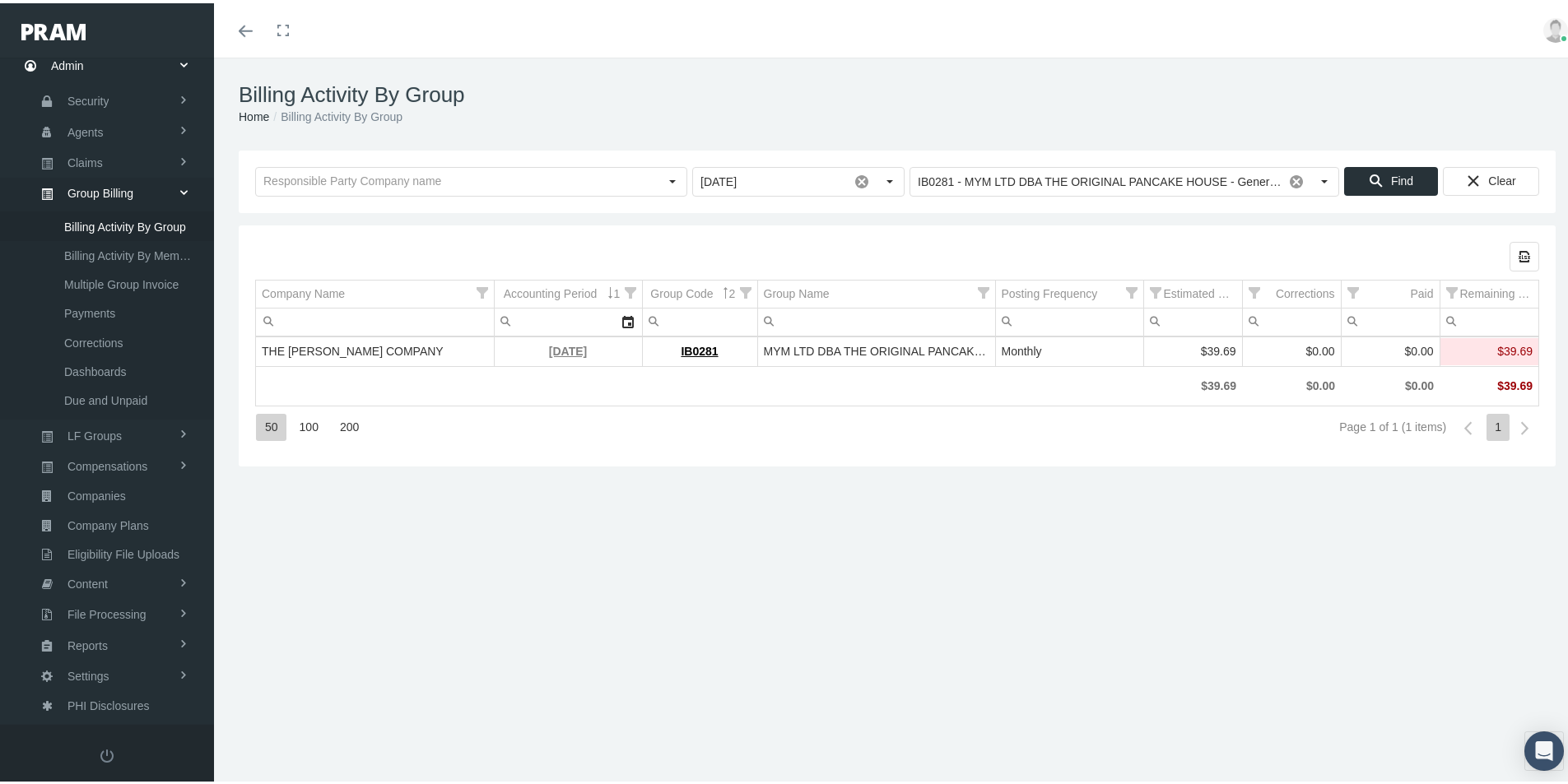
click at [549, 349] on link "[DATE]" at bounding box center [568, 348] width 38 height 14
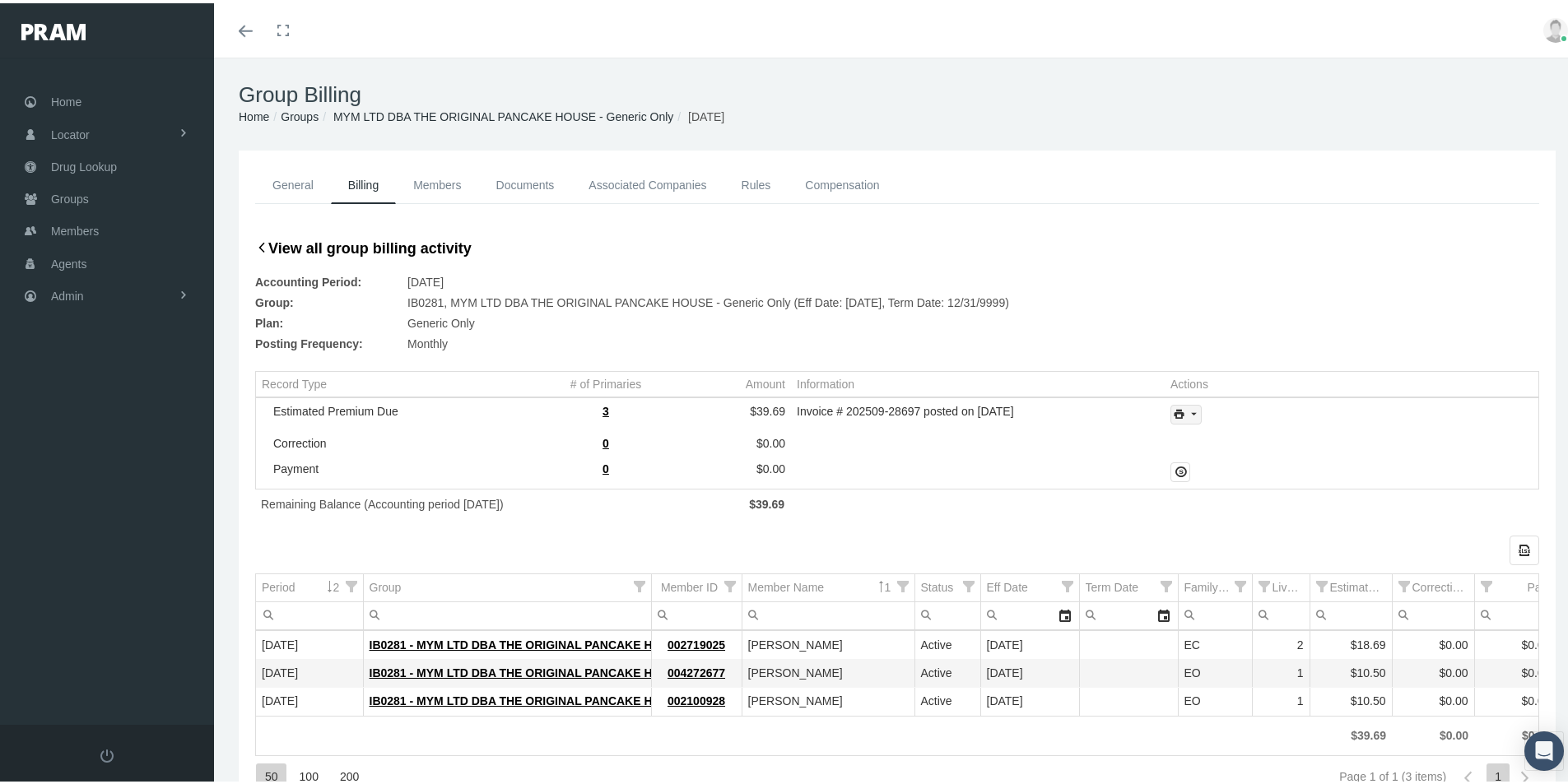
click at [1192, 414] on icon "print" at bounding box center [1193, 411] width 15 height 15
click at [1205, 462] on div "Invoice Details" at bounding box center [1230, 465] width 129 height 27
click at [243, 733] on div "General Billing Members Documents Associated Companies Enrollment History Rules…" at bounding box center [898, 479] width 1317 height 665
click at [70, 290] on span "Admin" at bounding box center [68, 293] width 33 height 31
click at [87, 417] on span "Group Billing" at bounding box center [101, 420] width 66 height 28
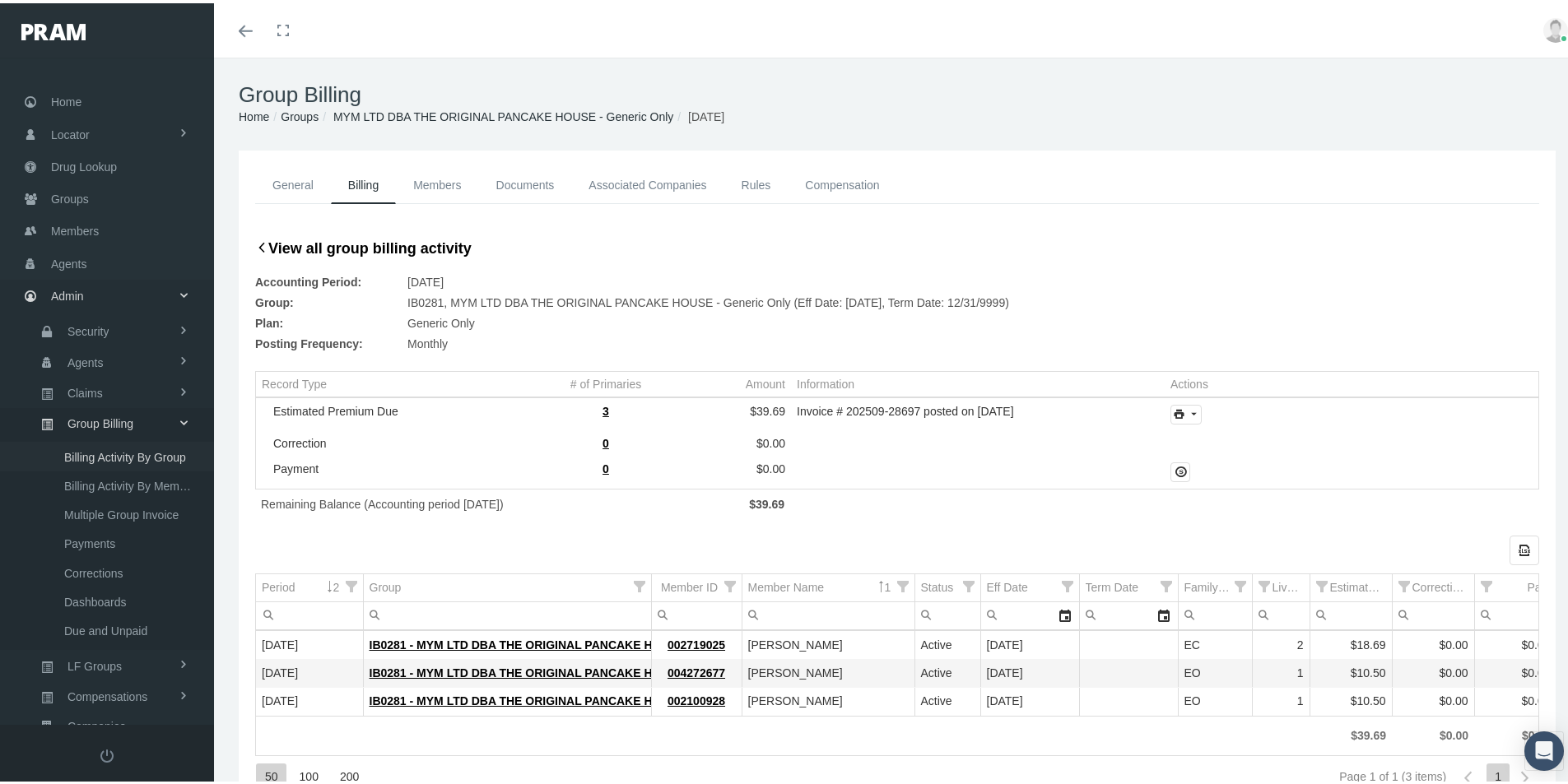
click at [113, 453] on span "Billing Activity By Group" at bounding box center [125, 453] width 122 height 28
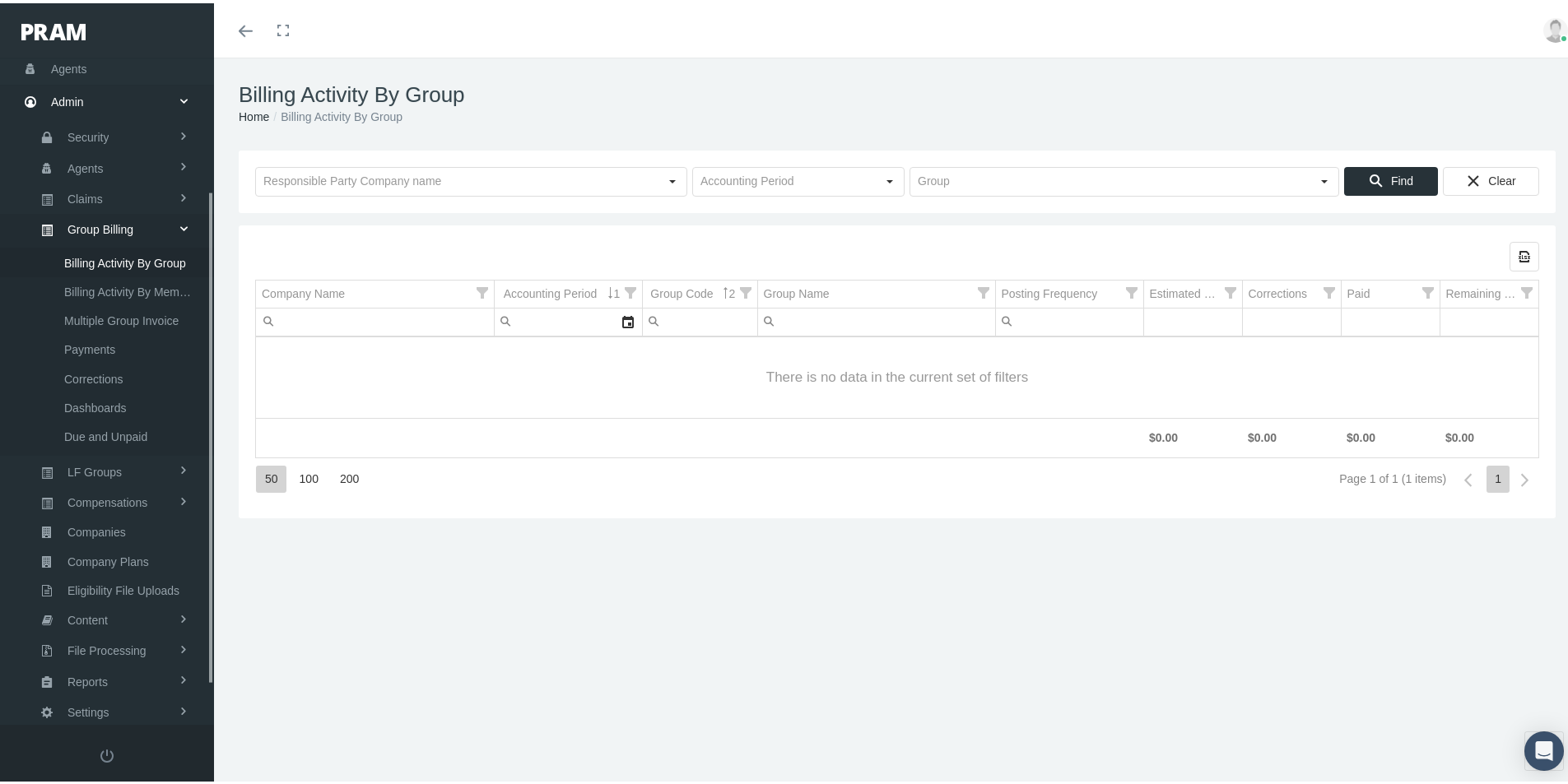
scroll to position [234, 0]
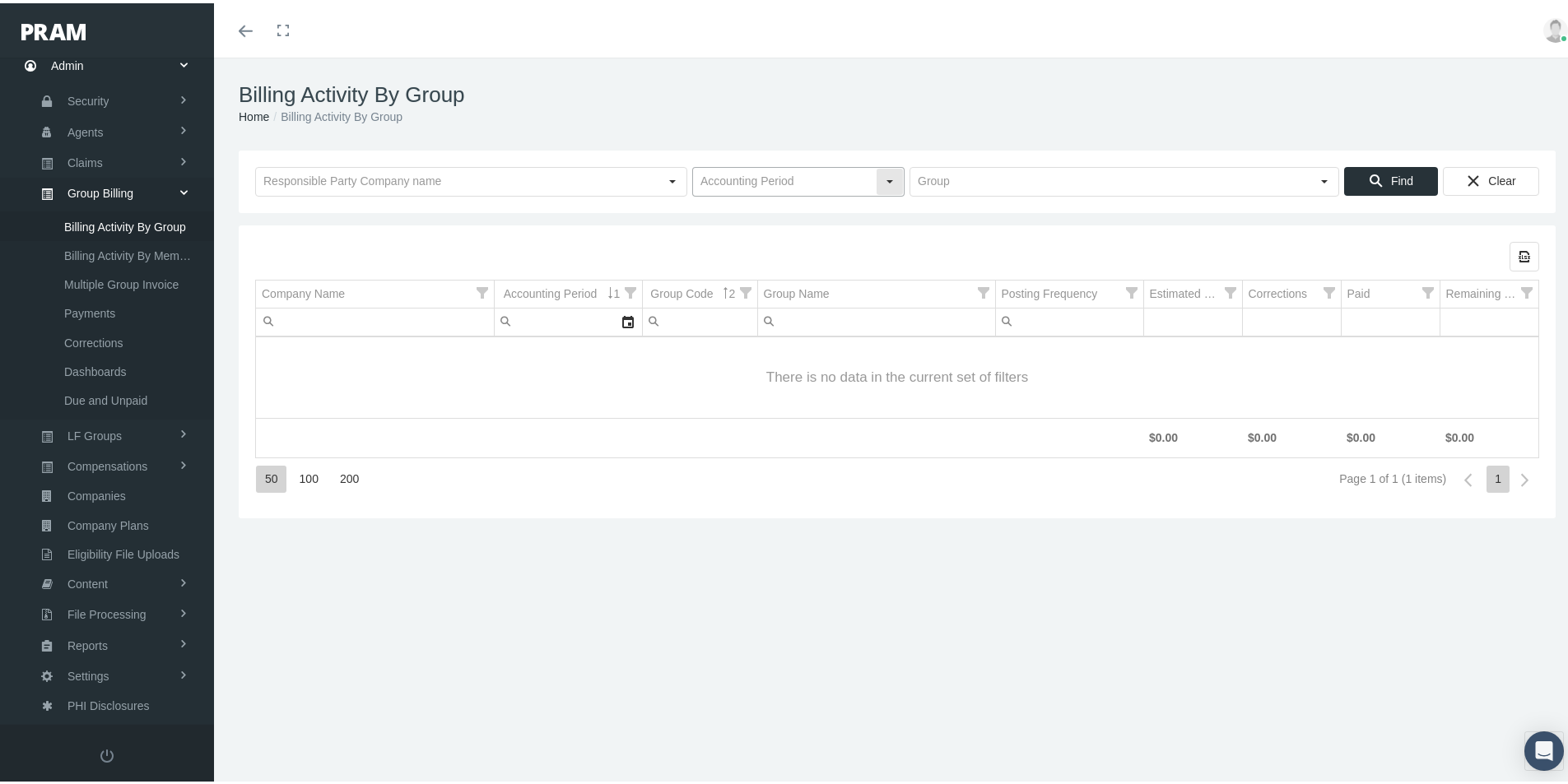
drag, startPoint x: 721, startPoint y: 180, endPoint x: 752, endPoint y: 189, distance: 32.3
click at [722, 180] on input "text" at bounding box center [784, 178] width 183 height 28
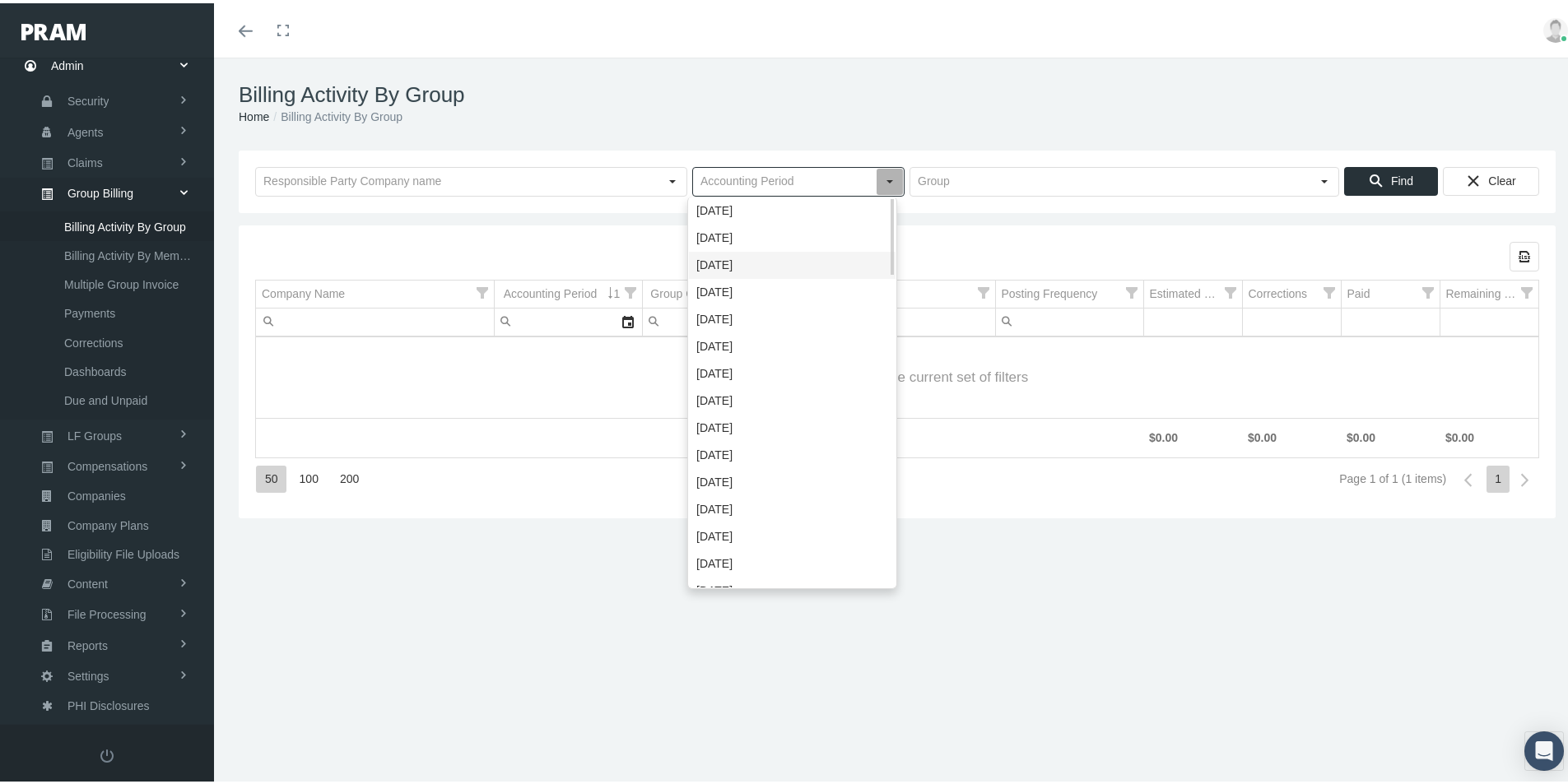
click at [715, 261] on div "[DATE]" at bounding box center [792, 262] width 207 height 27
type input "[DATE]"
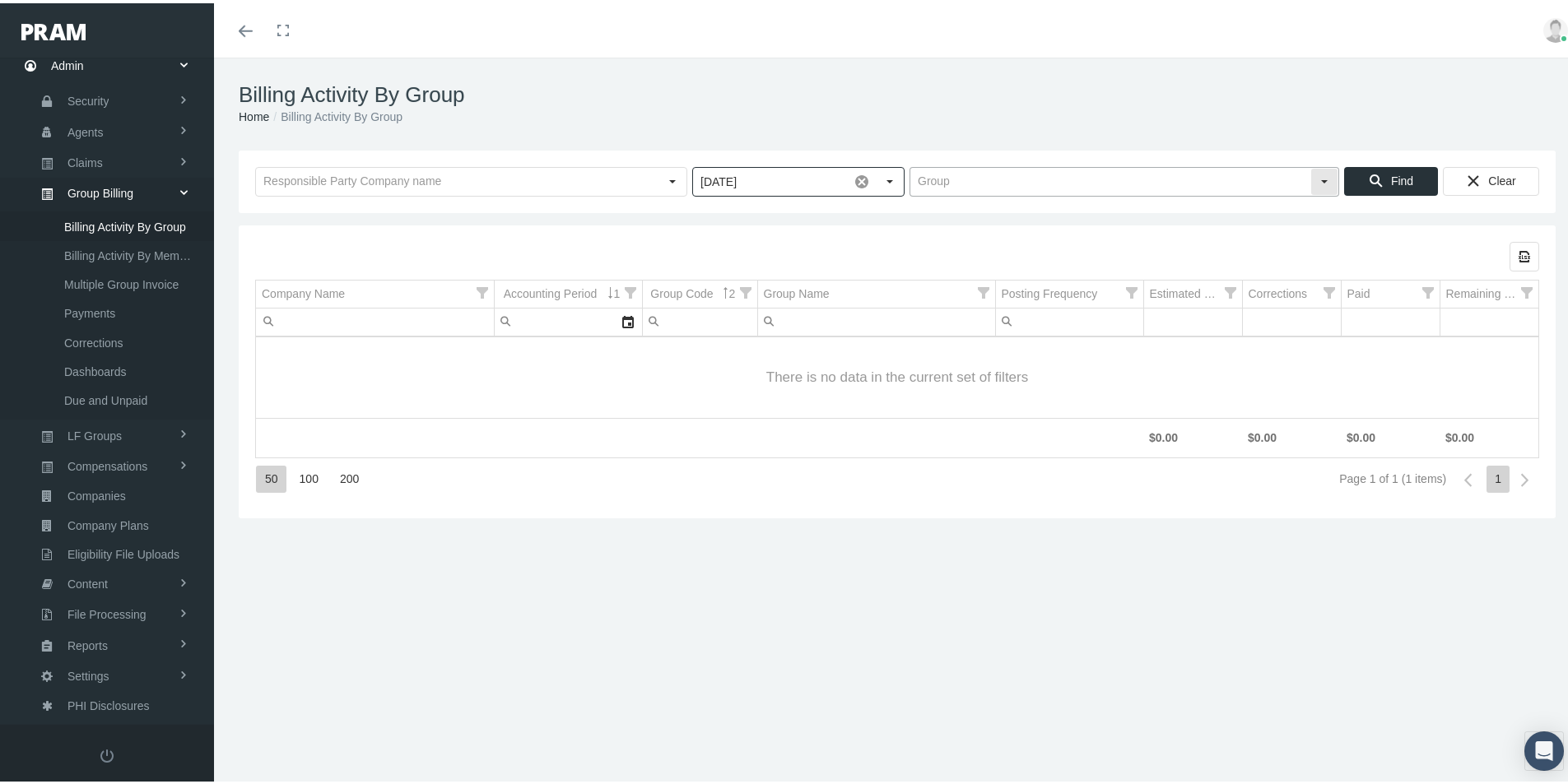
click at [944, 177] on input "text" at bounding box center [1110, 178] width 400 height 28
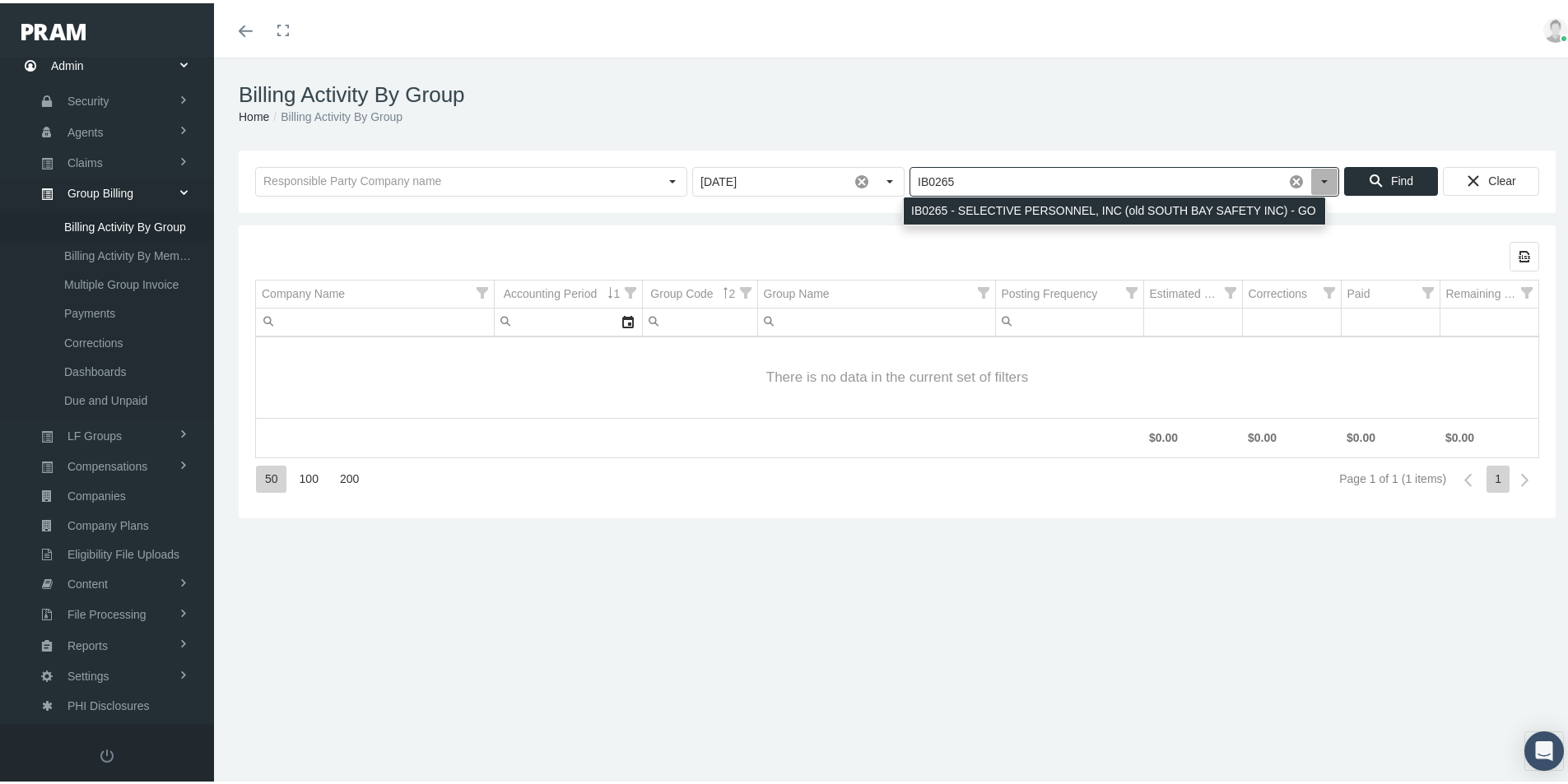
click at [953, 205] on div "IB0265 - SELECTIVE PERSONNEL, INC (old SOUTH BAY SAFETY INC) - GO" at bounding box center [1114, 208] width 422 height 27
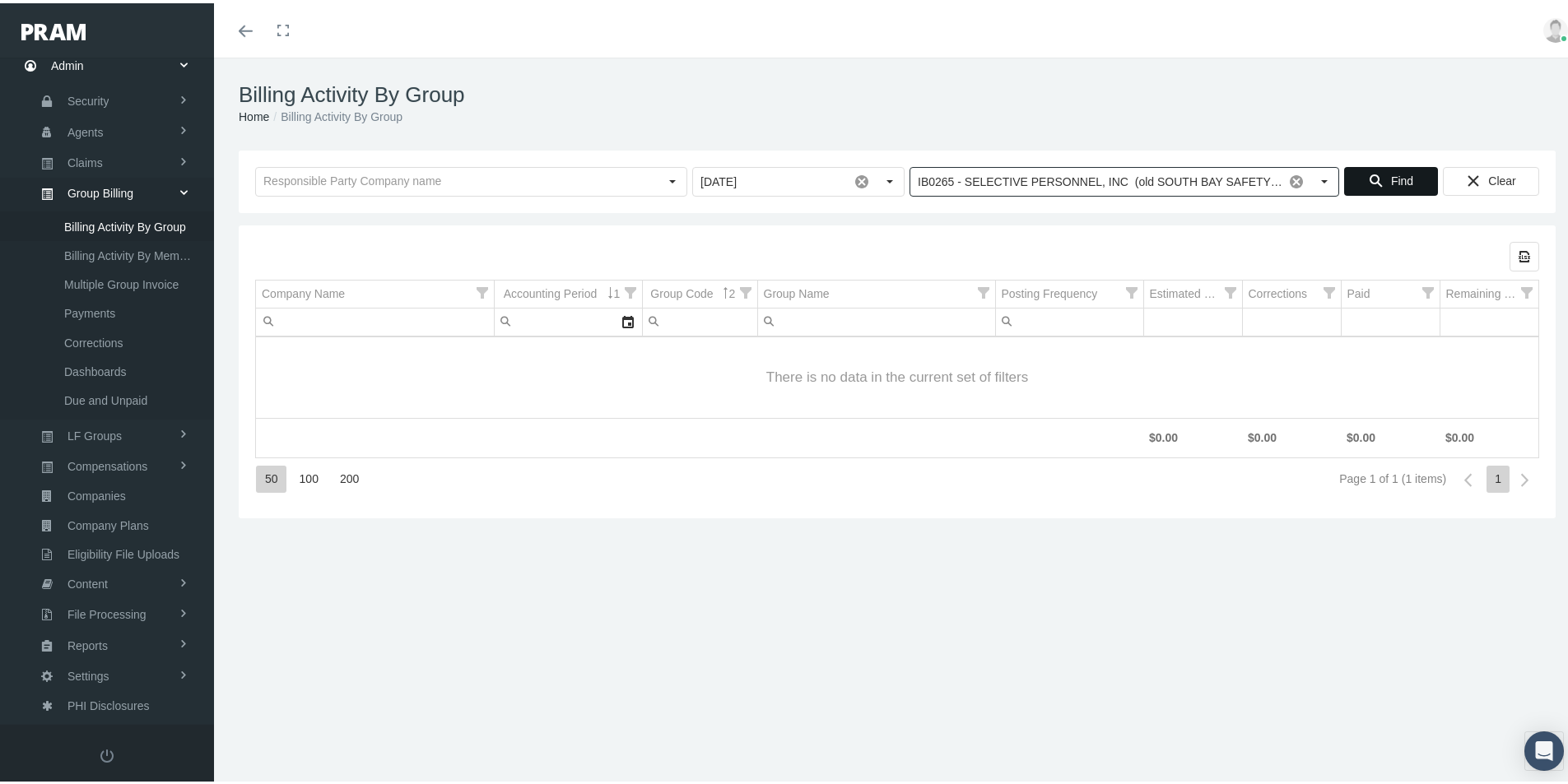
type input "IB0265 - SELECTIVE PERSONNEL, INC (old SOUTH BAY SAFETY INC) - GO"
click at [1391, 174] on span "Find" at bounding box center [1402, 178] width 22 height 14
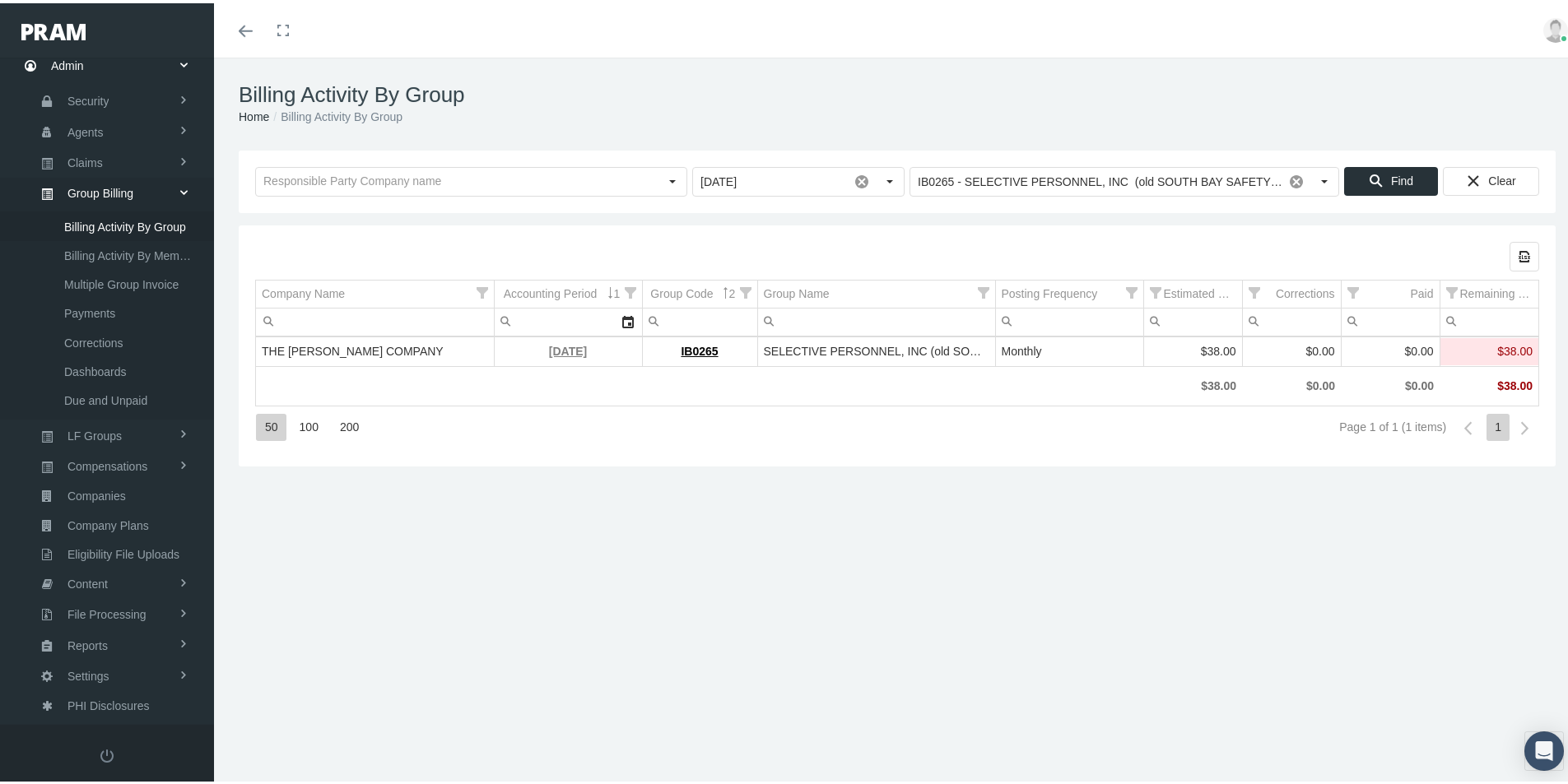
click at [554, 345] on link "[DATE]" at bounding box center [568, 348] width 38 height 14
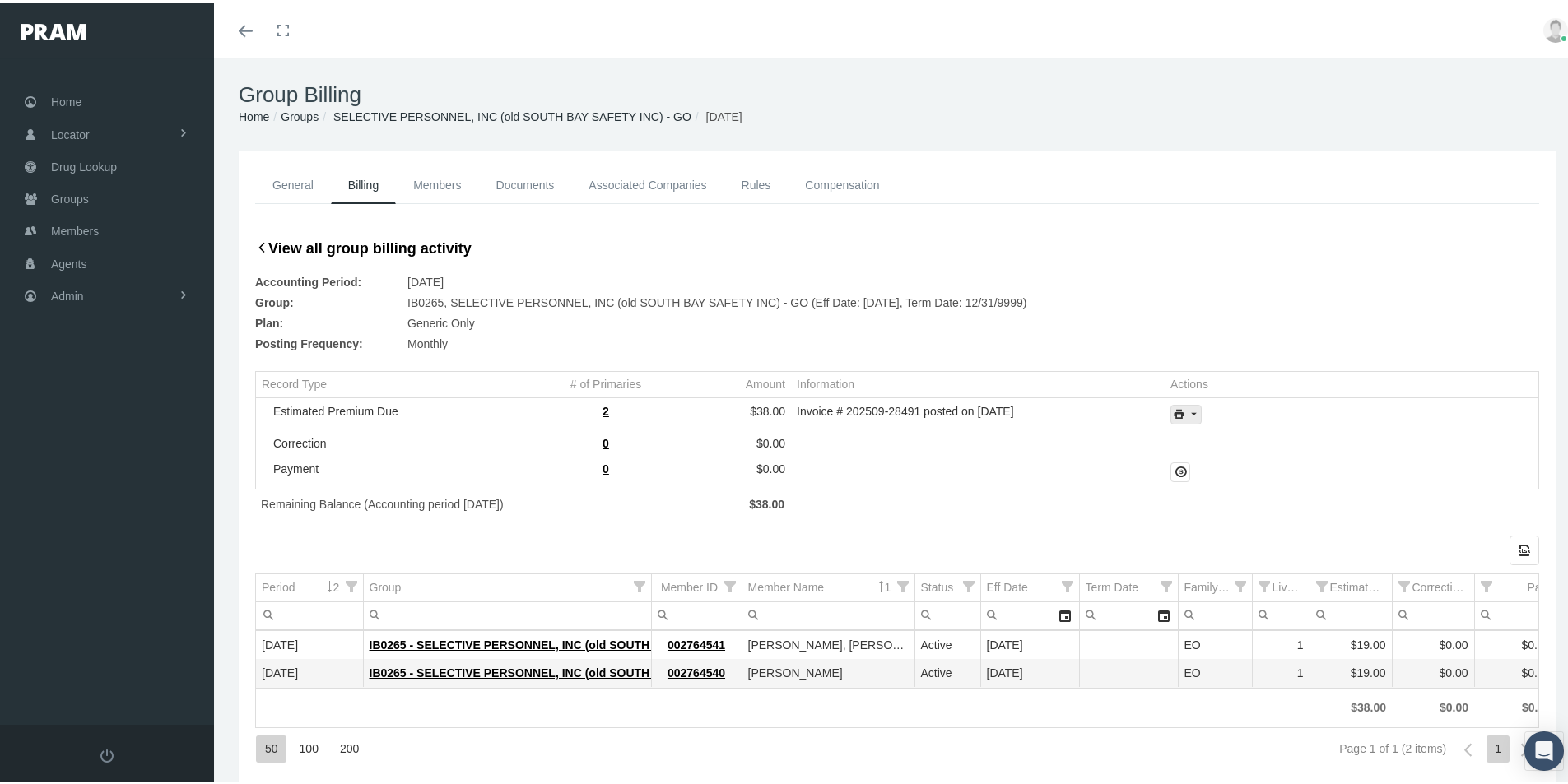
click at [1190, 415] on icon "print" at bounding box center [1193, 411] width 15 height 15
click at [1205, 471] on div "Invoice Details" at bounding box center [1230, 465] width 129 height 27
click at [70, 292] on span "Admin" at bounding box center [68, 293] width 33 height 31
click at [93, 425] on span "Group Billing" at bounding box center [101, 420] width 66 height 28
click at [66, 540] on span "Payments" at bounding box center [89, 540] width 51 height 28
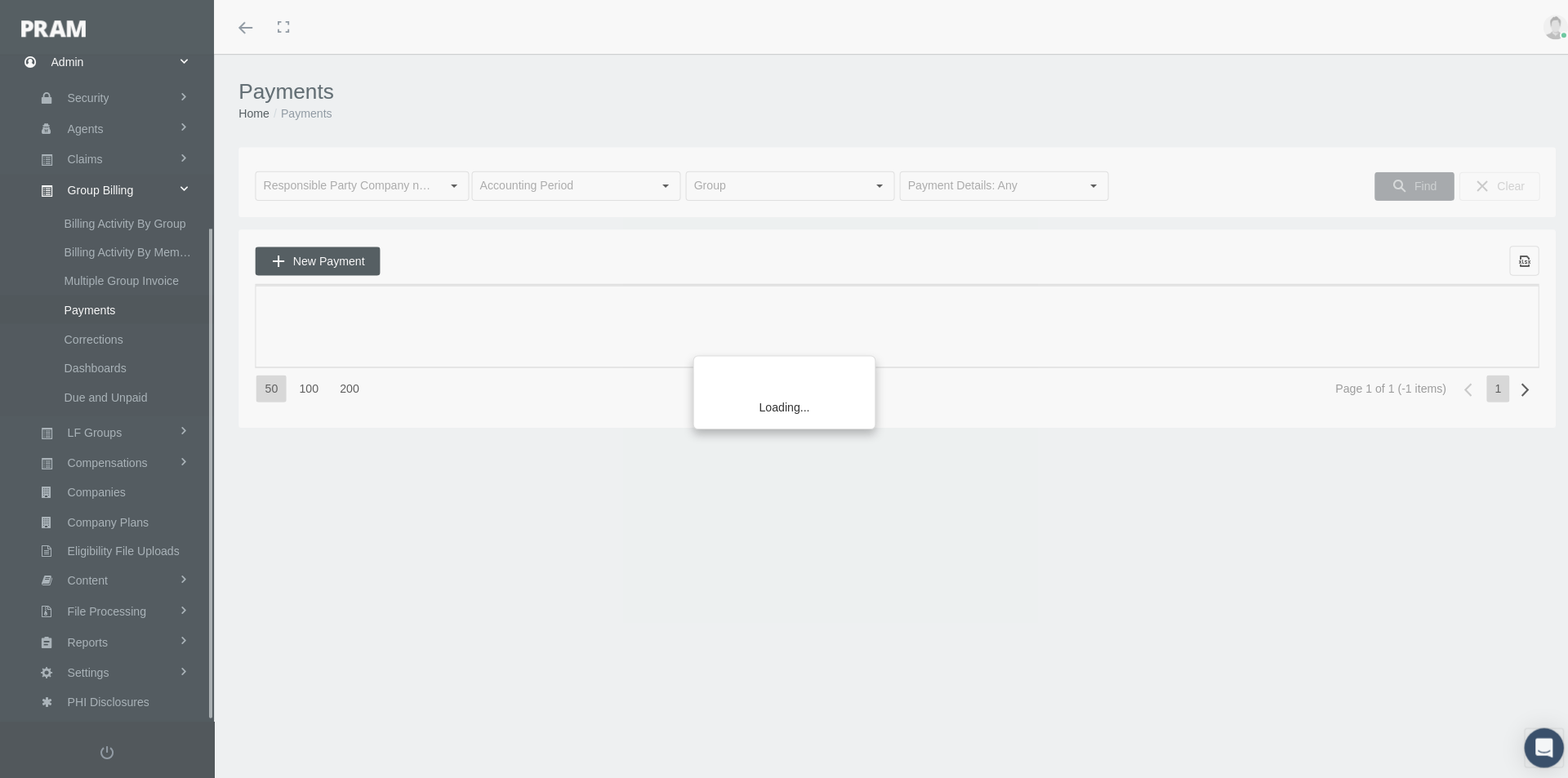
scroll to position [232, 0]
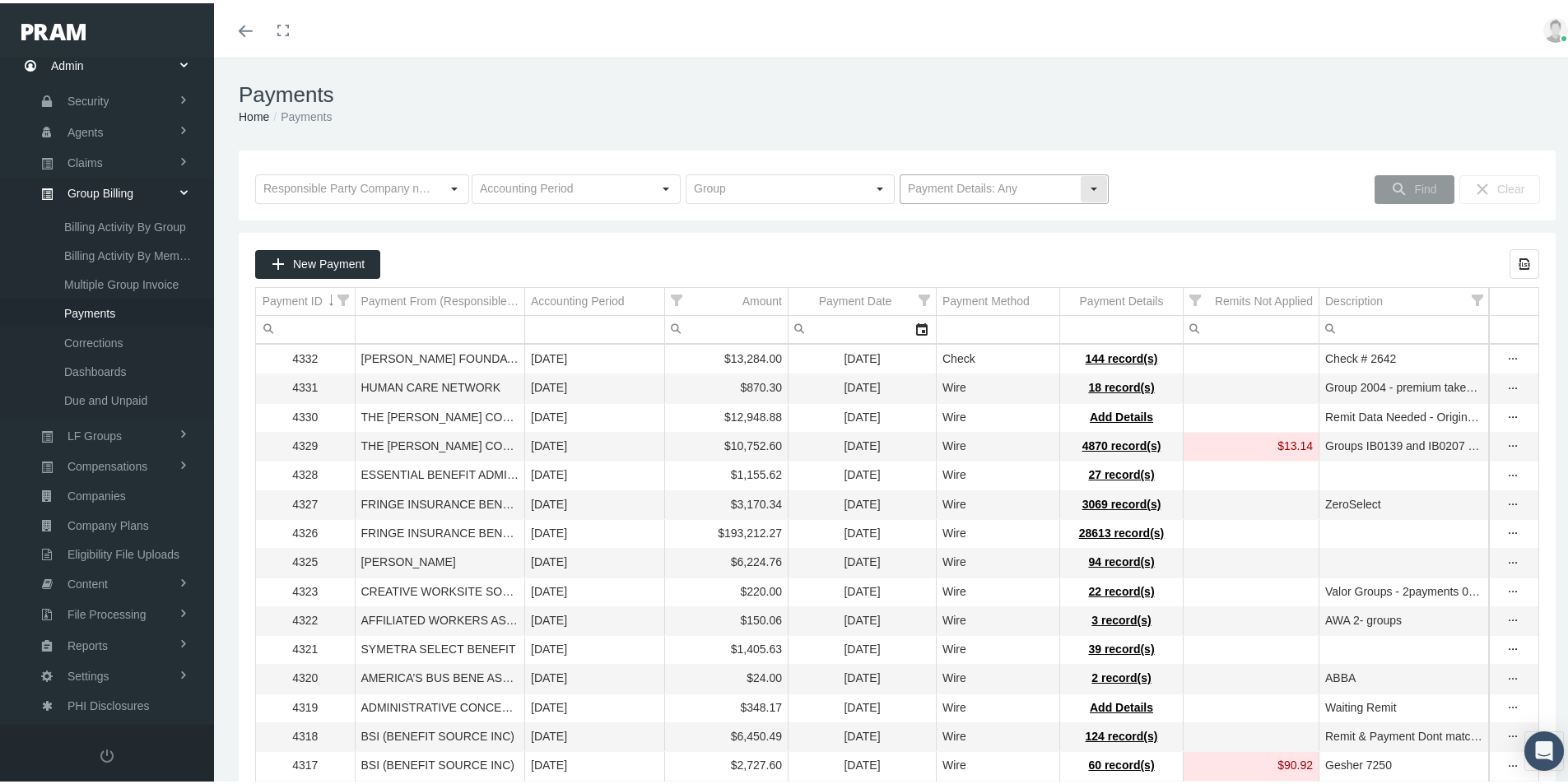
click at [1088, 189] on div "Select" at bounding box center [1093, 186] width 26 height 26
click at [964, 240] on div "No Payment Details" at bounding box center [997, 243] width 204 height 27
type input "No Payment Details"
click at [1414, 180] on span "Find" at bounding box center [1425, 187] width 22 height 14
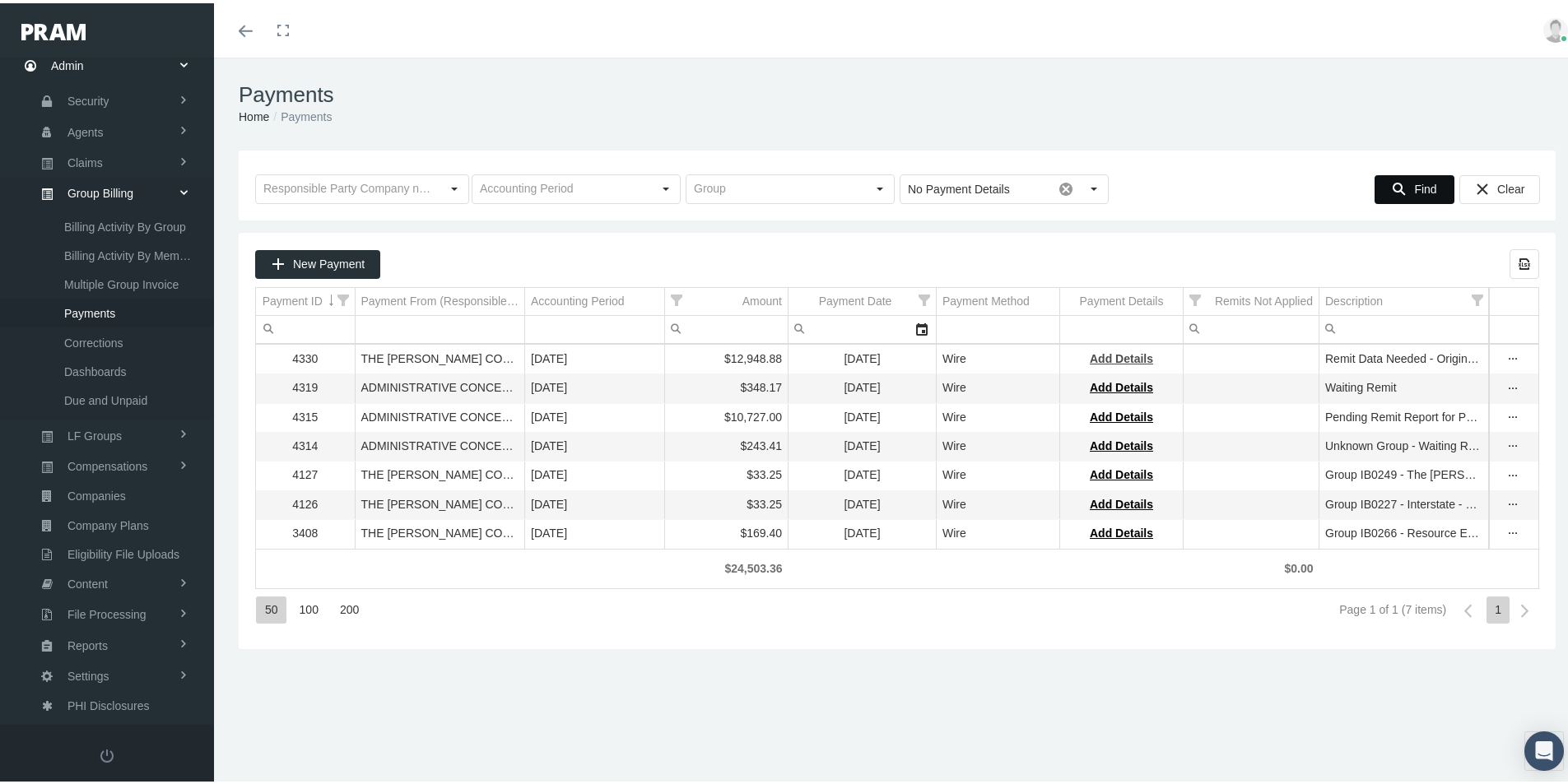
click at [1092, 349] on span "Add Details" at bounding box center [1122, 356] width 64 height 14
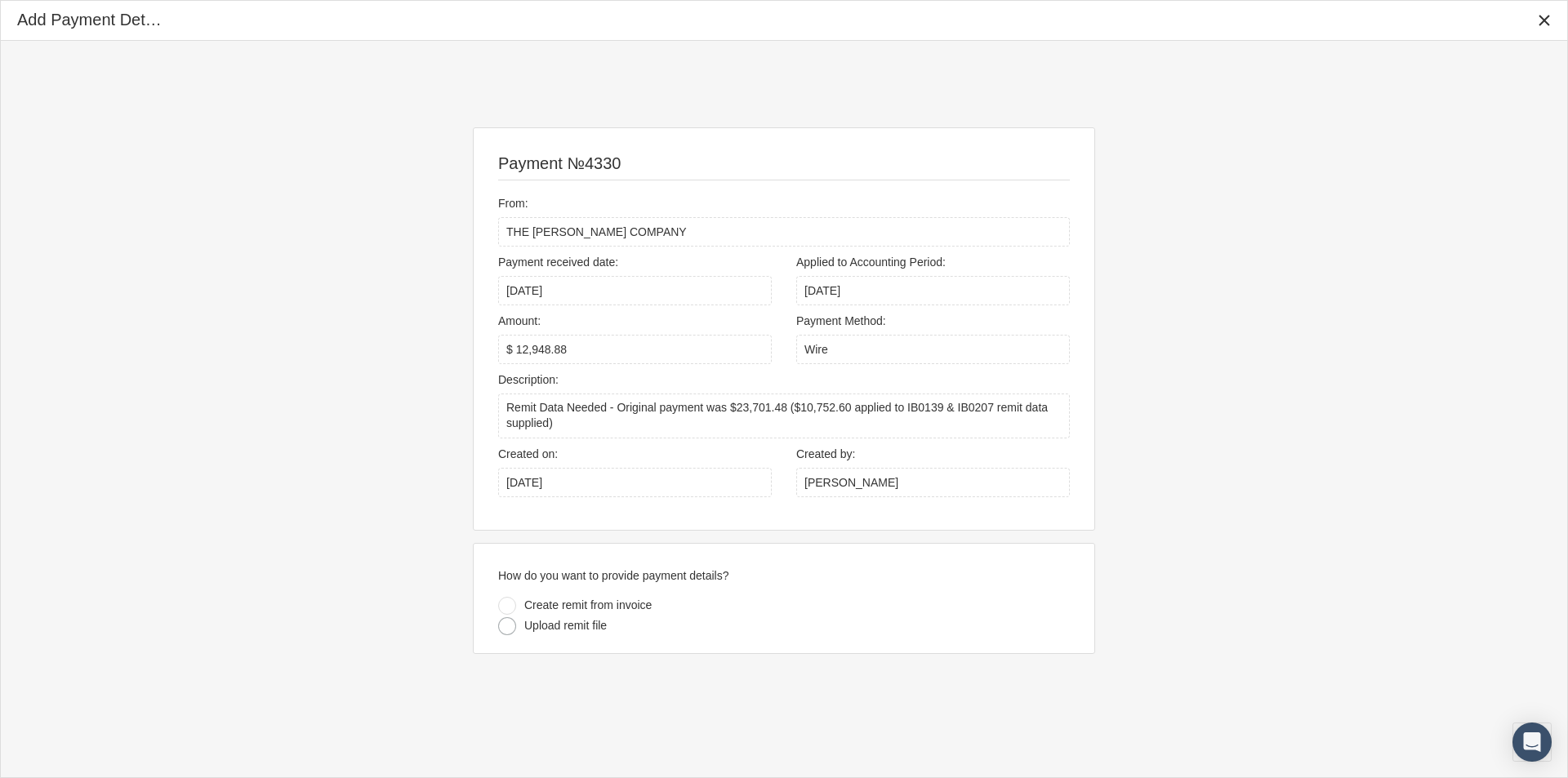
click at [507, 627] on div at bounding box center [507, 625] width 18 height 18
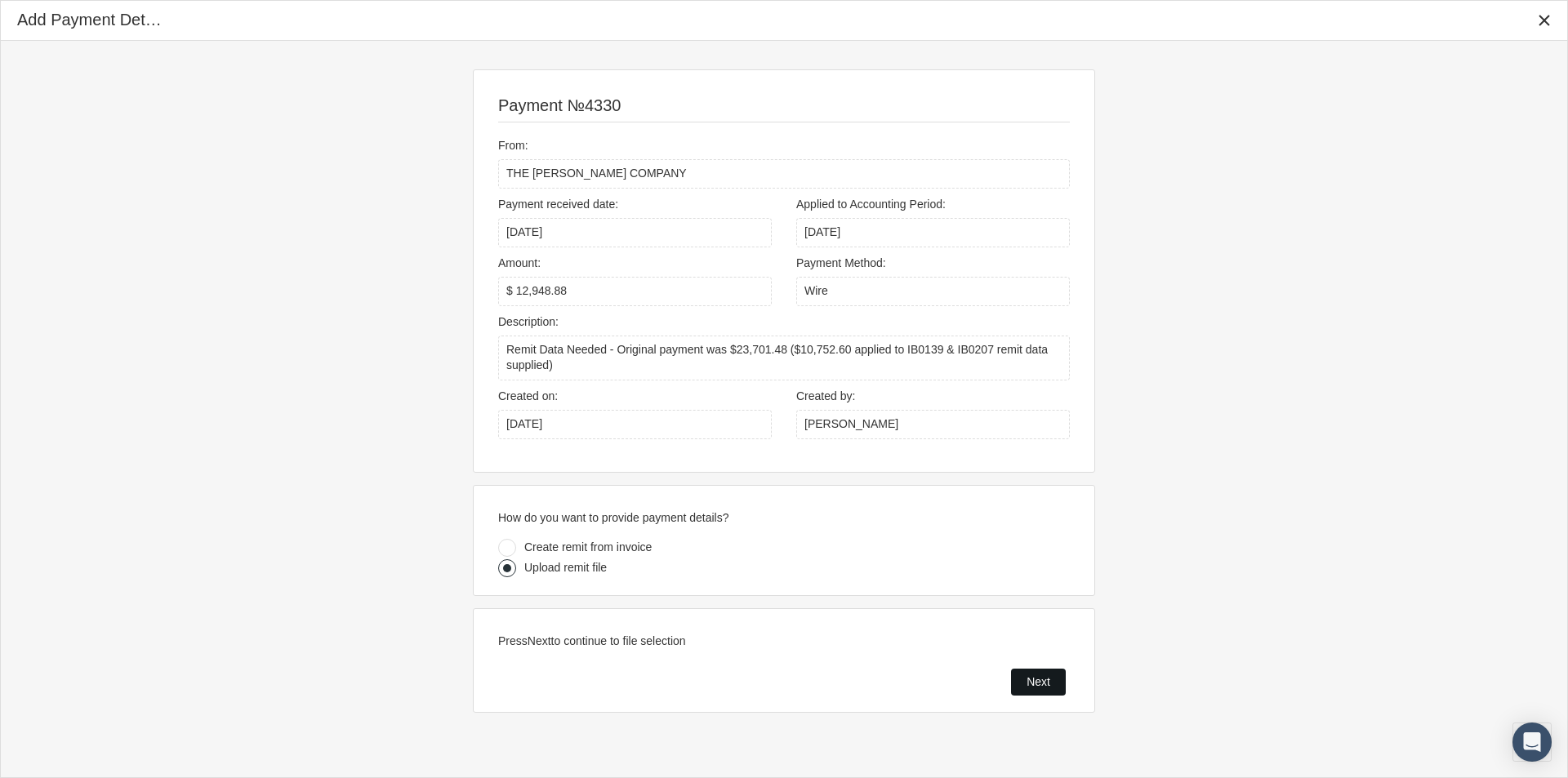
click at [1028, 682] on span "Next" at bounding box center [1038, 682] width 24 height 13
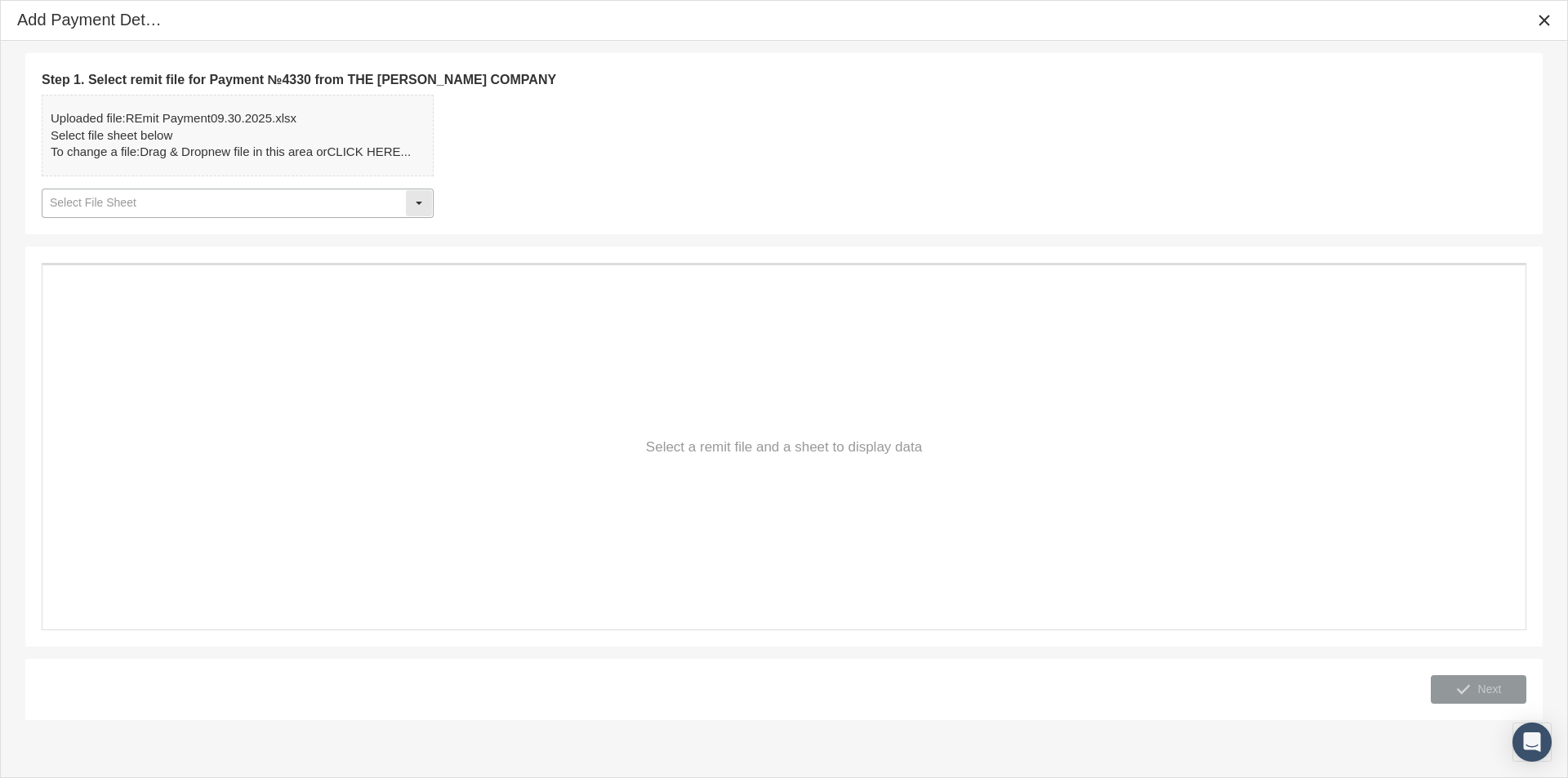
click at [413, 202] on div "Select" at bounding box center [418, 202] width 26 height 26
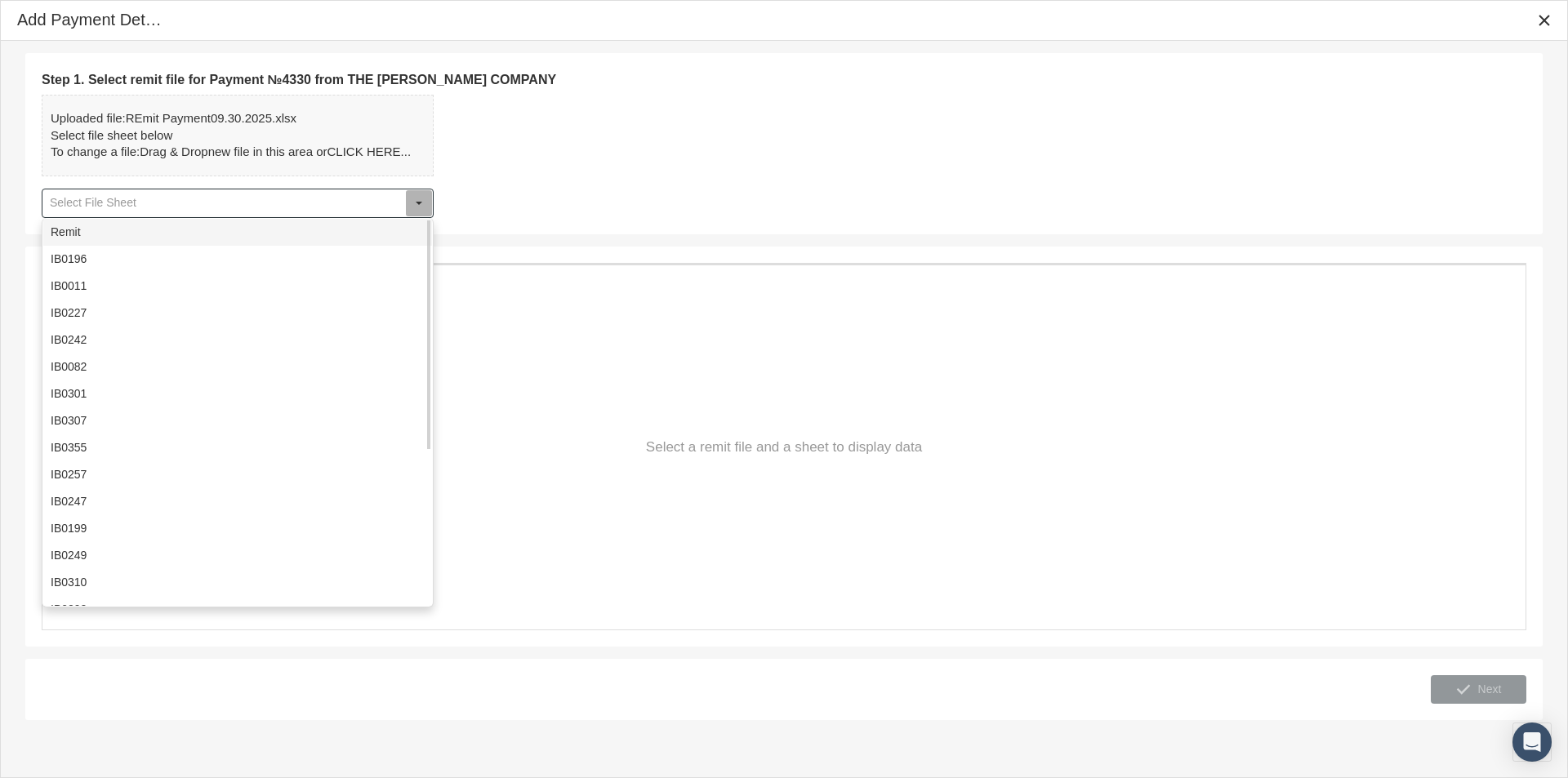
click at [59, 234] on div "Remit" at bounding box center [237, 232] width 389 height 27
type input "Remit"
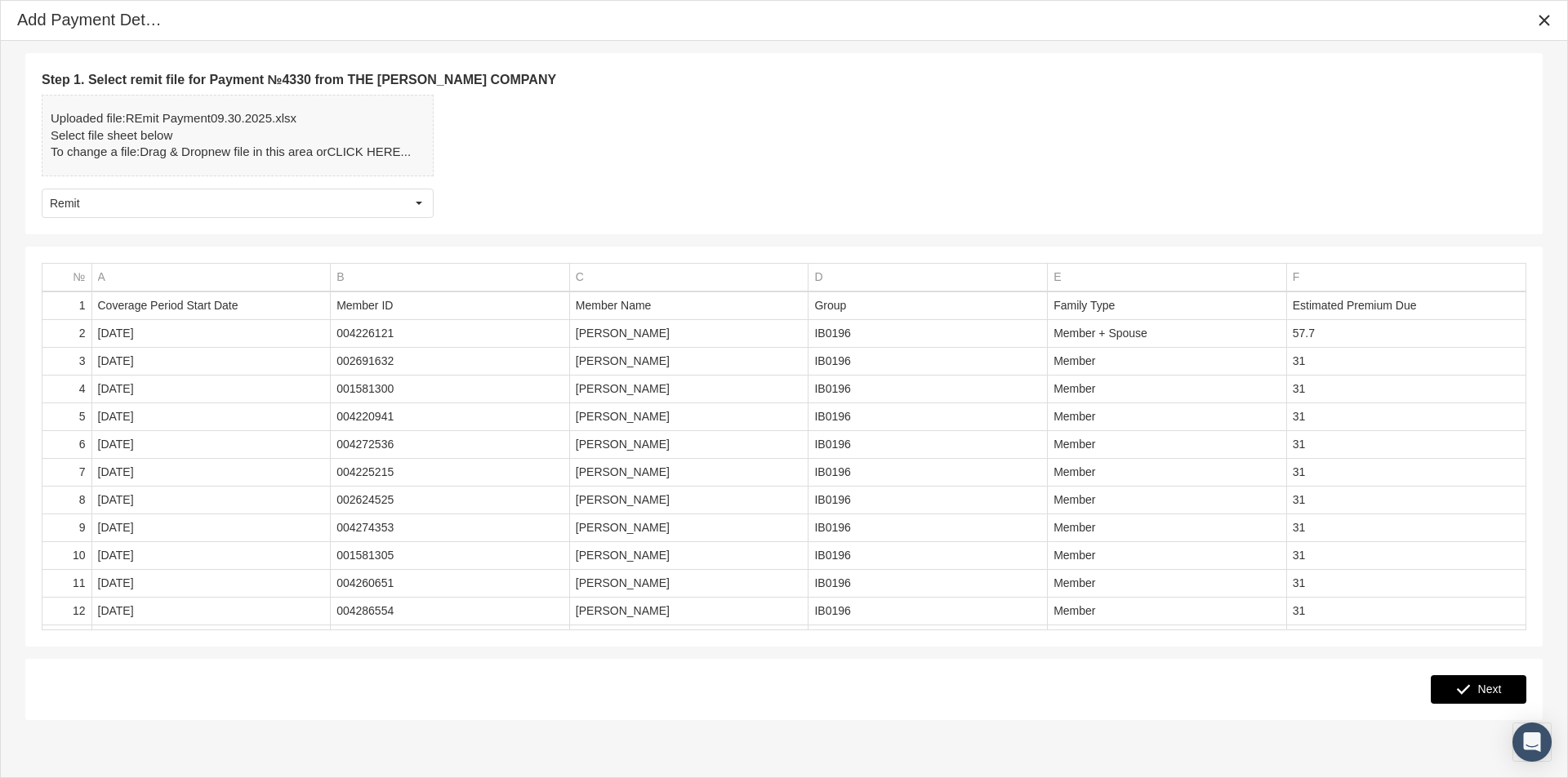
click at [1482, 691] on span "Next" at bounding box center [1489, 689] width 24 height 13
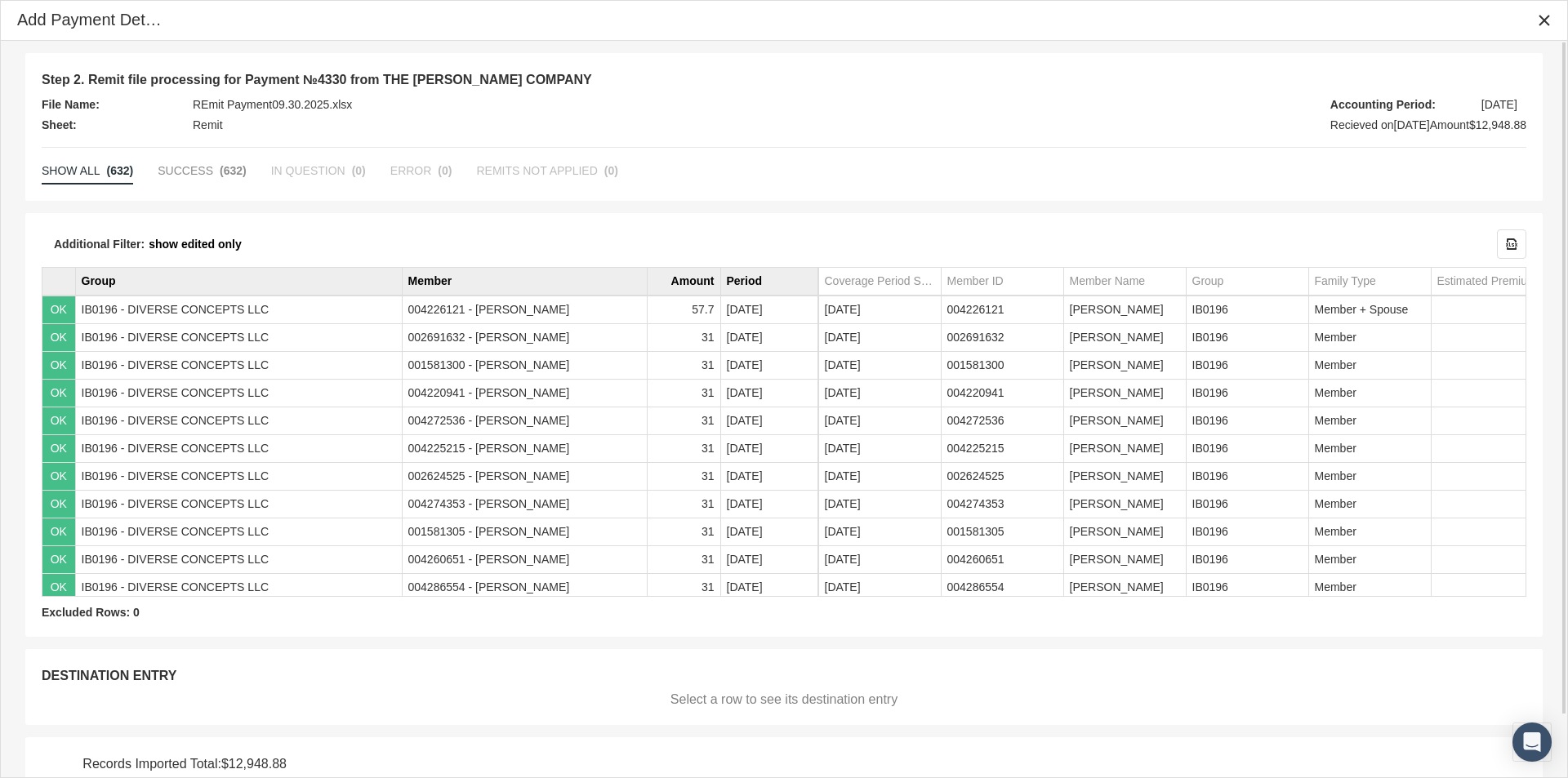
scroll to position [68, 0]
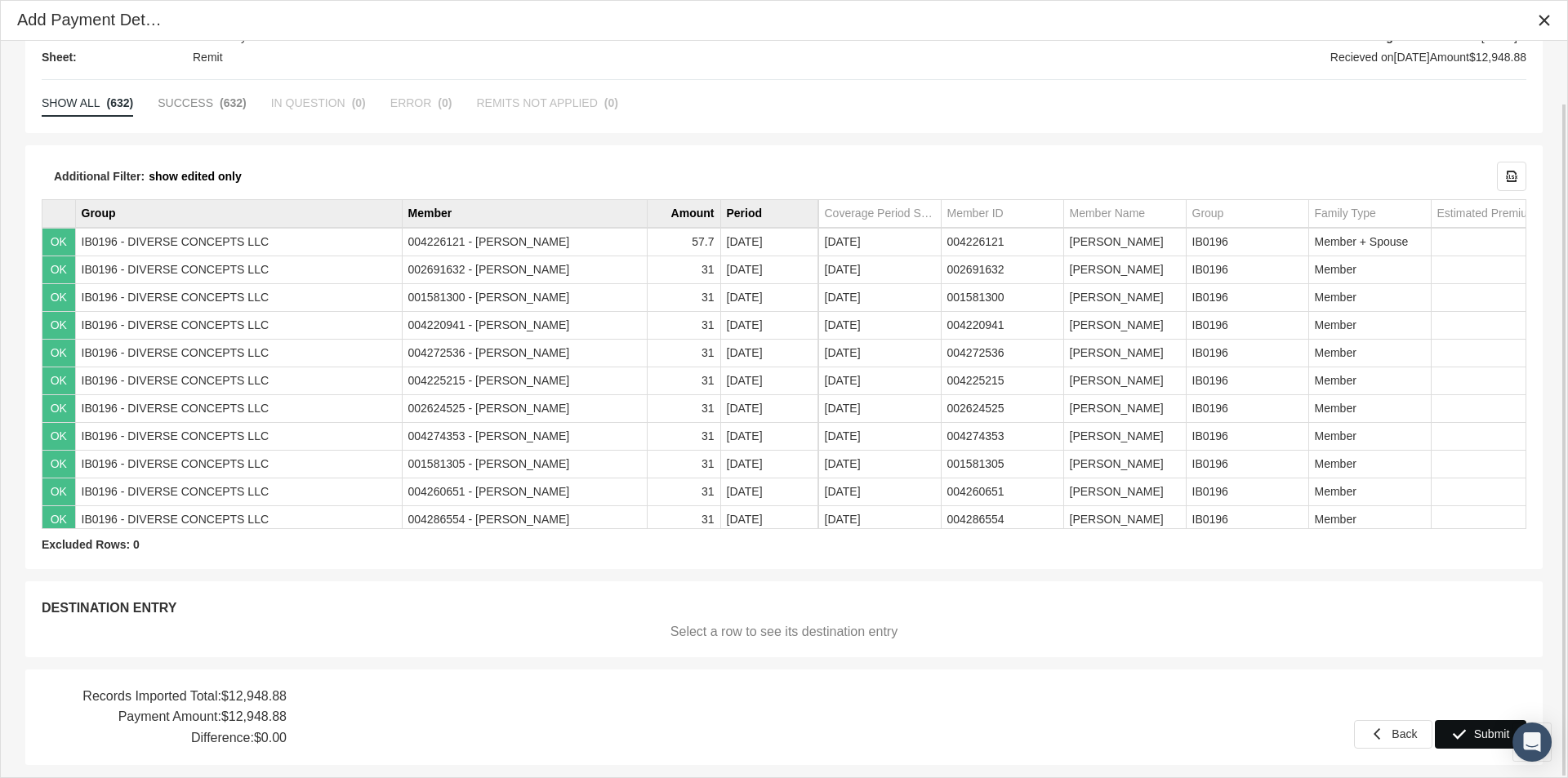
click at [1489, 731] on span "Submit" at bounding box center [1491, 734] width 36 height 13
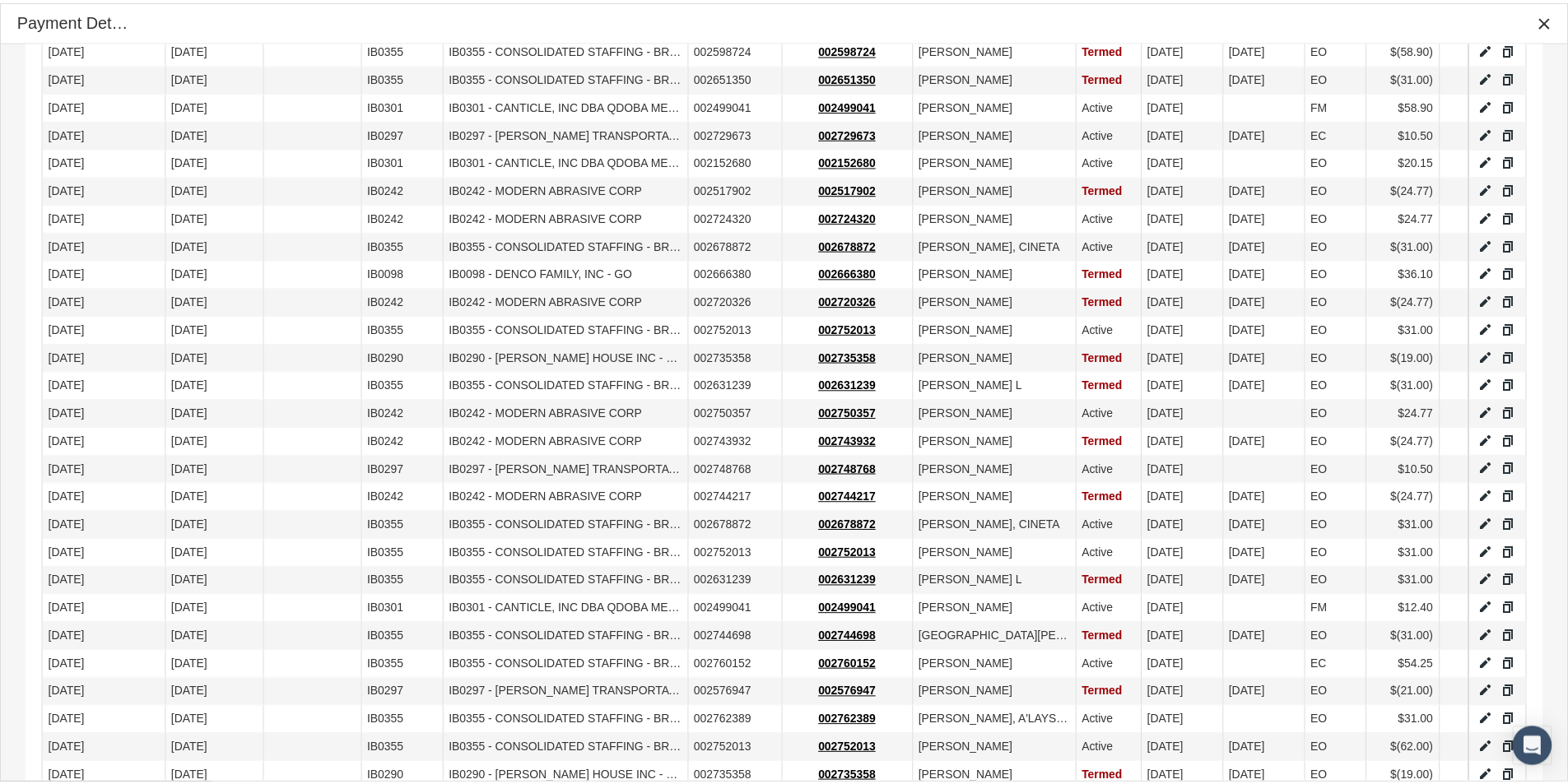
scroll to position [1508, 0]
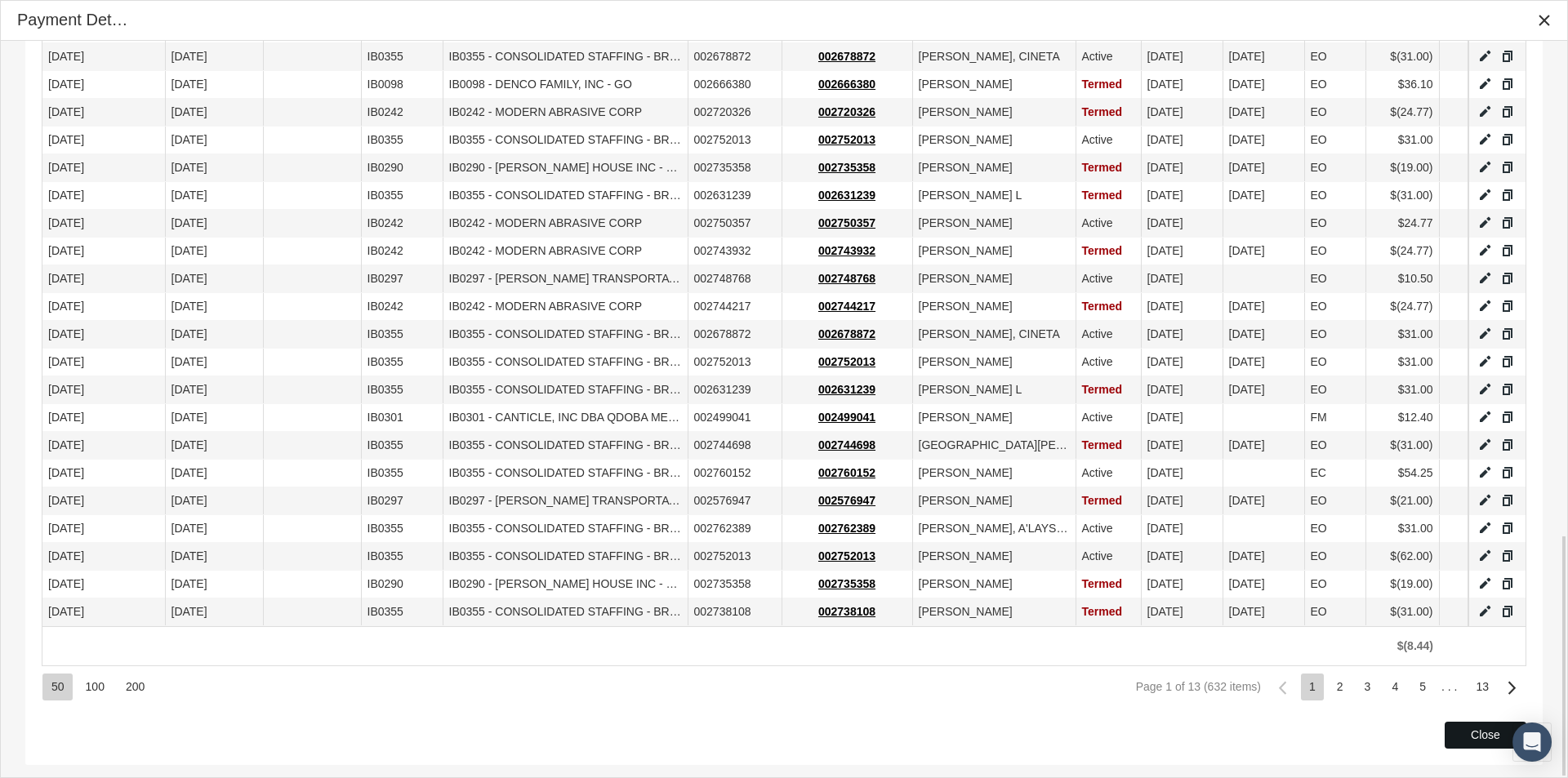
click at [1452, 726] on div "Close" at bounding box center [1485, 735] width 80 height 25
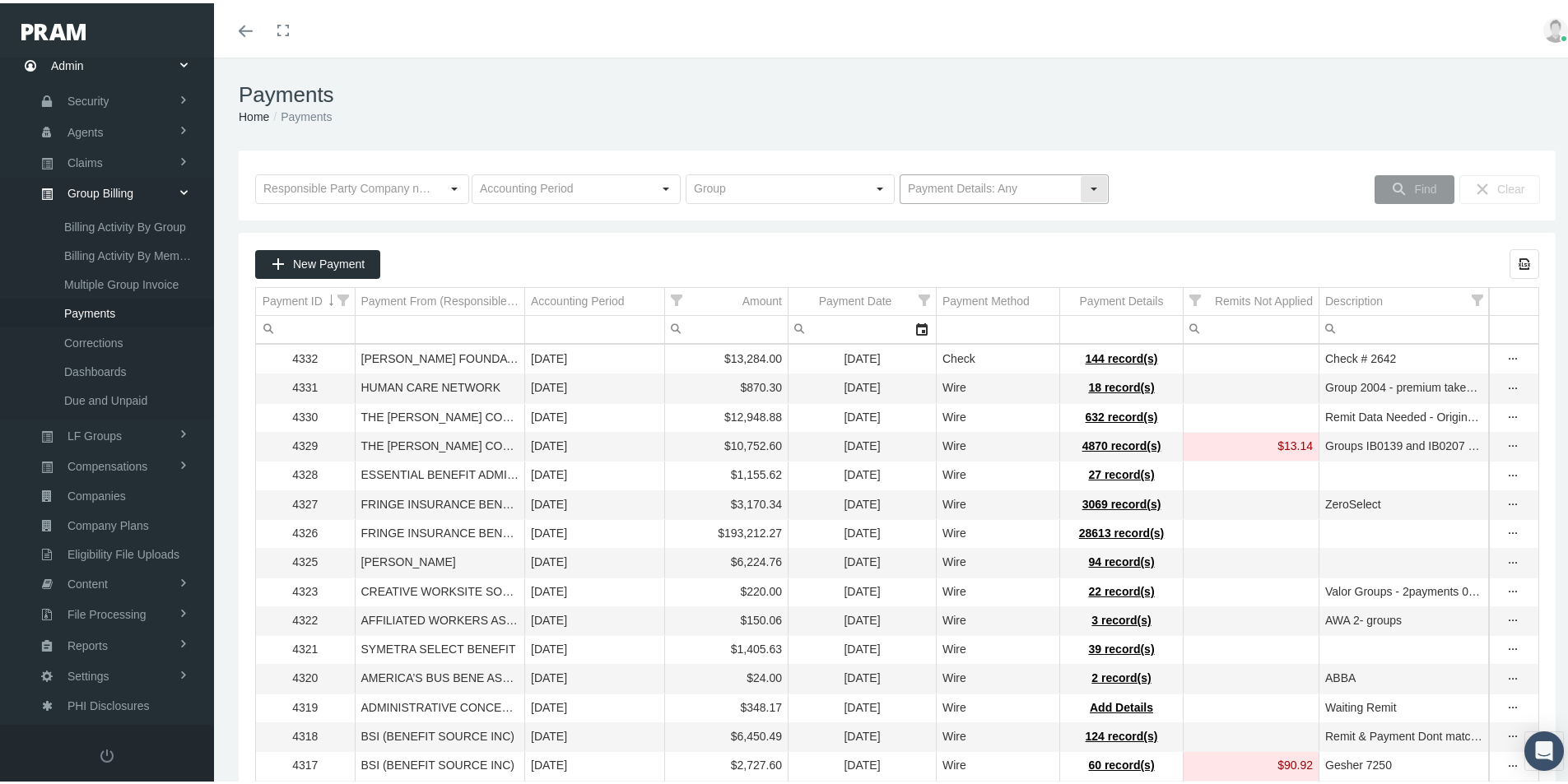
click at [1089, 180] on div "Select" at bounding box center [1093, 186] width 26 height 26
click at [954, 240] on div "No Payment Details" at bounding box center [997, 243] width 204 height 27
type input "No Payment Details"
click at [1414, 184] on span "Find" at bounding box center [1425, 187] width 22 height 14
